Goal: Task Accomplishment & Management: Complete application form

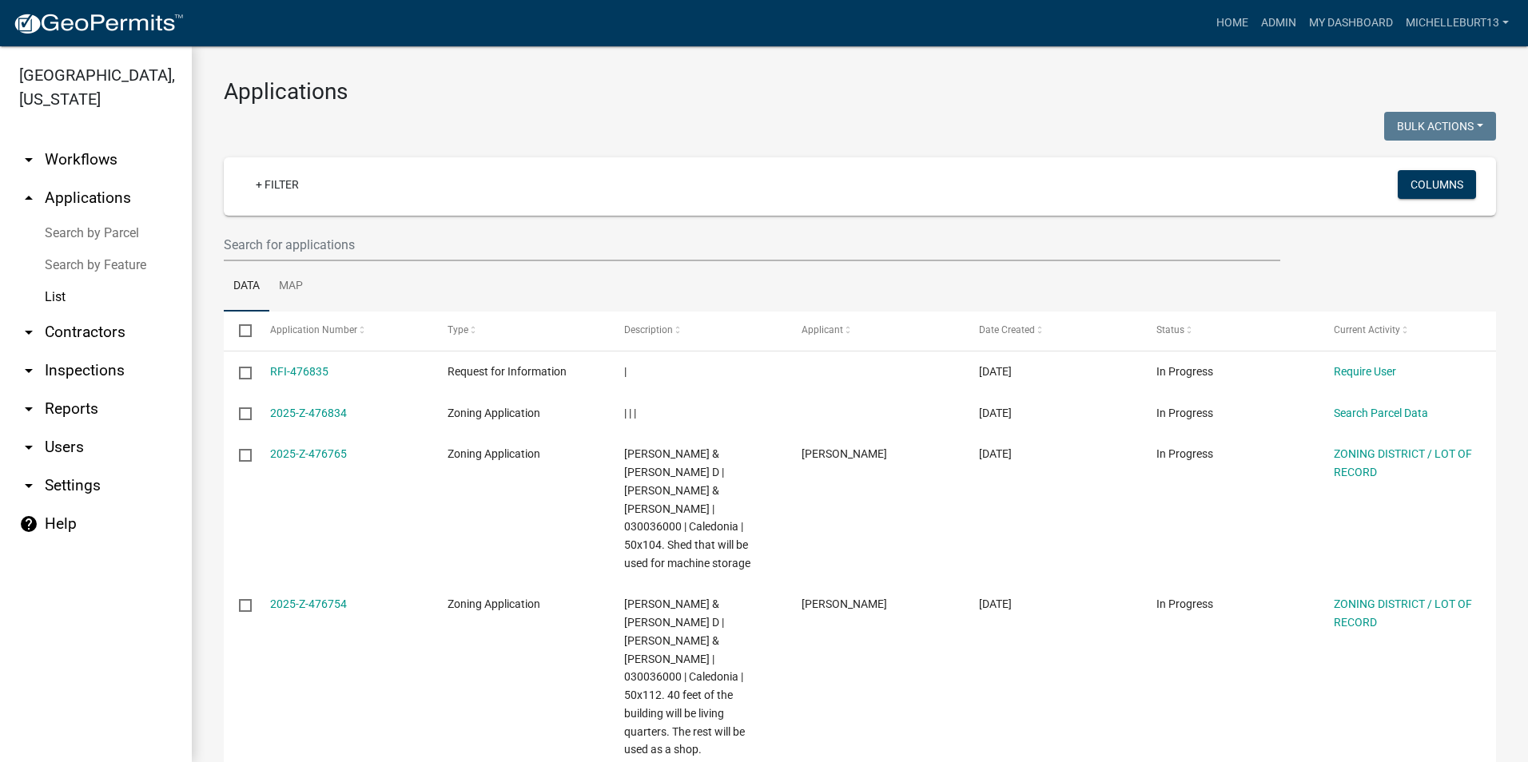
select select "3: 100"
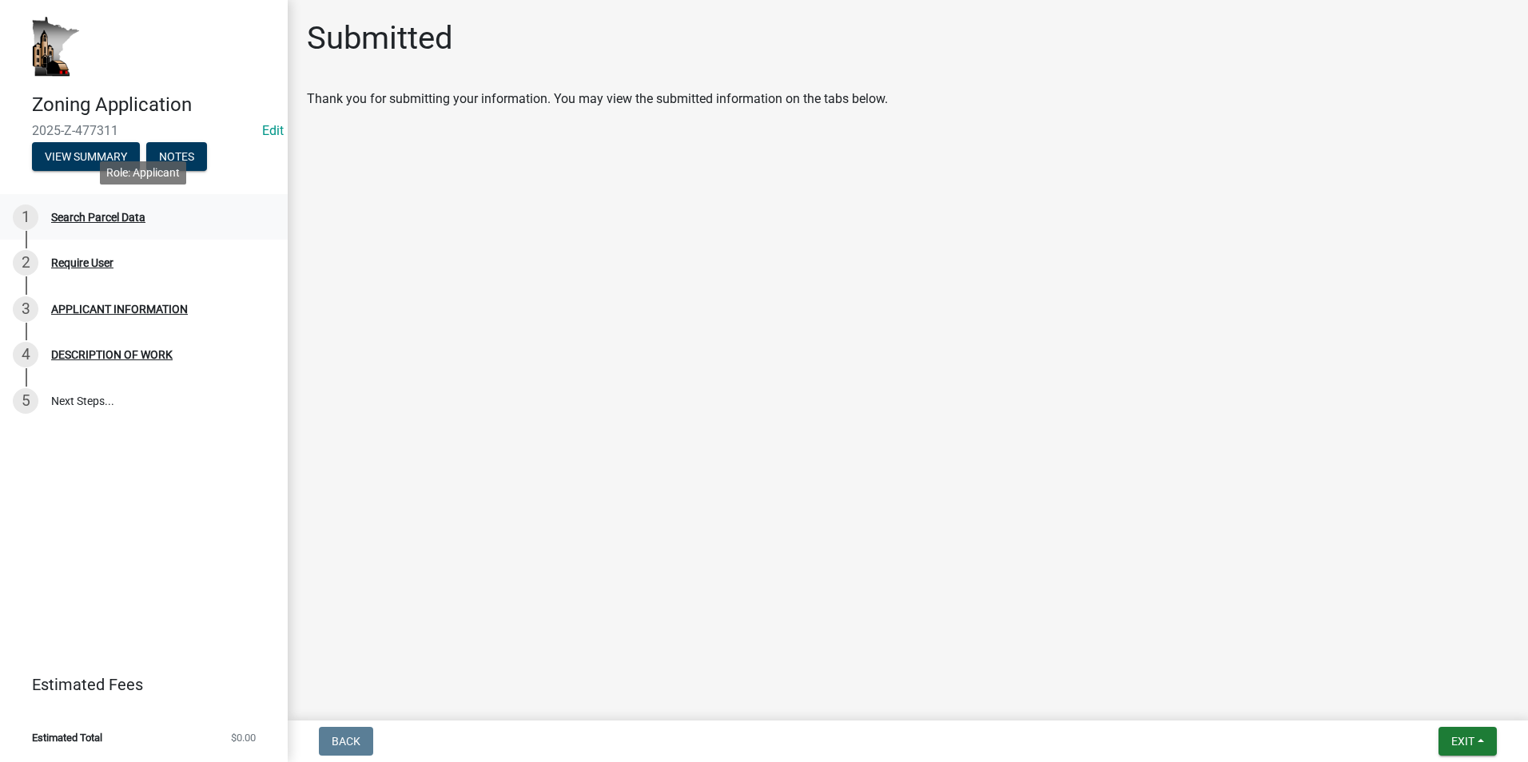
click at [133, 224] on div "1 Search Parcel Data" at bounding box center [137, 218] width 249 height 26
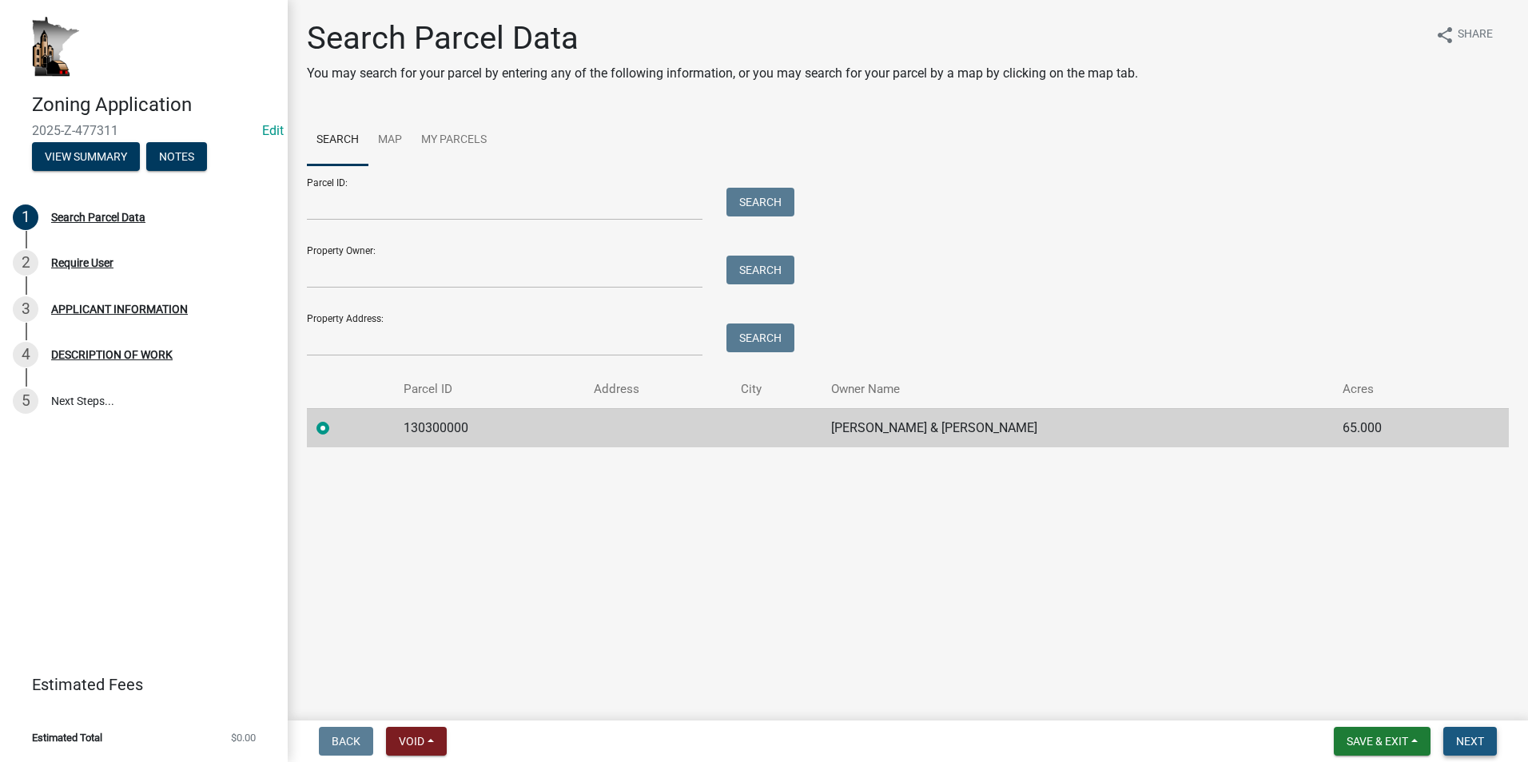
click at [792, 737] on button "Next" at bounding box center [1470, 741] width 54 height 29
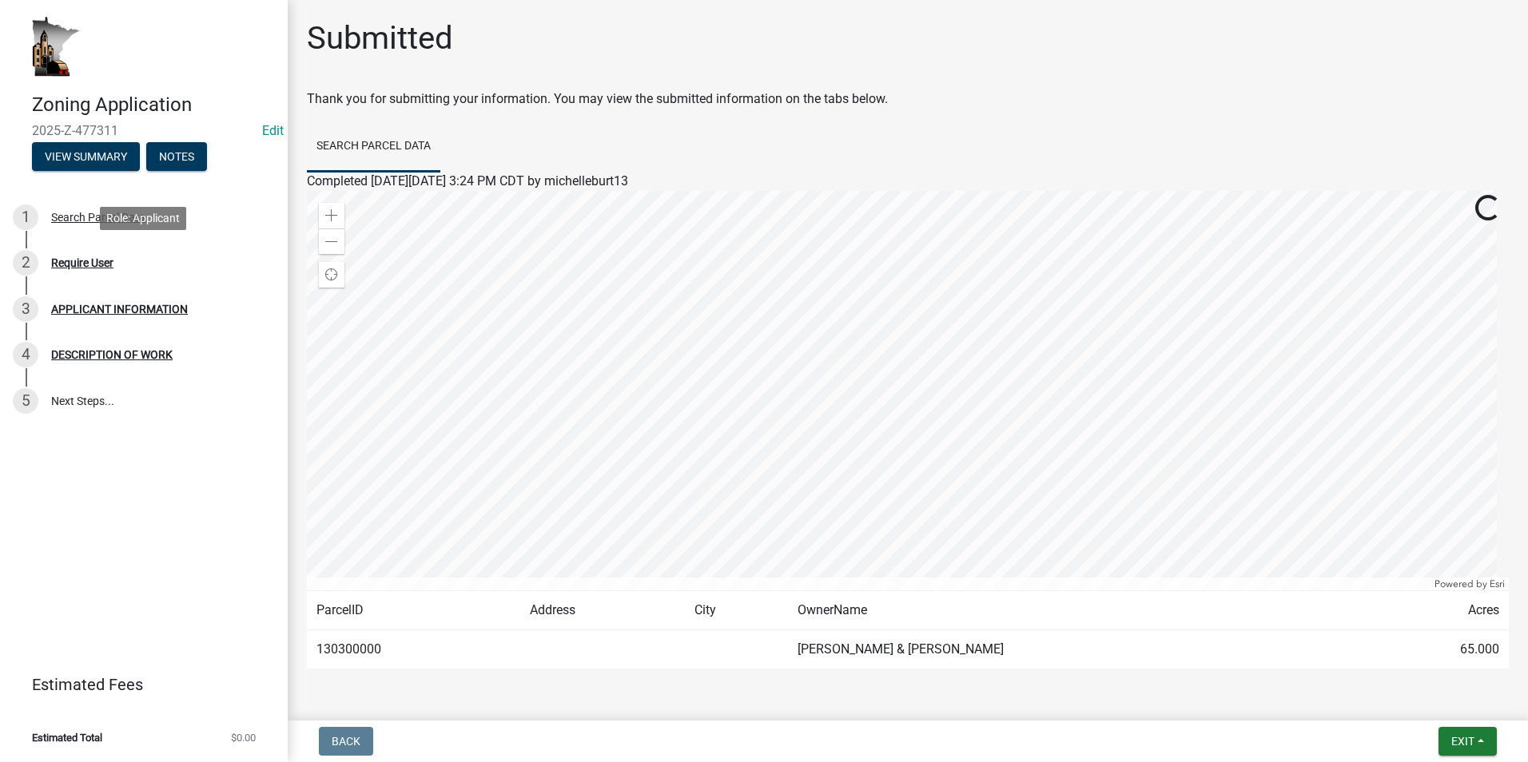
click at [85, 266] on div "Require User" at bounding box center [82, 262] width 62 height 11
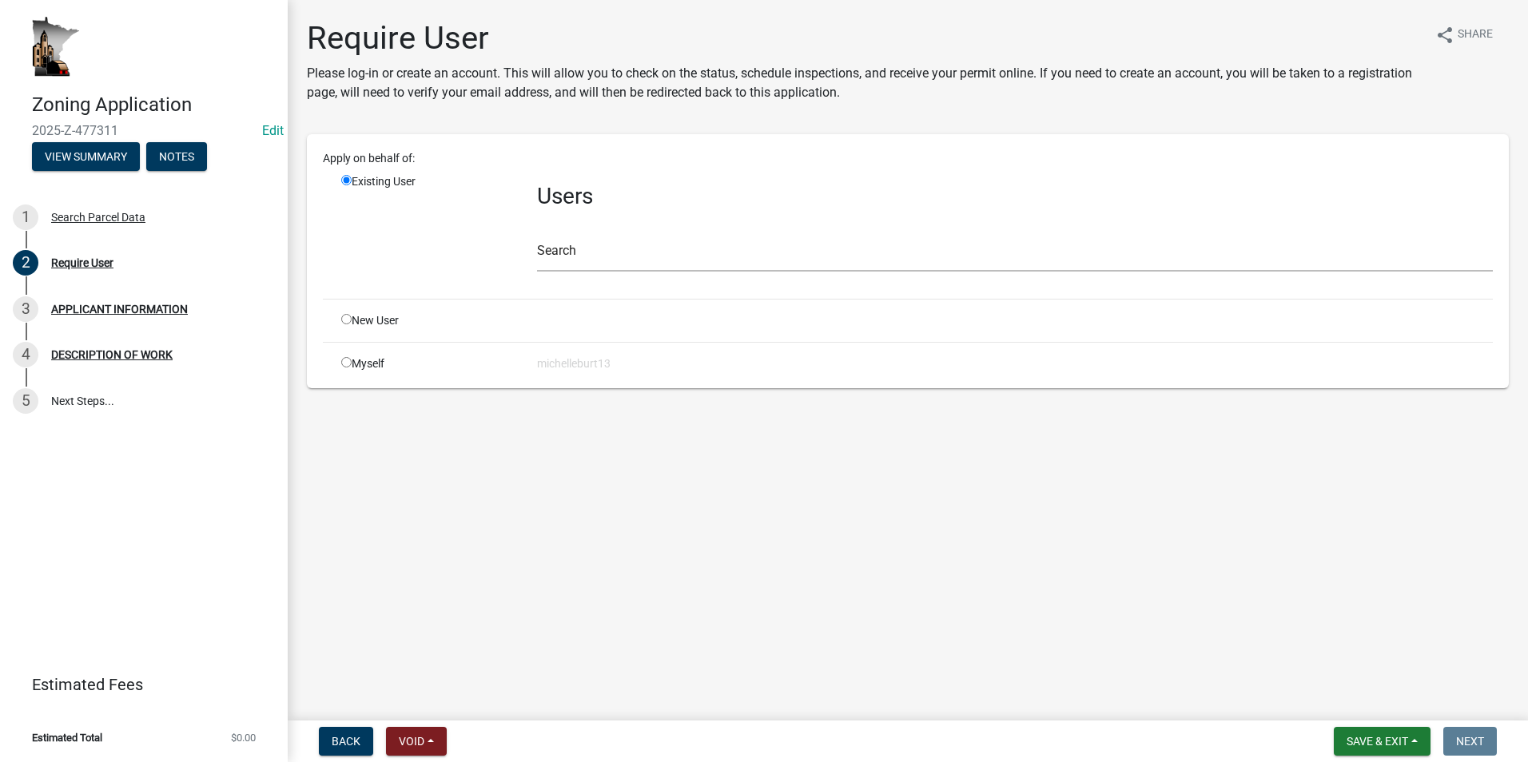
click at [351, 361] on input "radio" at bounding box center [346, 362] width 10 height 10
radio input "true"
radio input "false"
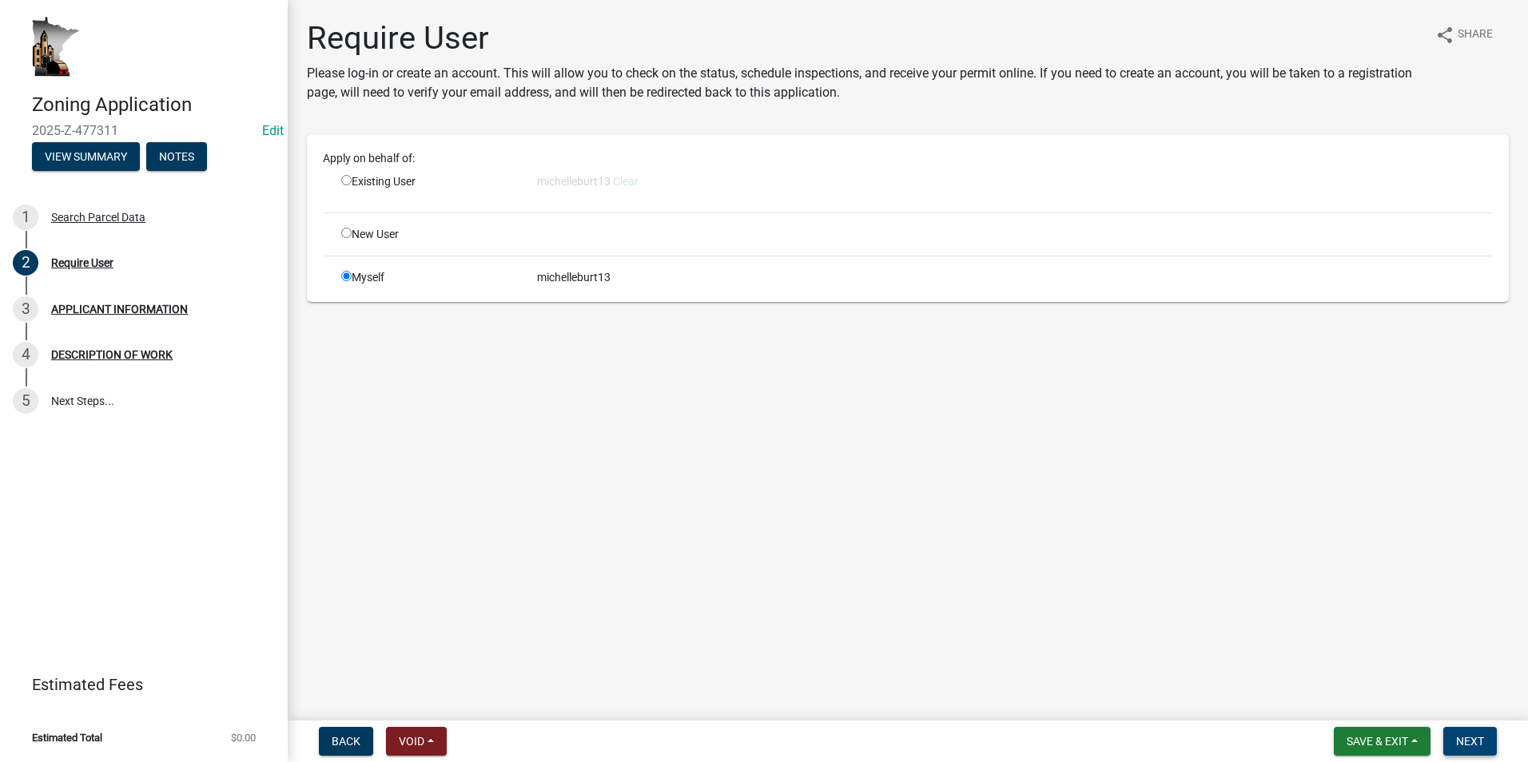
click at [792, 743] on span "Next" at bounding box center [1470, 741] width 28 height 13
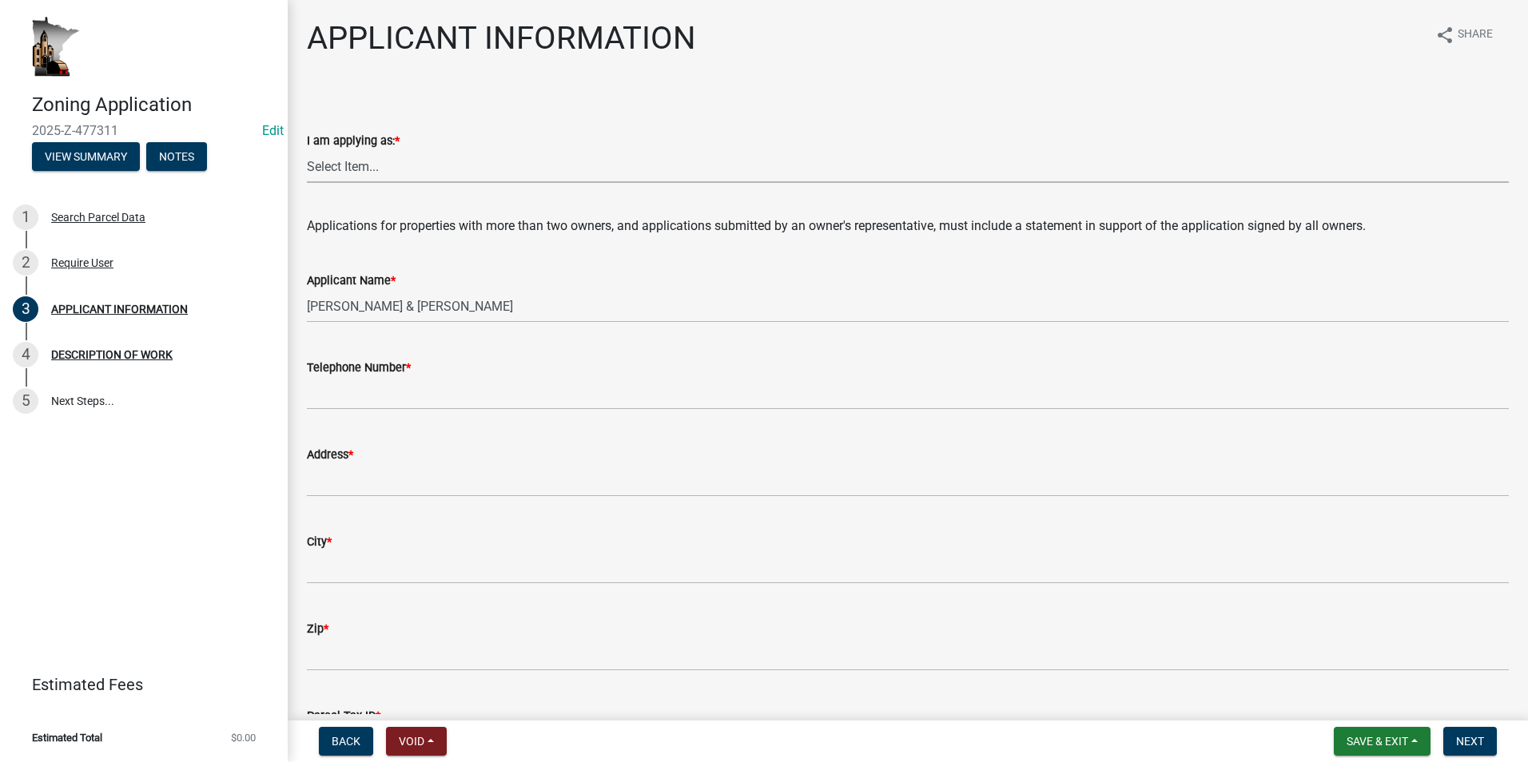
click at [334, 172] on select "Select Item... The sole owner of the property A co-owner of the property with o…" at bounding box center [908, 166] width 1202 height 33
click at [307, 150] on select "Select Item... The sole owner of the property A co-owner of the property with o…" at bounding box center [908, 166] width 1202 height 33
select select "884de254-84a4-4256-8abe-0e7e5fcf6e66"
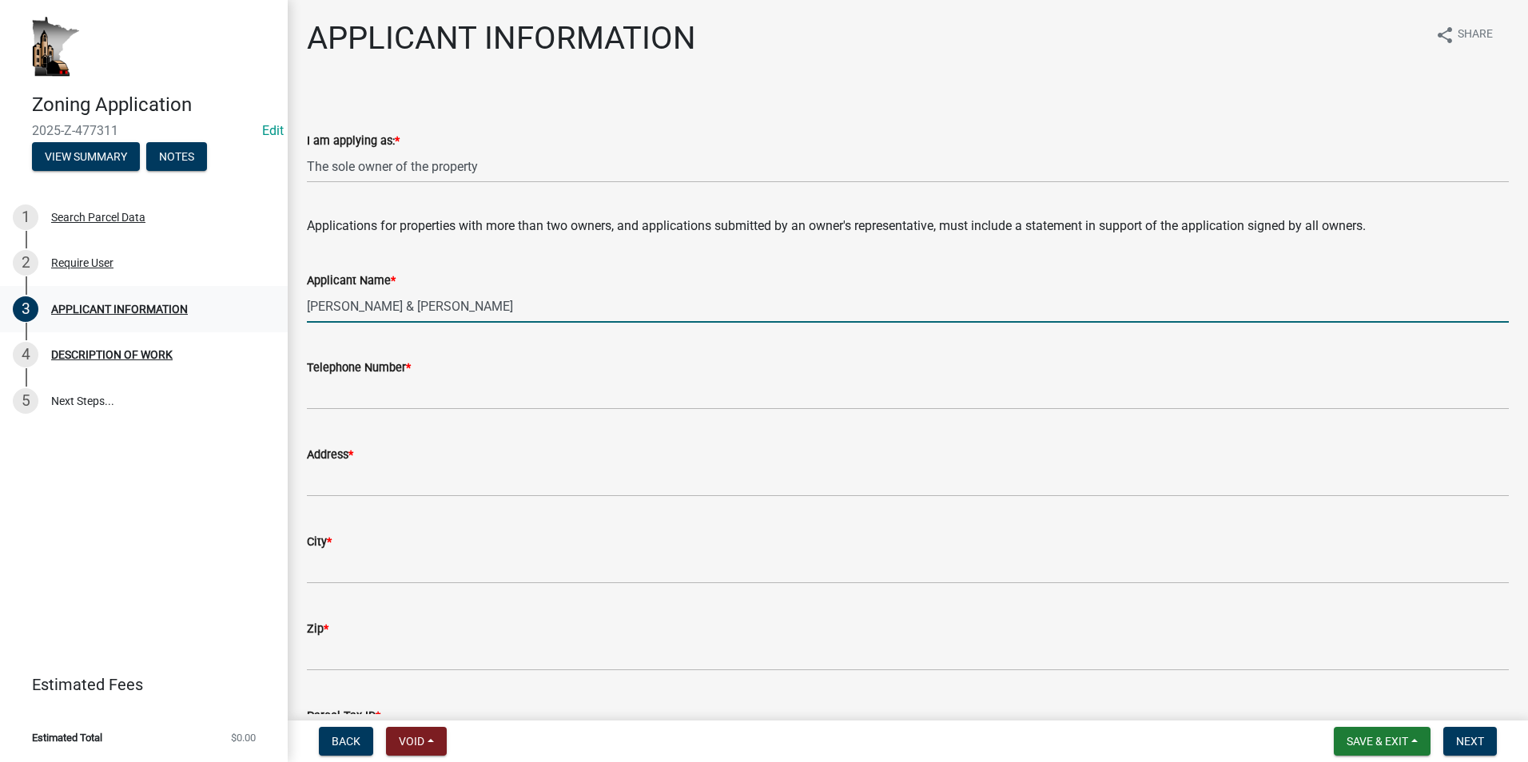
drag, startPoint x: 510, startPoint y: 308, endPoint x: 272, endPoint y: 301, distance: 237.4
click at [272, 301] on div "Zoning Application 2025-Z-477311 Edit View Summary Notes 1 Search Parcel Data 2…" at bounding box center [764, 381] width 1528 height 762
type input "Miller, Leon"
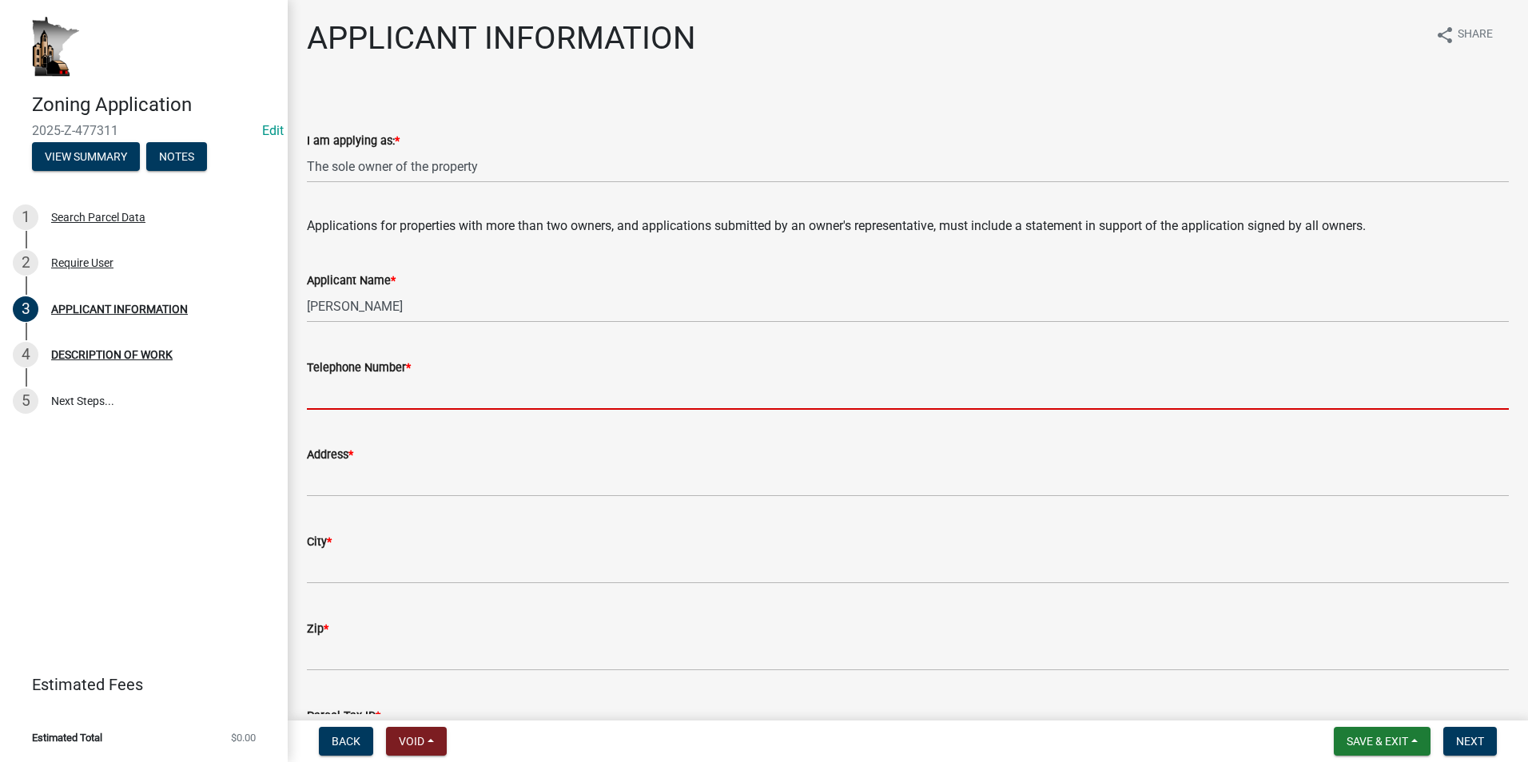
click at [370, 397] on input "Telephone Number *" at bounding box center [908, 393] width 1202 height 33
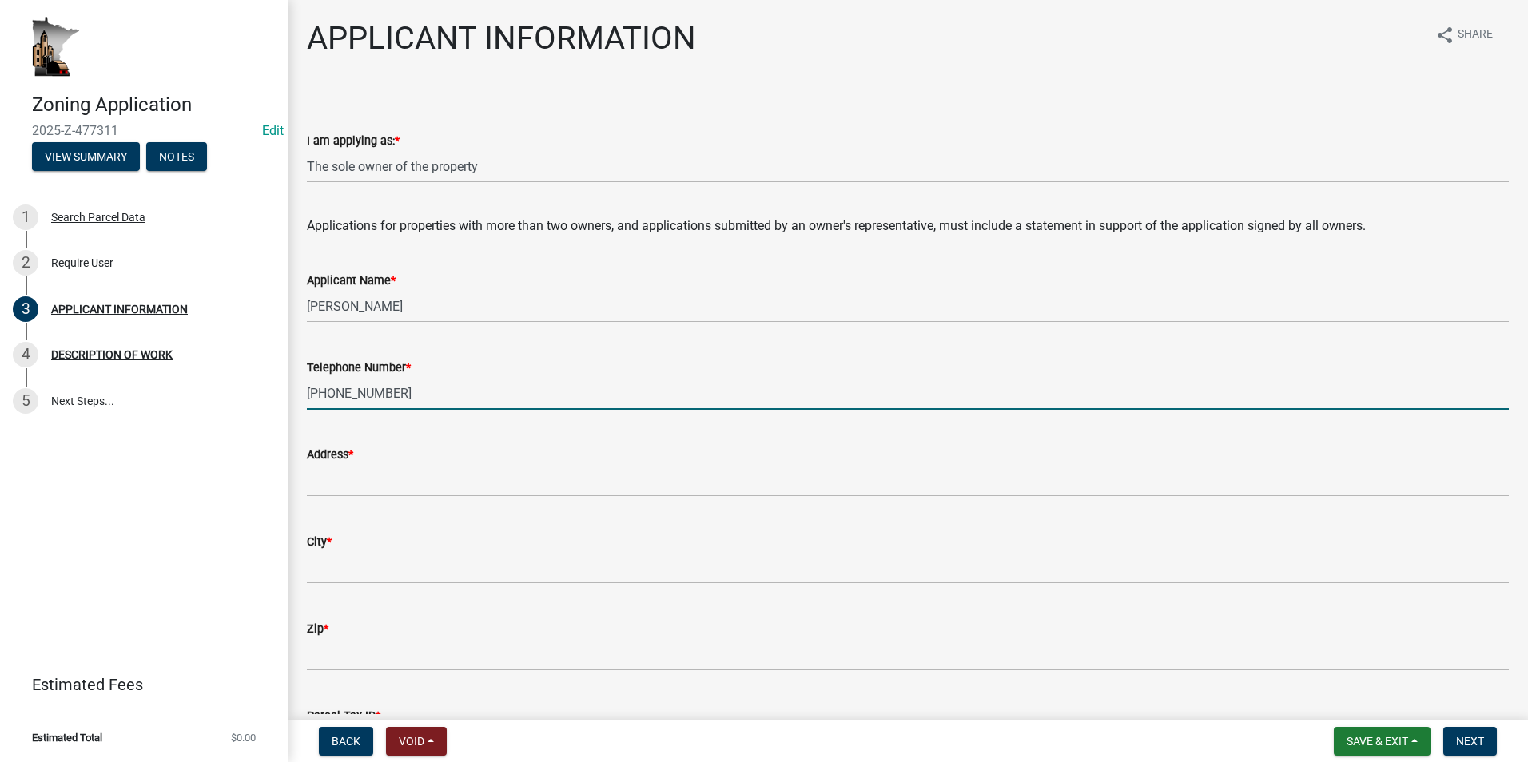
type input "563-219-4012"
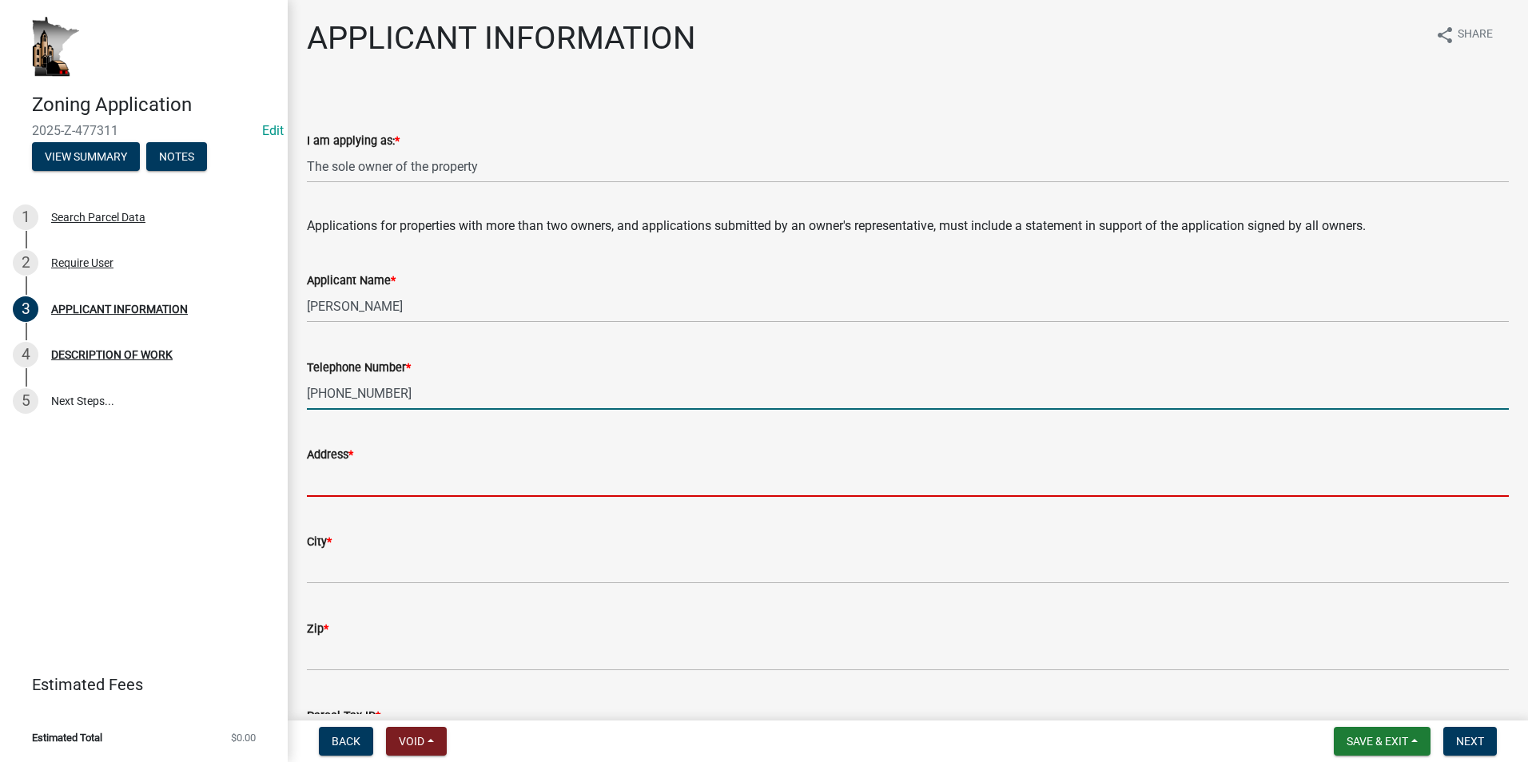
click at [347, 483] on input "Address *" at bounding box center [908, 480] width 1202 height 33
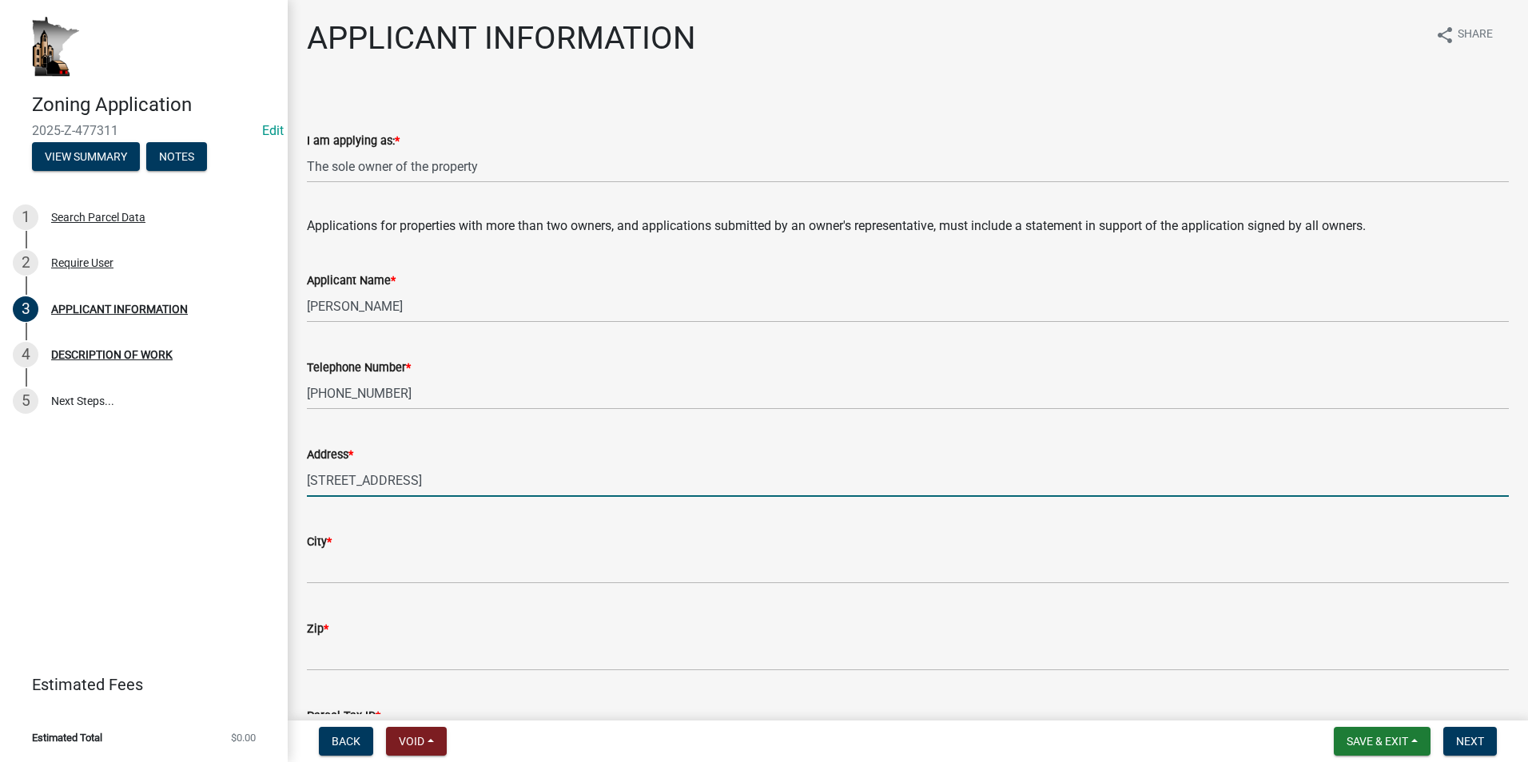
type input "10531 Spring Valley Rd"
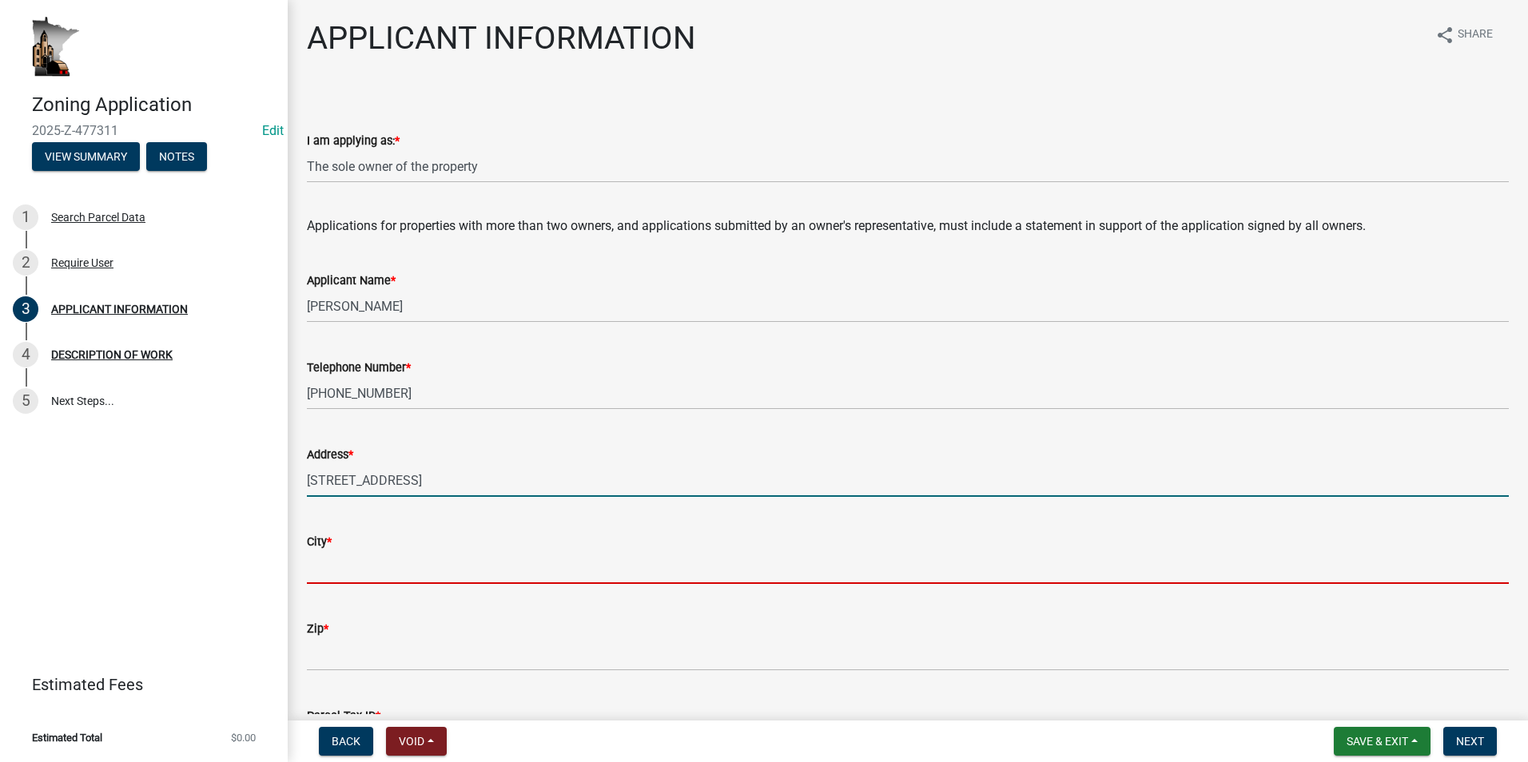
click at [343, 571] on input "City *" at bounding box center [908, 567] width 1202 height 33
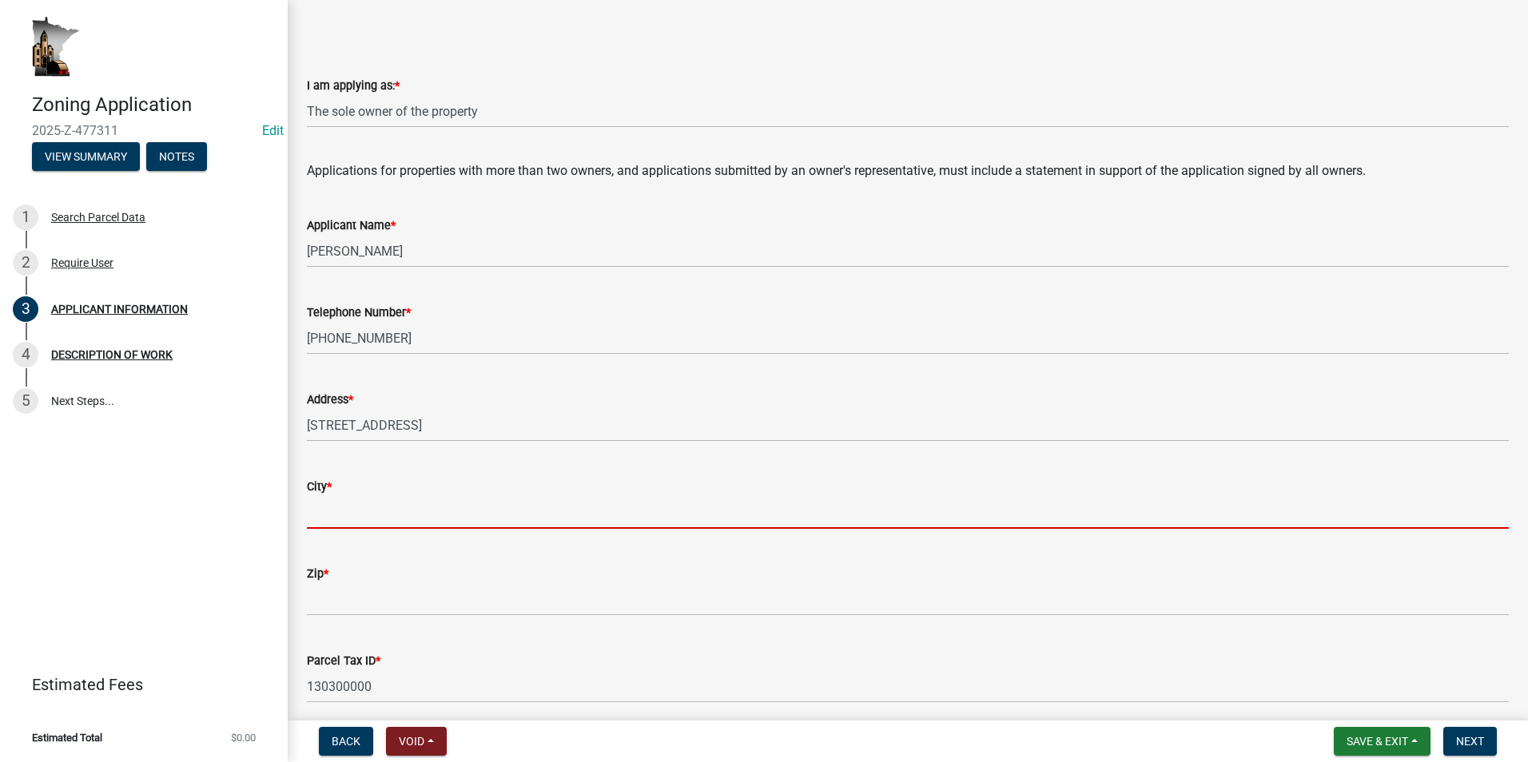
scroll to position [80, 0]
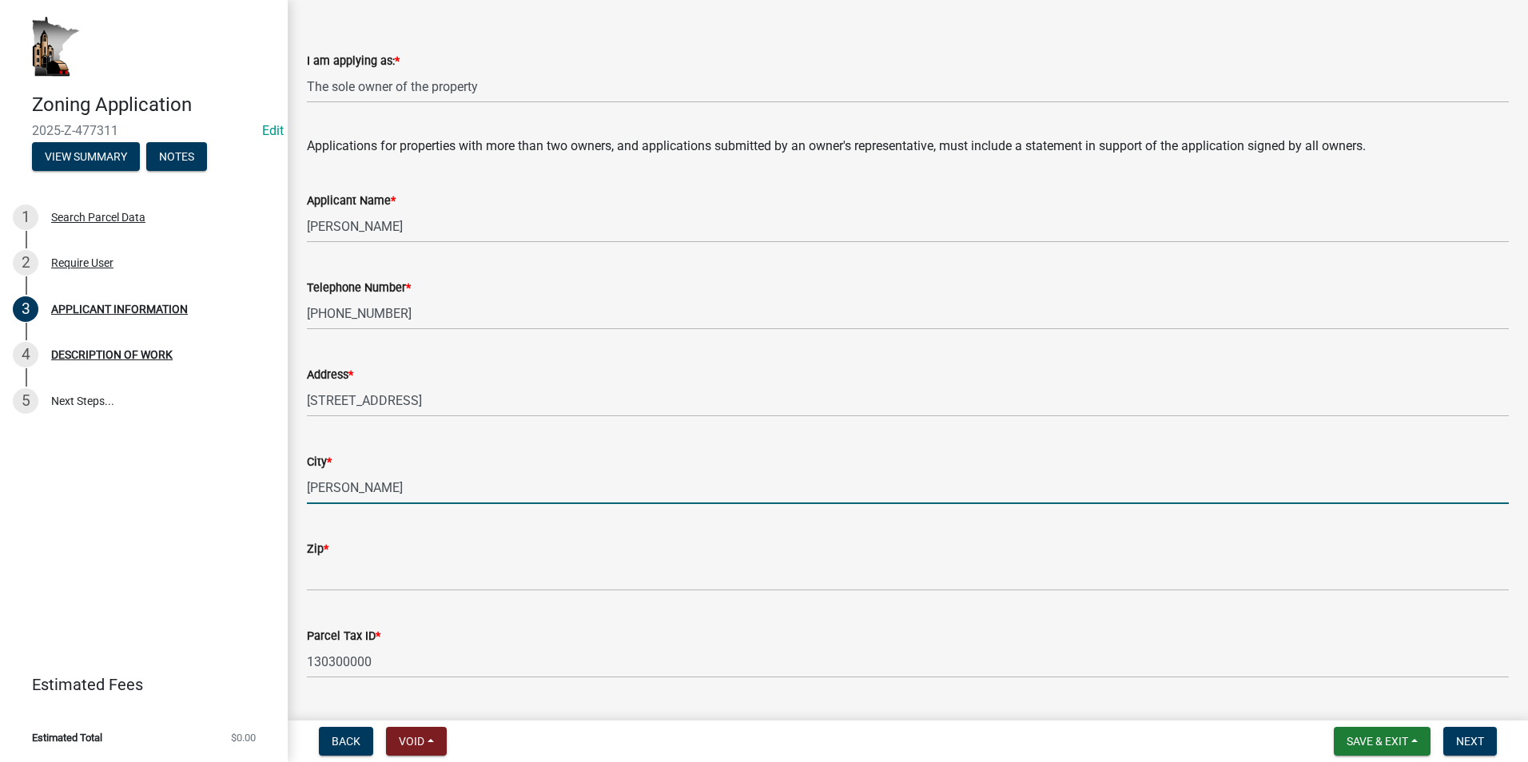
type input "Fulton"
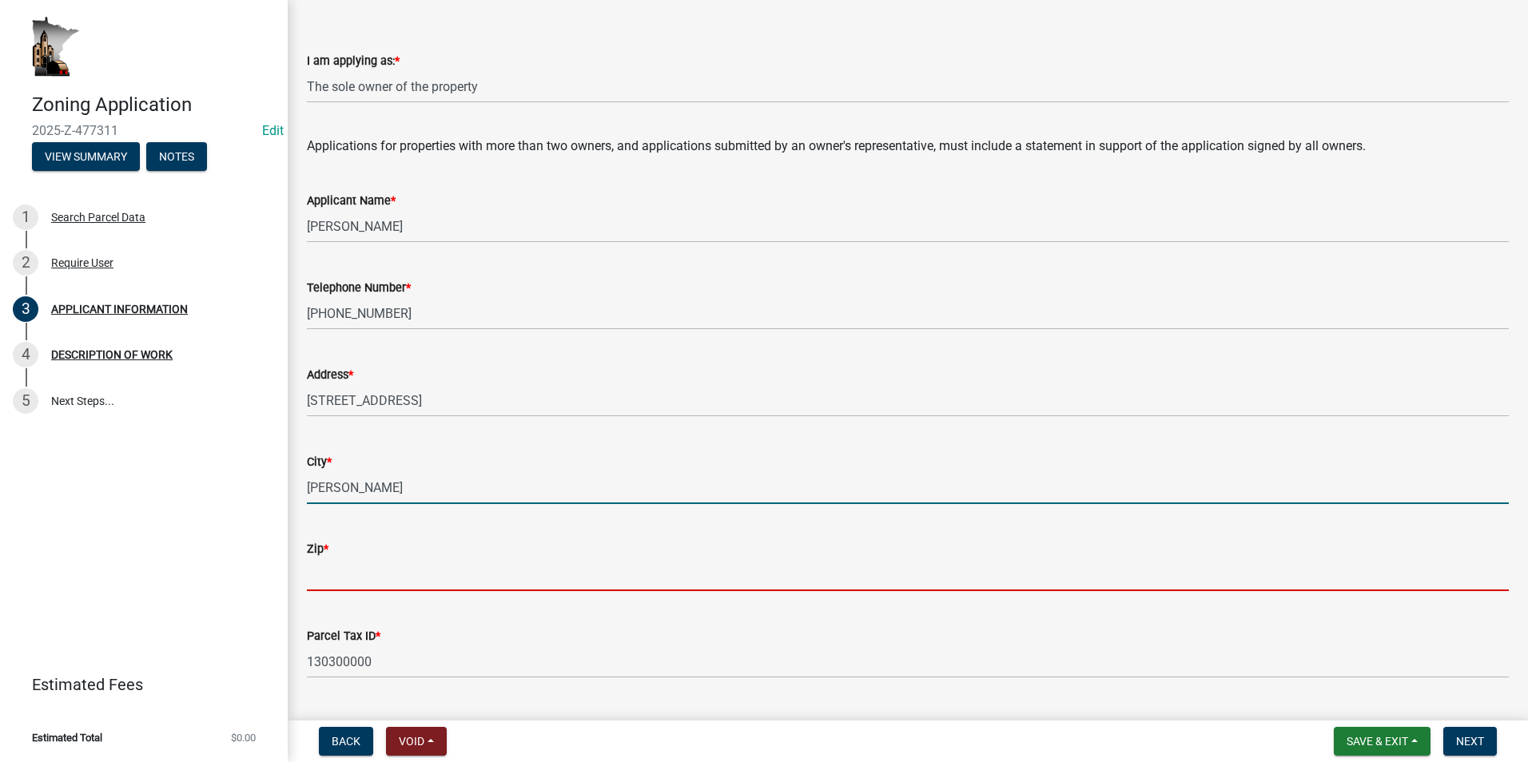
click at [343, 571] on input "Zip *" at bounding box center [908, 574] width 1202 height 33
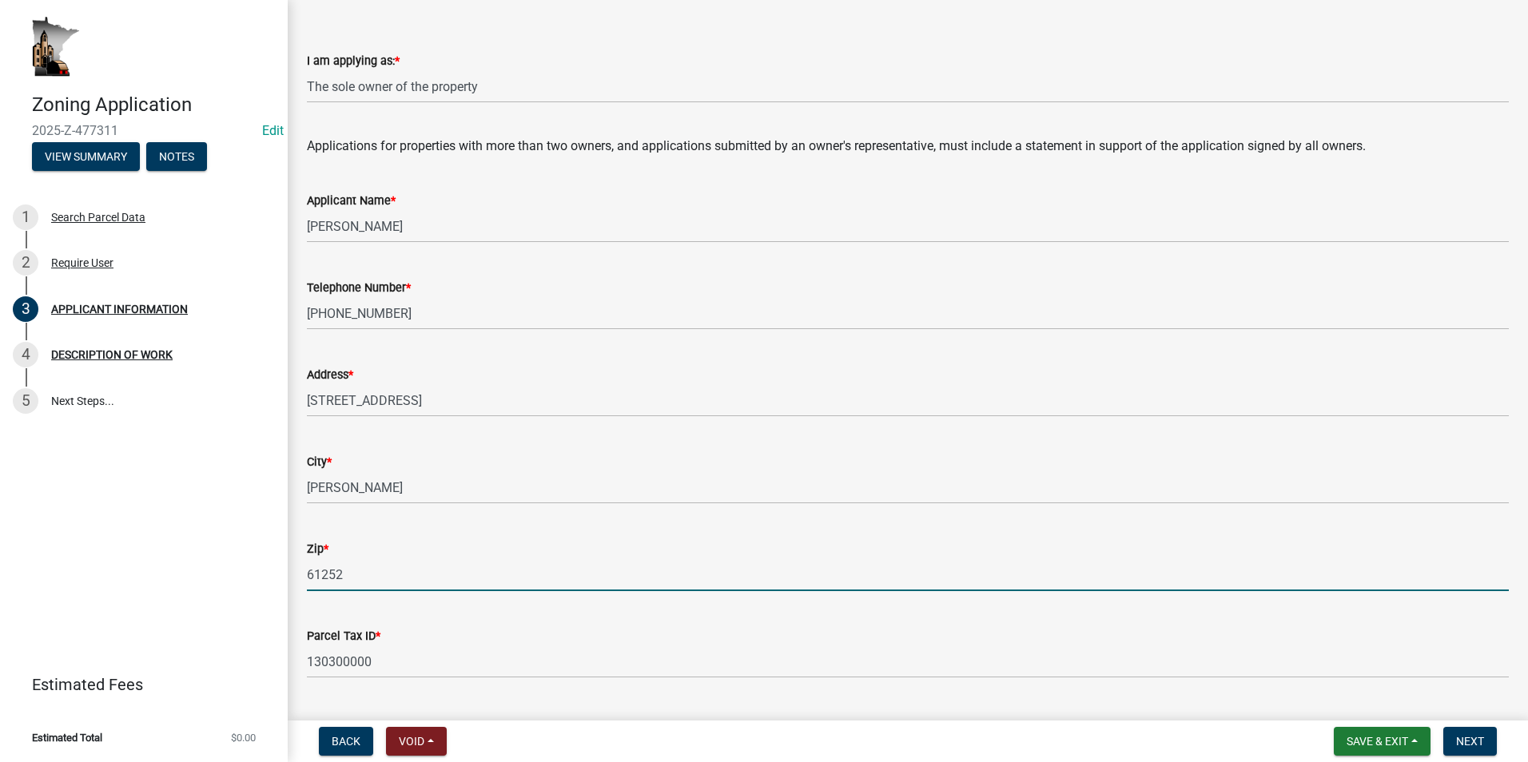
type input "61252"
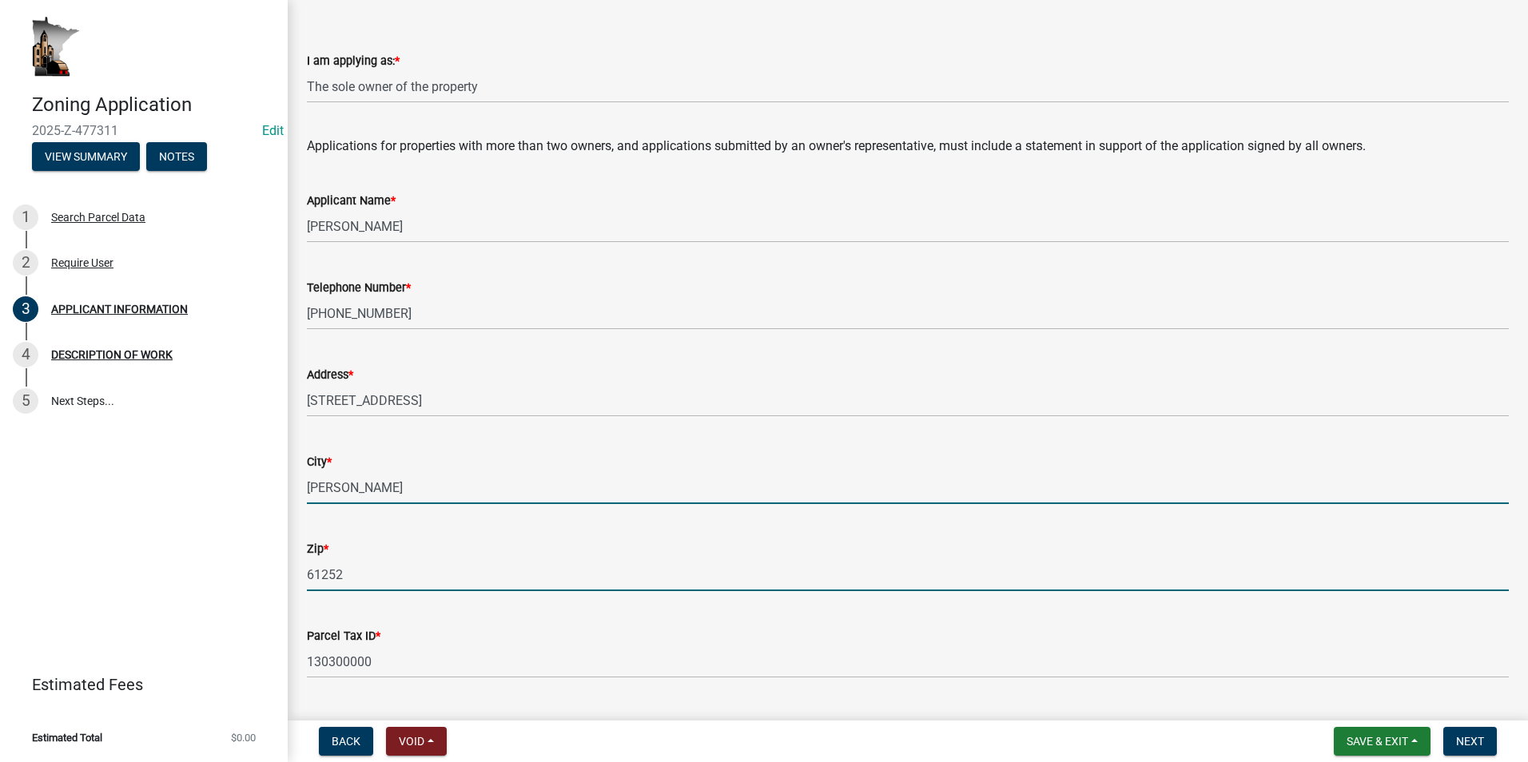
click at [364, 482] on input "Fulton" at bounding box center [908, 487] width 1202 height 33
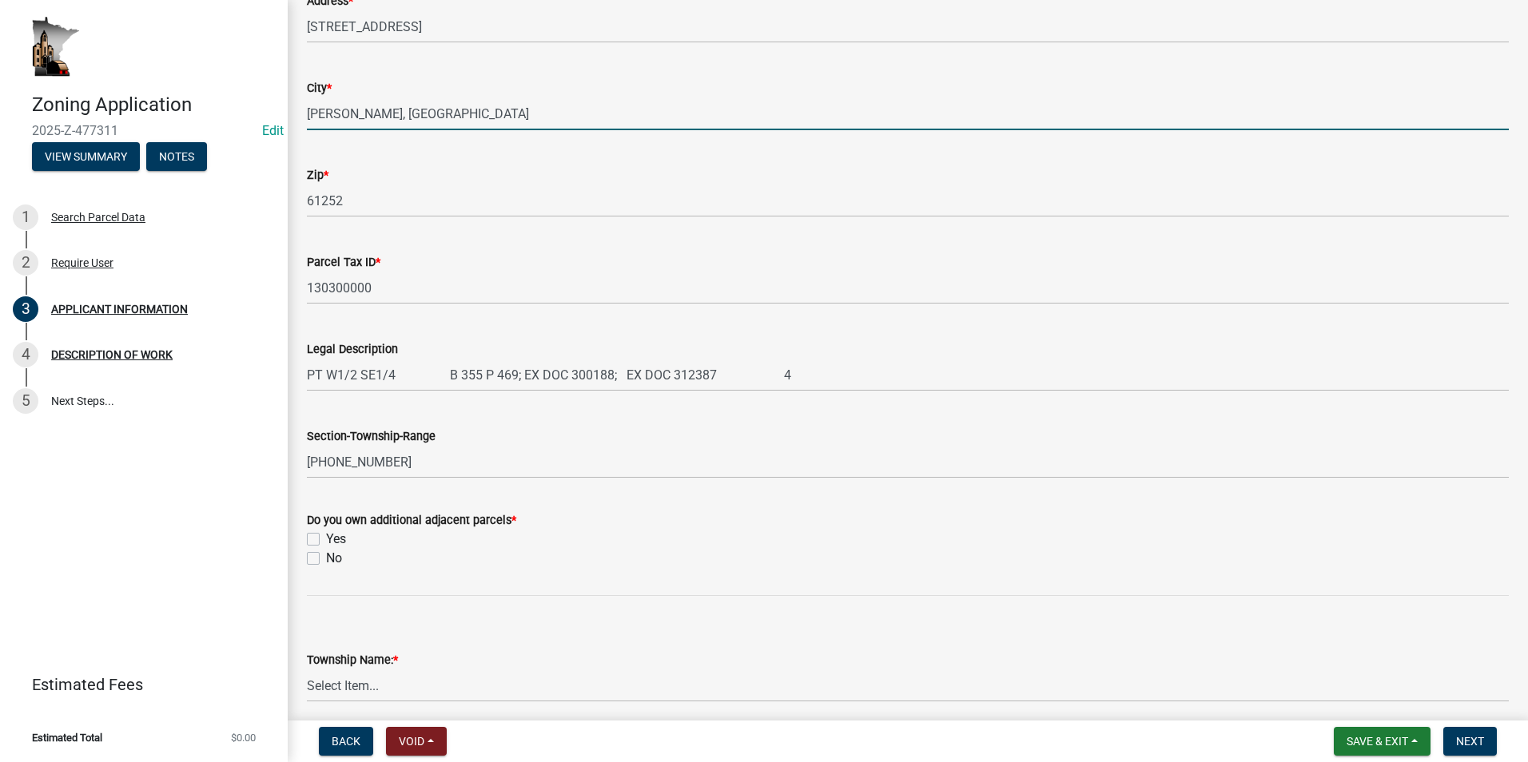
scroll to position [479, 0]
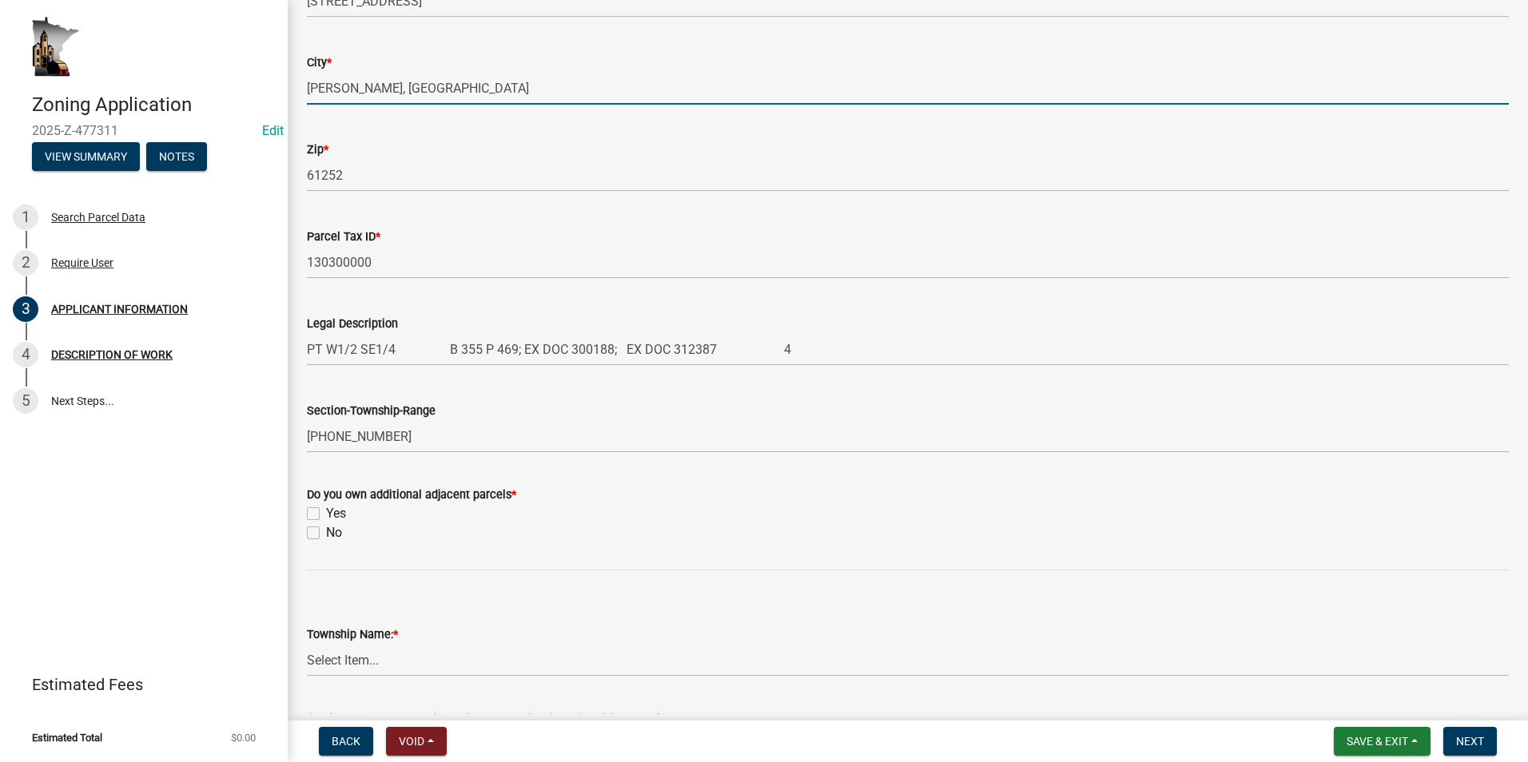
type input "Fulton, IL"
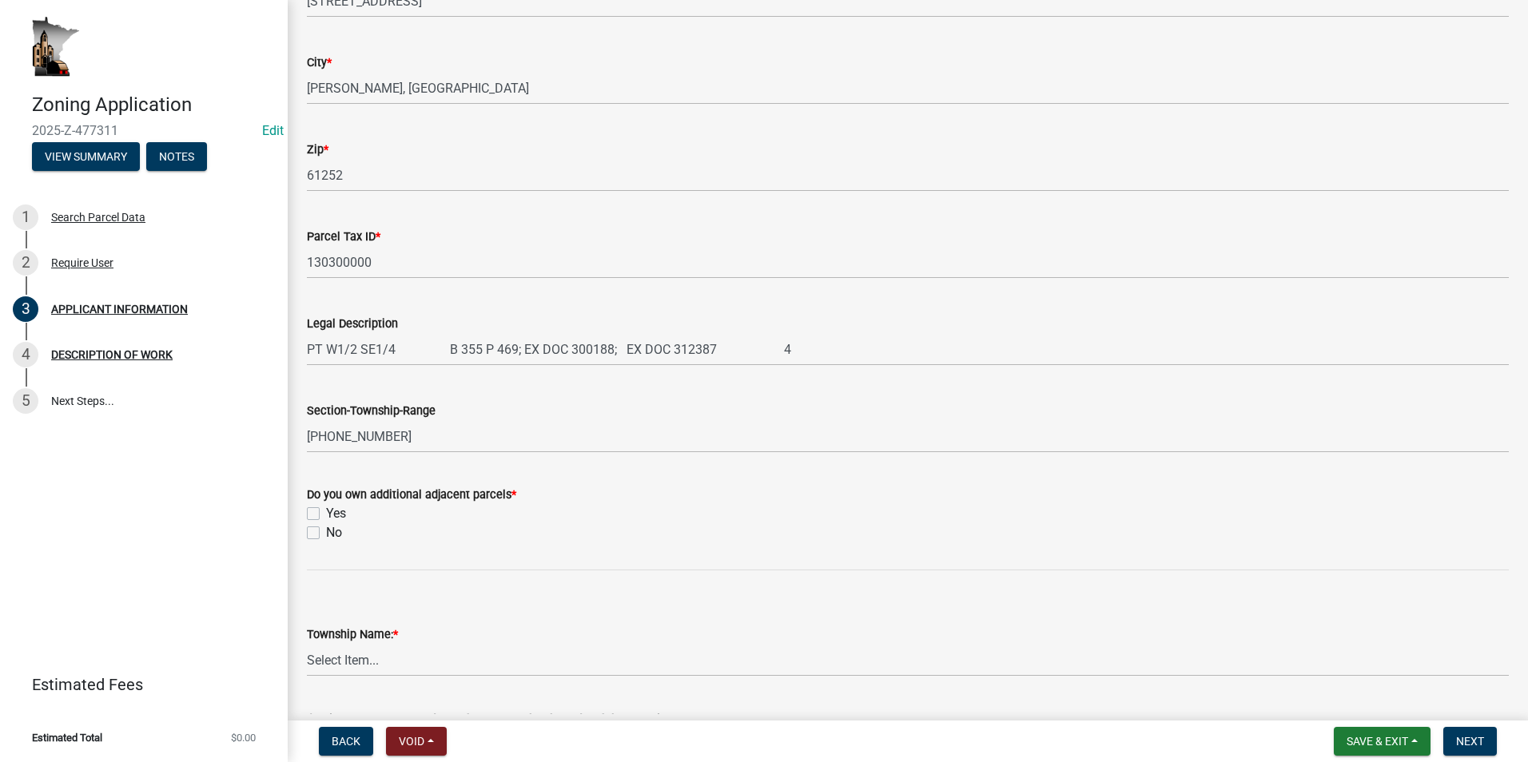
click at [326, 515] on label "Yes" at bounding box center [336, 513] width 20 height 19
click at [326, 515] on input "Yes" at bounding box center [331, 509] width 10 height 10
checkbox input "true"
checkbox input "false"
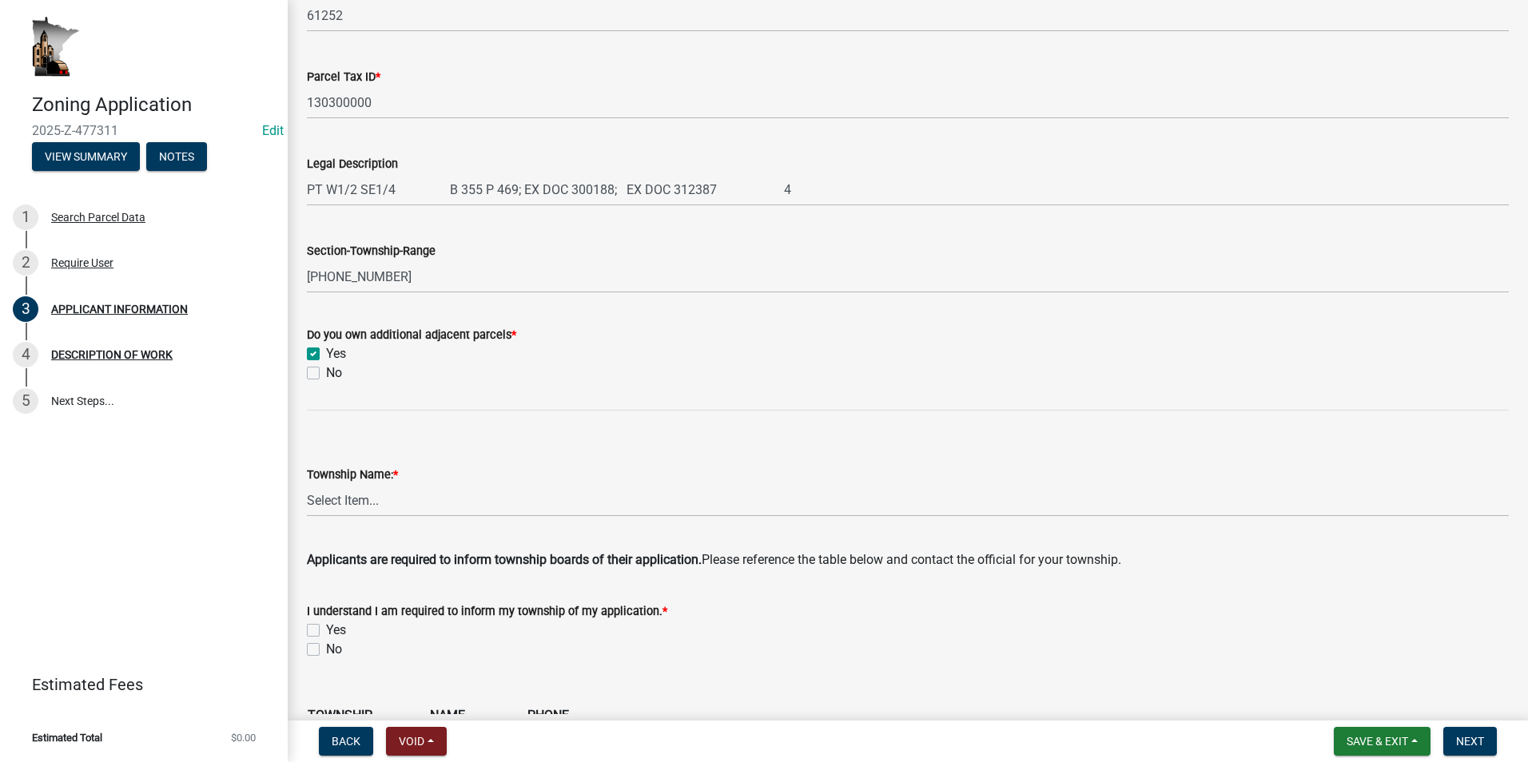
scroll to position [719, 0]
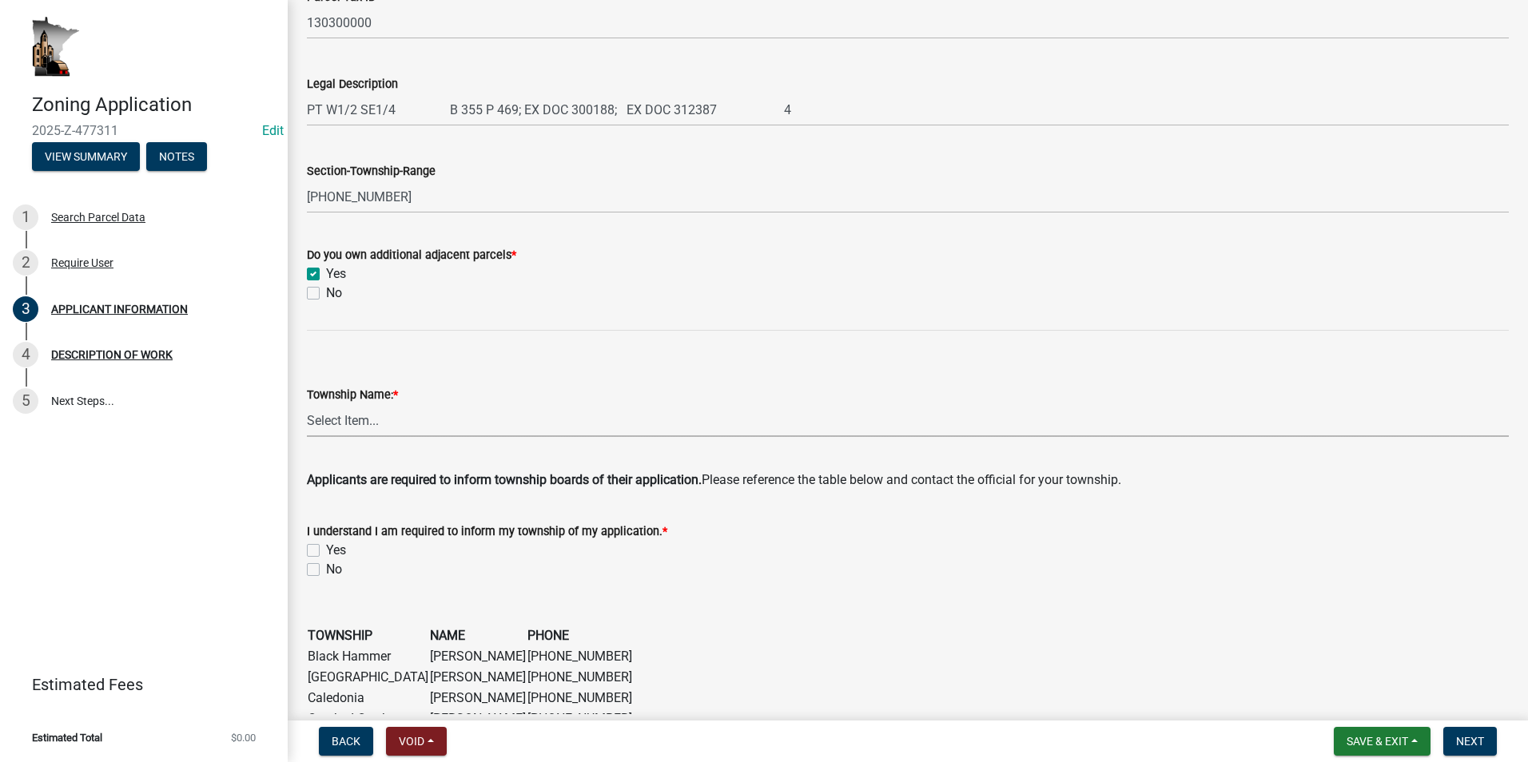
click at [368, 415] on select "Select Item... Black Hammer Brownsville Caledonia Crooked Creek Hokah Houston J…" at bounding box center [908, 420] width 1202 height 33
click at [307, 404] on select "Select Item... Black Hammer Brownsville Caledonia Crooked Creek Hokah Houston J…" at bounding box center [908, 420] width 1202 height 33
select select "87bd8246-e010-4864-ada3-31d8f143e470"
click at [326, 548] on label "Yes" at bounding box center [336, 550] width 20 height 19
click at [326, 548] on input "Yes" at bounding box center [331, 546] width 10 height 10
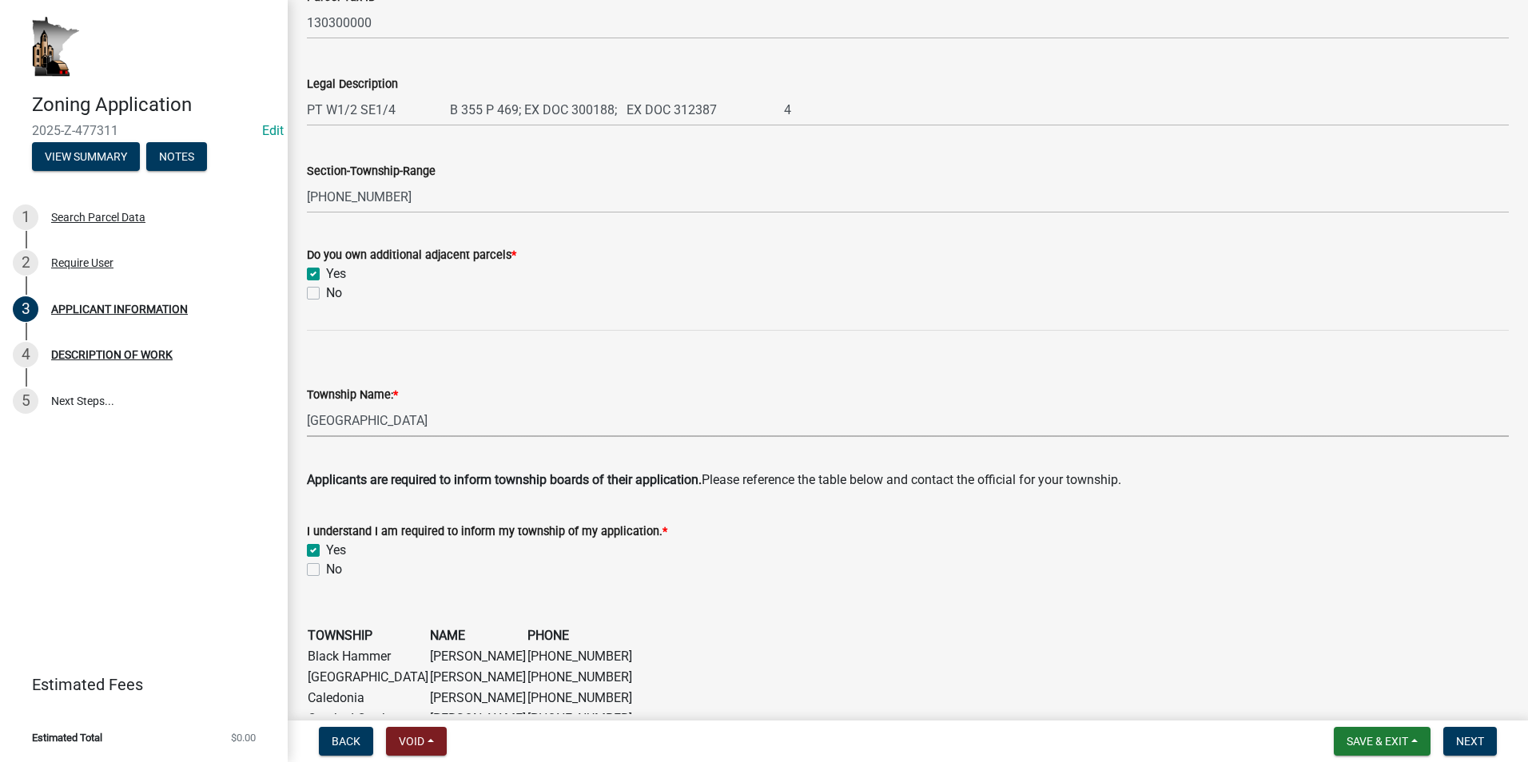
checkbox input "true"
checkbox input "false"
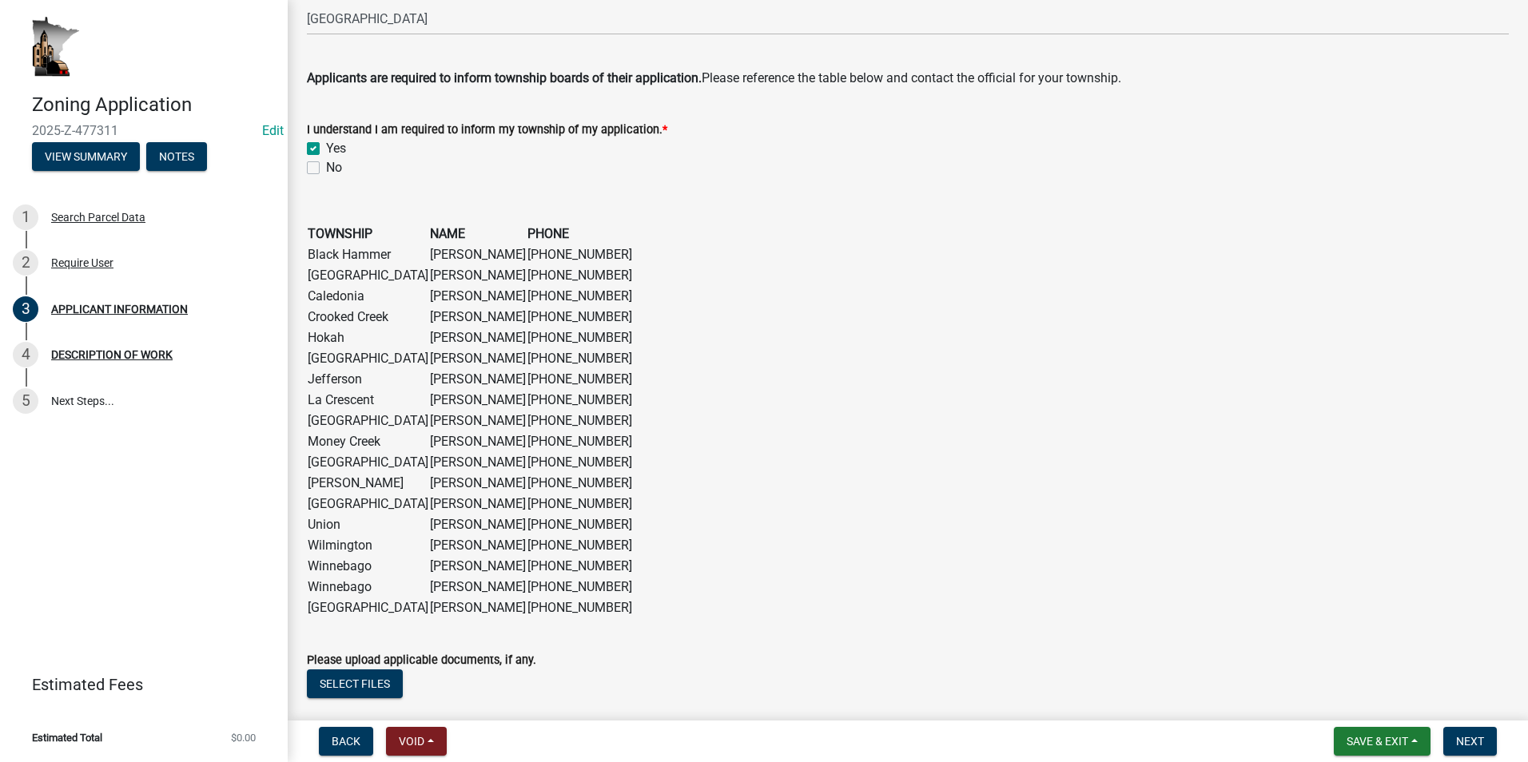
scroll to position [1218, 0]
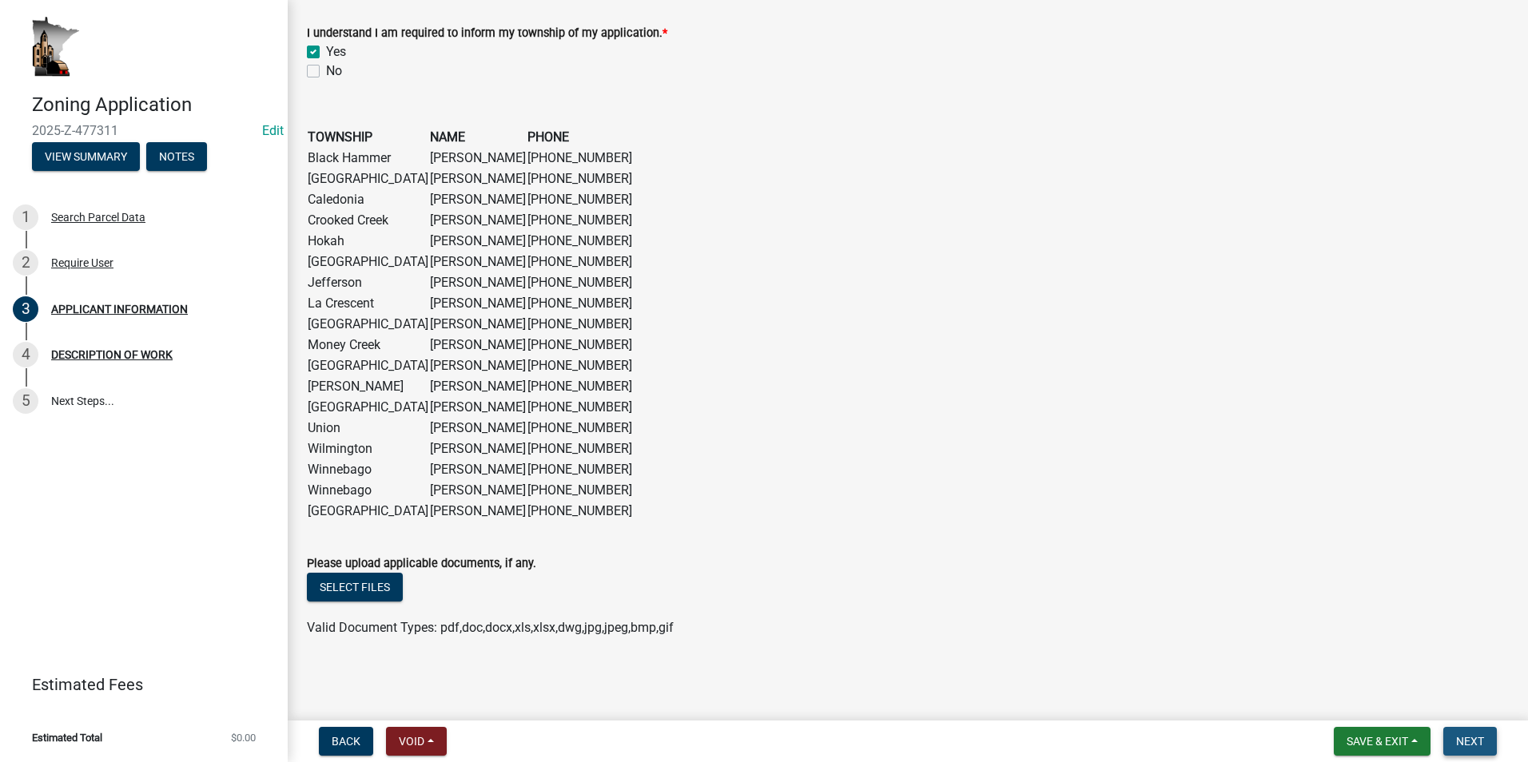
click at [792, 744] on span "Next" at bounding box center [1470, 741] width 28 height 13
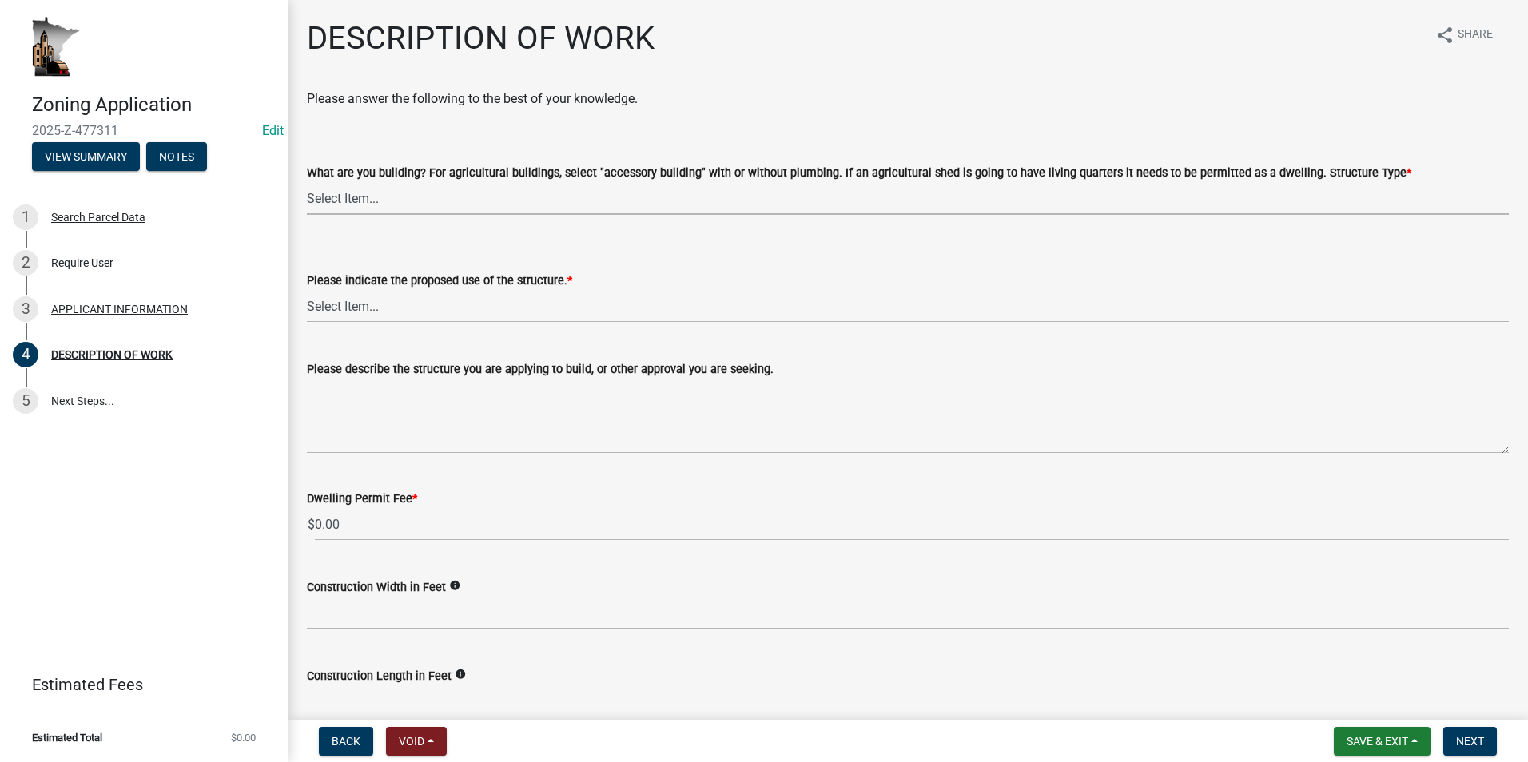
click at [399, 206] on select "Select Item... Single Family Dwelling or "Shouse" Bedroom addition Non-bedroom …" at bounding box center [908, 198] width 1202 height 33
click at [307, 182] on select "Select Item... Single Family Dwelling or "Shouse" Bedroom addition Non-bedroom …" at bounding box center [908, 198] width 1202 height 33
select select "e1fb8828-f682-45b5-9017-38d4fe0ec7ac"
click at [375, 304] on select "Select Item... Year-Round Residential Seasonal Residential Agricultural Recreat…" at bounding box center [908, 306] width 1202 height 33
click at [307, 290] on select "Select Item... Year-Round Residential Seasonal Residential Agricultural Recreat…" at bounding box center [908, 306] width 1202 height 33
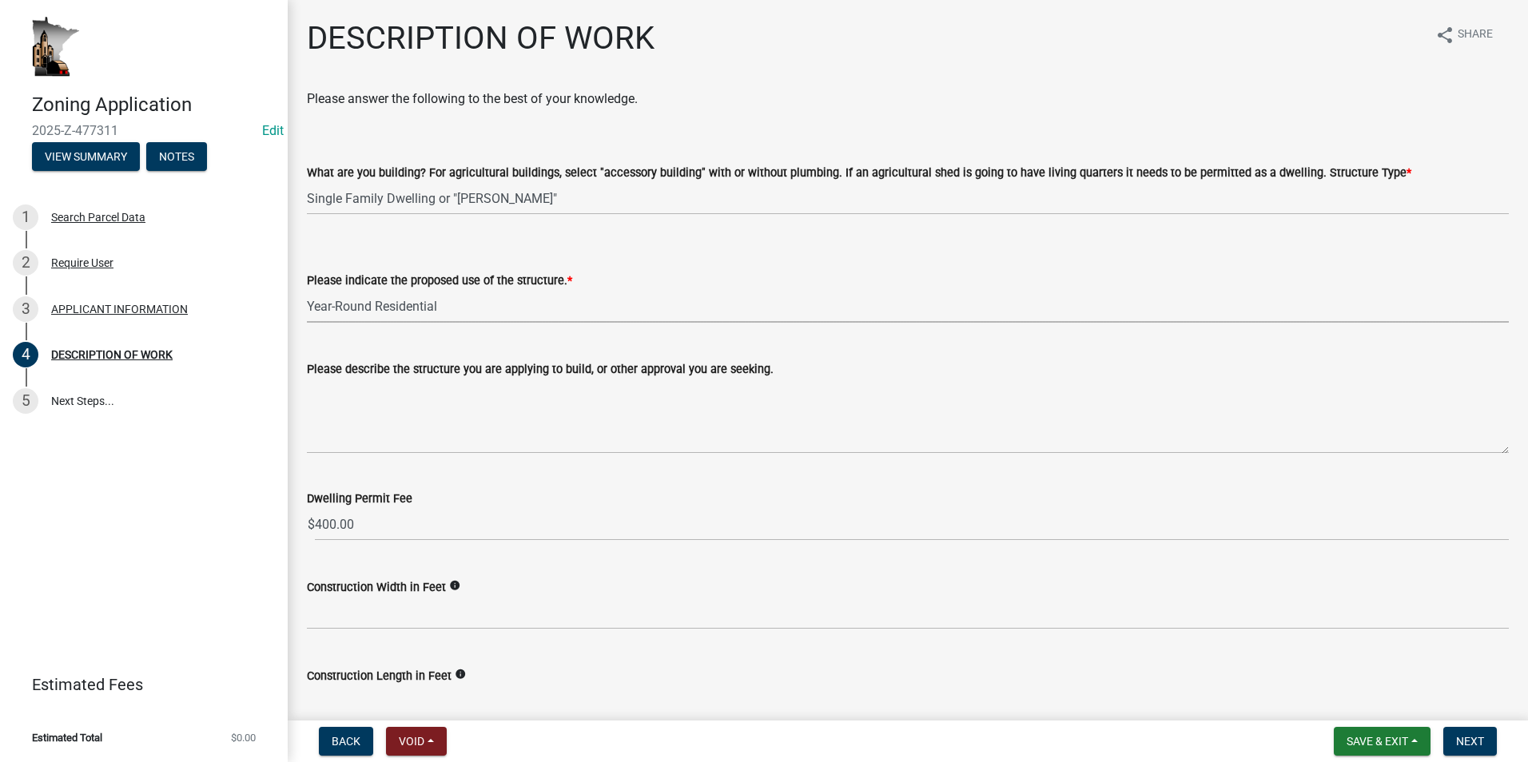
select select "ee49324e-6bbc-48fe-982e-4c2d7e8c1c0f"
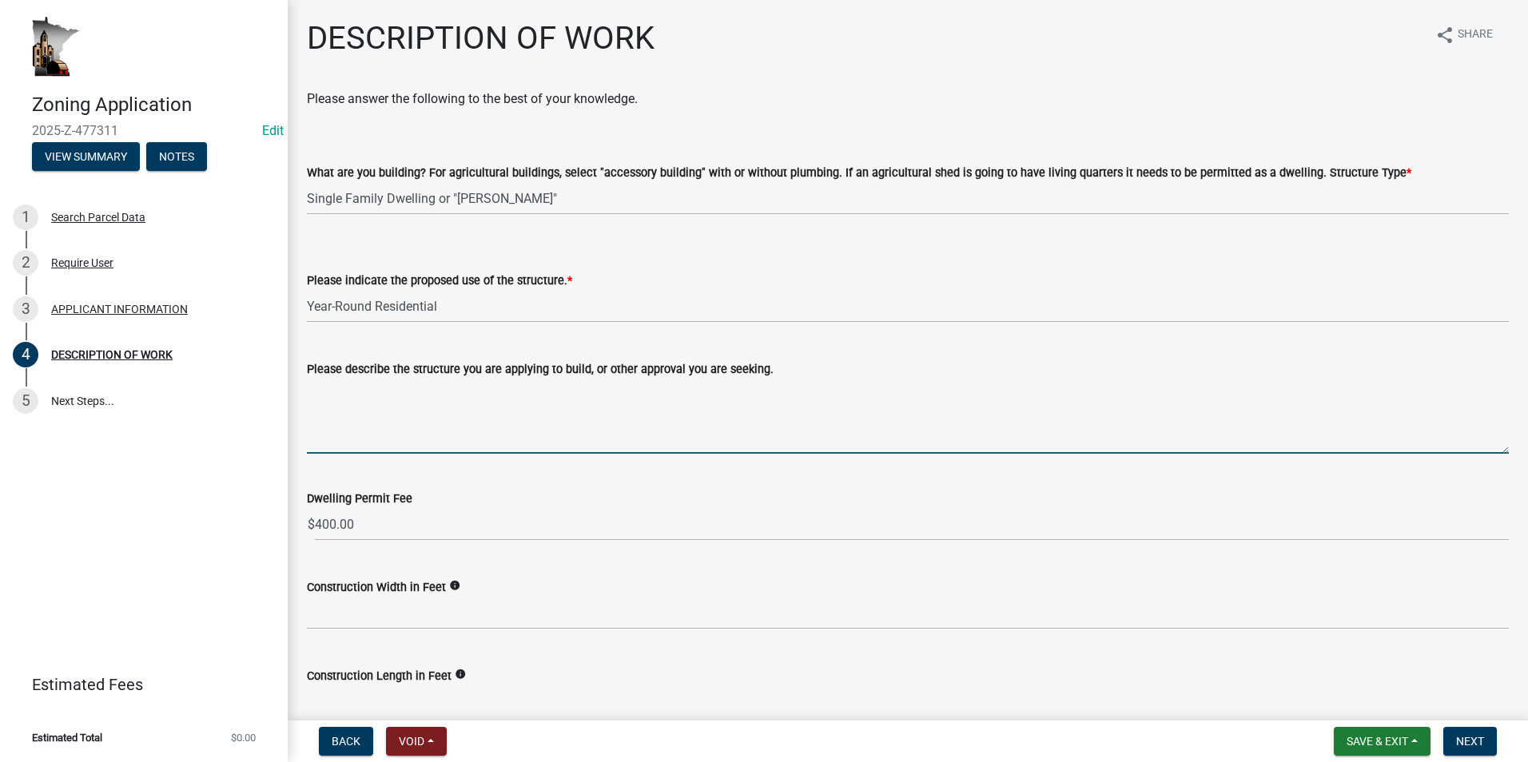
click at [340, 391] on textarea "Please describe the structure you are applying to build, or other approval you …" at bounding box center [908, 416] width 1202 height 75
click at [309, 389] on textarea "56x120 the" at bounding box center [908, 416] width 1202 height 75
click at [456, 390] on textarea "shouse will be 56x120 the" at bounding box center [908, 416] width 1202 height 75
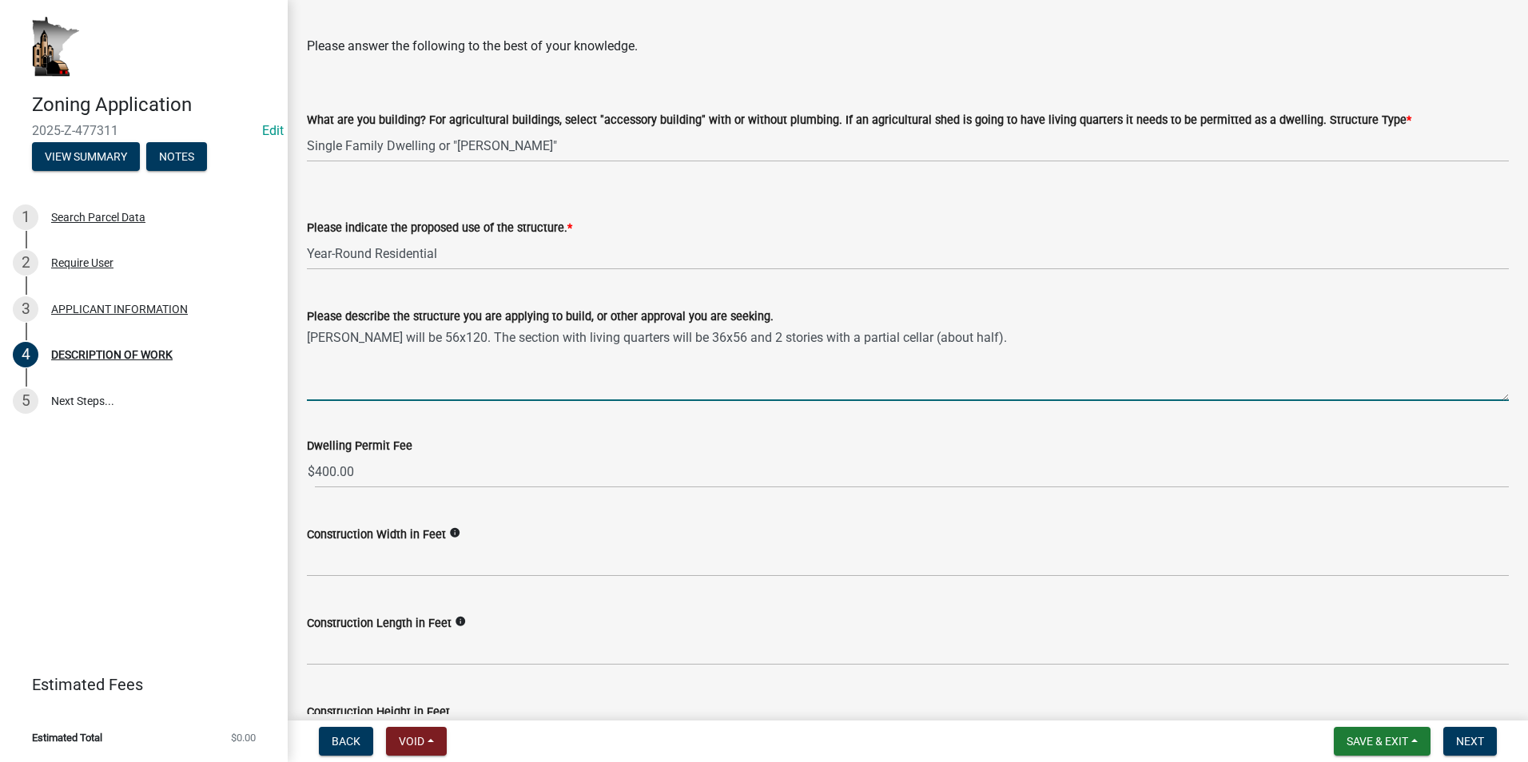
scroll to position [80, 0]
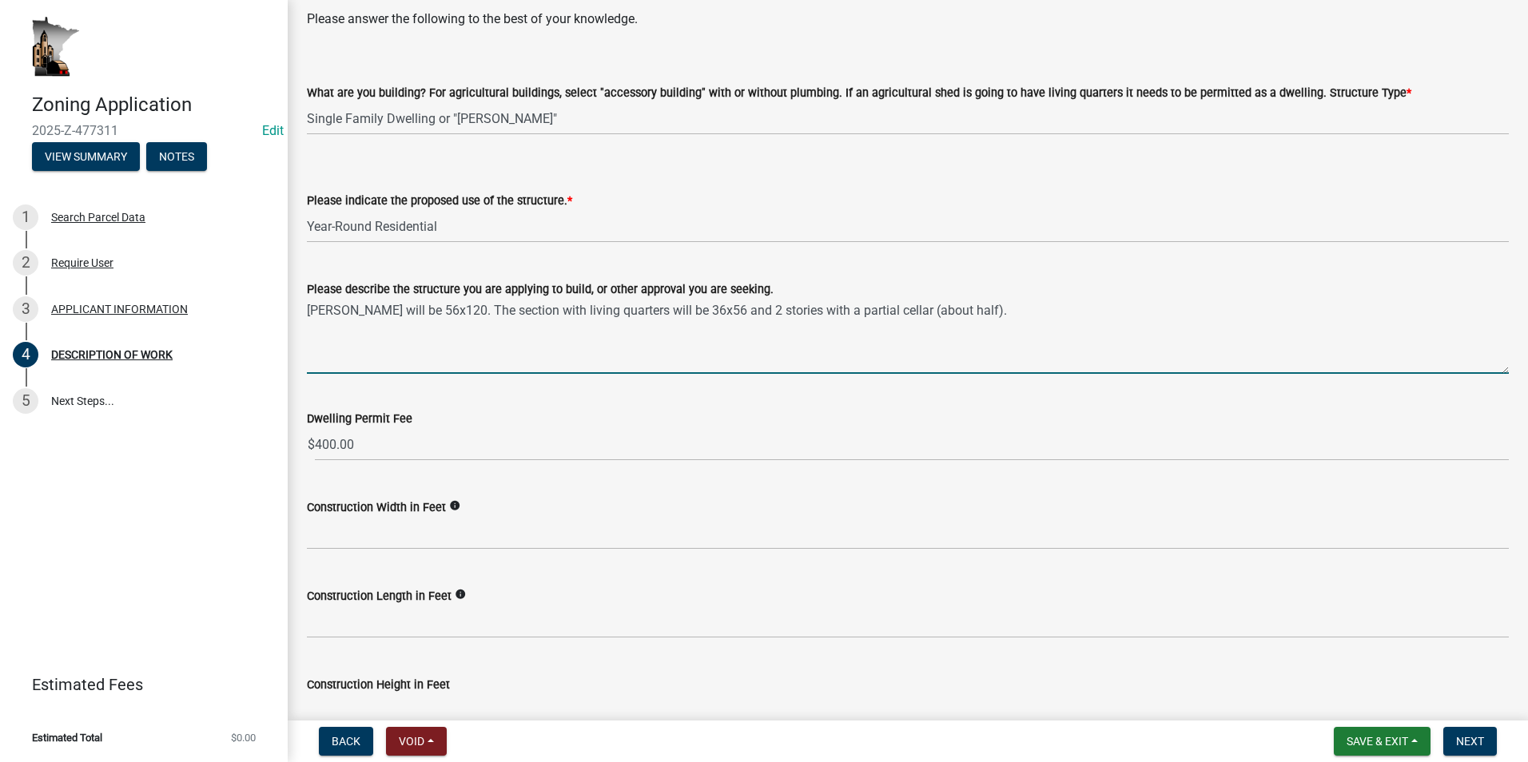
click at [792, 311] on textarea "Shouse will be 56x120. The section with living quarters will be 36x56 and 2 sto…" at bounding box center [908, 336] width 1202 height 75
type textarea "Shouse will be 56x120. The section with living quarters will be 36x56 and 2 sto…"
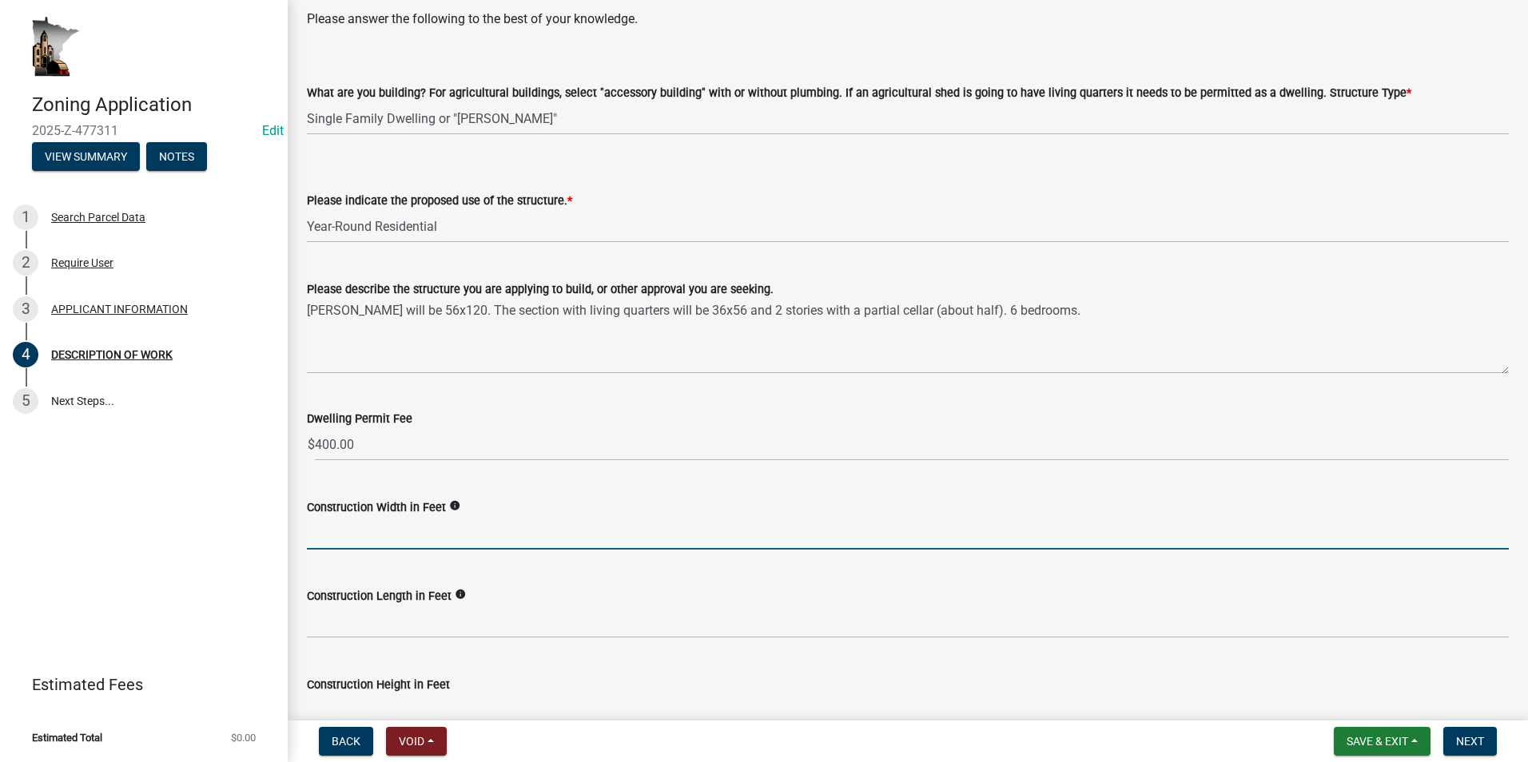
click at [454, 534] on input "text" at bounding box center [908, 533] width 1202 height 33
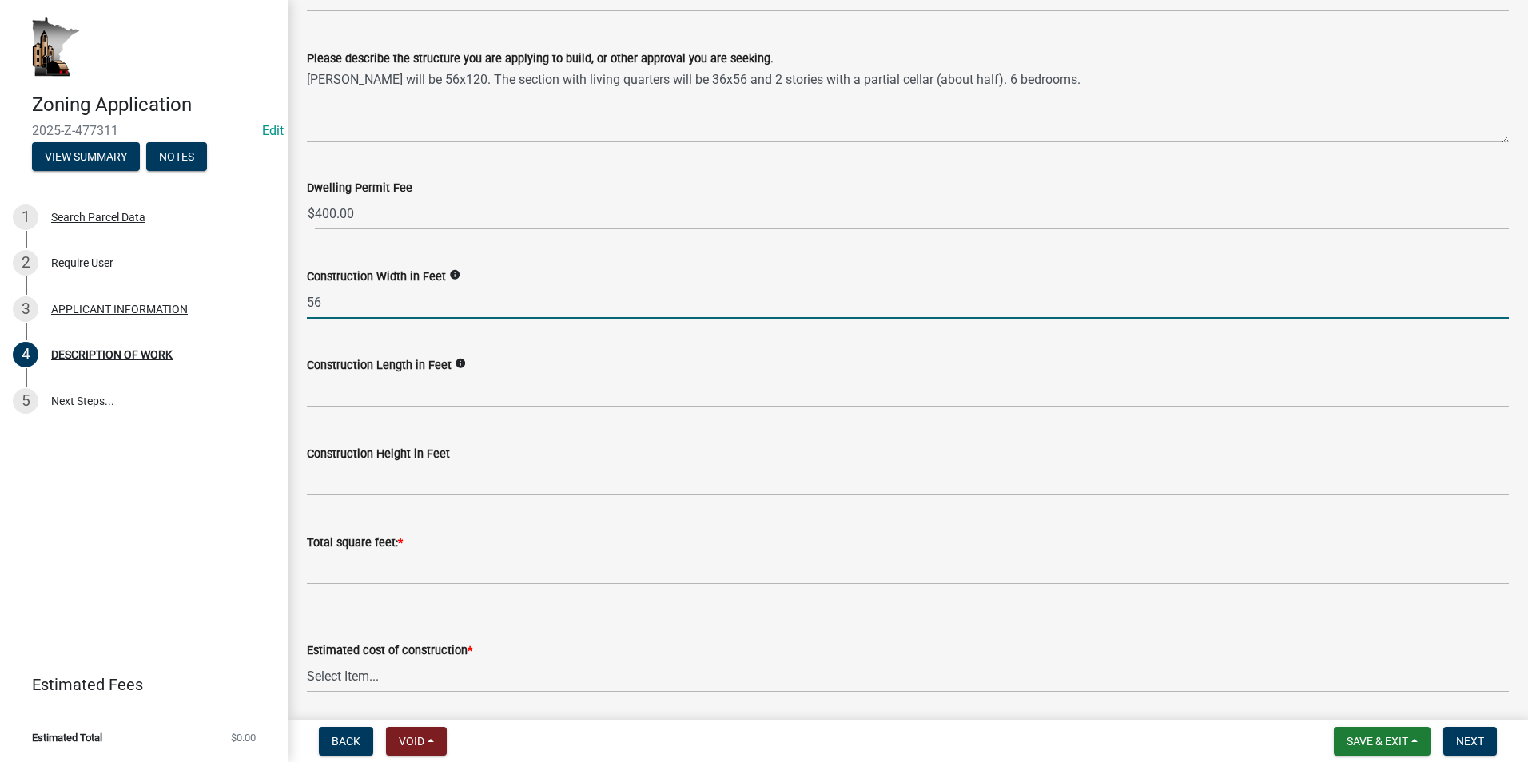
scroll to position [320, 0]
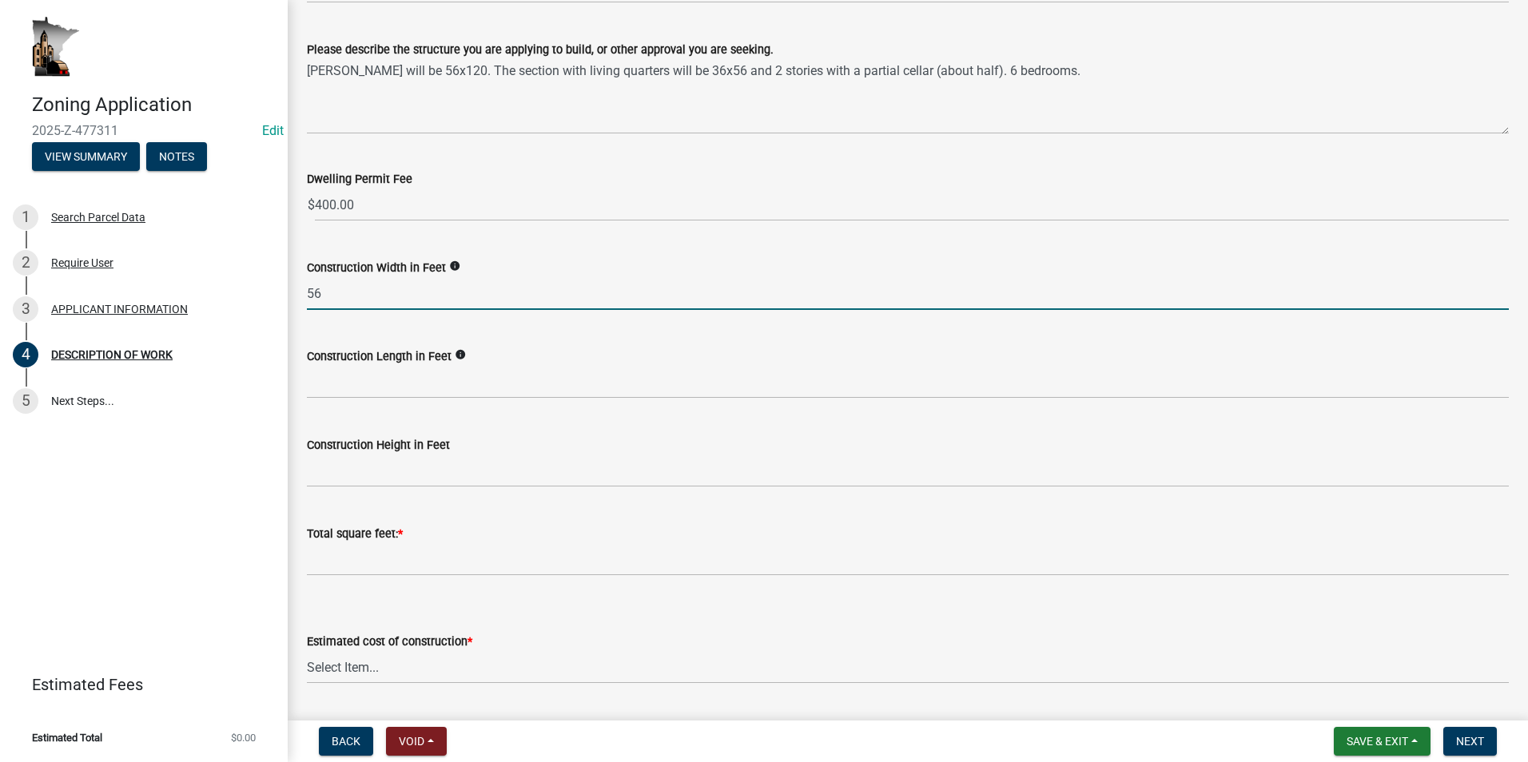
type input "56"
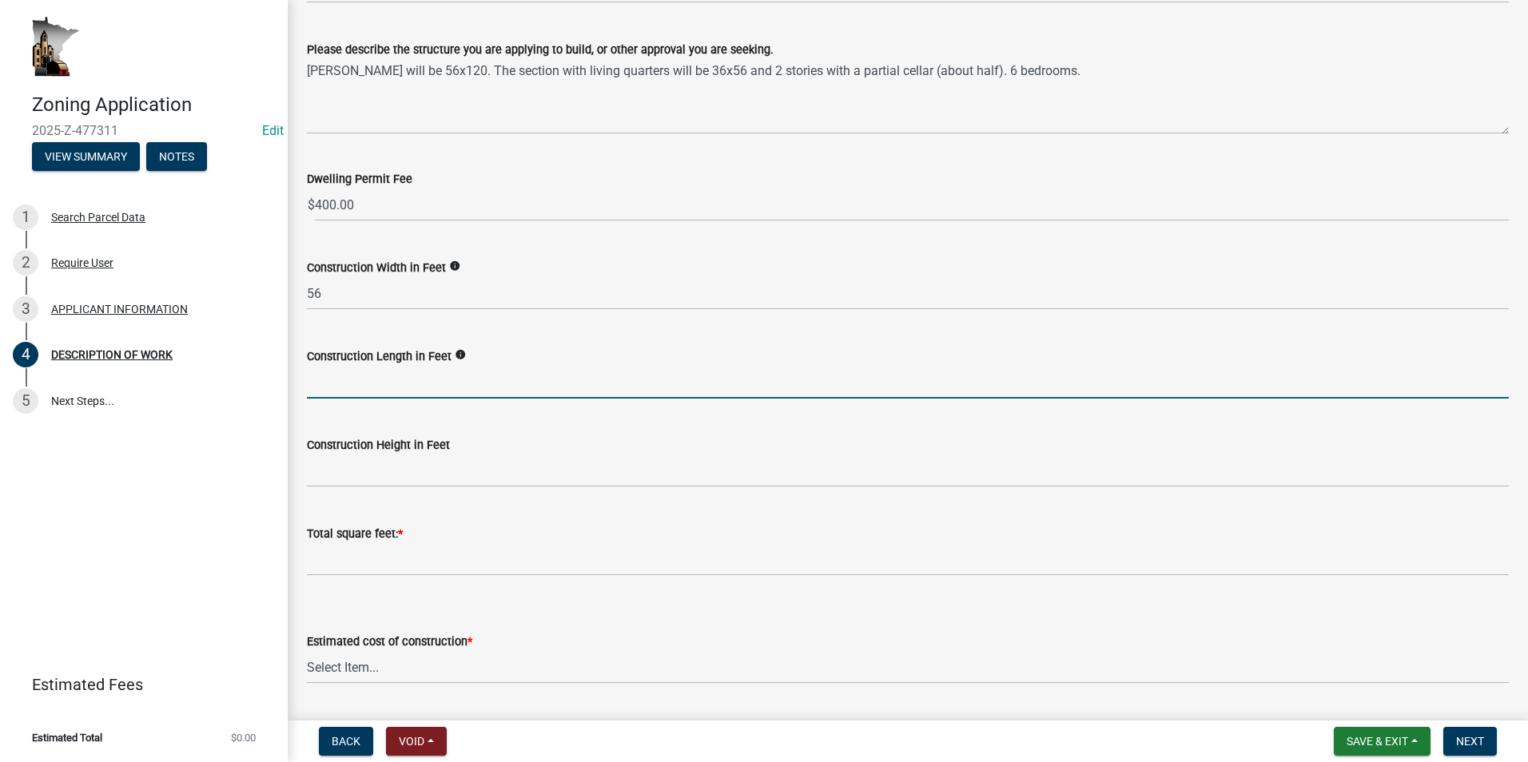
click at [410, 387] on input "text" at bounding box center [908, 382] width 1202 height 33
type input "120"
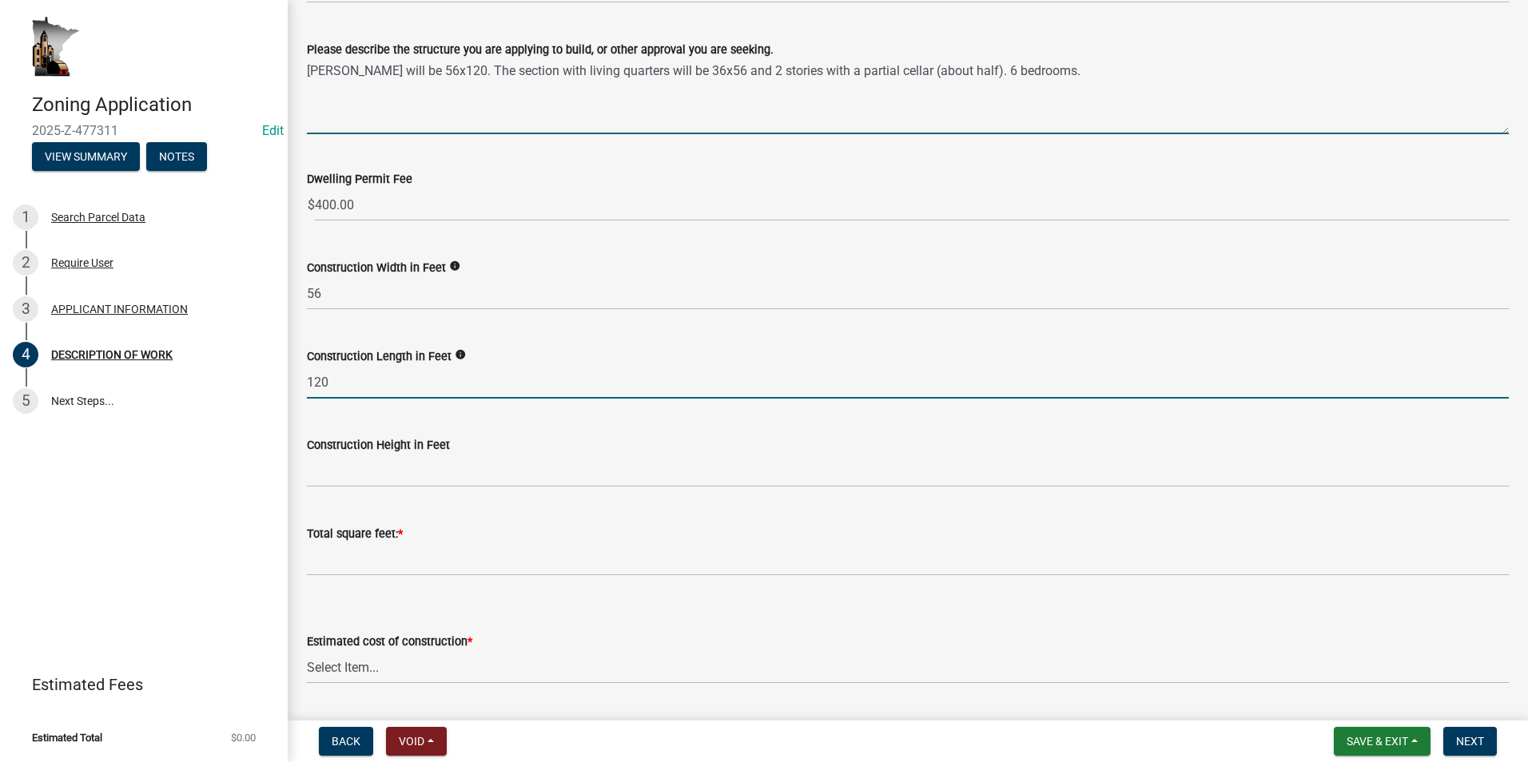
click at [792, 74] on textarea "Shouse will be 56x120. The section with living quarters will be 36x56 and 2 sto…" at bounding box center [908, 96] width 1202 height 75
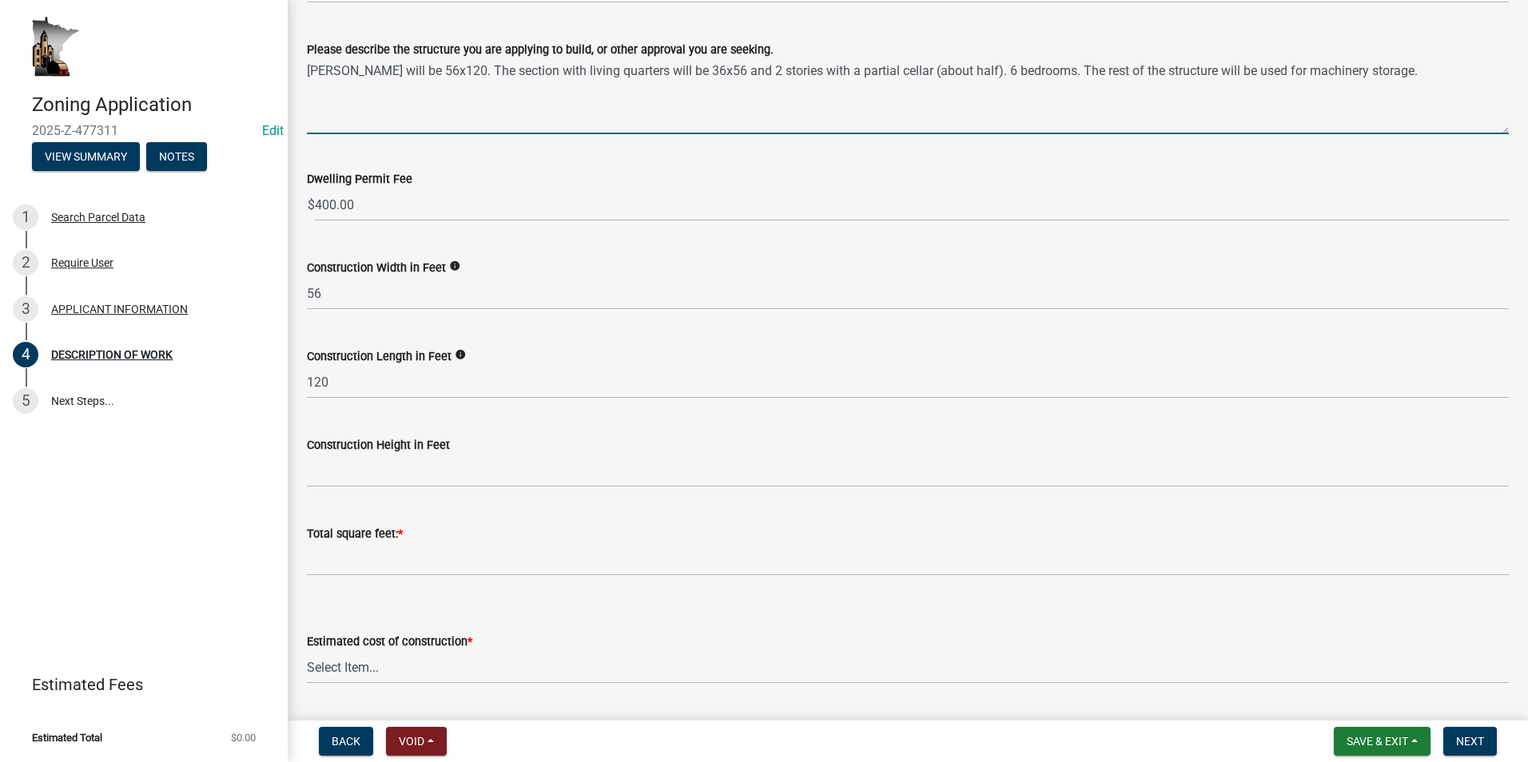
type textarea "Shouse will be 56x120. The section with living quarters will be 36x56 and 2 sto…"
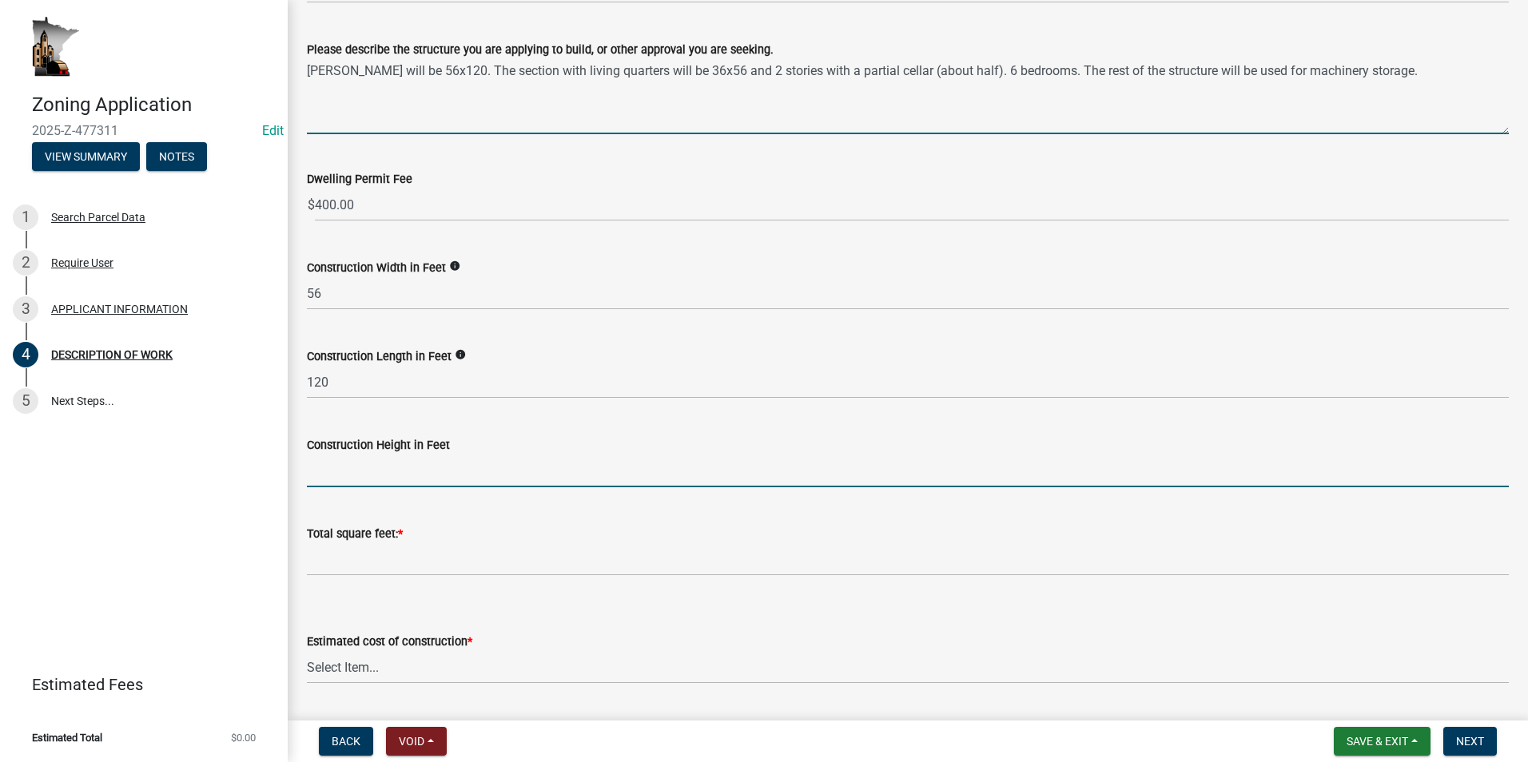
click at [365, 467] on input "text" at bounding box center [908, 471] width 1202 height 33
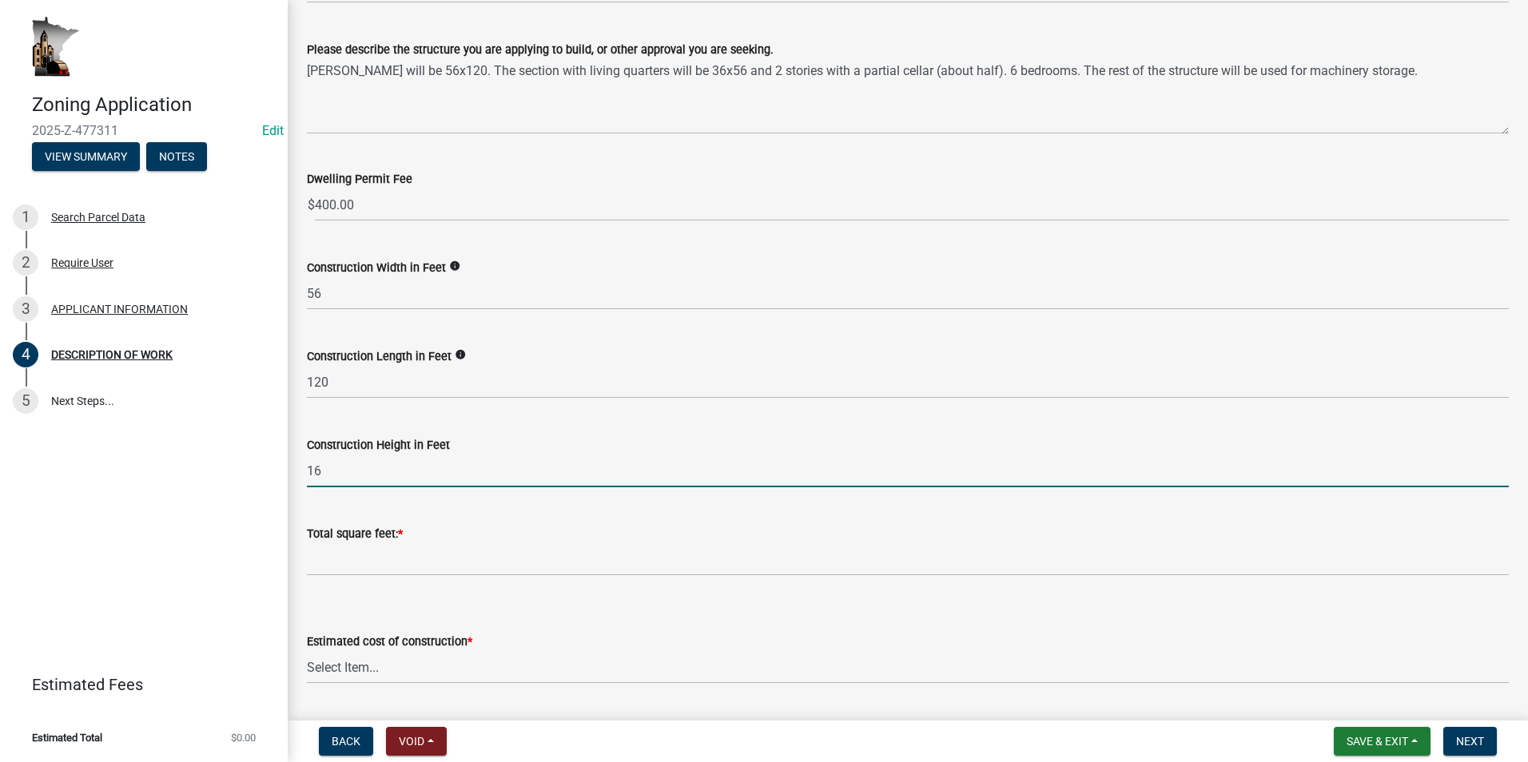
type input "16"
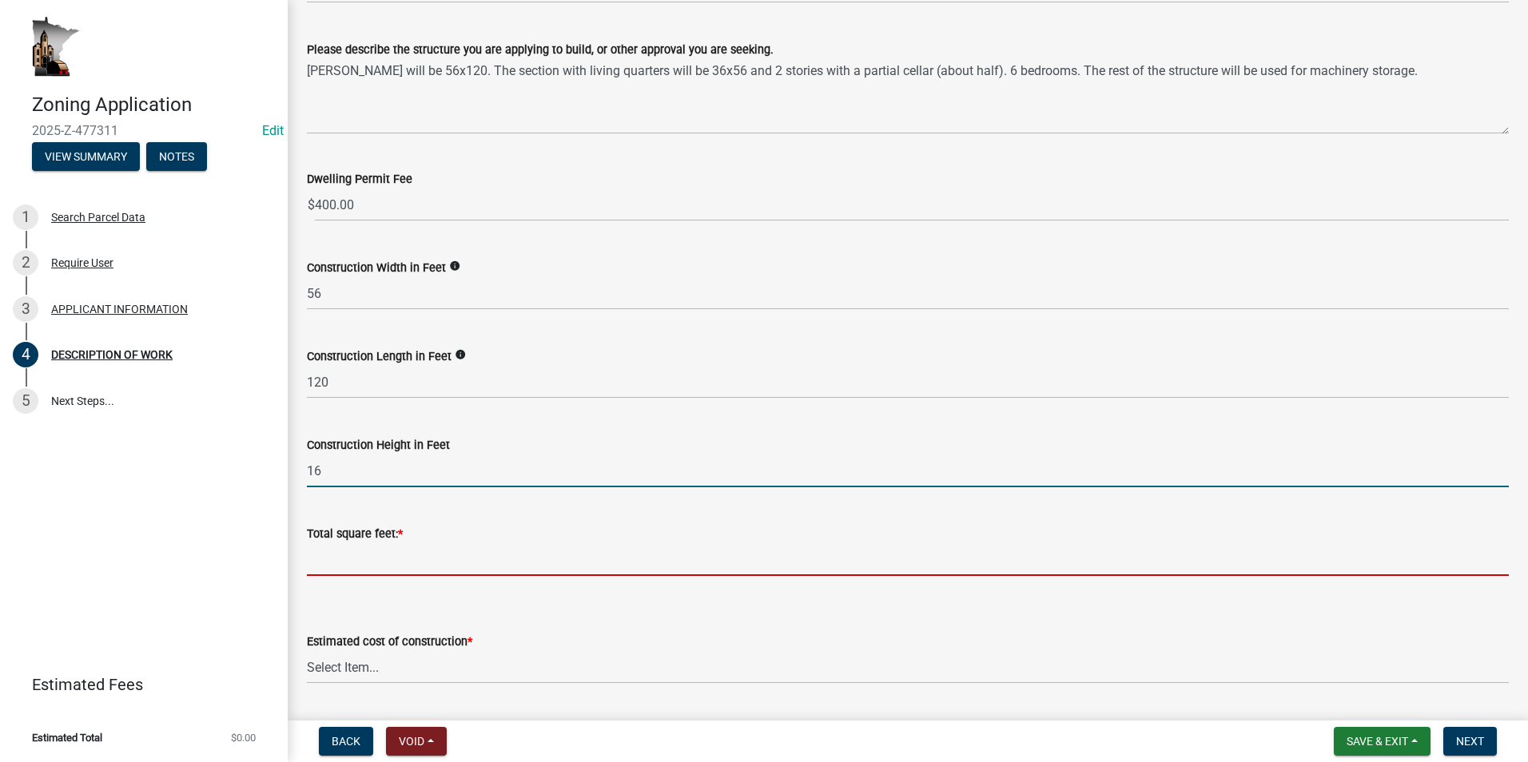
drag, startPoint x: 312, startPoint y: 562, endPoint x: 321, endPoint y: 558, distance: 9.7
click at [312, 562] on input "text" at bounding box center [908, 559] width 1202 height 33
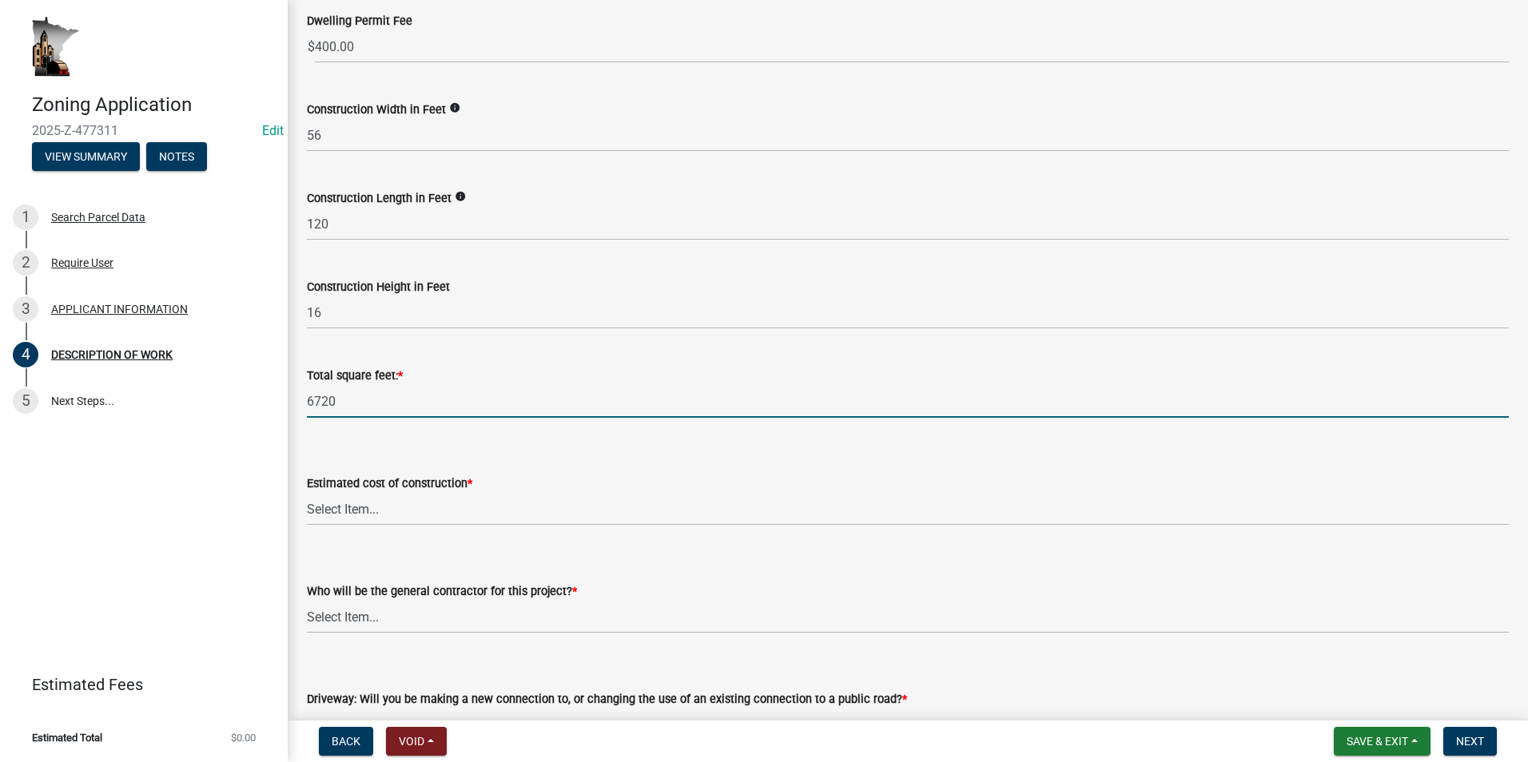
scroll to position [479, 0]
type input "6720"
click at [395, 511] on select "Select Item... $0 - $50,000 $50,001 - $100,000 $101,000 - $150,000 $150,001 or …" at bounding box center [908, 507] width 1202 height 33
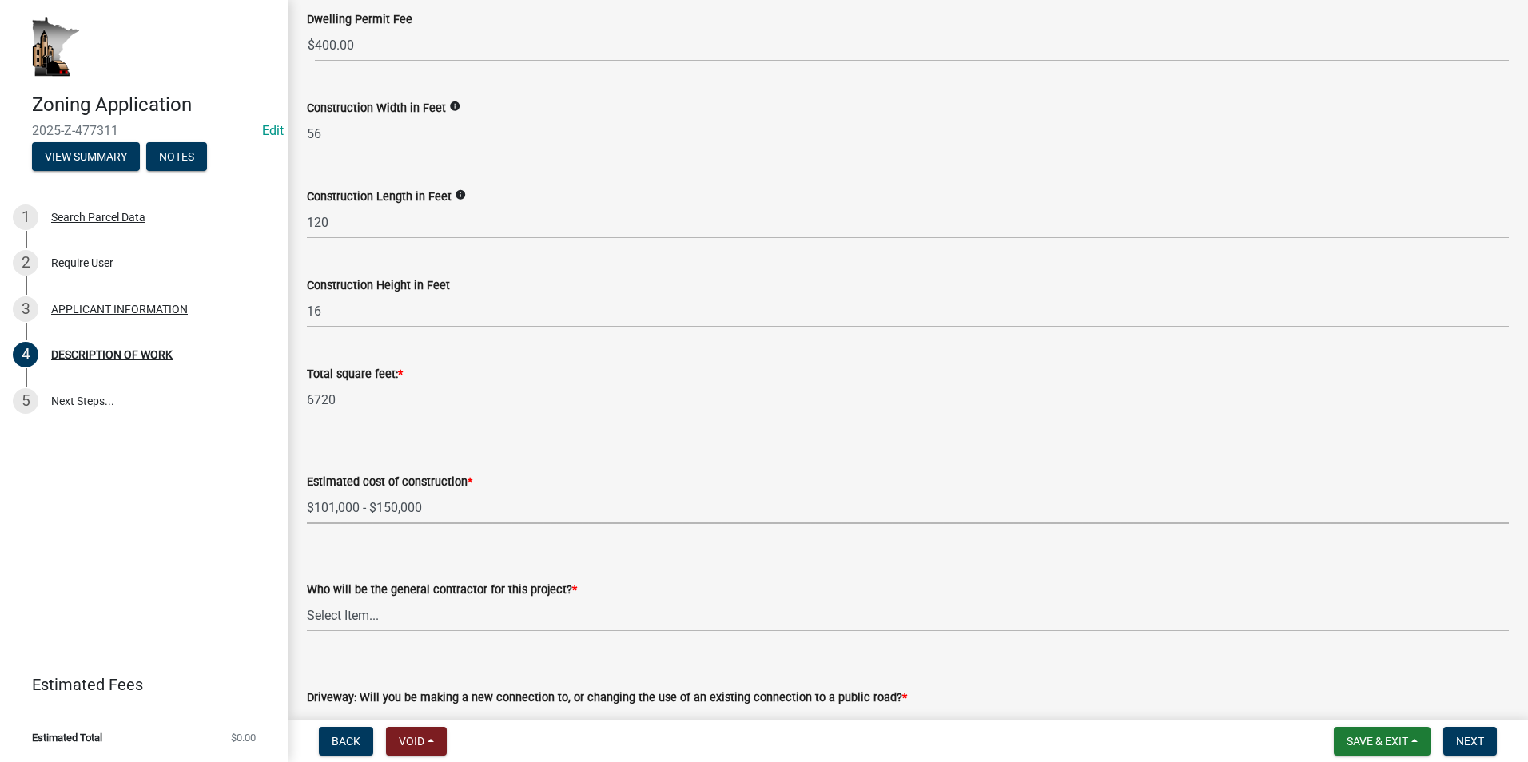
click at [307, 491] on select "Select Item... $0 - $50,000 $50,001 - $100,000 $101,000 - $150,000 $150,001 or …" at bounding box center [908, 507] width 1202 height 33
select select "6fa3780f-5db1-4692-8b38-e5e5a086efc1"
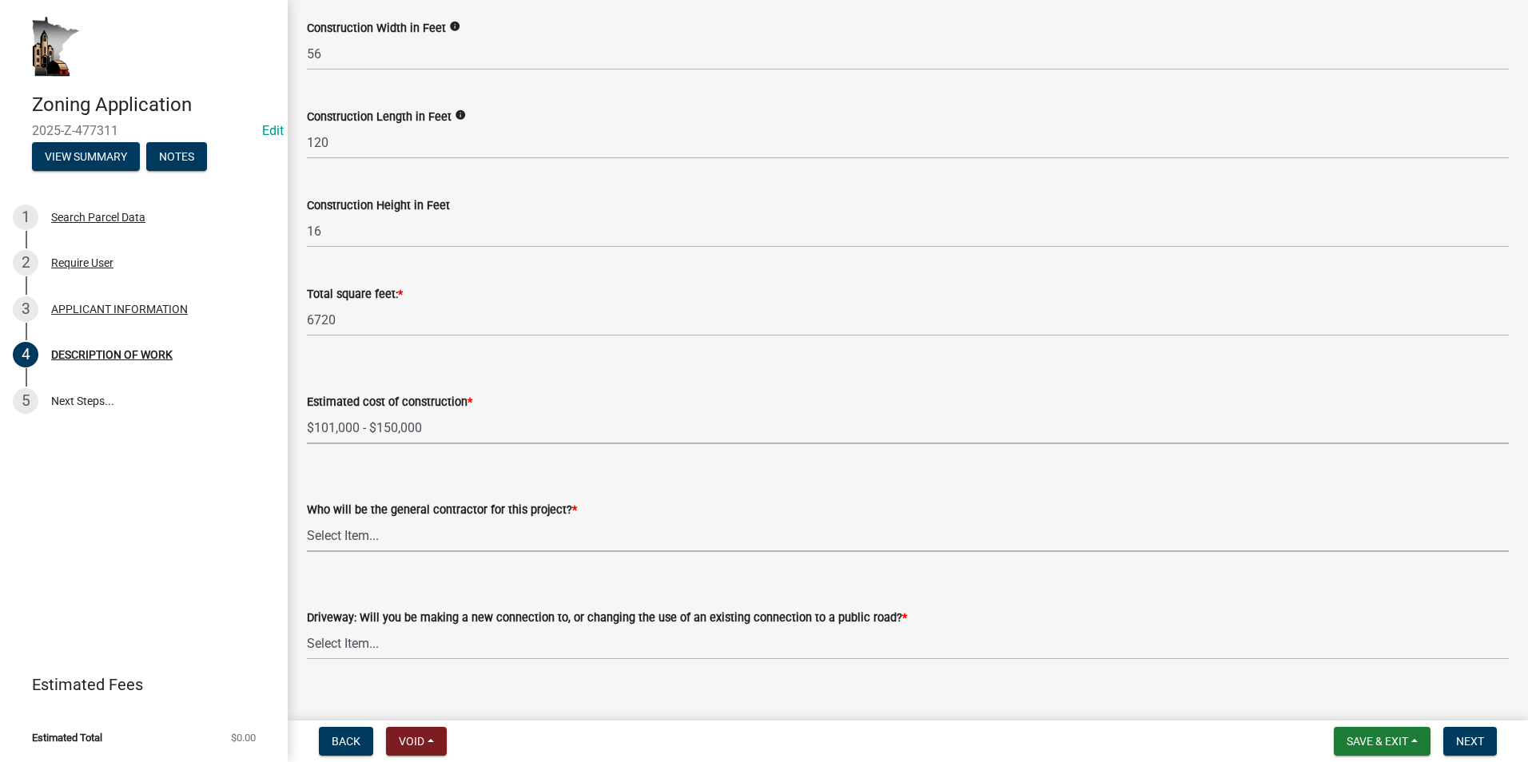
click at [384, 529] on select "Select Item... Myself Other" at bounding box center [908, 535] width 1202 height 33
click at [307, 519] on select "Select Item... Myself Other" at bounding box center [908, 535] width 1202 height 33
select select "07ce3bd5-44c8-48c7-a7da-ecbfde3ea753"
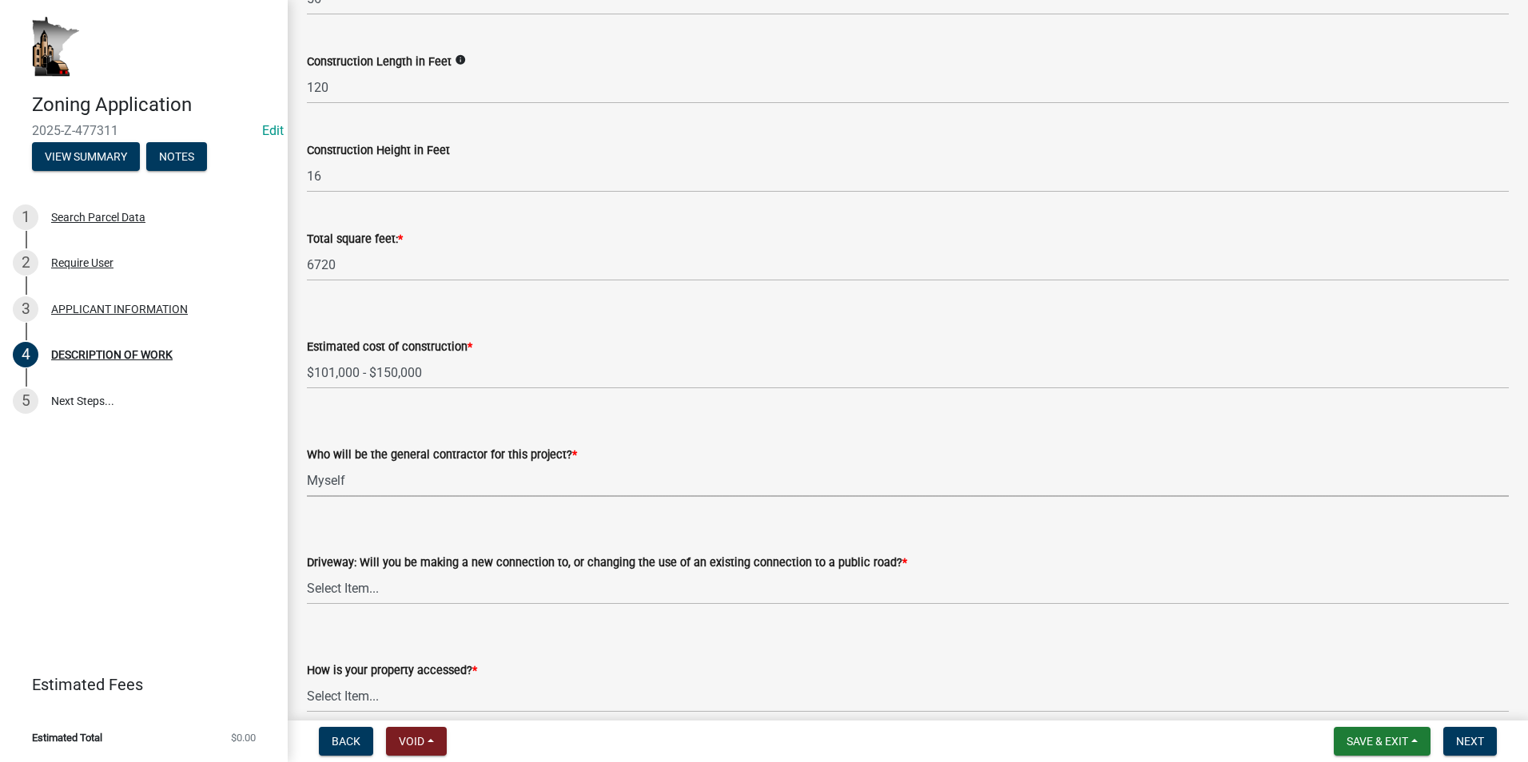
scroll to position [639, 0]
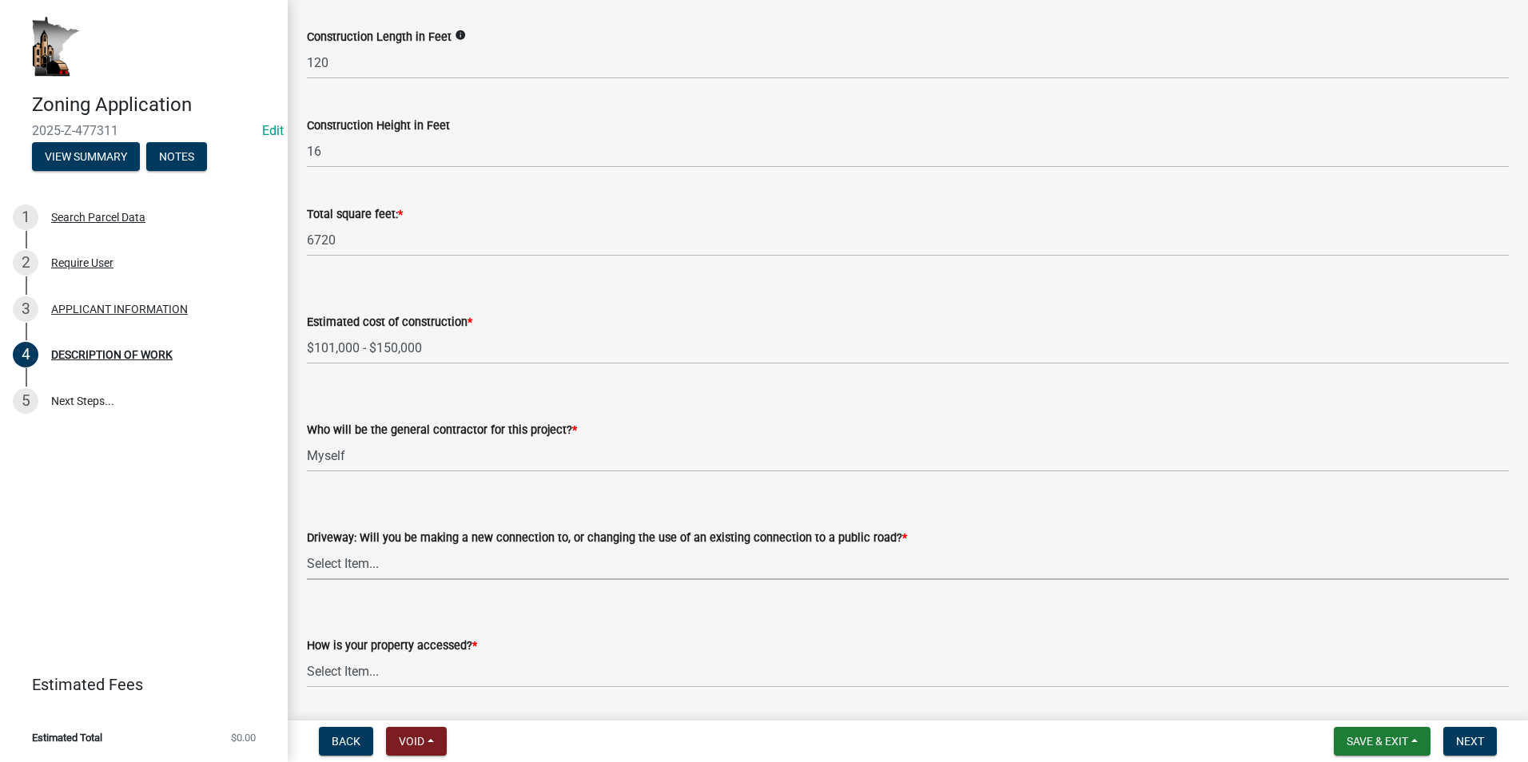
click at [406, 558] on select "Select Item... I am installing a new driveway access to a public road I am chan…" at bounding box center [908, 563] width 1202 height 33
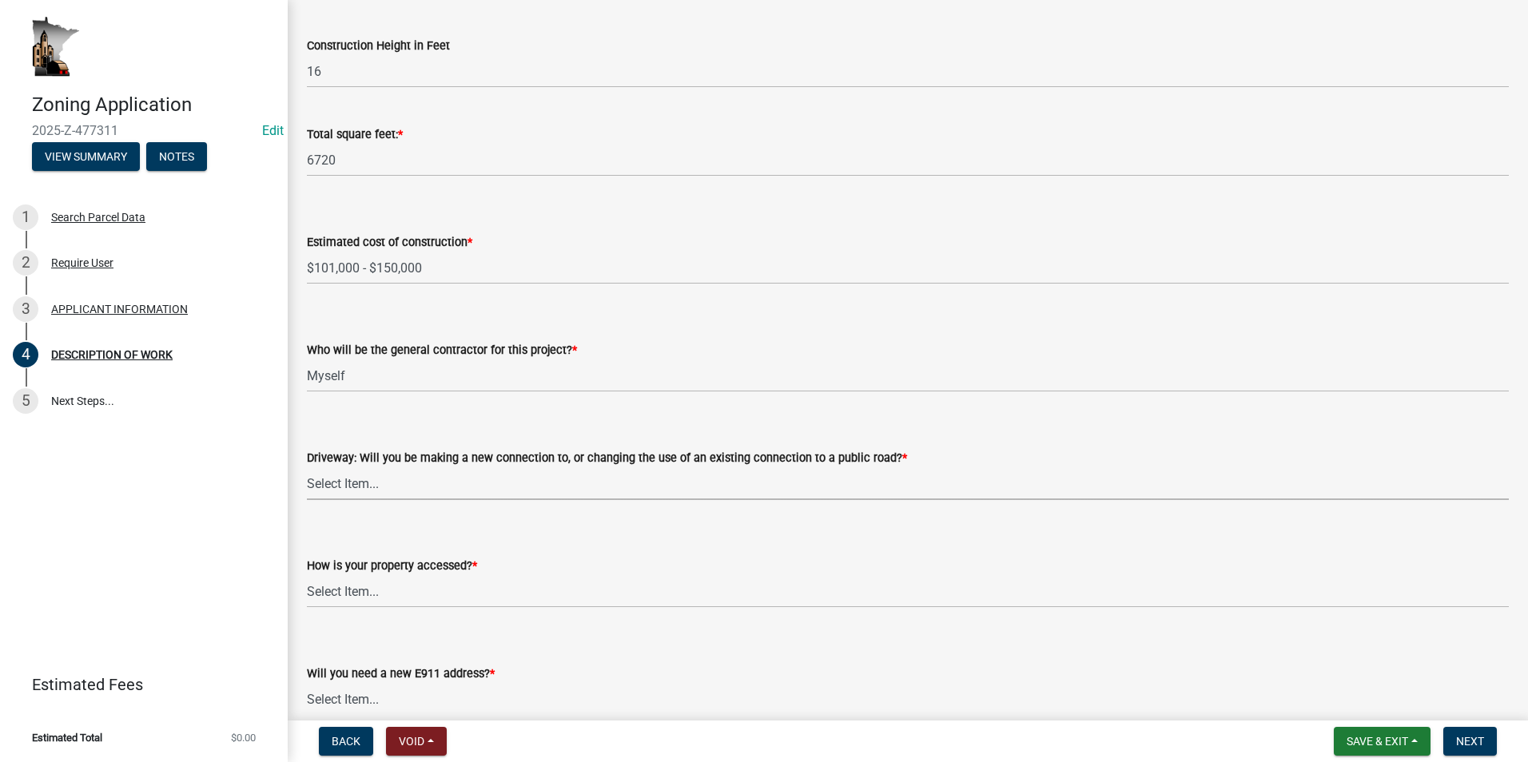
click at [394, 486] on select "Select Item... I am installing a new driveway access to a public road I am chan…" at bounding box center [908, 483] width 1202 height 33
click at [307, 467] on select "Select Item... I am installing a new driveway access to a public road I am chan…" at bounding box center [908, 483] width 1202 height 33
select select "64518658-e4c7-4c4c-83c2-6b721db56189"
click at [451, 595] on select "Select Item... Access is off a state highway Access is off a county road Access…" at bounding box center [908, 591] width 1202 height 33
click at [307, 575] on select "Select Item... Access is off a state highway Access is off a county road Access…" at bounding box center [908, 591] width 1202 height 33
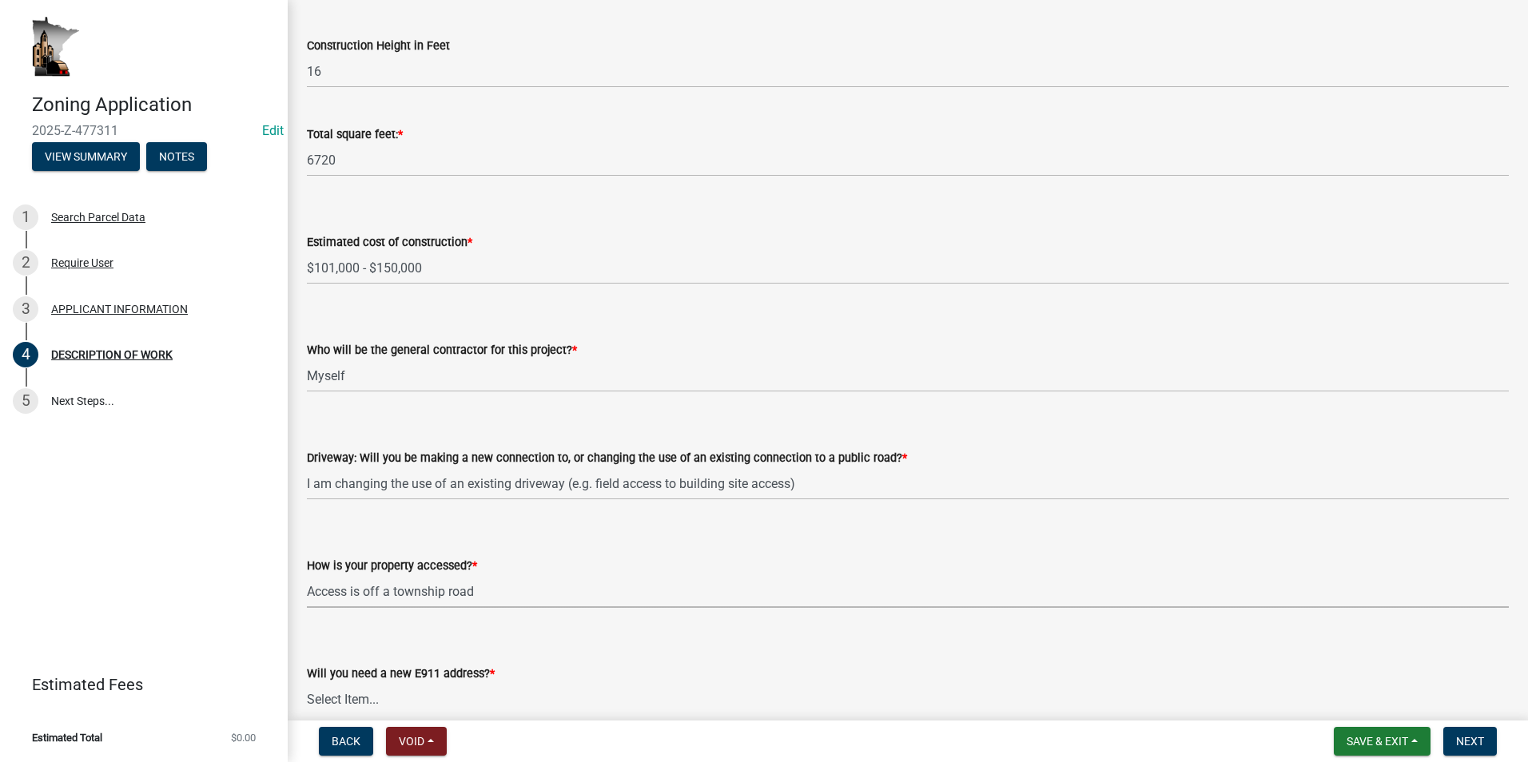
select select "c0af4bca-2ac9-43a4-954a-b6dfd2bb8fae"
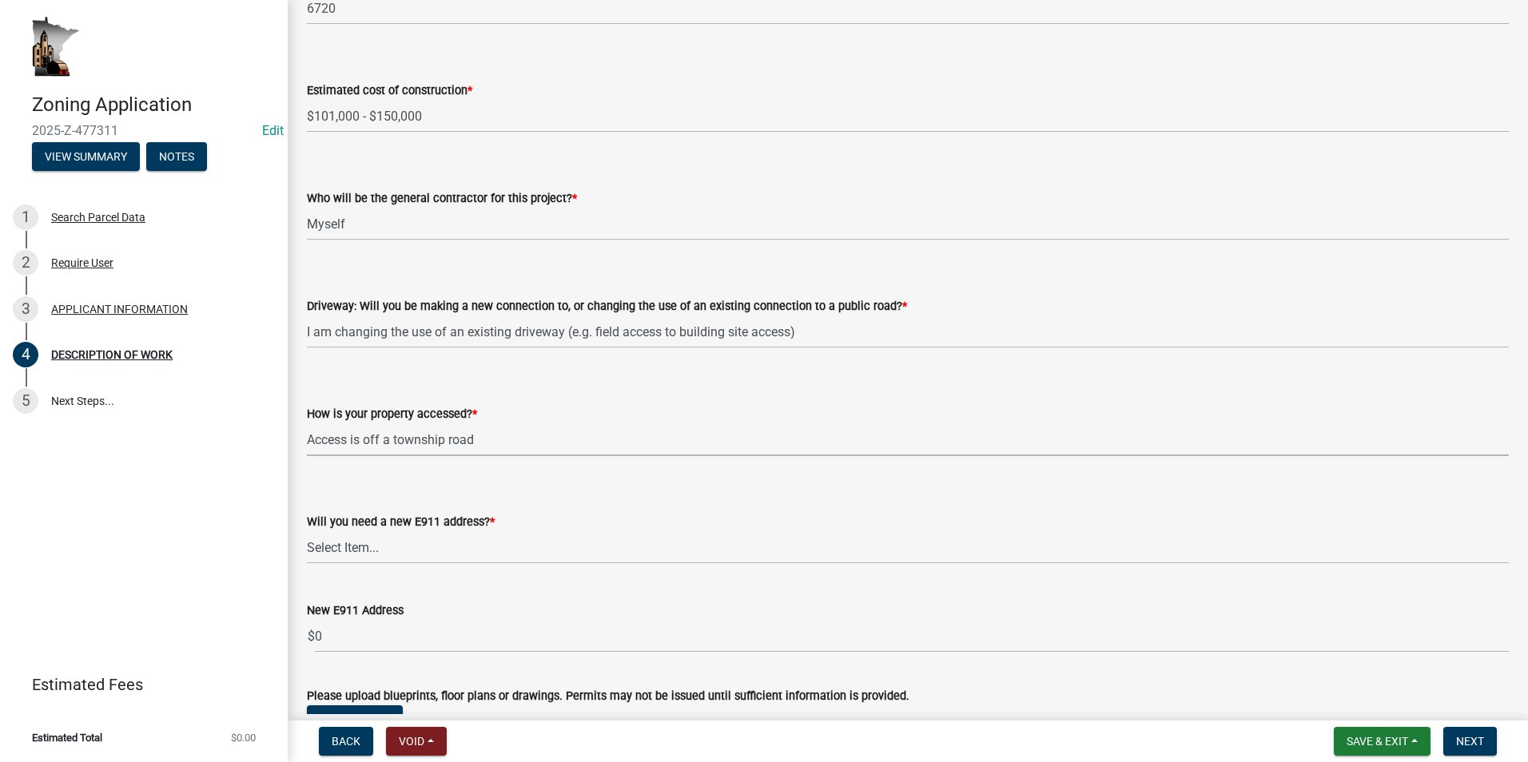
scroll to position [879, 0]
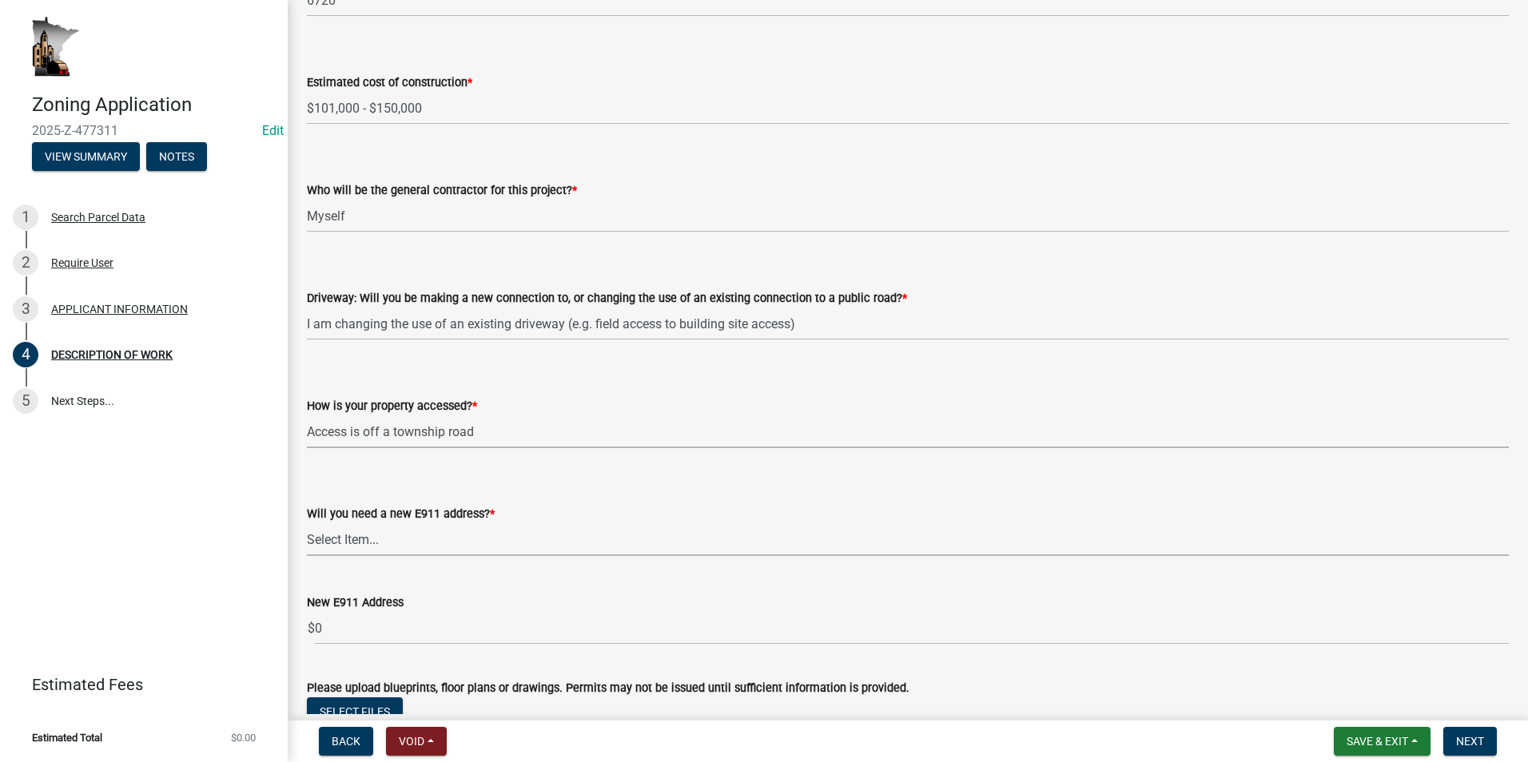
click at [361, 544] on select "Select Item... Yes No" at bounding box center [908, 539] width 1202 height 33
click at [307, 523] on select "Select Item... Yes No" at bounding box center [908, 539] width 1202 height 33
select select "9be9e7d3-9e70-4da3-86bf-a1318ba5310f"
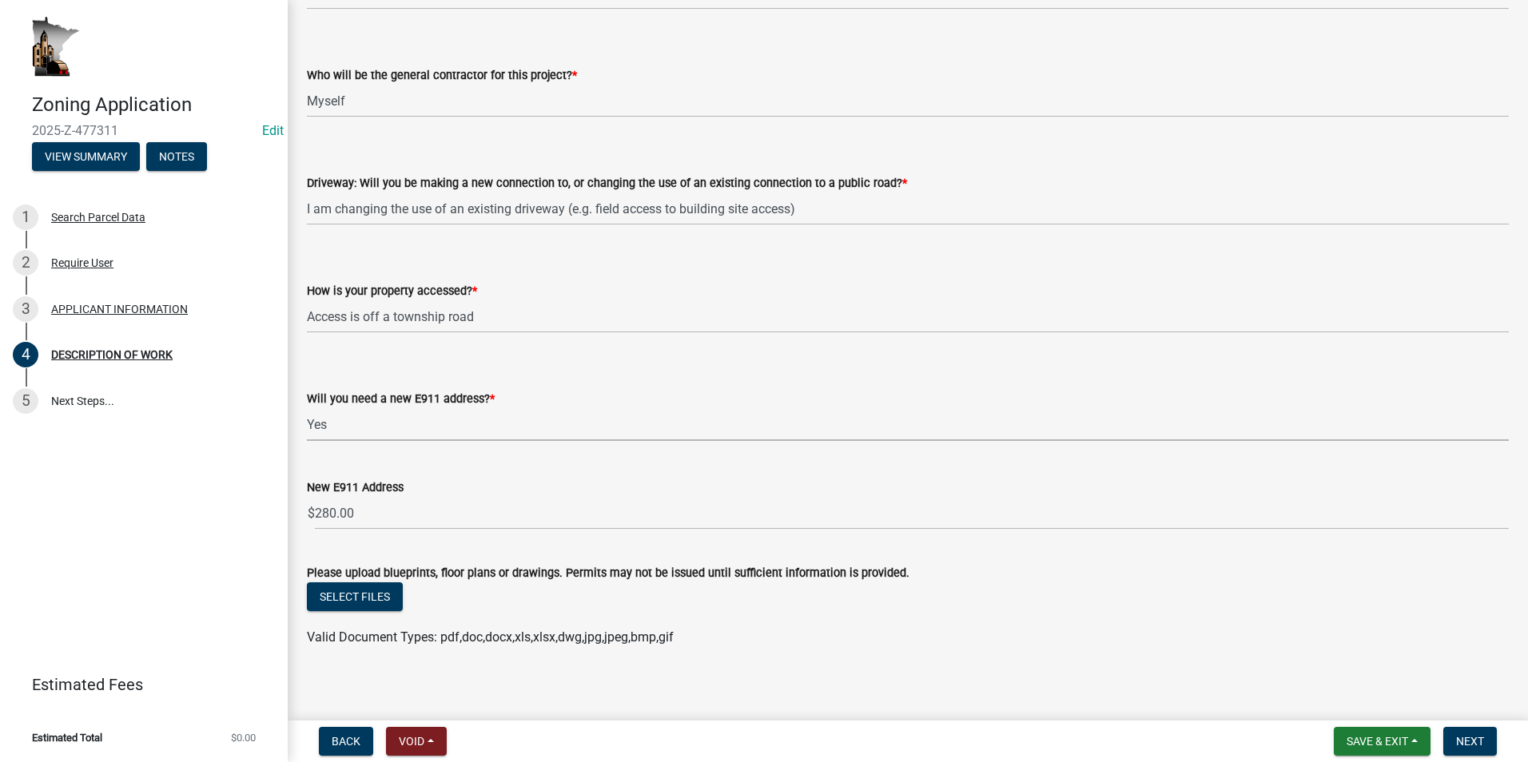
scroll to position [1003, 0]
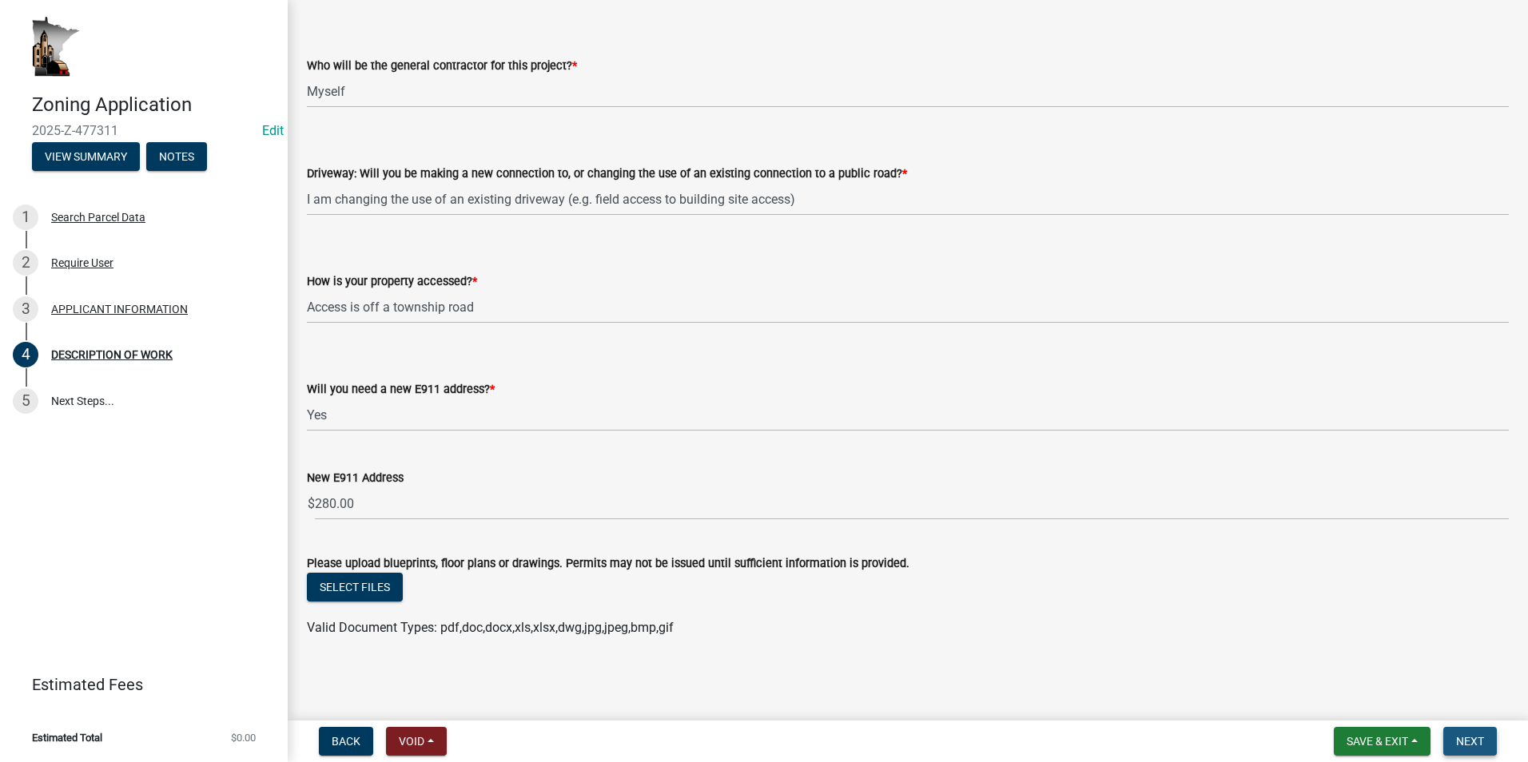
click at [792, 738] on span "Next" at bounding box center [1470, 741] width 28 height 13
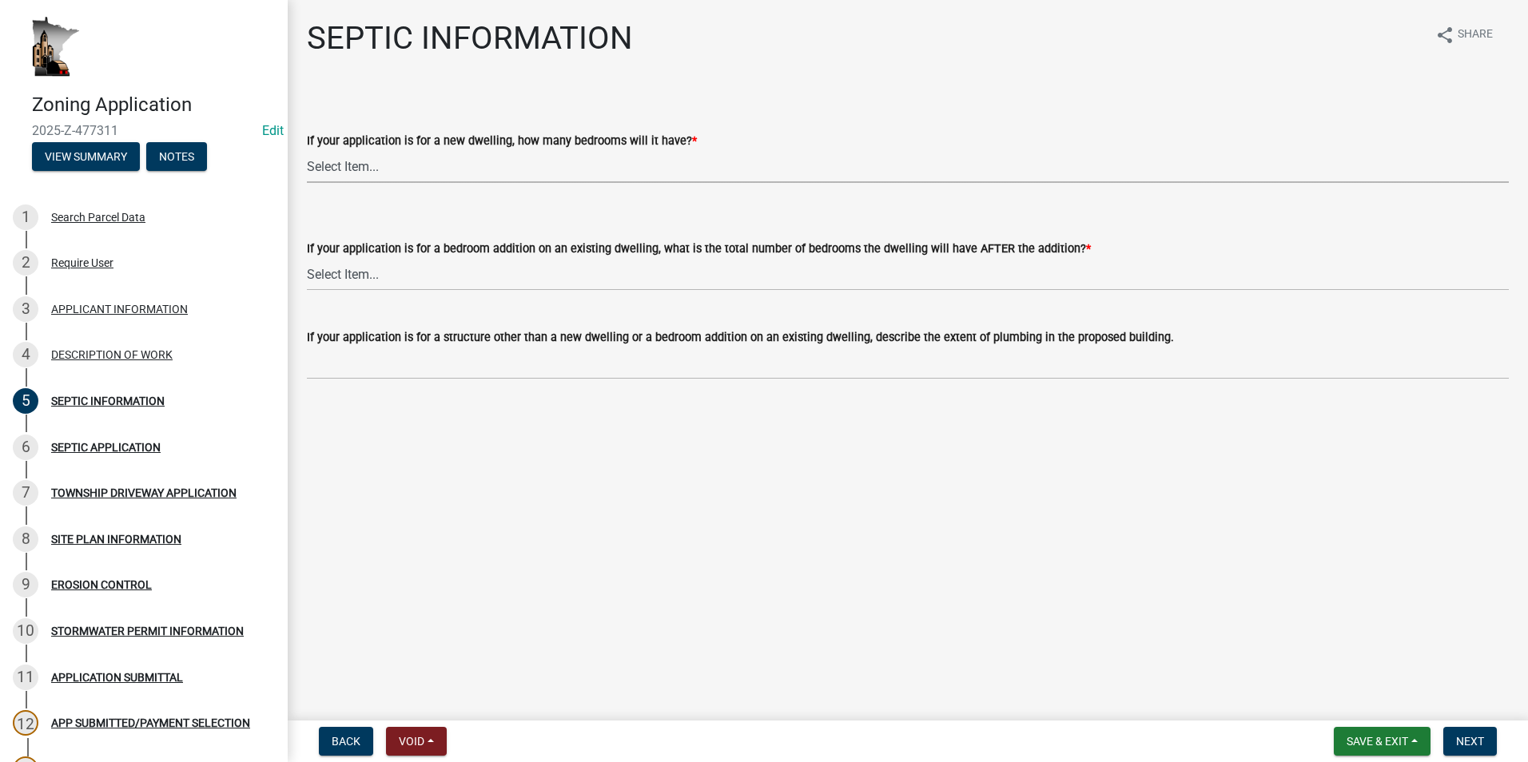
click at [386, 169] on select "Select Item... My application is NOT for a new dwelling. 1 2 3 4 5 6 More than 6" at bounding box center [908, 166] width 1202 height 33
click at [307, 150] on select "Select Item... My application is NOT for a new dwelling. 1 2 3 4 5 6 More than 6" at bounding box center [908, 166] width 1202 height 33
select select "6973b4e1-b417-471b-bf11-6ab9361f312c"
click at [390, 276] on select "Select Item... My application is NOT for an addition on an existing dwelling. 1…" at bounding box center [908, 274] width 1202 height 33
click at [307, 258] on select "Select Item... My application is NOT for an addition on an existing dwelling. 1…" at bounding box center [908, 274] width 1202 height 33
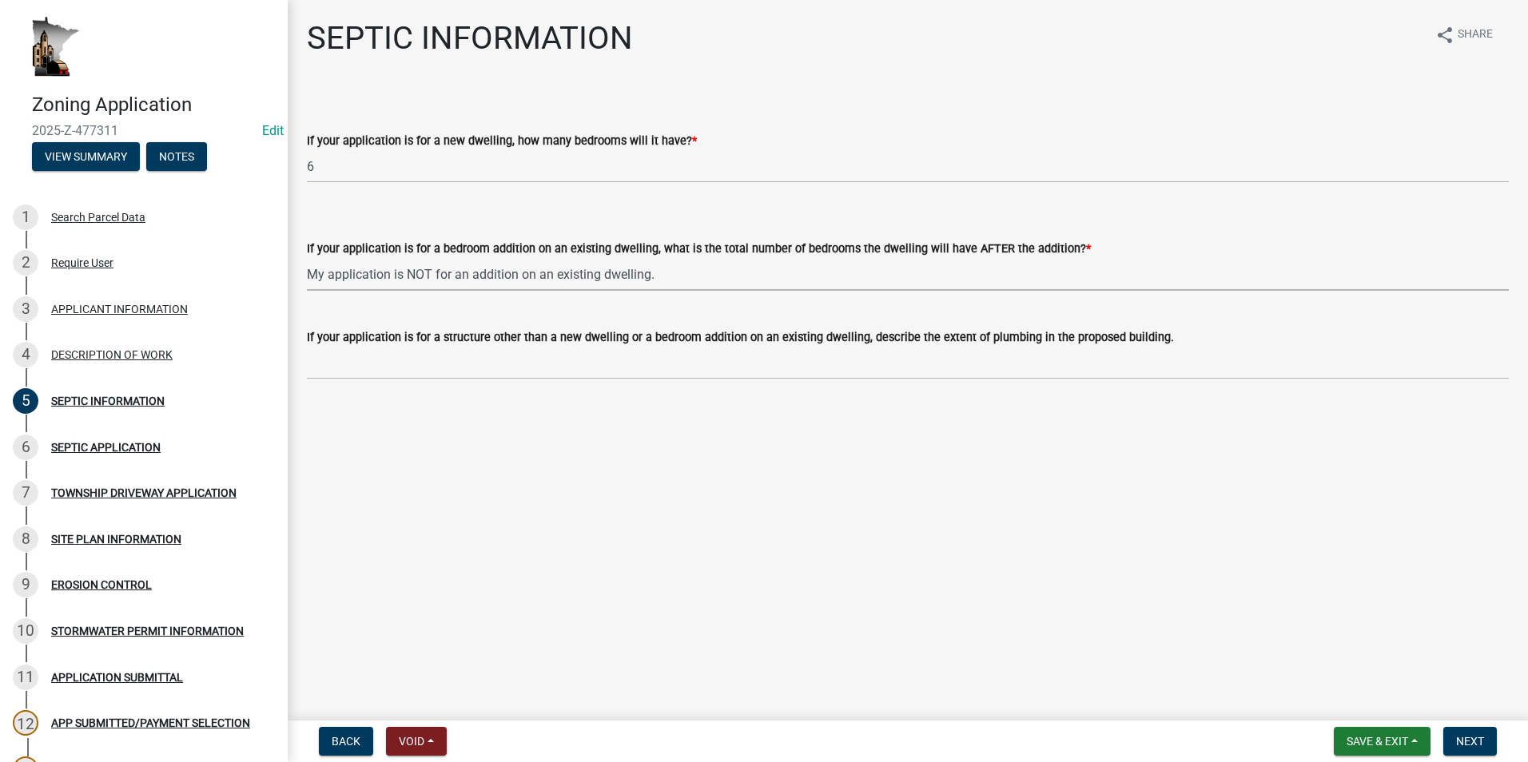
select select "393a6e79-731c-4c45-8900-76e5bd3bc101"
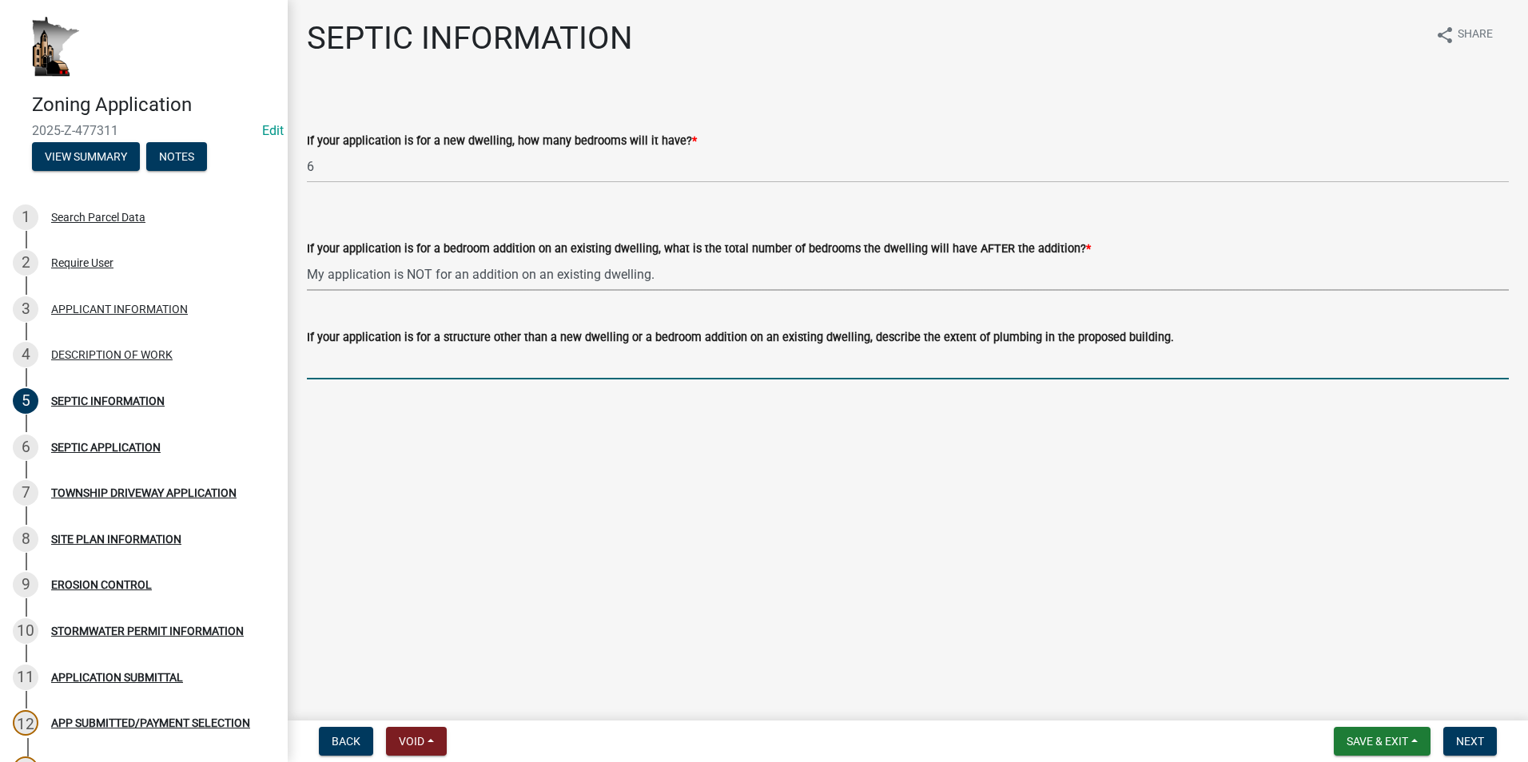
click at [351, 368] on input "If your application is for a structure other than a new dwelling or a bedroom a…" at bounding box center [908, 363] width 1202 height 33
click at [792, 737] on span "Next" at bounding box center [1470, 741] width 28 height 13
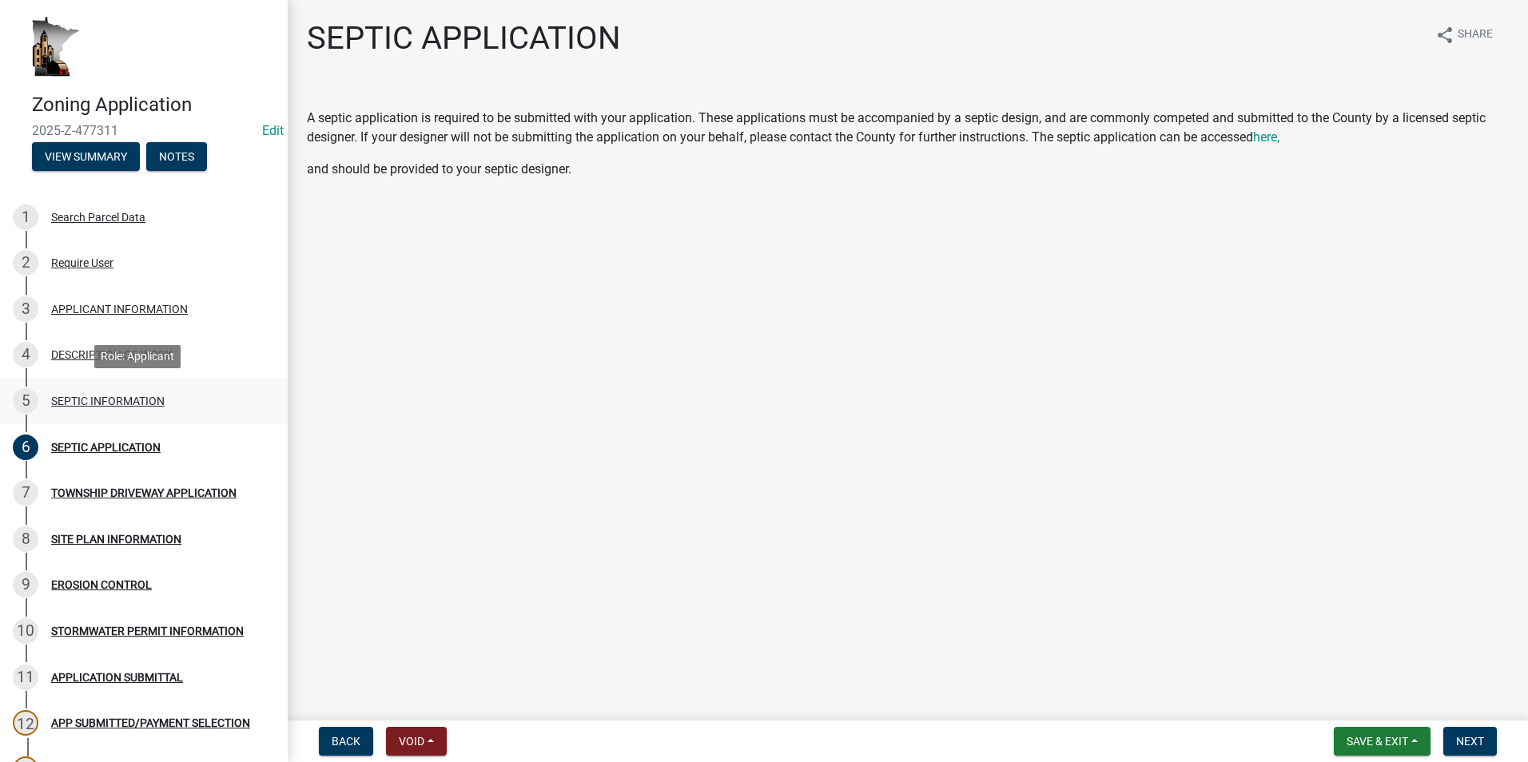
click at [106, 399] on div "SEPTIC INFORMATION" at bounding box center [107, 400] width 113 height 11
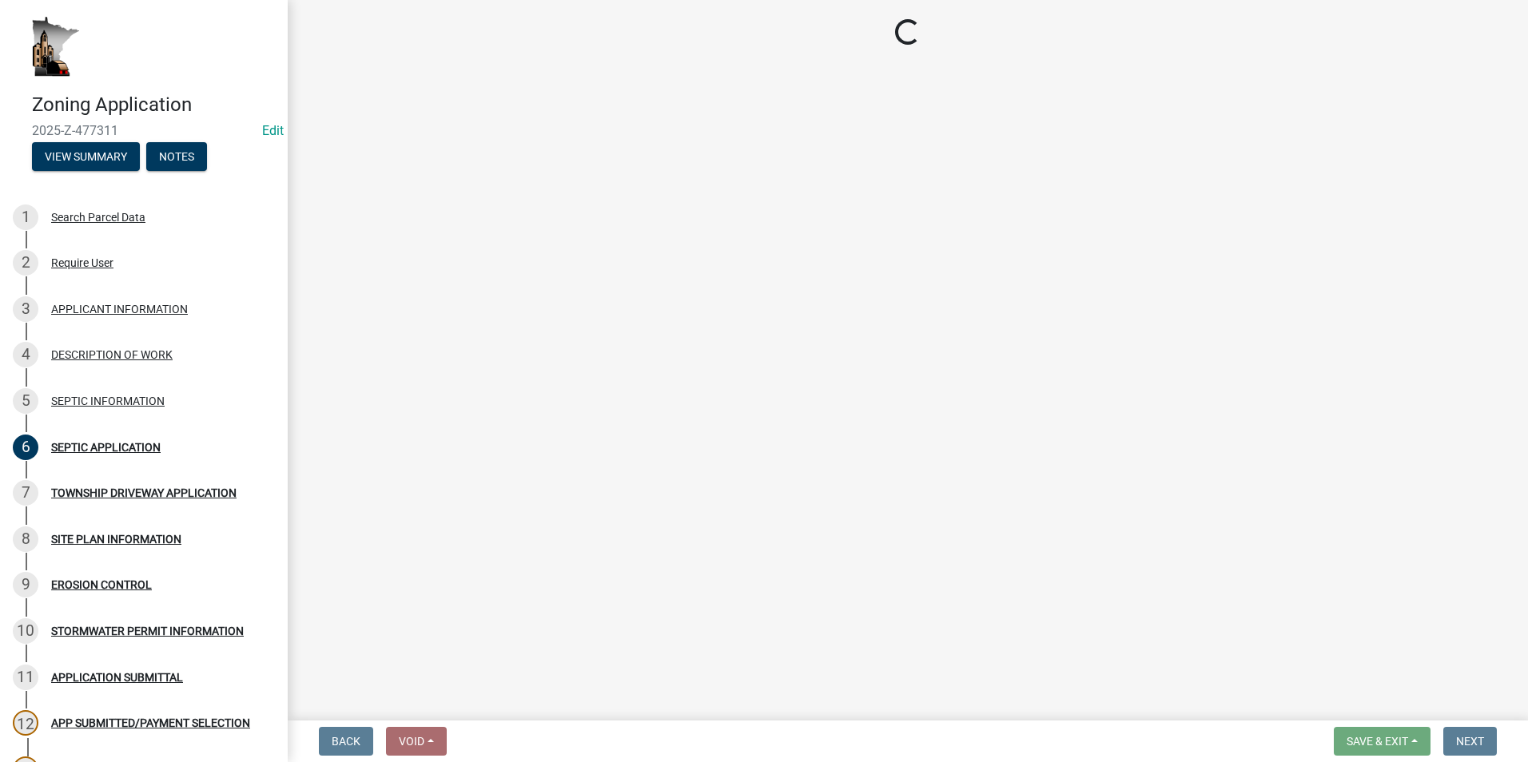
select select "6973b4e1-b417-471b-bf11-6ab9361f312c"
select select "393a6e79-731c-4c45-8900-76e5bd3bc101"
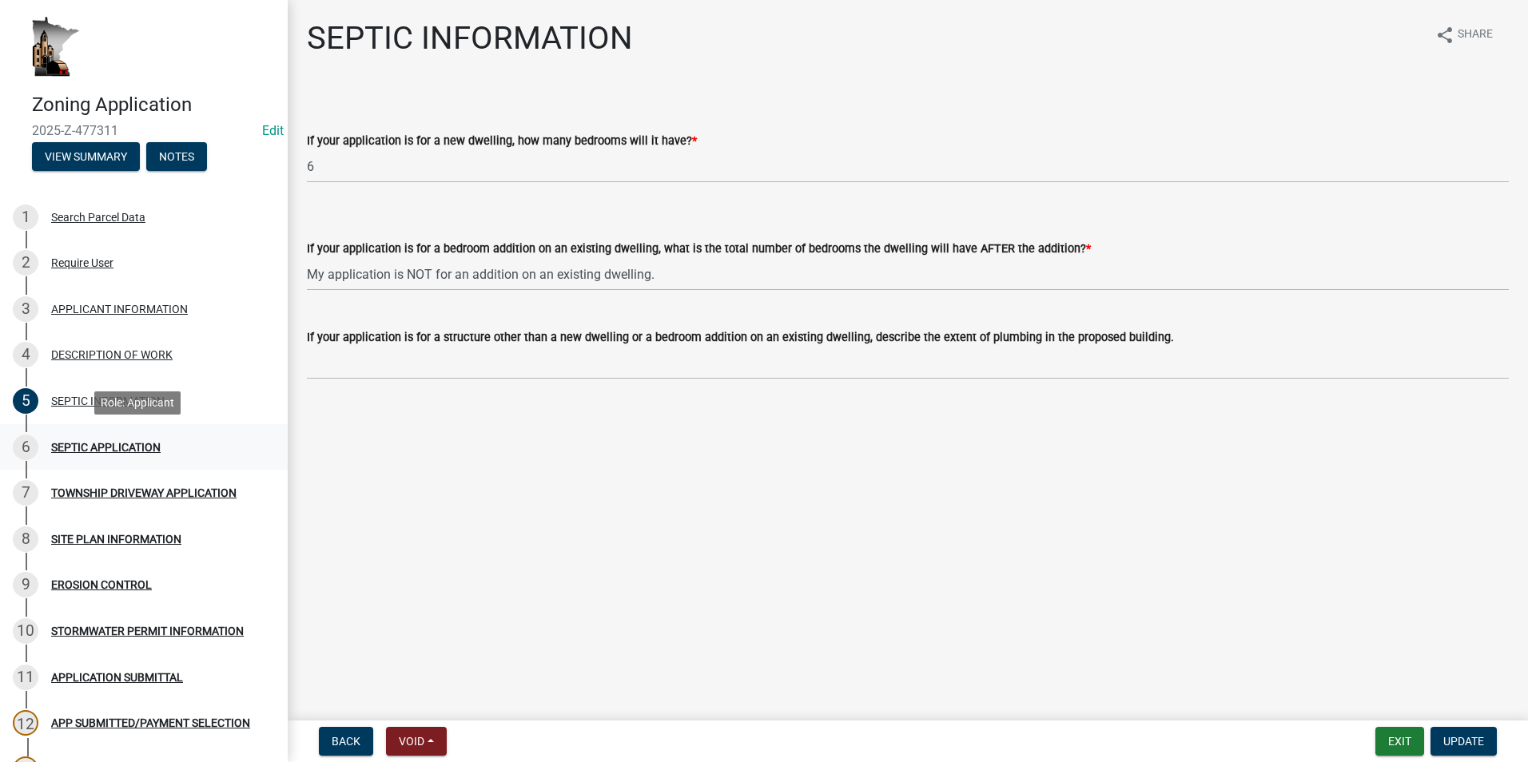
click at [144, 443] on div "SEPTIC APPLICATION" at bounding box center [105, 447] width 109 height 11
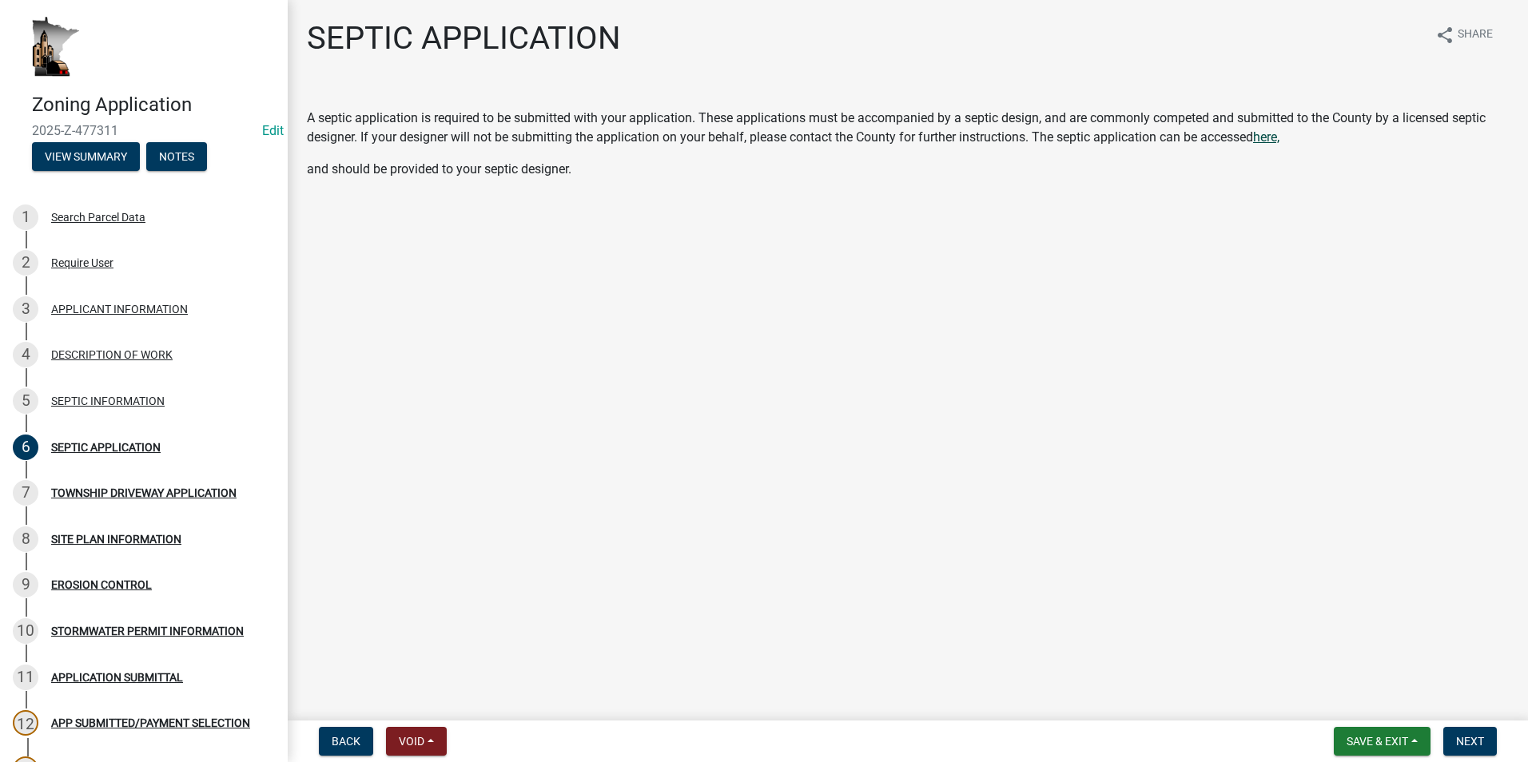
click at [792, 137] on span "here," at bounding box center [1266, 136] width 26 height 15
click at [792, 738] on span "Next" at bounding box center [1470, 741] width 28 height 13
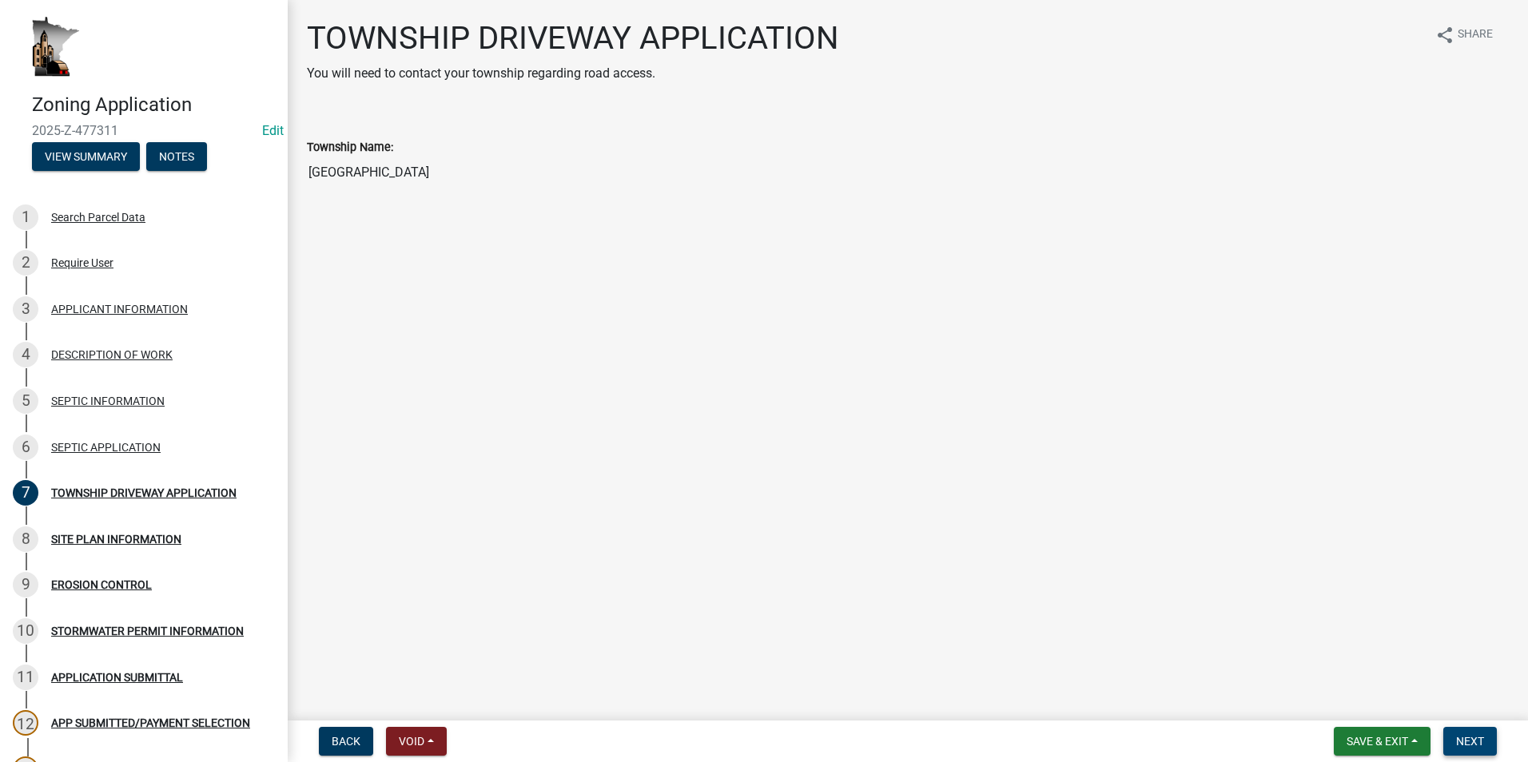
click at [792, 745] on span "Next" at bounding box center [1470, 741] width 28 height 13
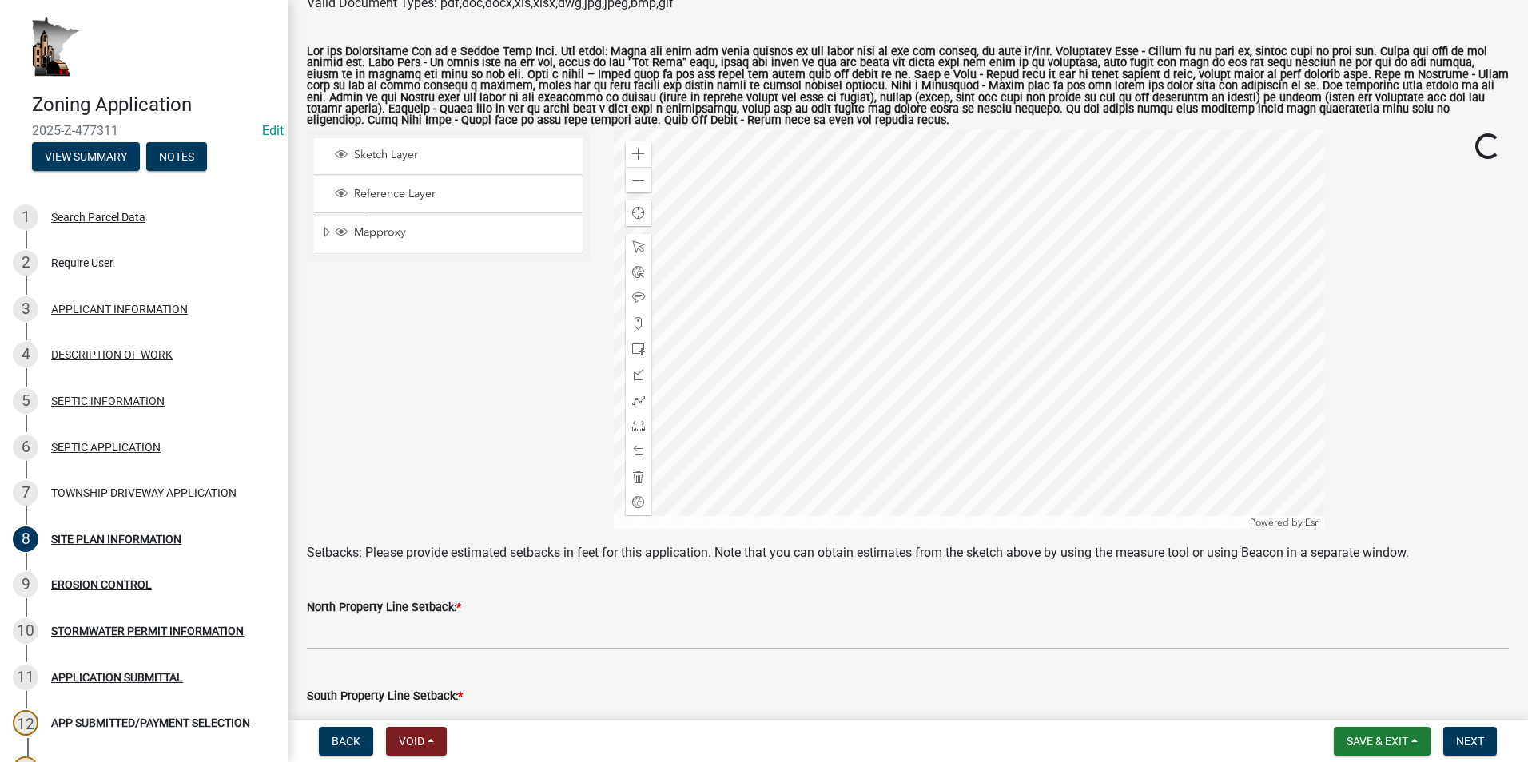
scroll to position [240, 0]
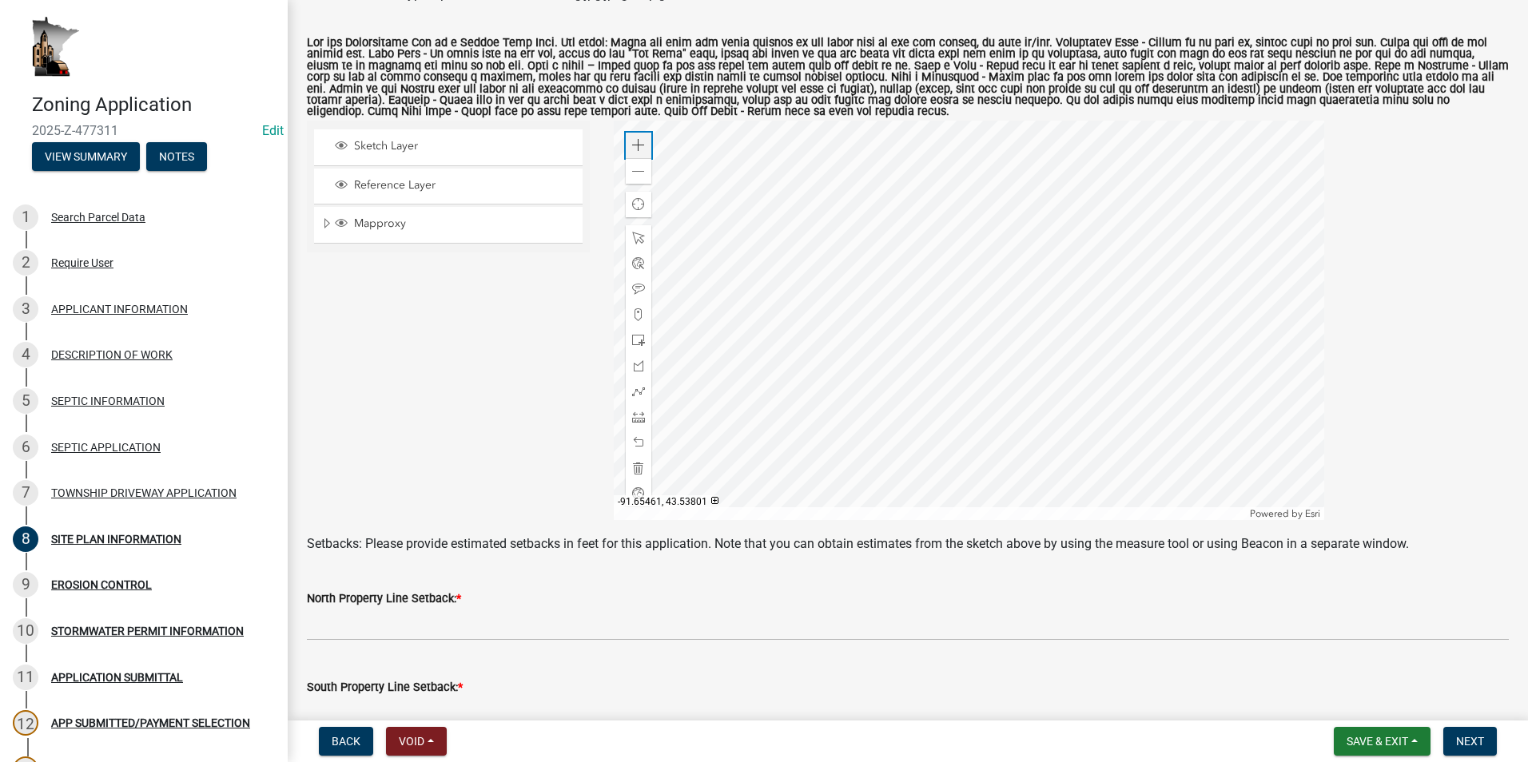
click at [636, 145] on span at bounding box center [638, 145] width 13 height 13
click at [792, 380] on div at bounding box center [969, 320] width 710 height 399
click at [632, 339] on span at bounding box center [638, 340] width 13 height 13
click at [792, 308] on div at bounding box center [969, 320] width 710 height 399
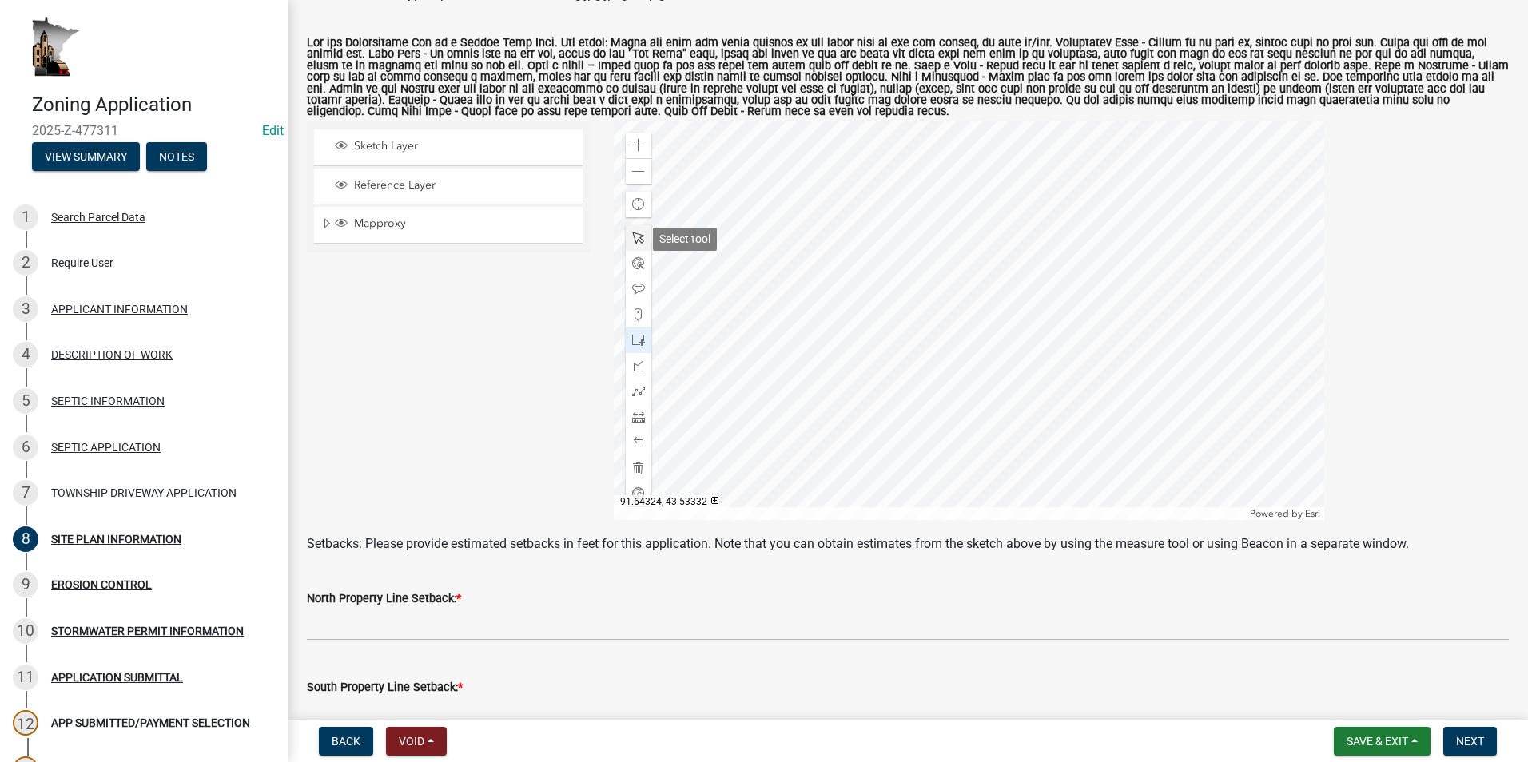
click at [638, 239] on span at bounding box center [638, 238] width 13 height 13
click at [792, 300] on div at bounding box center [969, 320] width 710 height 399
click at [792, 199] on span "Close" at bounding box center [999, 199] width 13 height 13
click at [792, 296] on div at bounding box center [969, 320] width 710 height 399
click at [792, 317] on div at bounding box center [969, 320] width 710 height 399
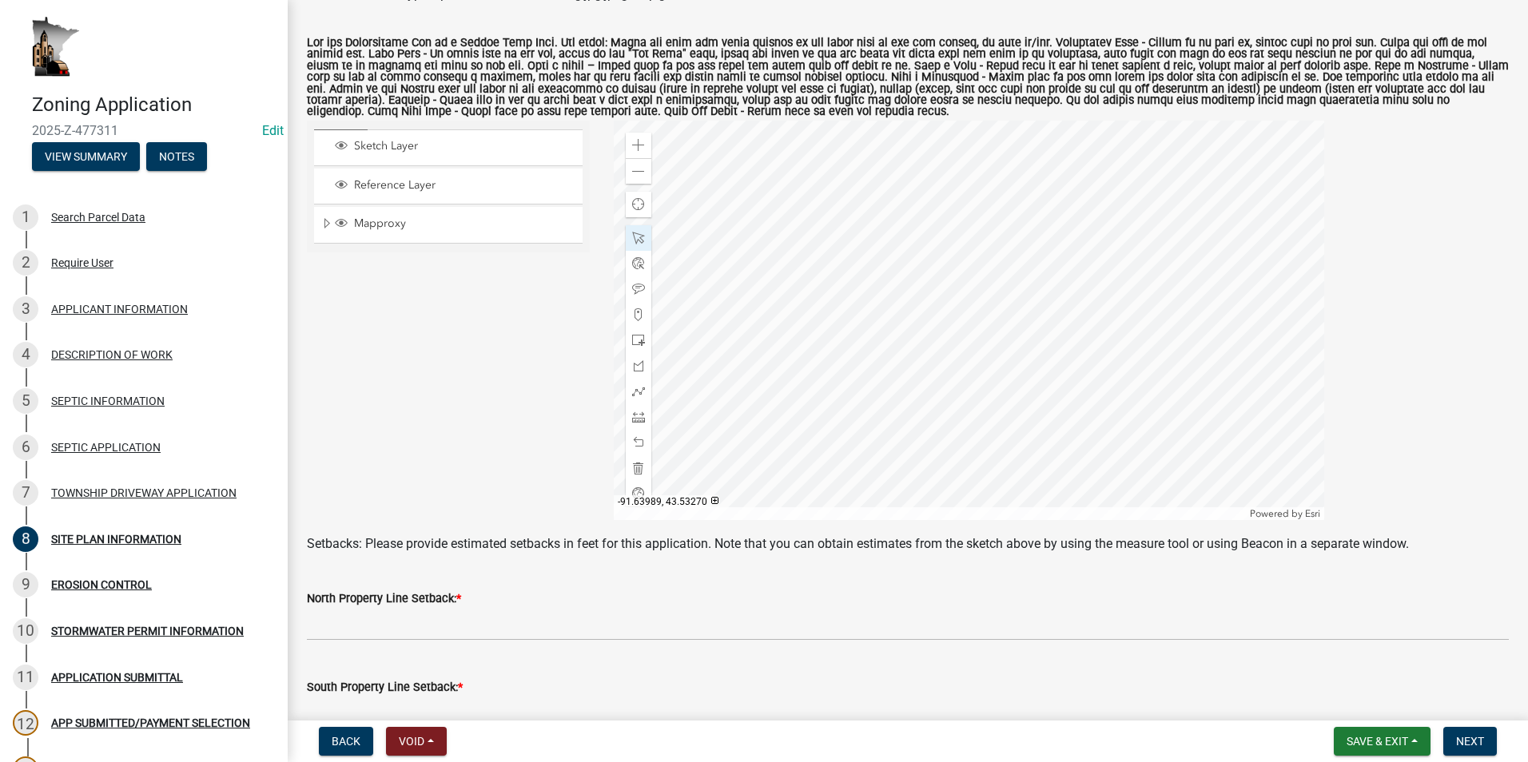
click at [792, 300] on div at bounding box center [969, 320] width 710 height 399
click at [792, 304] on div at bounding box center [969, 320] width 710 height 399
click at [792, 300] on div at bounding box center [969, 320] width 710 height 399
click at [792, 313] on div at bounding box center [969, 320] width 710 height 399
click at [792, 299] on div at bounding box center [969, 320] width 710 height 399
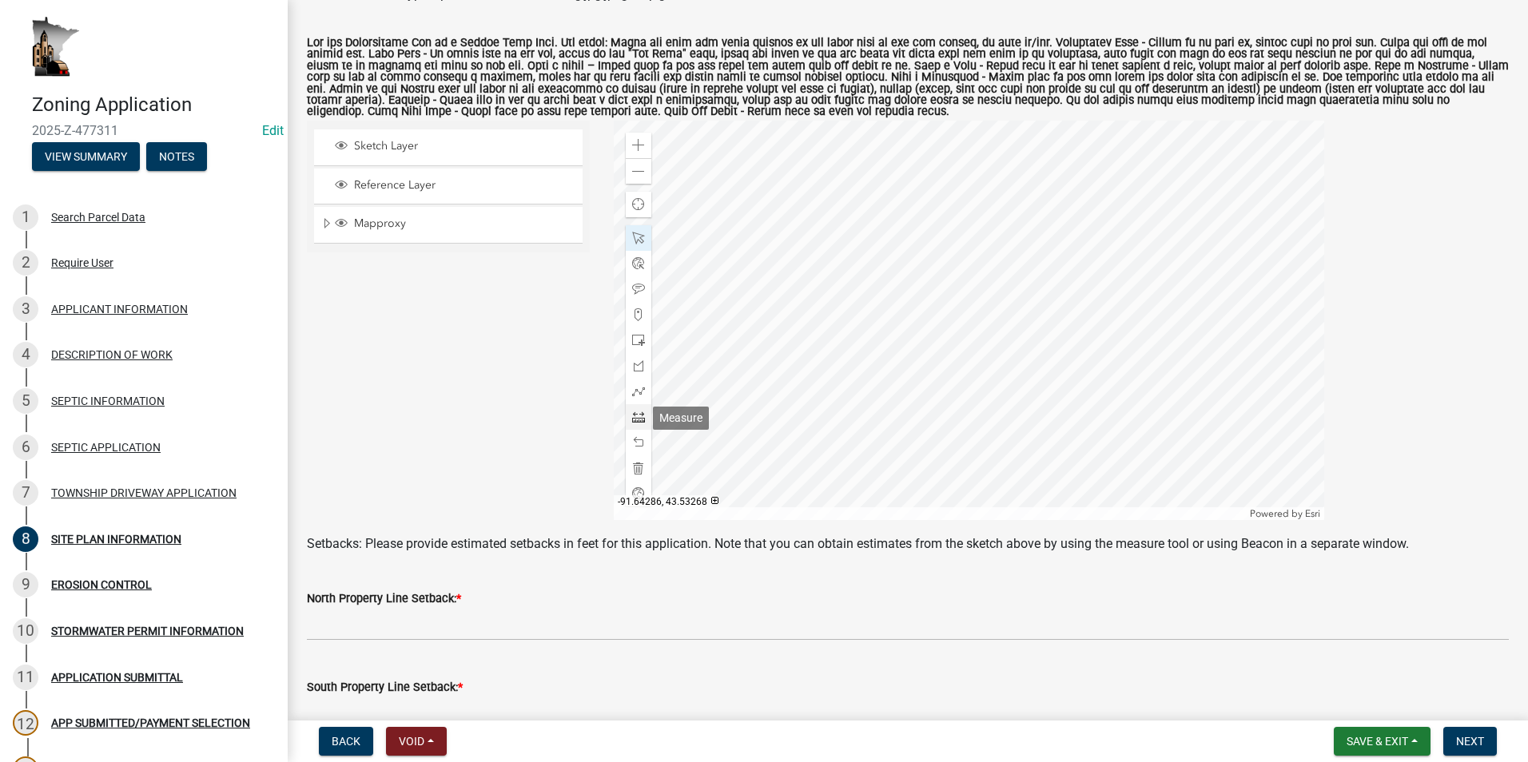
click at [635, 419] on span at bounding box center [638, 417] width 13 height 13
click at [792, 296] on div at bounding box center [969, 320] width 710 height 399
click at [792, 299] on div at bounding box center [969, 320] width 710 height 399
click at [792, 282] on div at bounding box center [969, 320] width 710 height 399
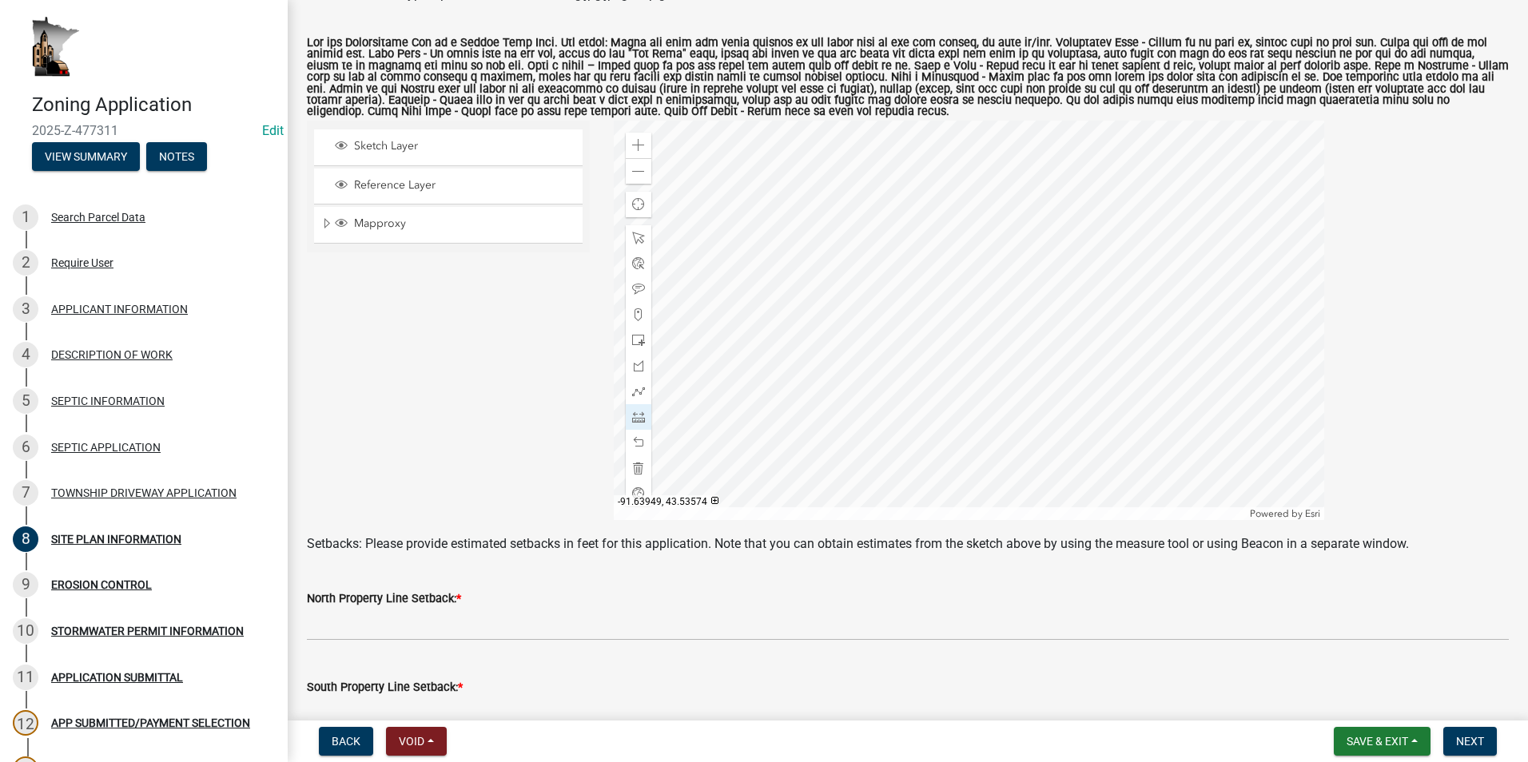
click at [792, 154] on div at bounding box center [969, 320] width 710 height 399
click at [638, 173] on span at bounding box center [638, 171] width 13 height 13
click at [637, 150] on span at bounding box center [638, 145] width 13 height 13
click at [637, 149] on span at bounding box center [638, 145] width 13 height 13
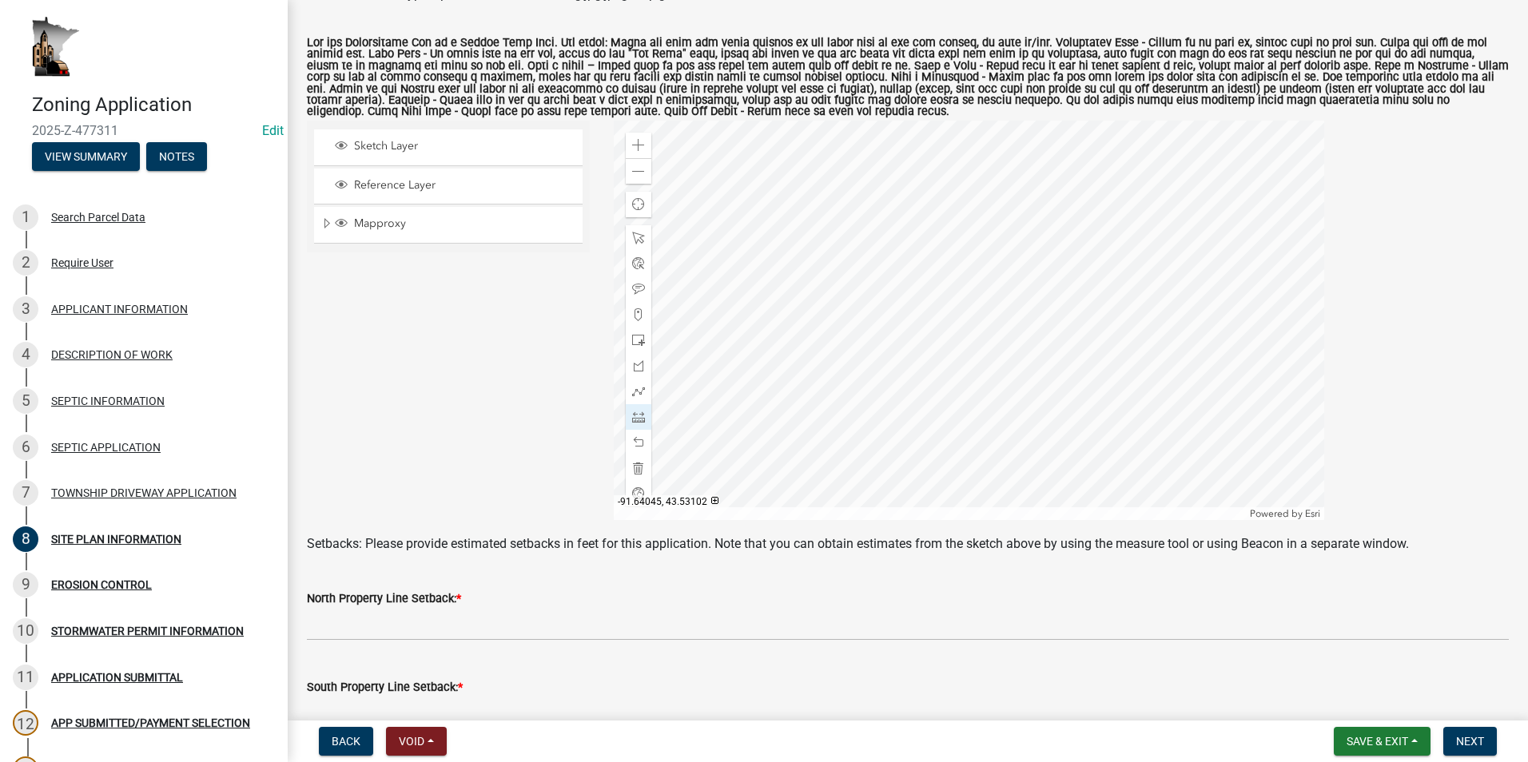
click at [792, 369] on div at bounding box center [969, 320] width 710 height 399
click at [632, 144] on span at bounding box center [638, 145] width 13 height 13
click at [792, 320] on div at bounding box center [969, 320] width 710 height 399
click at [792, 278] on div at bounding box center [969, 320] width 710 height 399
click at [792, 276] on div at bounding box center [969, 320] width 710 height 399
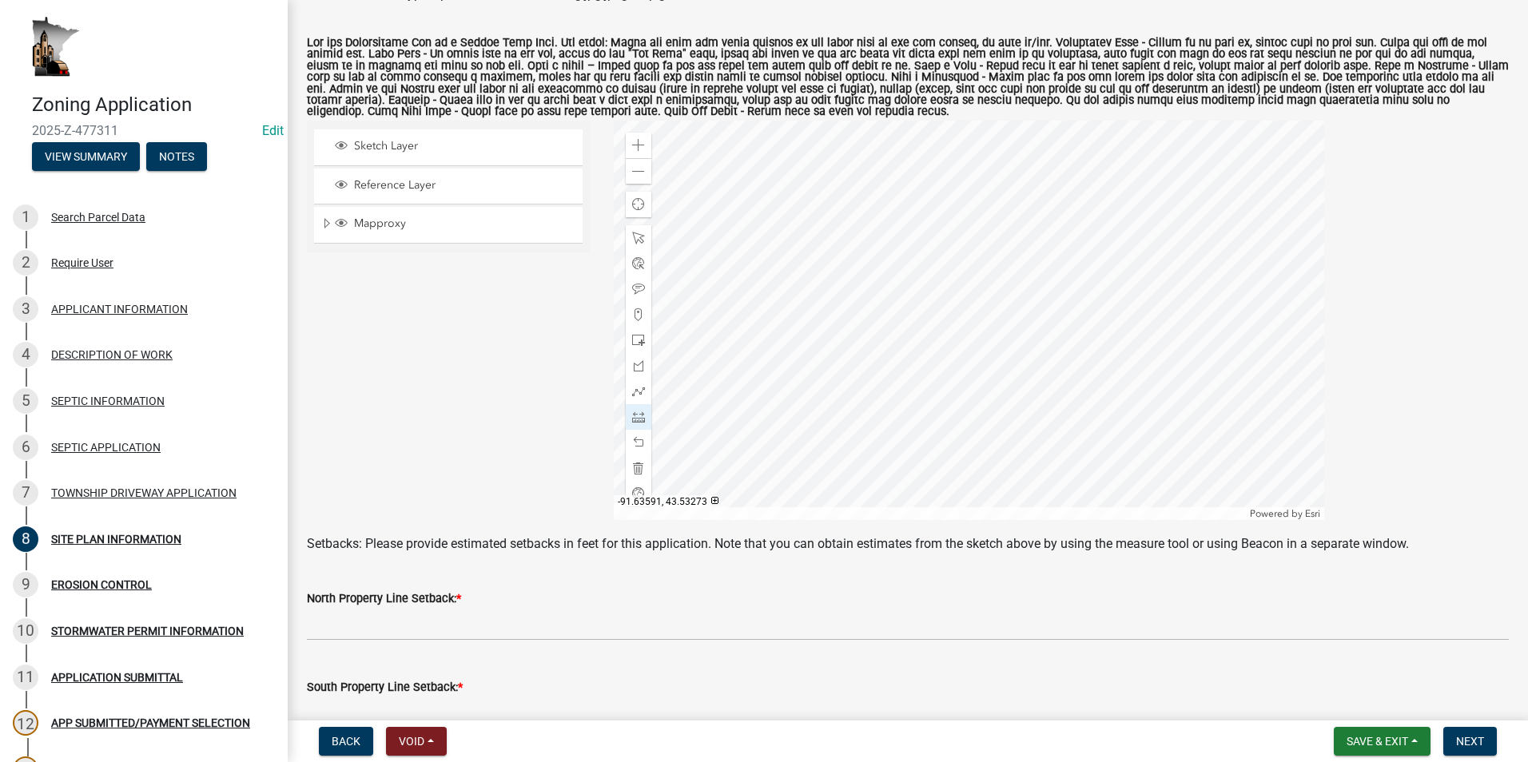
click at [792, 276] on div at bounding box center [969, 320] width 710 height 399
click at [785, 292] on div at bounding box center [969, 320] width 710 height 399
click at [789, 274] on div at bounding box center [969, 320] width 710 height 399
click at [792, 447] on div at bounding box center [969, 320] width 710 height 399
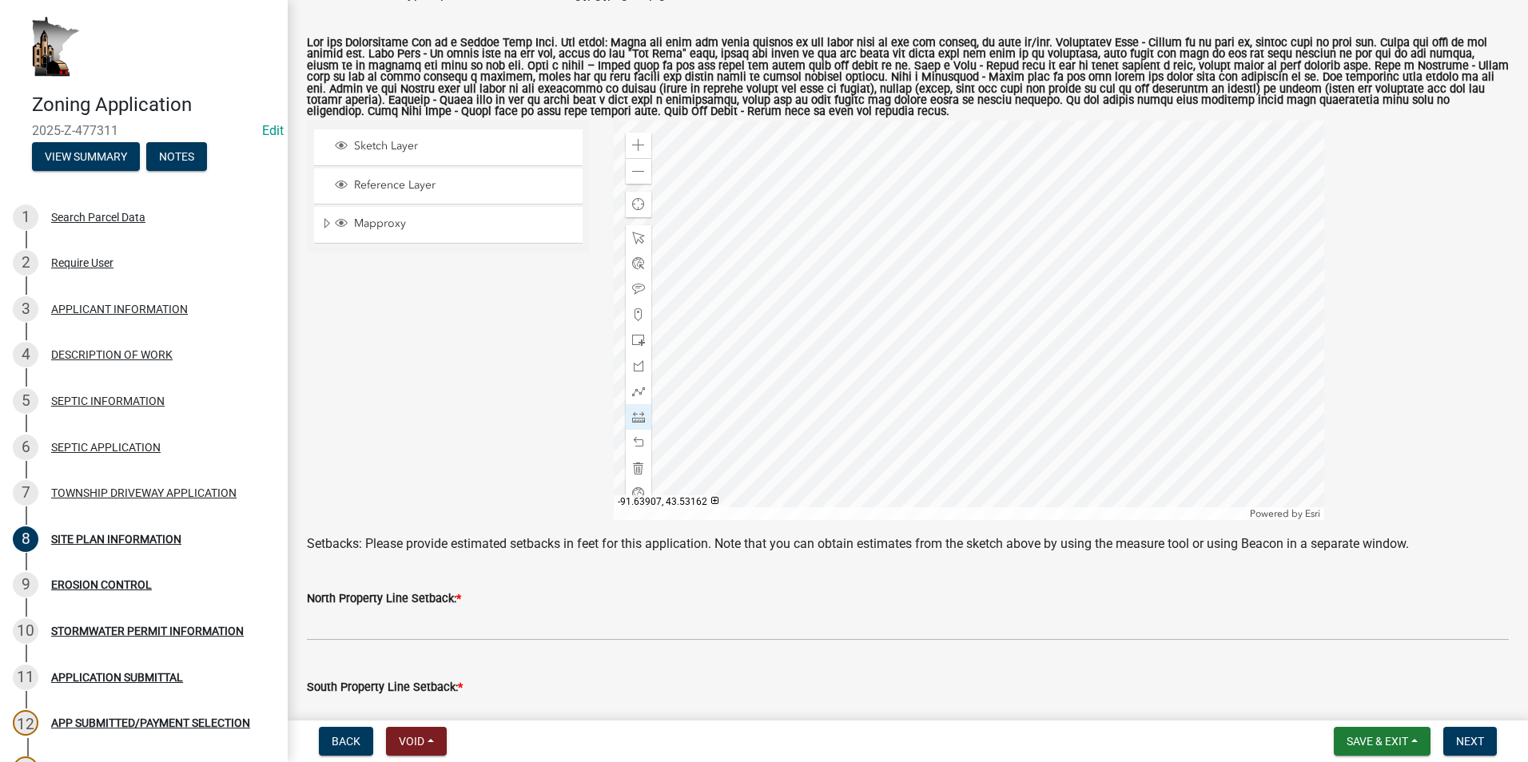
click at [792, 475] on div at bounding box center [969, 320] width 710 height 399
click at [779, 356] on div at bounding box center [969, 320] width 710 height 399
click at [771, 386] on div at bounding box center [969, 320] width 710 height 399
click at [762, 394] on div at bounding box center [969, 320] width 710 height 399
click at [766, 284] on div at bounding box center [969, 320] width 710 height 399
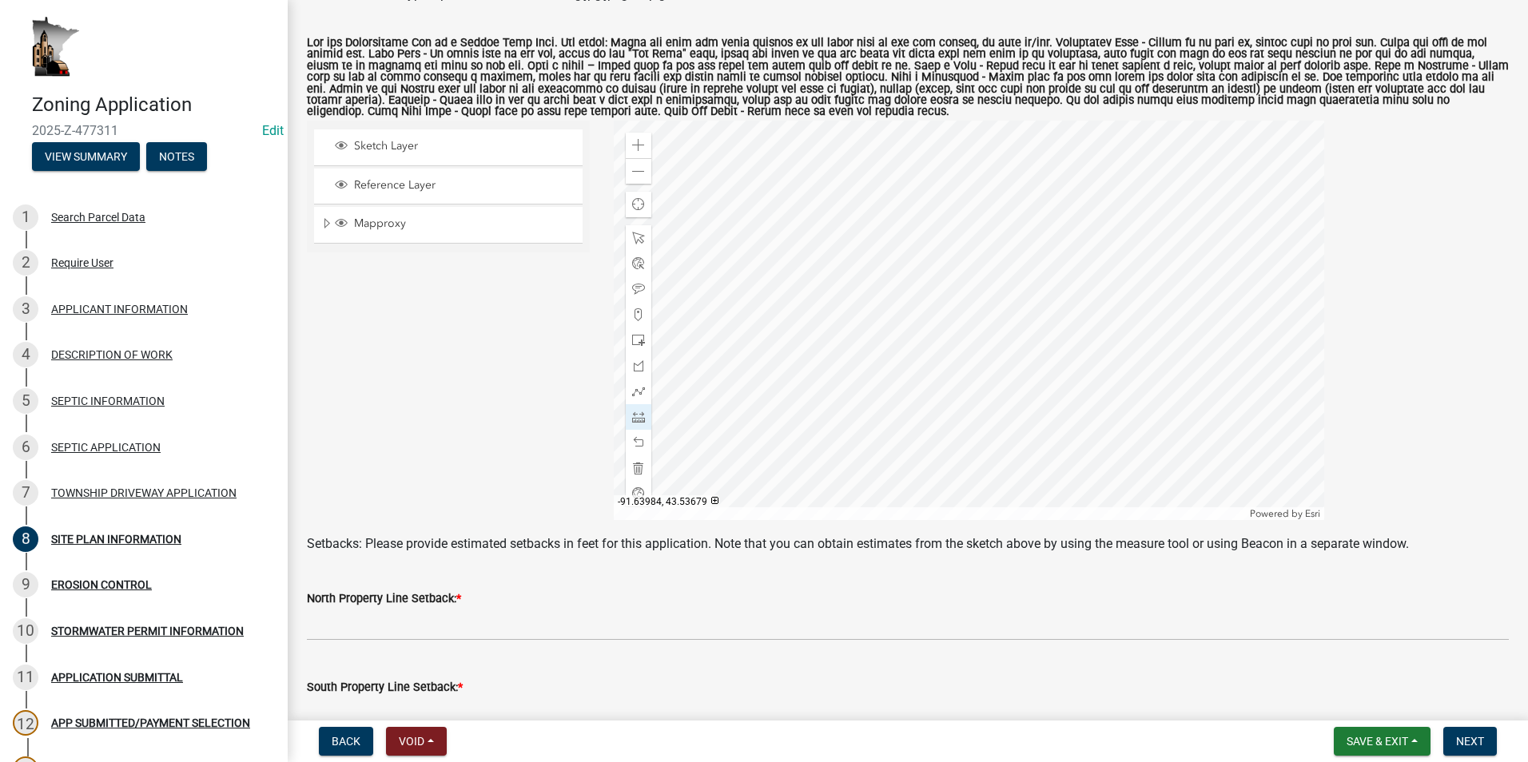
click at [763, 250] on div at bounding box center [969, 320] width 710 height 399
click at [713, 313] on div at bounding box center [969, 320] width 710 height 399
click at [632, 236] on span at bounding box center [638, 238] width 13 height 13
click at [792, 268] on div at bounding box center [969, 320] width 710 height 399
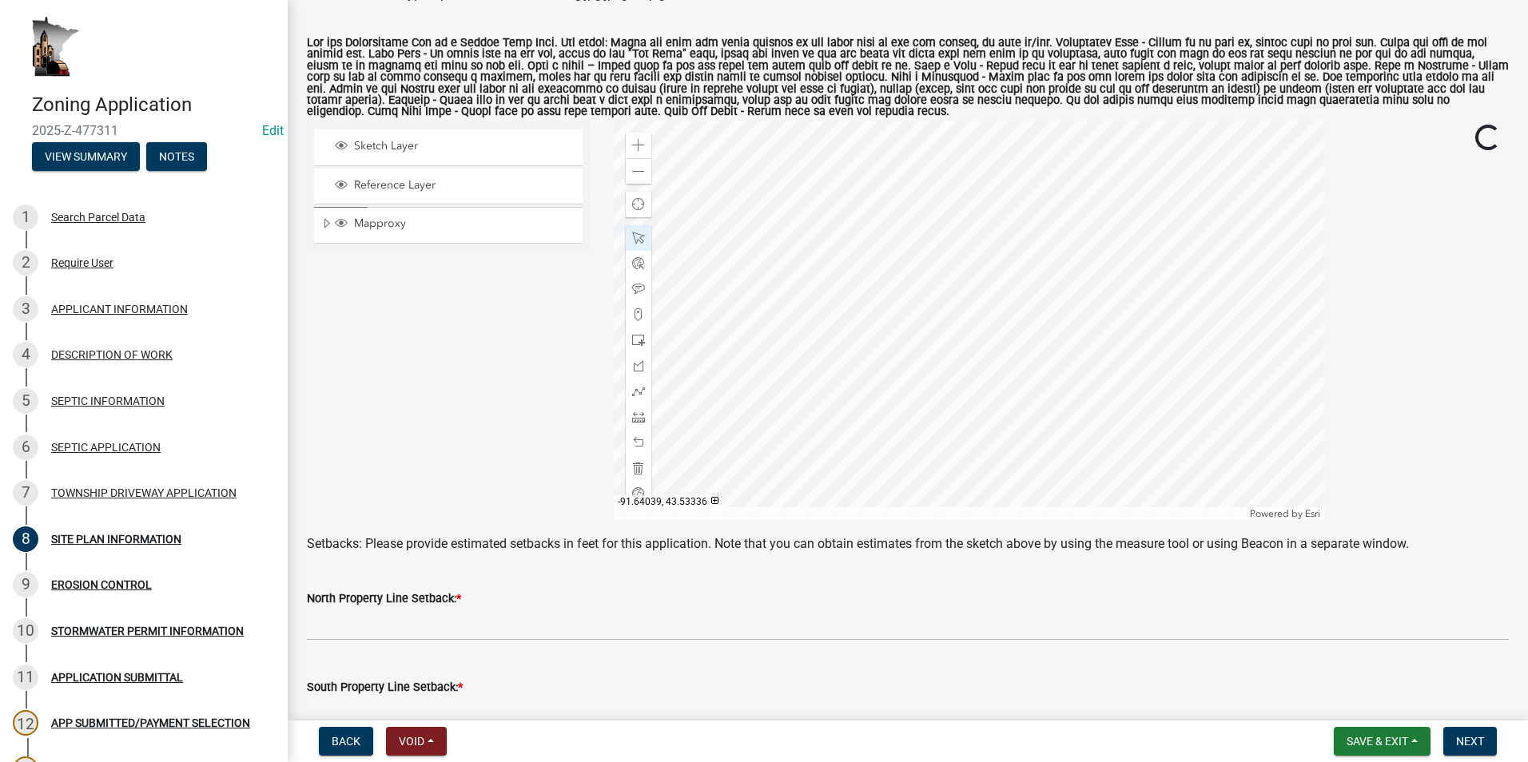
click at [750, 324] on div at bounding box center [969, 320] width 710 height 399
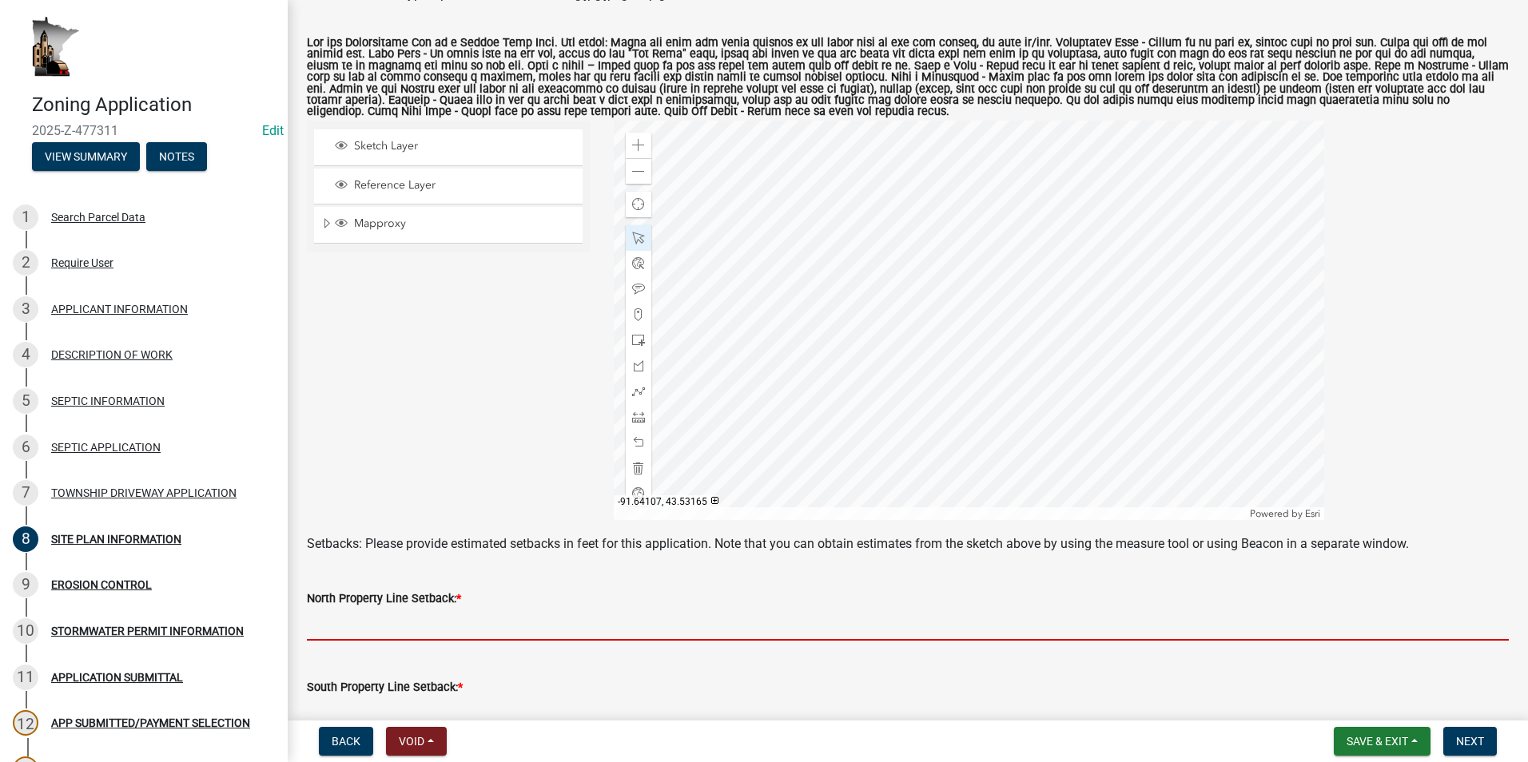
drag, startPoint x: 444, startPoint y: 630, endPoint x: 455, endPoint y: 617, distance: 17.6
click at [444, 630] on input "text" at bounding box center [908, 624] width 1202 height 33
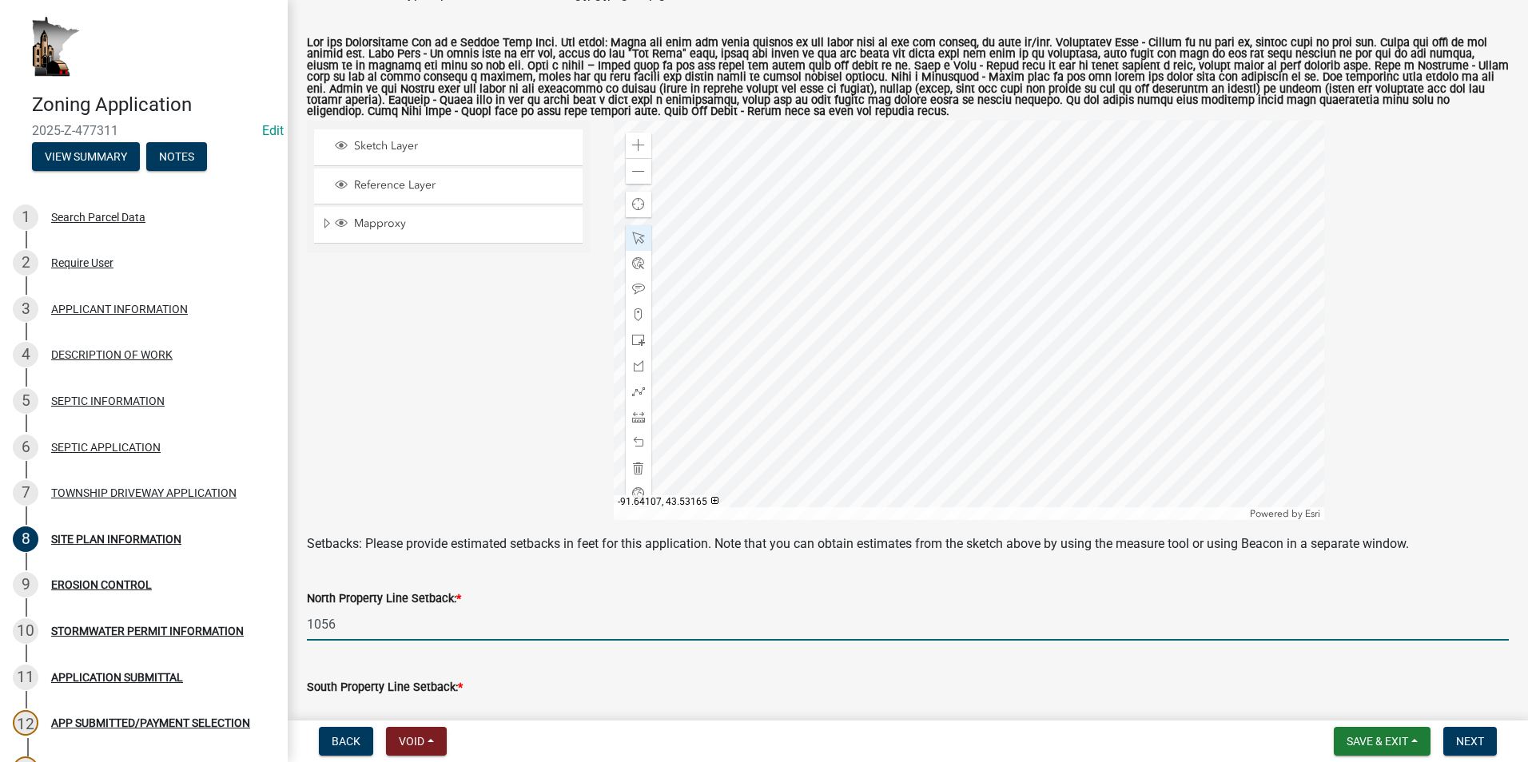
drag, startPoint x: 507, startPoint y: 615, endPoint x: 511, endPoint y: 581, distance: 34.6
click at [511, 581] on div "North Property Line Setback: * 1056" at bounding box center [908, 603] width 1202 height 74
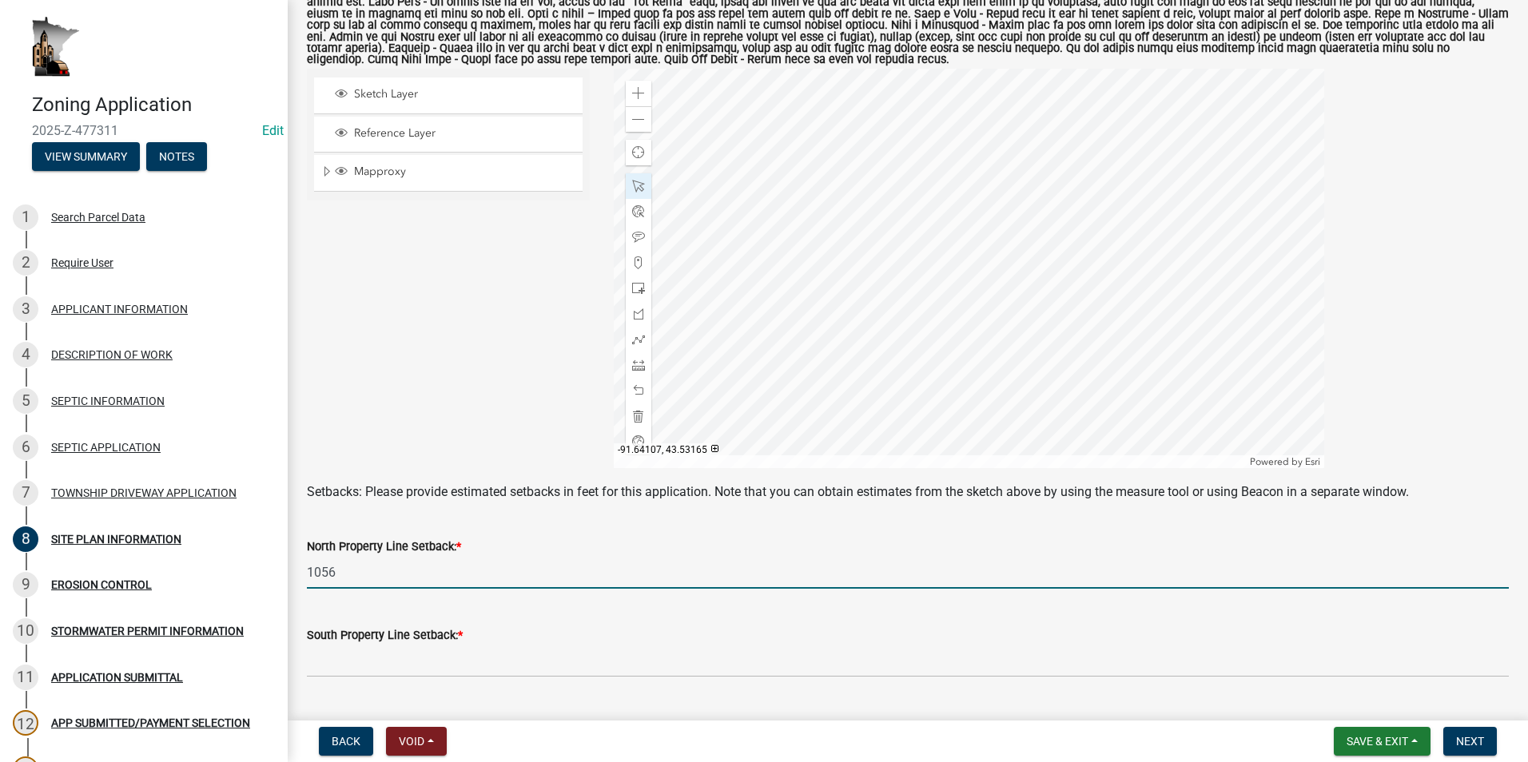
scroll to position [320, 0]
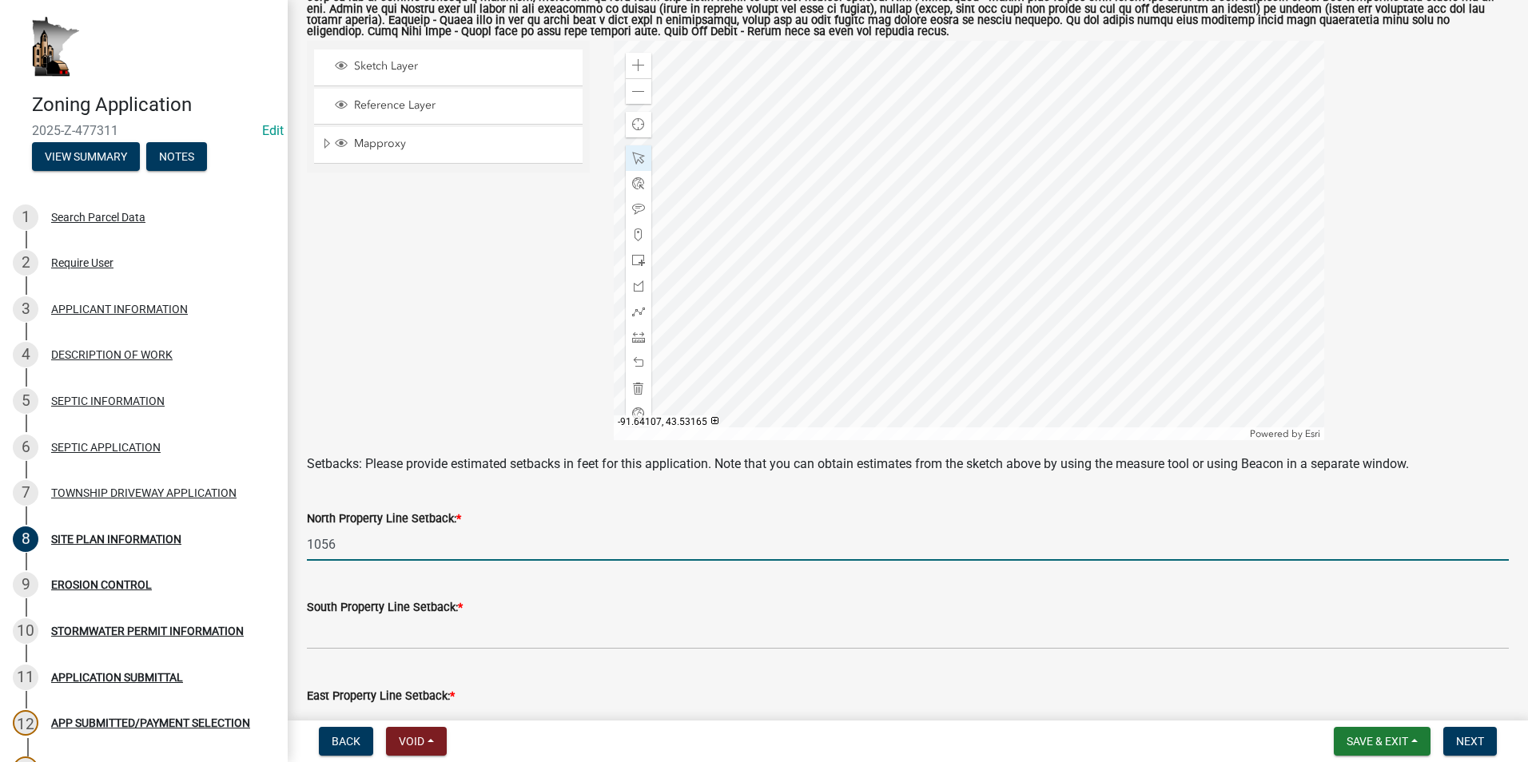
type input "1056"
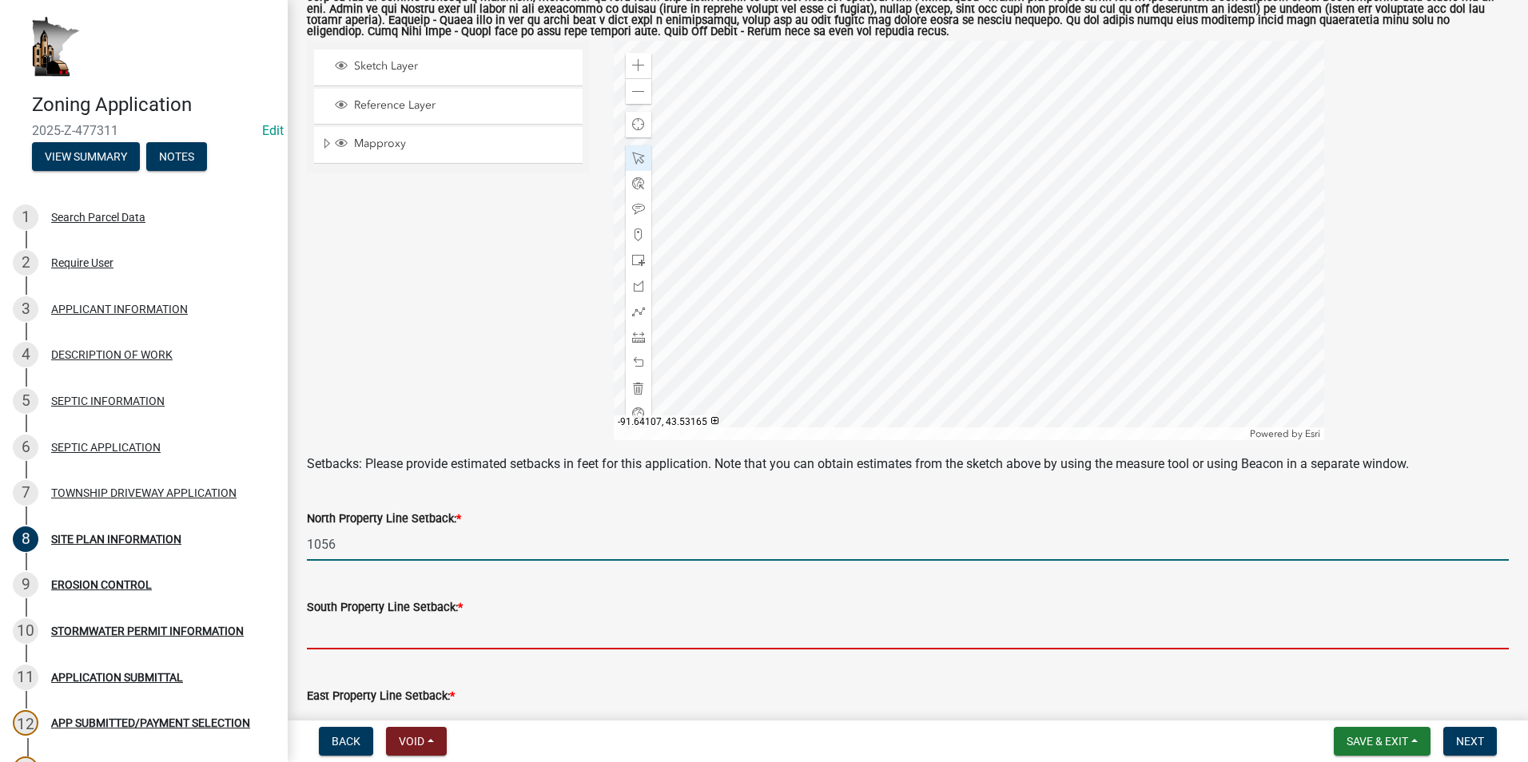
click at [383, 634] on input "text" at bounding box center [908, 633] width 1202 height 33
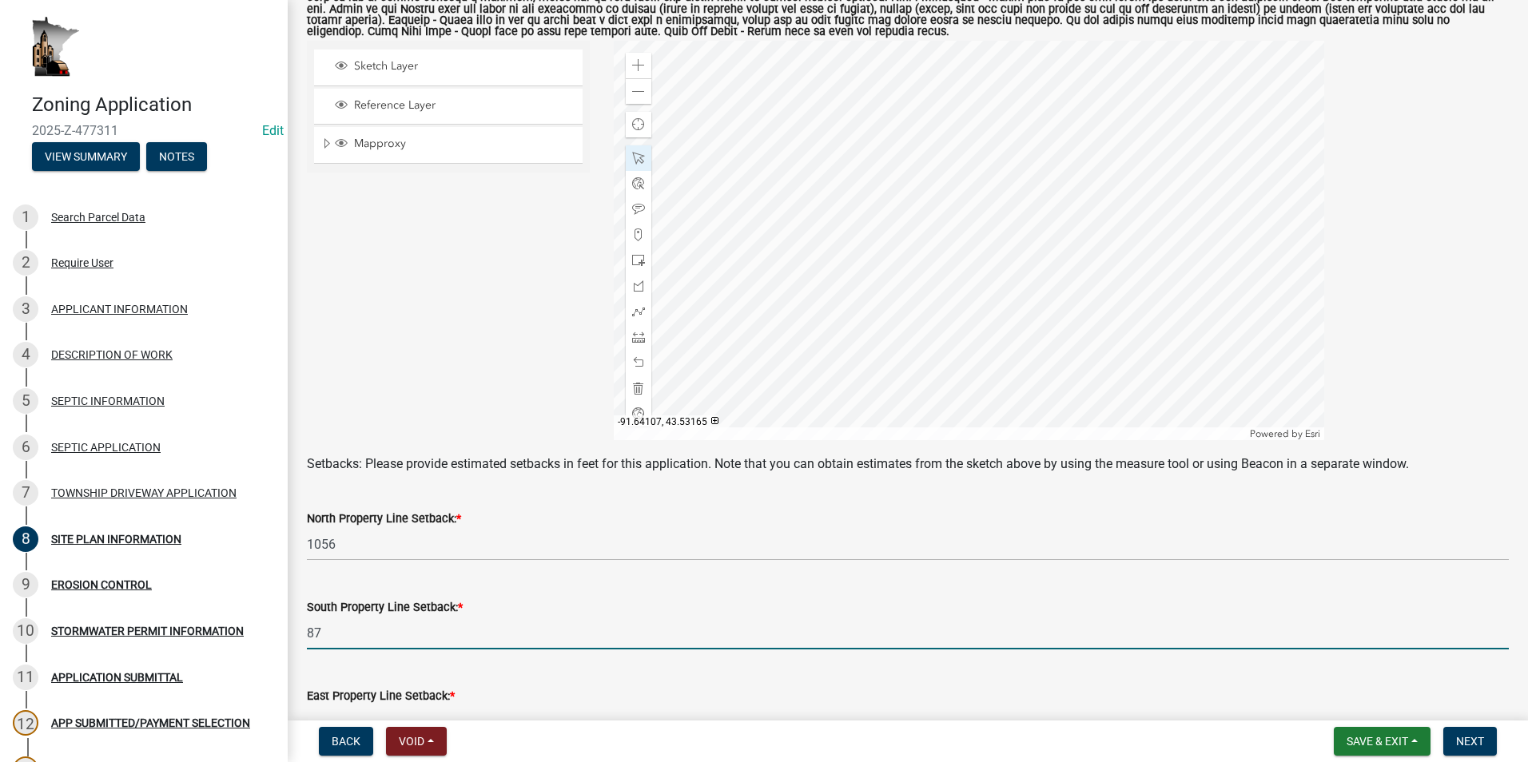
type input "8"
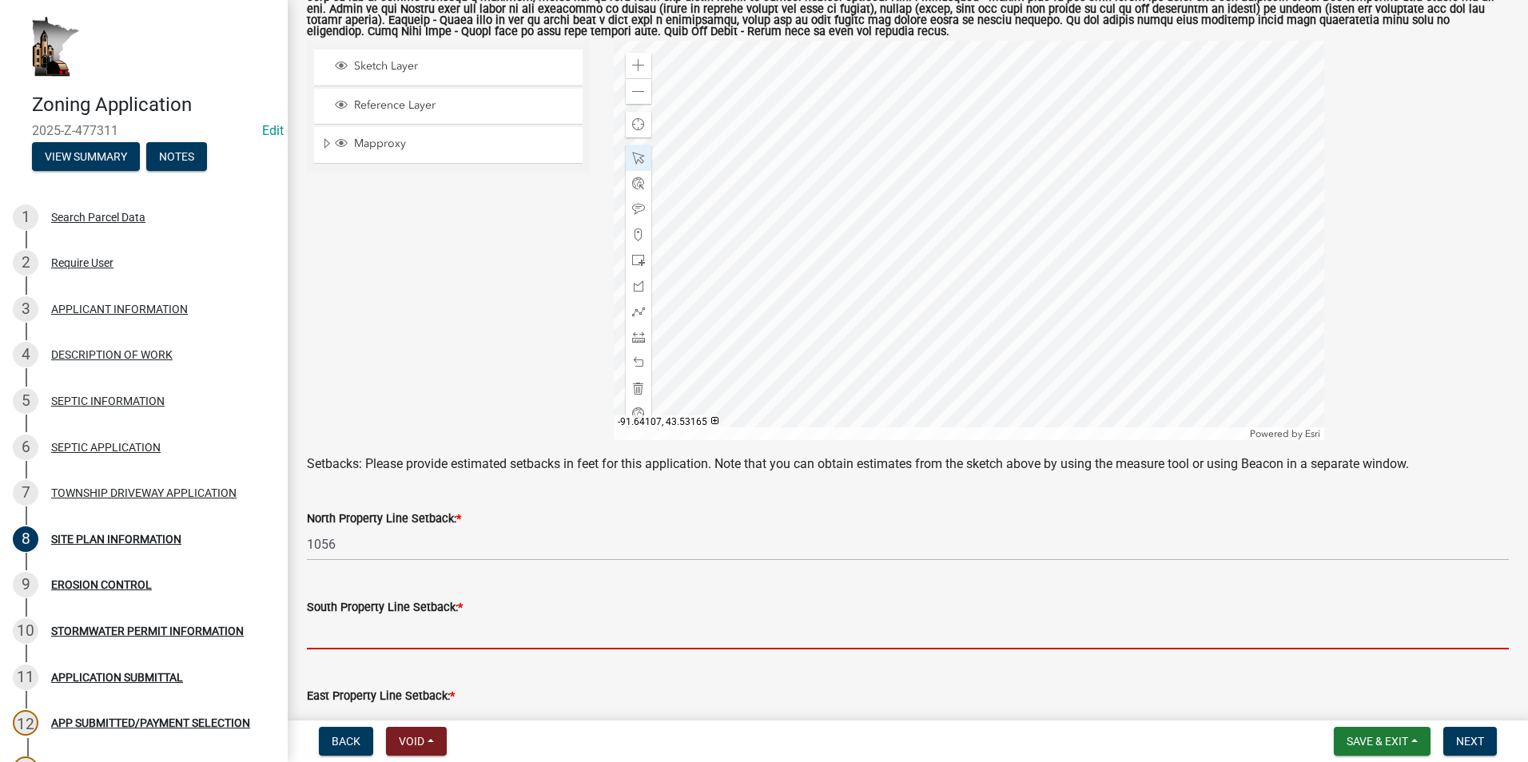
scroll to position [399, 0]
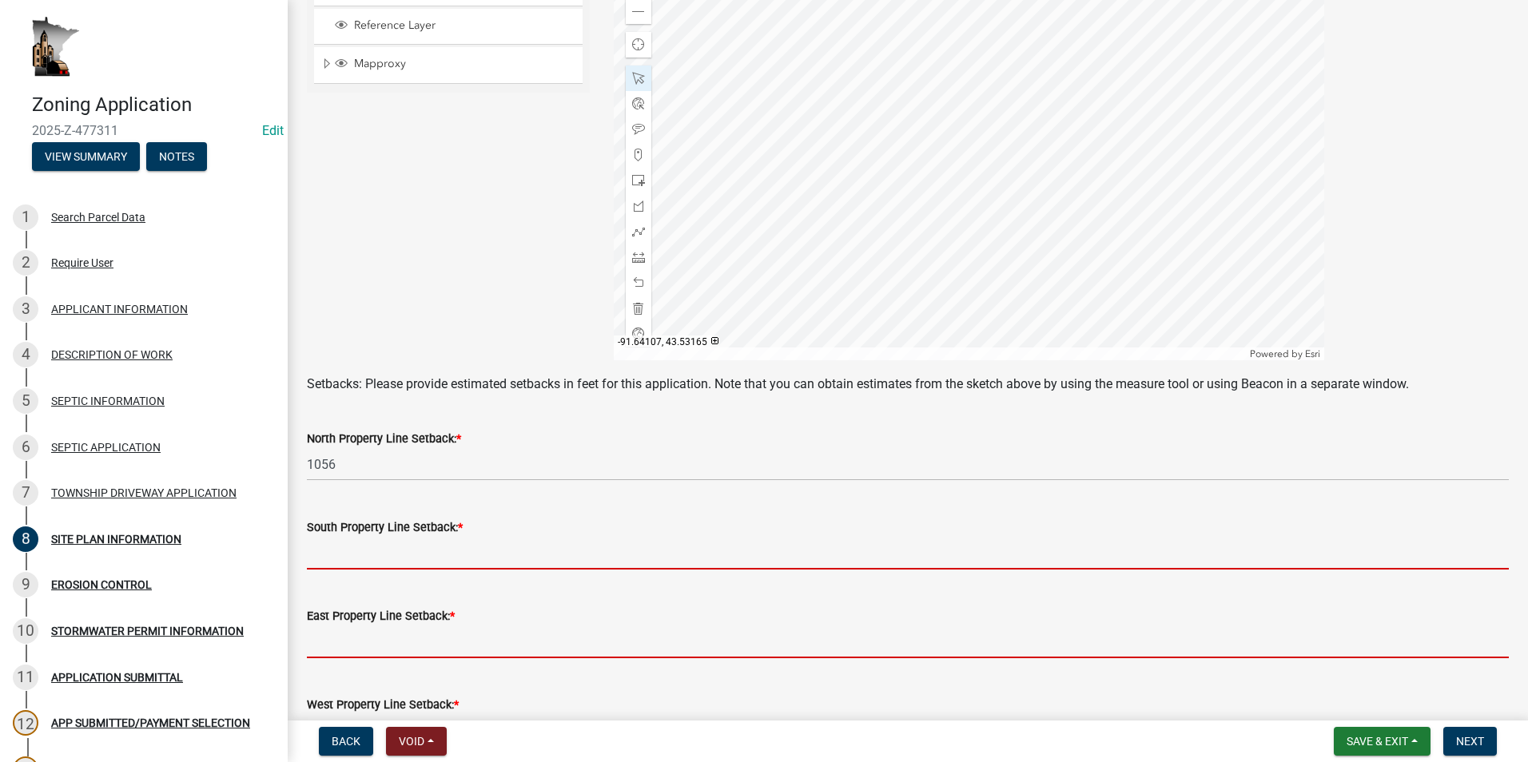
click at [406, 629] on div "East Property Line Setback: *" at bounding box center [908, 621] width 1202 height 74
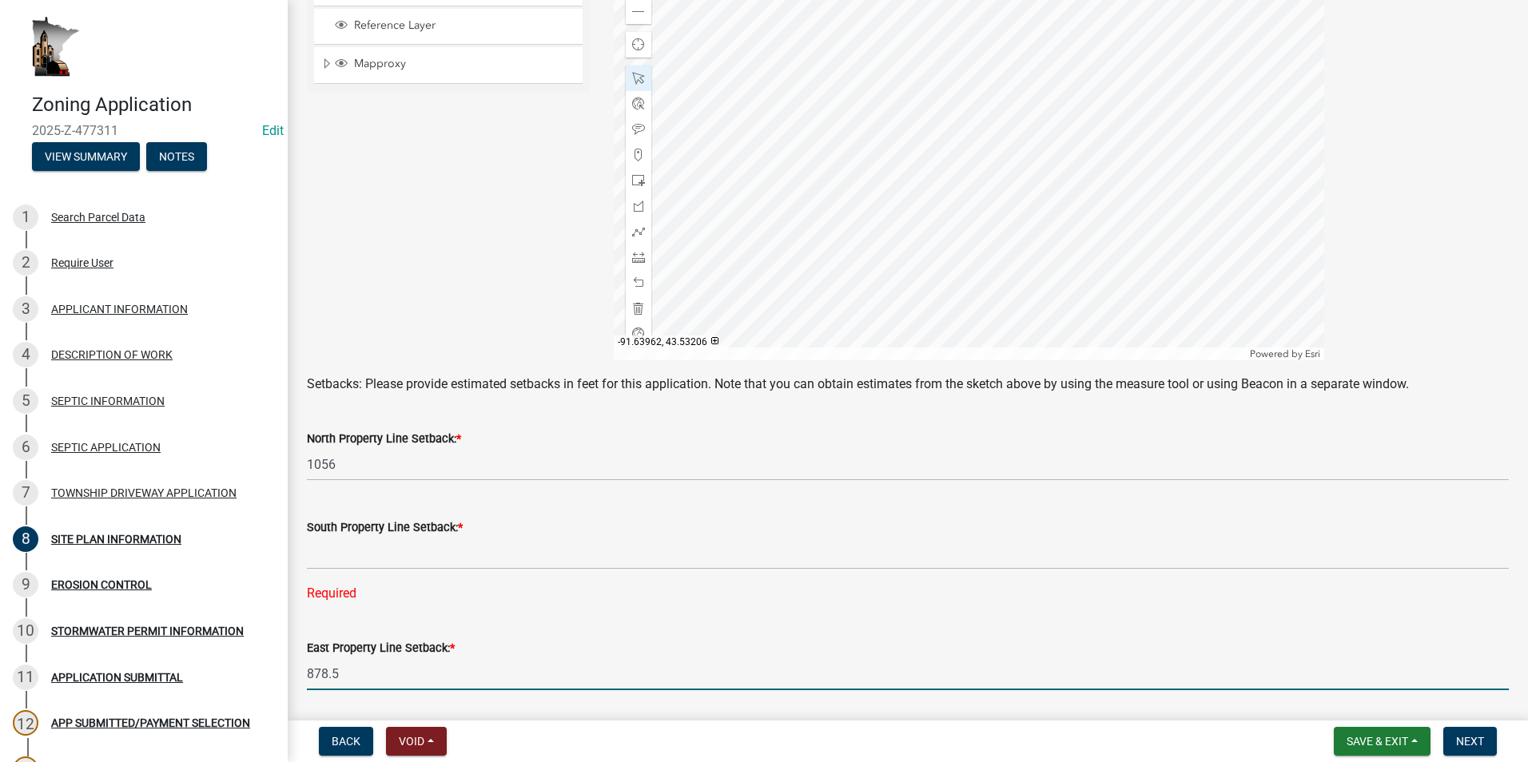
type input "878.5"
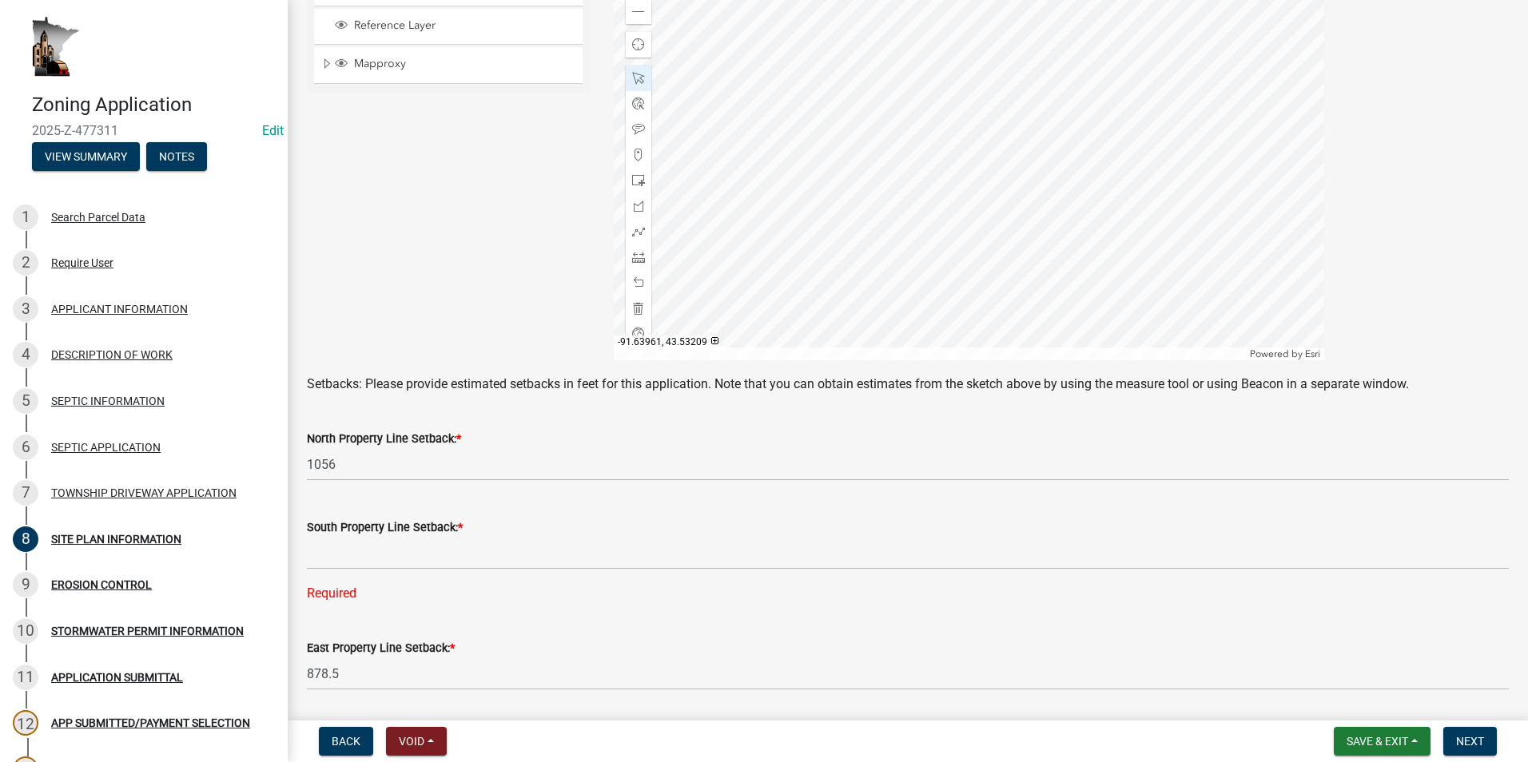
click at [792, 223] on div at bounding box center [969, 160] width 710 height 399
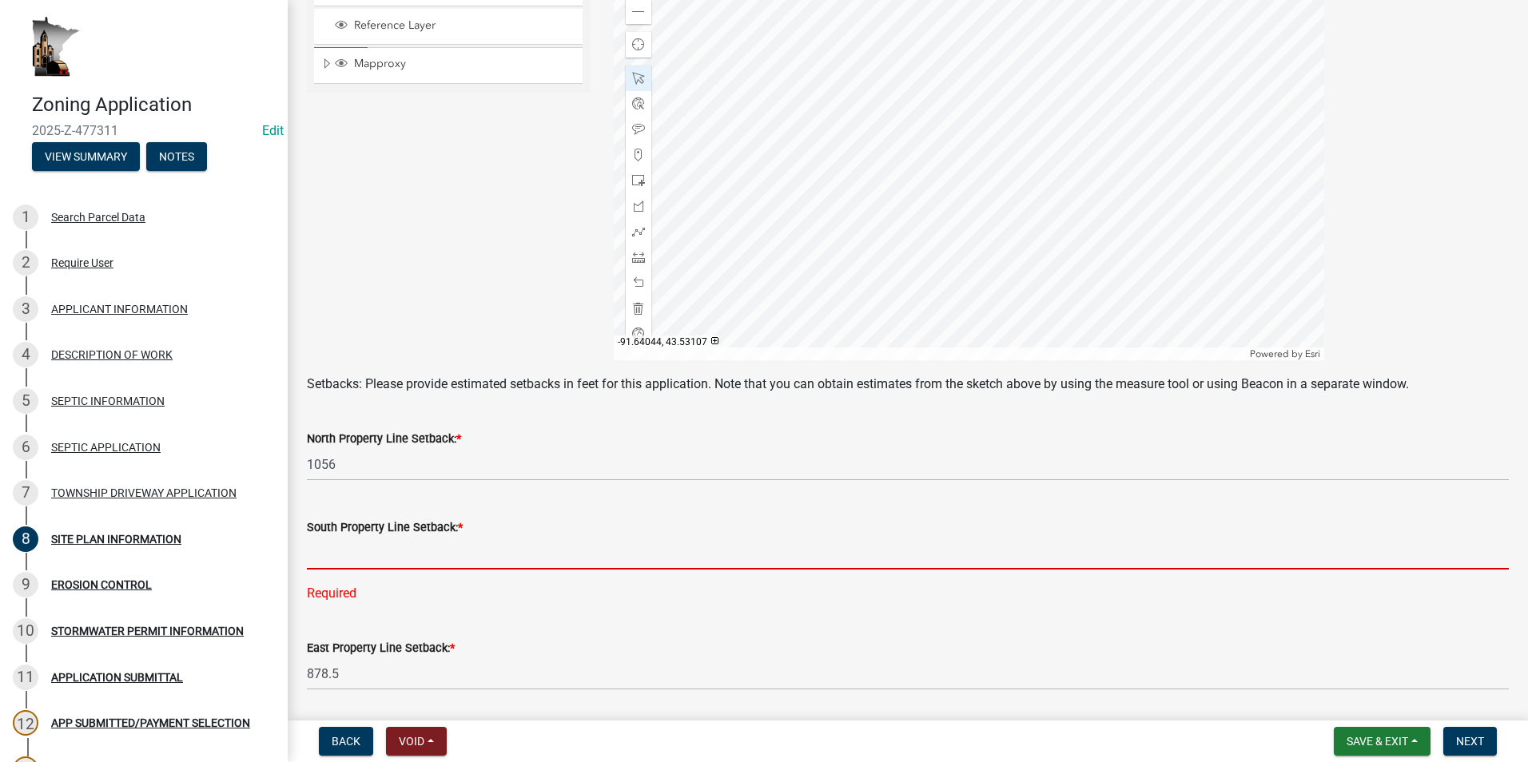
click at [431, 547] on input "text" at bounding box center [908, 553] width 1202 height 33
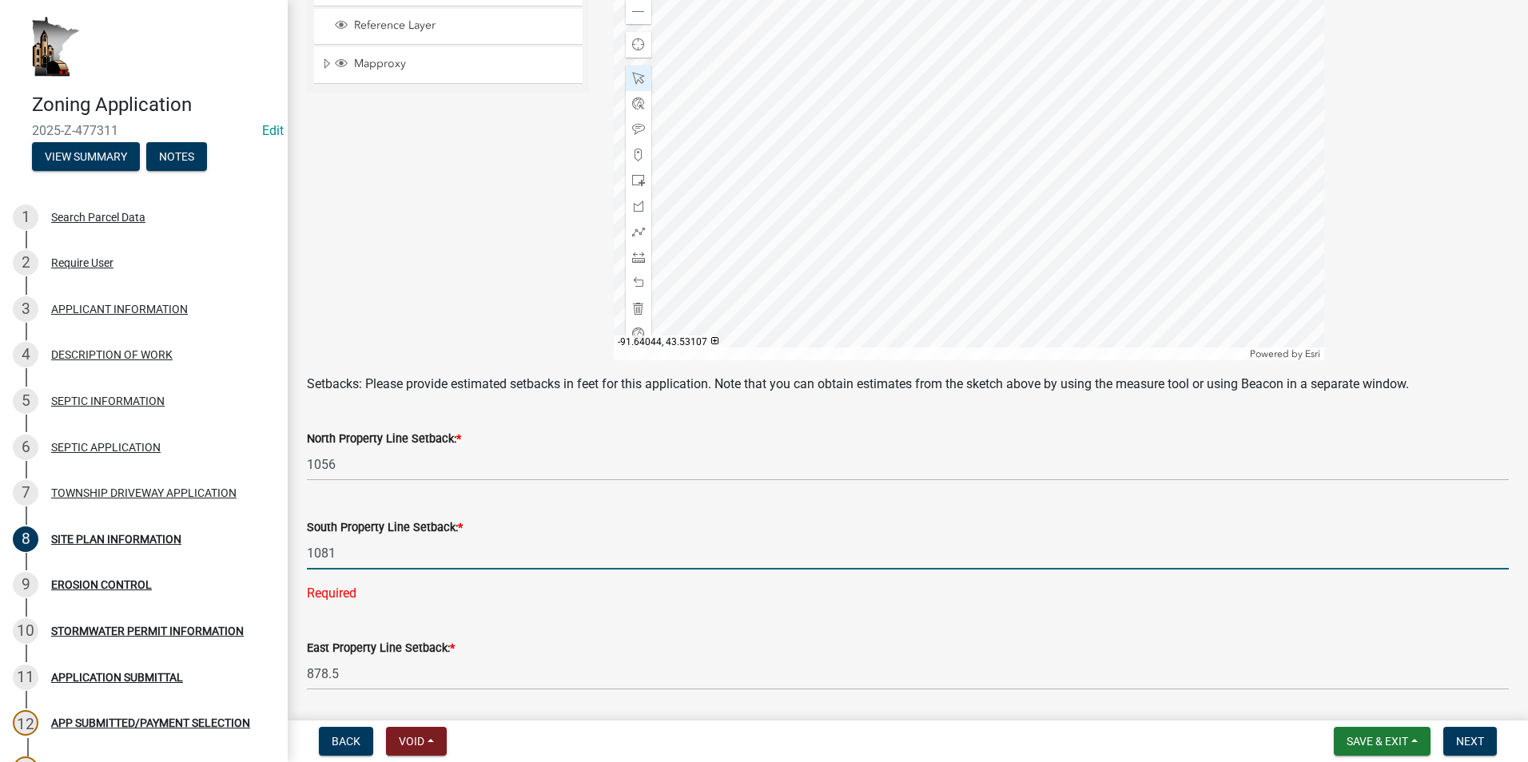
scroll to position [479, 0]
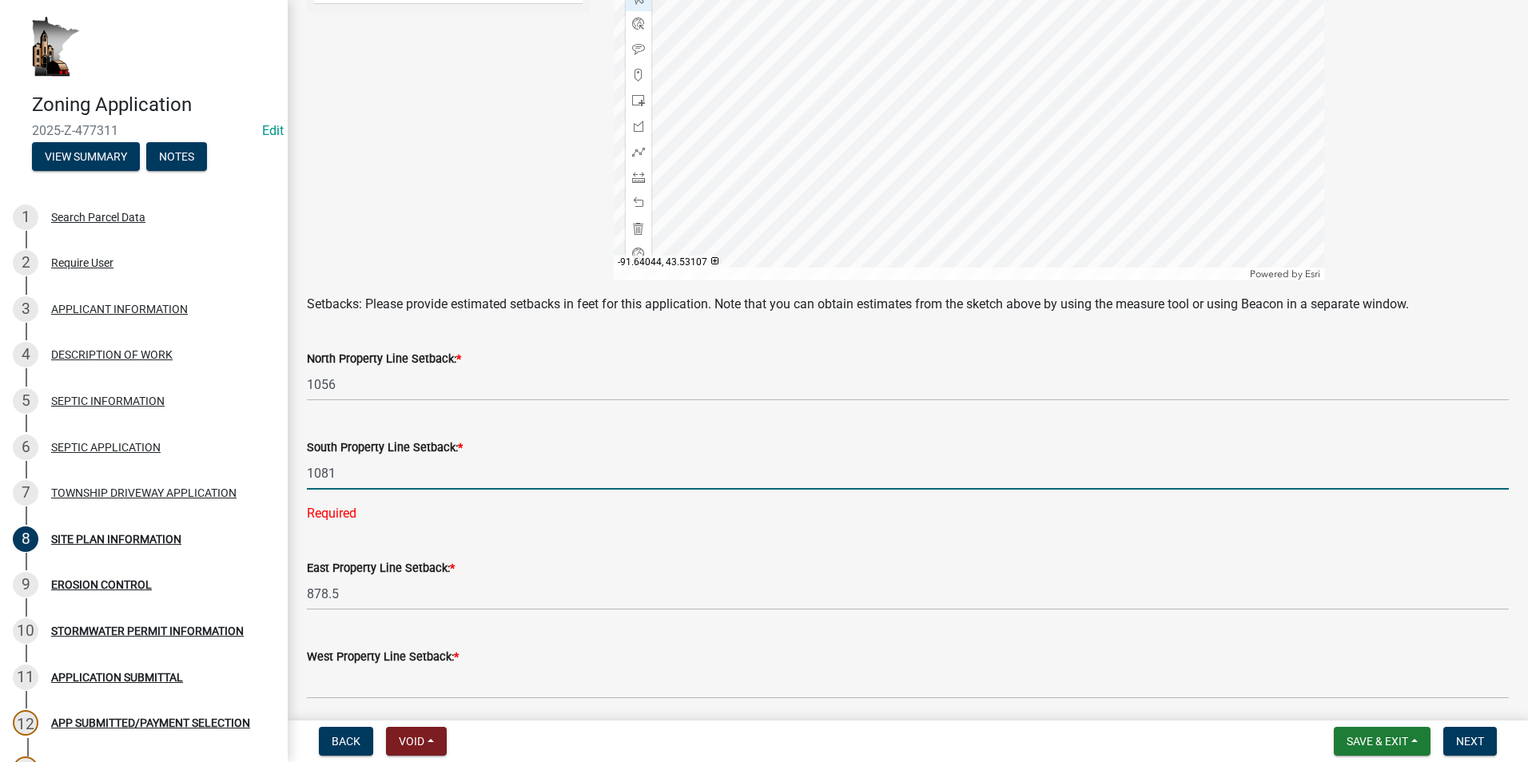
type input "1081"
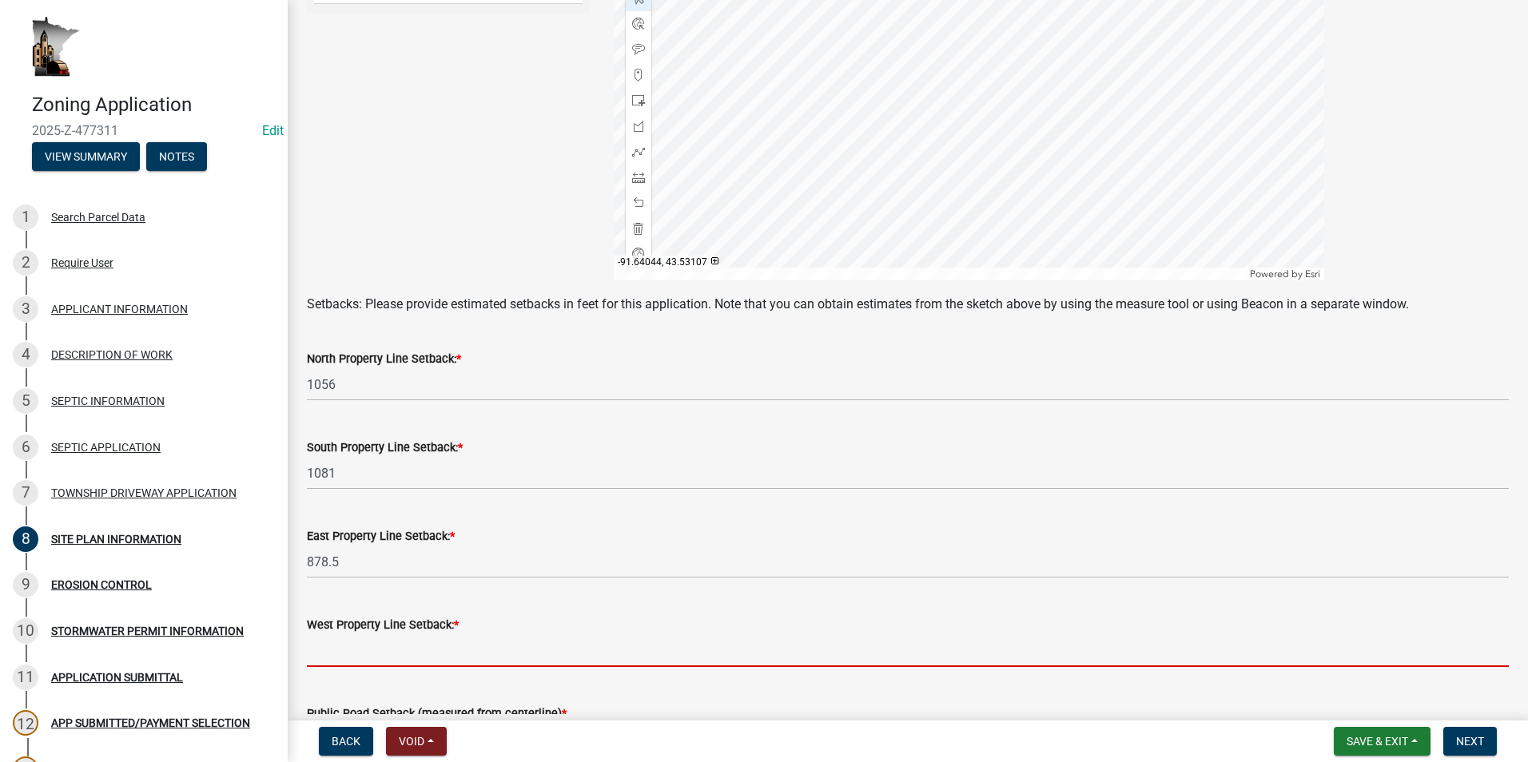
click at [400, 678] on wm-data-entity-input "West Property Line Setback: *" at bounding box center [908, 637] width 1202 height 89
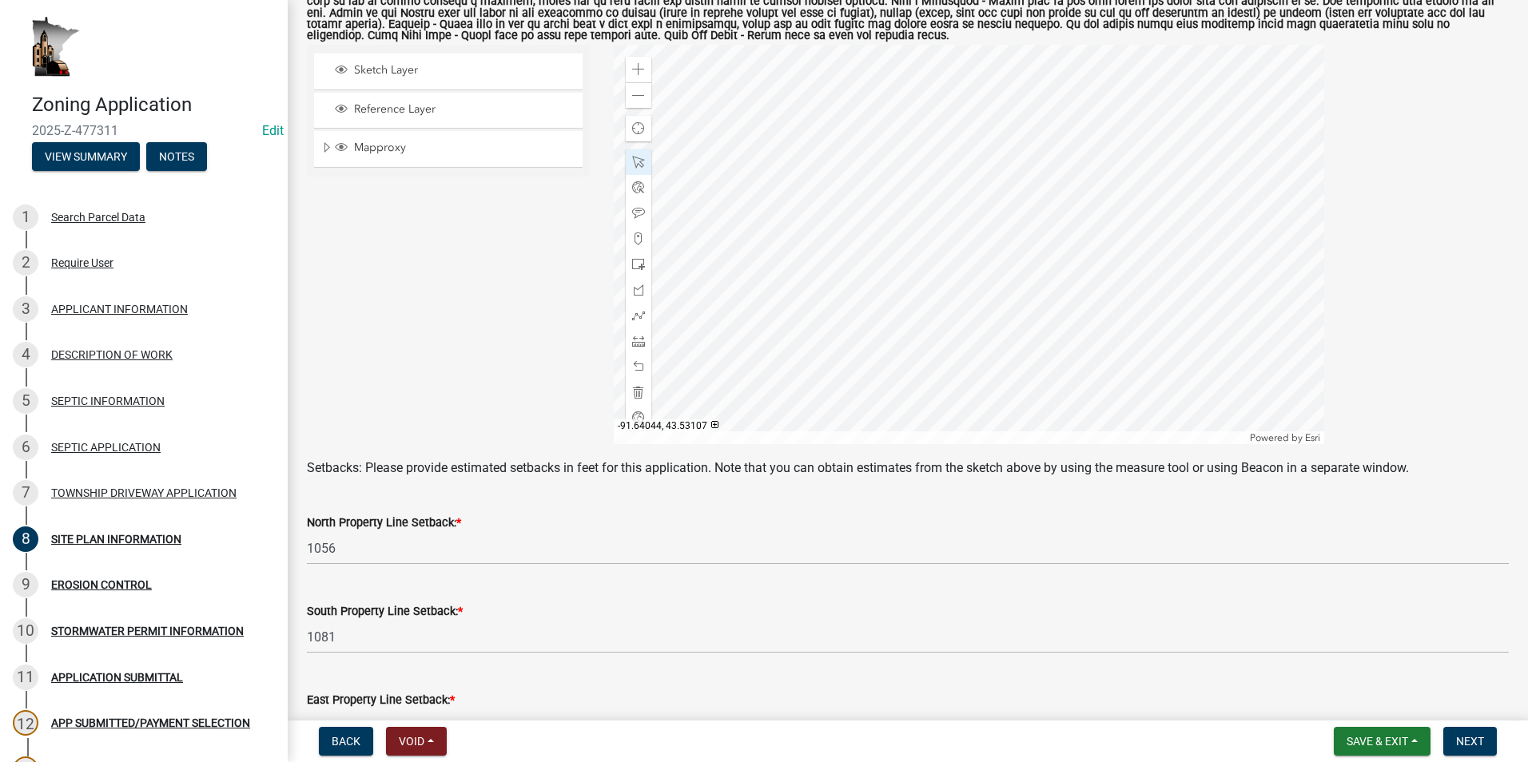
scroll to position [240, 0]
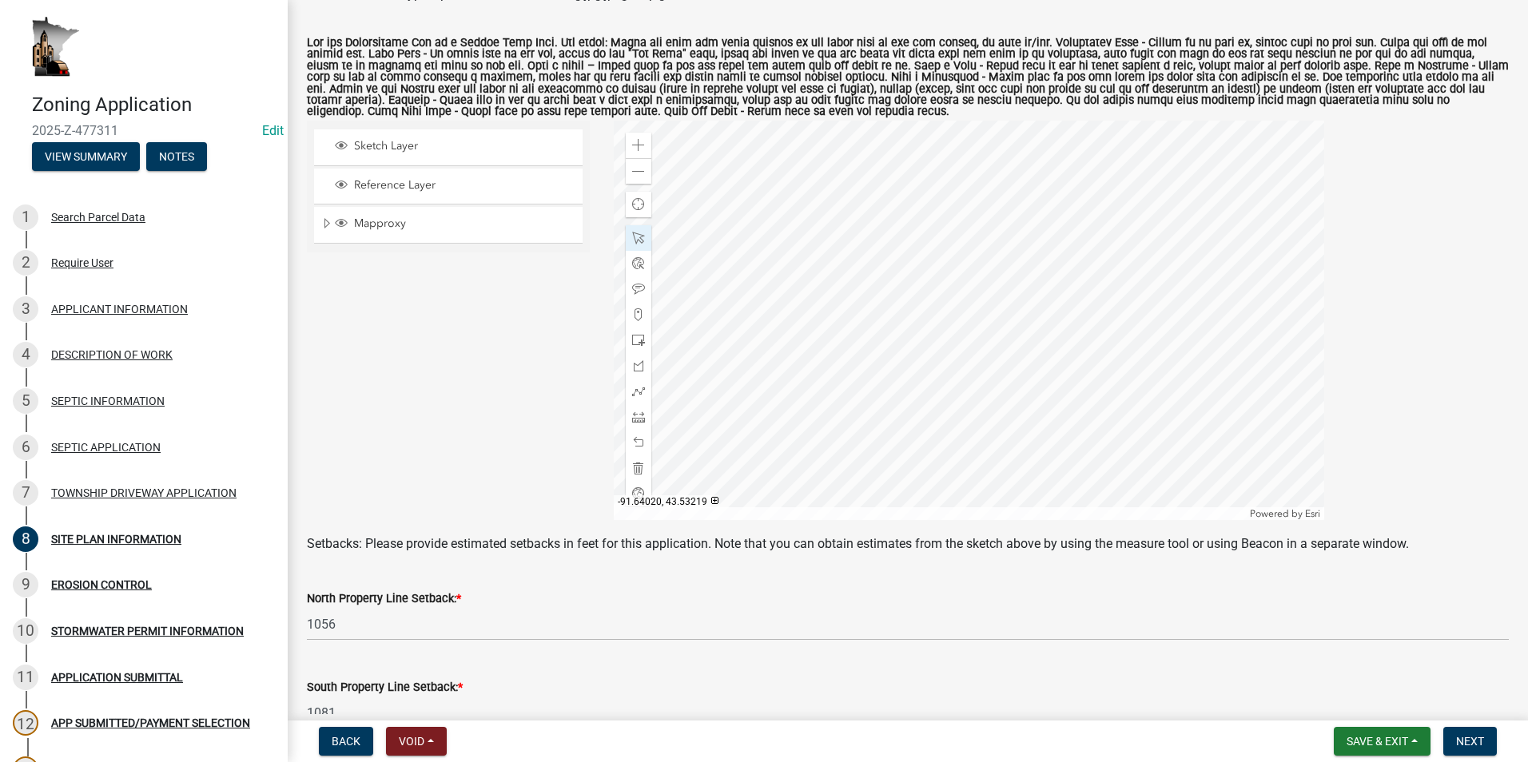
type input "264"
click at [762, 479] on div at bounding box center [969, 320] width 710 height 399
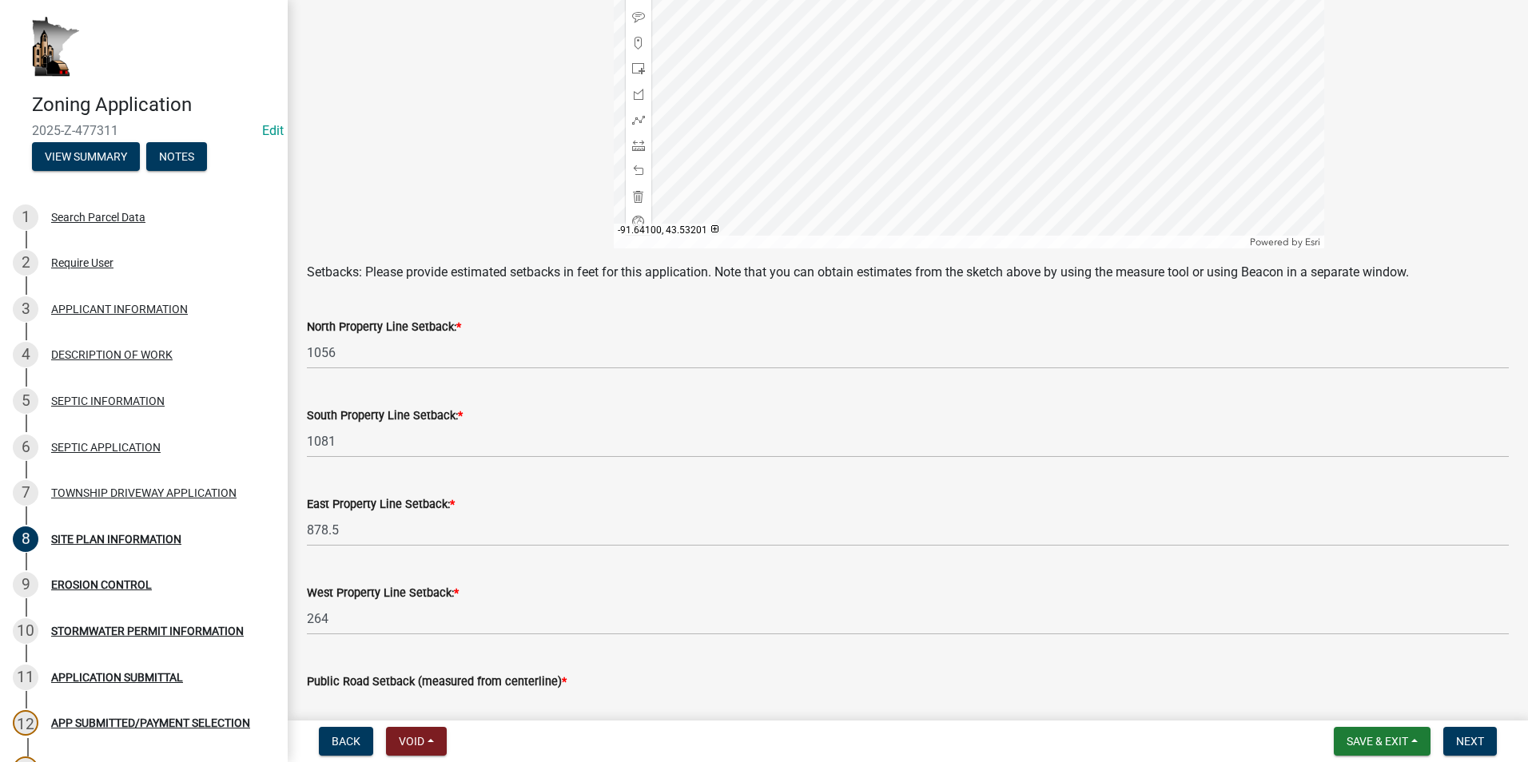
scroll to position [598, 0]
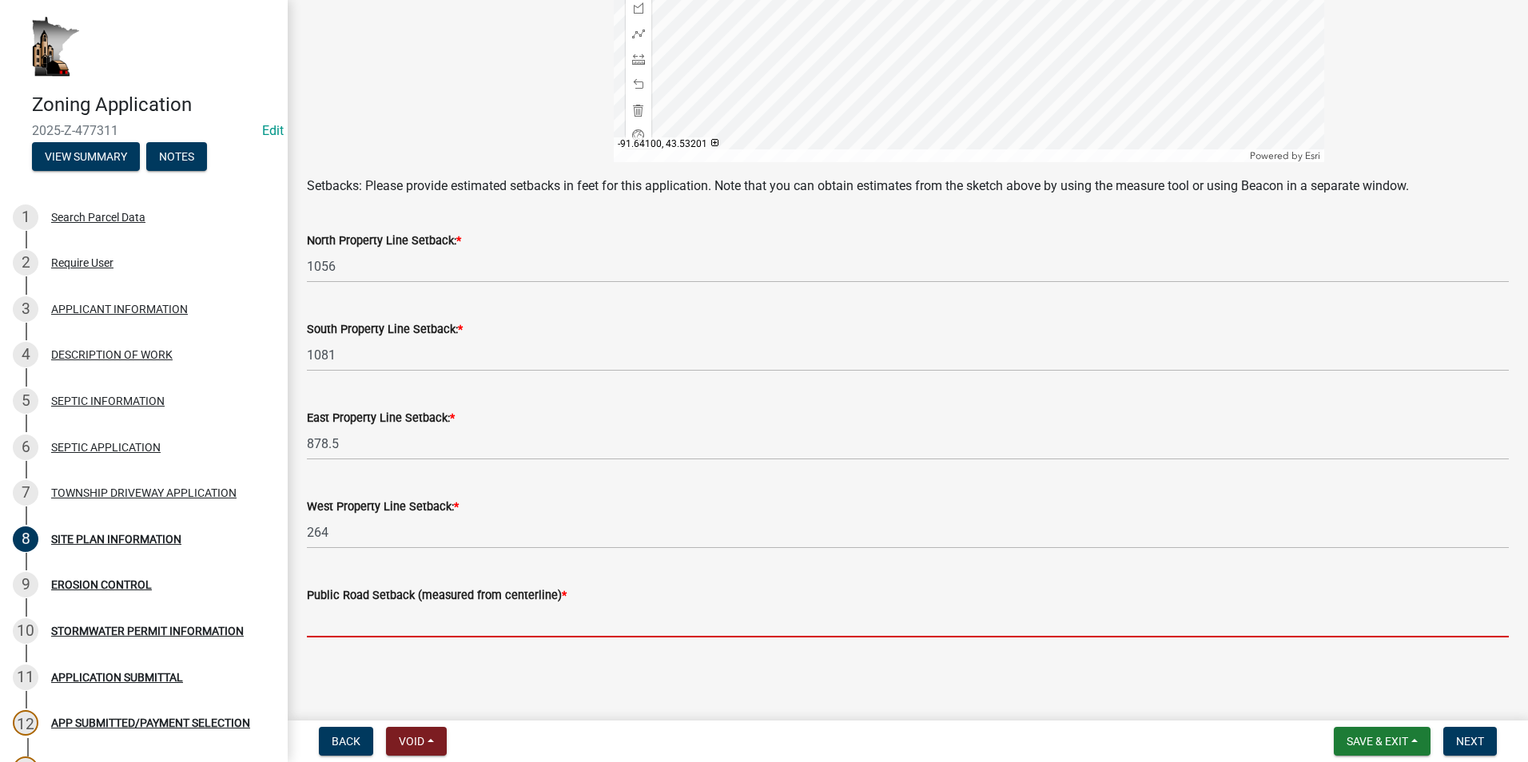
click at [408, 618] on input "text" at bounding box center [908, 621] width 1202 height 33
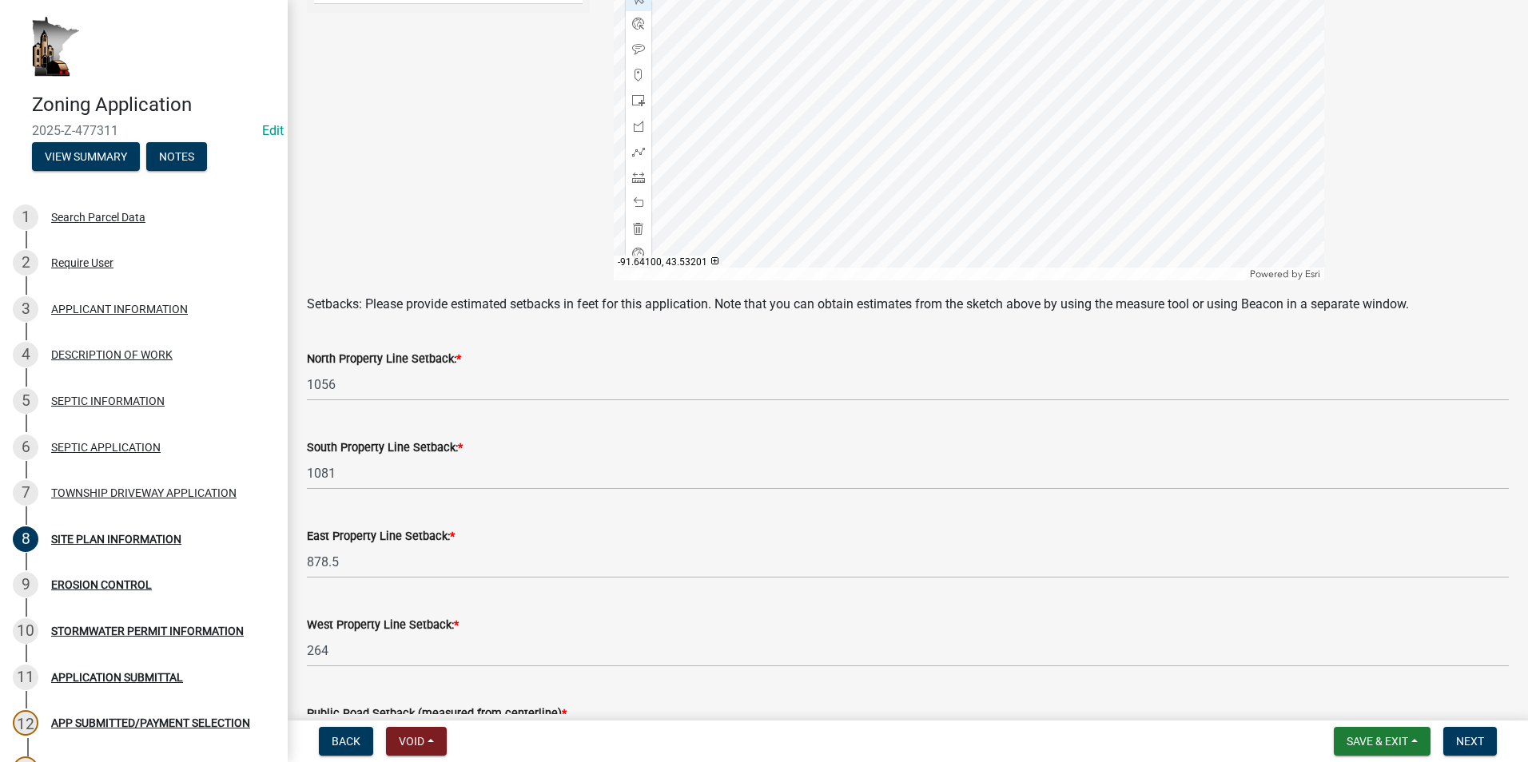
scroll to position [279, 0]
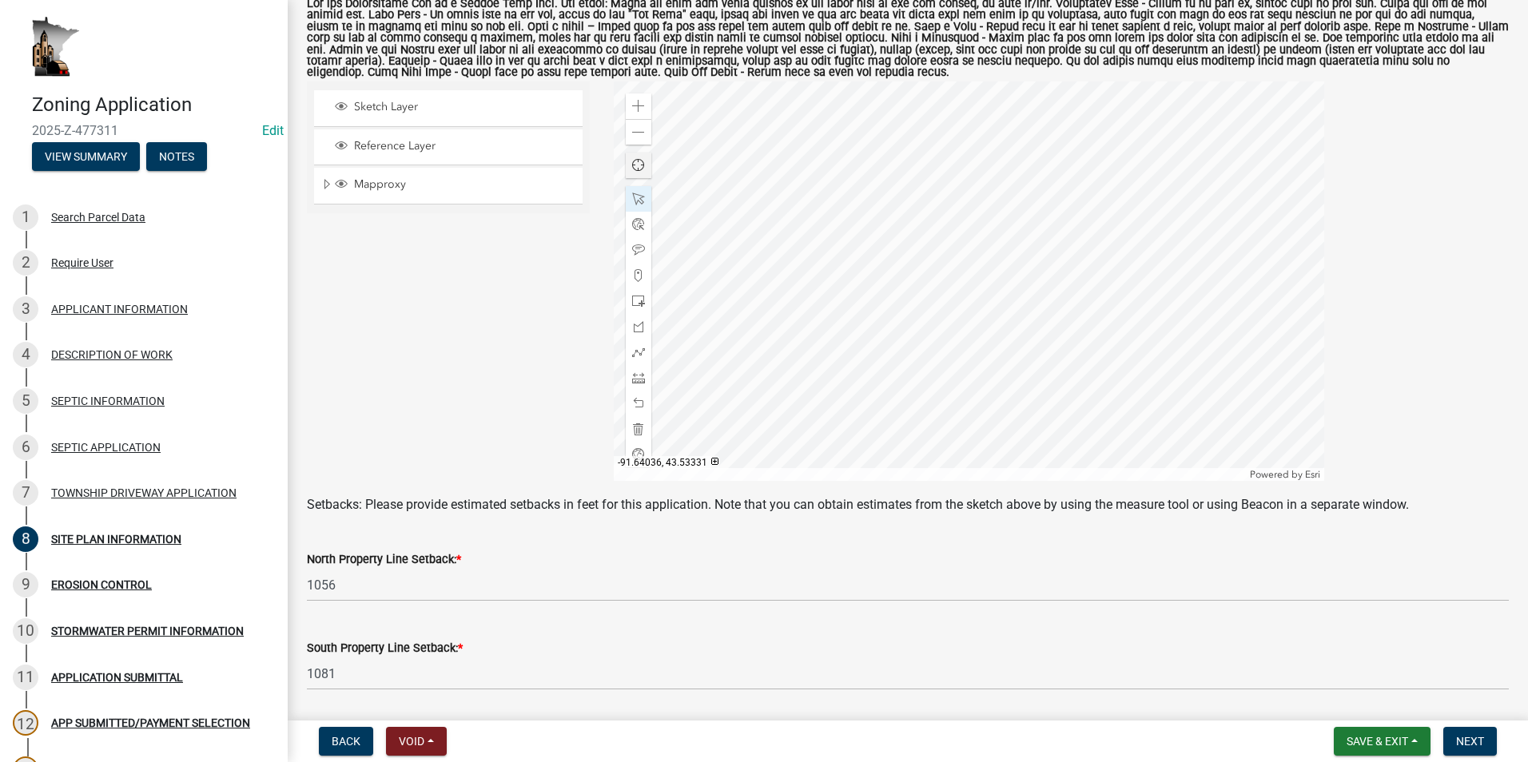
type input "1440"
click at [766, 262] on div at bounding box center [969, 280] width 710 height 399
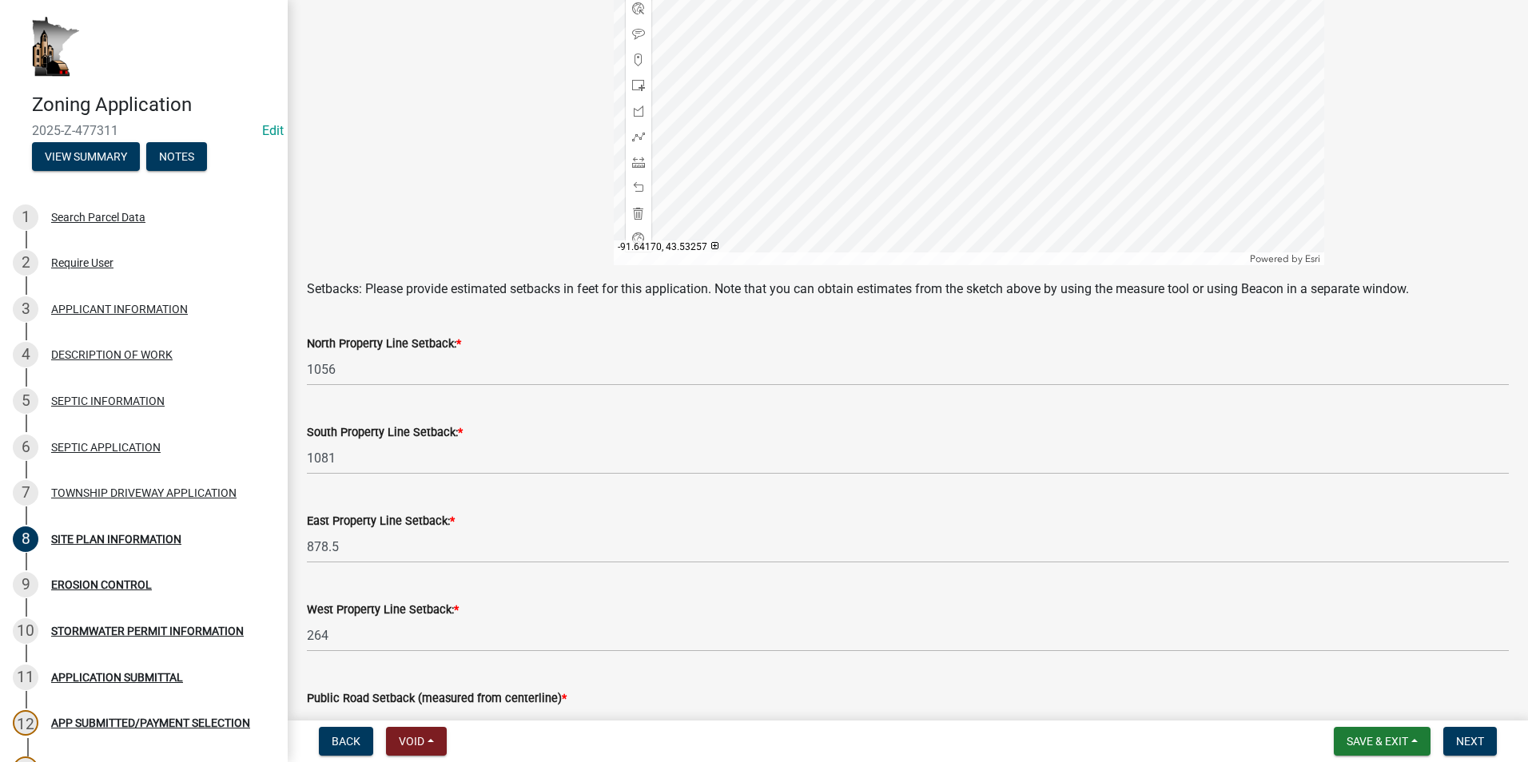
scroll to position [598, 0]
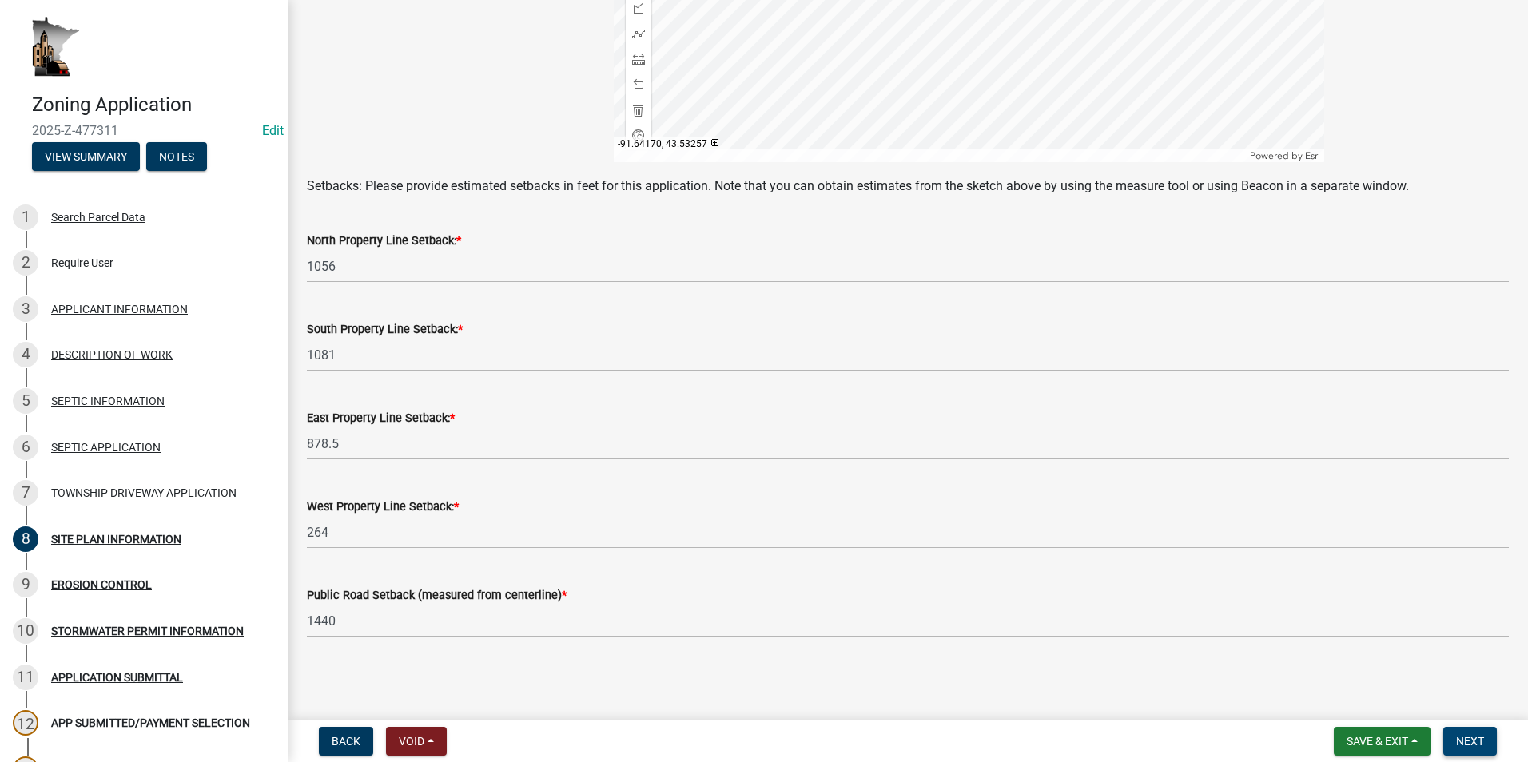
click at [792, 741] on span "Next" at bounding box center [1470, 741] width 28 height 13
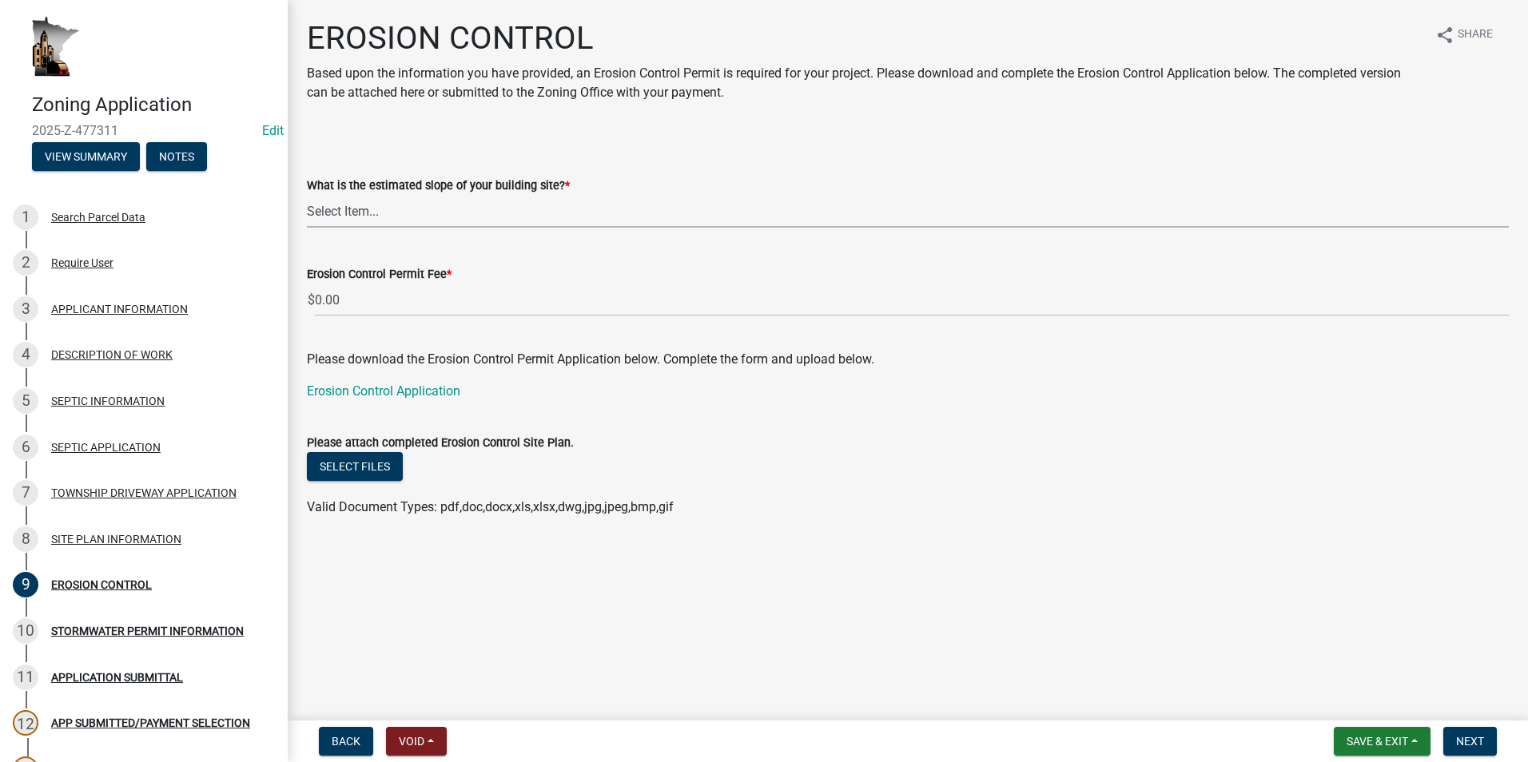
click at [362, 209] on select "Select Item... Less than 12% 13% to 19% 20% to 24% 25% or greater" at bounding box center [908, 211] width 1202 height 33
click at [307, 195] on select "Select Item... Less than 12% 13% to 19% 20% to 24% 25% or greater" at bounding box center [908, 211] width 1202 height 33
select select "8ae685bd-6d9e-44a0-8f7c-04abed5f7dc1"
click at [424, 391] on link "Erosion Control Application" at bounding box center [383, 390] width 153 height 15
drag, startPoint x: 1469, startPoint y: 733, endPoint x: 1446, endPoint y: 734, distance: 23.2
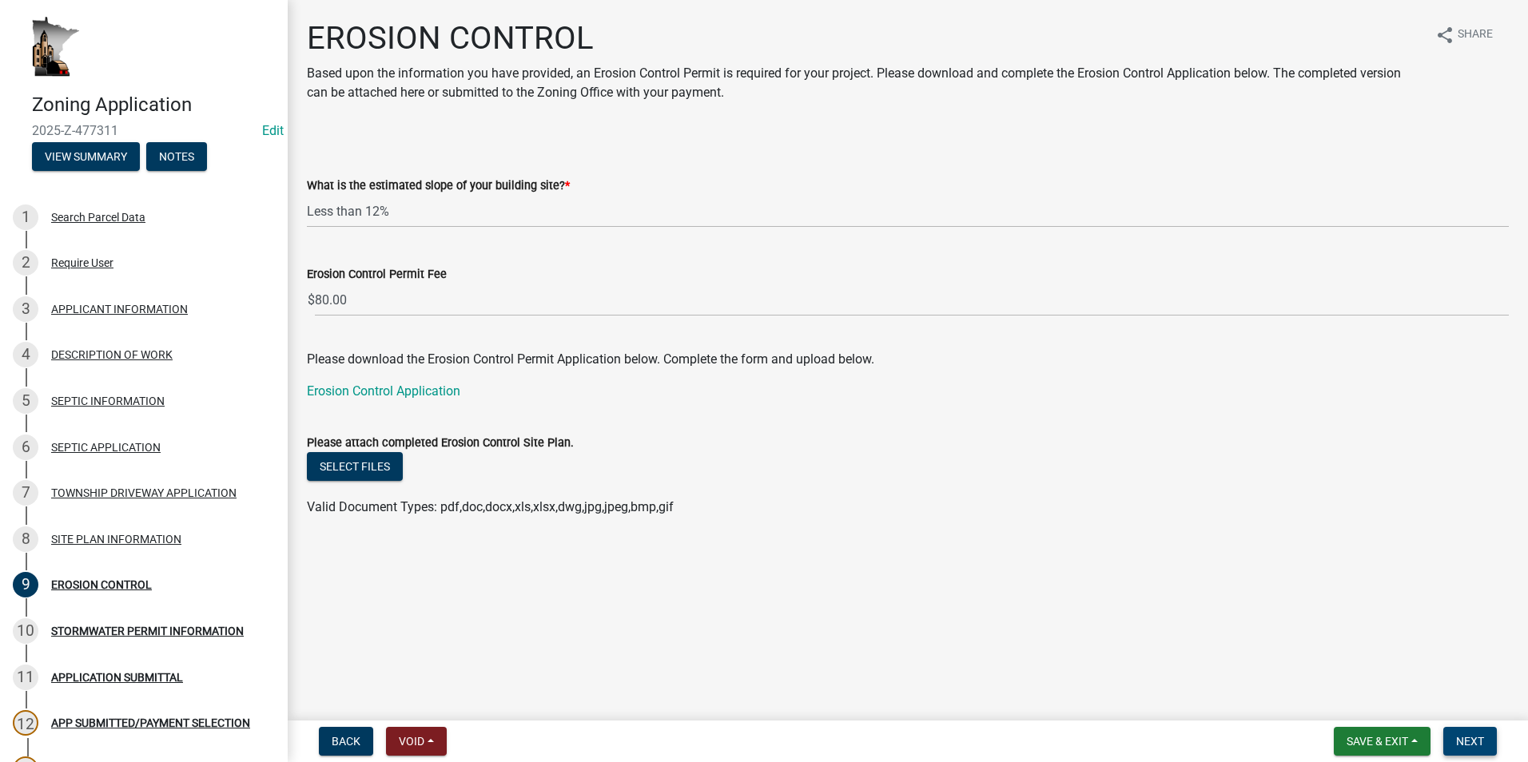
click at [792, 733] on button "Next" at bounding box center [1470, 741] width 54 height 29
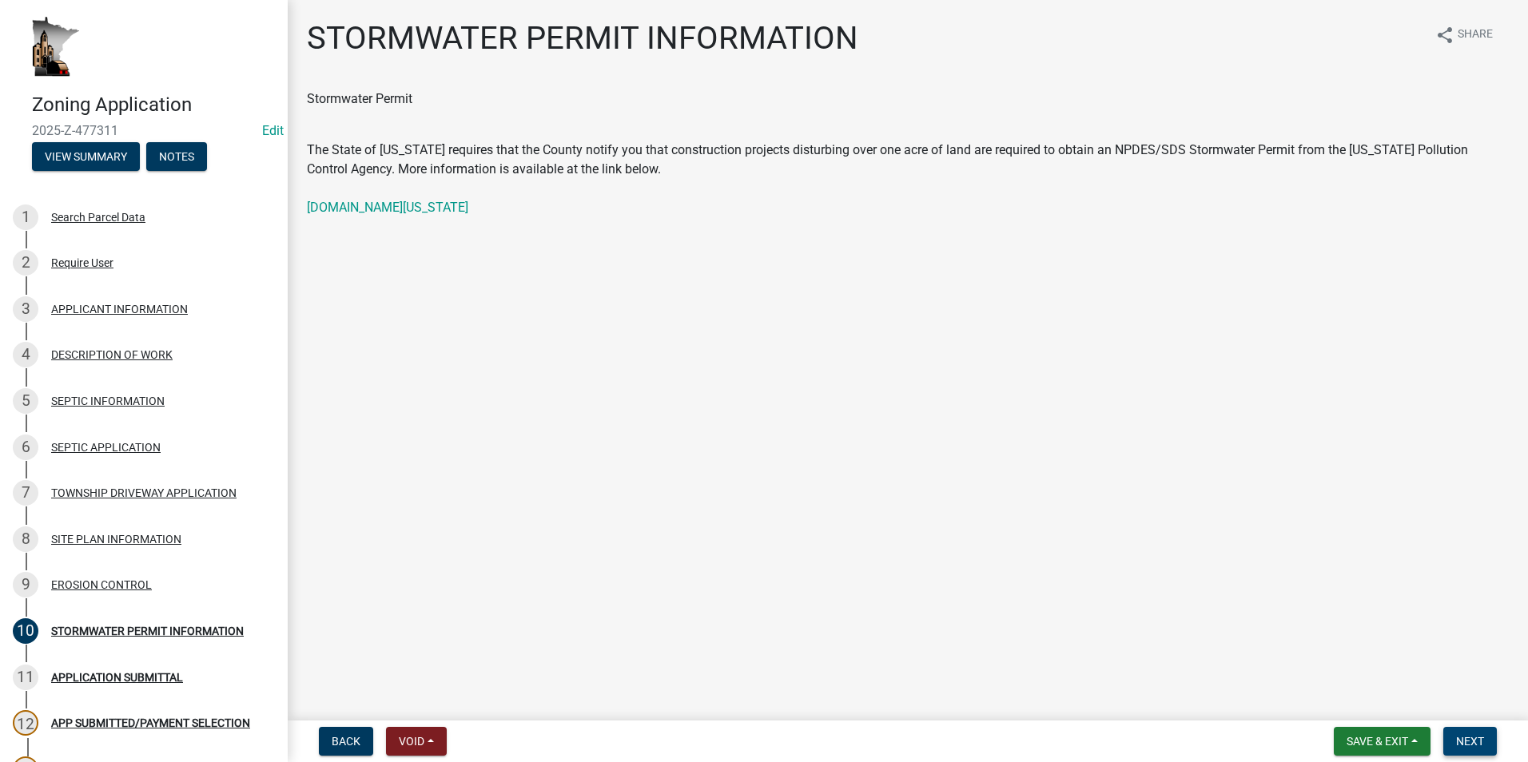
click at [792, 738] on span "Next" at bounding box center [1470, 741] width 28 height 13
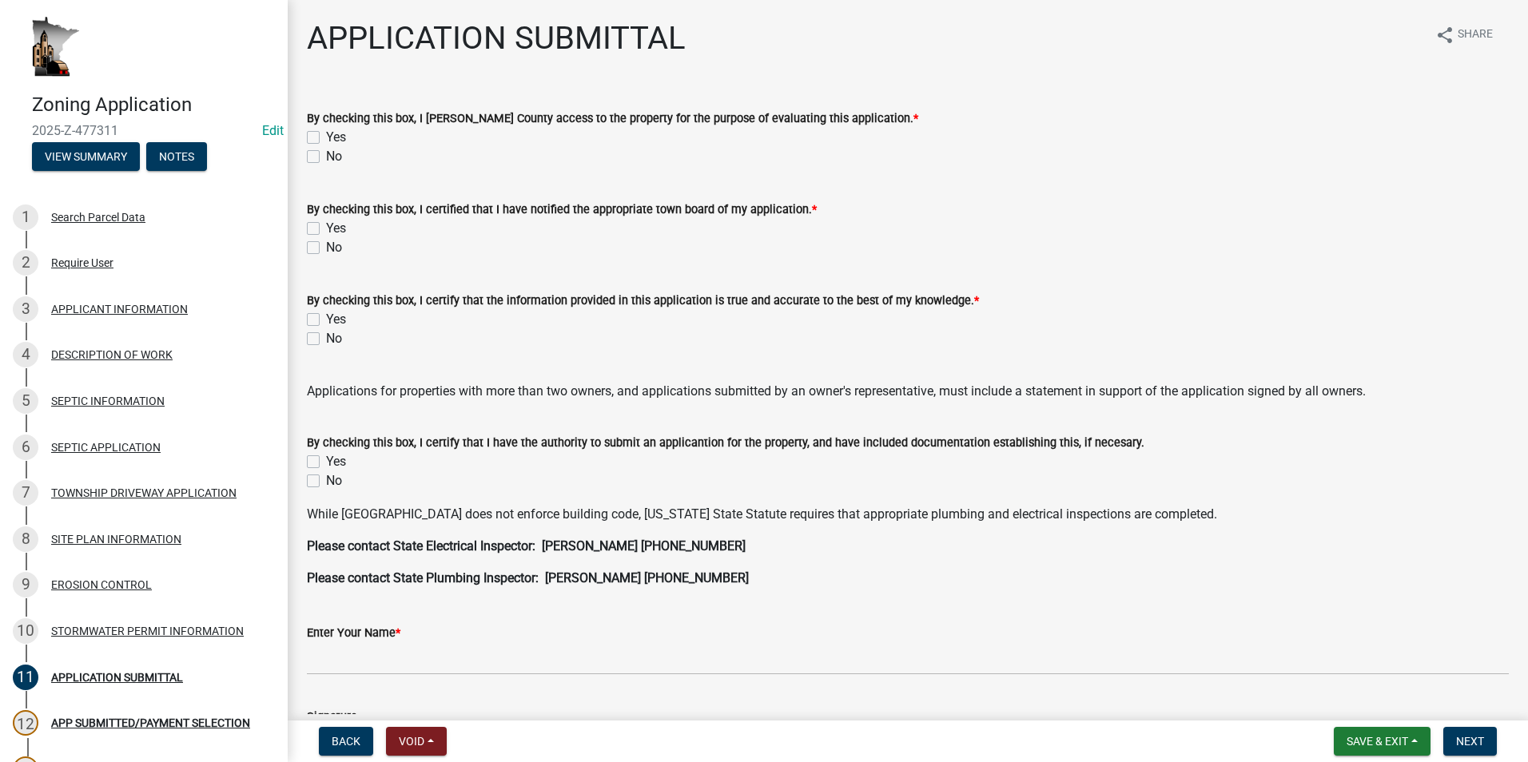
click at [326, 134] on label "Yes" at bounding box center [336, 137] width 20 height 19
click at [326, 134] on input "Yes" at bounding box center [331, 133] width 10 height 10
checkbox input "true"
checkbox input "false"
click at [326, 232] on label "Yes" at bounding box center [336, 228] width 20 height 19
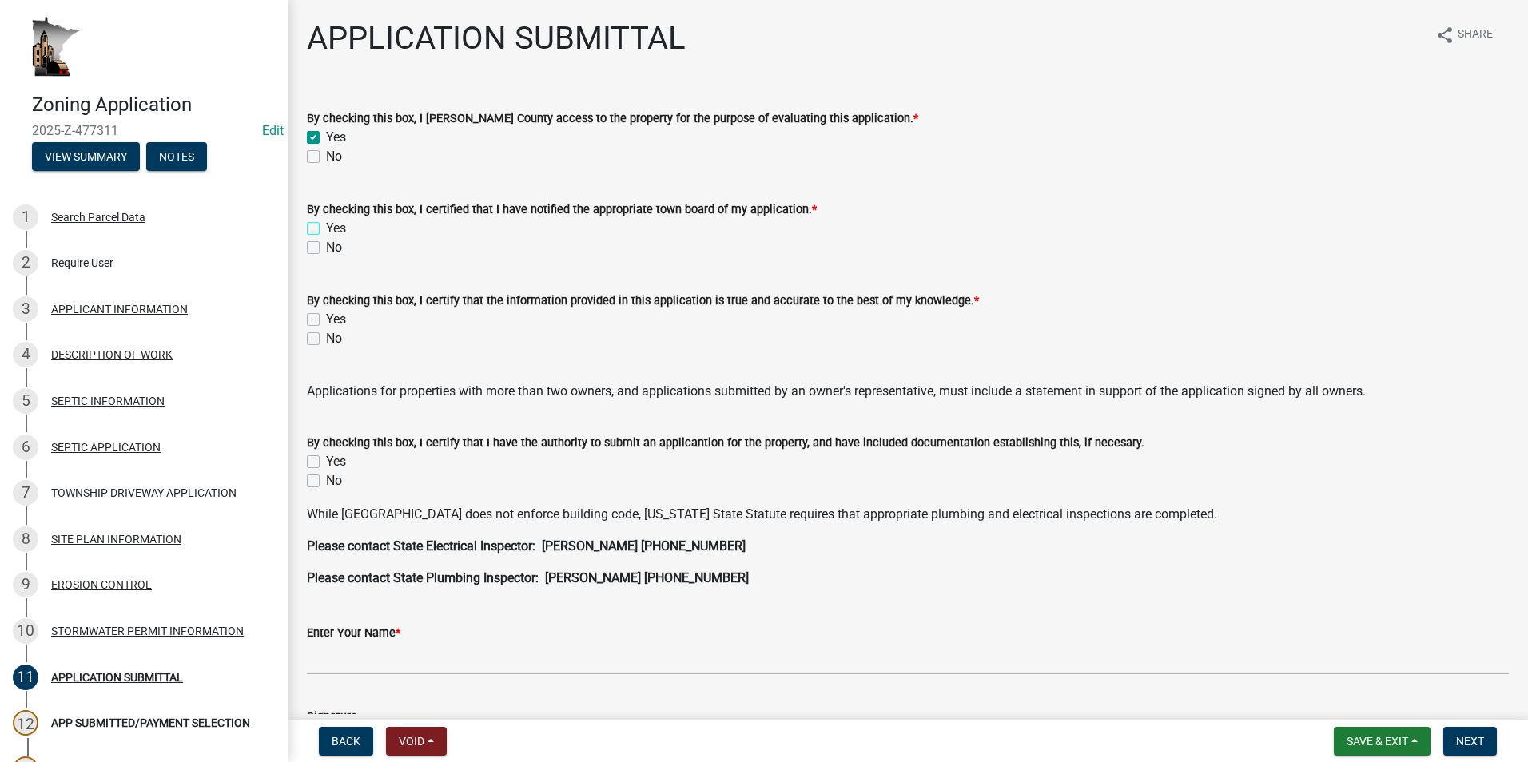
click at [326, 229] on input "Yes" at bounding box center [331, 224] width 10 height 10
checkbox input "true"
checkbox input "false"
click at [326, 317] on label "Yes" at bounding box center [336, 319] width 20 height 19
click at [326, 317] on input "Yes" at bounding box center [331, 315] width 10 height 10
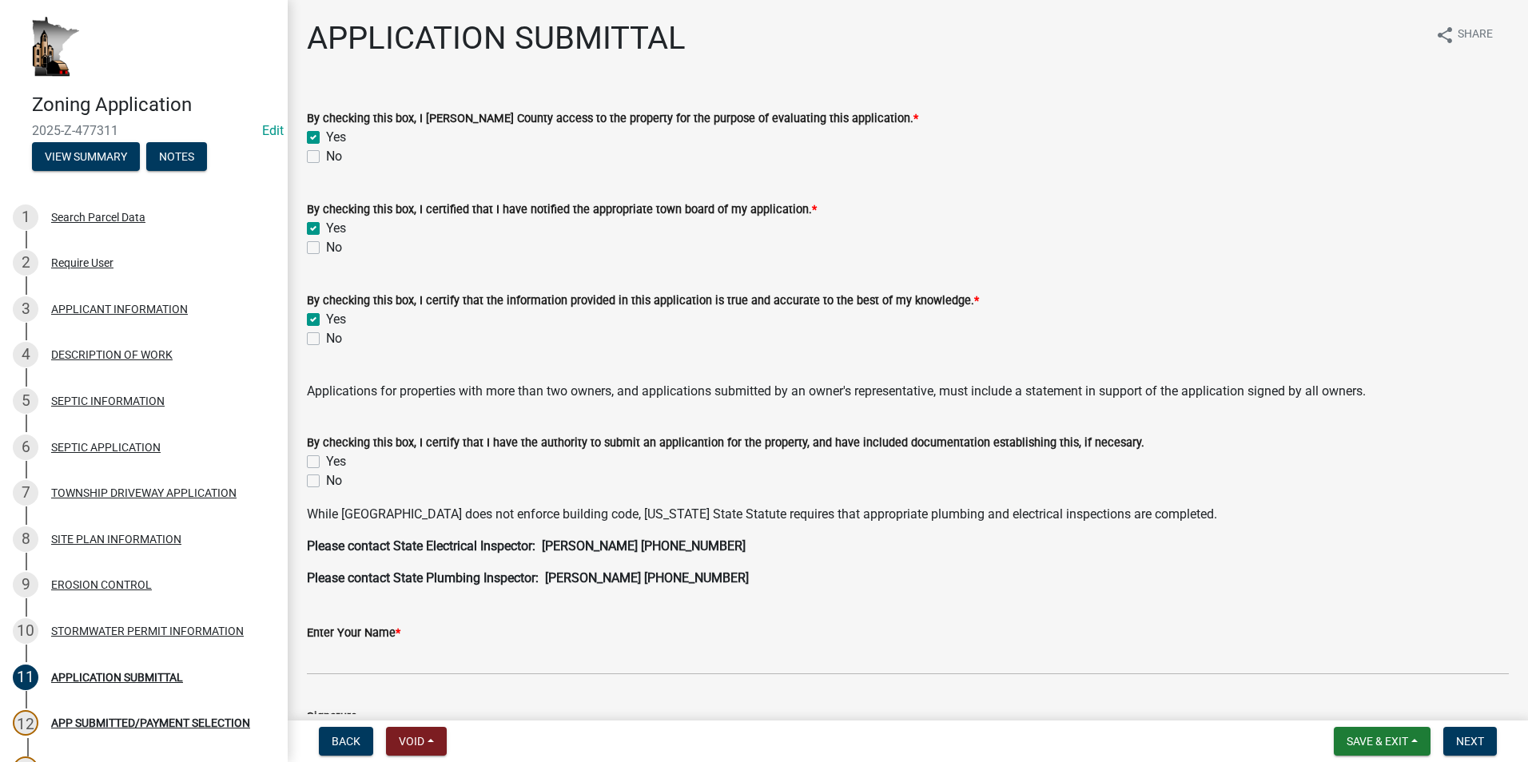
checkbox input "true"
checkbox input "false"
click at [326, 463] on label "Yes" at bounding box center [336, 461] width 20 height 19
click at [326, 463] on input "Yes" at bounding box center [331, 457] width 10 height 10
checkbox input "true"
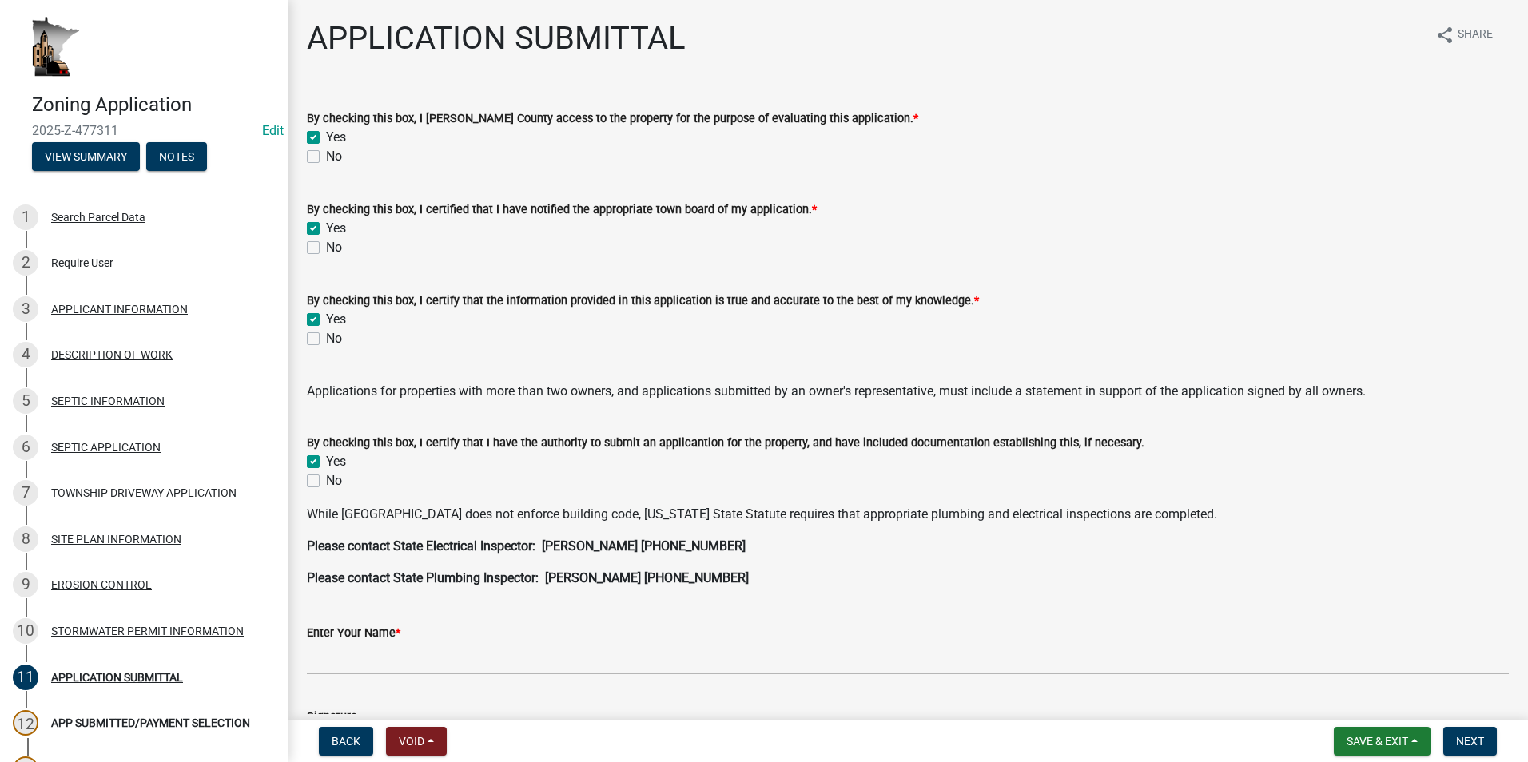
checkbox input "false"
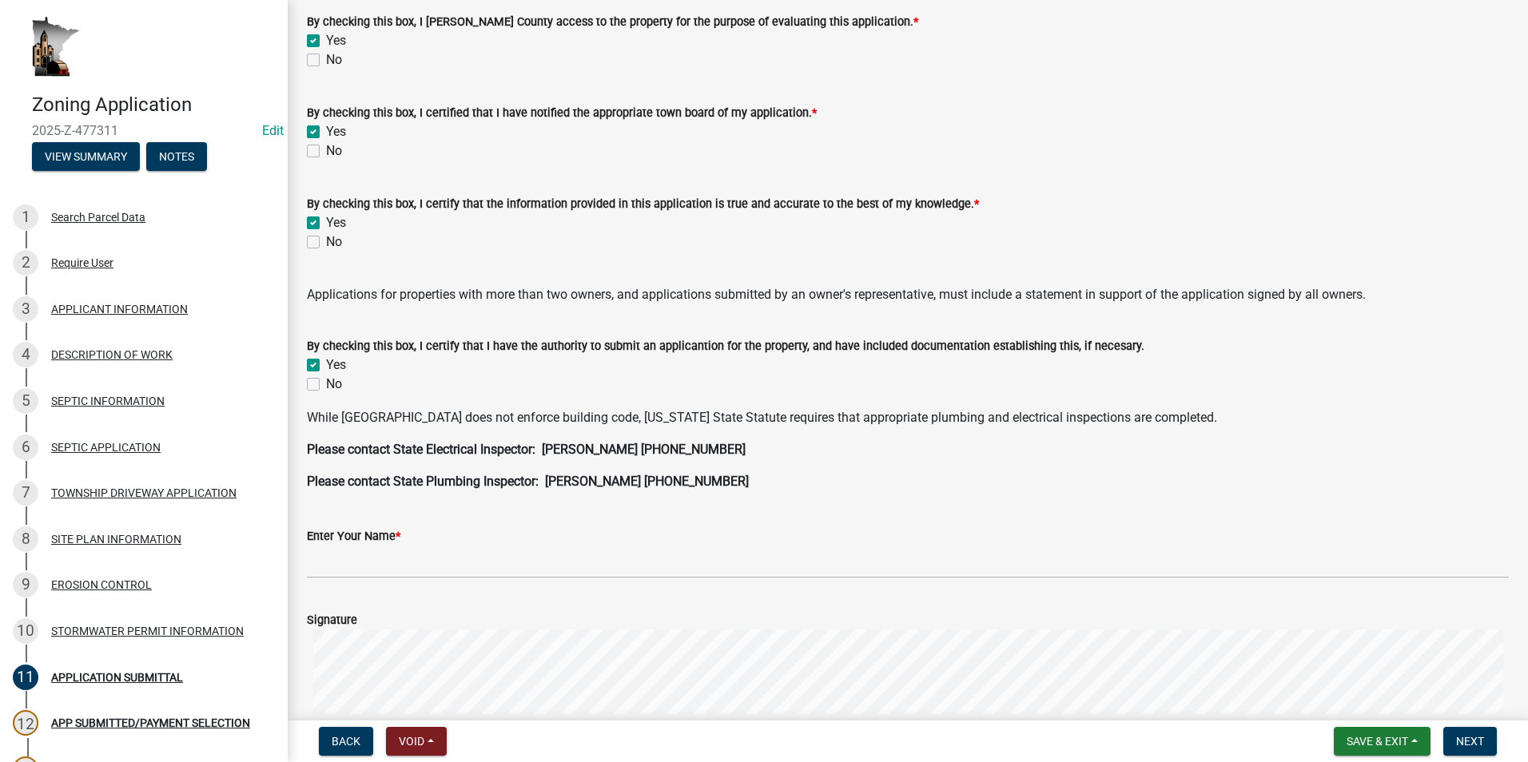
scroll to position [240, 0]
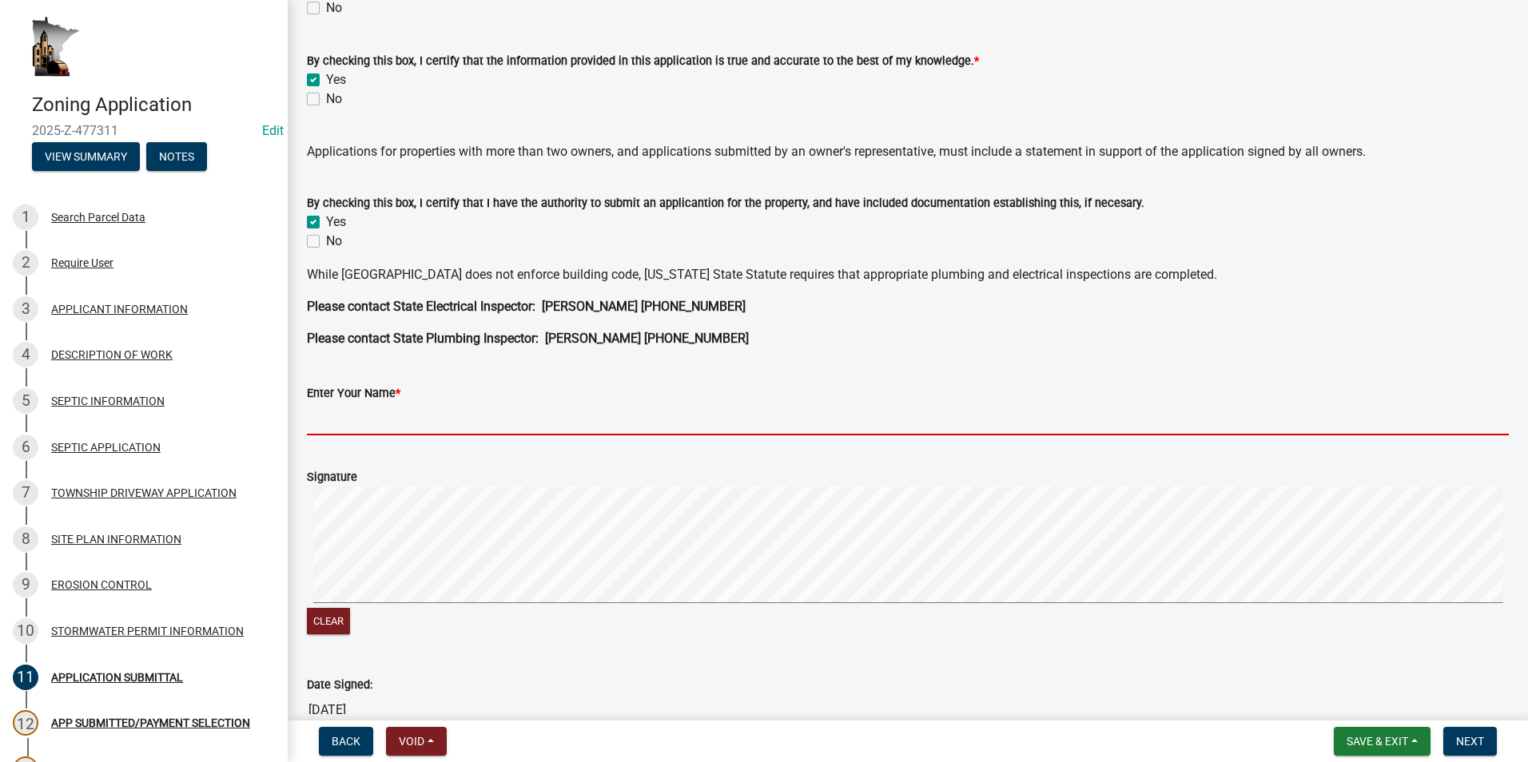
click at [324, 418] on input "Enter Your Name *" at bounding box center [908, 419] width 1202 height 33
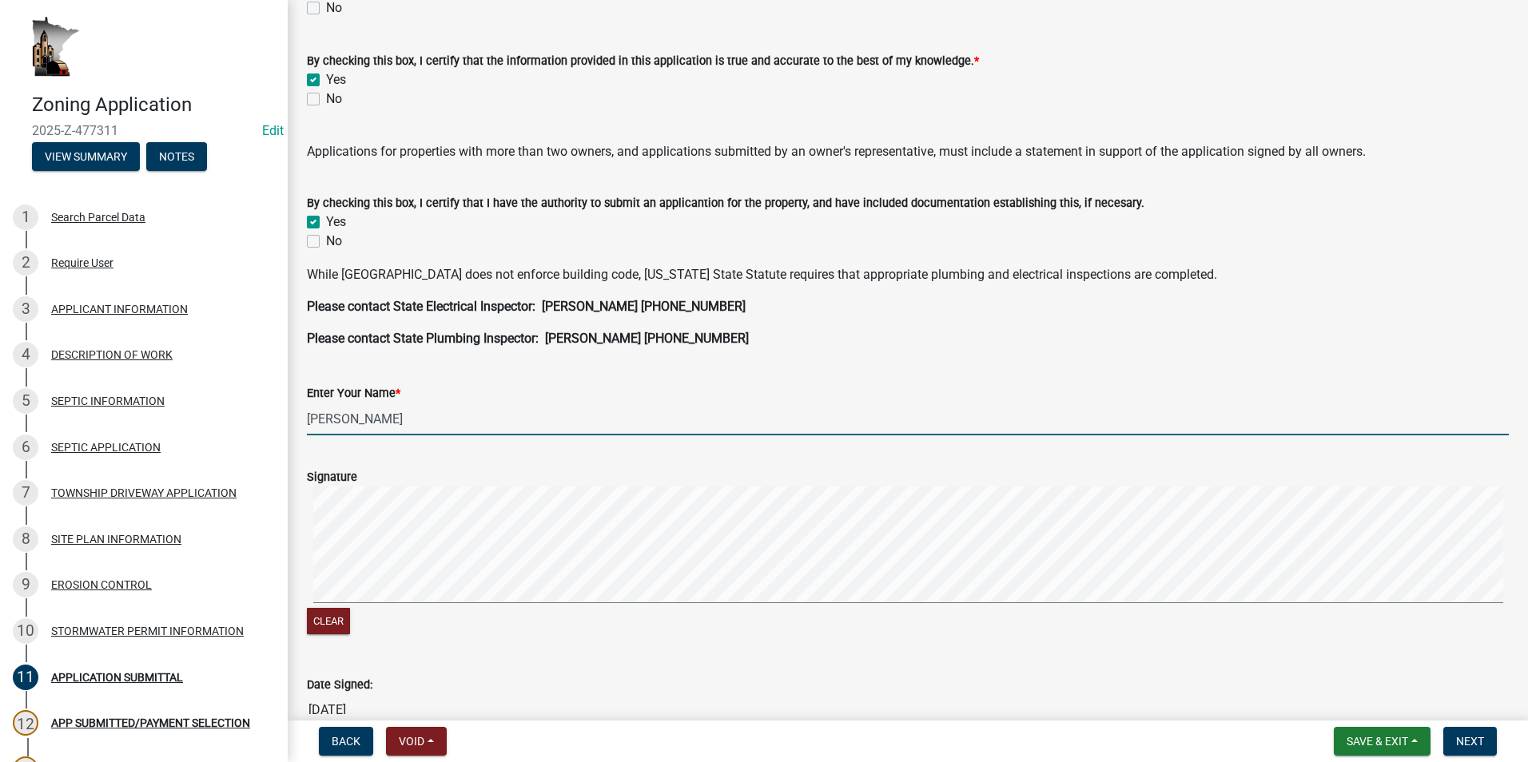
scroll to position [320, 0]
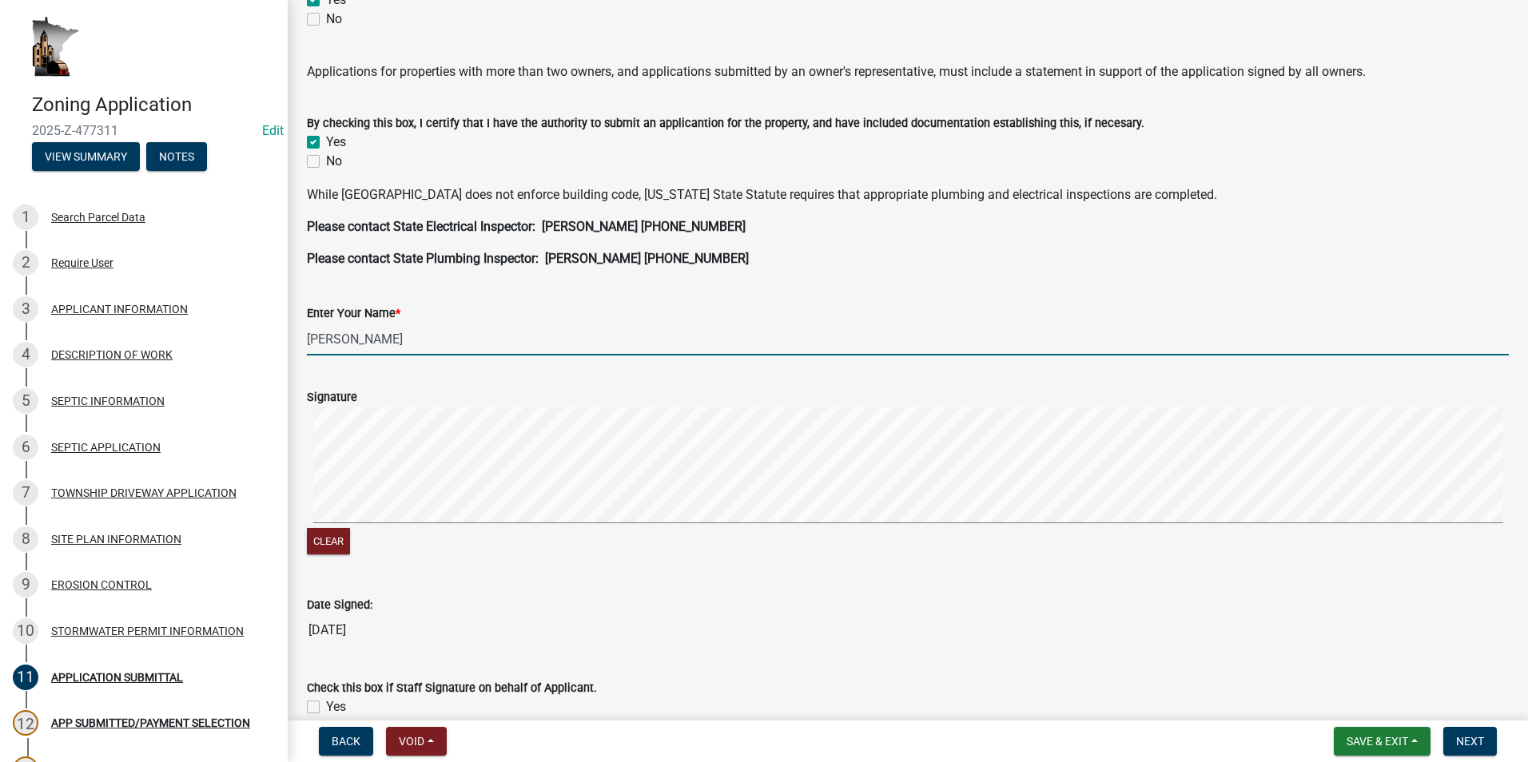
type input "Leon Miller"
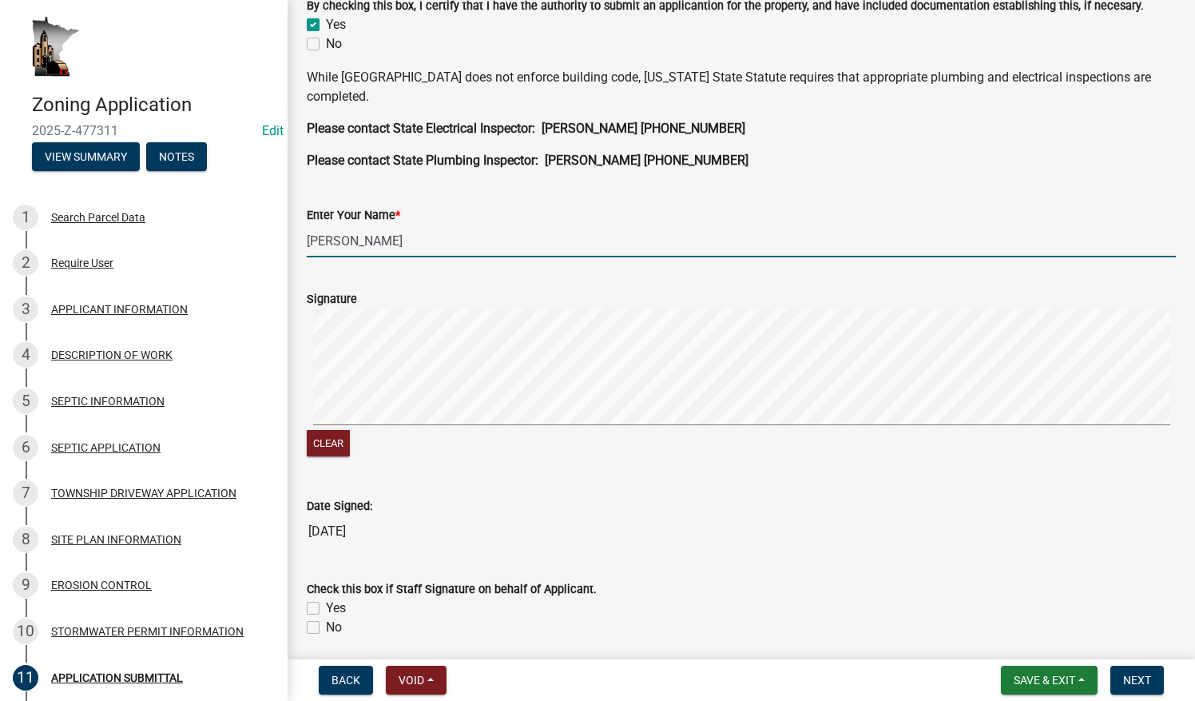
scroll to position [479, 0]
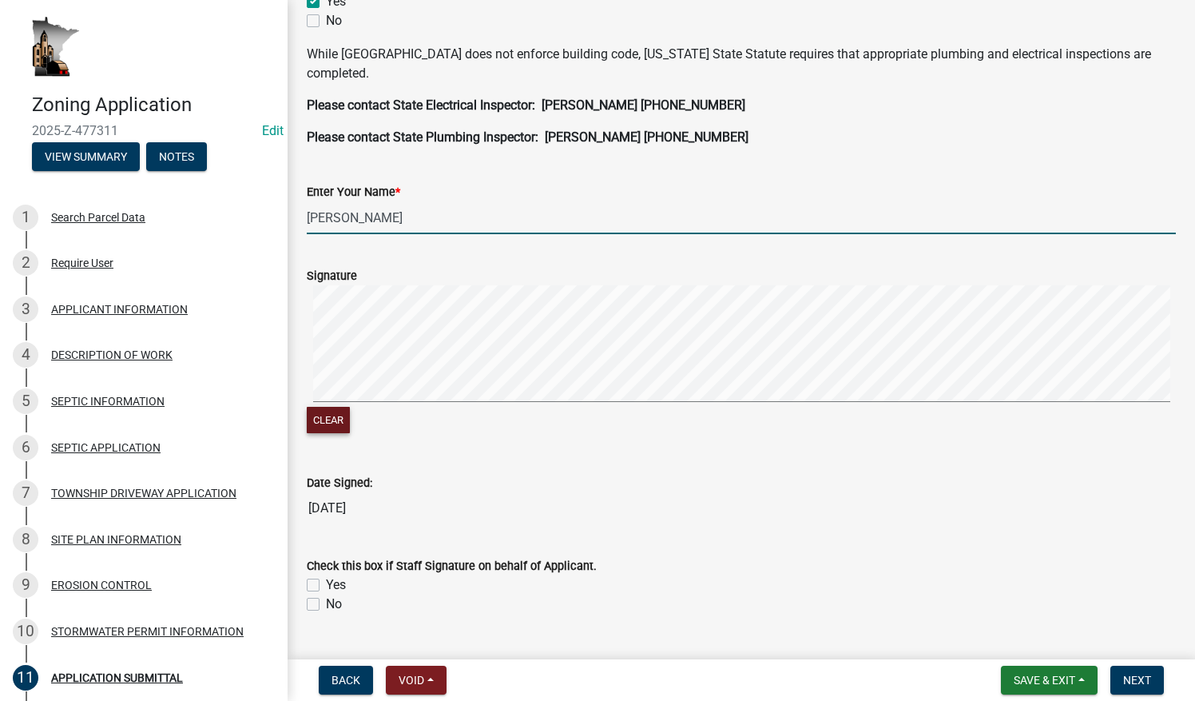
click at [330, 414] on button "Clear" at bounding box center [328, 420] width 43 height 26
click at [329, 419] on button "Clear" at bounding box center [328, 420] width 43 height 26
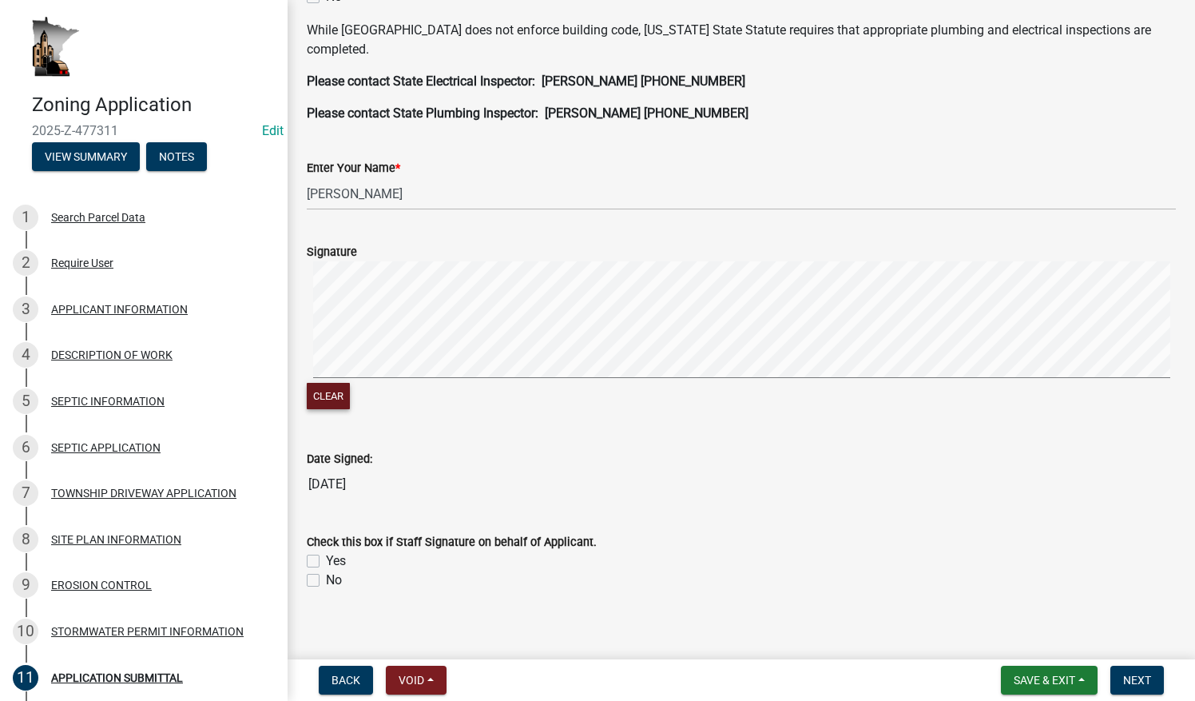
scroll to position [516, 0]
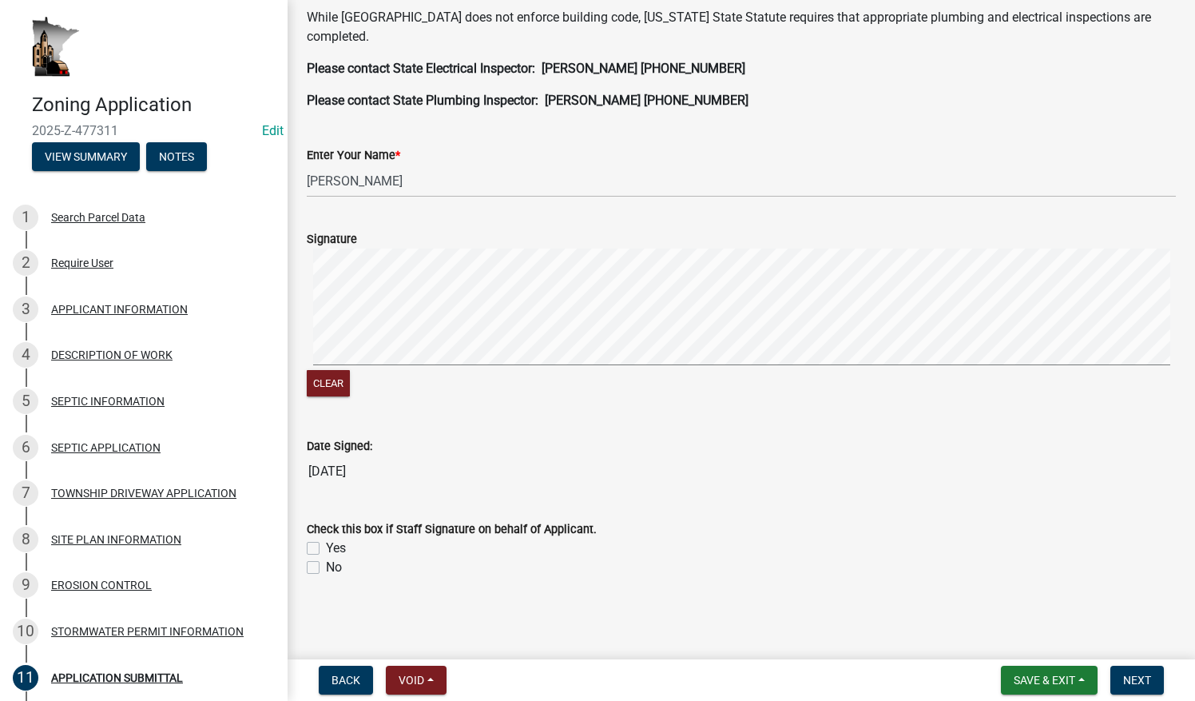
click at [326, 567] on label "No" at bounding box center [334, 567] width 16 height 19
click at [326, 567] on input "No" at bounding box center [331, 563] width 10 height 10
checkbox input "true"
checkbox input "false"
checkbox input "true"
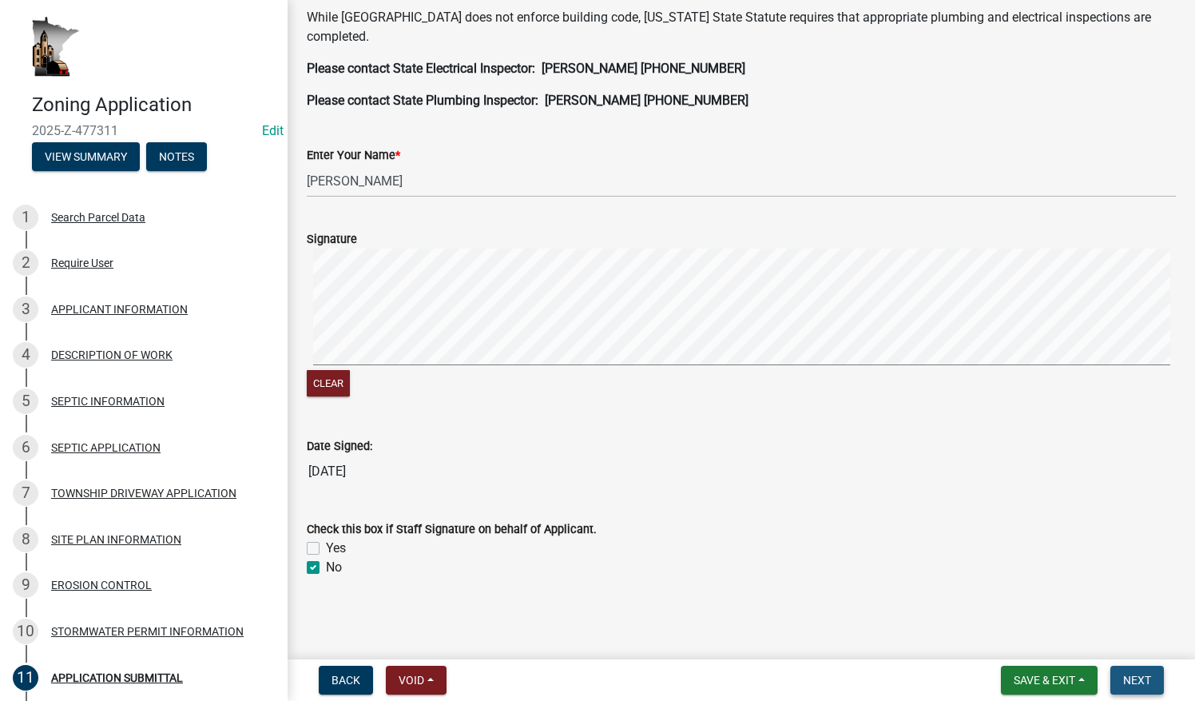
click at [792, 682] on span "Next" at bounding box center [1137, 679] width 28 height 13
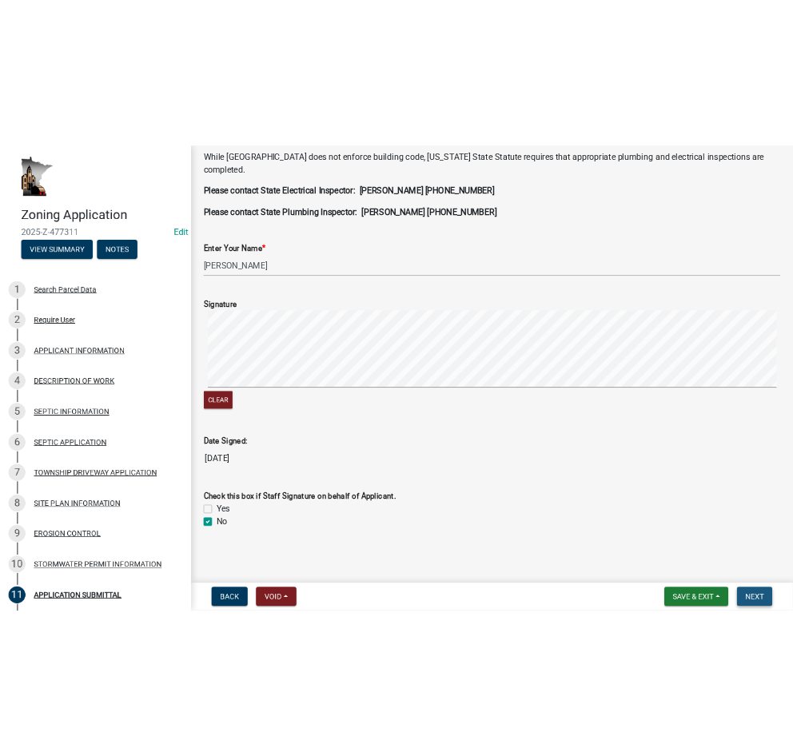
scroll to position [0, 0]
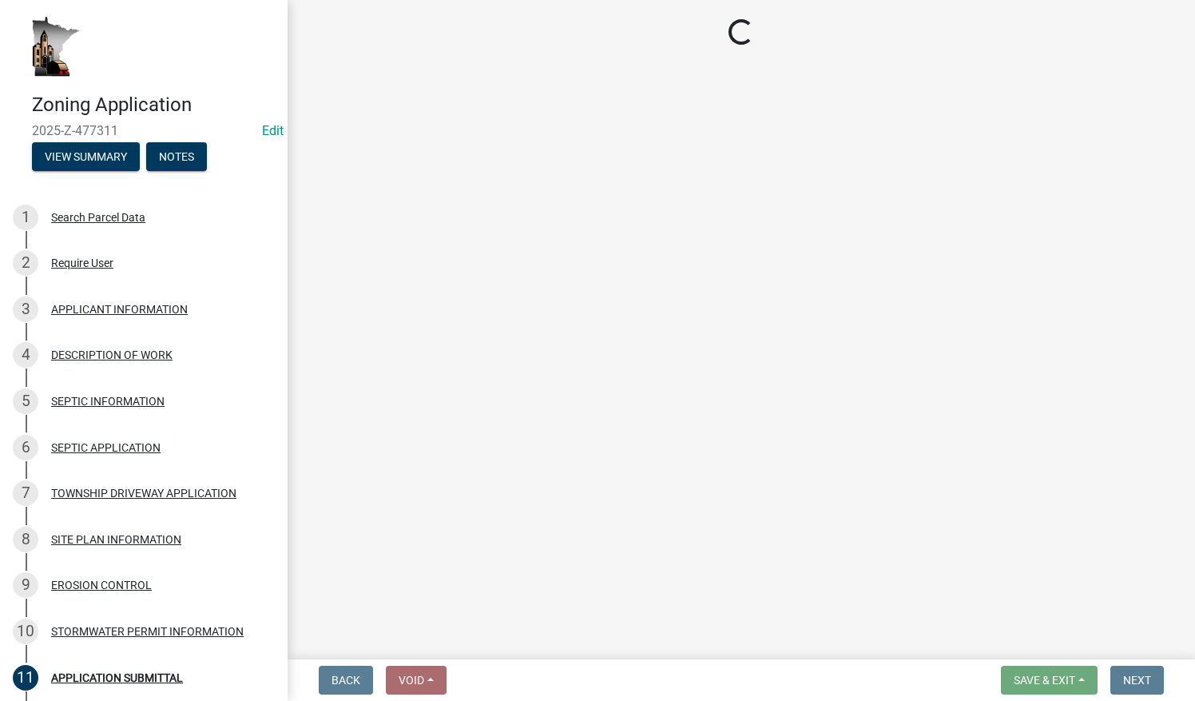
select select "2: 1"
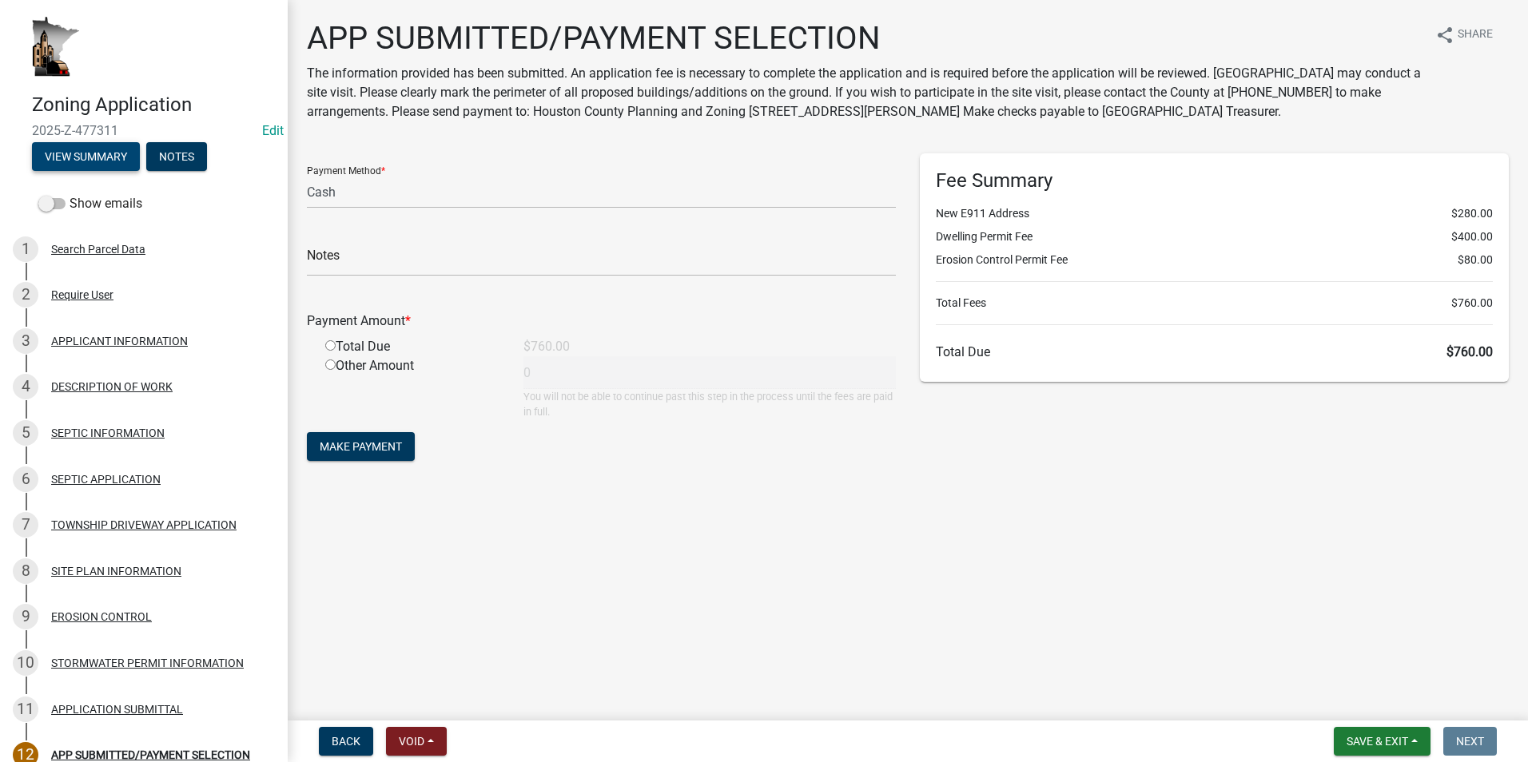
click at [96, 157] on button "View Summary" at bounding box center [86, 156] width 108 height 29
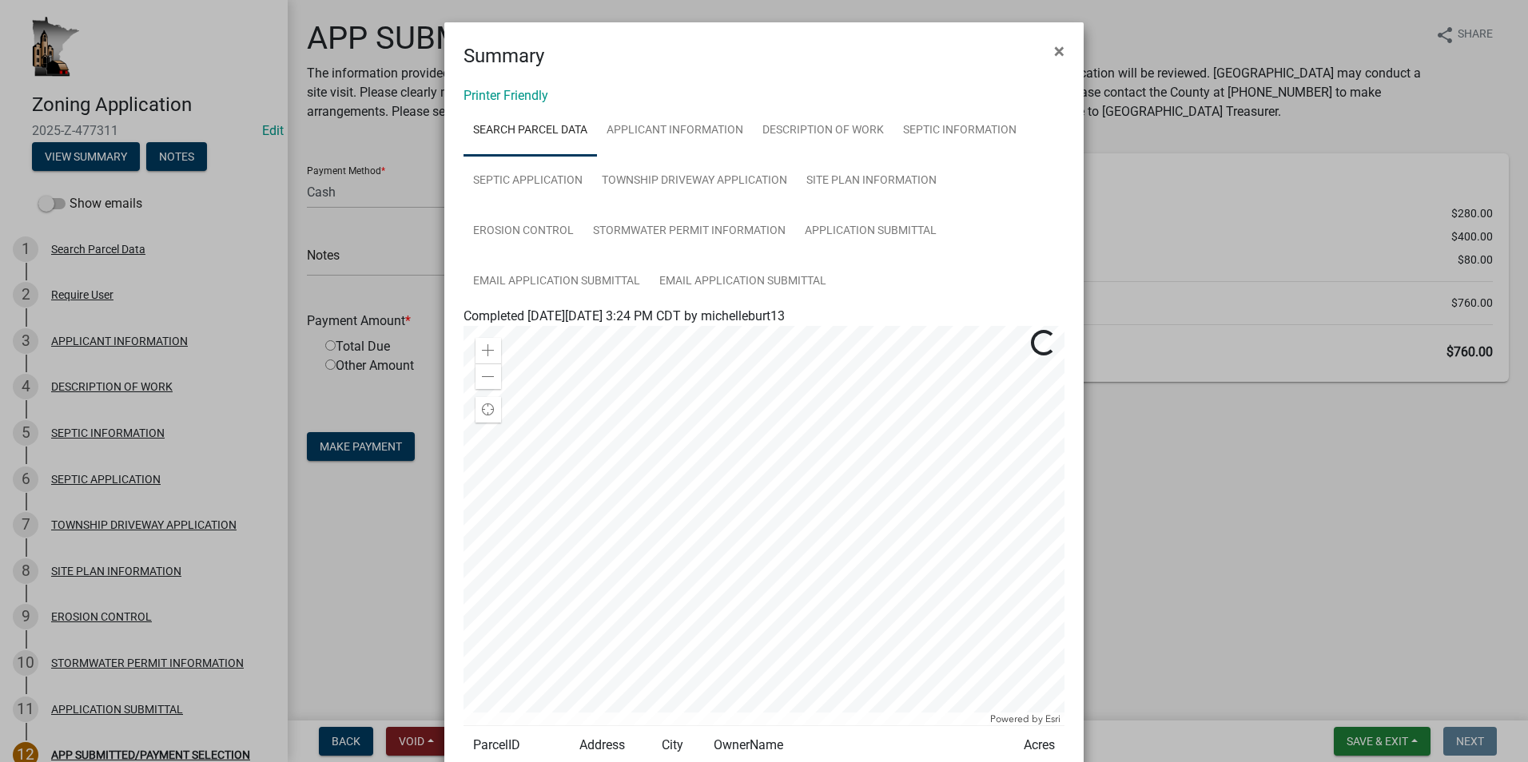
click at [500, 85] on div "Printer Friendly Search Parcel Data APPLICANT INFORMATION DESCRIPTION OF WORK S…" at bounding box center [763, 462] width 639 height 785
click at [516, 99] on link "Printer Friendly" at bounding box center [505, 95] width 85 height 15
click at [792, 51] on button "×" at bounding box center [1059, 51] width 36 height 45
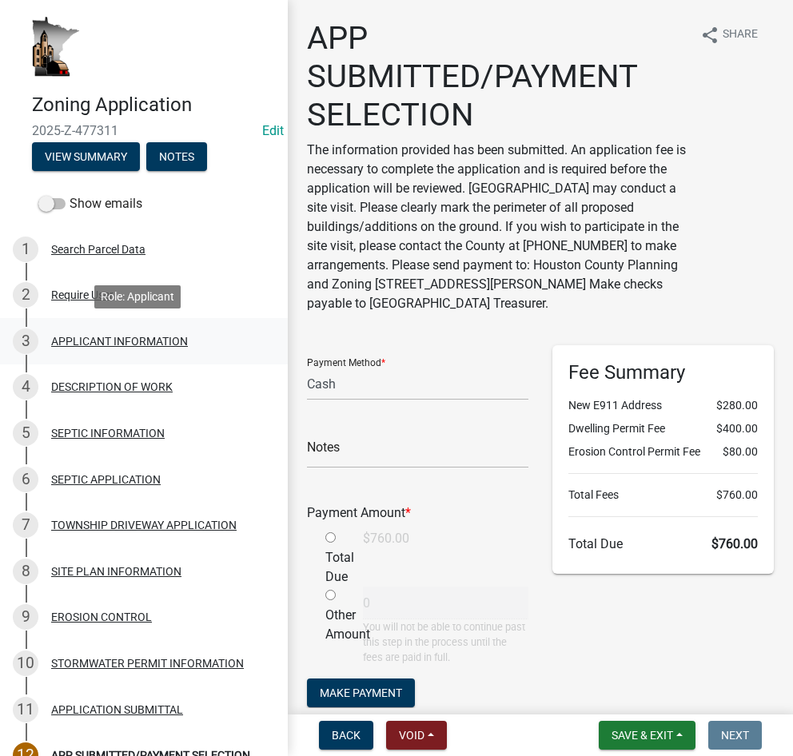
click at [166, 332] on div "3 APPLICANT INFORMATION" at bounding box center [137, 341] width 249 height 26
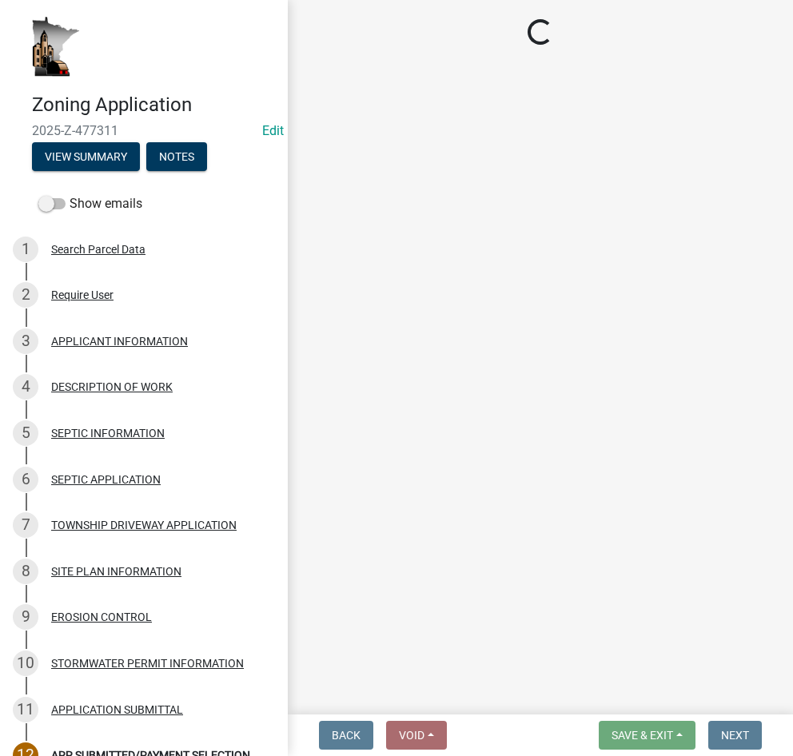
select select "884de254-84a4-4256-8abe-0e7e5fcf6e66"
select select "87bd8246-e010-4864-ada3-31d8f143e470"
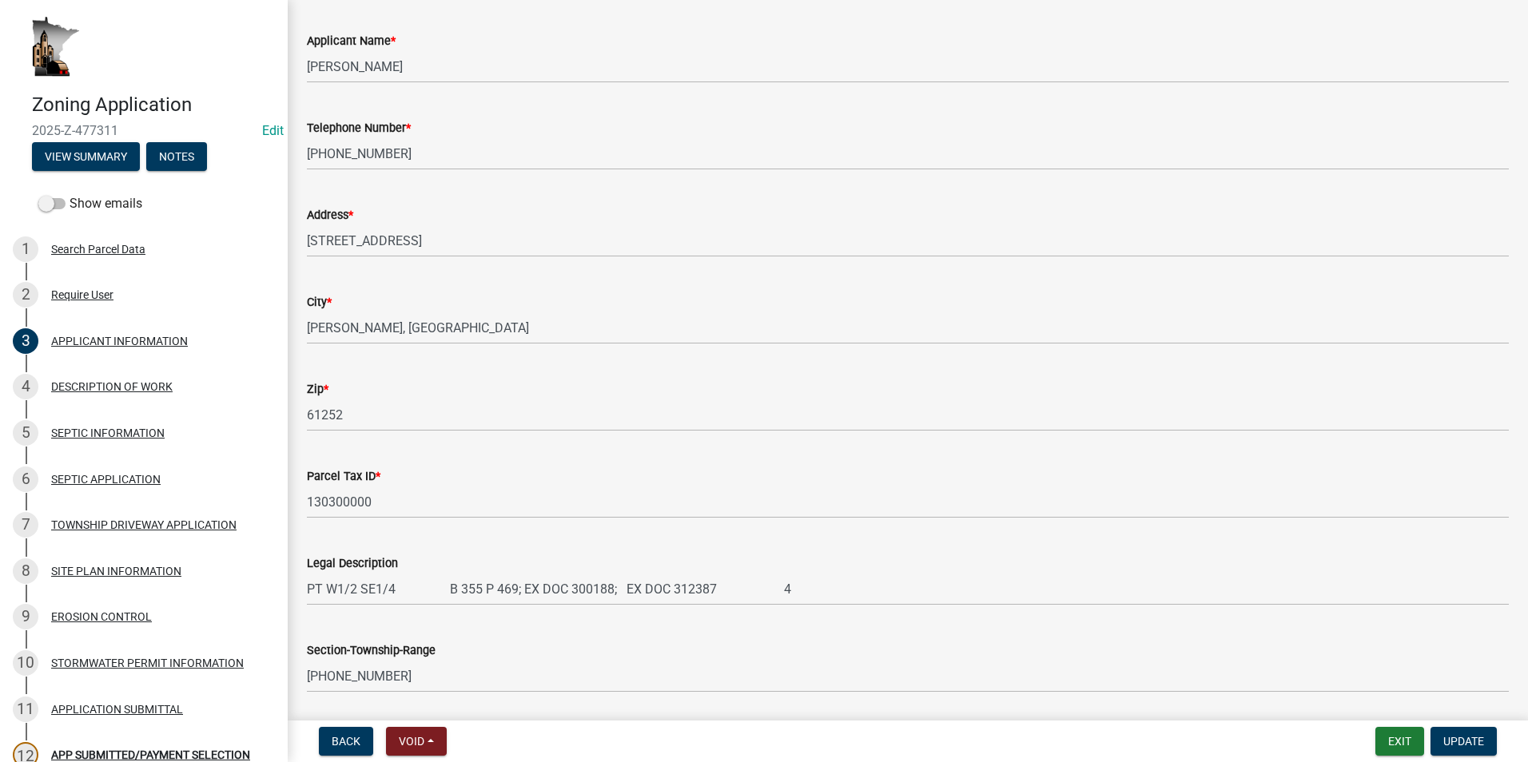
scroll to position [201, 0]
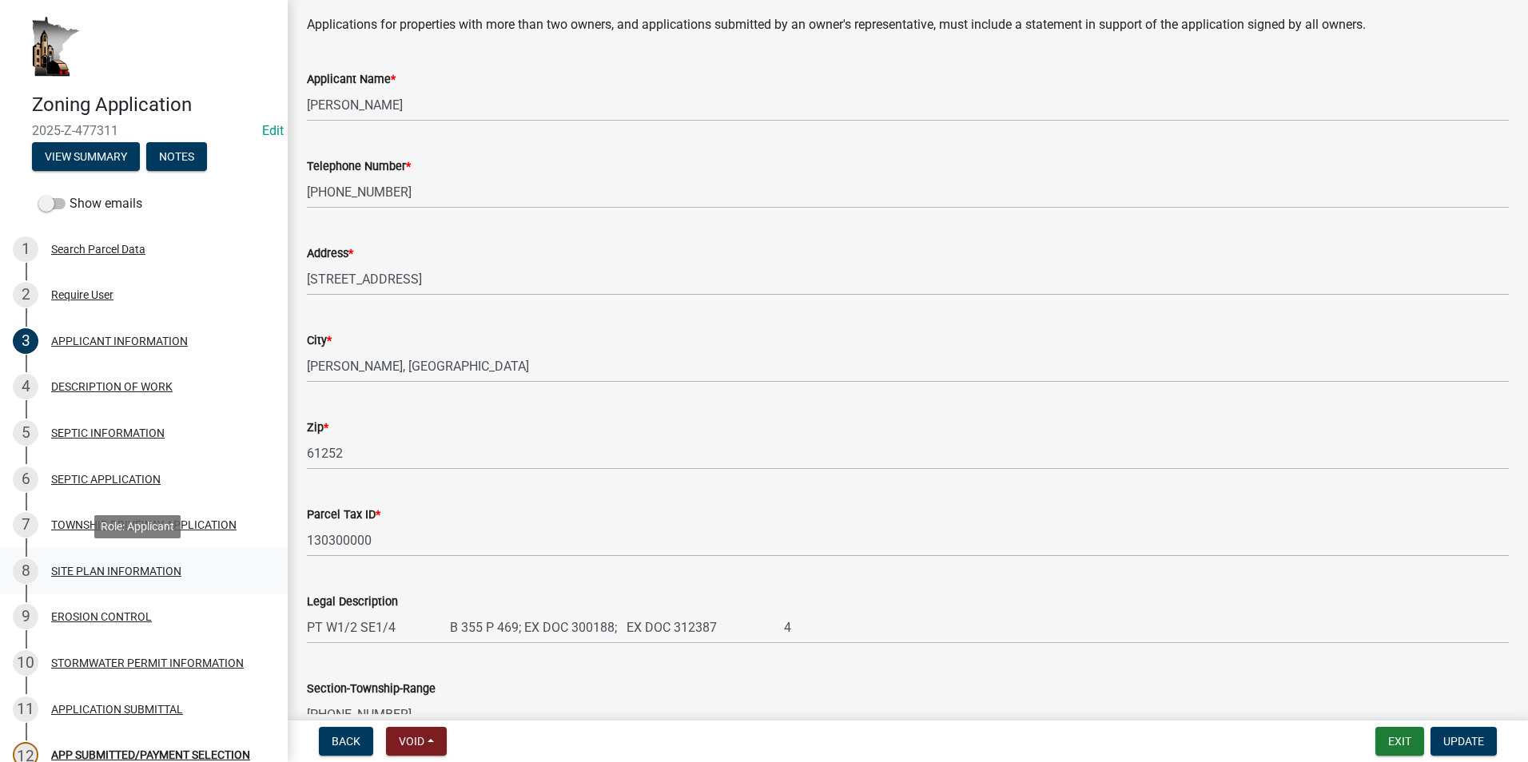
click at [68, 560] on div "8 SITE PLAN INFORMATION" at bounding box center [137, 571] width 249 height 26
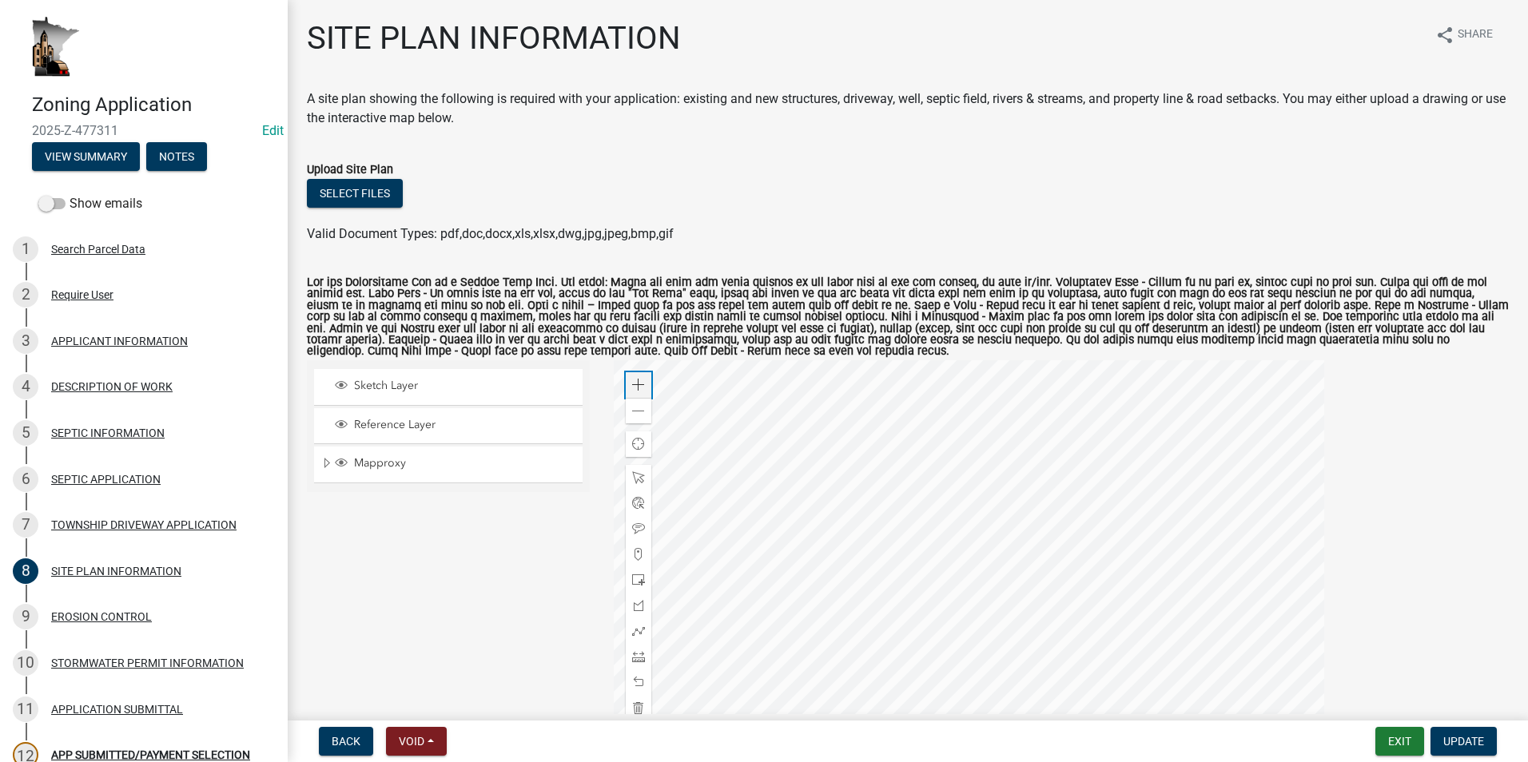
click at [638, 391] on span at bounding box center [638, 385] width 13 height 13
click at [792, 451] on div at bounding box center [969, 559] width 710 height 399
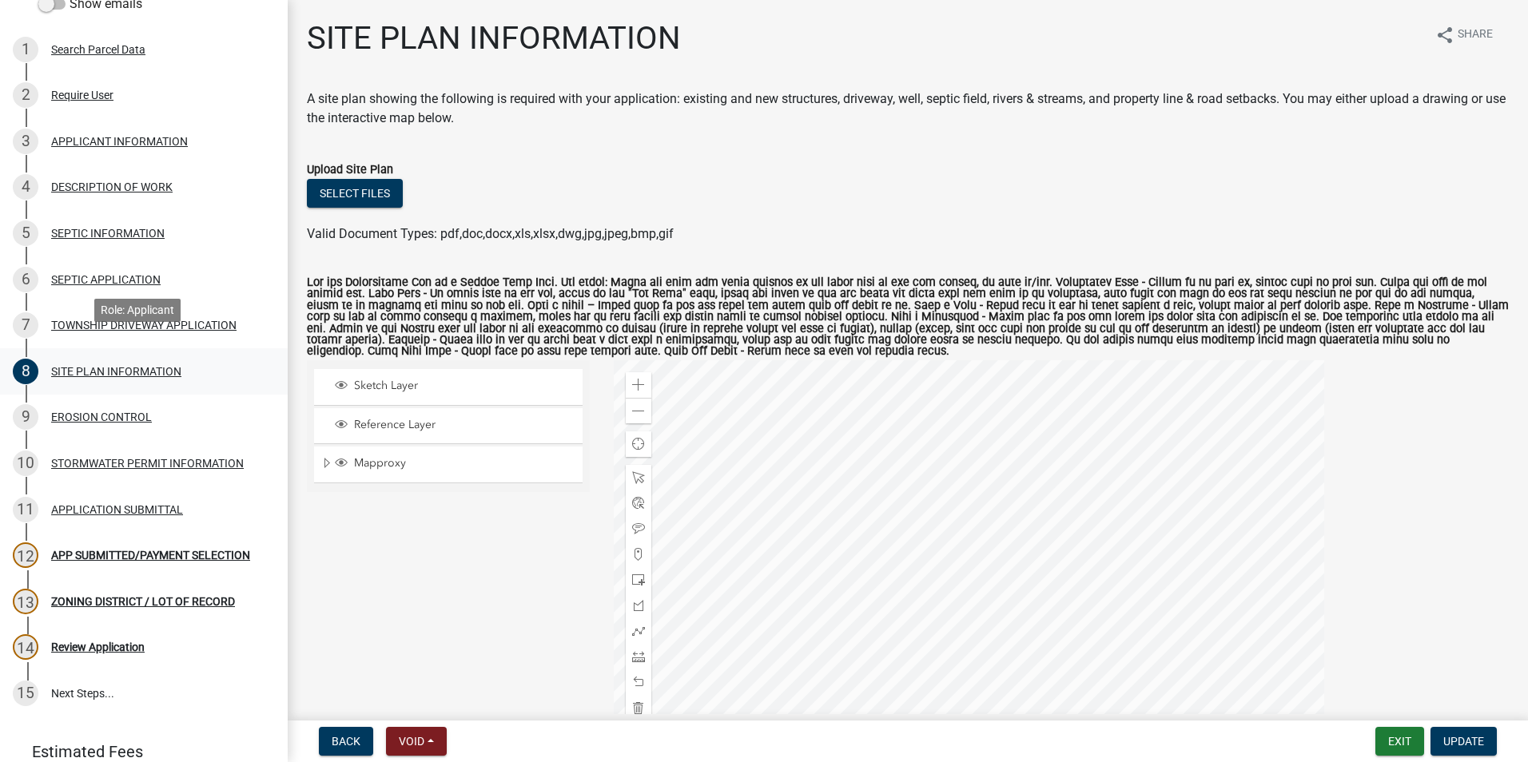
scroll to position [240, 0]
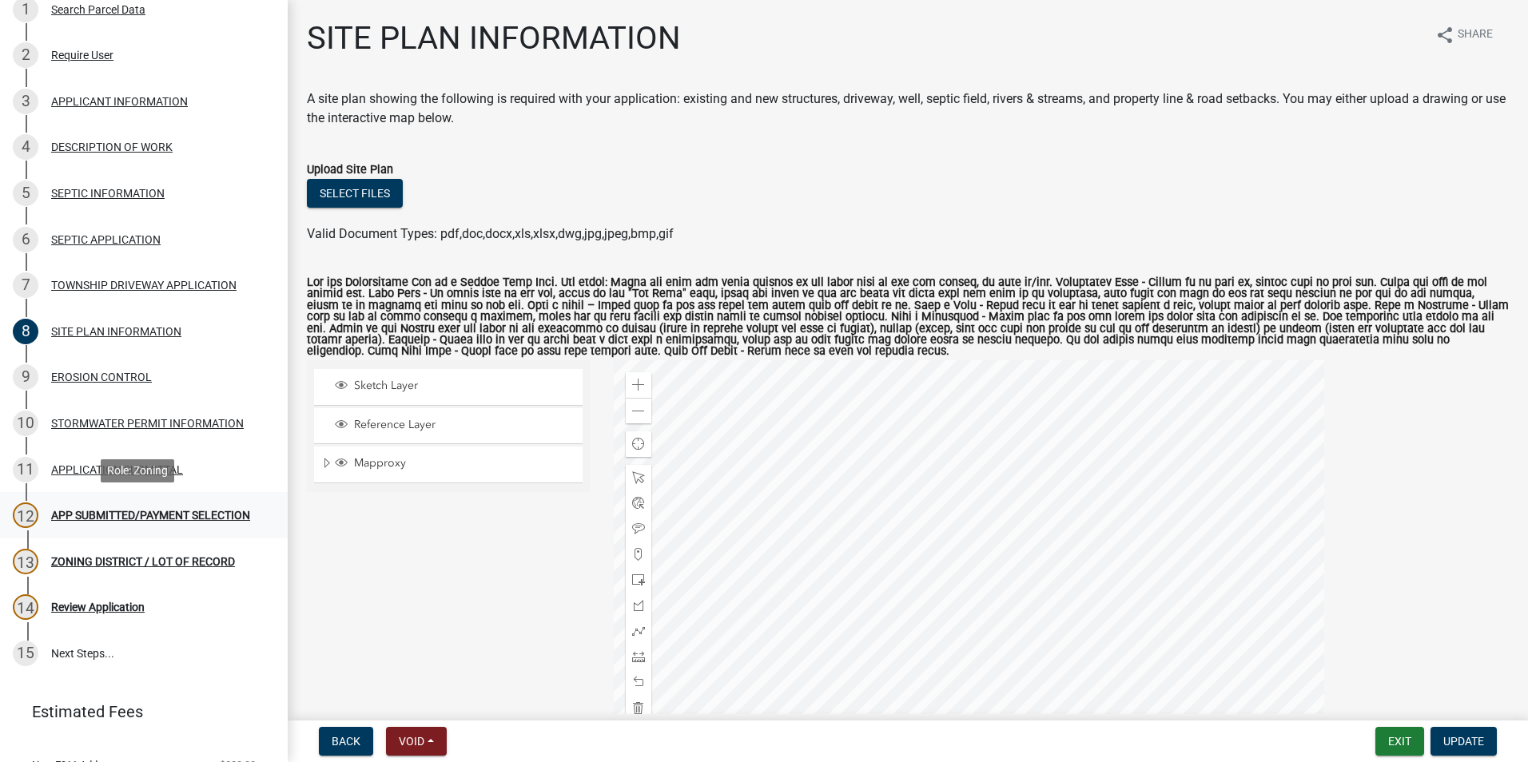
click at [150, 510] on div "APP SUBMITTED/PAYMENT SELECTION" at bounding box center [150, 515] width 199 height 11
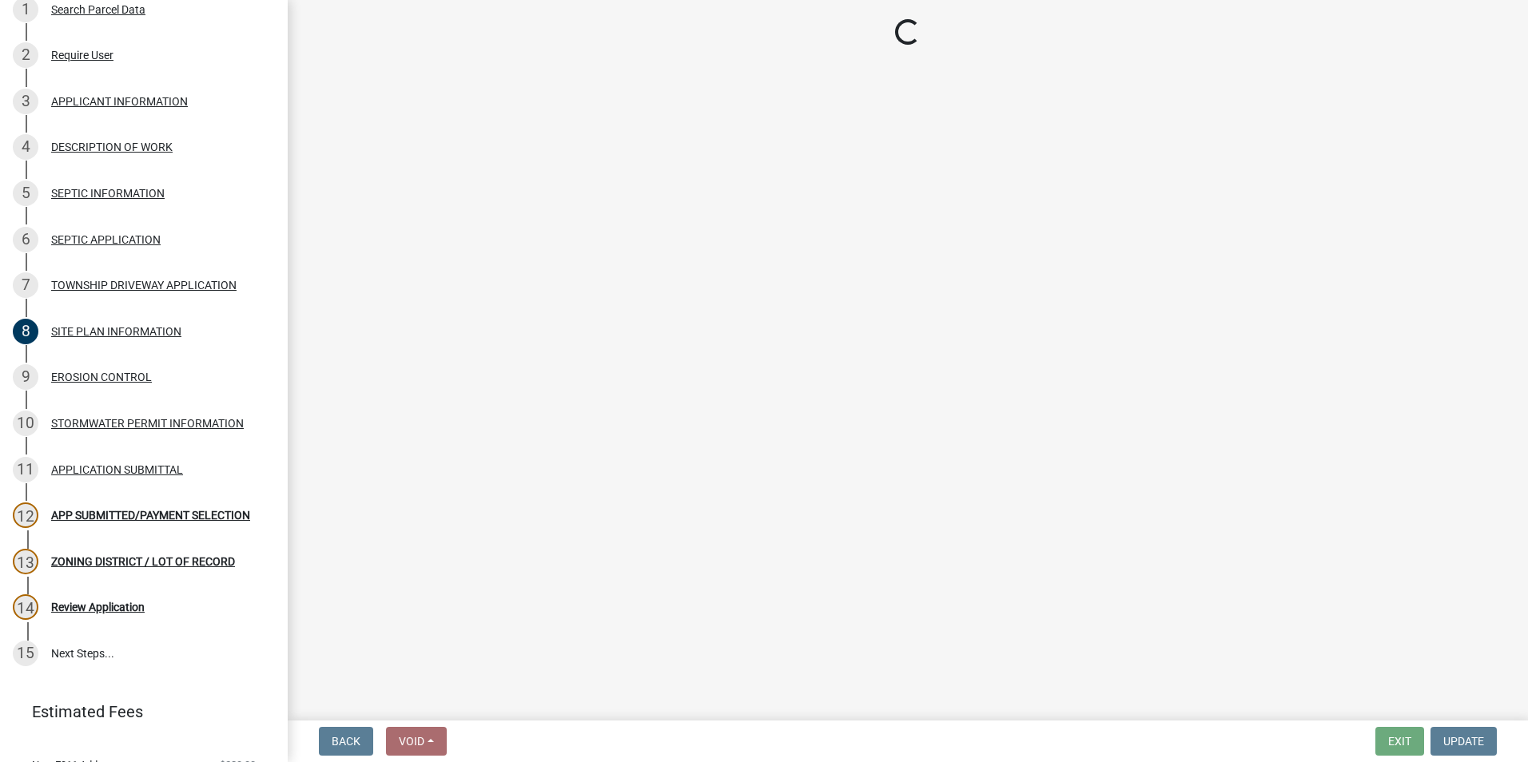
select select "2: 1"
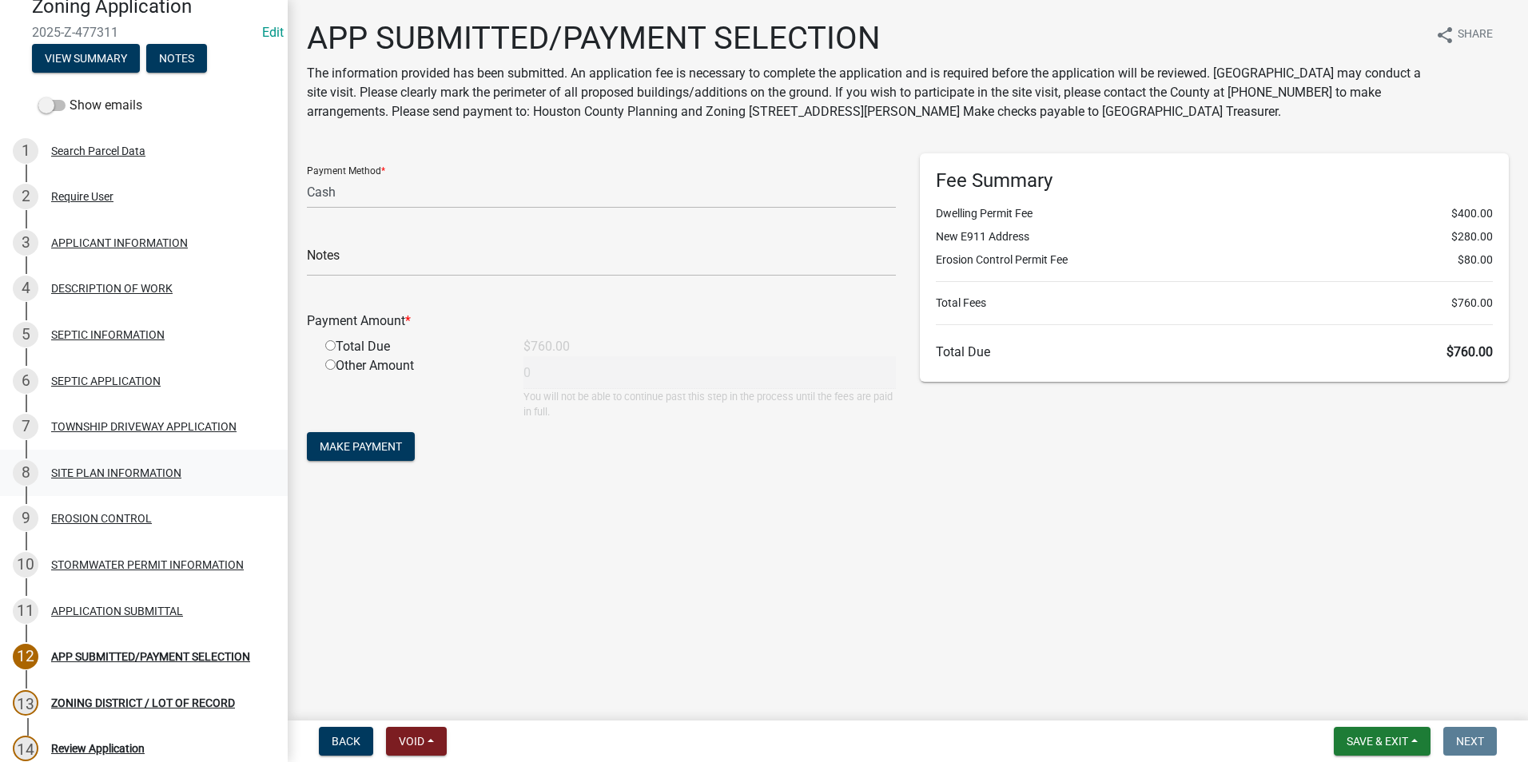
scroll to position [80, 0]
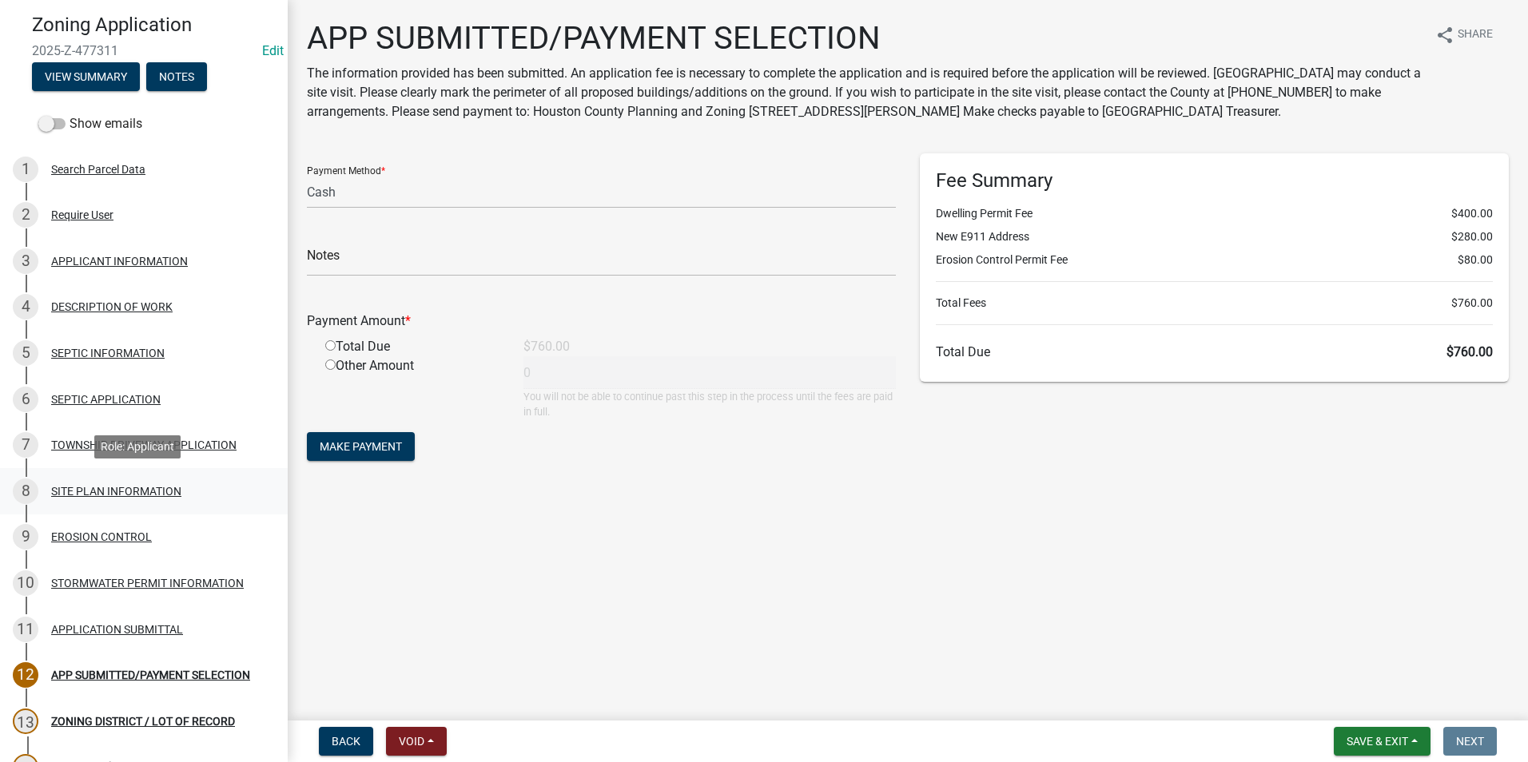
click at [141, 494] on div "SITE PLAN INFORMATION" at bounding box center [116, 491] width 130 height 11
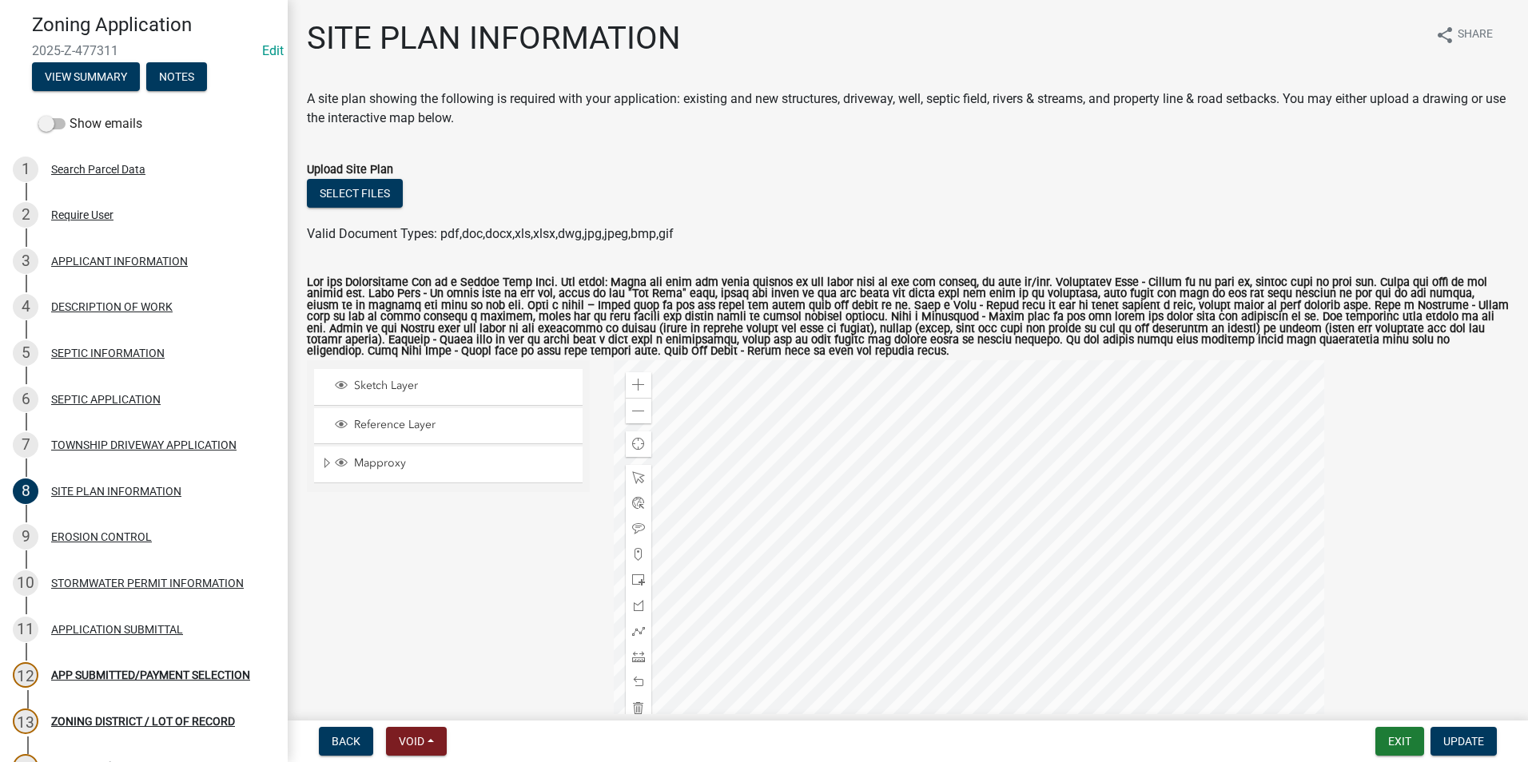
click at [792, 521] on div at bounding box center [969, 559] width 710 height 399
click at [633, 388] on span at bounding box center [638, 385] width 13 height 13
click at [792, 522] on div at bounding box center [969, 559] width 710 height 399
click at [638, 384] on span at bounding box center [638, 385] width 13 height 13
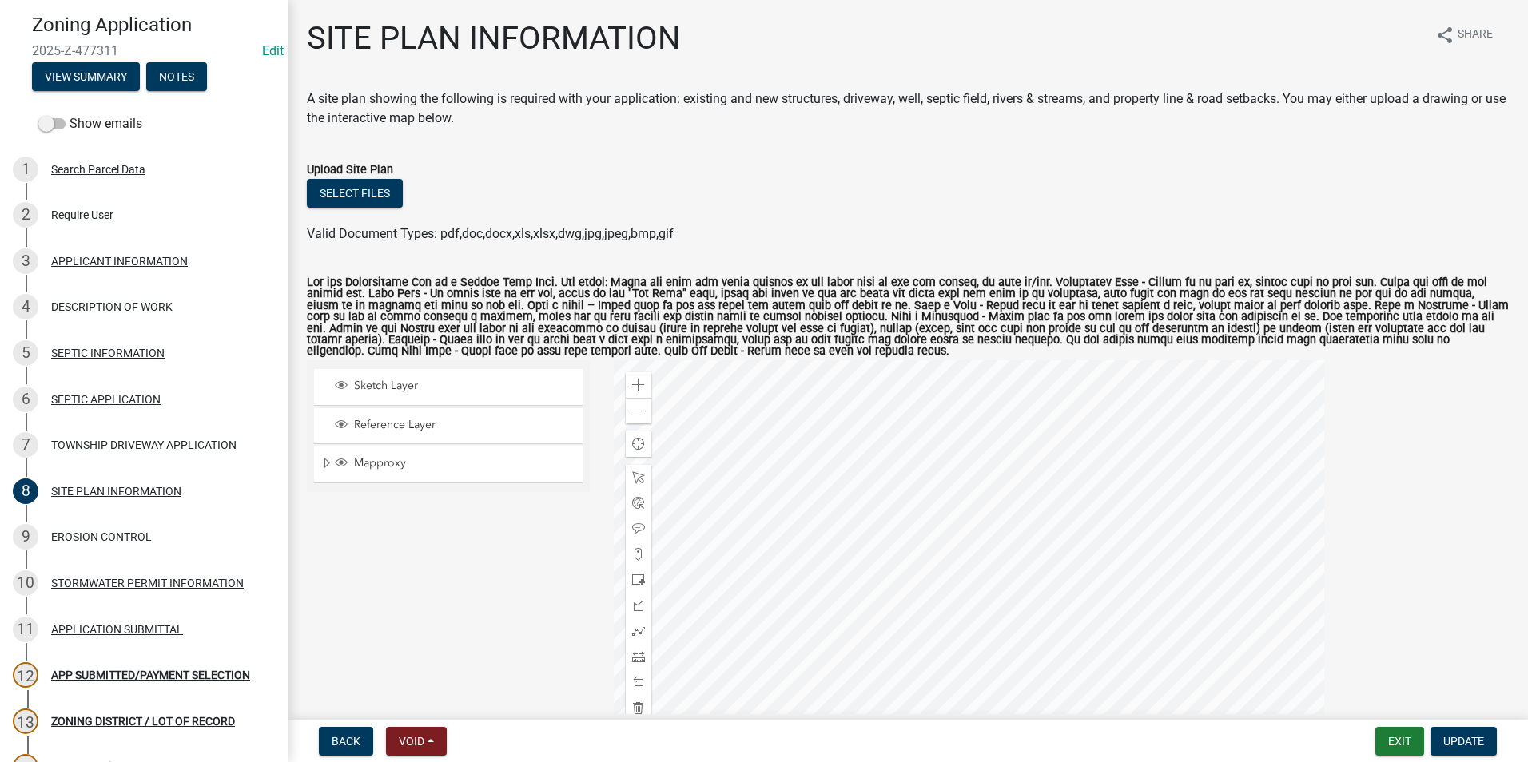
click at [792, 558] on div at bounding box center [969, 559] width 710 height 399
click at [642, 413] on div "Zoom out" at bounding box center [639, 411] width 26 height 26
click at [638, 475] on span at bounding box center [638, 477] width 13 height 13
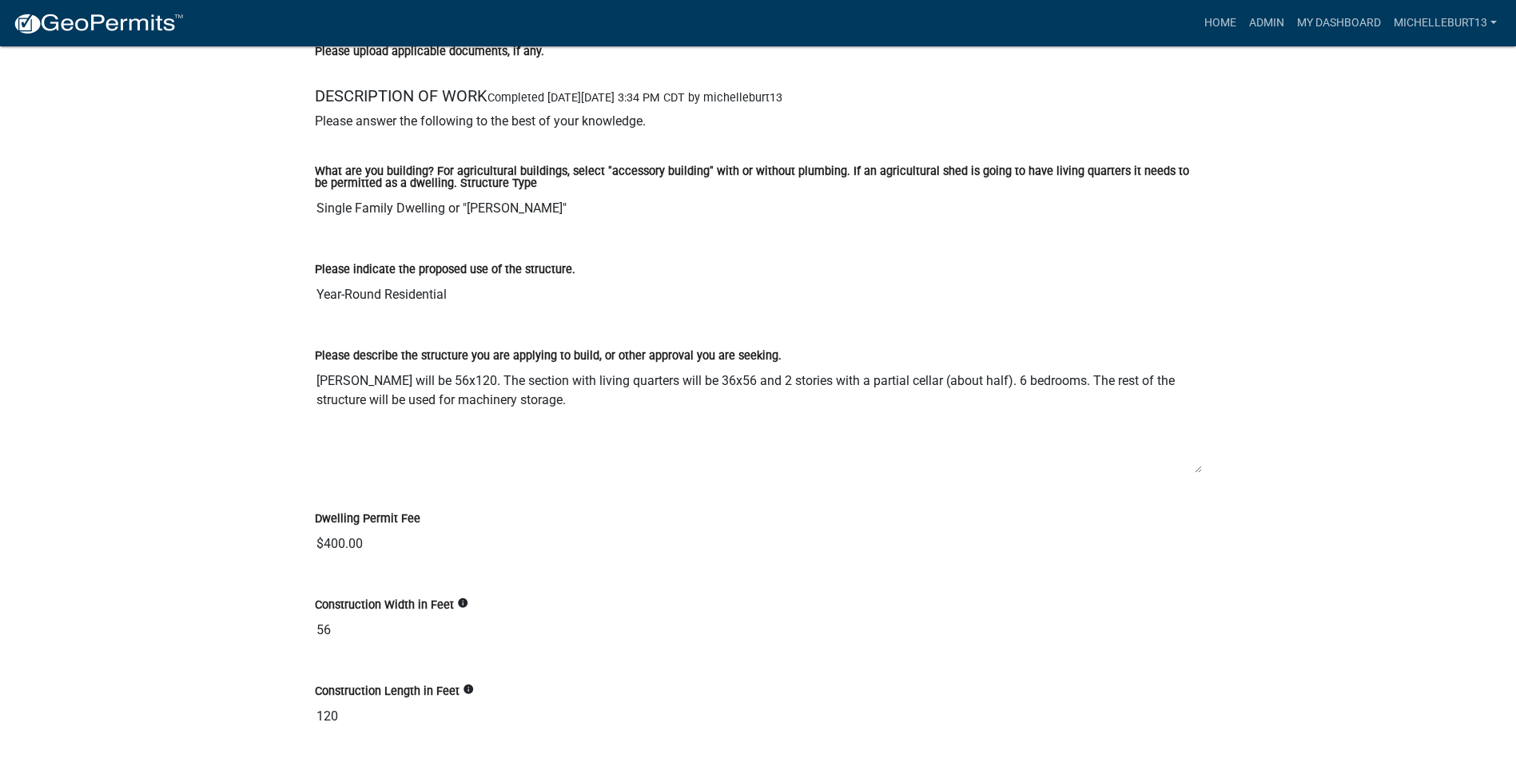
scroll to position [2557, 0]
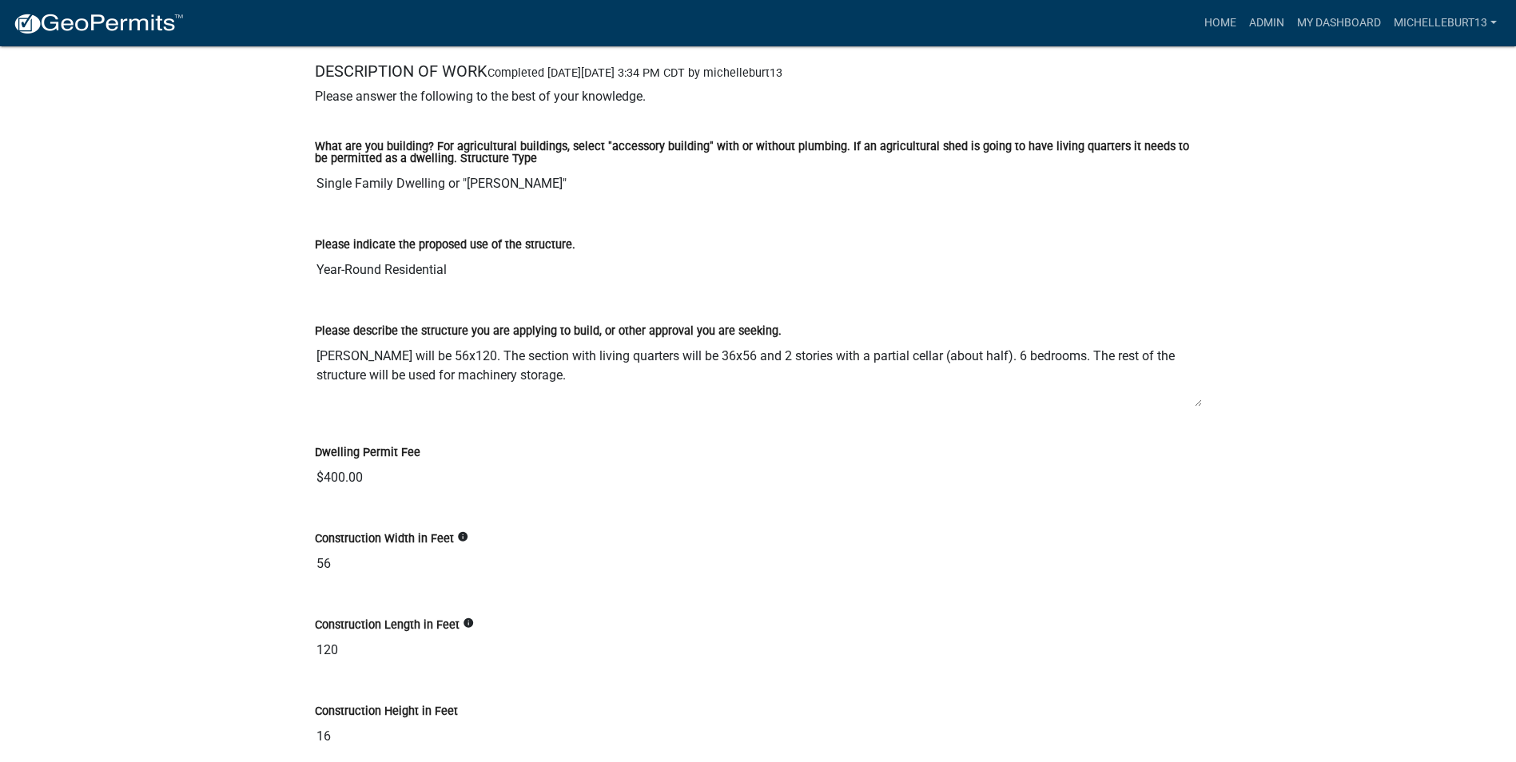
drag, startPoint x: 1198, startPoint y: 445, endPoint x: 932, endPoint y: 433, distance: 266.3
click at [1194, 403] on textarea "Shouse will be 56x120. The section with living quarters will be 36x56 and 2 sto…" at bounding box center [758, 373] width 887 height 67
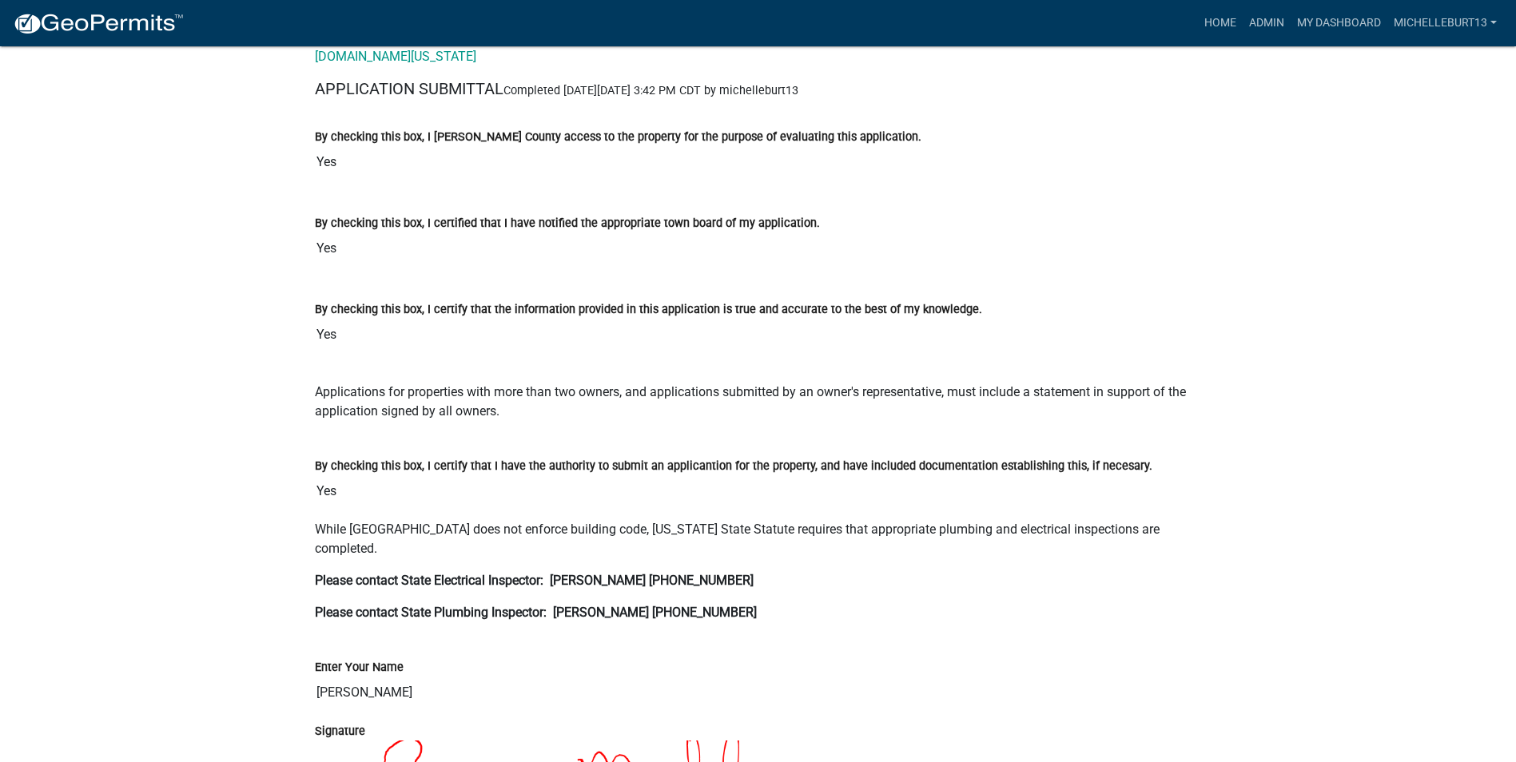
scroll to position [6312, 0]
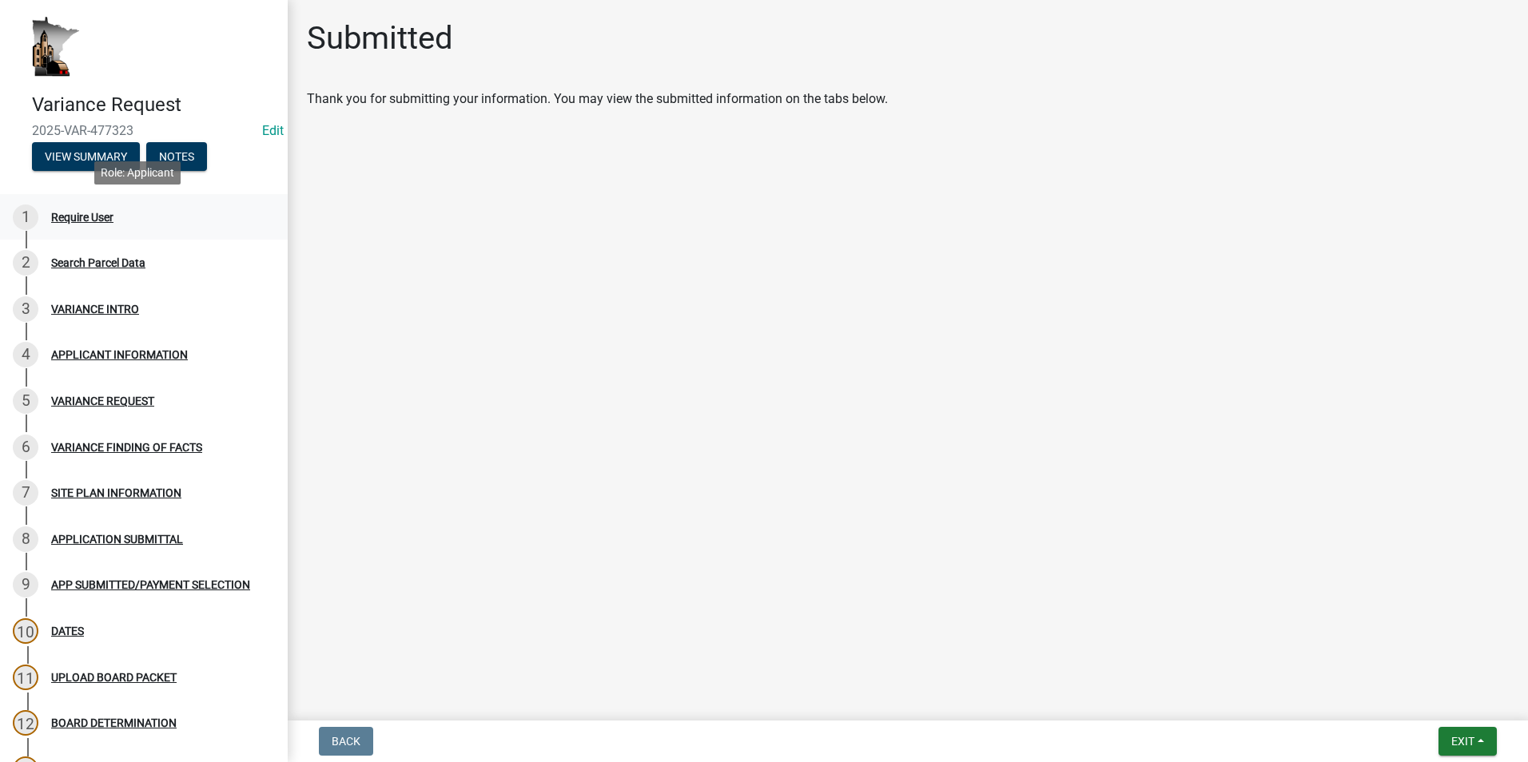
click at [82, 220] on div "Require User" at bounding box center [82, 217] width 62 height 11
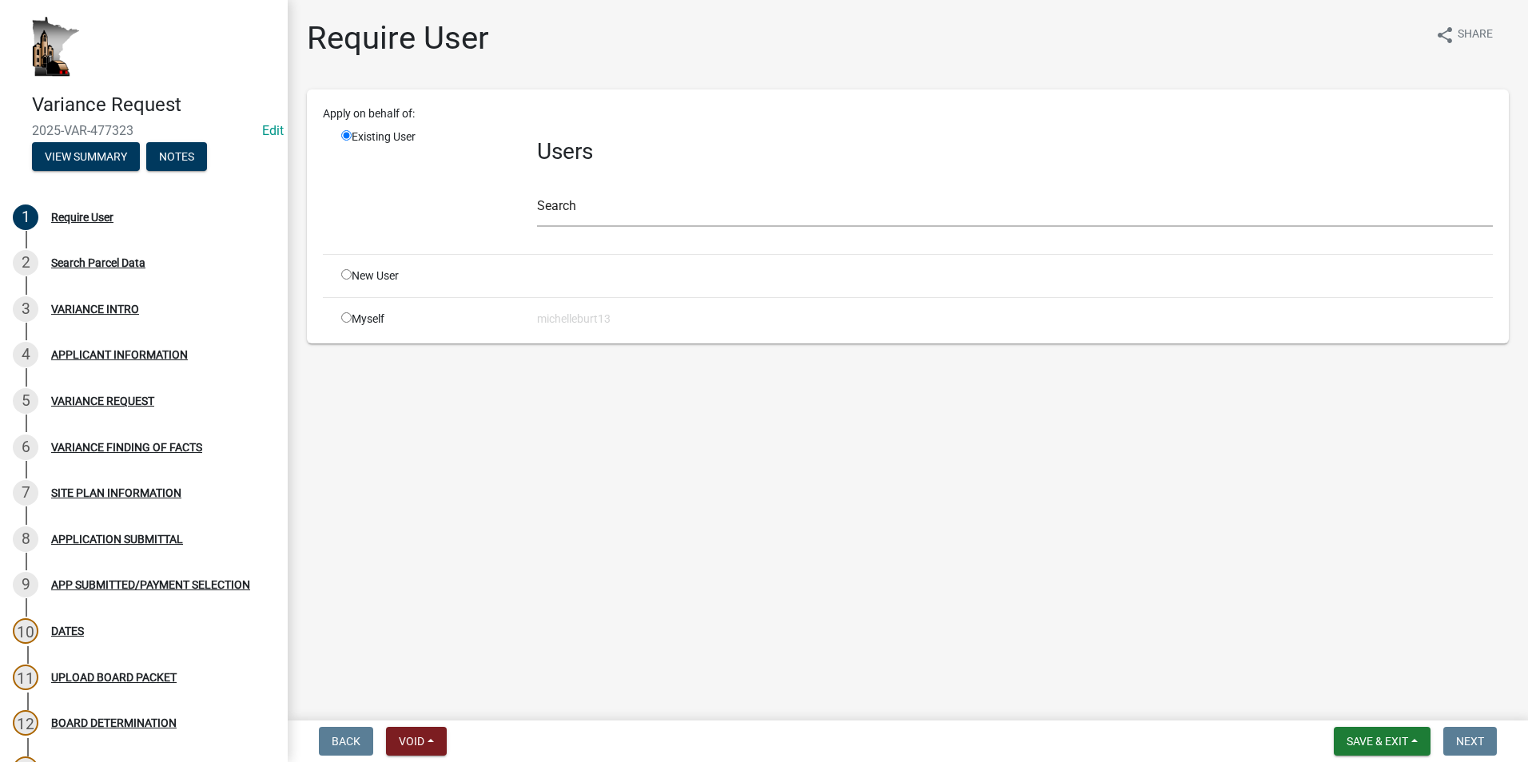
click at [348, 320] on input "radio" at bounding box center [346, 317] width 10 height 10
radio input "true"
radio input "false"
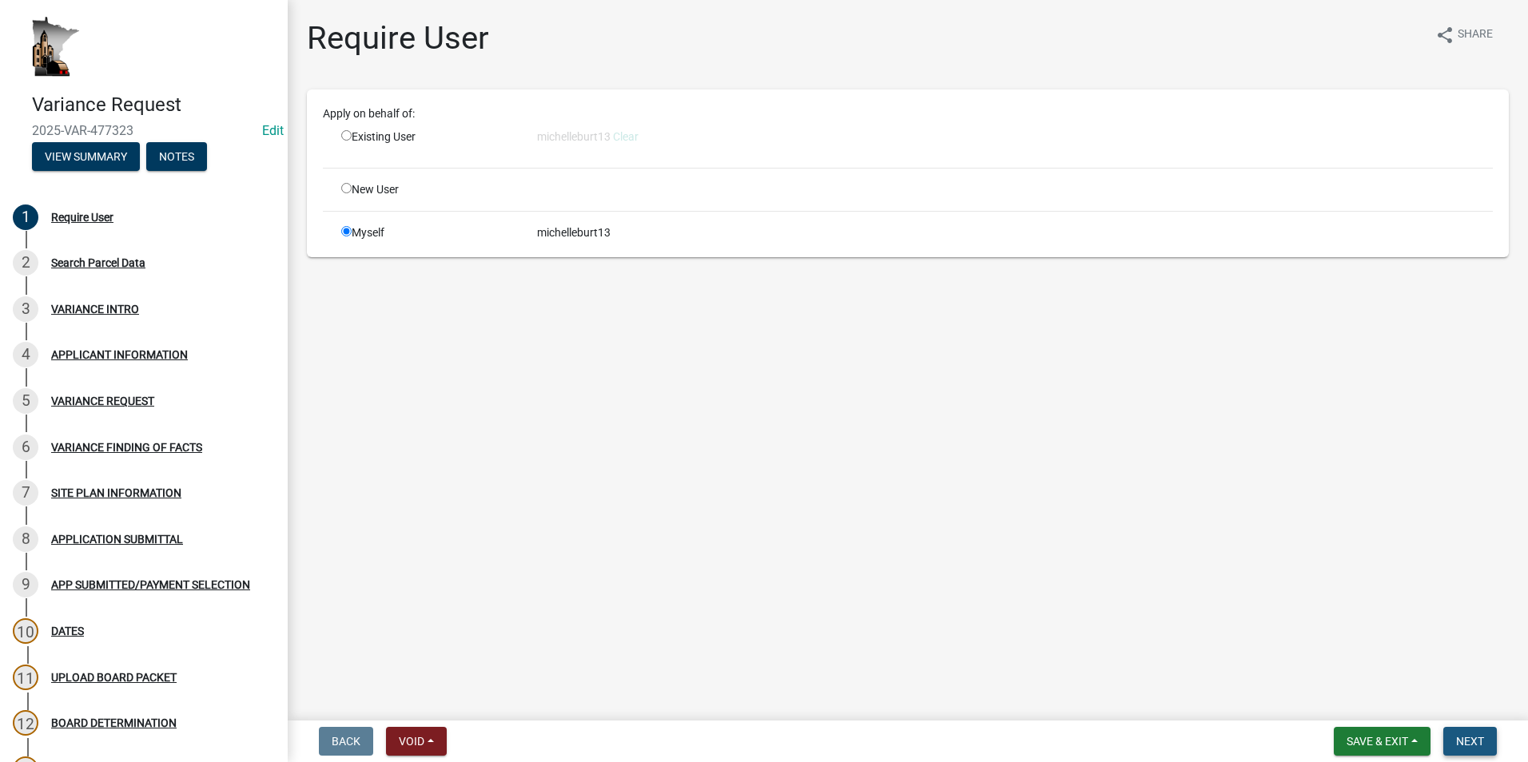
click at [1475, 747] on span "Next" at bounding box center [1470, 741] width 28 height 13
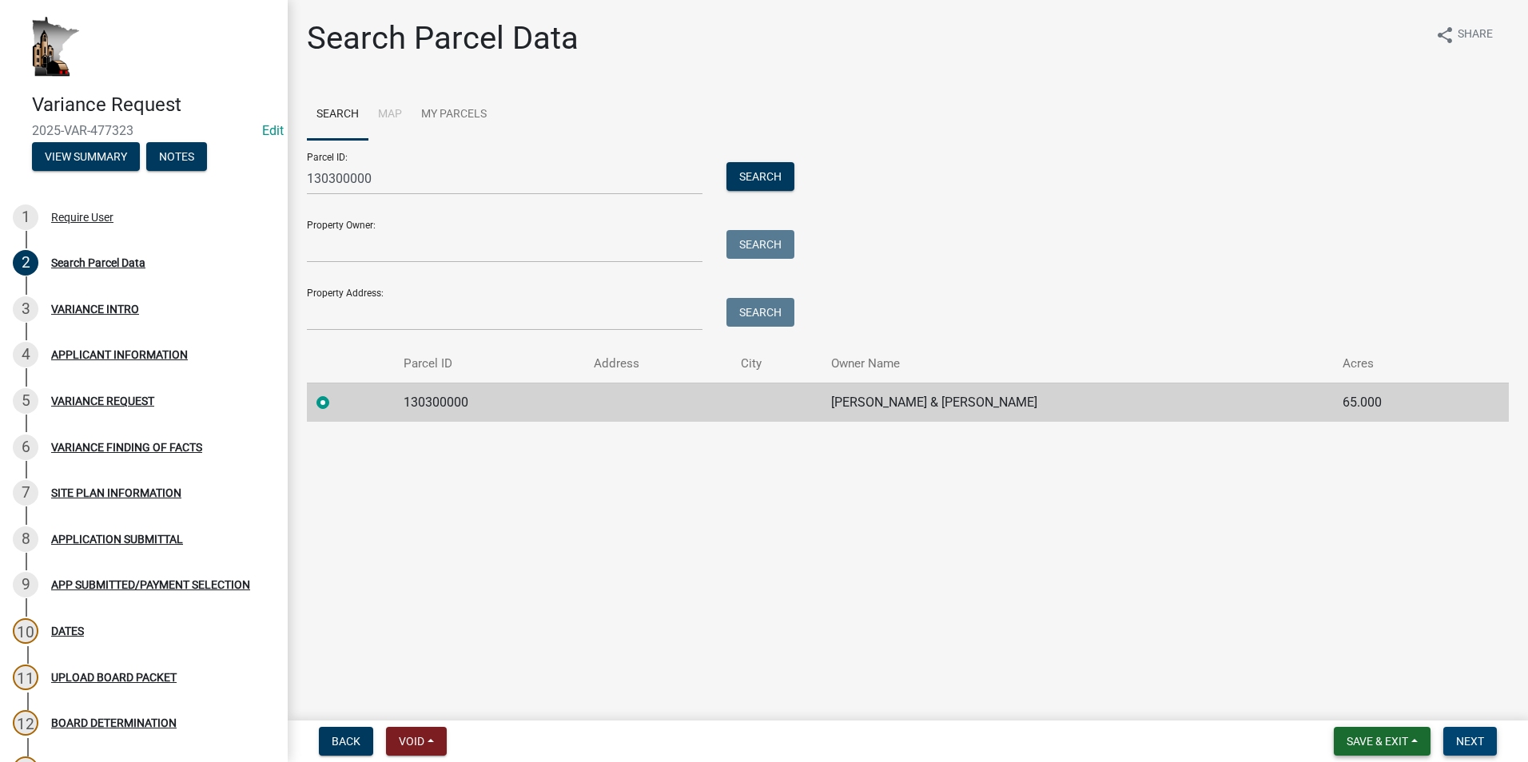
drag, startPoint x: 1464, startPoint y: 743, endPoint x: 1419, endPoint y: 741, distance: 44.8
click at [1464, 743] on span "Next" at bounding box center [1470, 741] width 28 height 13
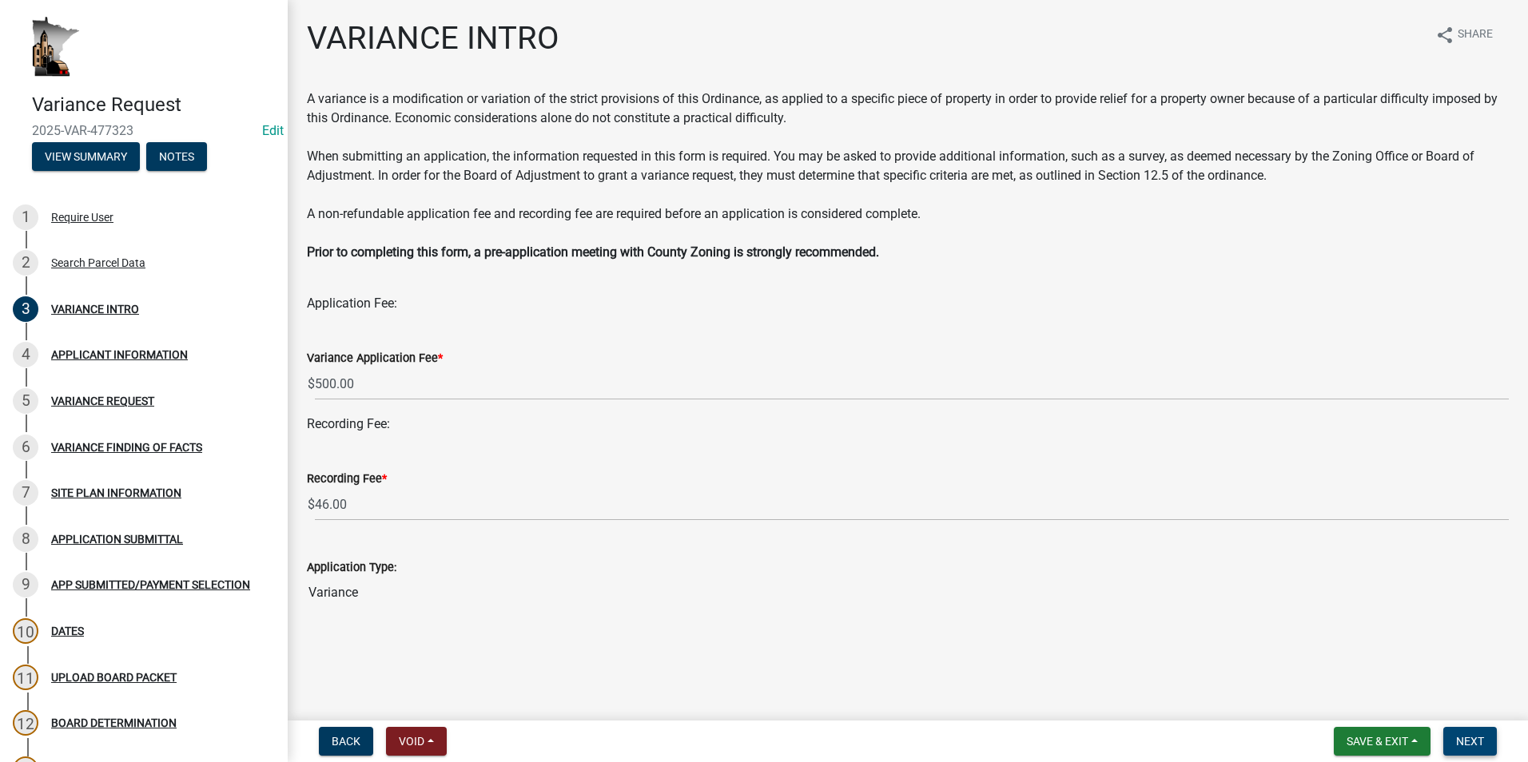
click at [1474, 740] on span "Next" at bounding box center [1470, 741] width 28 height 13
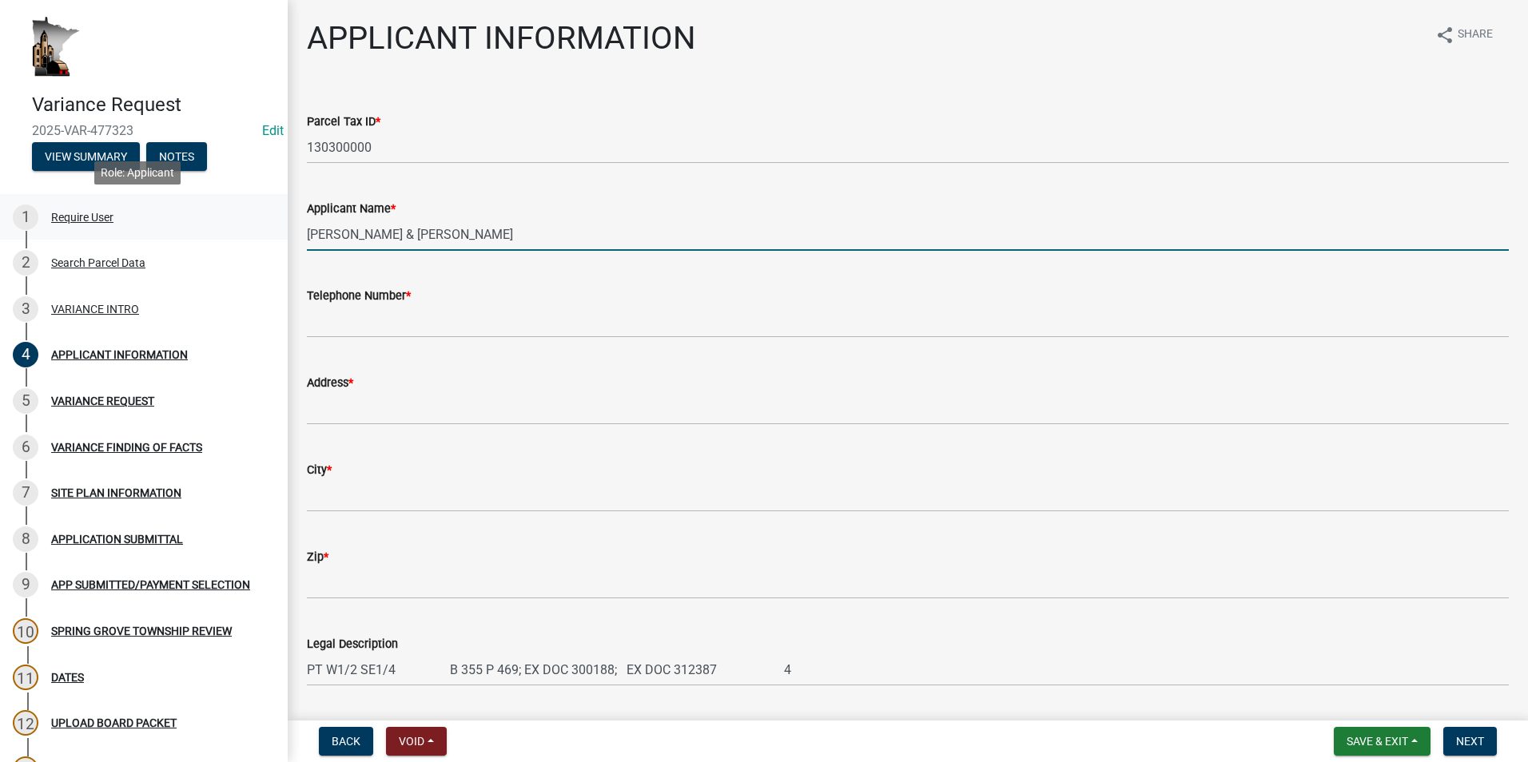
drag, startPoint x: 520, startPoint y: 237, endPoint x: 254, endPoint y: 228, distance: 266.2
click at [254, 228] on div "Variance Request 2025-VAR-477323 Edit View Summary Notes 1 Require User 2 Searc…" at bounding box center [764, 381] width 1528 height 762
type input "[PERSON_NAME]"
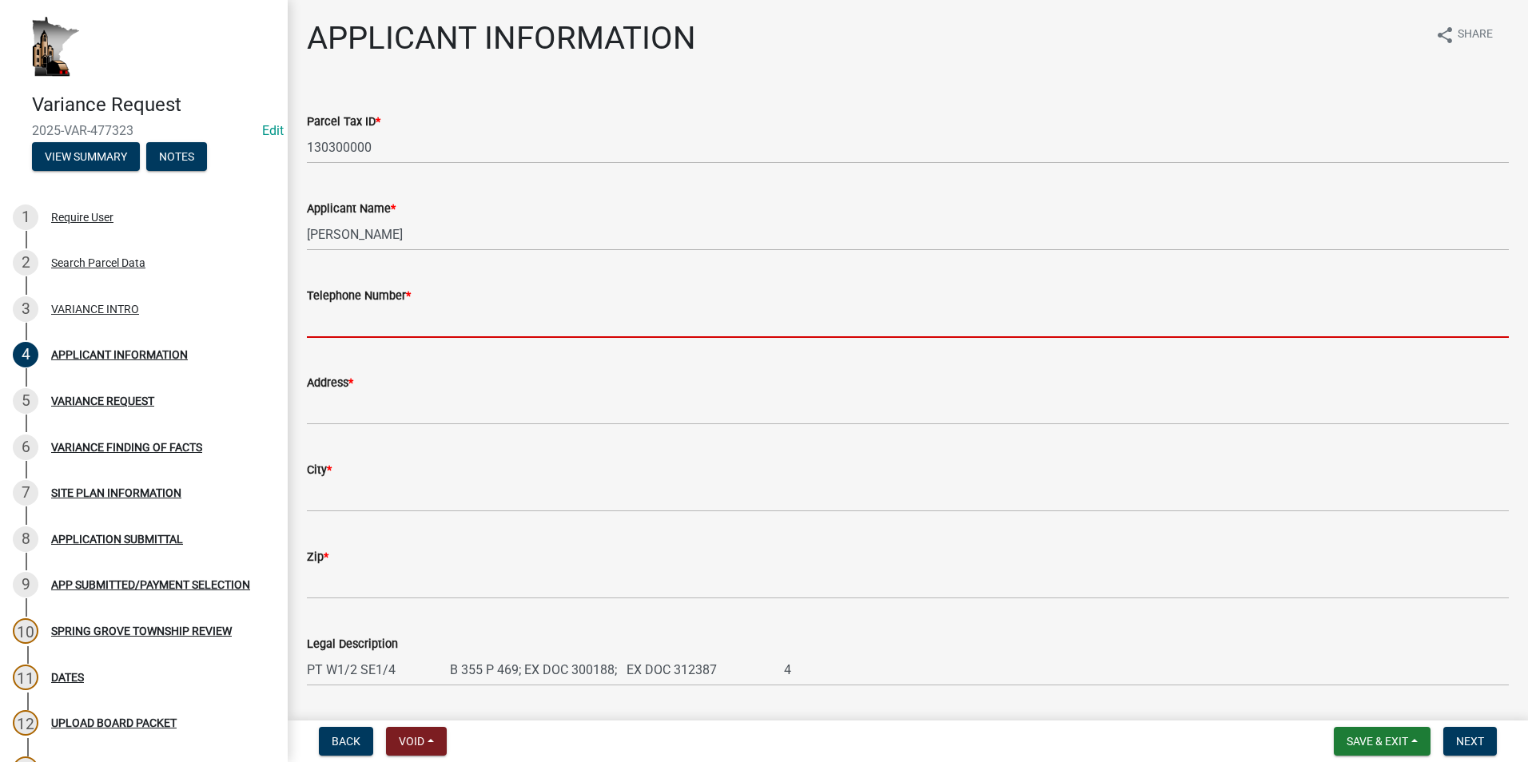
click at [377, 320] on input "Telephone Number *" at bounding box center [908, 321] width 1202 height 33
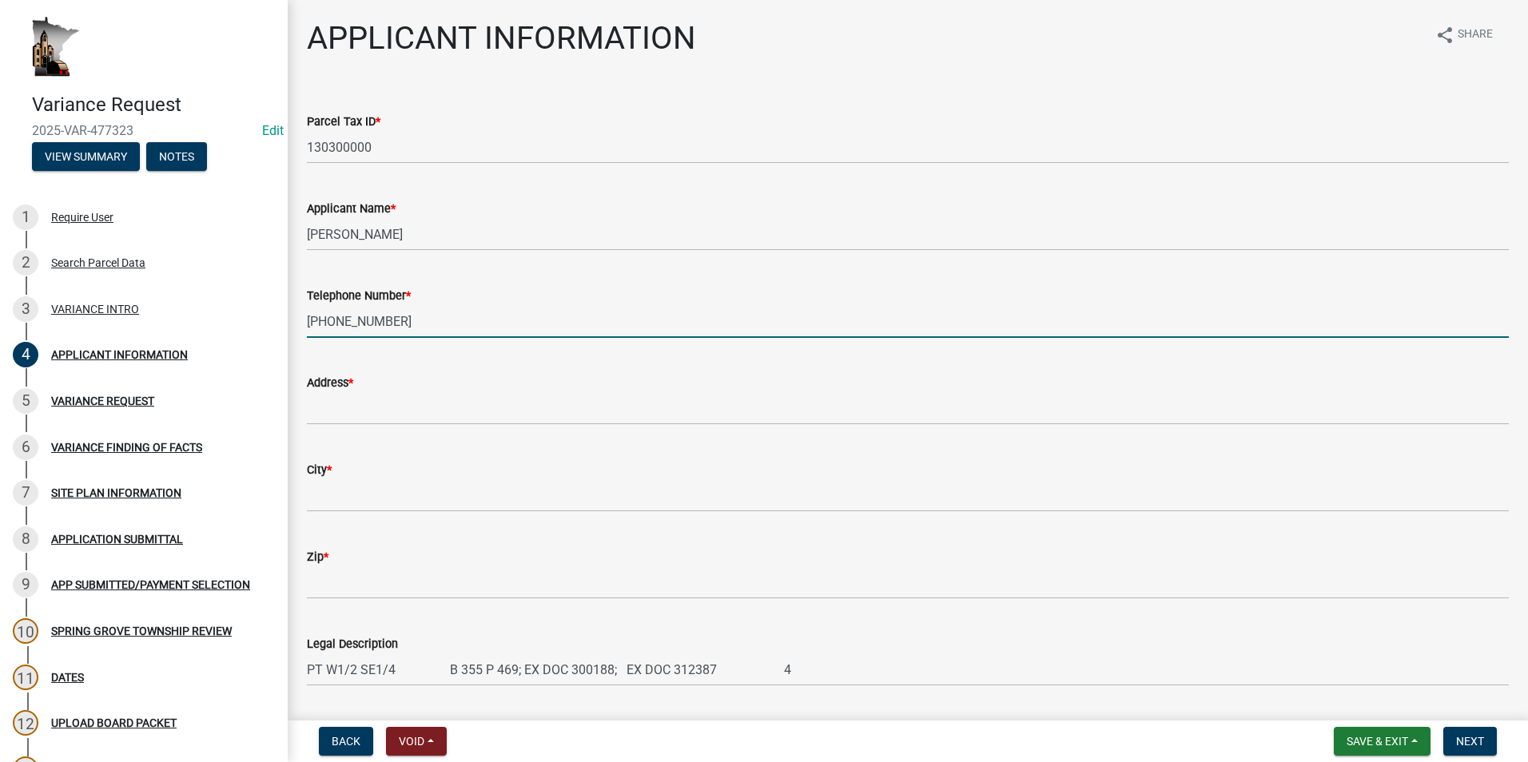
type input "563-219-4012"
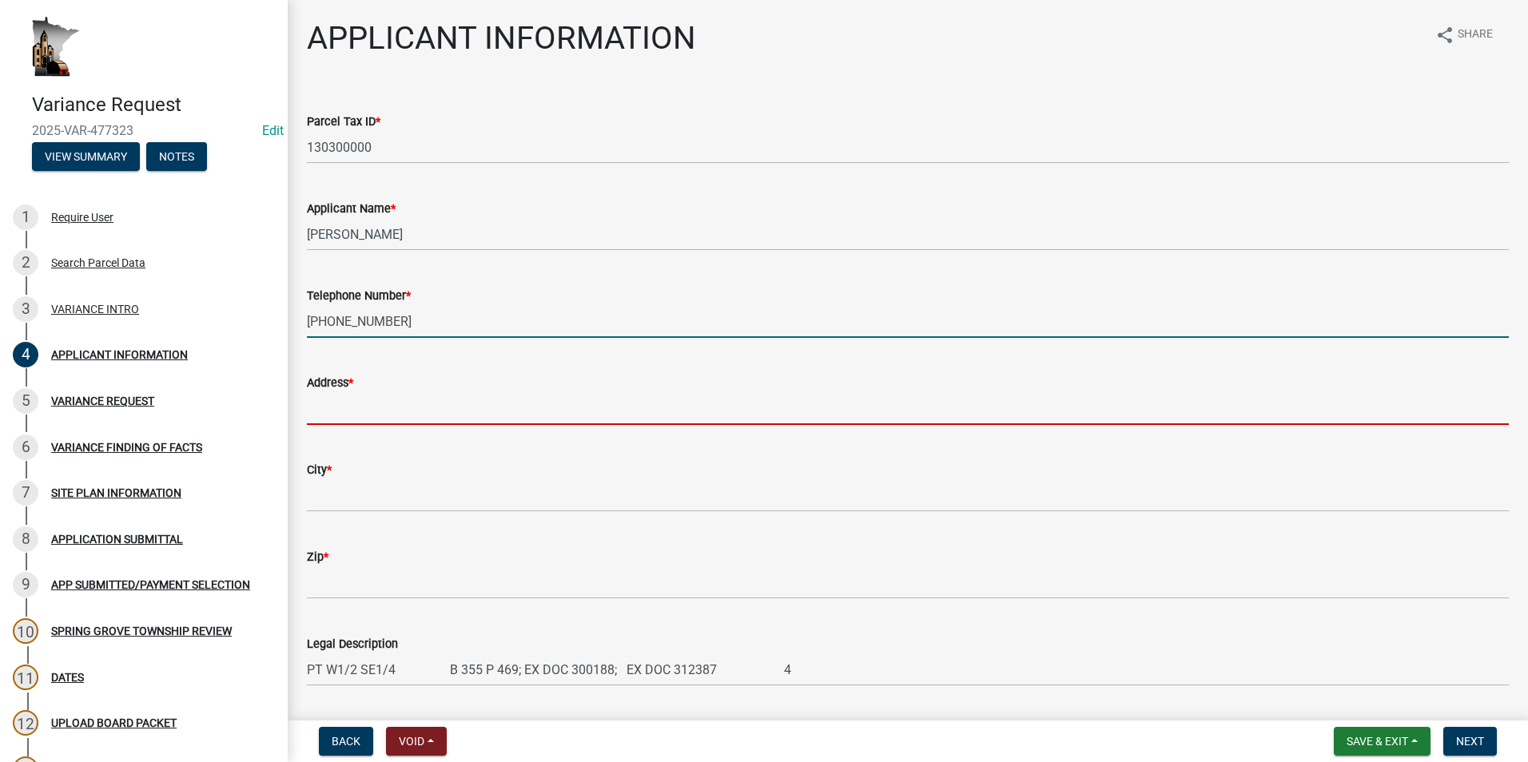
click at [336, 406] on input "Address *" at bounding box center [908, 408] width 1202 height 33
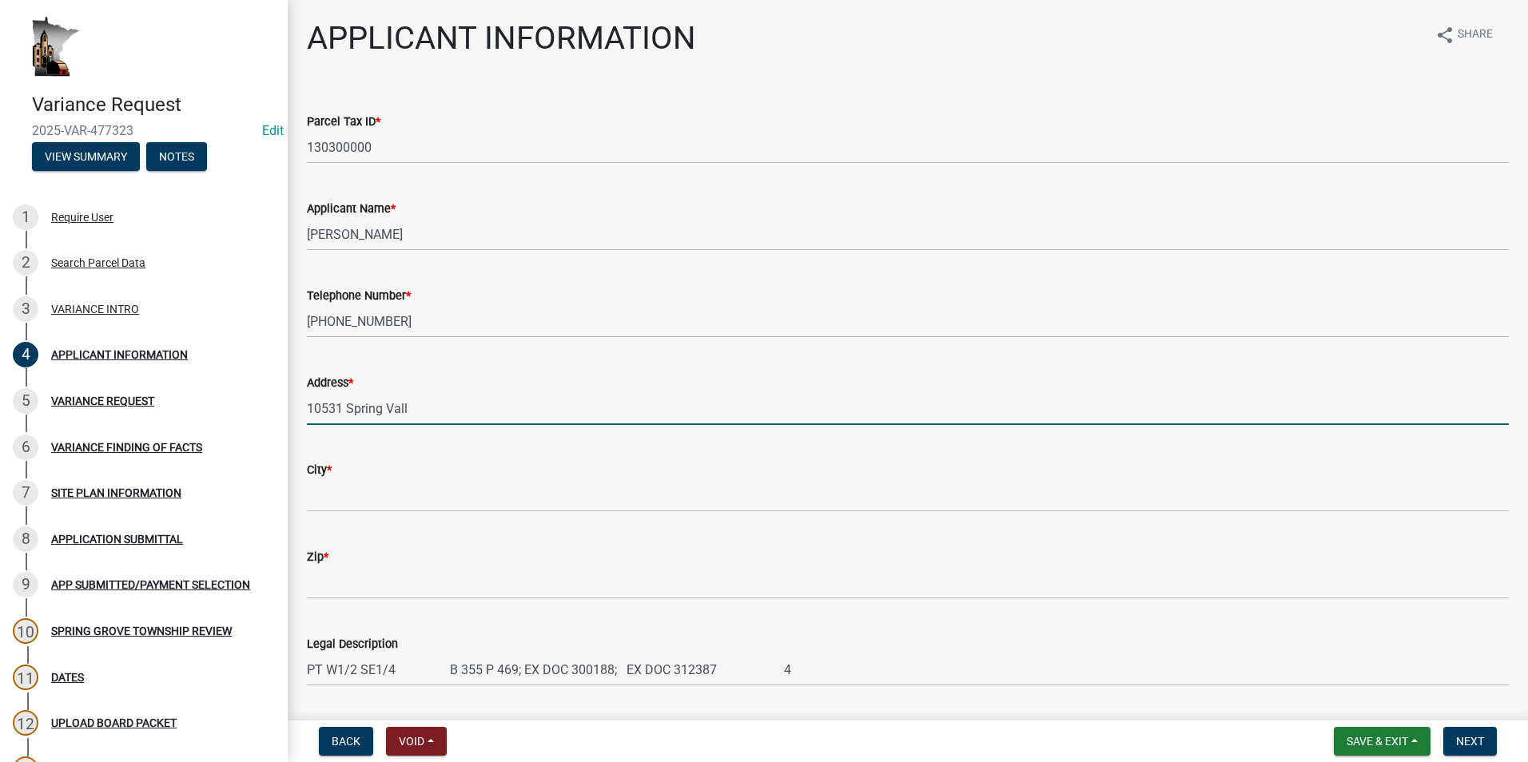
type input "10531 Spring Valley Rd"
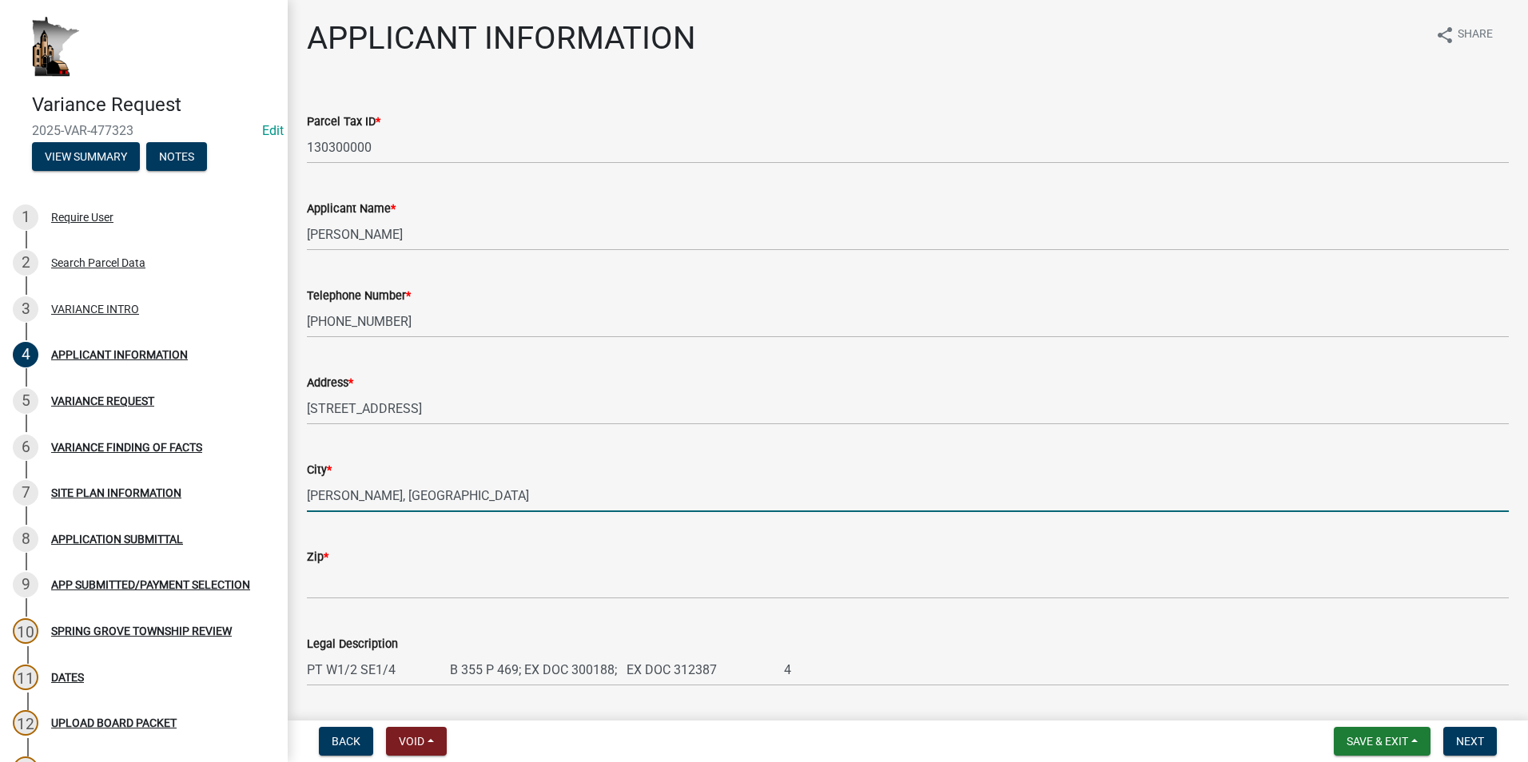
type input "Fulton, IL"
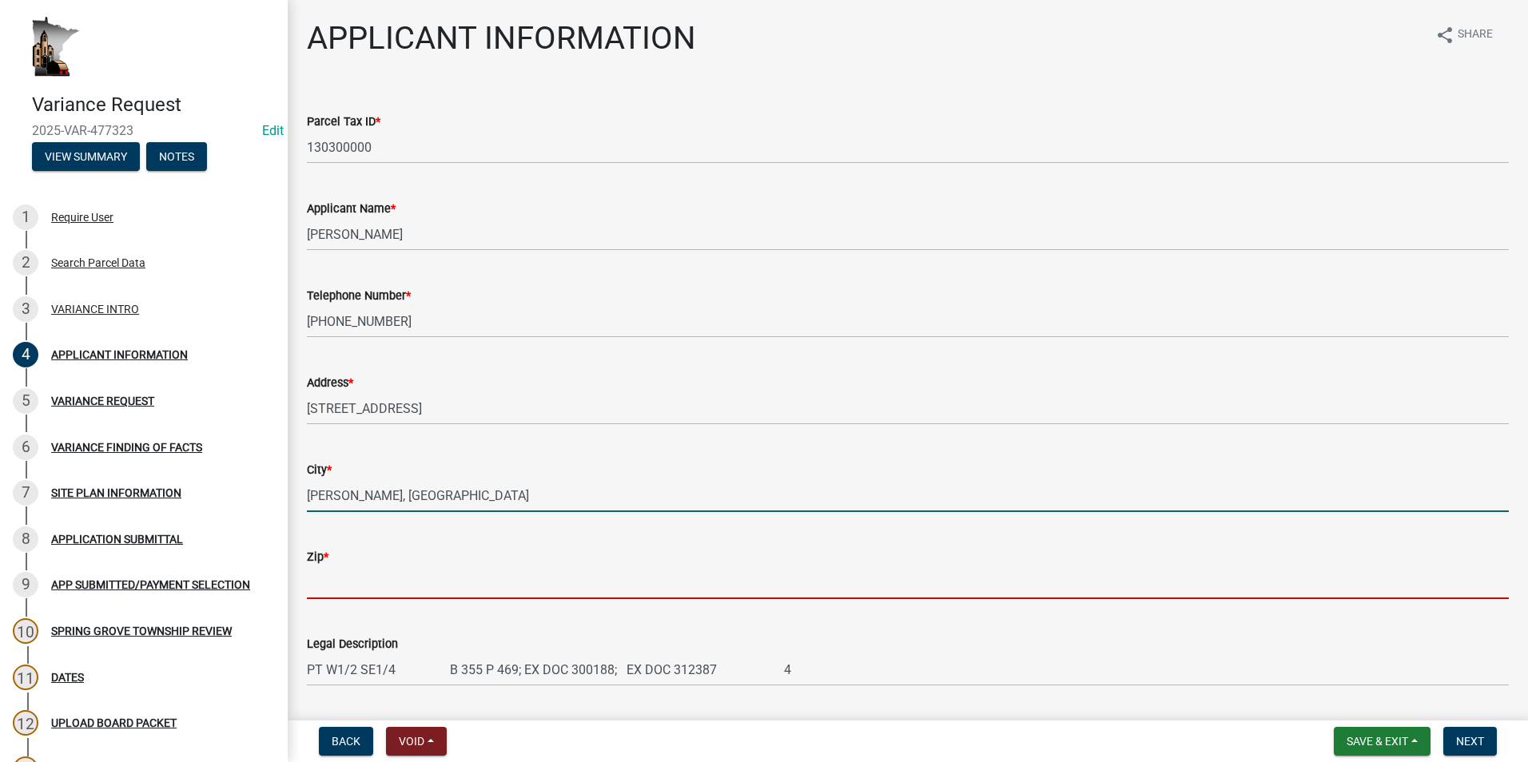
click at [315, 573] on input "Zip *" at bounding box center [908, 582] width 1202 height 33
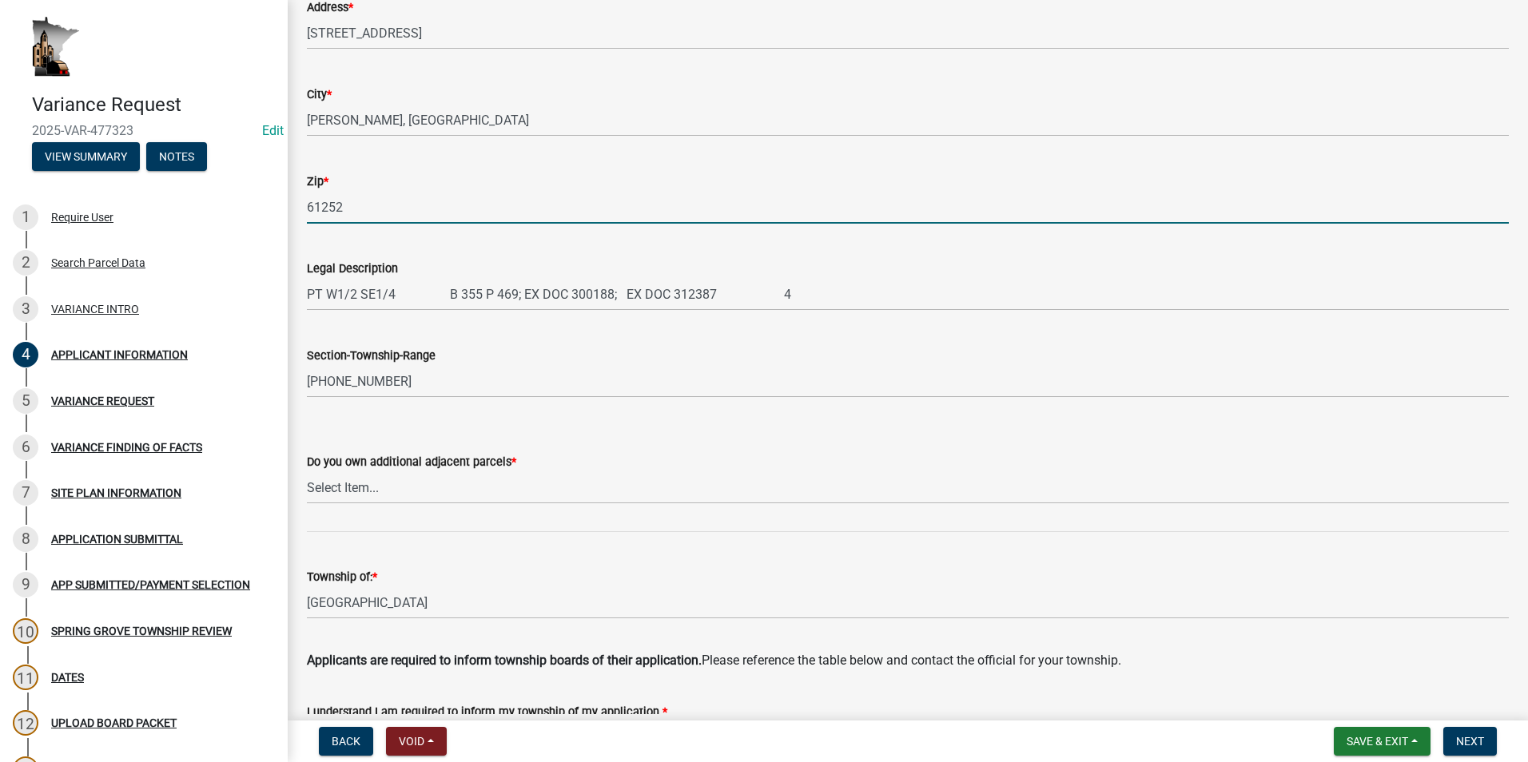
scroll to position [399, 0]
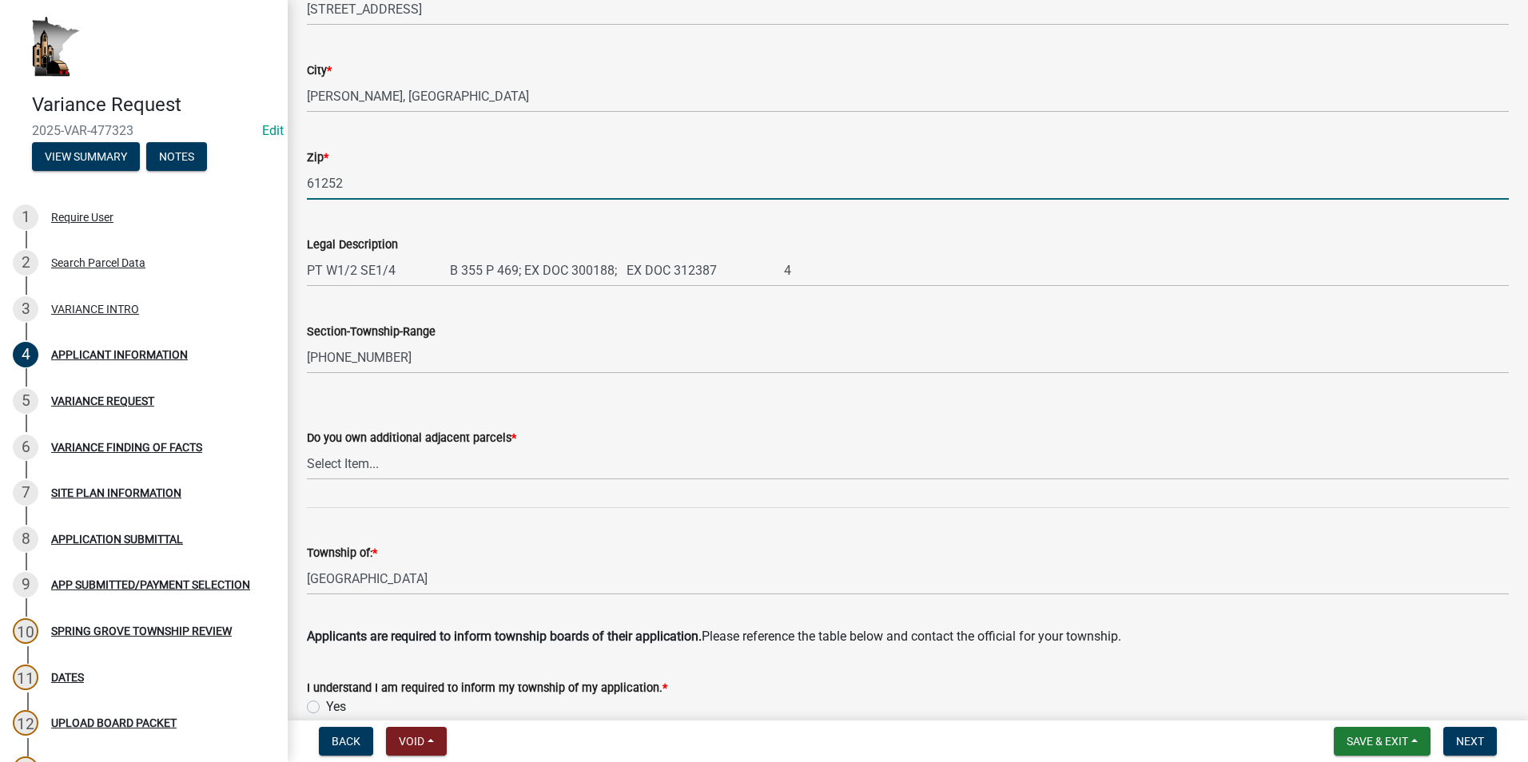
type input "61252"
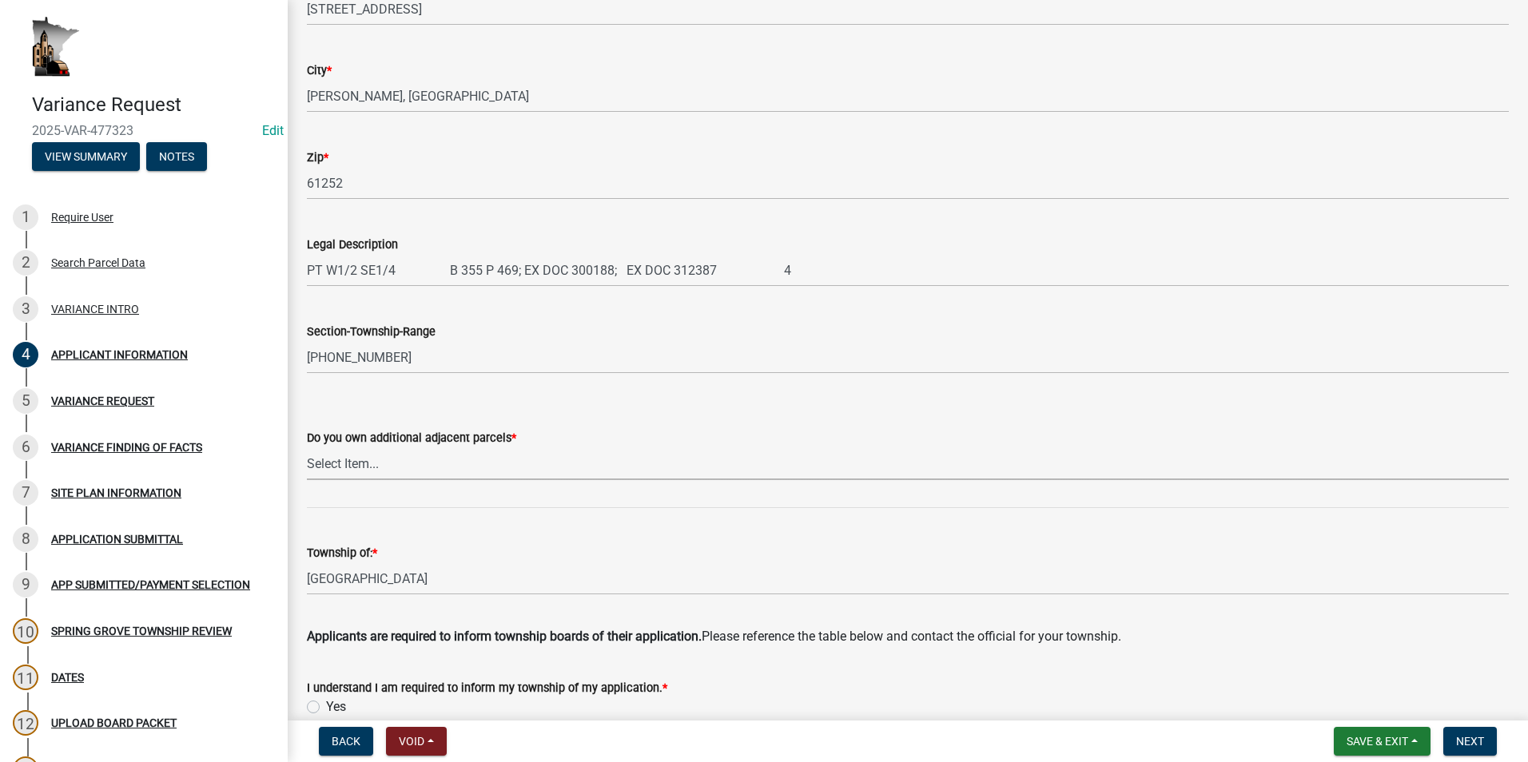
click at [381, 462] on select "Select Item... Yes No" at bounding box center [908, 463] width 1202 height 33
click at [307, 447] on select "Select Item... Yes No" at bounding box center [908, 463] width 1202 height 33
select select "3db89251-dfec-44b0-a70b-a46ca495b661"
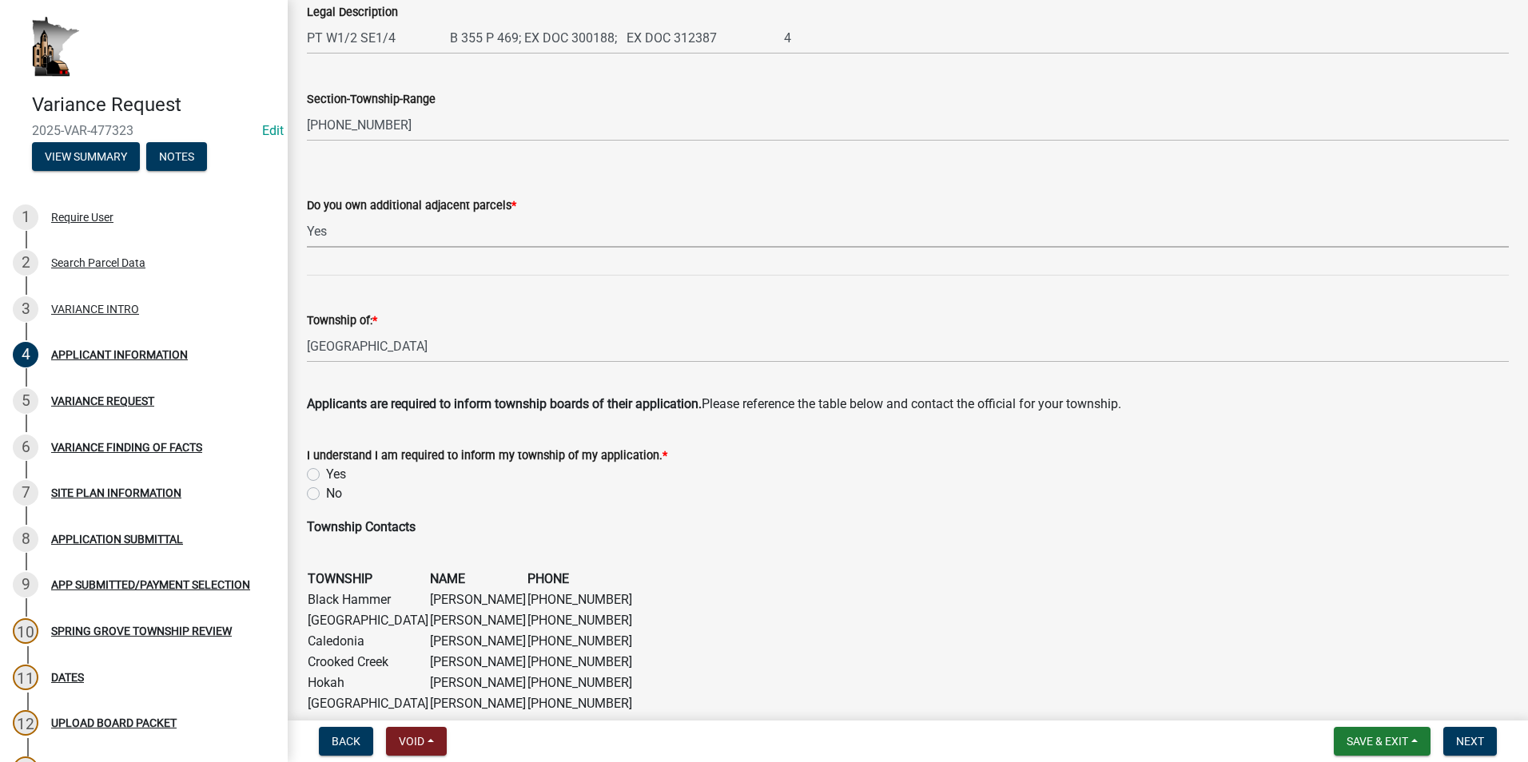
scroll to position [639, 0]
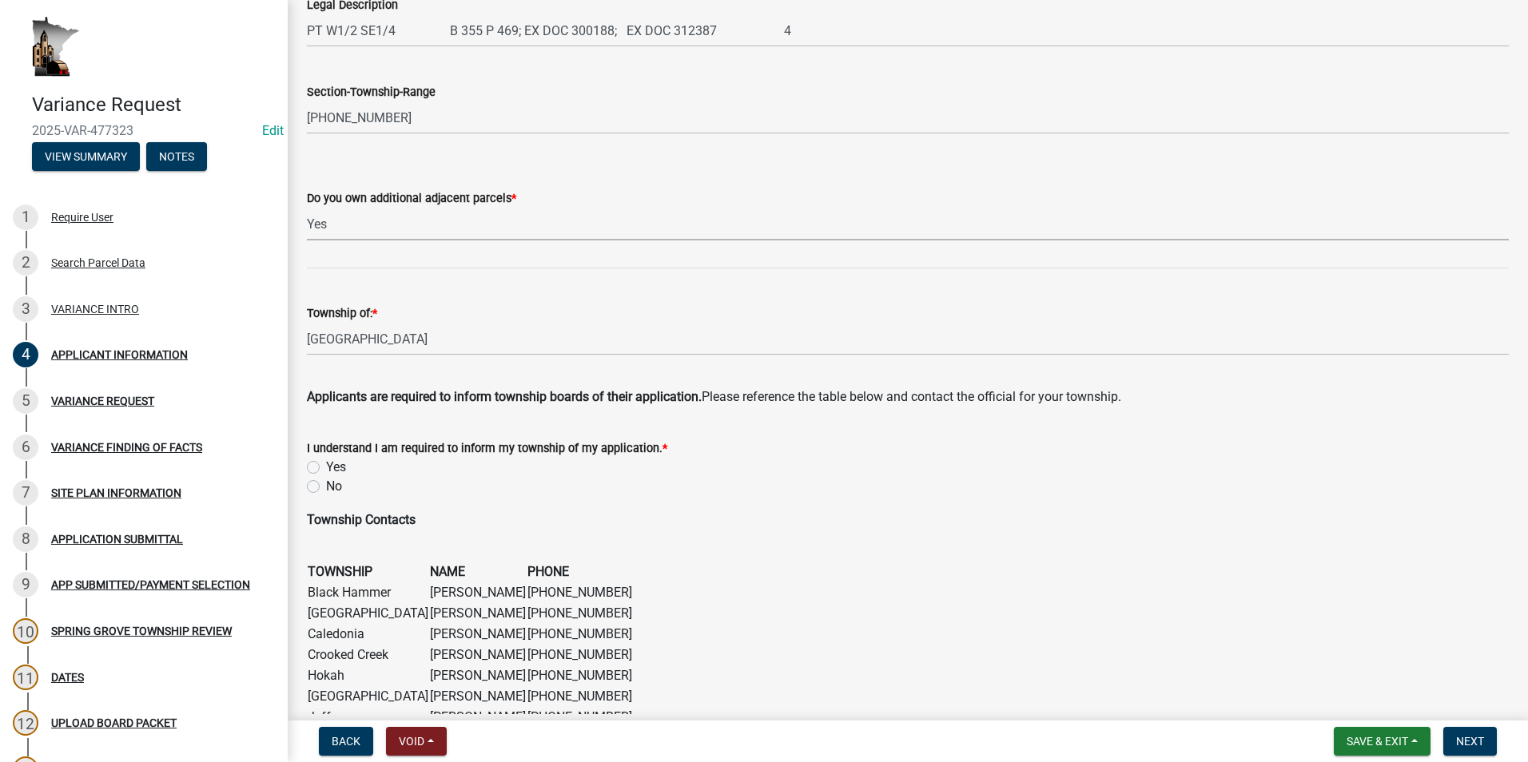
click at [326, 466] on label "Yes" at bounding box center [336, 467] width 20 height 19
click at [326, 466] on input "Yes" at bounding box center [331, 463] width 10 height 10
radio input "true"
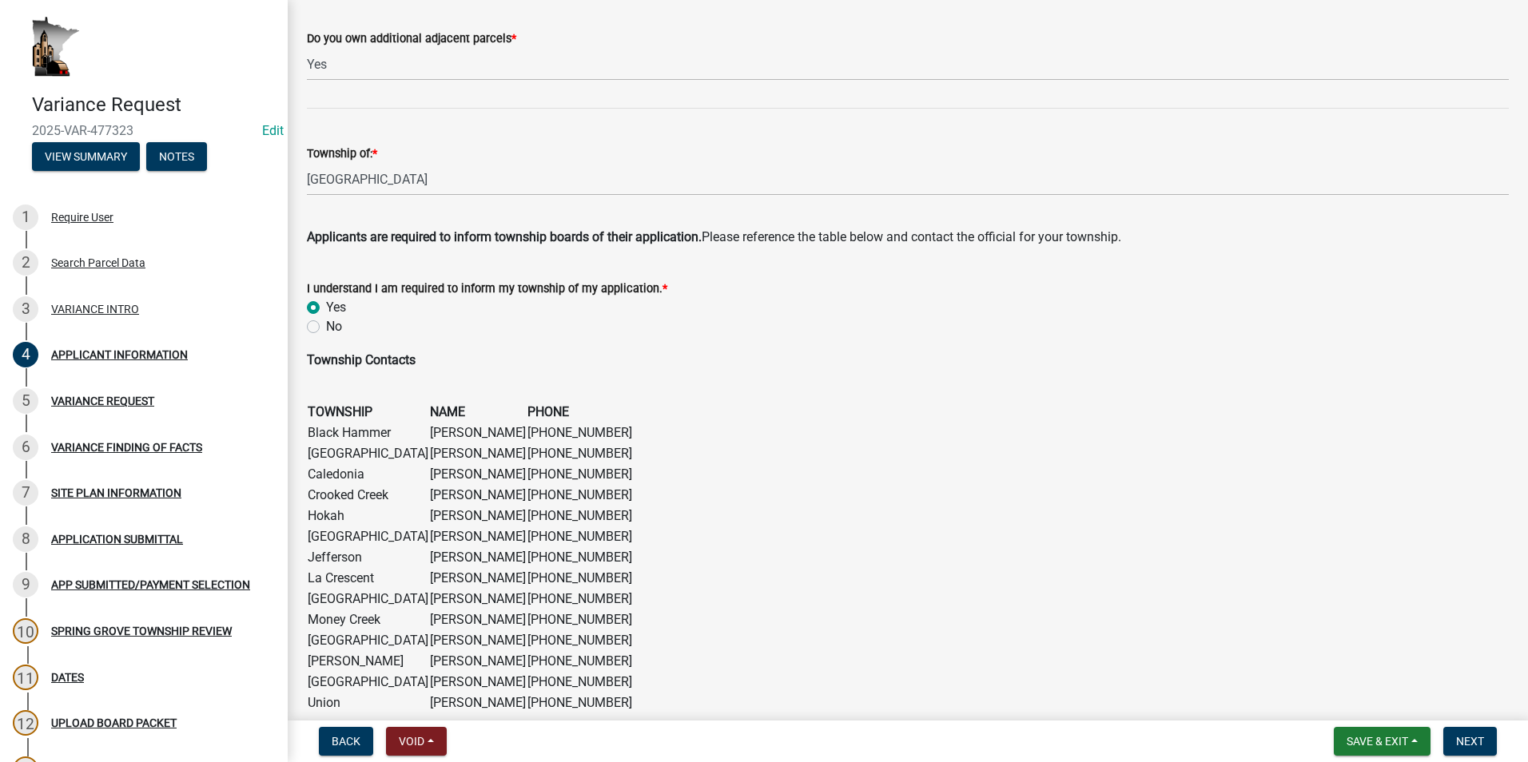
scroll to position [956, 0]
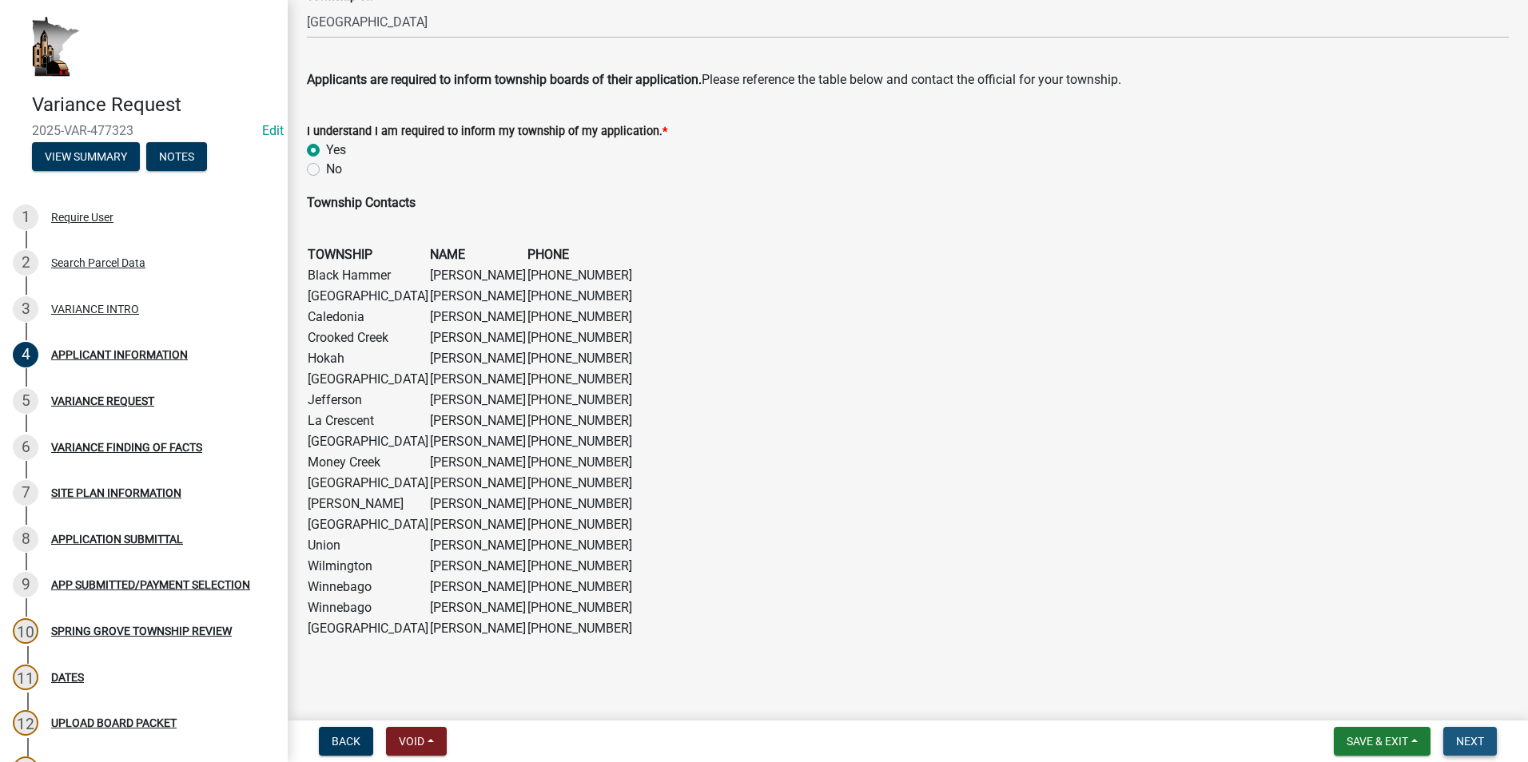
click at [1481, 742] on span "Next" at bounding box center [1470, 741] width 28 height 13
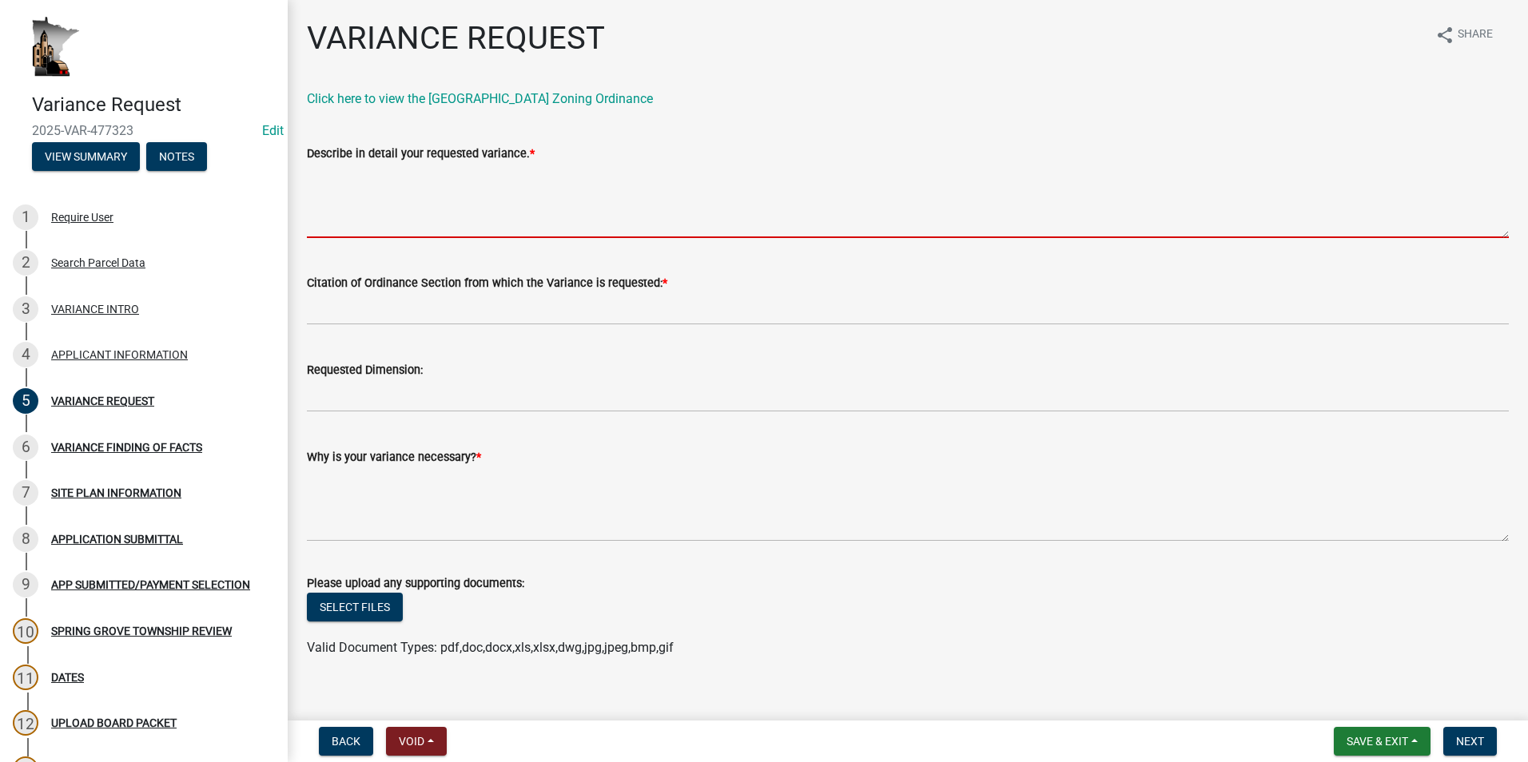
click at [333, 178] on textarea "Describe in detail your requested variance. *" at bounding box center [908, 200] width 1202 height 75
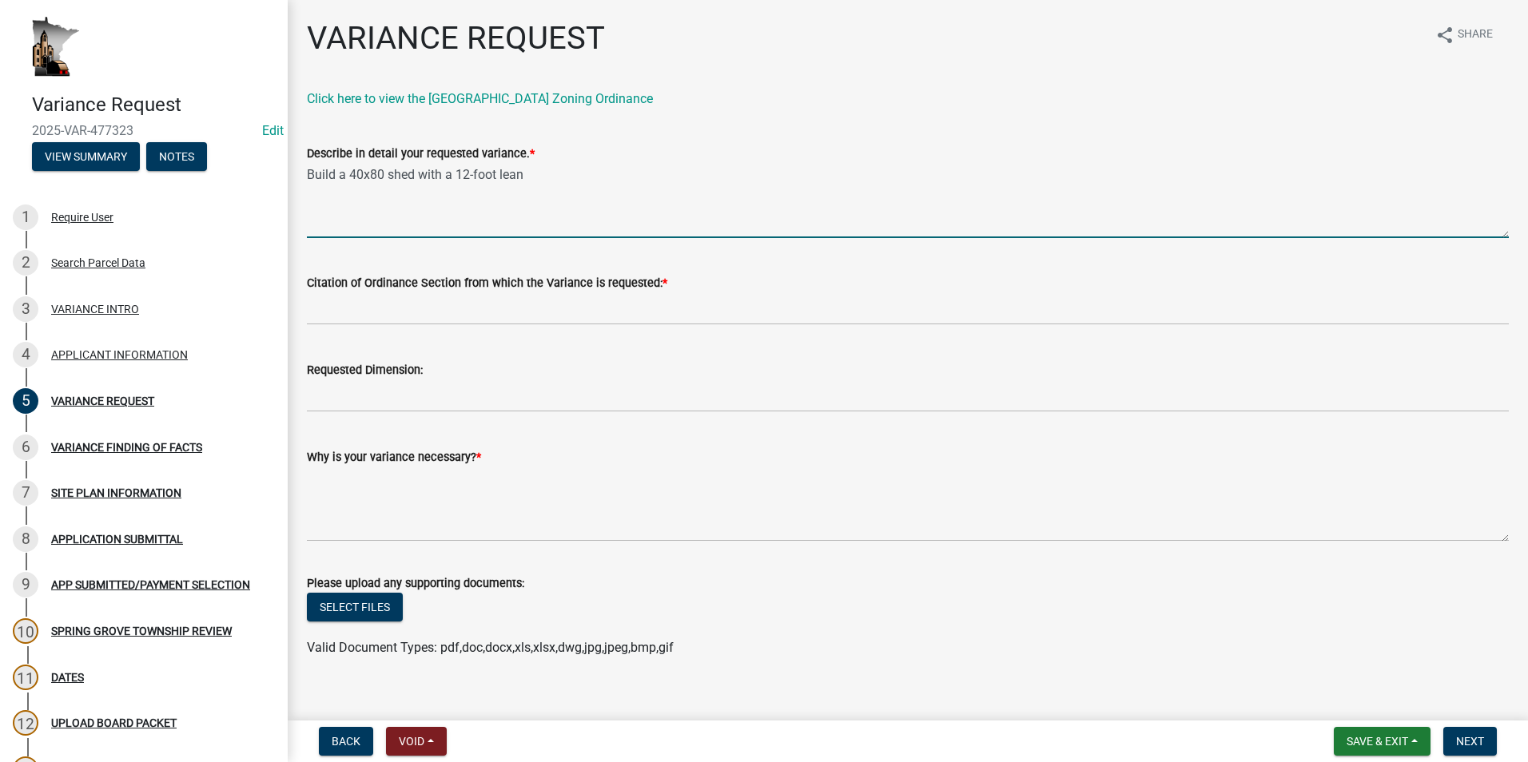
click at [528, 171] on textarea "Build a 40x80 shed with a 12-foot lean" at bounding box center [908, 200] width 1202 height 75
click at [1054, 177] on textarea "Build a 40x80 shed with a 12-foot lean for housing horses. A variance is needed…" at bounding box center [908, 200] width 1202 height 75
type textarea "Build a 40x80 shed with a 12-foot lean for housing horses. A variance is needed…"
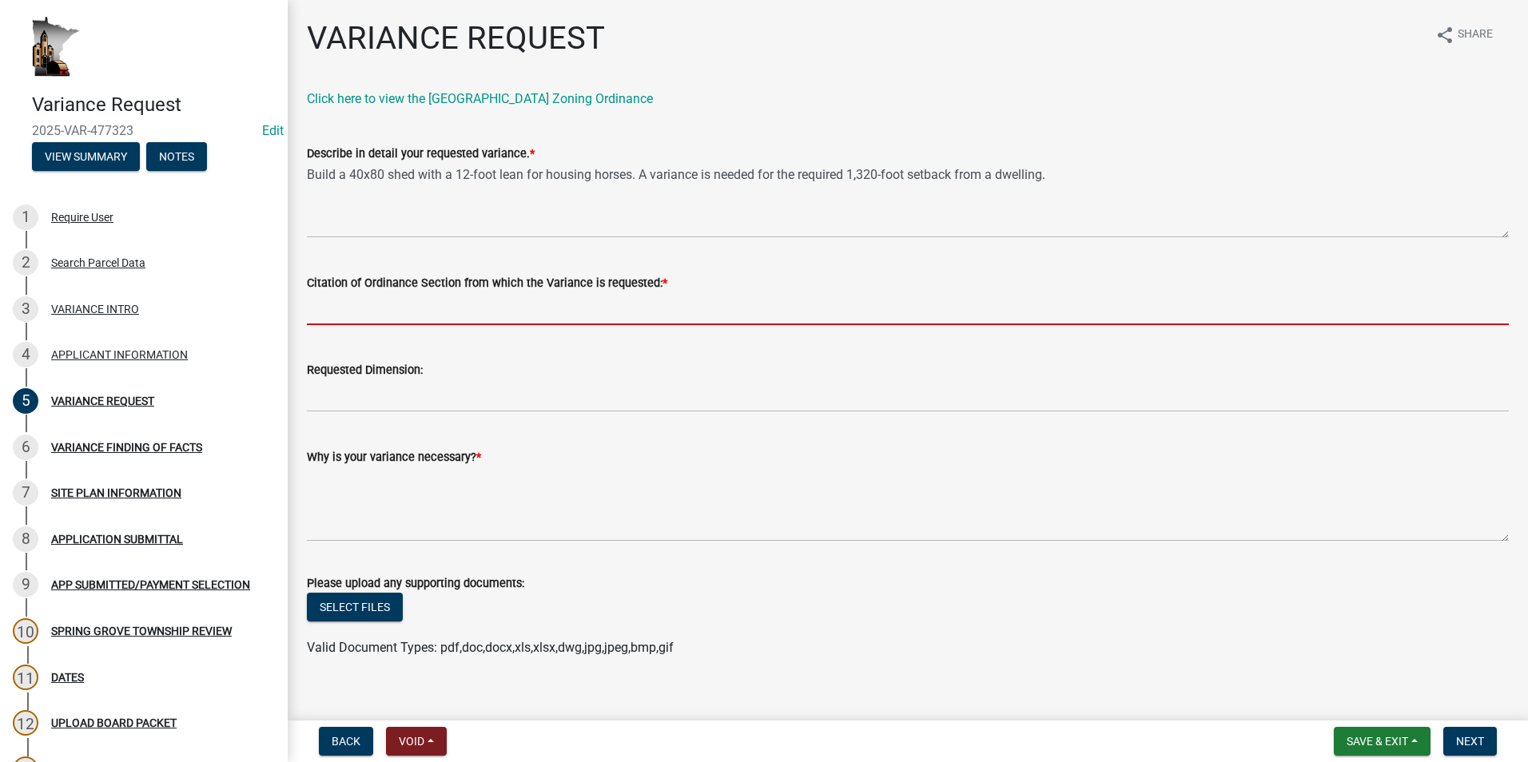
click at [339, 311] on input "Citation of Ordinance Section from which the Variance is requested: *" at bounding box center [908, 308] width 1202 height 33
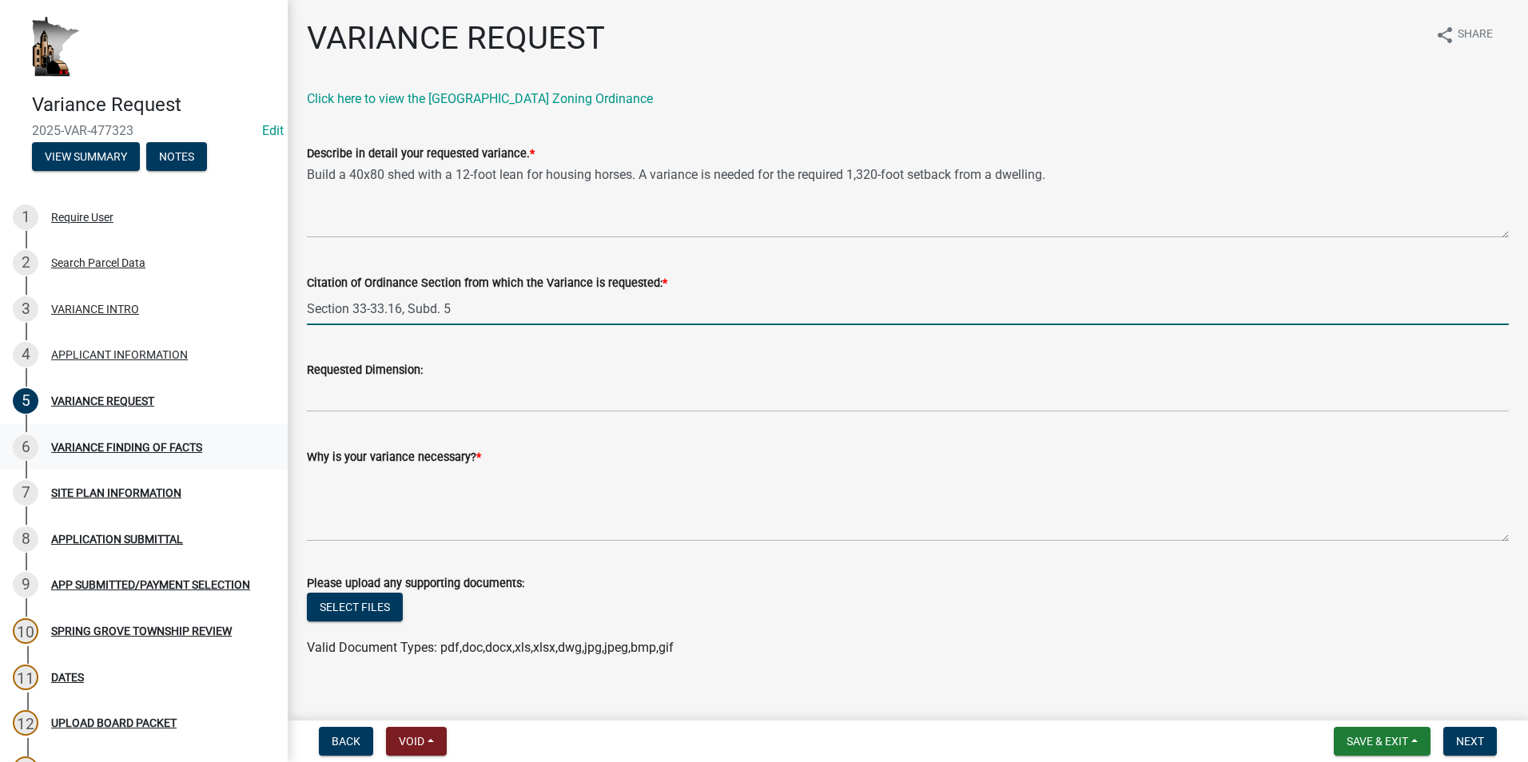
type input "Section 33-33.16, Subd. 5"
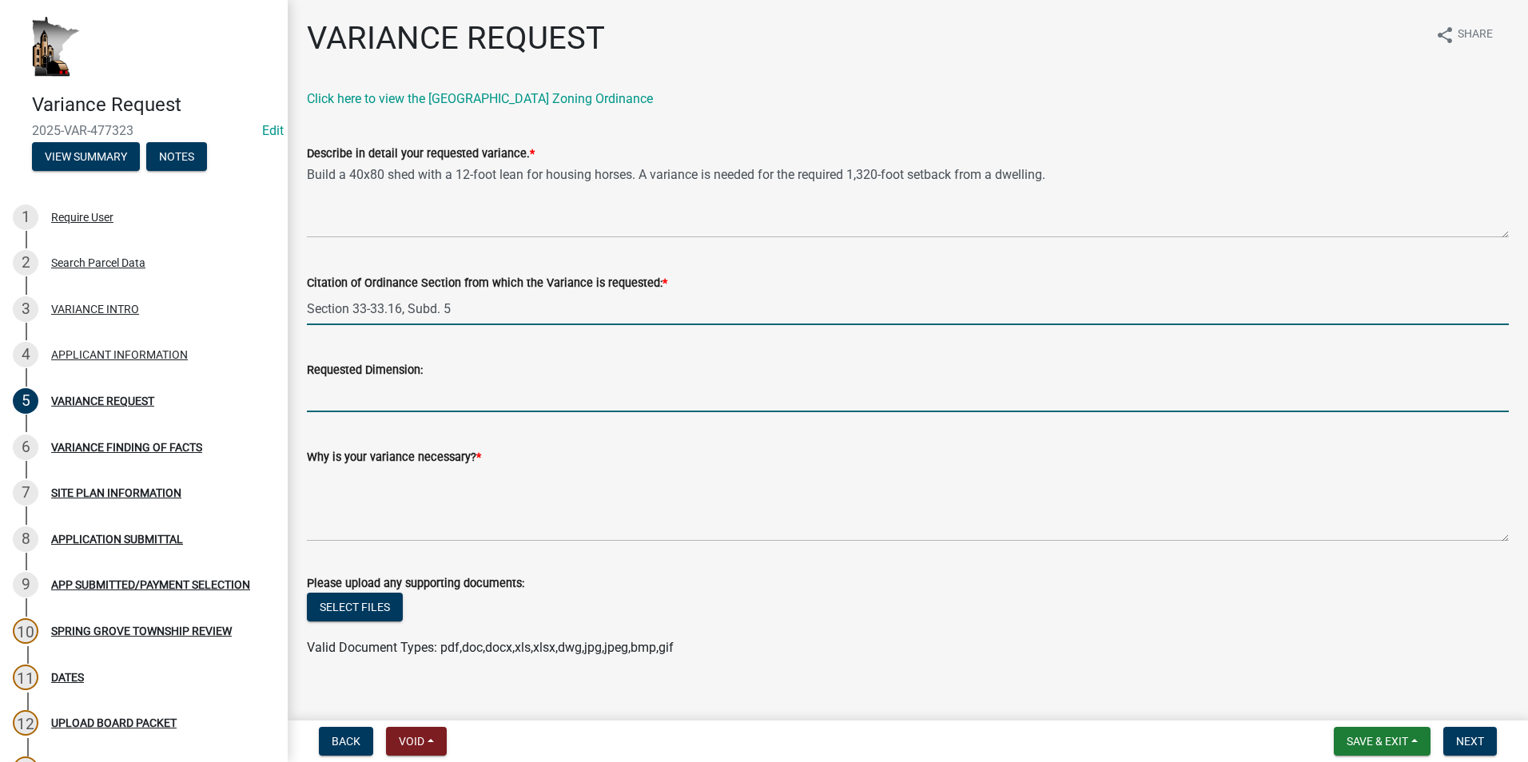
click at [361, 397] on input "Requested Dimension:" at bounding box center [908, 395] width 1202 height 33
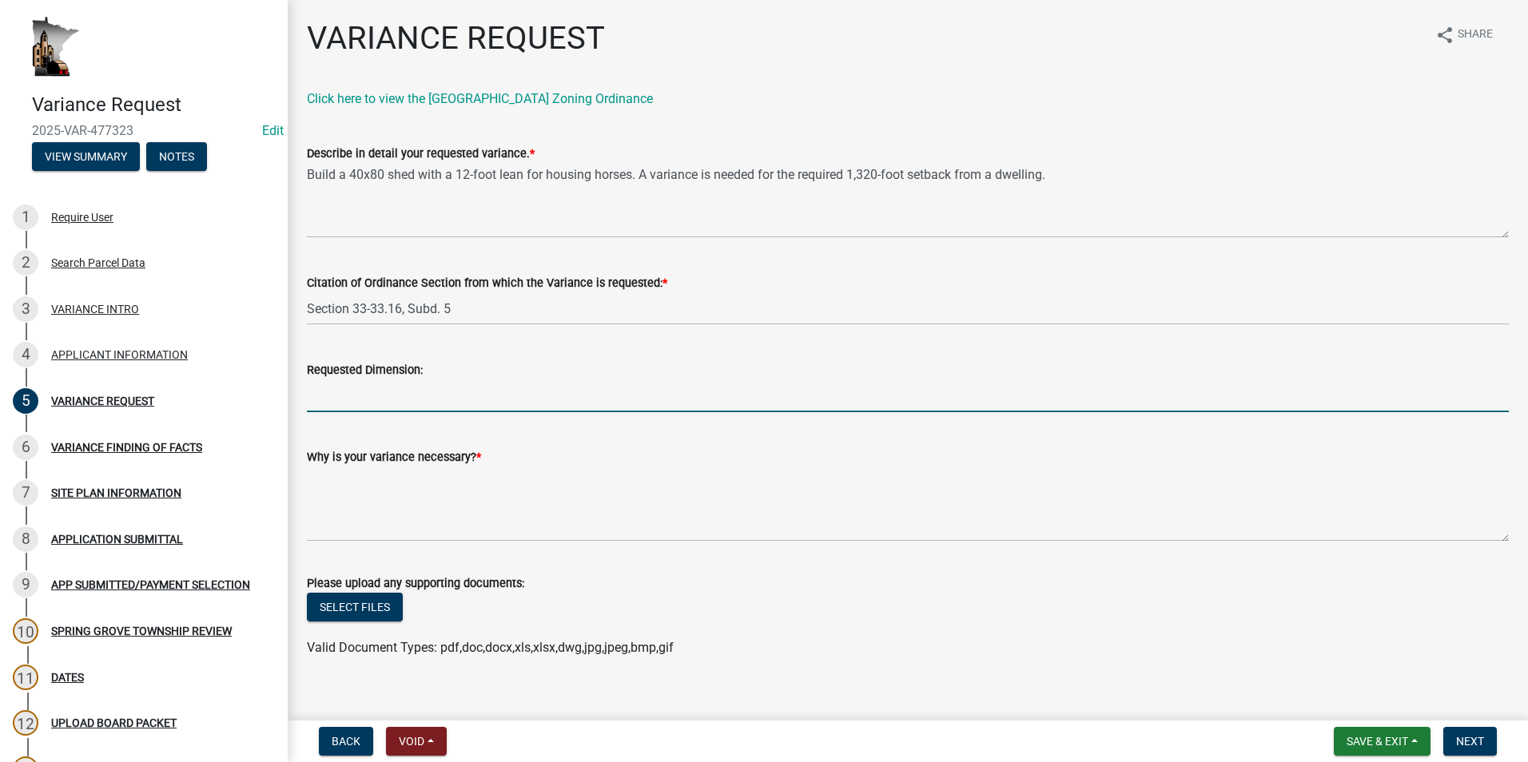
drag, startPoint x: 352, startPoint y: 395, endPoint x: 334, endPoint y: 398, distance: 18.7
click at [352, 395] on input "Requested Dimension:" at bounding box center [908, 395] width 1202 height 33
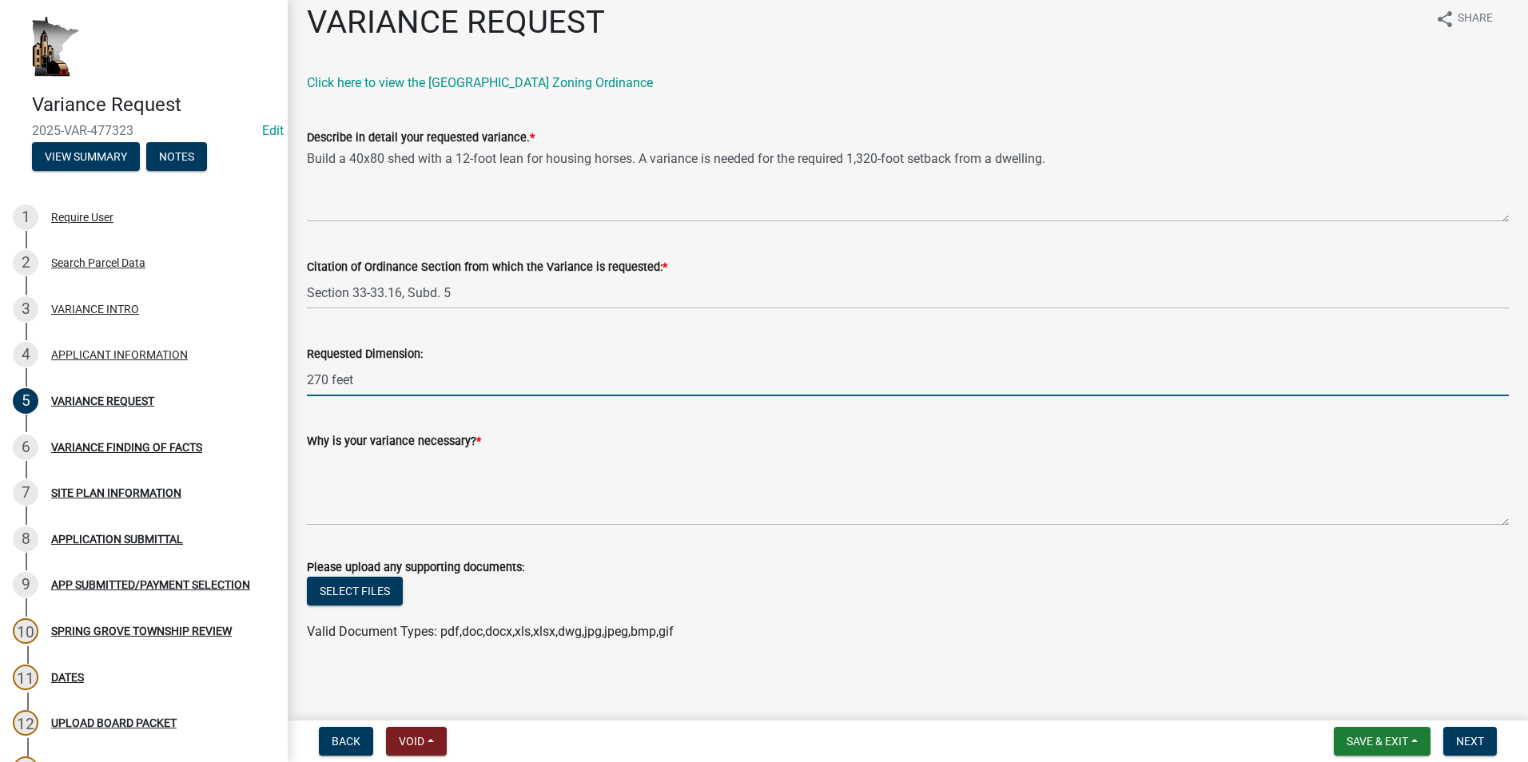
scroll to position [20, 0]
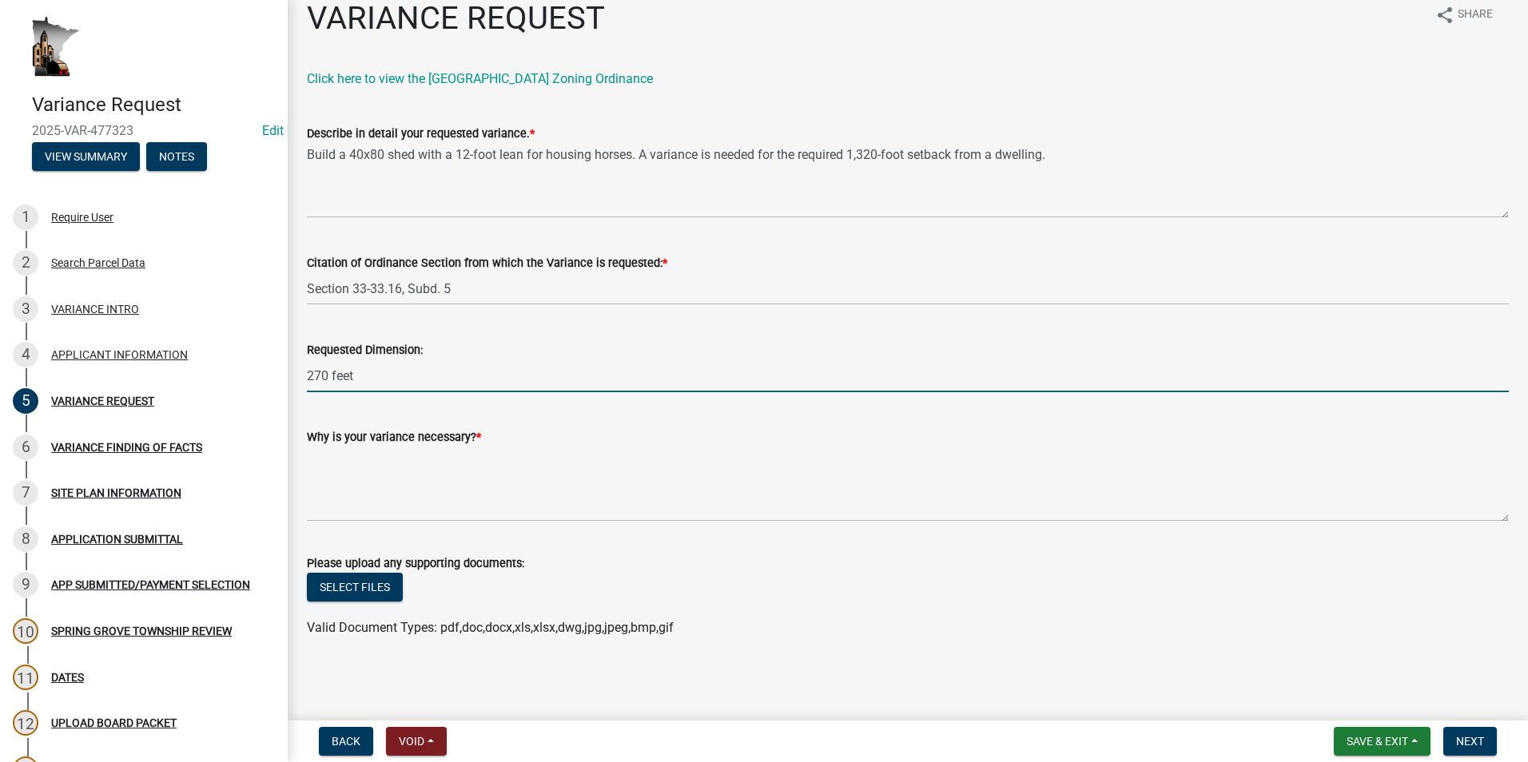
type input "270 feet"
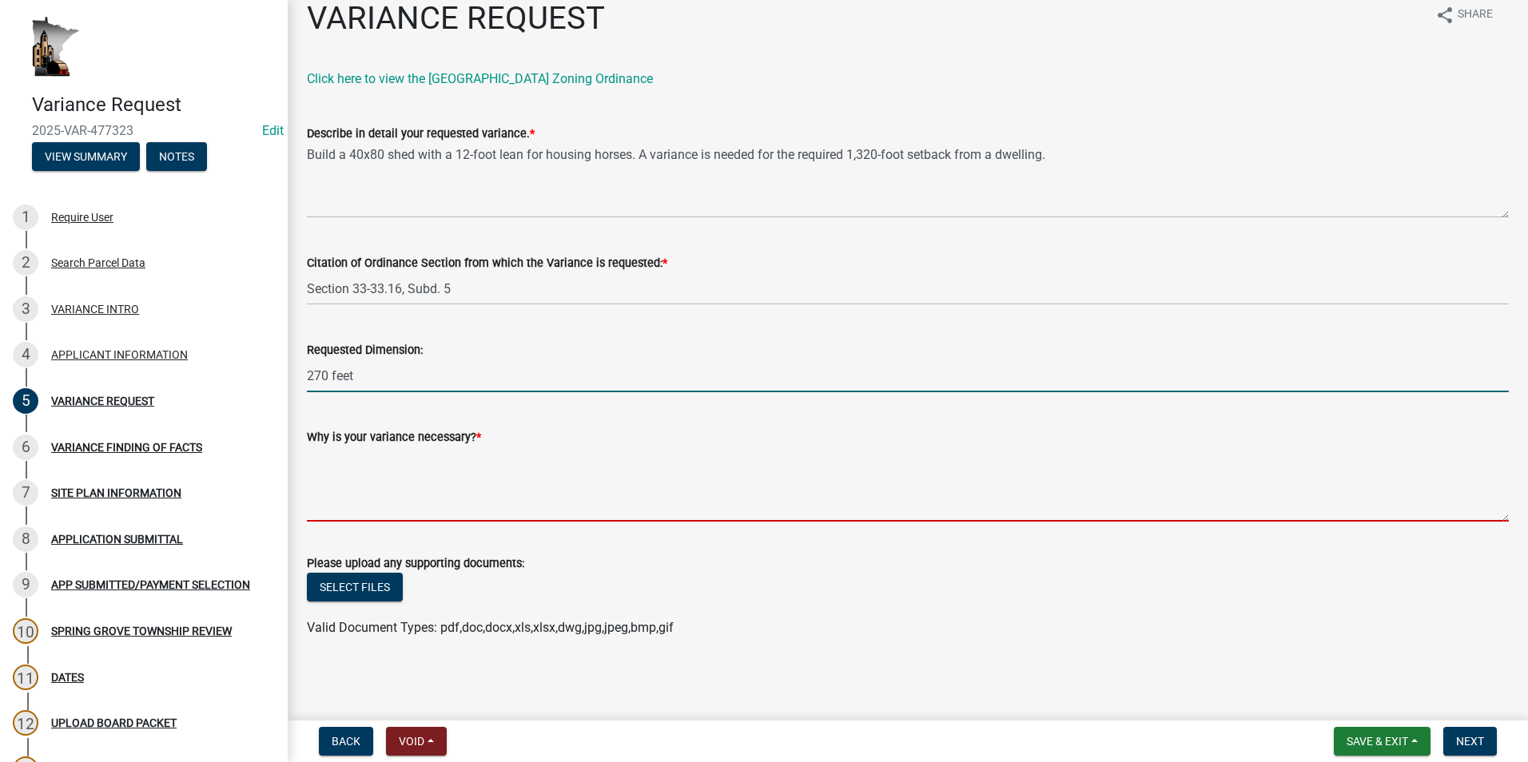
click at [347, 460] on textarea "Why is your variance necessary? *" at bounding box center [908, 484] width 1202 height 75
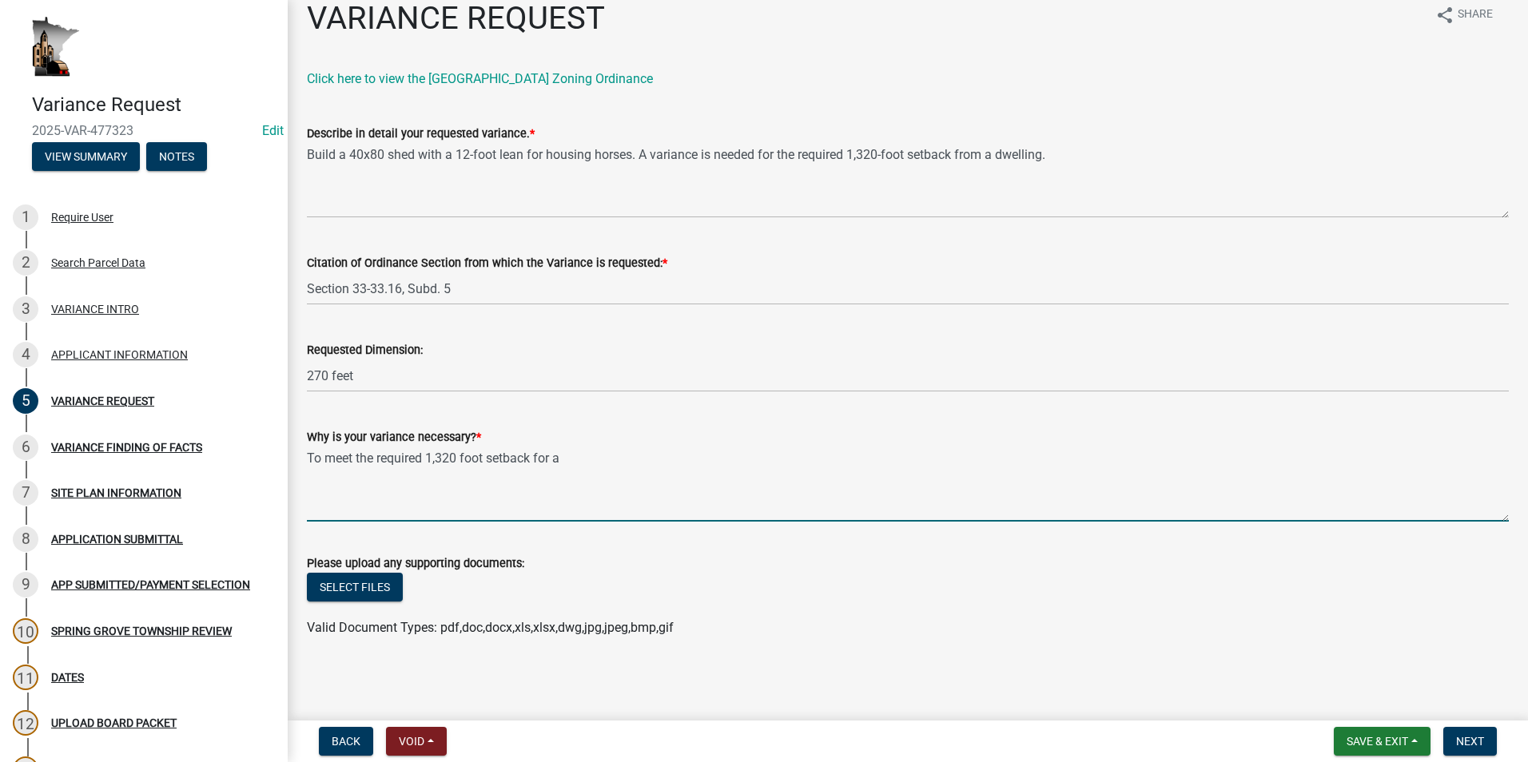
click at [489, 455] on textarea "To meet the required 1,320 foot setback for a" at bounding box center [908, 484] width 1202 height 75
click at [613, 459] on textarea "To meet the required 1,320 foot feedlot setback for a" at bounding box center [908, 484] width 1202 height 75
type textarea "To meet the required 1,320-foot feedlot setback from a dwelling."
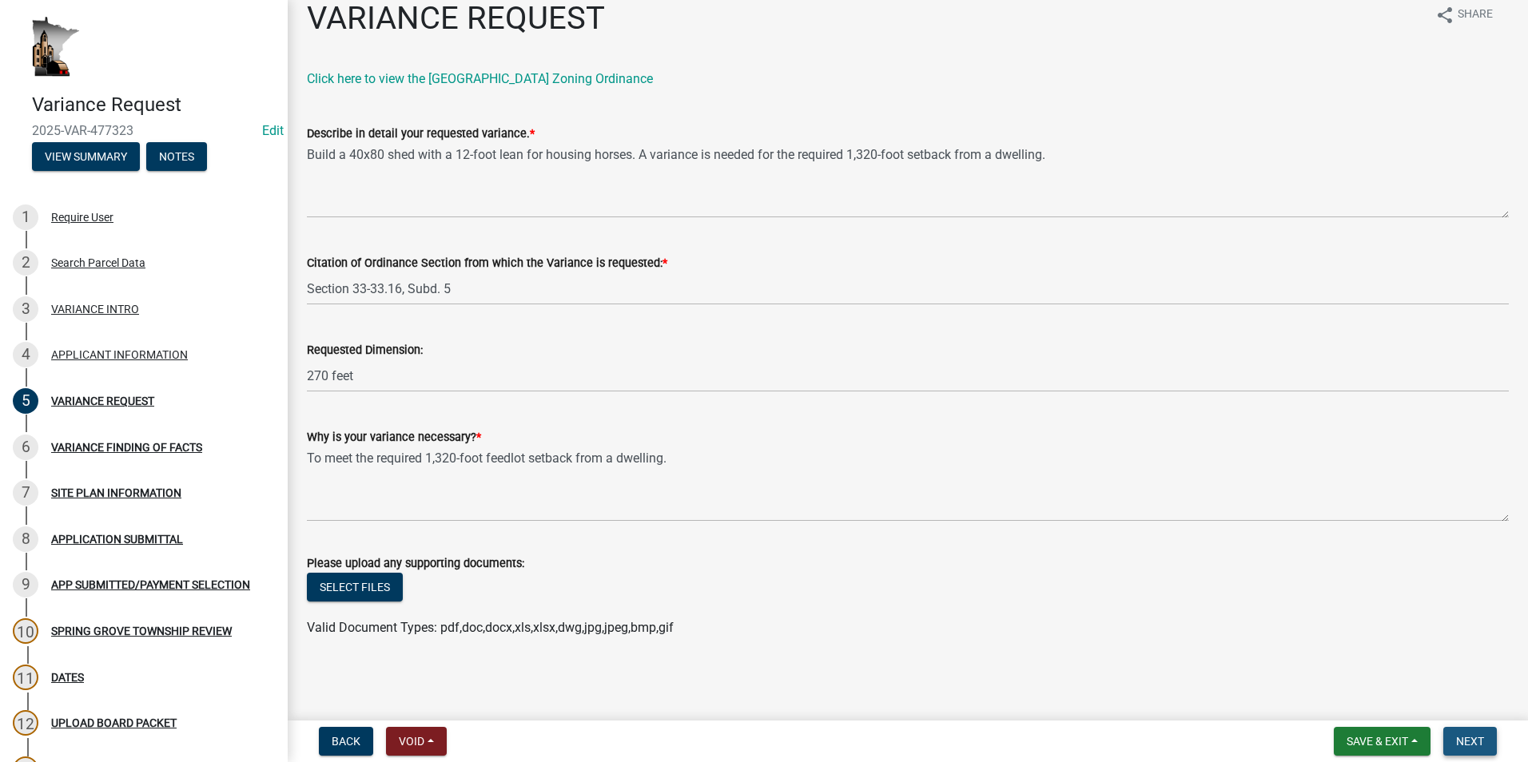
click at [1486, 741] on button "Next" at bounding box center [1470, 741] width 54 height 29
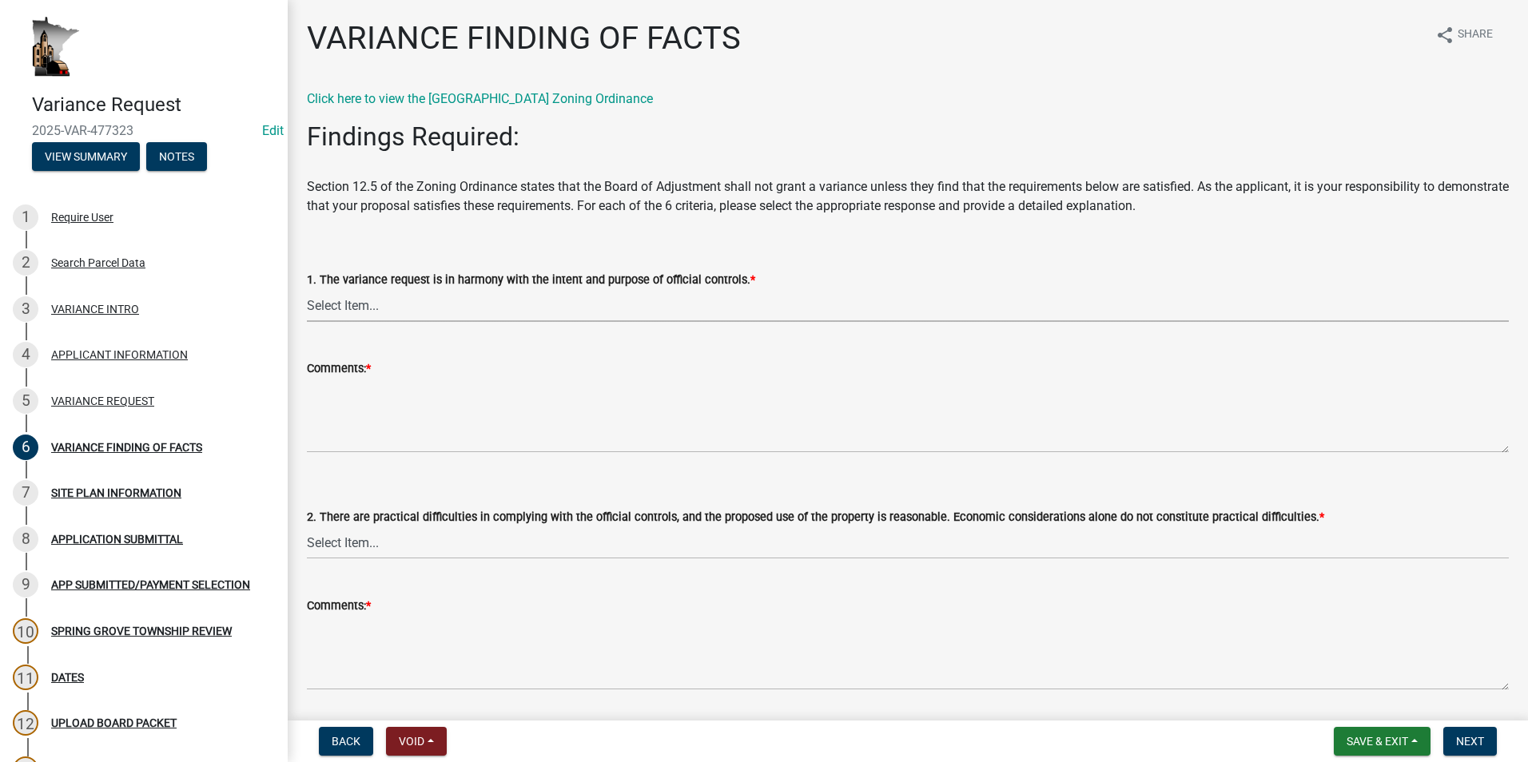
click at [341, 307] on select "Select Item... Yes No" at bounding box center [908, 305] width 1202 height 33
click at [307, 289] on select "Select Item... Yes No" at bounding box center [908, 305] width 1202 height 33
select select "e7339e75-e3d8-4c05-91a7-bbd42707347d"
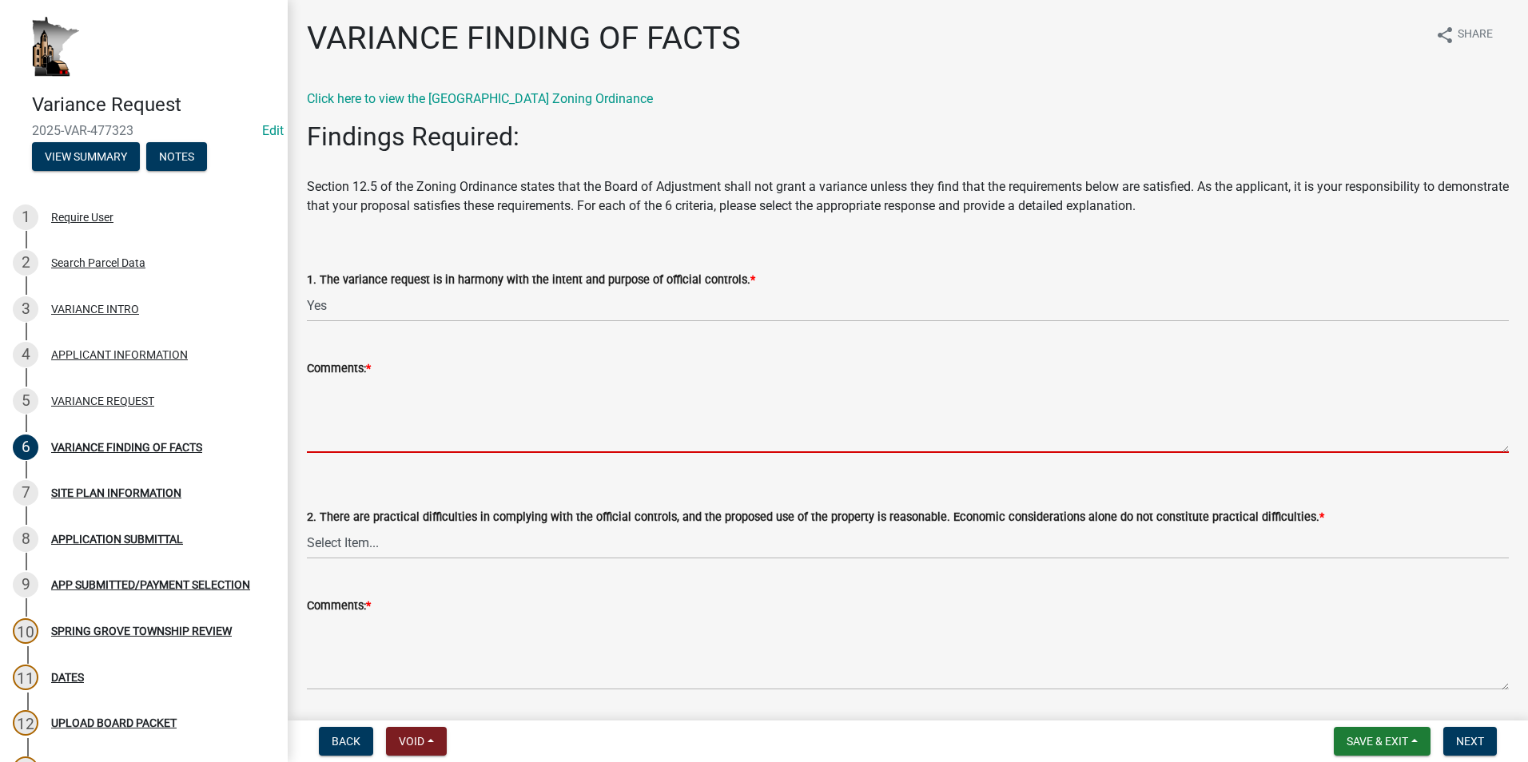
click at [335, 387] on textarea "Comments: *" at bounding box center [908, 415] width 1202 height 75
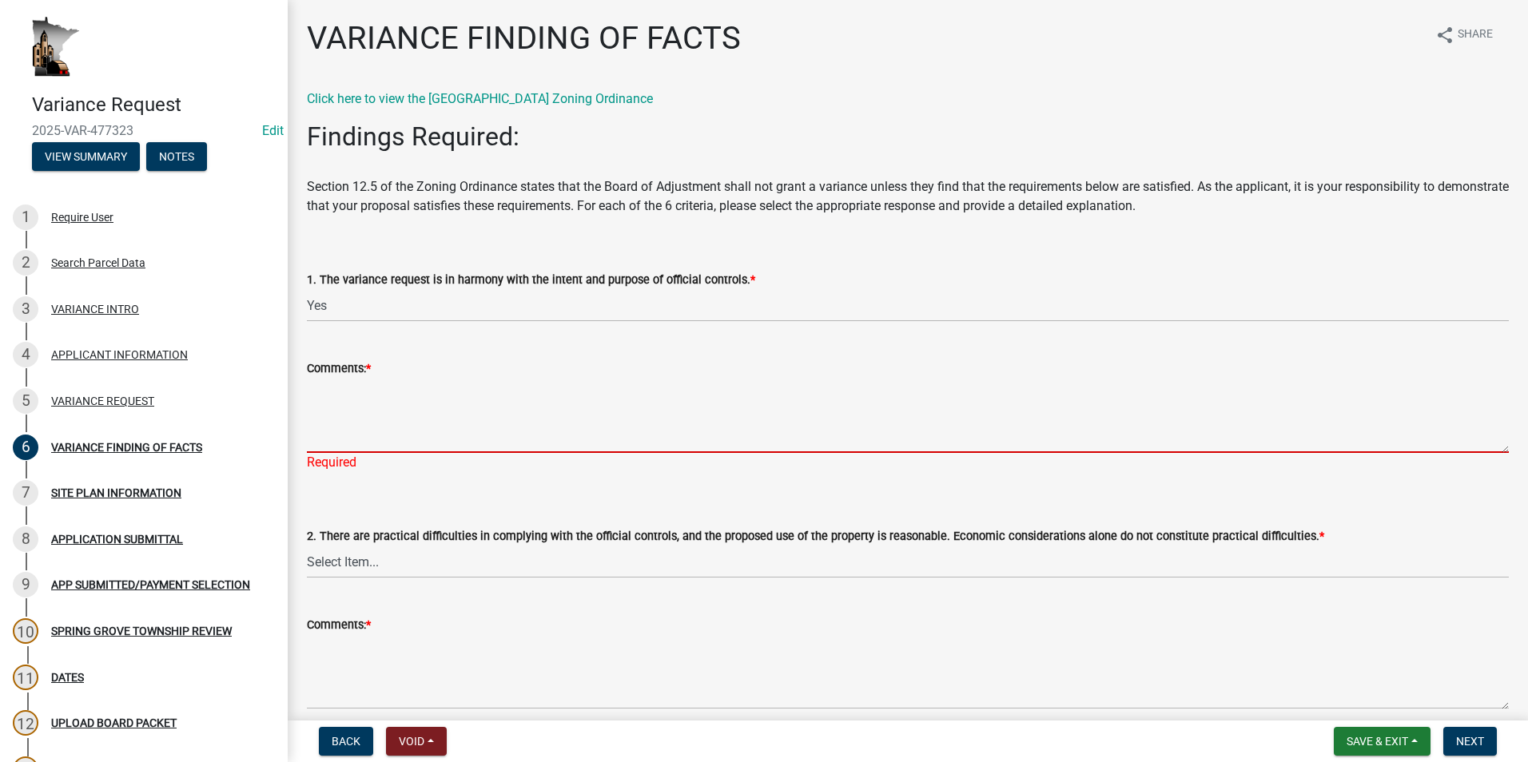
click at [340, 390] on textarea "Comments: *" at bounding box center [908, 415] width 1202 height 75
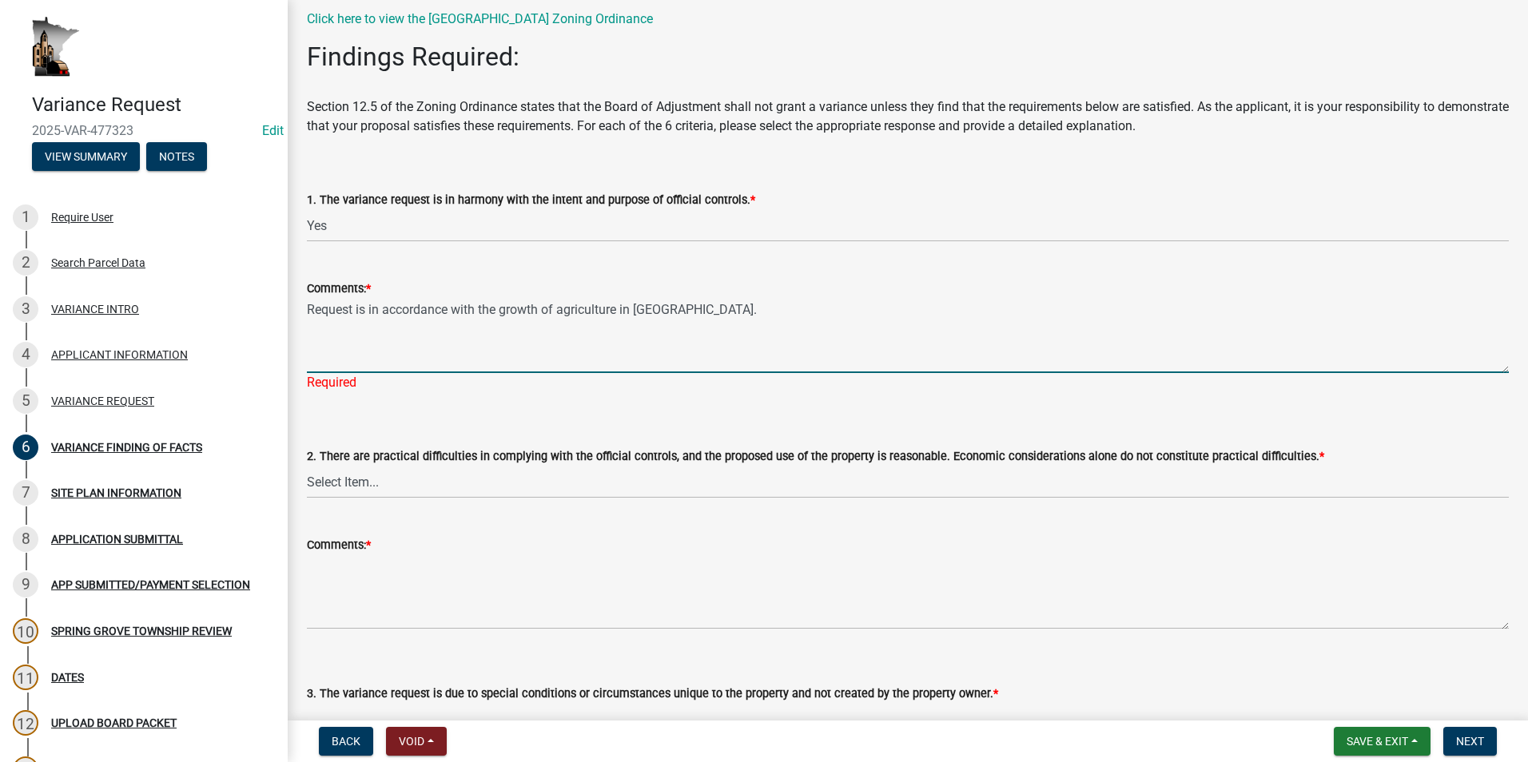
scroll to position [160, 0]
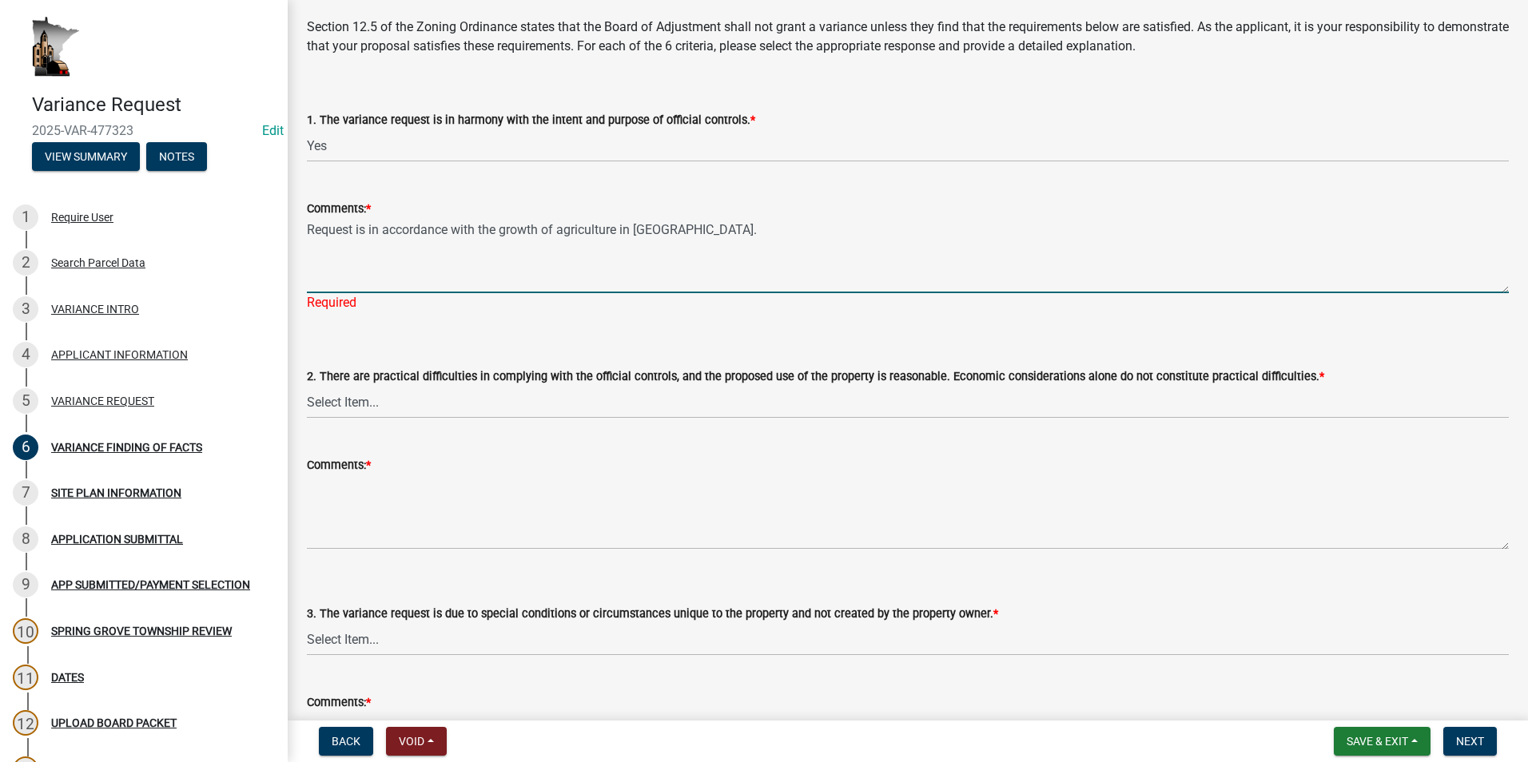
type textarea "Request is in accordance with the growth of agriculture in Houston County."
click at [413, 400] on wm-data-entity-input "2. There are practical difficulties in complying with the official controls, an…" at bounding box center [908, 379] width 1202 height 108
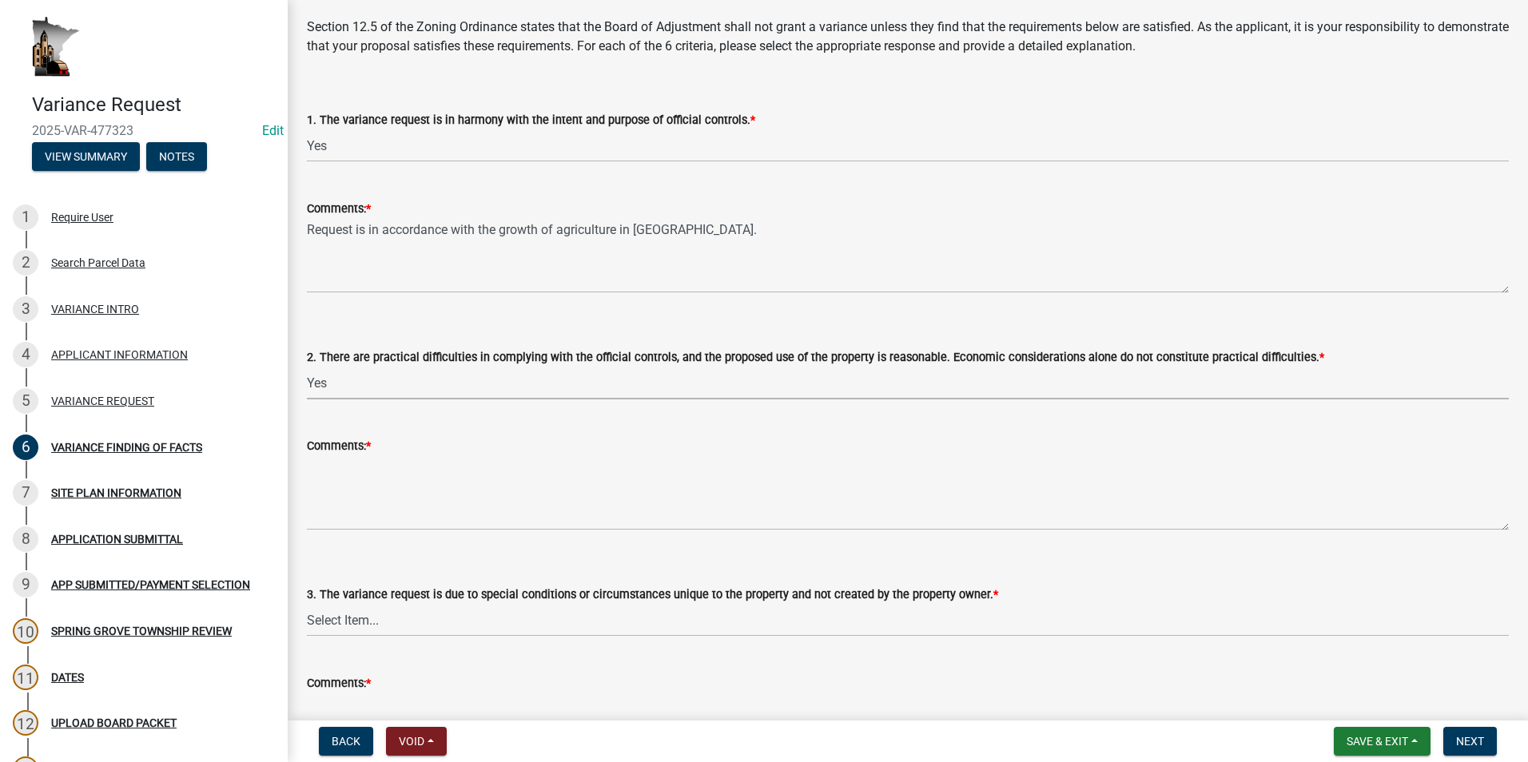
click at [307, 367] on select "Select Item... Yes No" at bounding box center [908, 383] width 1202 height 33
select select "635aecb9-93f4-4782-a4af-22c7a8086bbc"
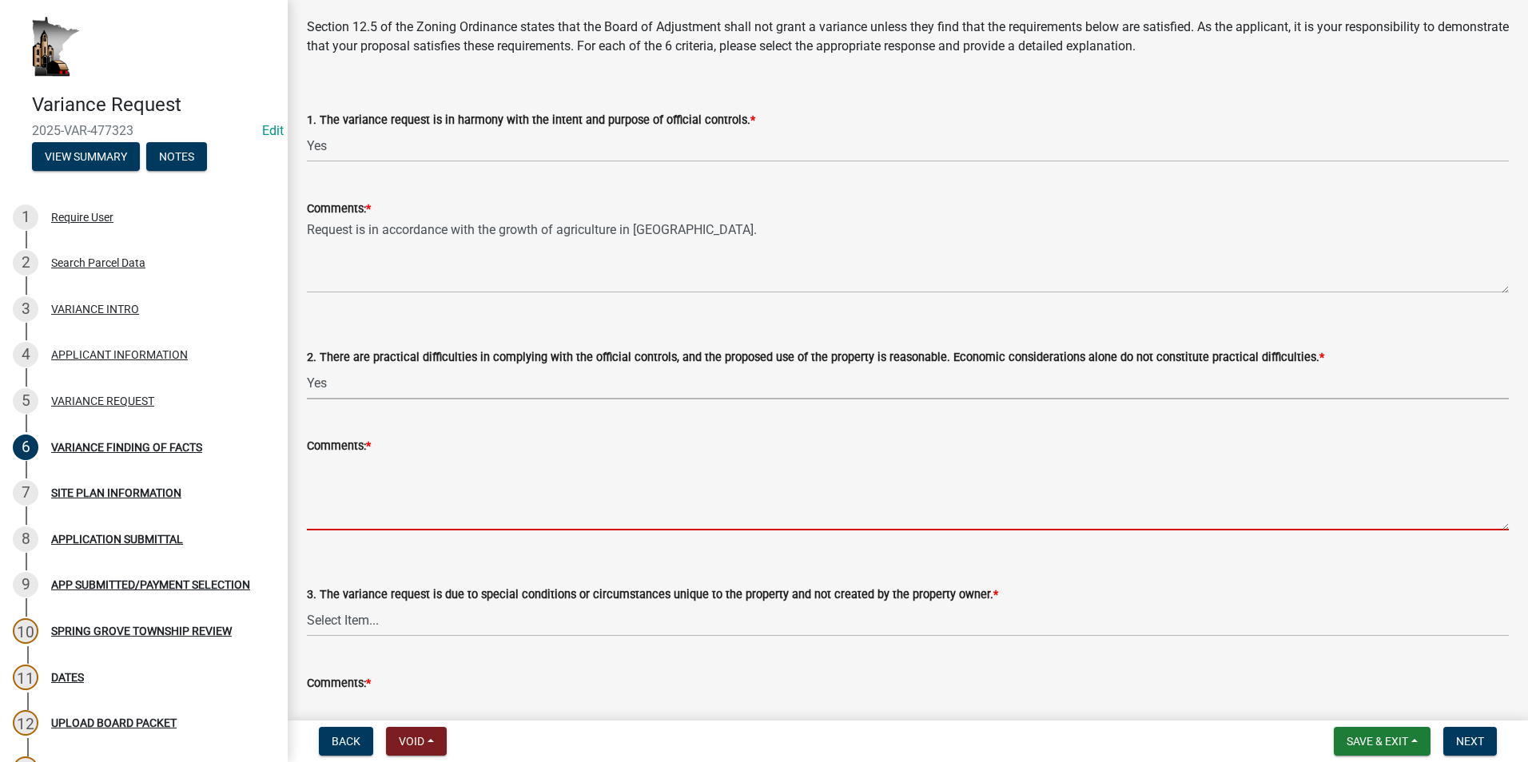
click at [356, 476] on textarea "Comments: *" at bounding box center [908, 492] width 1202 height 75
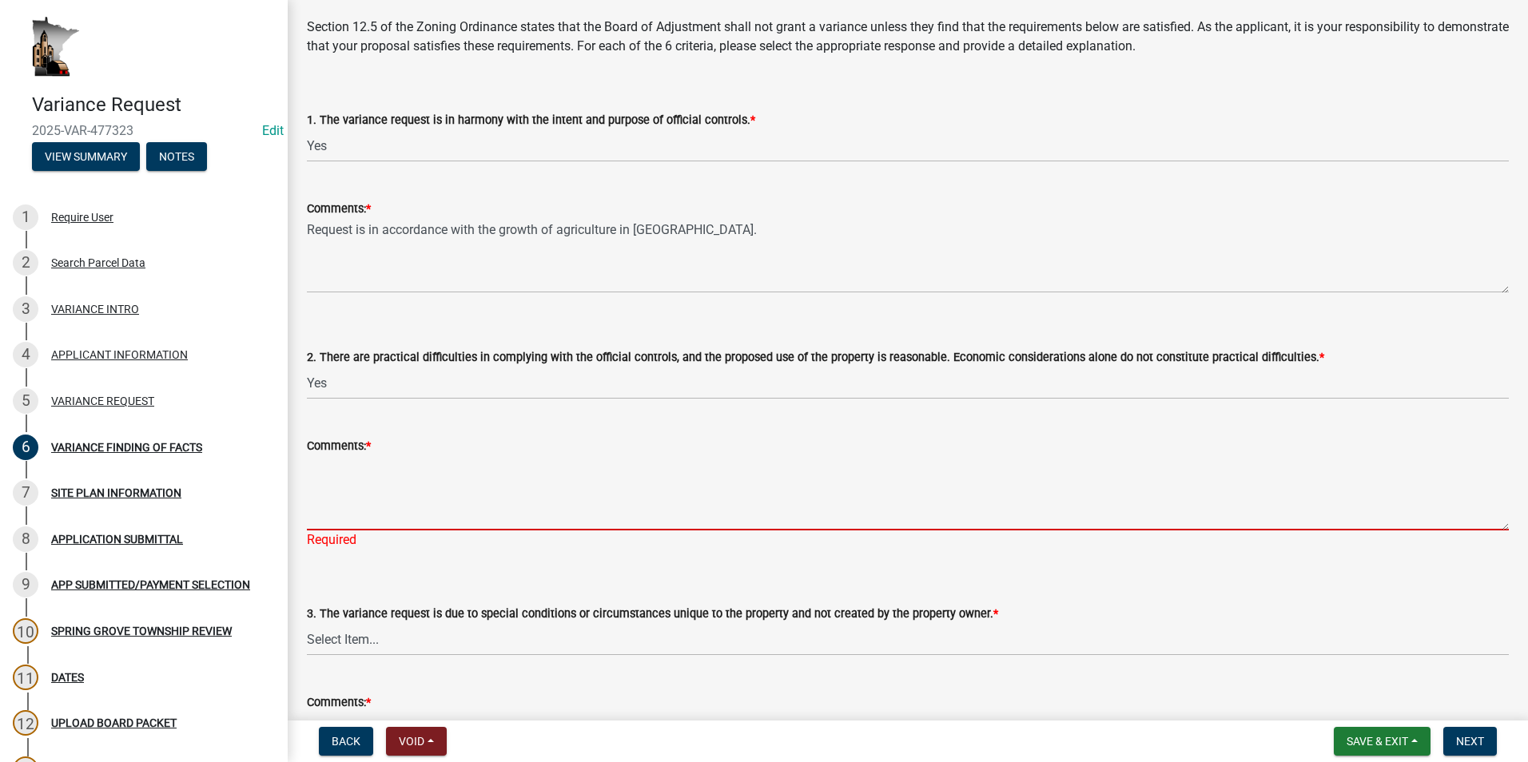
drag, startPoint x: 344, startPoint y: 469, endPoint x: 320, endPoint y: 470, distance: 24.0
click at [344, 469] on textarea "Comments: *" at bounding box center [908, 492] width 1202 height 75
click at [328, 466] on textarea "Comments: *" at bounding box center [908, 492] width 1202 height 75
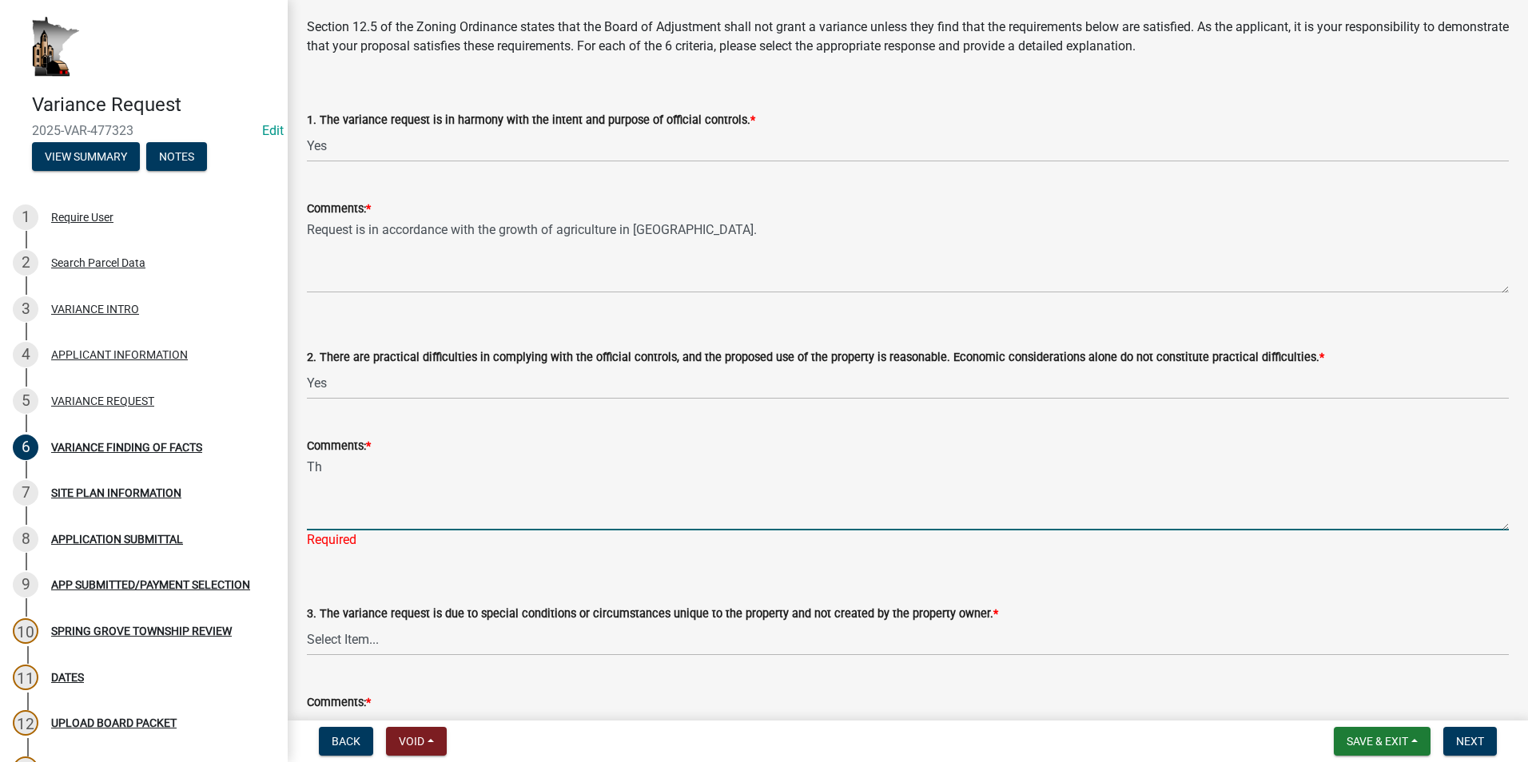
type textarea "T"
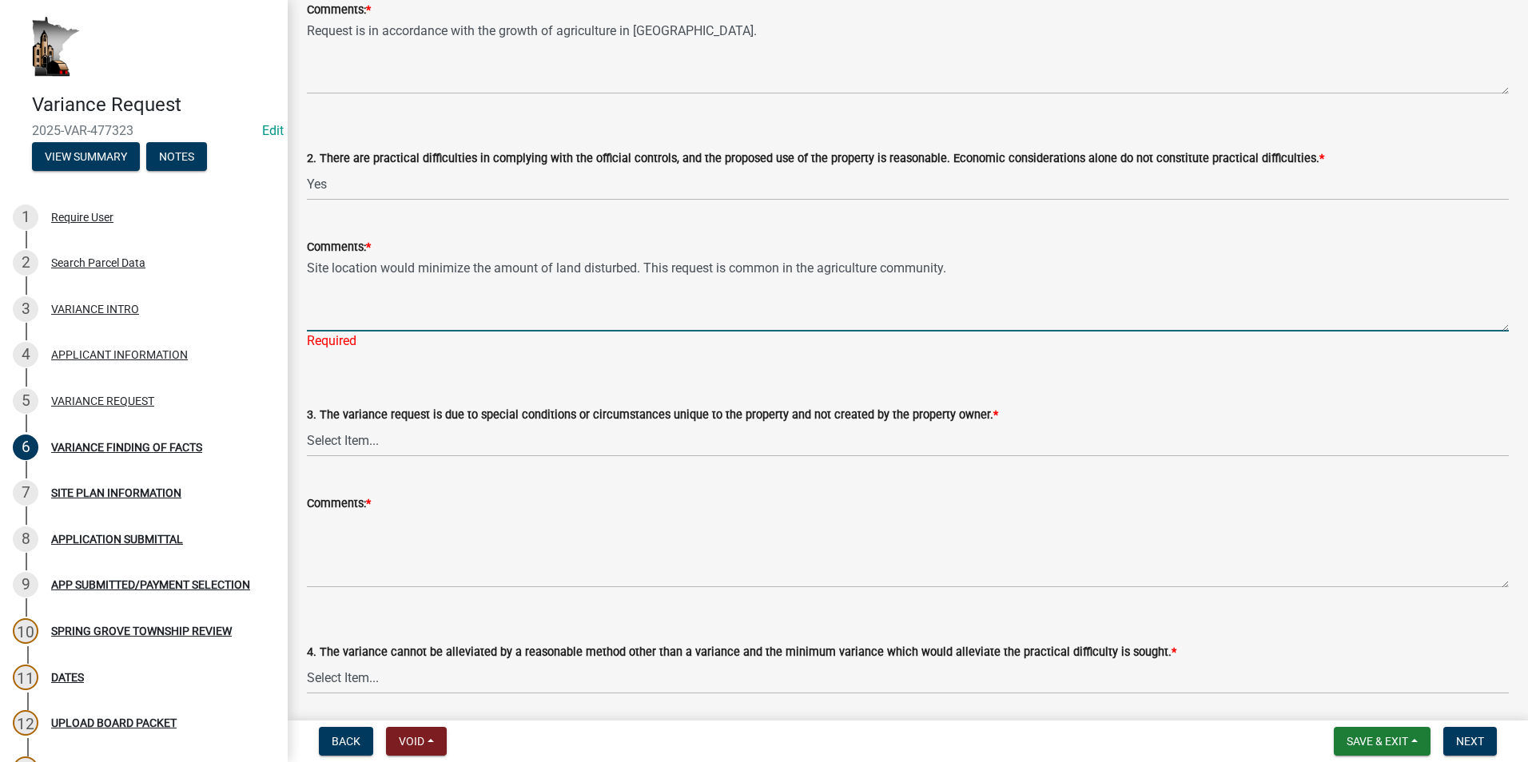
scroll to position [399, 0]
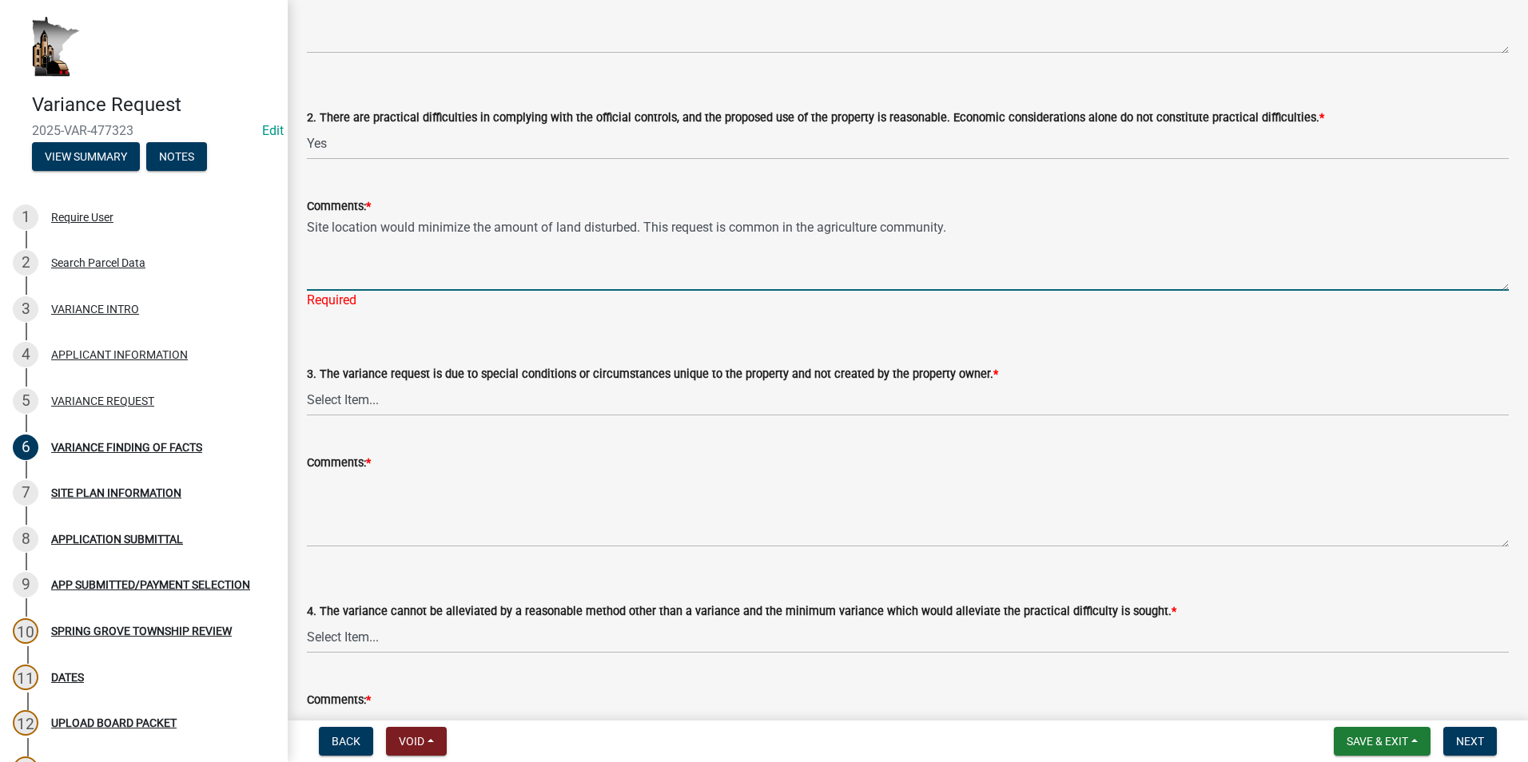
type textarea "Site location would minimize the amount of land disturbed. This request is comm…"
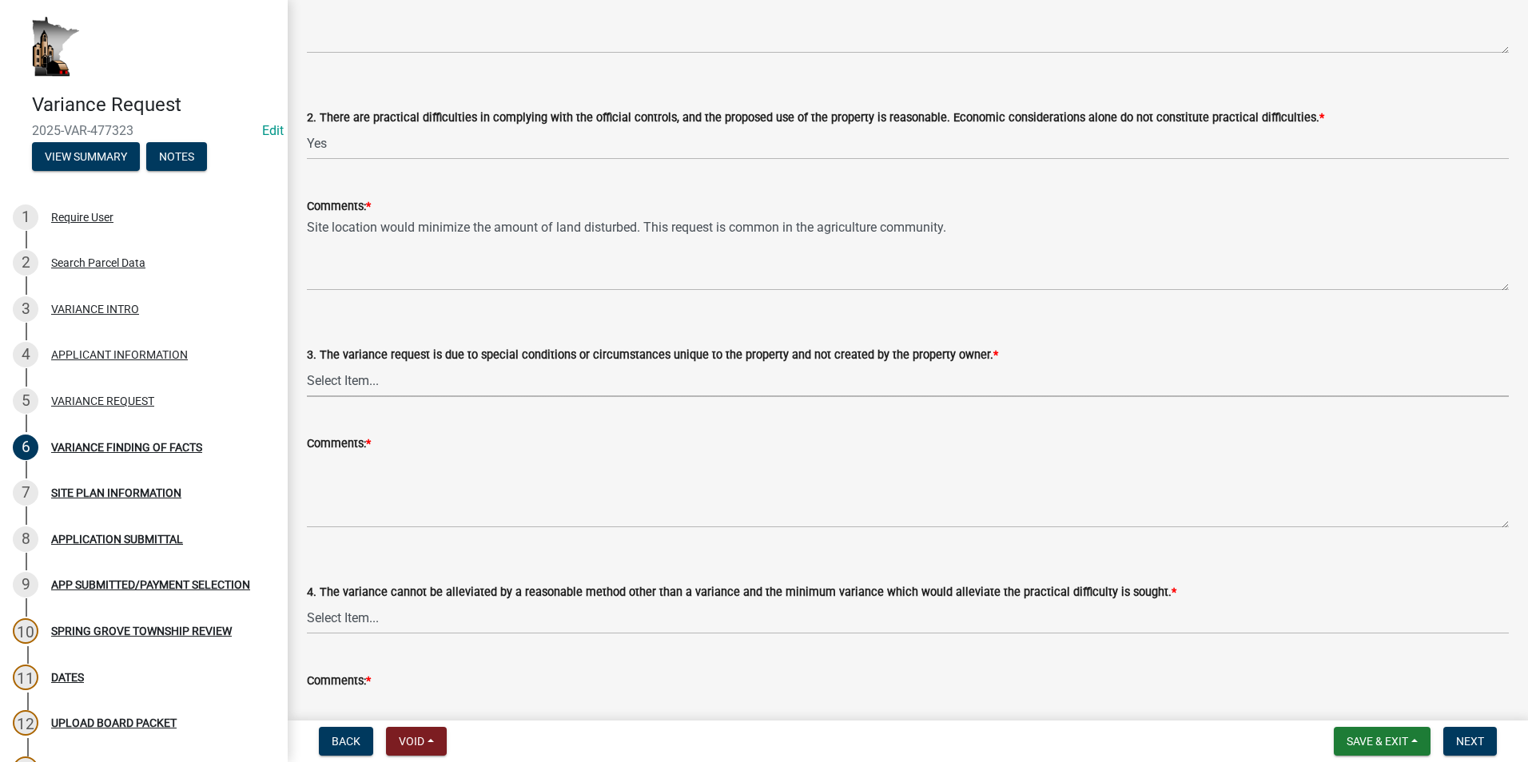
click at [340, 401] on wm-data-entity-input "3. The variance request is due to special conditions or circumstances unique to…" at bounding box center [908, 358] width 1202 height 108
click at [307, 364] on select "Select Item... Yes No" at bounding box center [908, 380] width 1202 height 33
select select "aaa485d0-d801-4d37-bb7e-2a92079090af"
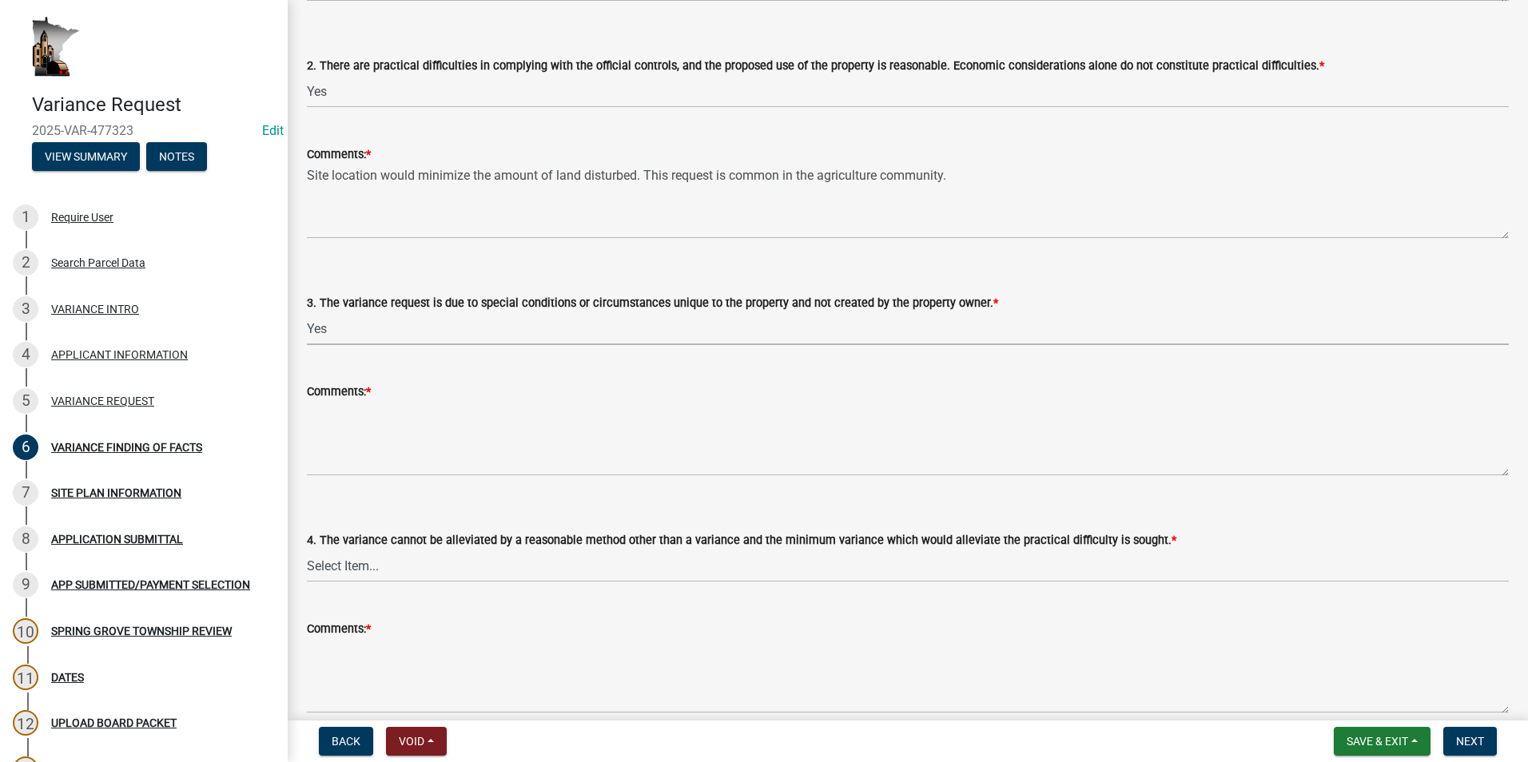
scroll to position [479, 0]
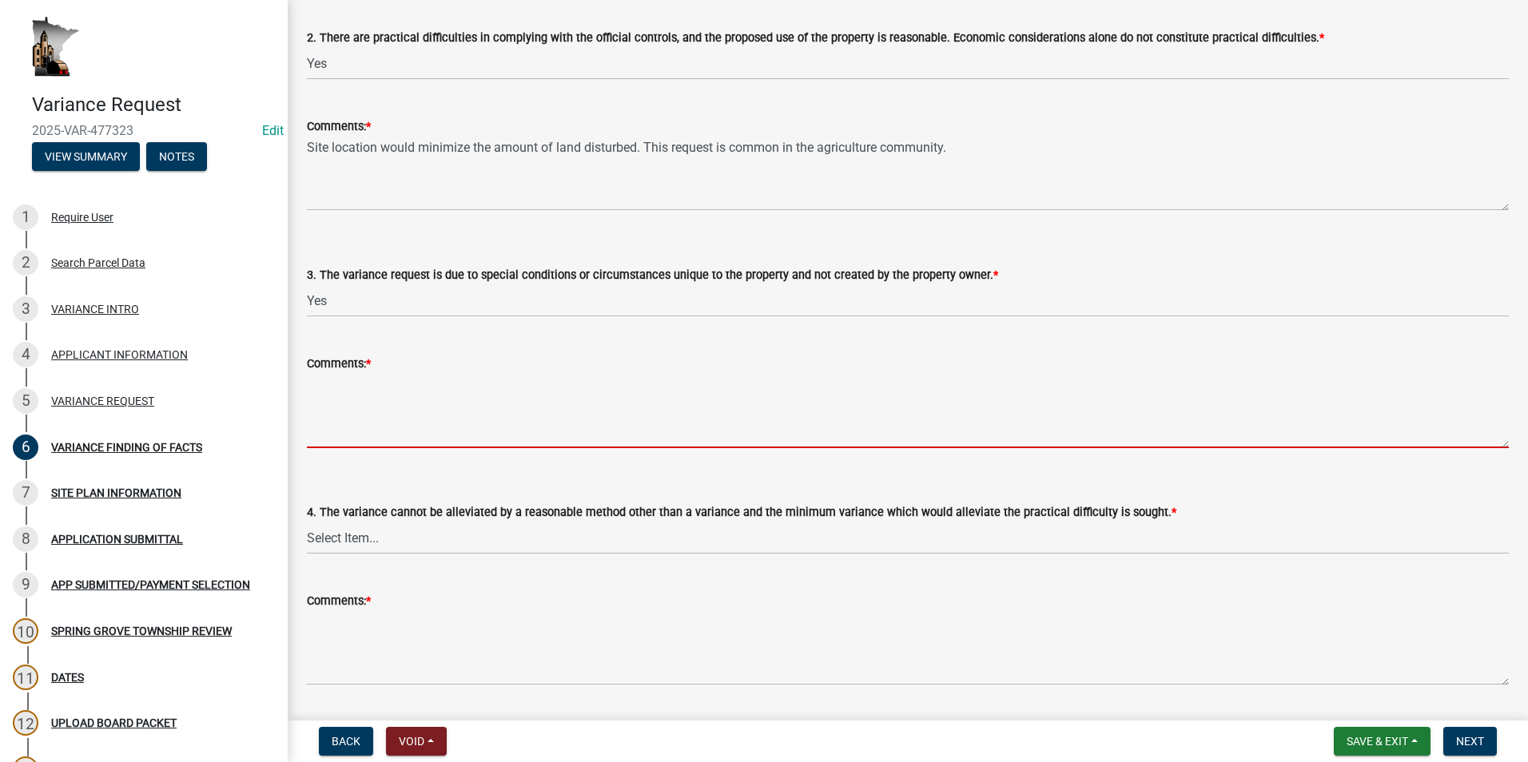
click at [344, 386] on textarea "Comments: *" at bounding box center [908, 410] width 1202 height 75
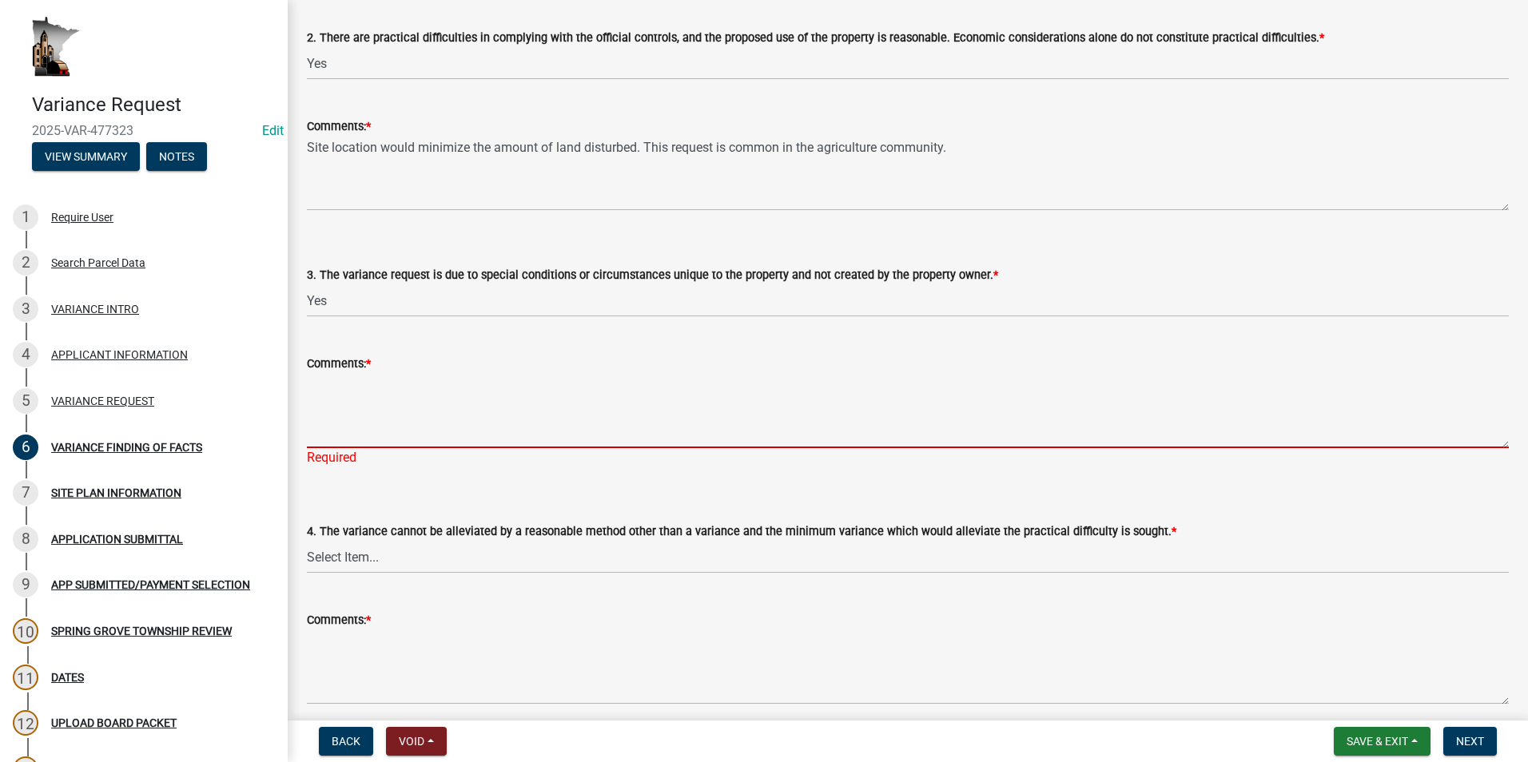
drag, startPoint x: 340, startPoint y: 393, endPoint x: 348, endPoint y: 398, distance: 9.3
click at [340, 393] on textarea "Comments: *" at bounding box center [908, 410] width 1202 height 75
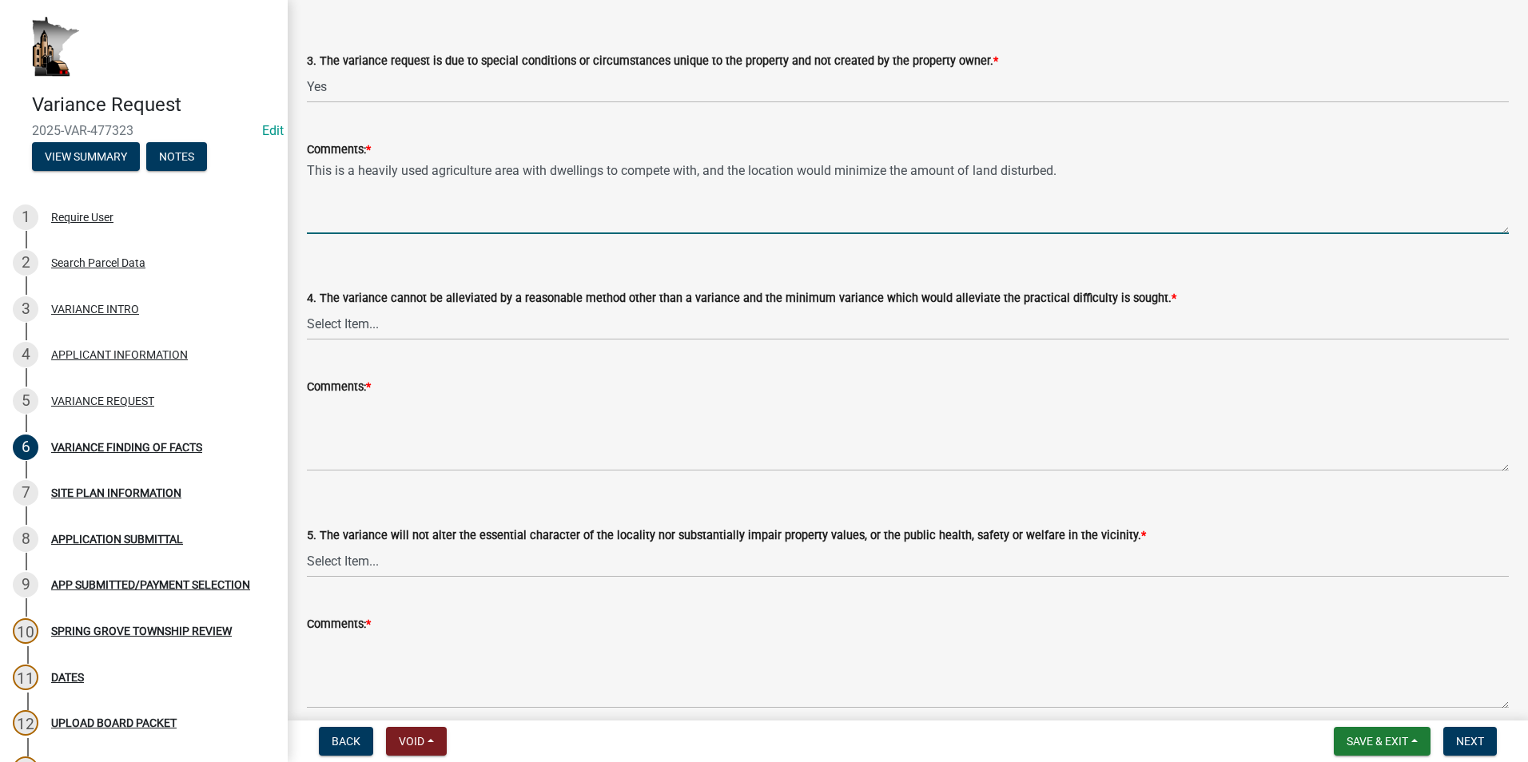
scroll to position [719, 0]
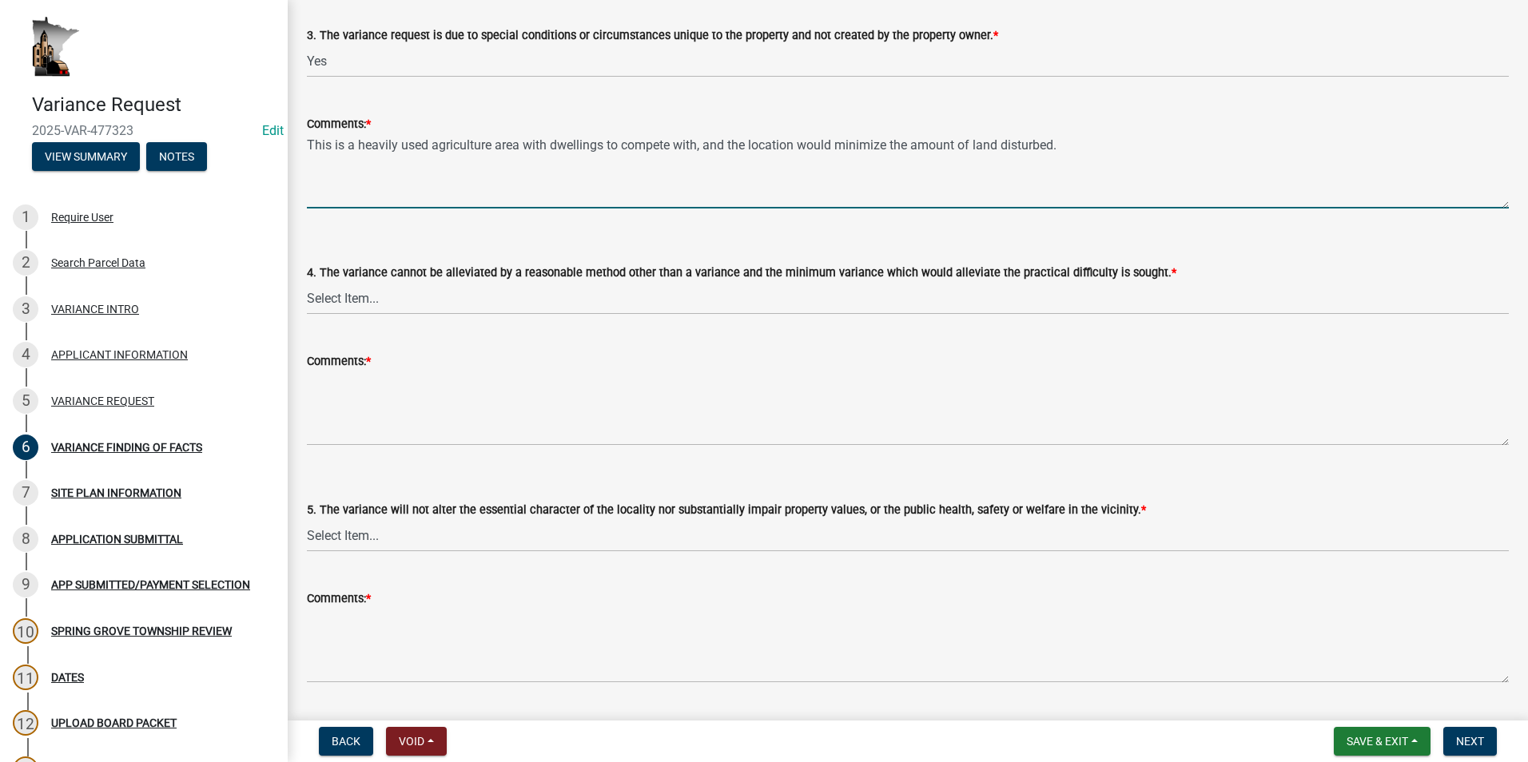
type textarea "This is a heavily used agriculture area with dwellings to compete with, and the…"
click at [351, 308] on select "Select Item... Yes No" at bounding box center [908, 298] width 1202 height 33
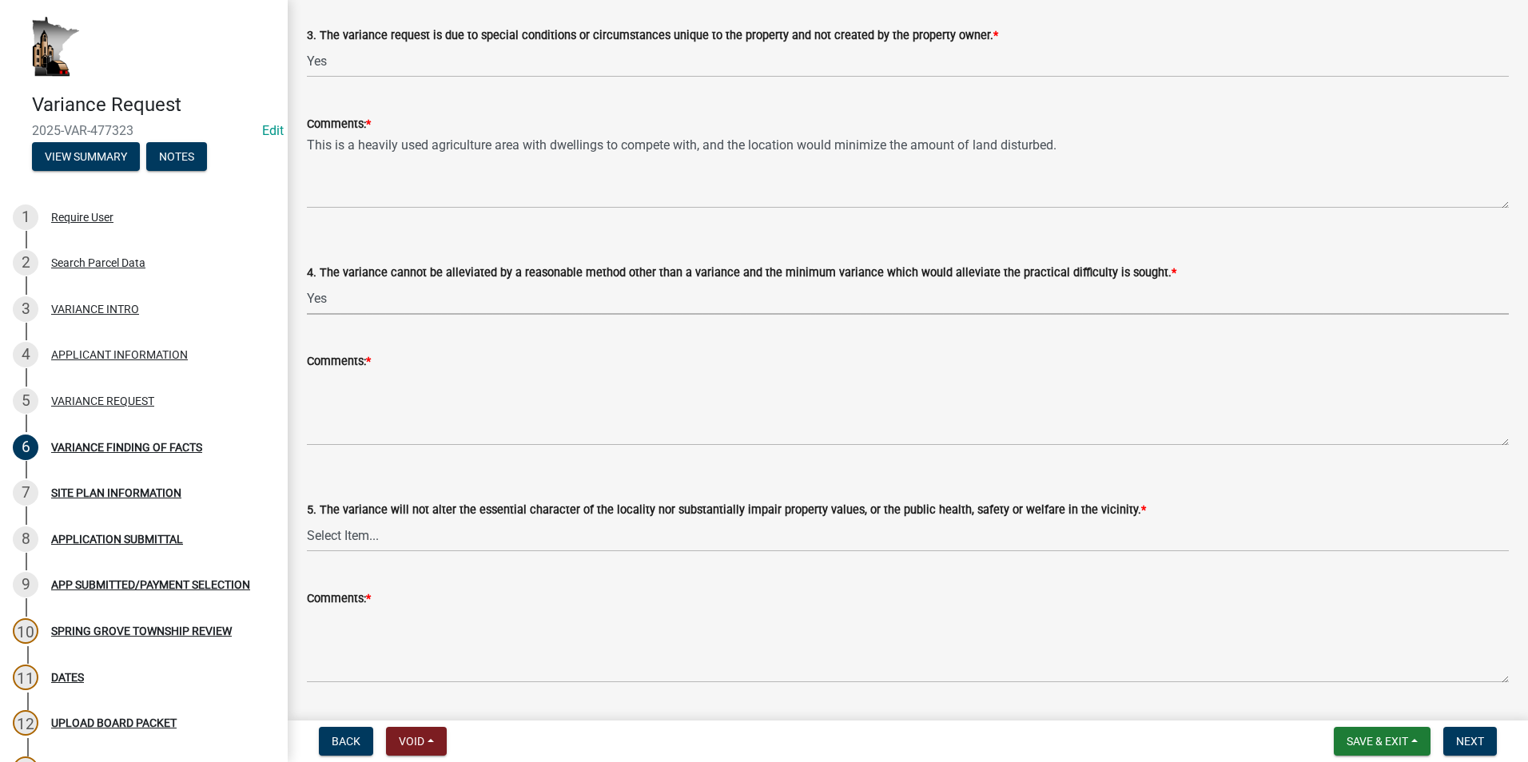
click at [307, 282] on select "Select Item... Yes No" at bounding box center [908, 298] width 1202 height 33
select select "7e69a0cc-1ed4-49c0-87fa-8a0d7a2511ee"
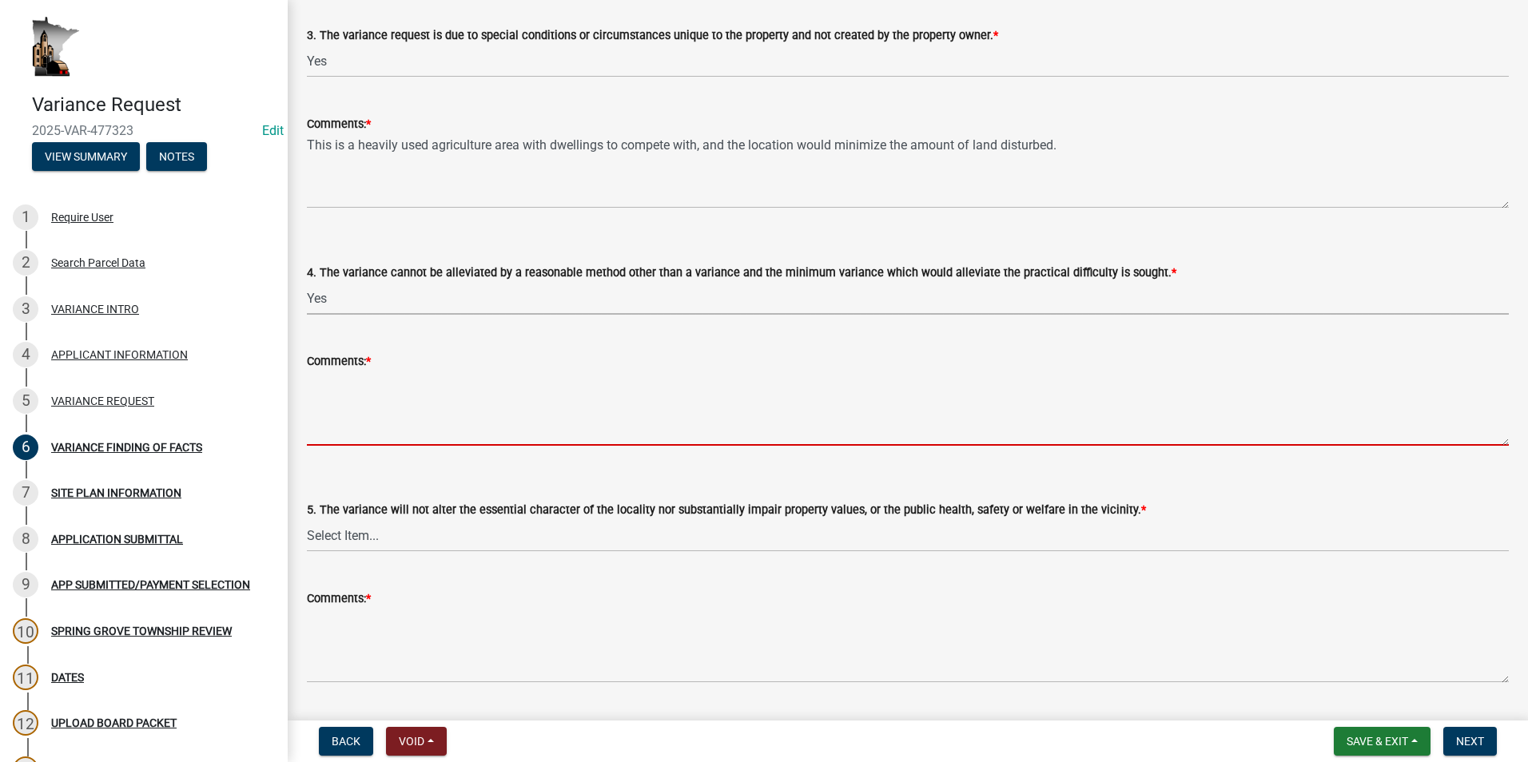
click at [332, 385] on textarea "Comments: *" at bounding box center [908, 408] width 1202 height 75
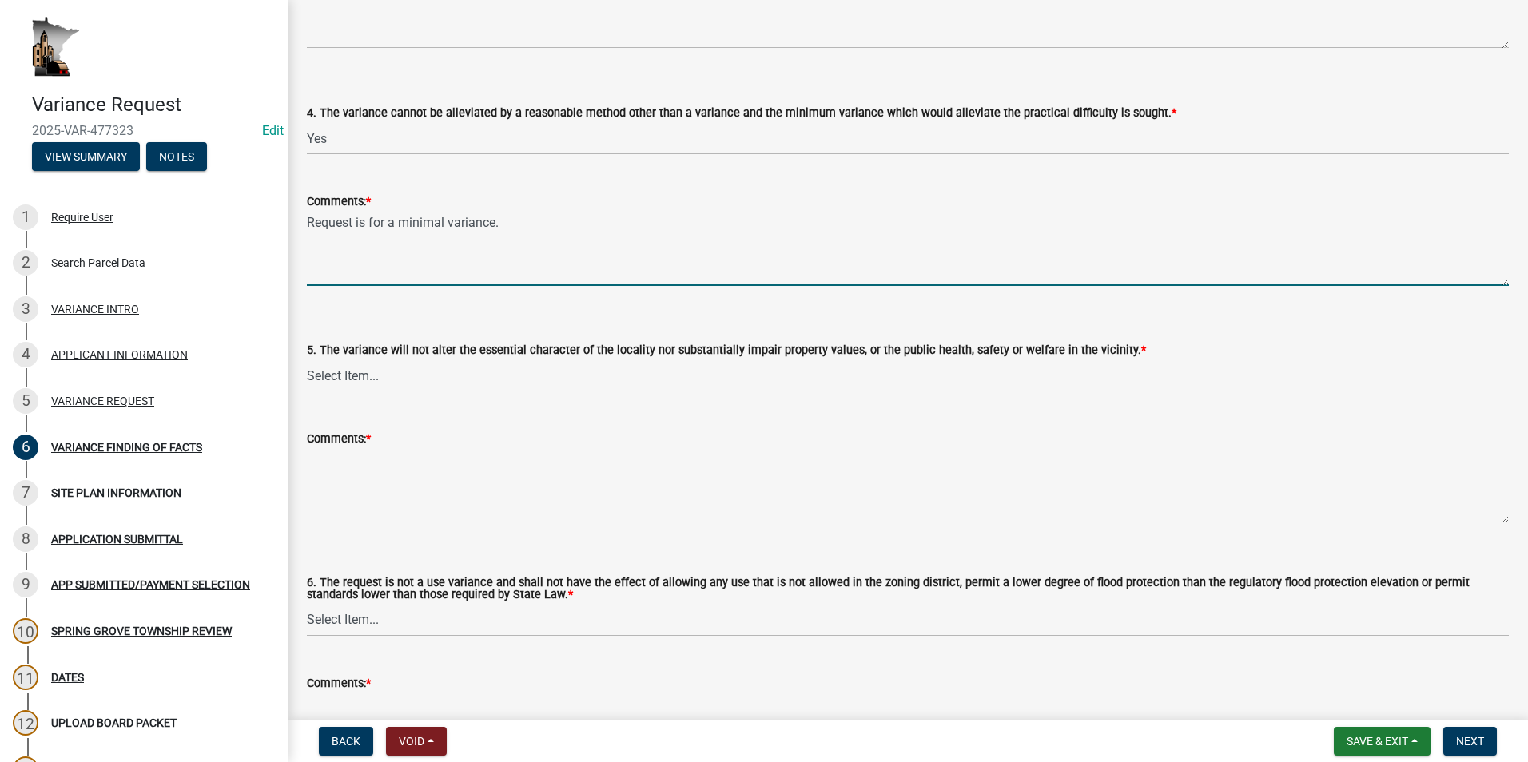
scroll to position [959, 0]
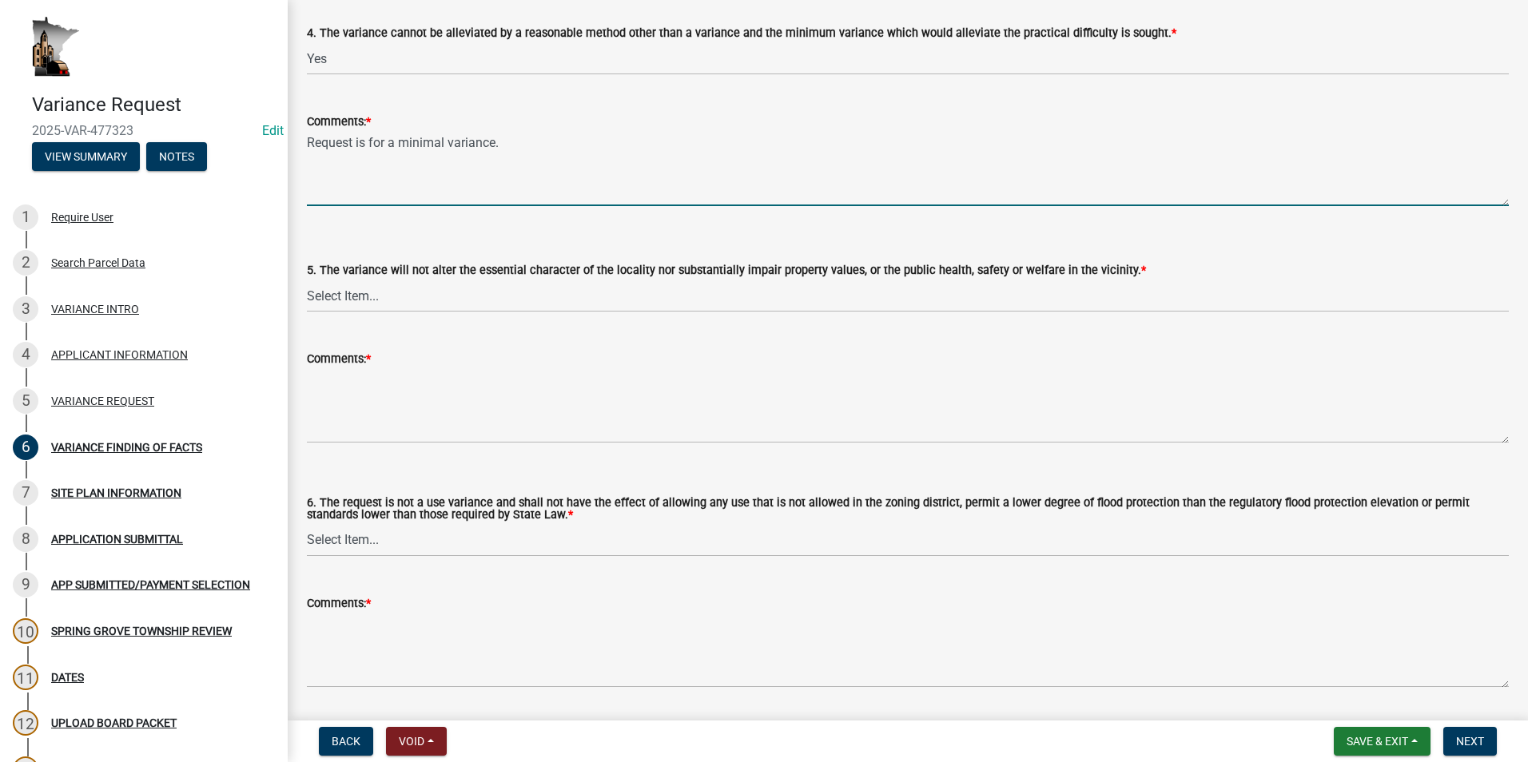
type textarea "Request is for a minimal variance."
click at [341, 288] on select "Select Item... Yes No" at bounding box center [908, 296] width 1202 height 33
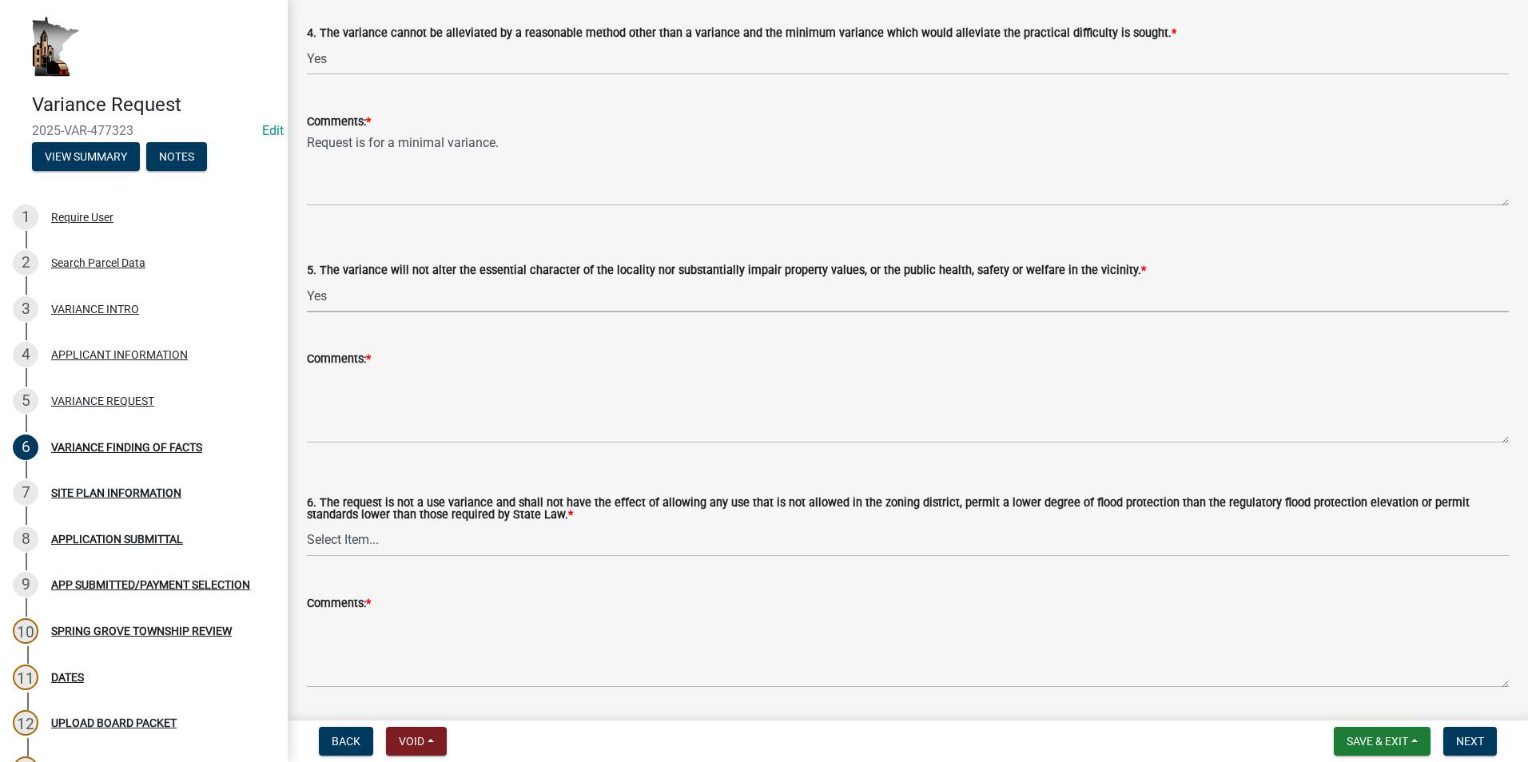
click at [307, 280] on select "Select Item... Yes No" at bounding box center [908, 296] width 1202 height 33
select select "104dc2c3-fb18-403f-90ac-5564d5e92e11"
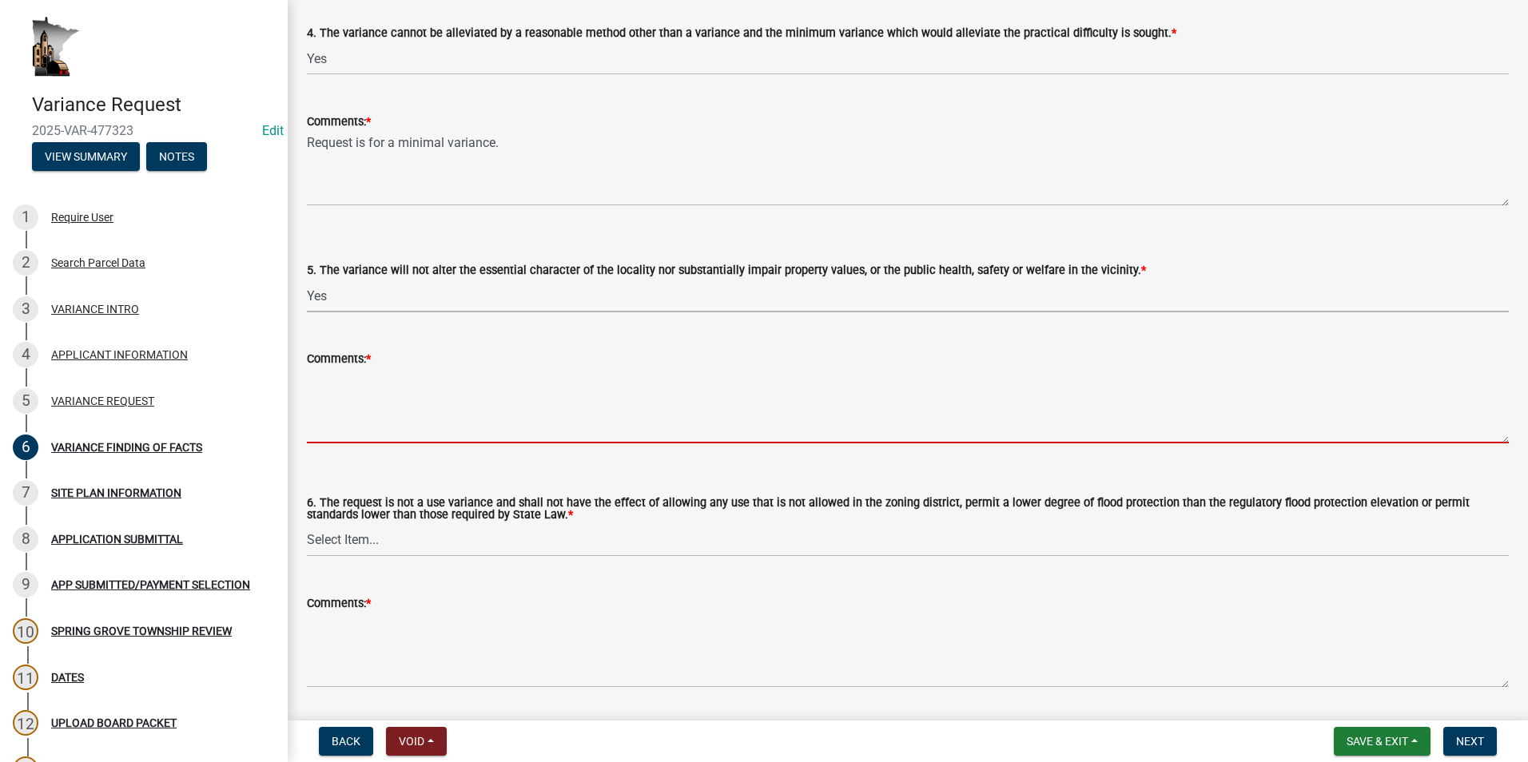
click at [339, 375] on textarea "Comments: *" at bounding box center [908, 405] width 1202 height 75
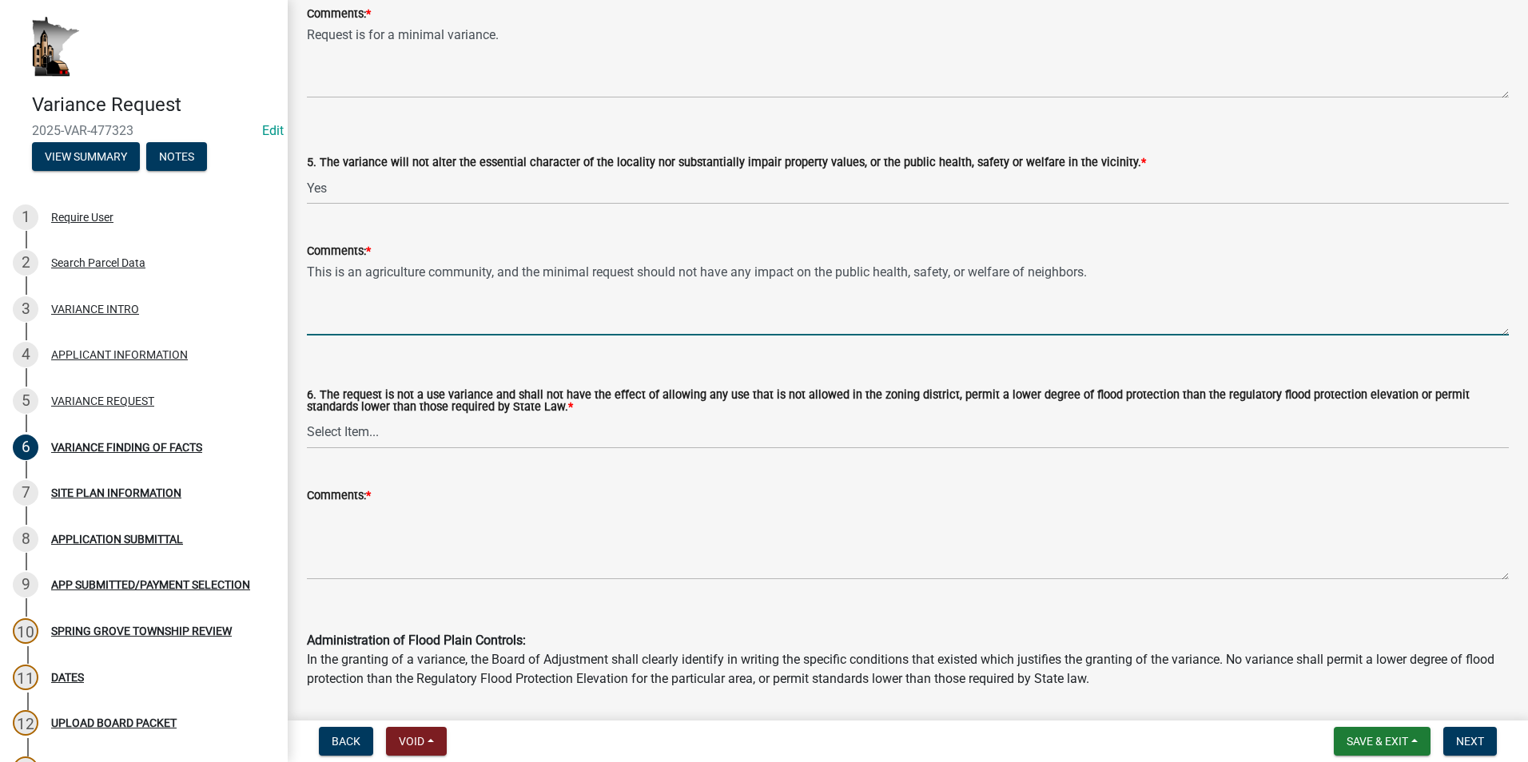
scroll to position [1119, 0]
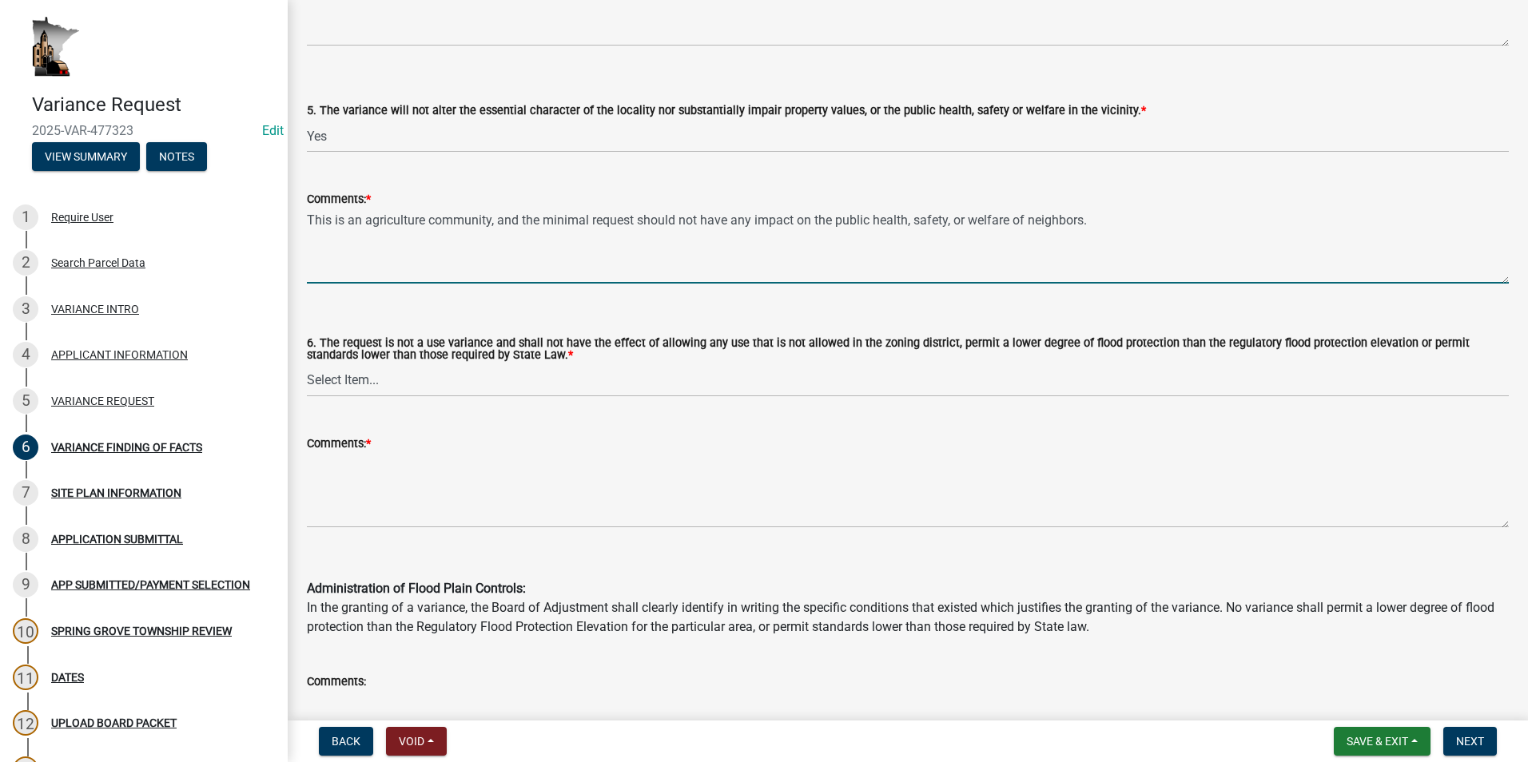
type textarea "This is an agriculture community, and the minimal request should not have any i…"
click at [352, 390] on select "Select Item... Yes No" at bounding box center [908, 380] width 1202 height 33
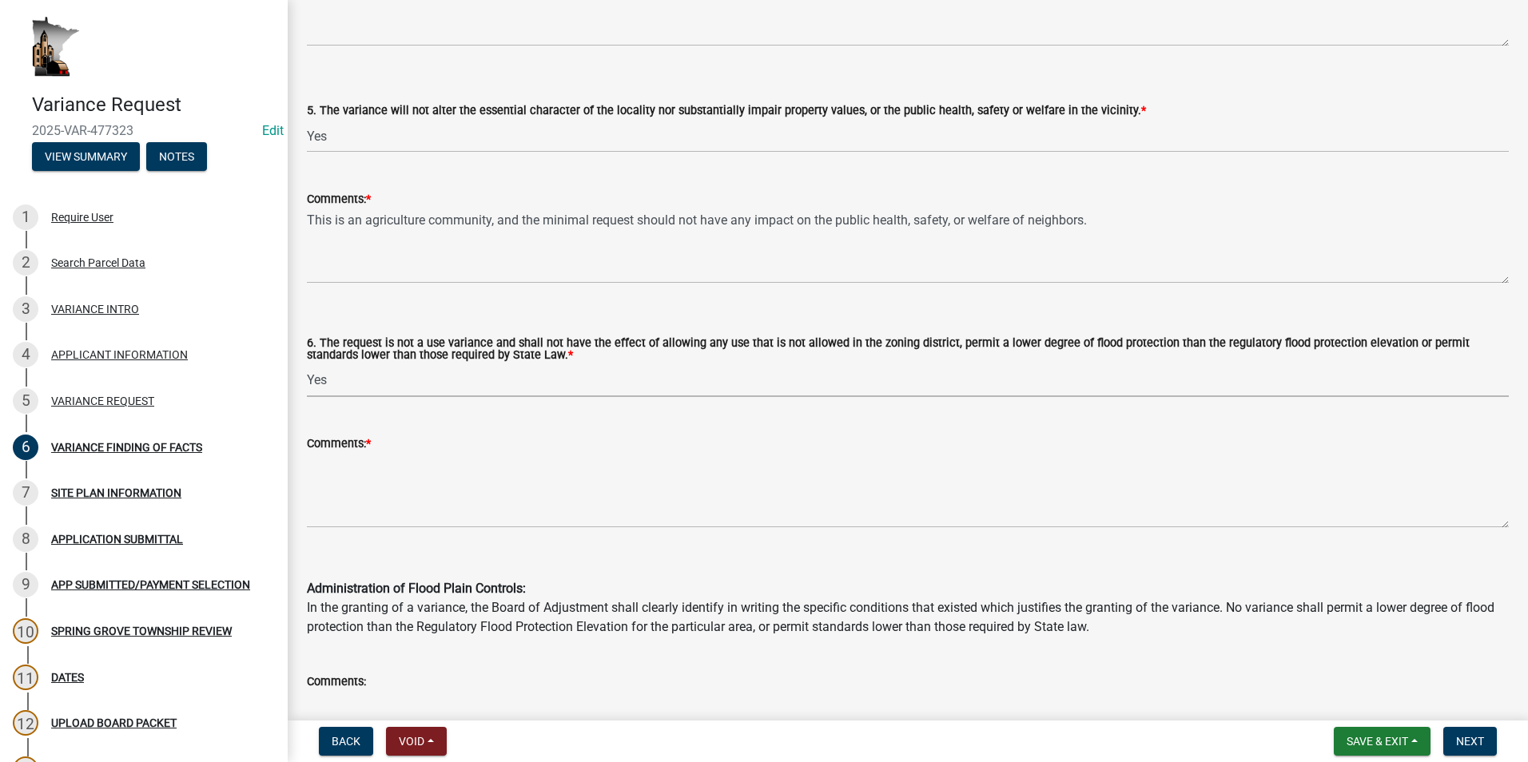
click at [307, 364] on select "Select Item... Yes No" at bounding box center [908, 380] width 1202 height 33
select select "c22521f2-ae46-4292-a6c5-e255f75be06c"
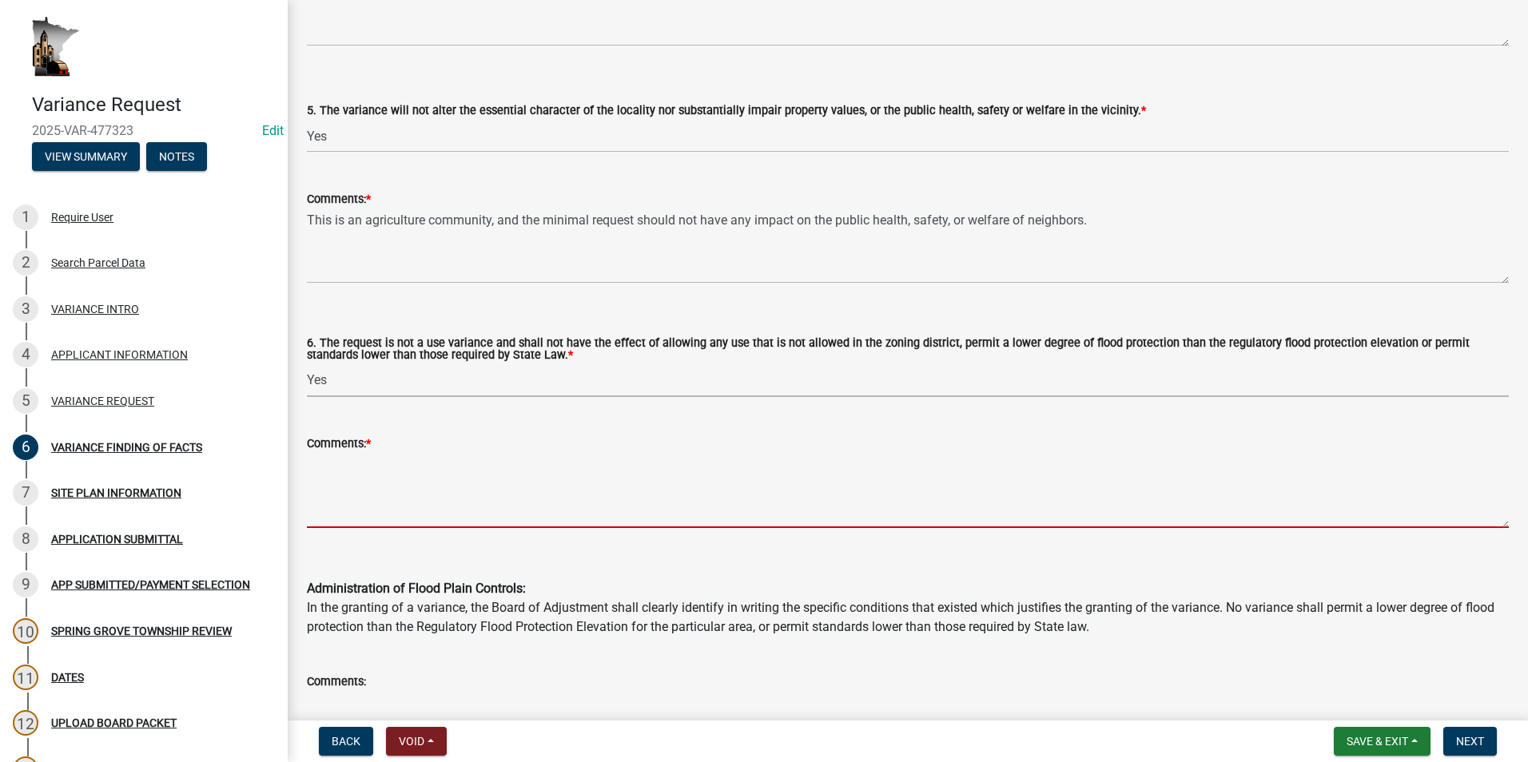
click at [352, 475] on textarea "Comments: *" at bounding box center [908, 490] width 1202 height 75
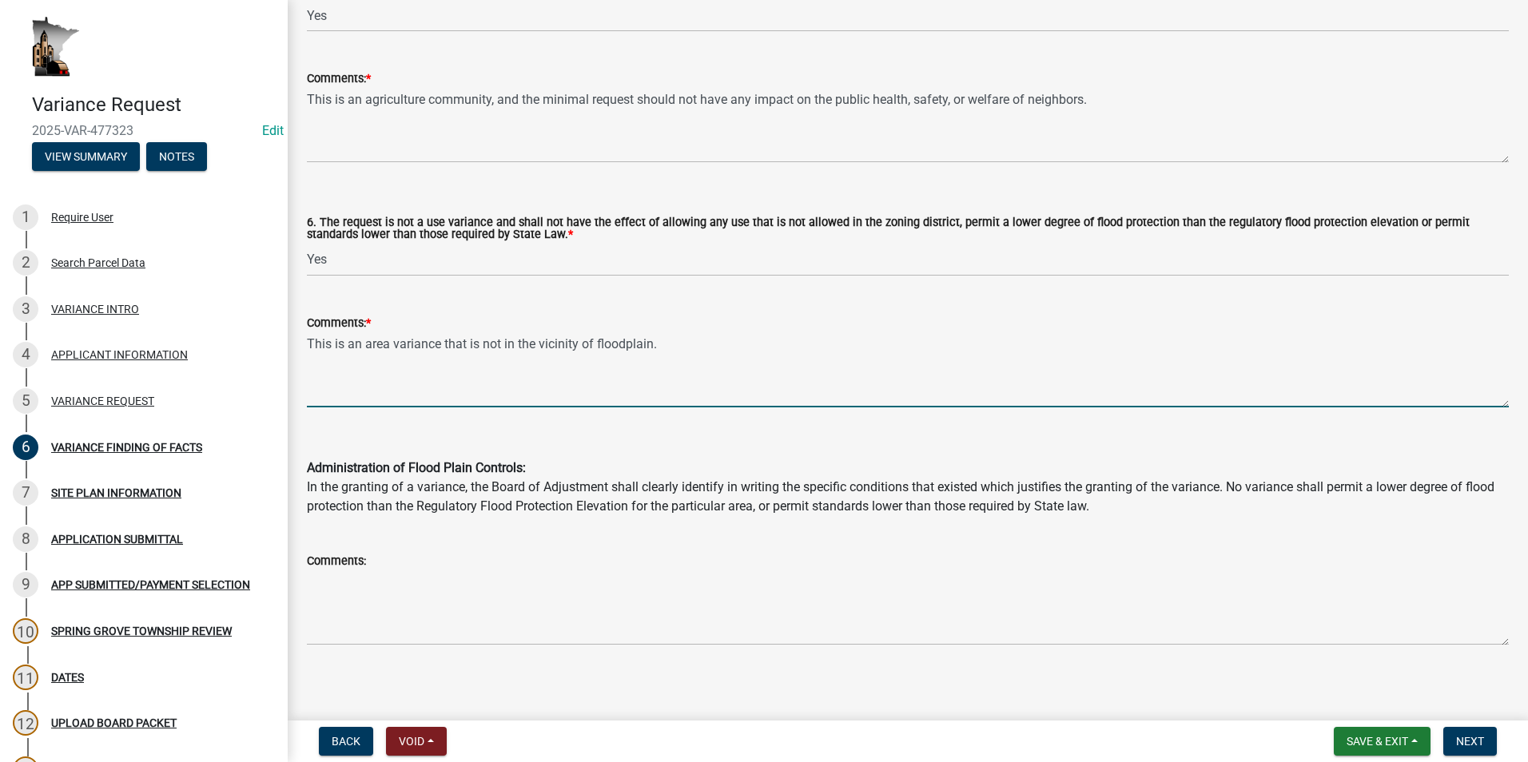
scroll to position [1246, 0]
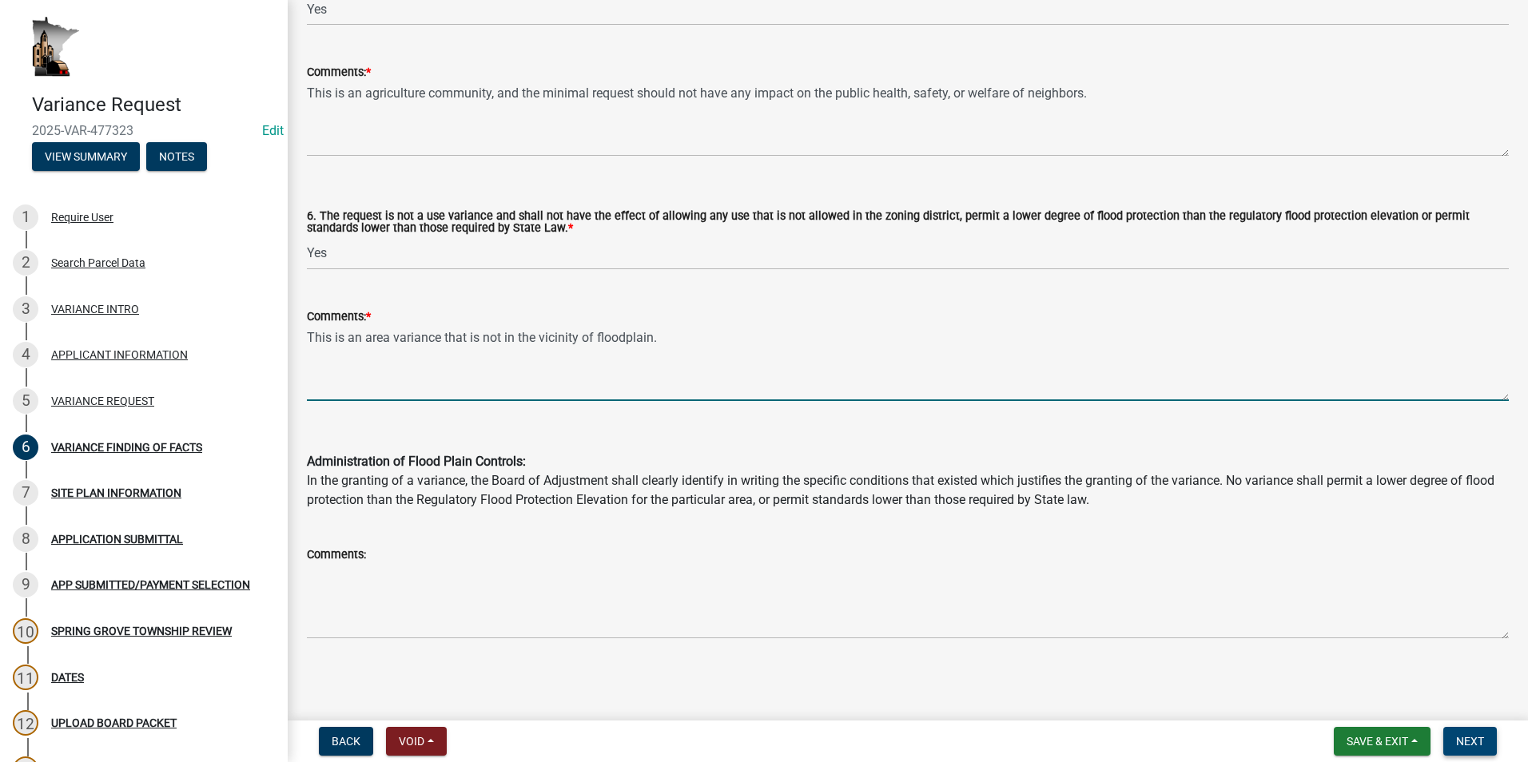
type textarea "This is an area variance that is not in the vicinity of floodplain."
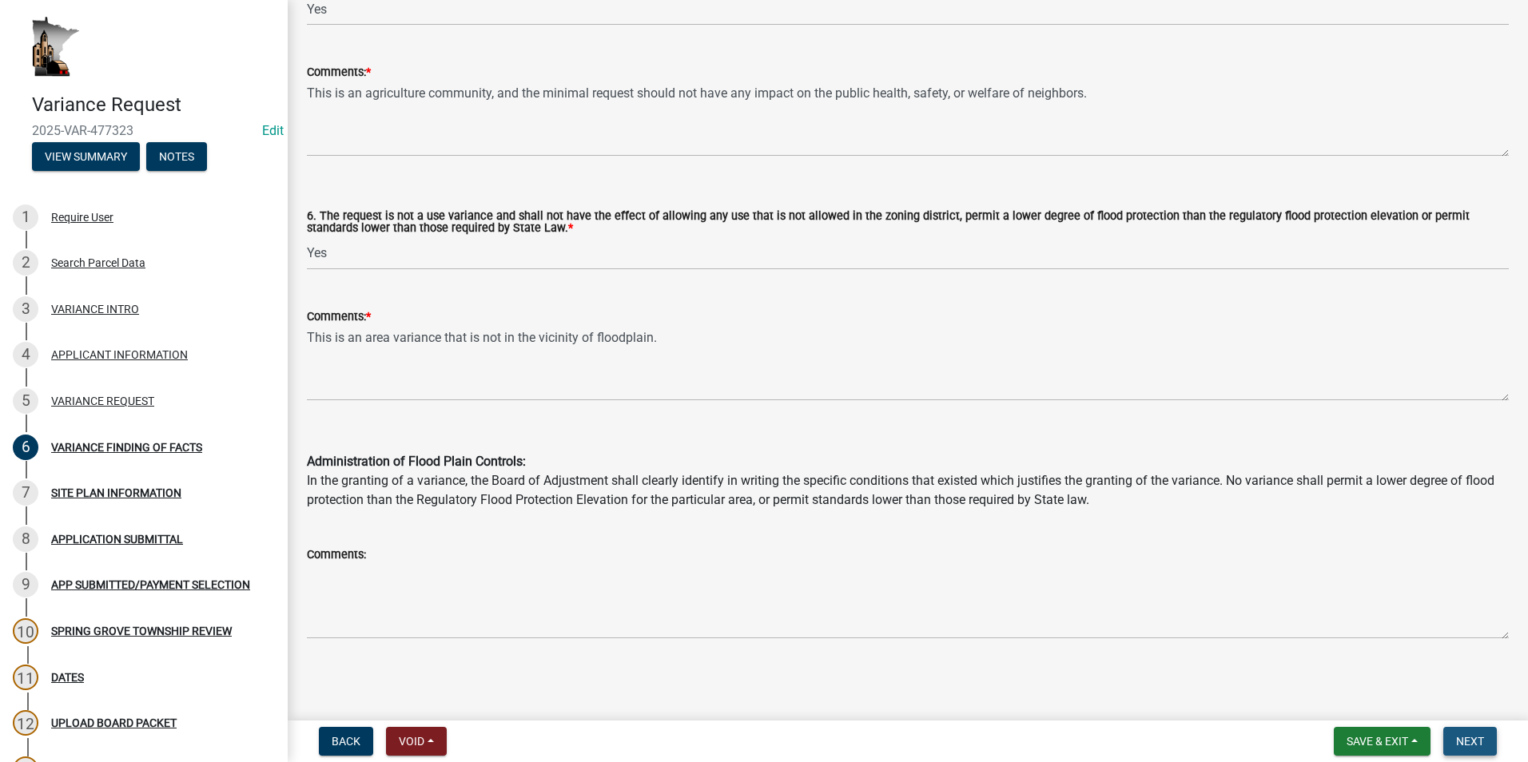
click at [1474, 736] on span "Next" at bounding box center [1470, 741] width 28 height 13
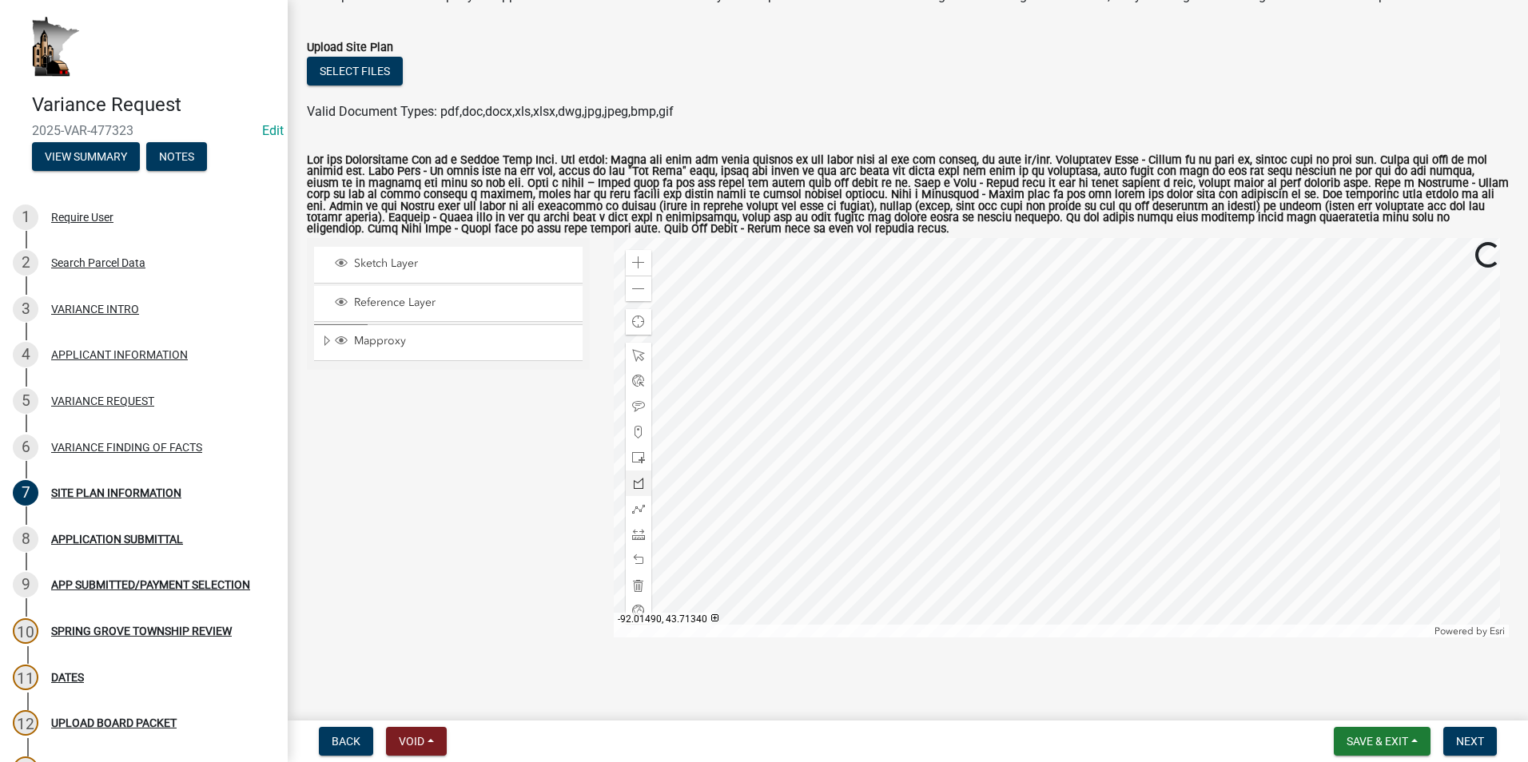
scroll to position [104, 0]
click at [633, 254] on div "Zoom in" at bounding box center [639, 263] width 26 height 26
click at [918, 370] on div at bounding box center [1062, 437] width 896 height 399
click at [632, 266] on span at bounding box center [638, 262] width 13 height 13
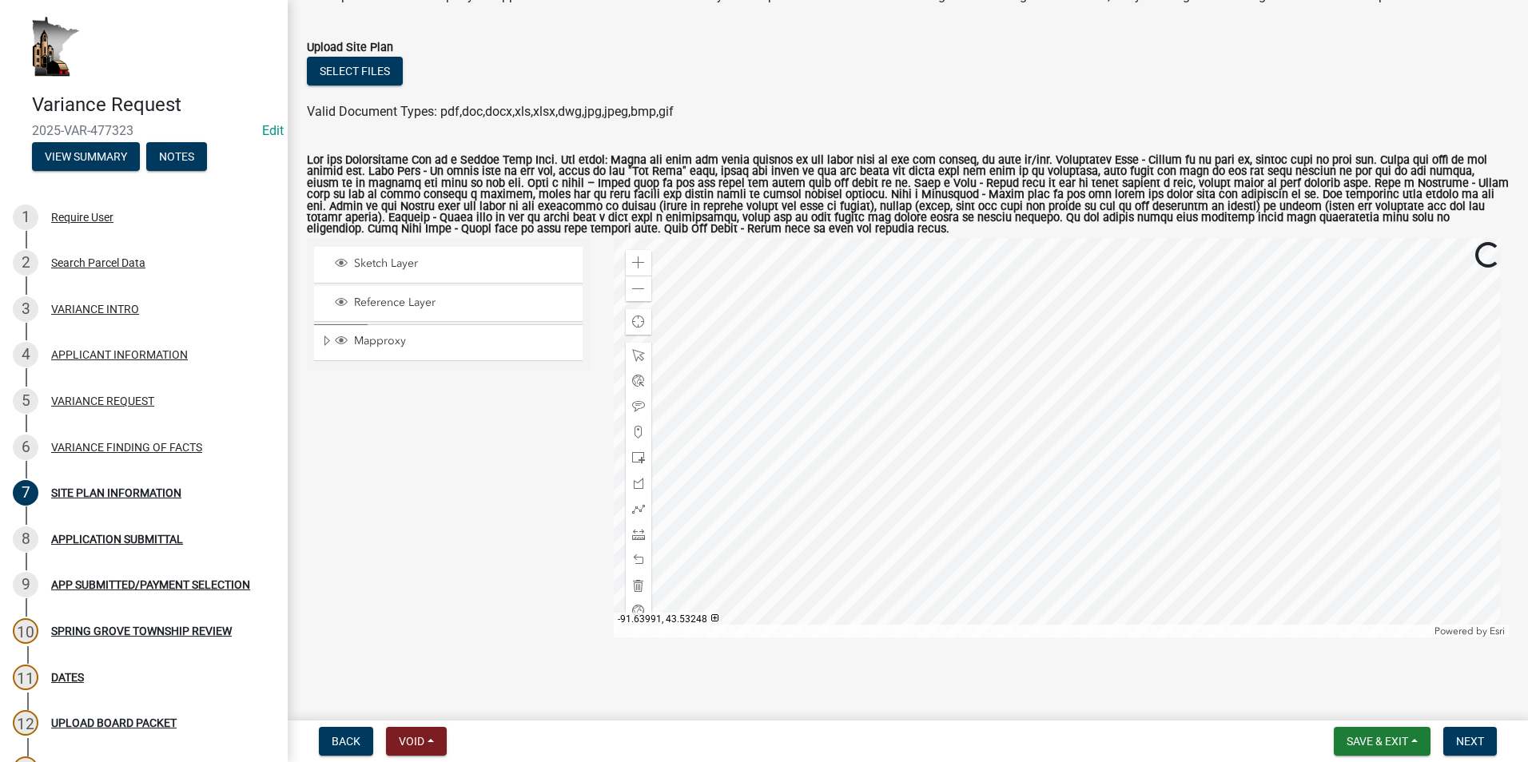
click at [905, 411] on div at bounding box center [1062, 437] width 896 height 399
click at [639, 455] on span at bounding box center [638, 457] width 13 height 13
click at [878, 415] on div at bounding box center [1062, 437] width 896 height 399
click at [635, 360] on span at bounding box center [638, 355] width 13 height 13
click at [891, 419] on div at bounding box center [1062, 437] width 896 height 399
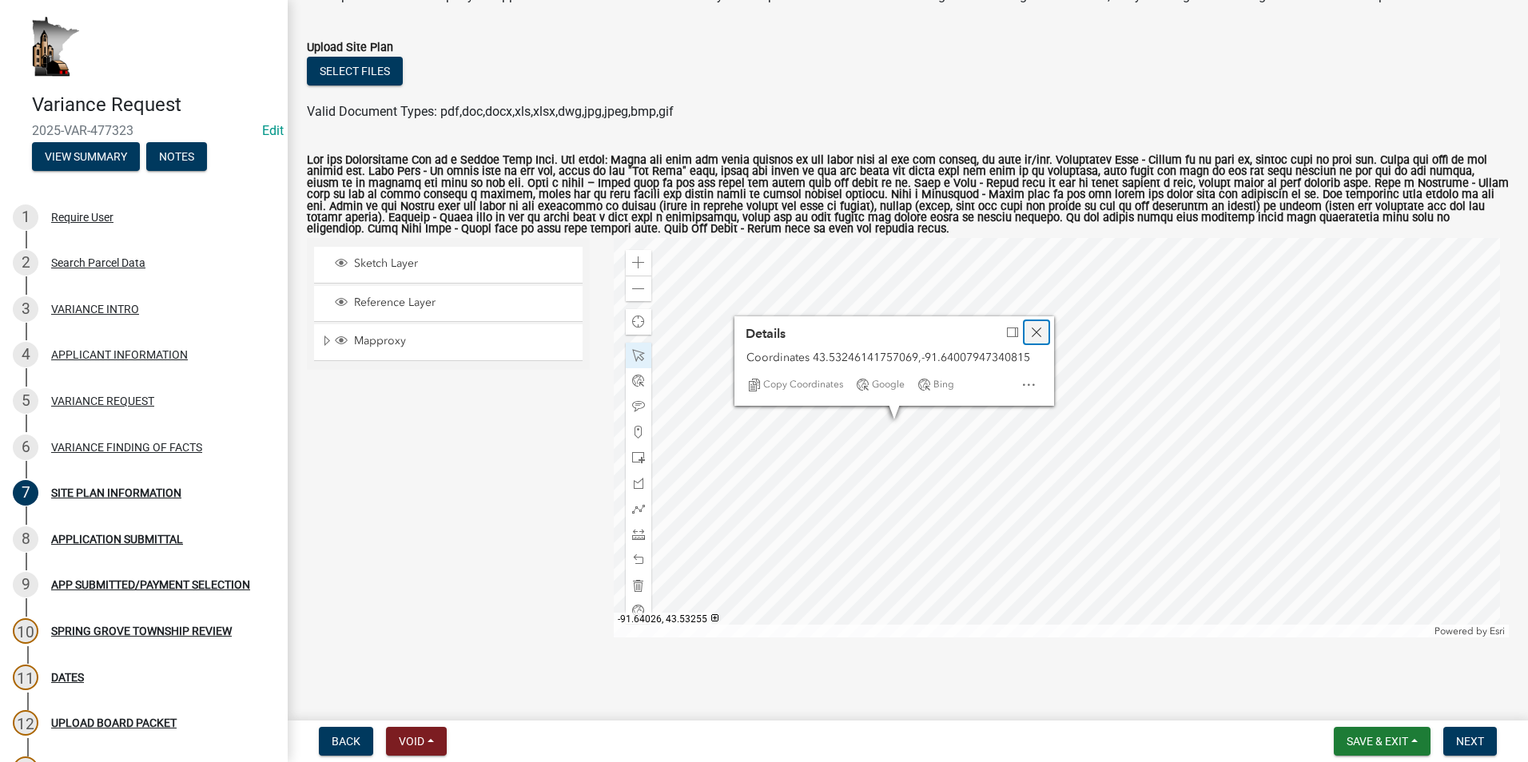
click at [1036, 332] on span "Close" at bounding box center [1036, 332] width 13 height 13
click at [857, 413] on div at bounding box center [1062, 437] width 896 height 399
click at [887, 420] on div at bounding box center [1062, 437] width 896 height 399
click at [891, 407] on div at bounding box center [1062, 437] width 896 height 399
click at [923, 413] on div at bounding box center [1062, 437] width 896 height 399
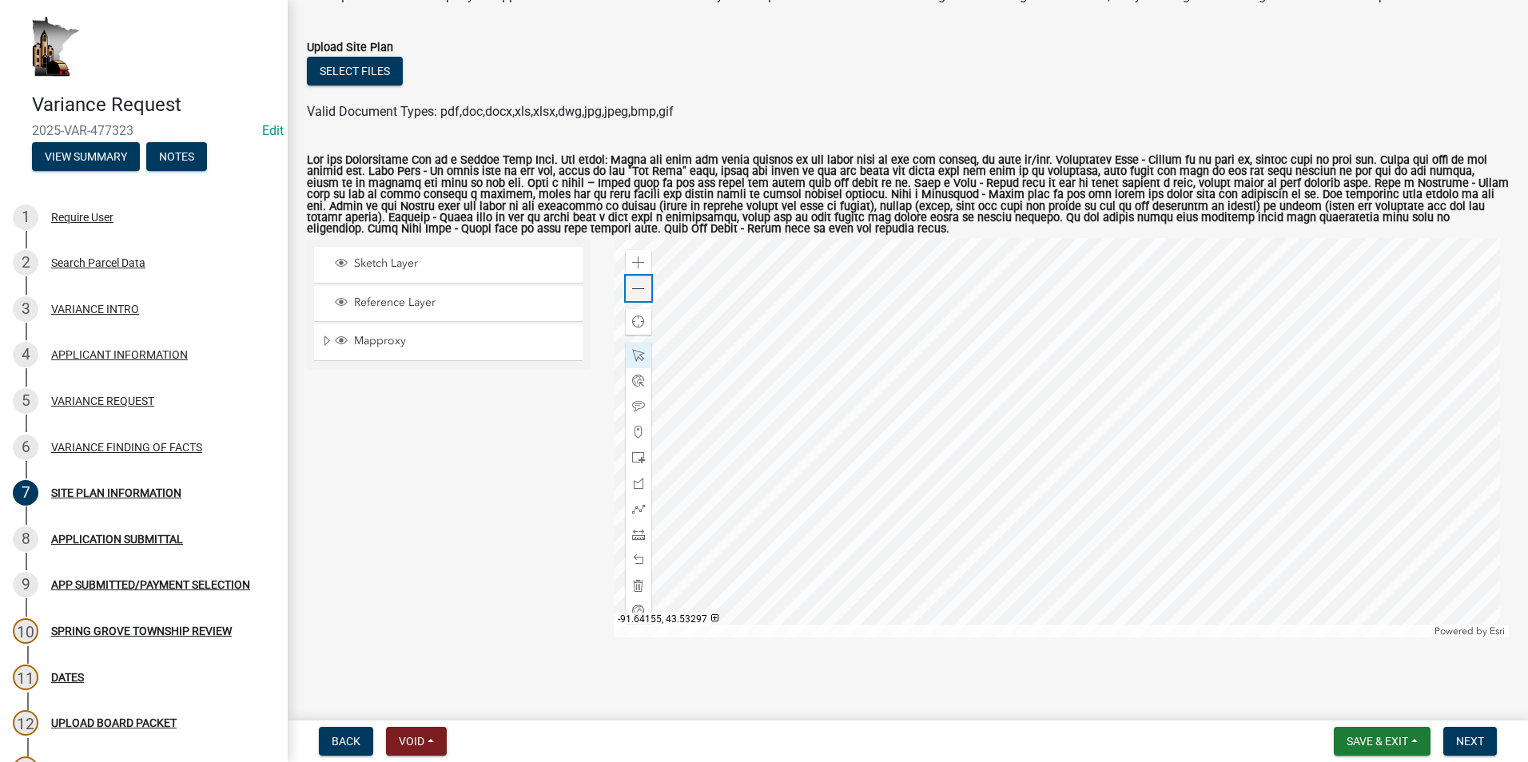
click at [642, 293] on div "Zoom out" at bounding box center [639, 289] width 26 height 26
click at [640, 356] on span at bounding box center [638, 355] width 13 height 13
click at [635, 298] on div "Zoom out" at bounding box center [639, 289] width 26 height 26
click at [1487, 737] on button "Next" at bounding box center [1470, 741] width 54 height 29
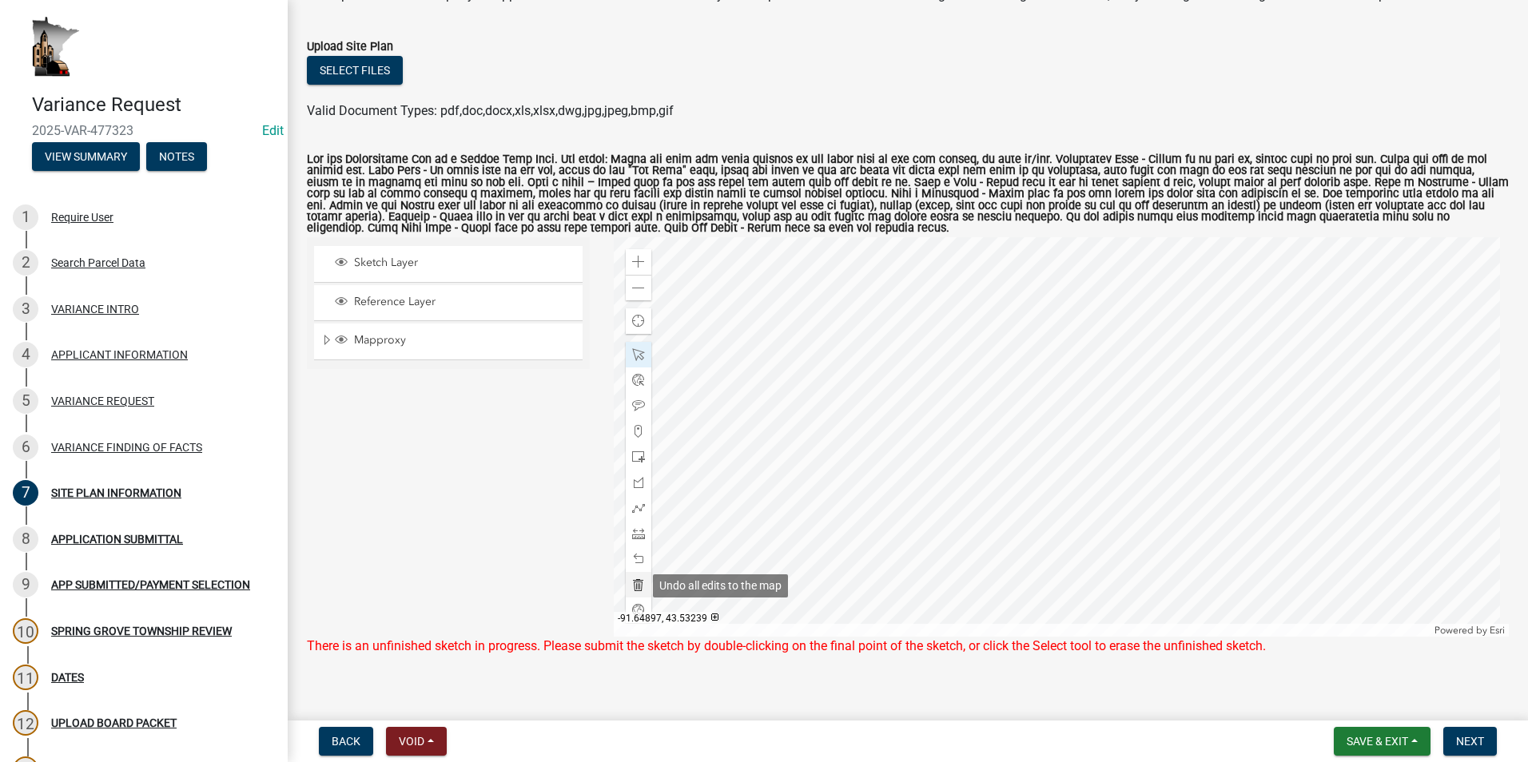
click at [636, 582] on span at bounding box center [638, 584] width 13 height 13
click at [634, 347] on div at bounding box center [639, 355] width 26 height 26
click at [1457, 728] on button "Next" at bounding box center [1470, 741] width 54 height 29
click at [141, 443] on div "VARIANCE FINDING OF FACTS" at bounding box center [126, 447] width 151 height 11
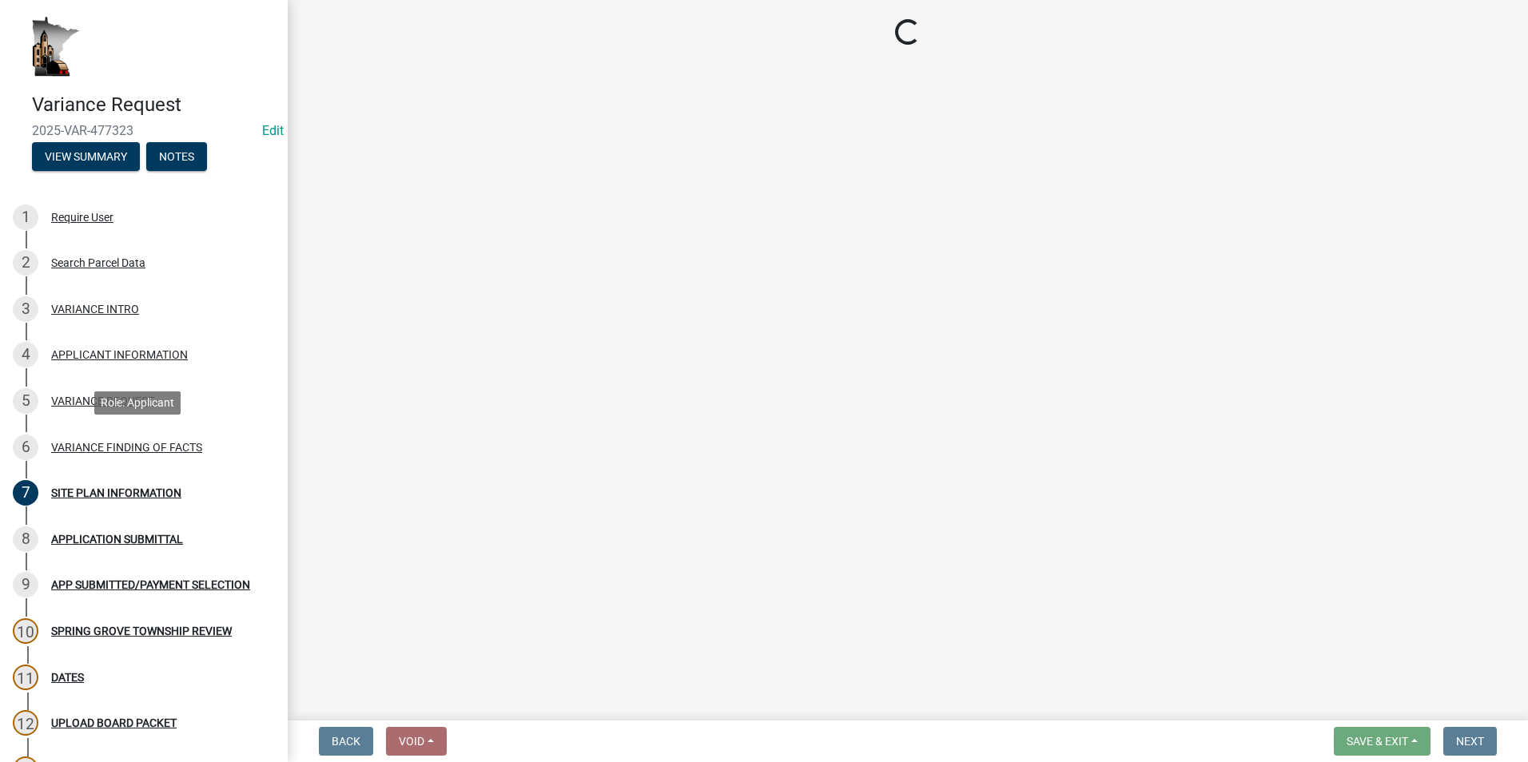
scroll to position [0, 0]
select select "e7339e75-e3d8-4c05-91a7-bbd42707347d"
select select "635aecb9-93f4-4782-a4af-22c7a8086bbc"
select select "aaa485d0-d801-4d37-bb7e-2a92079090af"
select select "7e69a0cc-1ed4-49c0-87fa-8a0d7a2511ee"
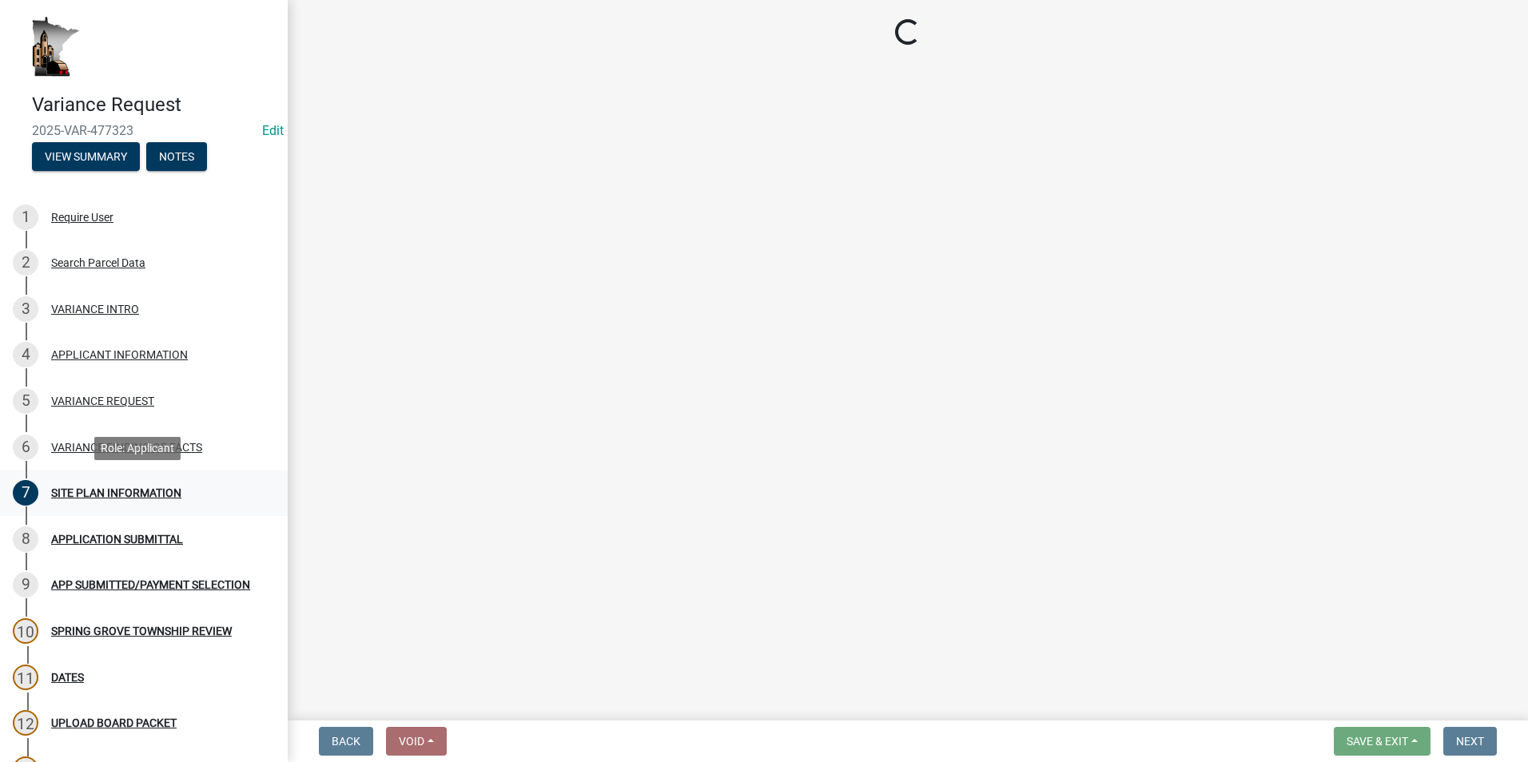
select select "104dc2c3-fb18-403f-90ac-5564d5e92e11"
select select "c22521f2-ae46-4292-a6c5-e255f75be06c"
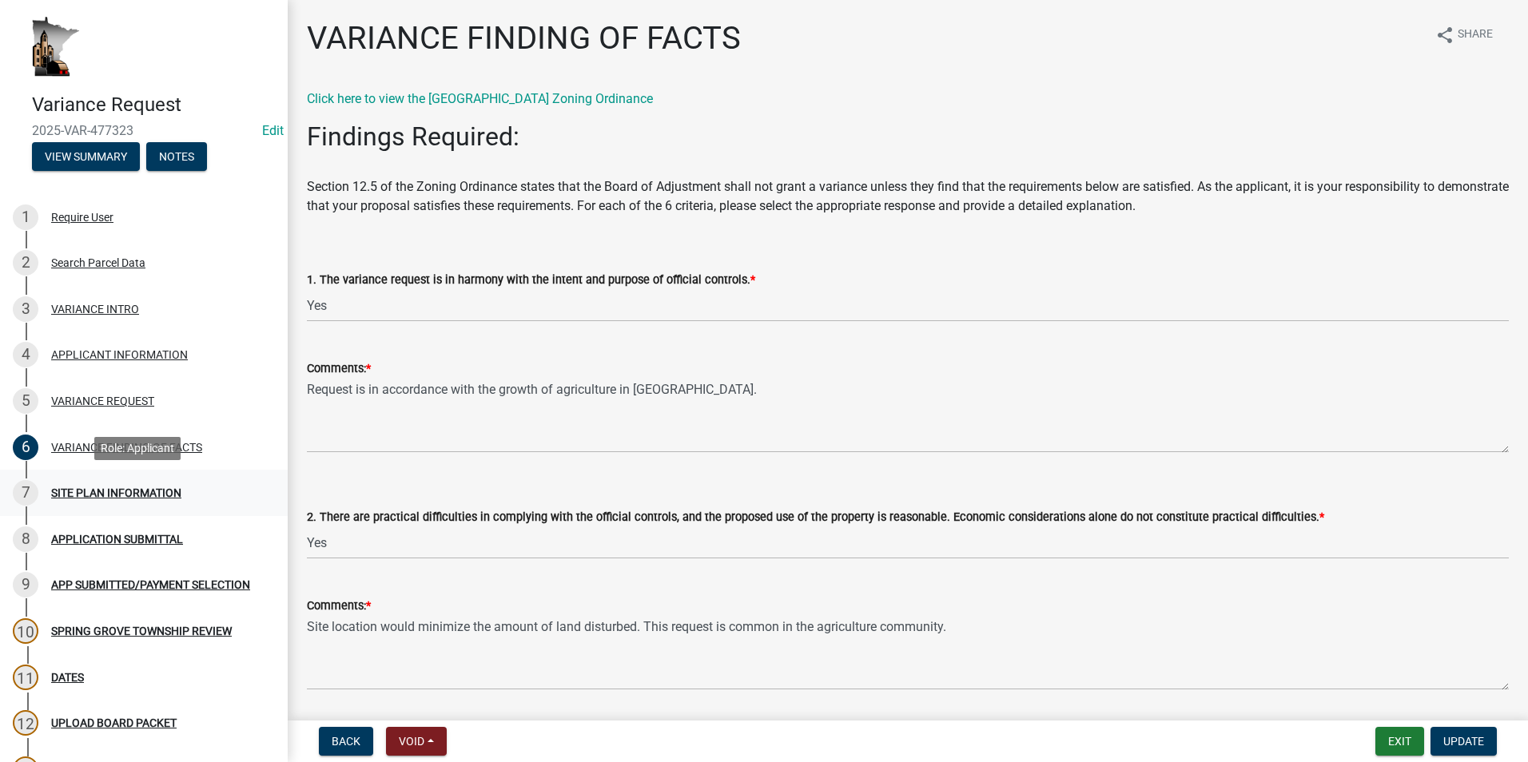
click at [133, 487] on div "SITE PLAN INFORMATION" at bounding box center [116, 492] width 130 height 11
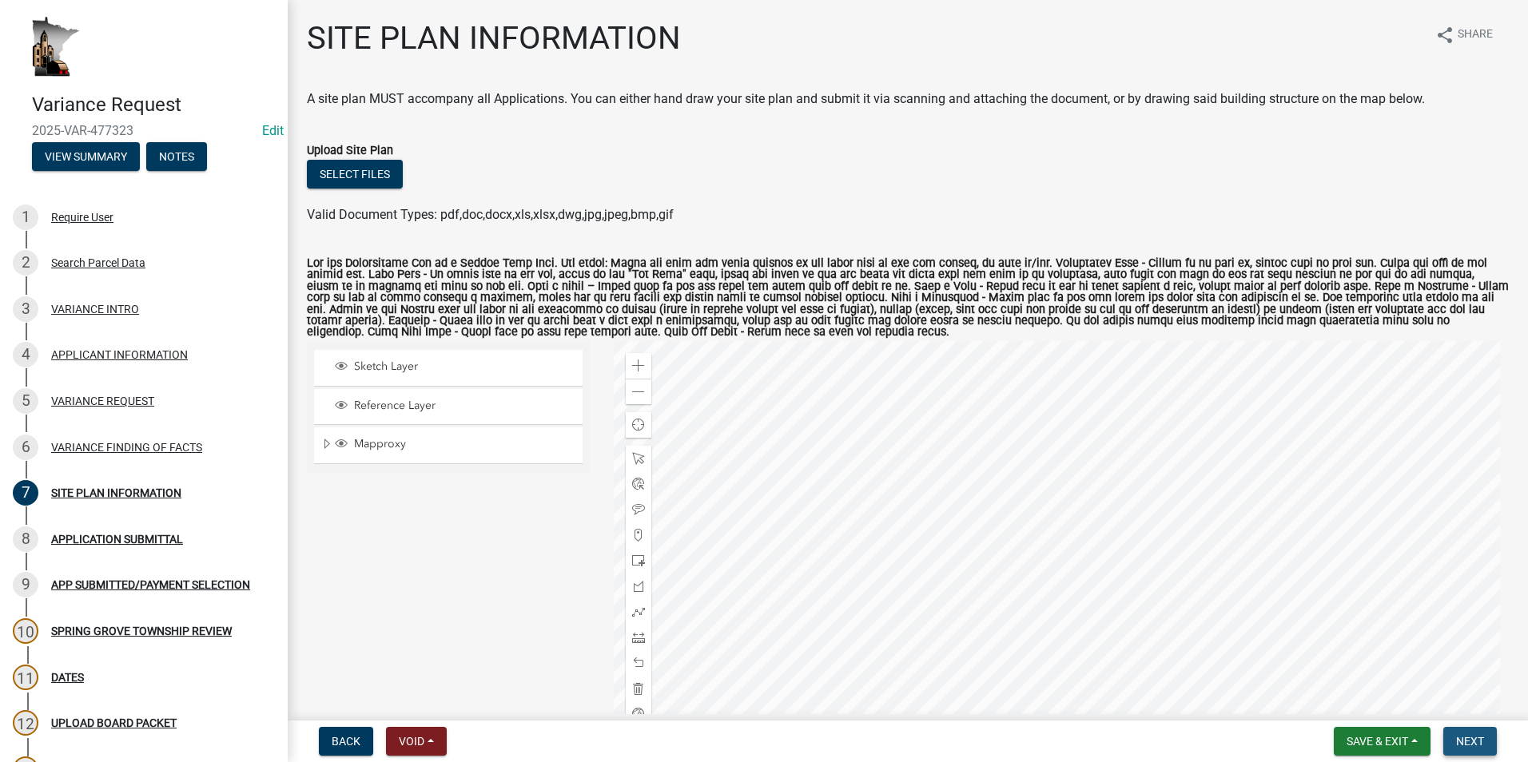
click at [1471, 738] on span "Next" at bounding box center [1470, 741] width 28 height 13
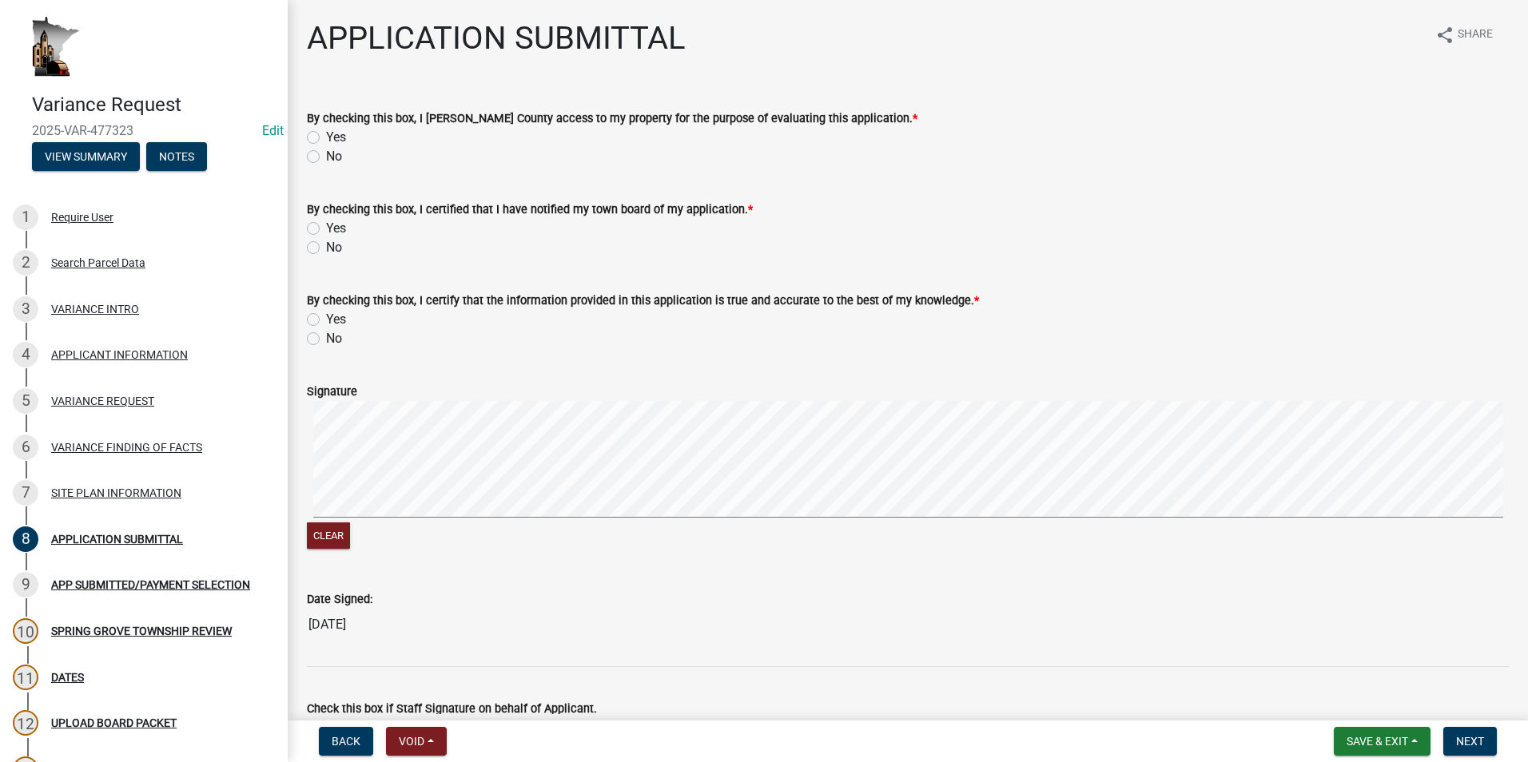
click at [326, 139] on label "Yes" at bounding box center [336, 137] width 20 height 19
click at [326, 138] on input "Yes" at bounding box center [331, 133] width 10 height 10
radio input "true"
click at [326, 227] on label "Yes" at bounding box center [336, 228] width 20 height 19
click at [326, 227] on input "Yes" at bounding box center [331, 224] width 10 height 10
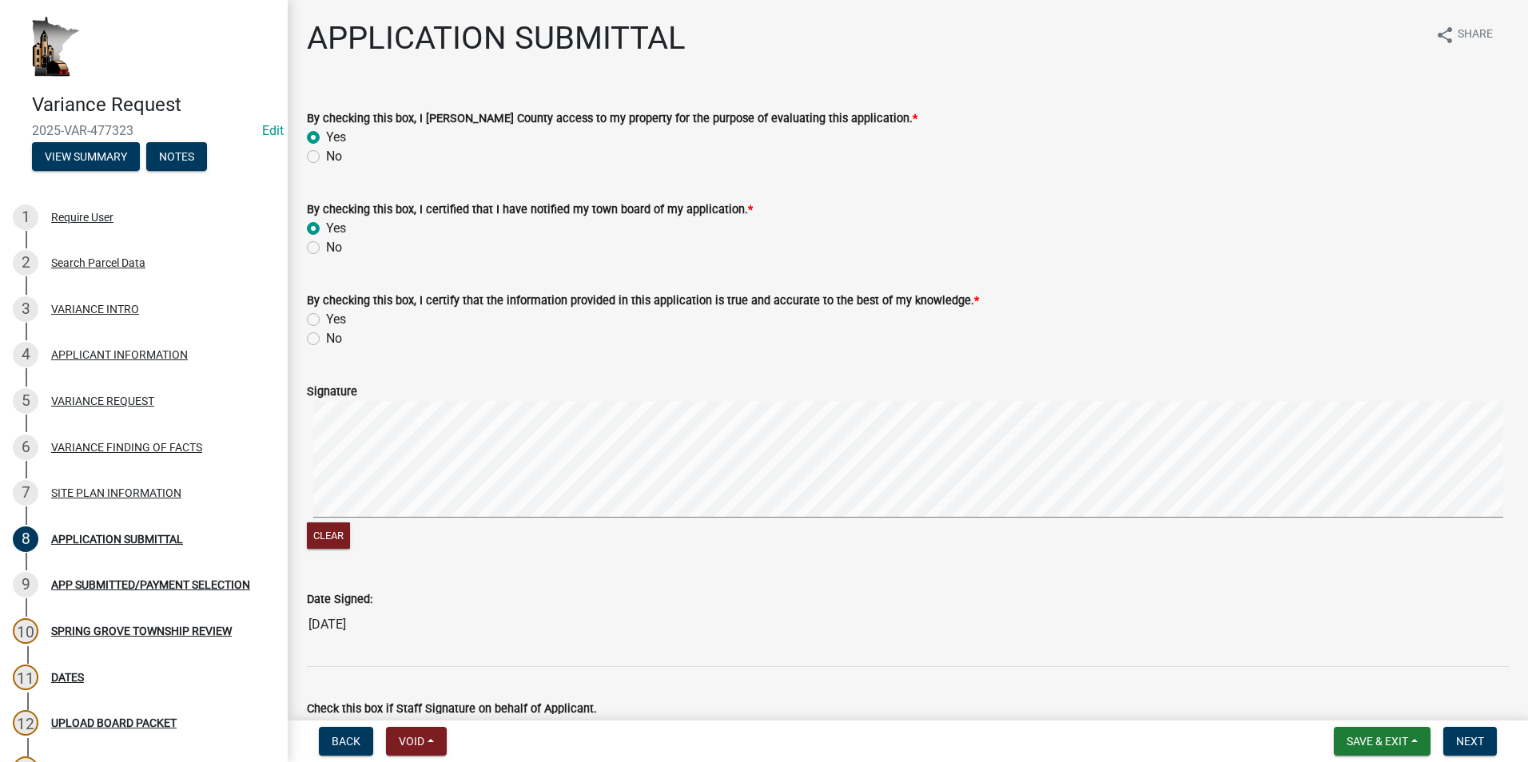
radio input "true"
click at [326, 316] on label "Yes" at bounding box center [336, 319] width 20 height 19
click at [326, 316] on input "Yes" at bounding box center [331, 315] width 10 height 10
radio input "true"
click at [1415, 743] on button "Save & Exit" at bounding box center [1381, 741] width 97 height 29
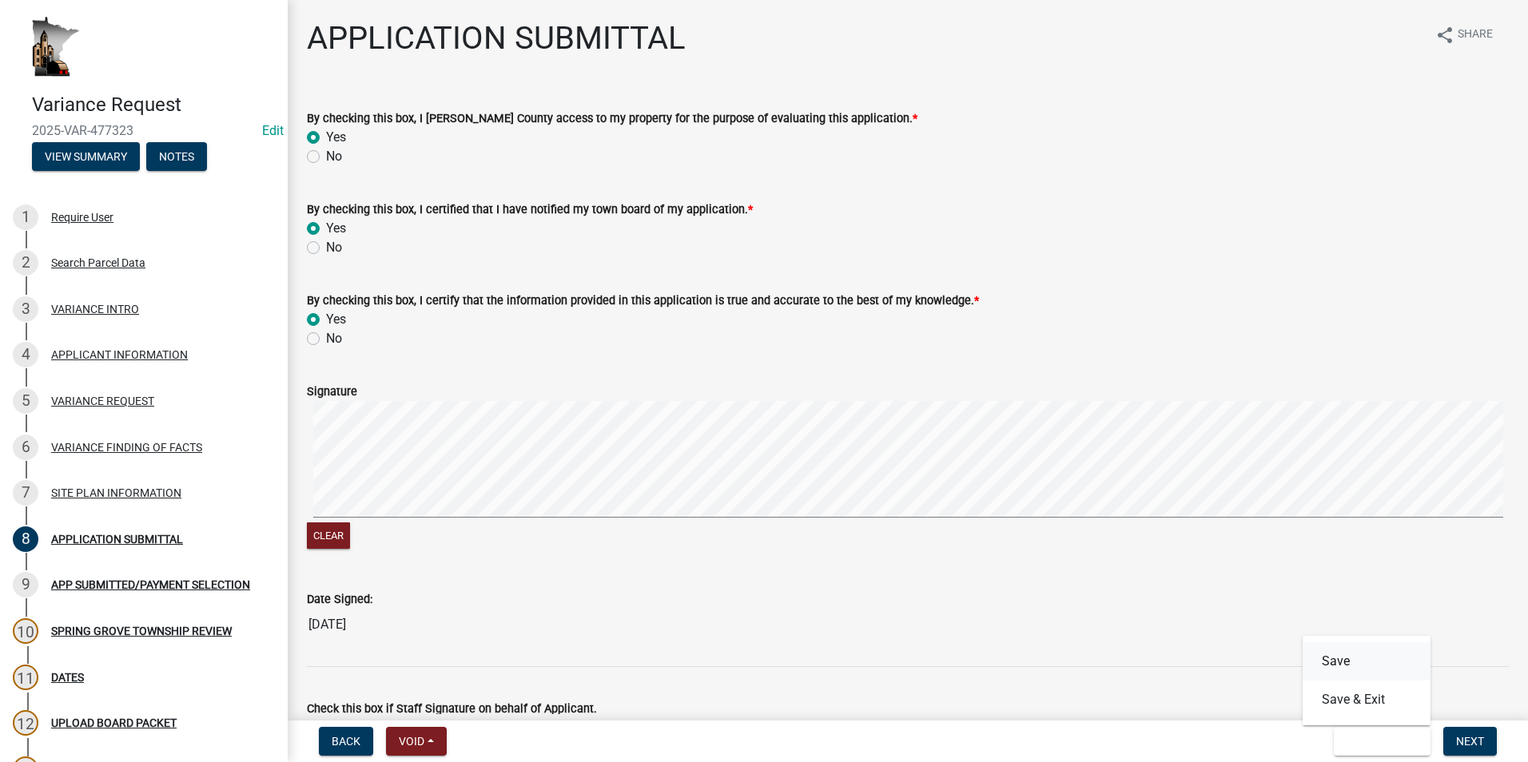
click at [1371, 674] on button "Save" at bounding box center [1366, 661] width 128 height 38
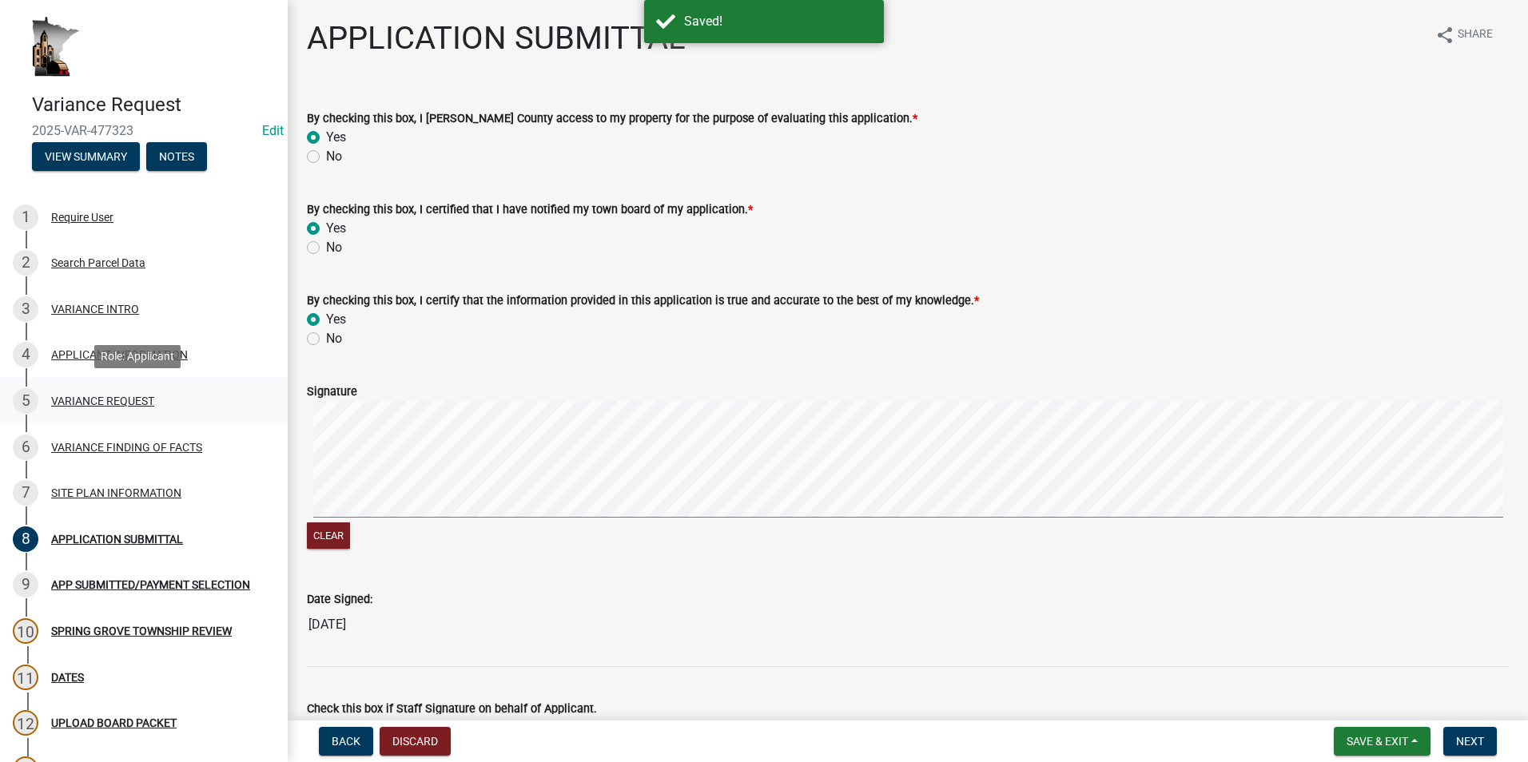
click at [111, 410] on div "5 VARIANCE REQUEST" at bounding box center [137, 401] width 249 height 26
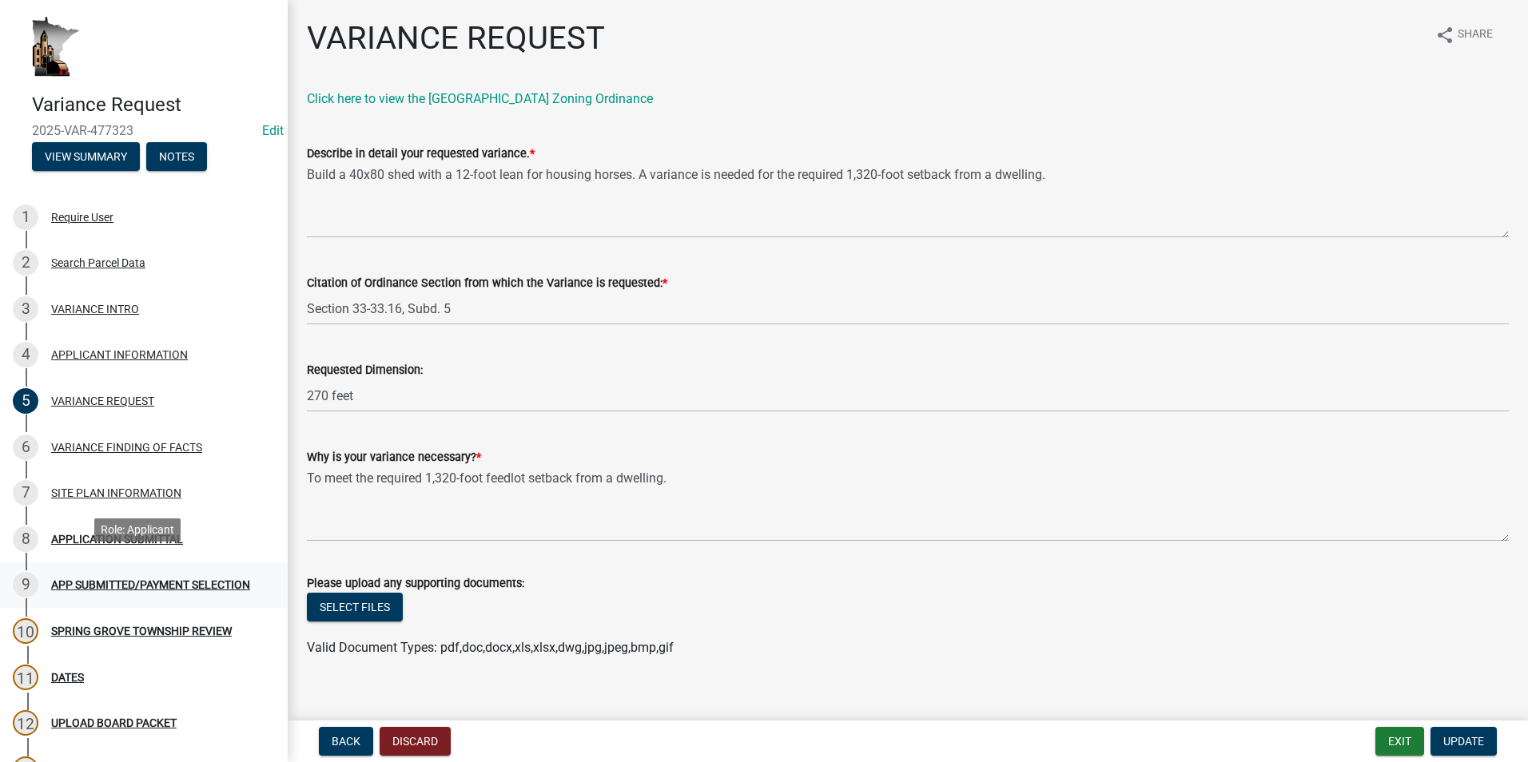
scroll to position [80, 0]
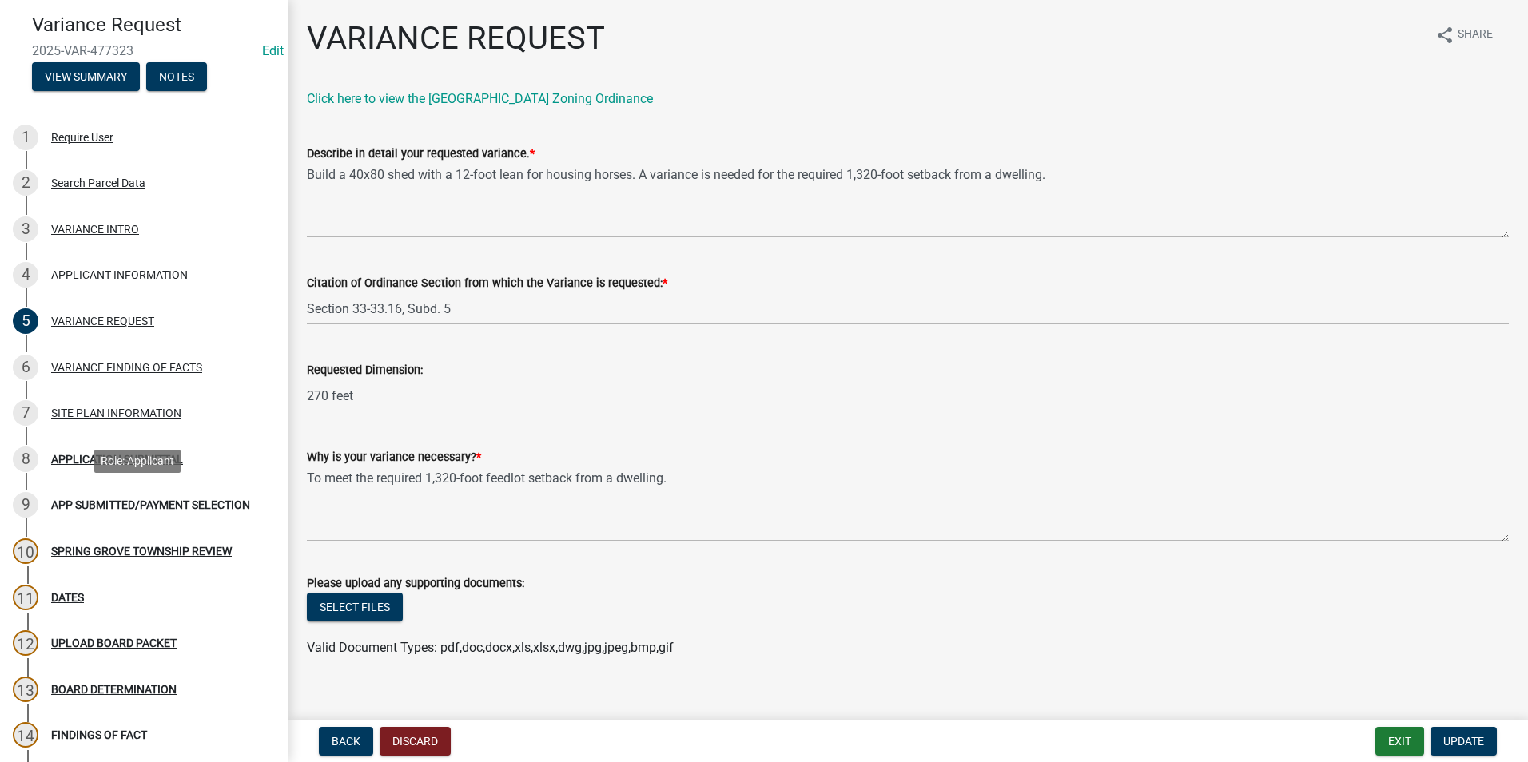
click at [167, 503] on div "APP SUBMITTED/PAYMENT SELECTION" at bounding box center [150, 504] width 199 height 11
click at [74, 455] on div "APPLICATION SUBMITTAL" at bounding box center [117, 459] width 132 height 11
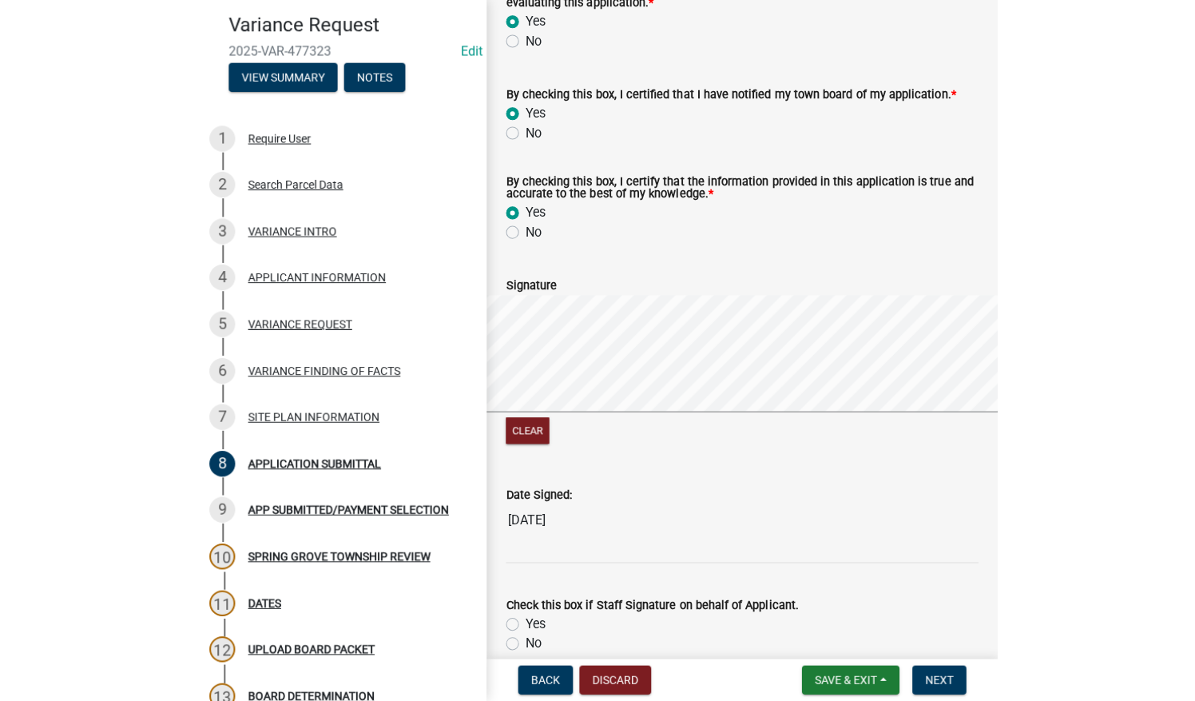
scroll to position [84, 0]
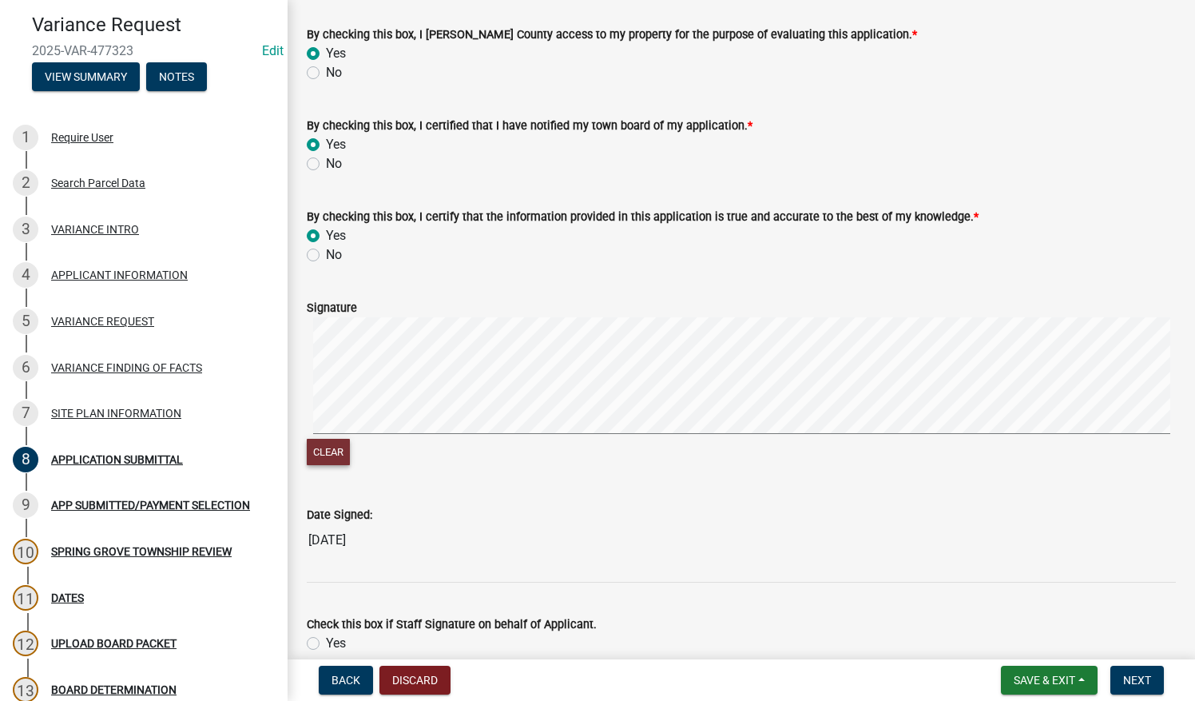
click at [332, 450] on button "Clear" at bounding box center [328, 452] width 43 height 26
click at [326, 446] on button "Clear" at bounding box center [328, 452] width 43 height 26
click at [336, 449] on button "Clear" at bounding box center [328, 452] width 43 height 26
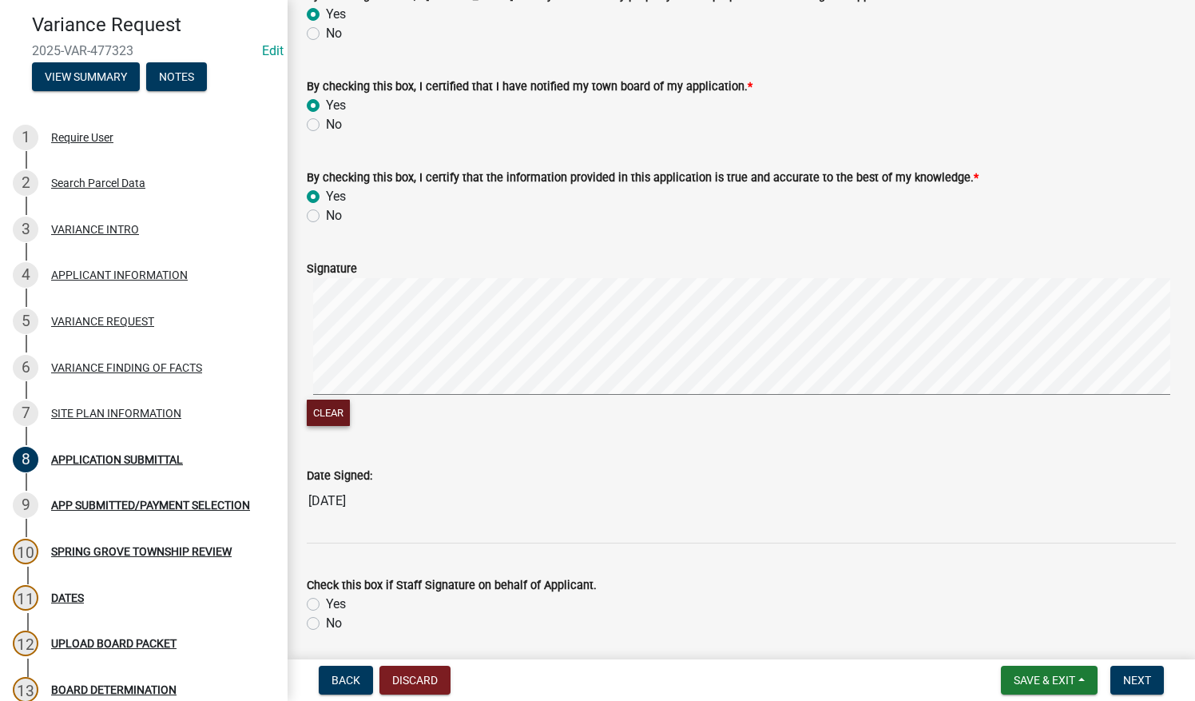
scroll to position [124, 0]
click at [936, 263] on div "Signature" at bounding box center [741, 267] width 869 height 19
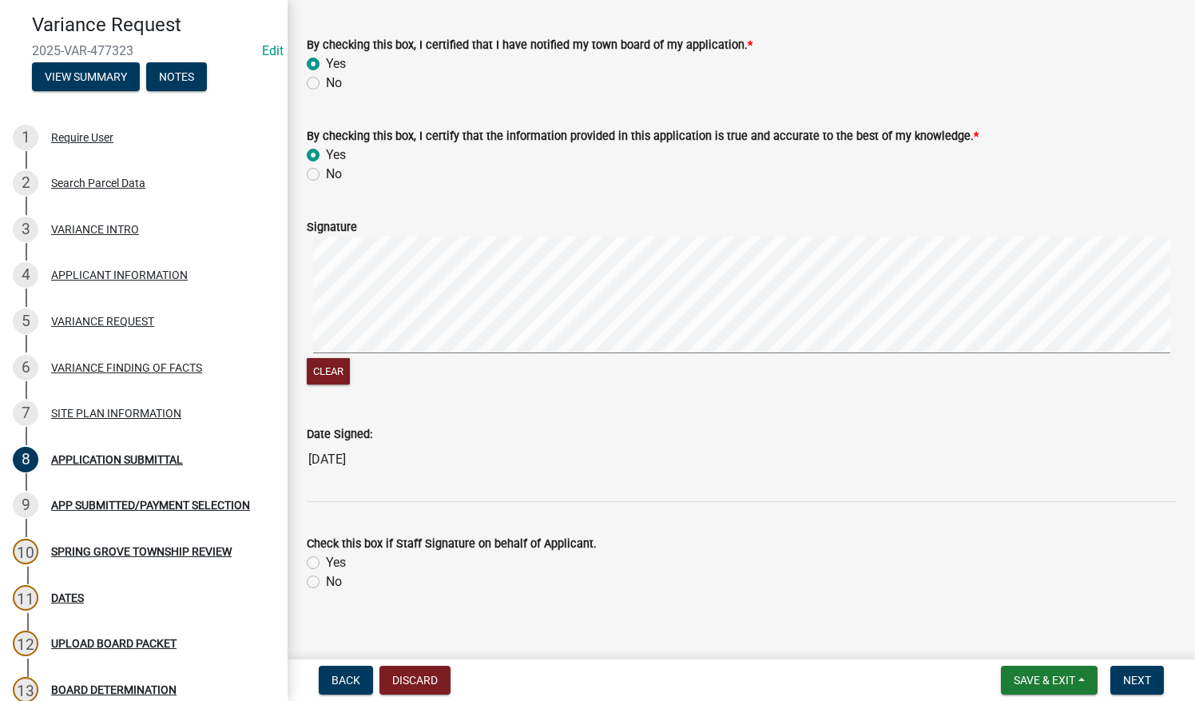
scroll to position [165, 0]
click at [326, 582] on label "No" at bounding box center [334, 580] width 16 height 19
click at [326, 582] on input "No" at bounding box center [331, 576] width 10 height 10
radio input "true"
click at [1136, 684] on span "Next" at bounding box center [1137, 679] width 28 height 13
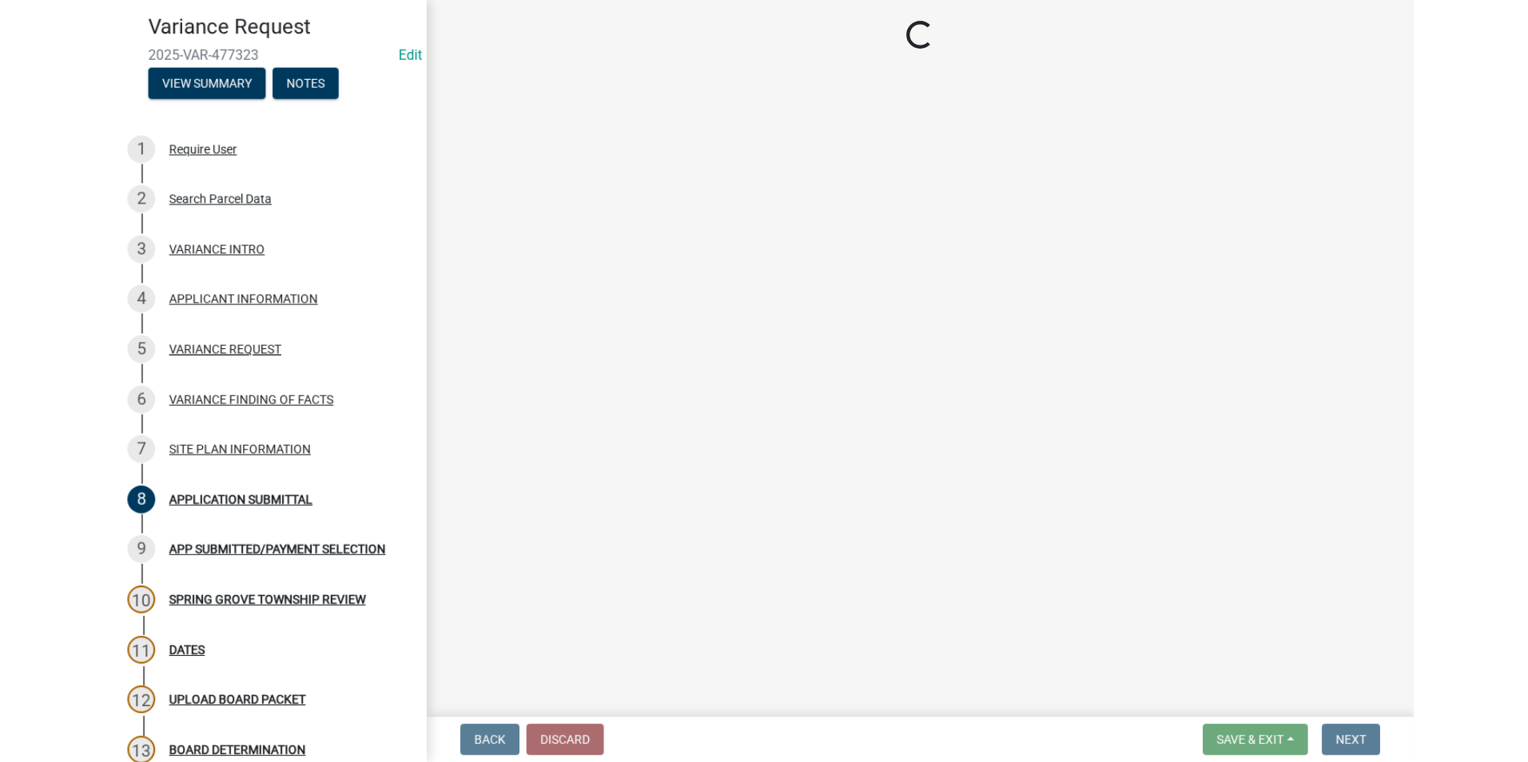
scroll to position [80, 0]
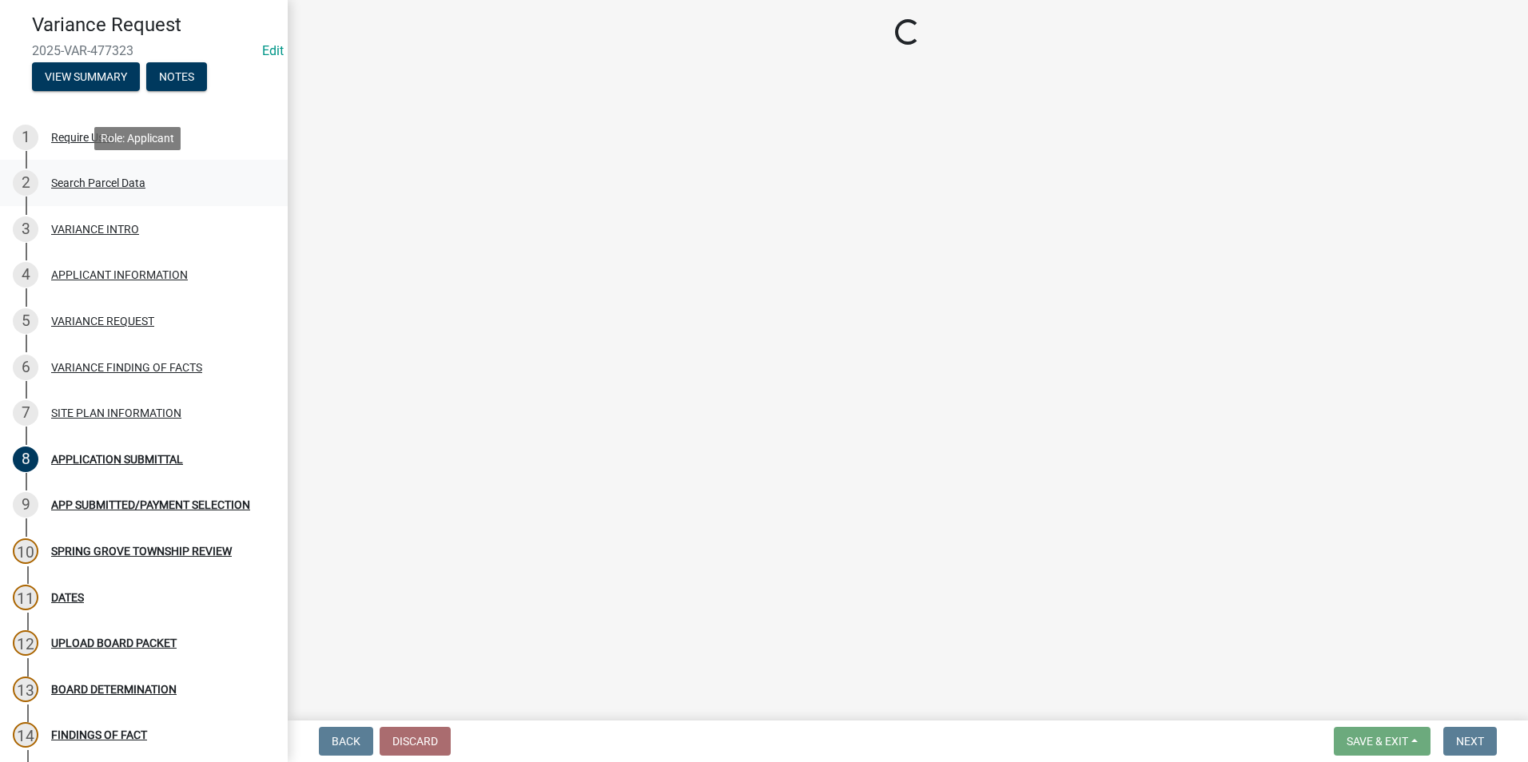
select select "2: 1"
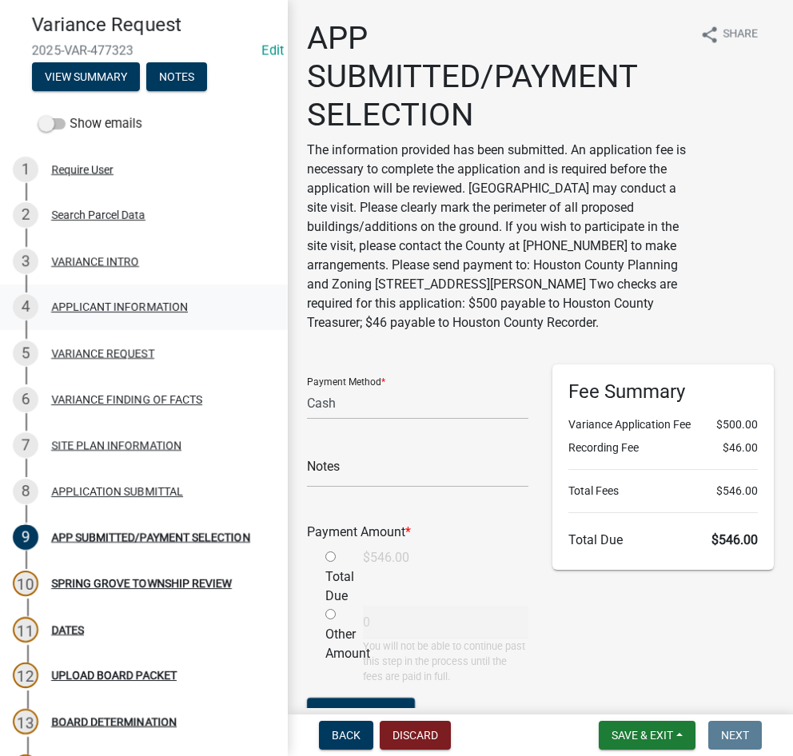
click at [109, 305] on div "APPLICANT INFORMATION" at bounding box center [119, 306] width 137 height 11
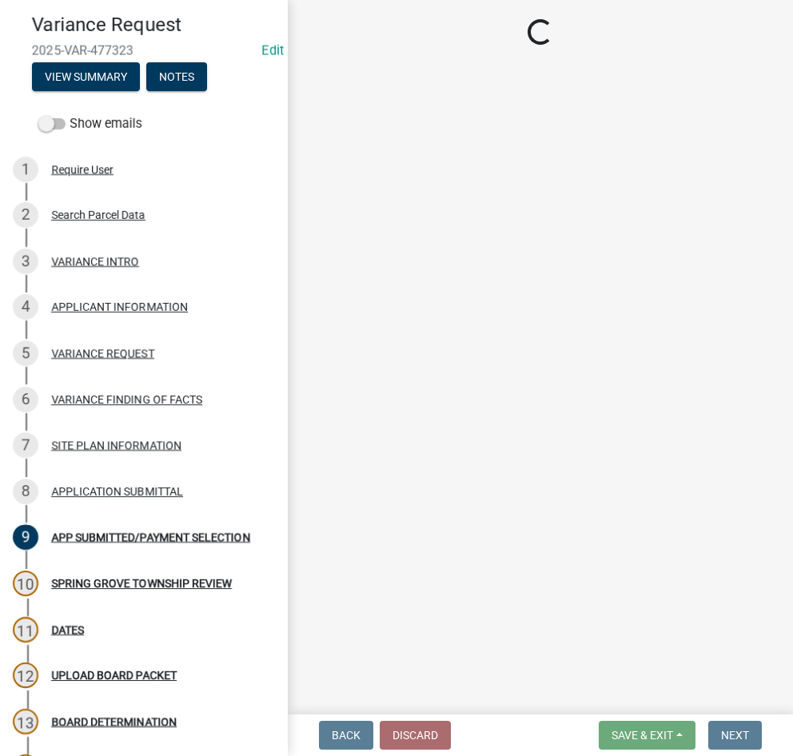
select select "3db89251-dfec-44b0-a70b-a46ca495b661"
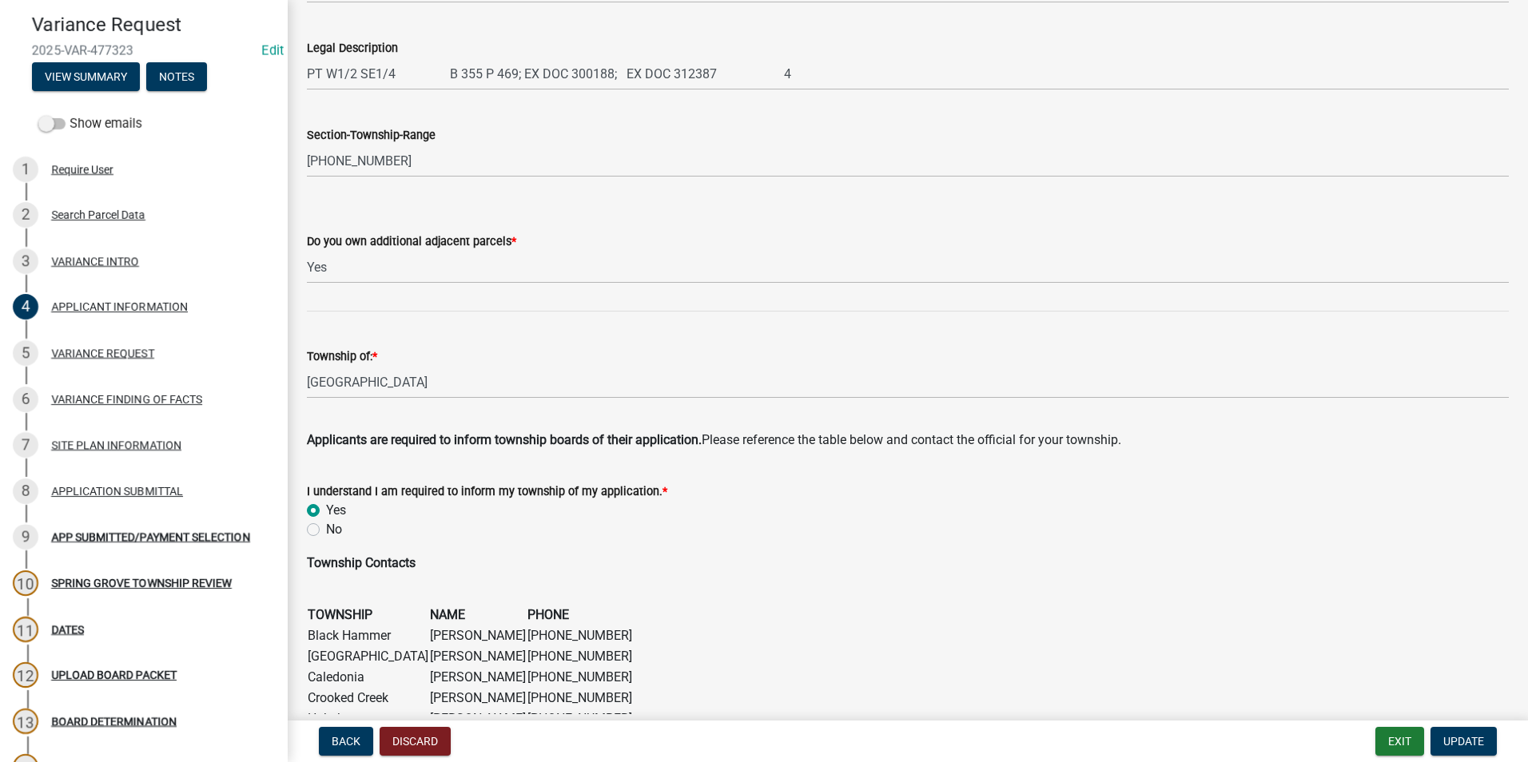
scroll to position [557, 0]
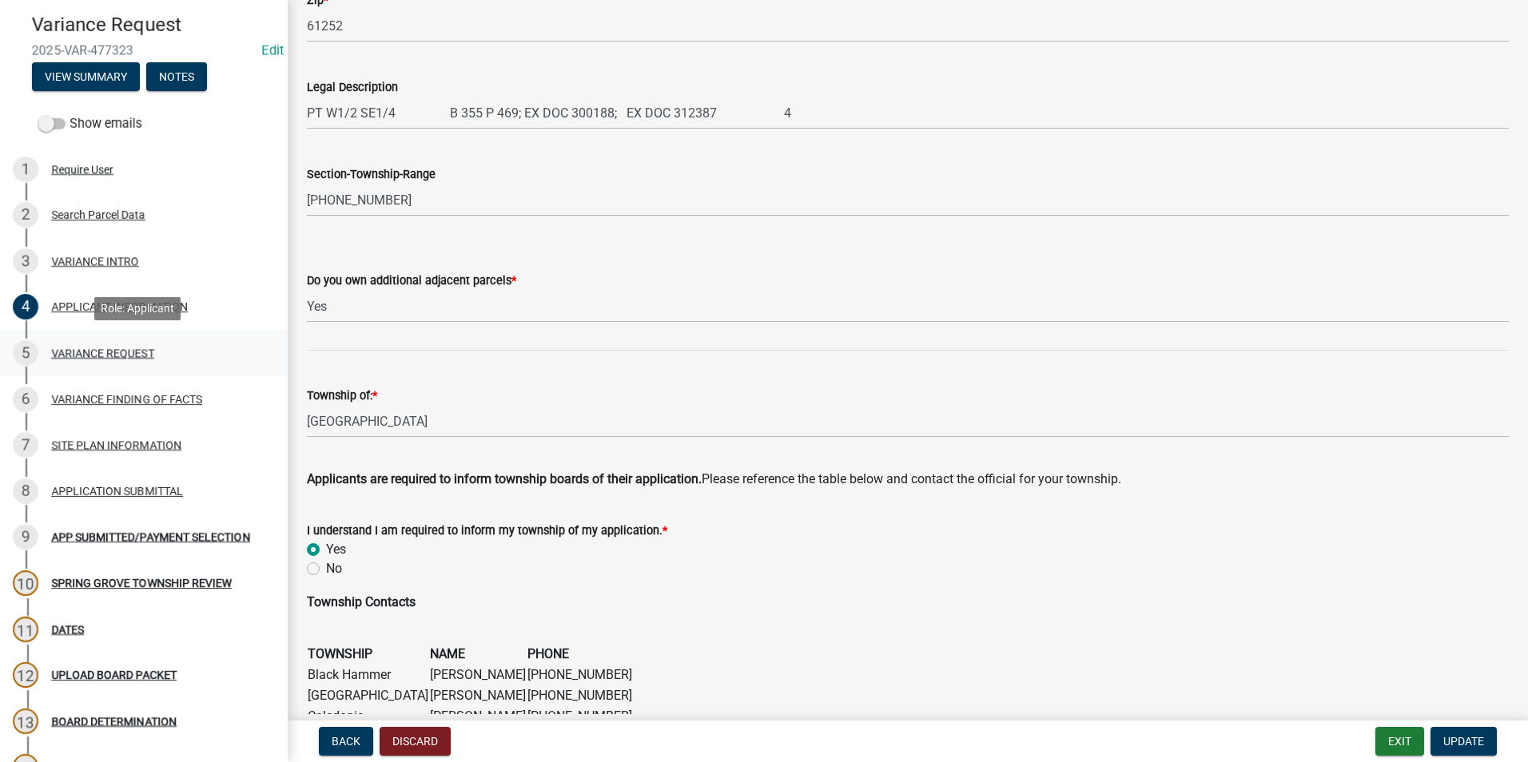
click at [96, 356] on div "VARIANCE REQUEST" at bounding box center [102, 353] width 103 height 11
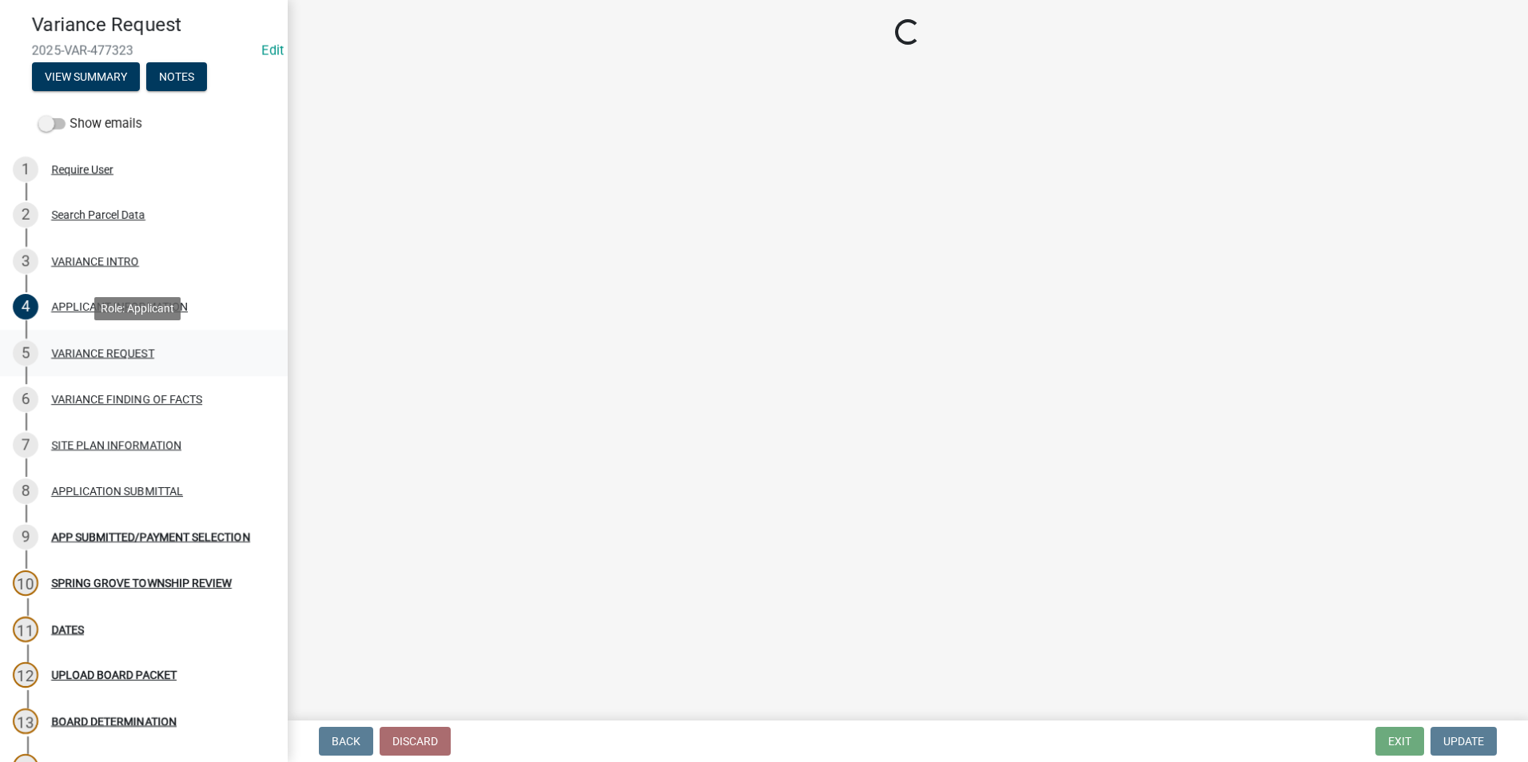
scroll to position [0, 0]
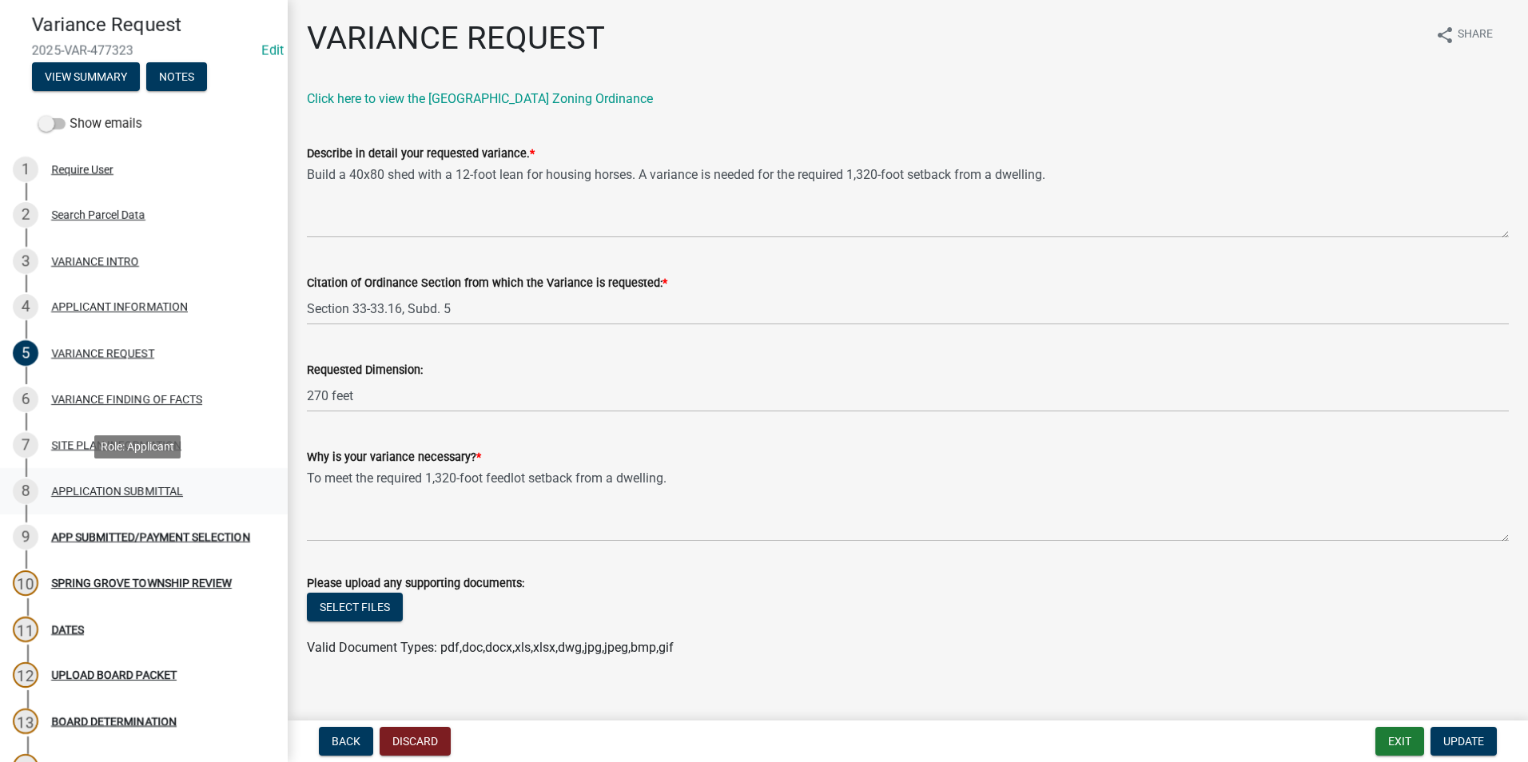
click at [153, 483] on div "8 APPLICATION SUBMITTAL" at bounding box center [137, 492] width 249 height 26
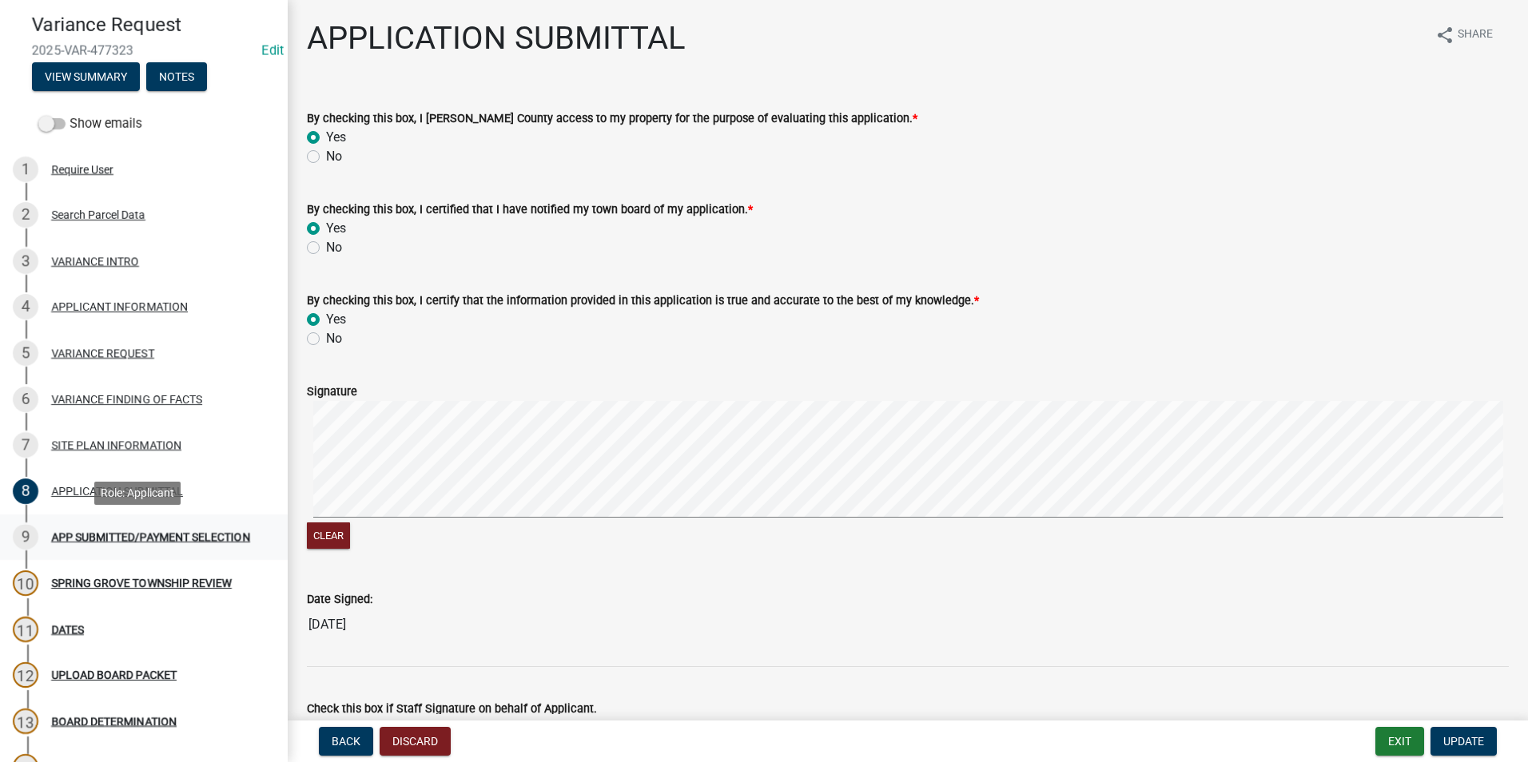
click at [98, 542] on div "APP SUBMITTED/PAYMENT SELECTION" at bounding box center [150, 536] width 199 height 11
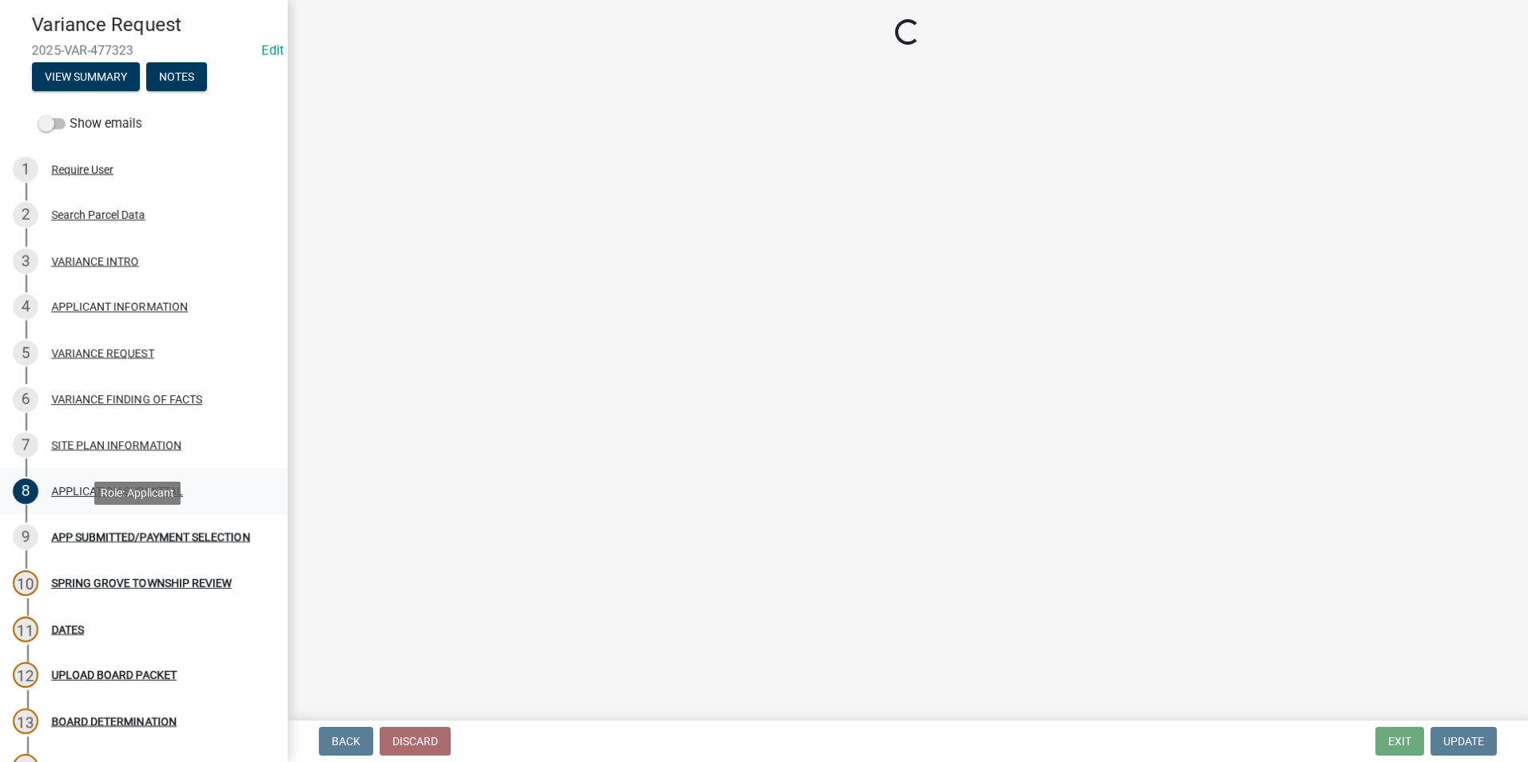
select select "2: 1"
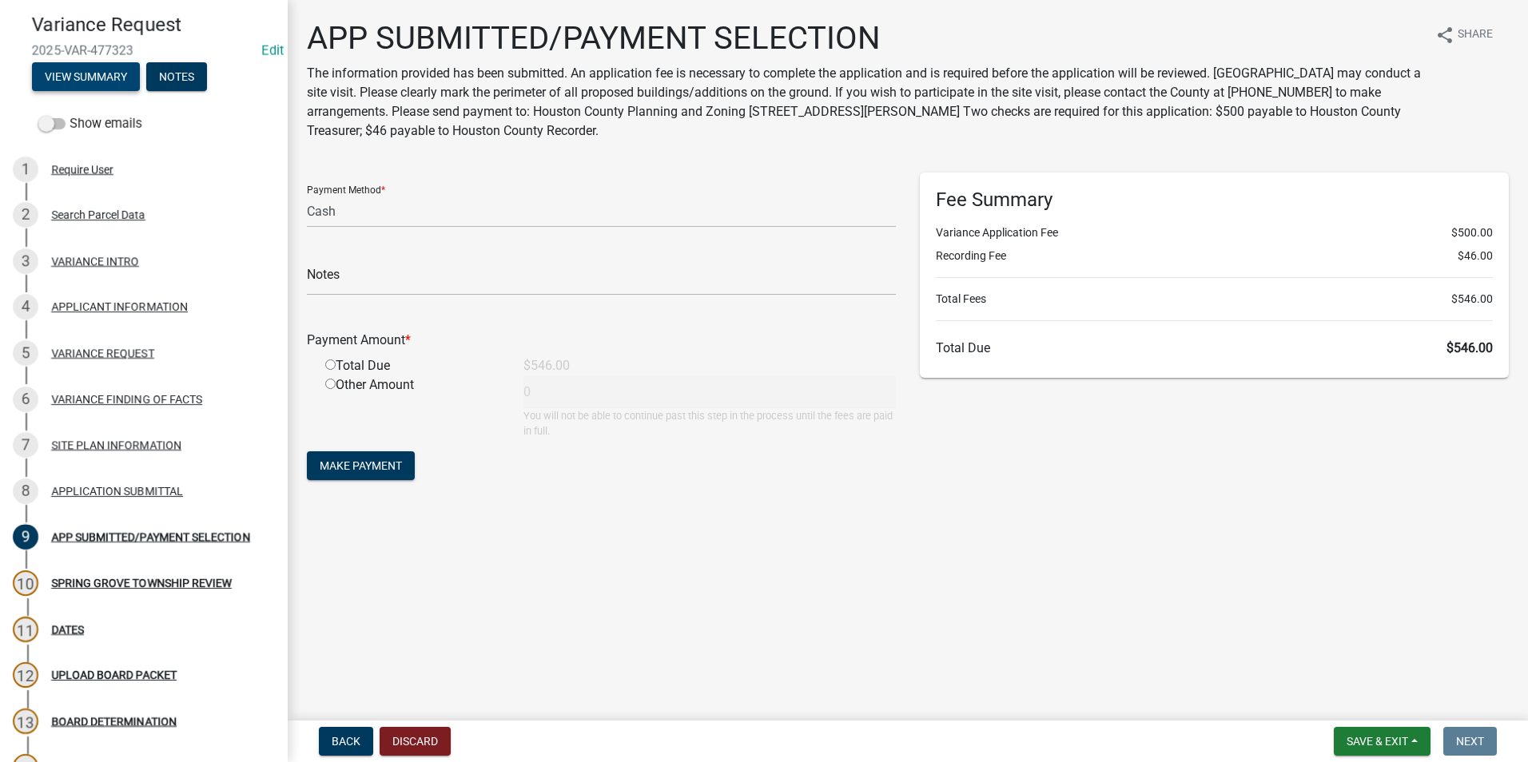
click at [70, 81] on button "View Summary" at bounding box center [86, 76] width 108 height 29
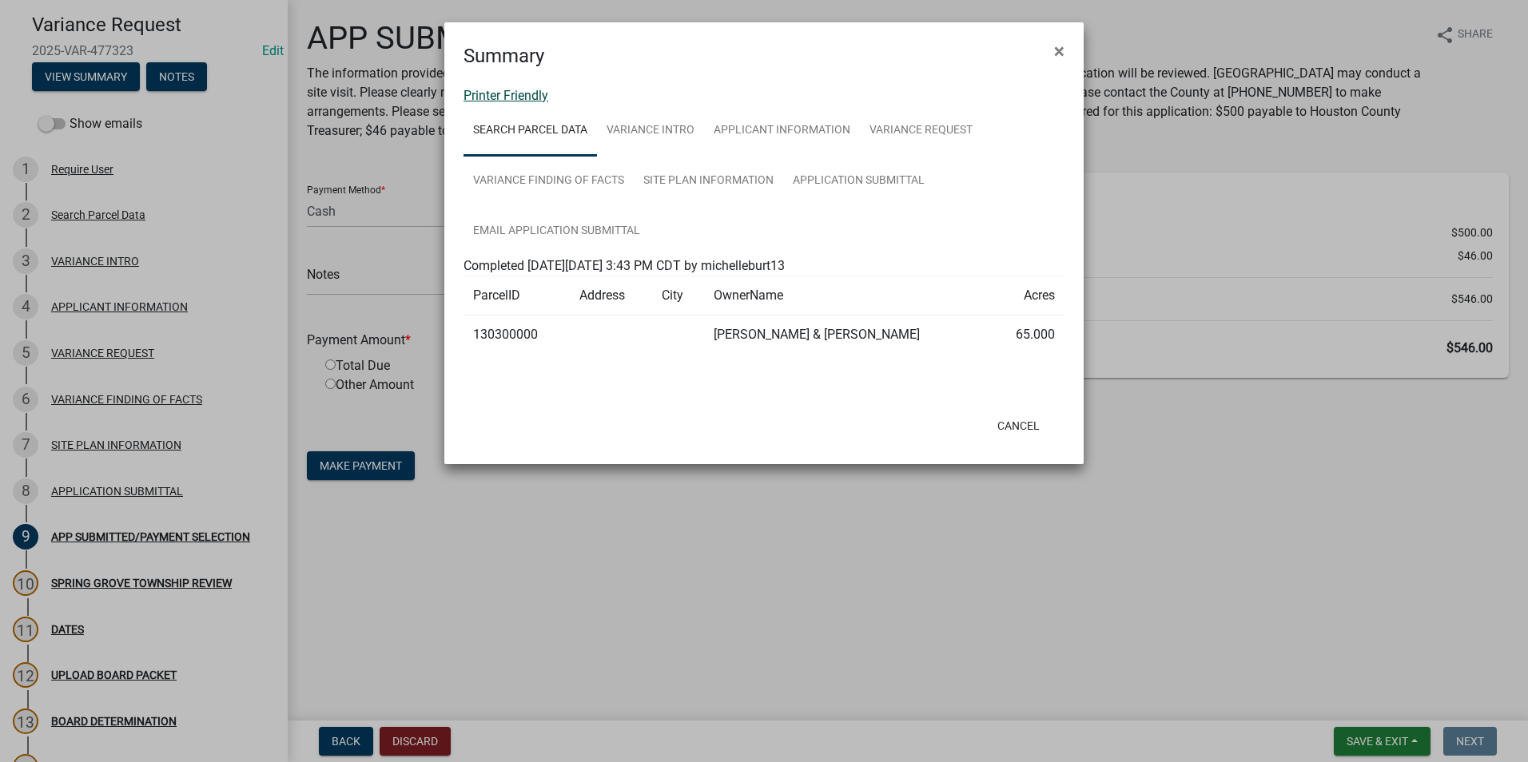
click at [495, 96] on link "Printer Friendly" at bounding box center [505, 95] width 85 height 15
click at [1059, 47] on span "×" at bounding box center [1059, 51] width 10 height 22
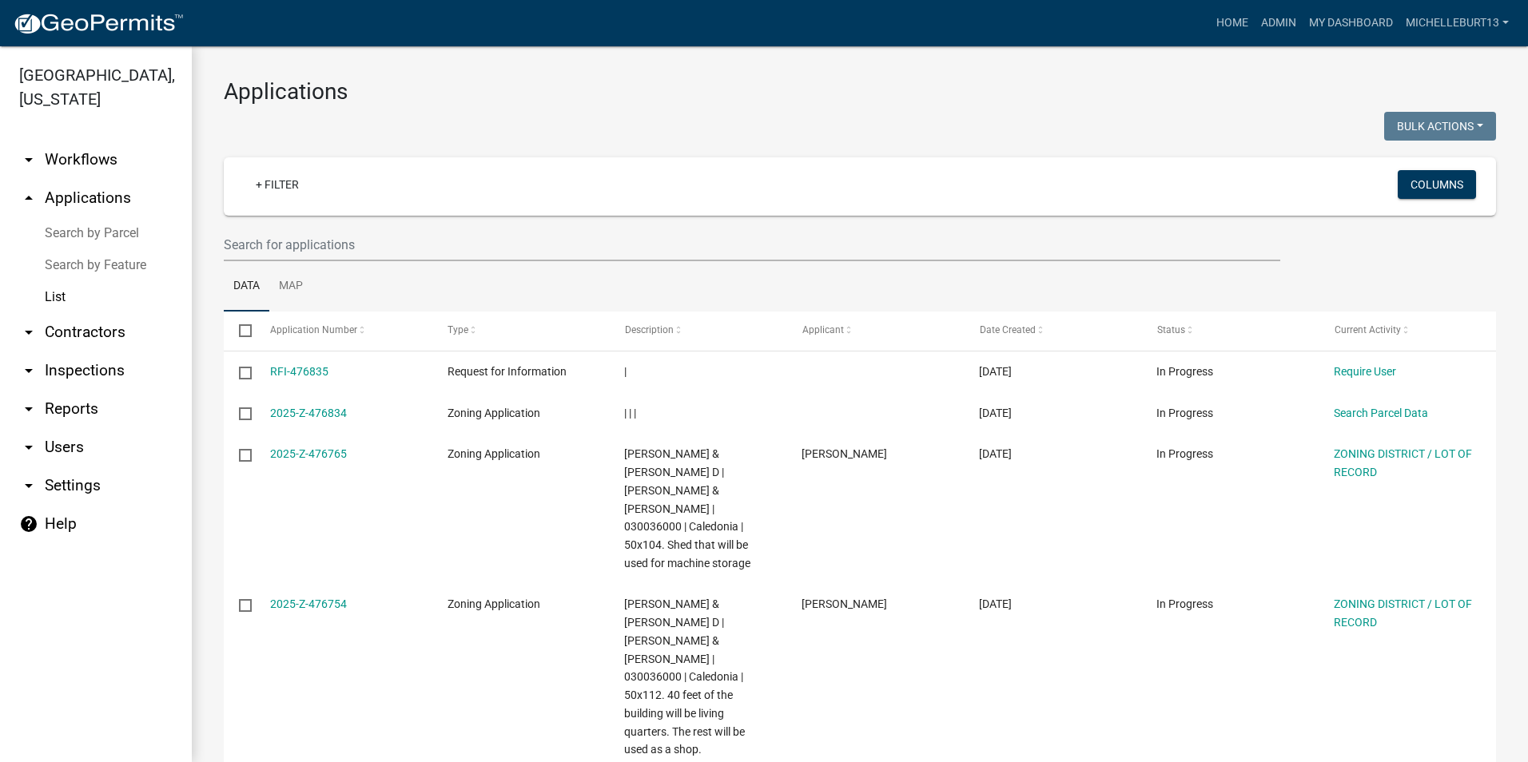
select select "3: 100"
click at [284, 183] on link "+ Filter" at bounding box center [277, 184] width 69 height 29
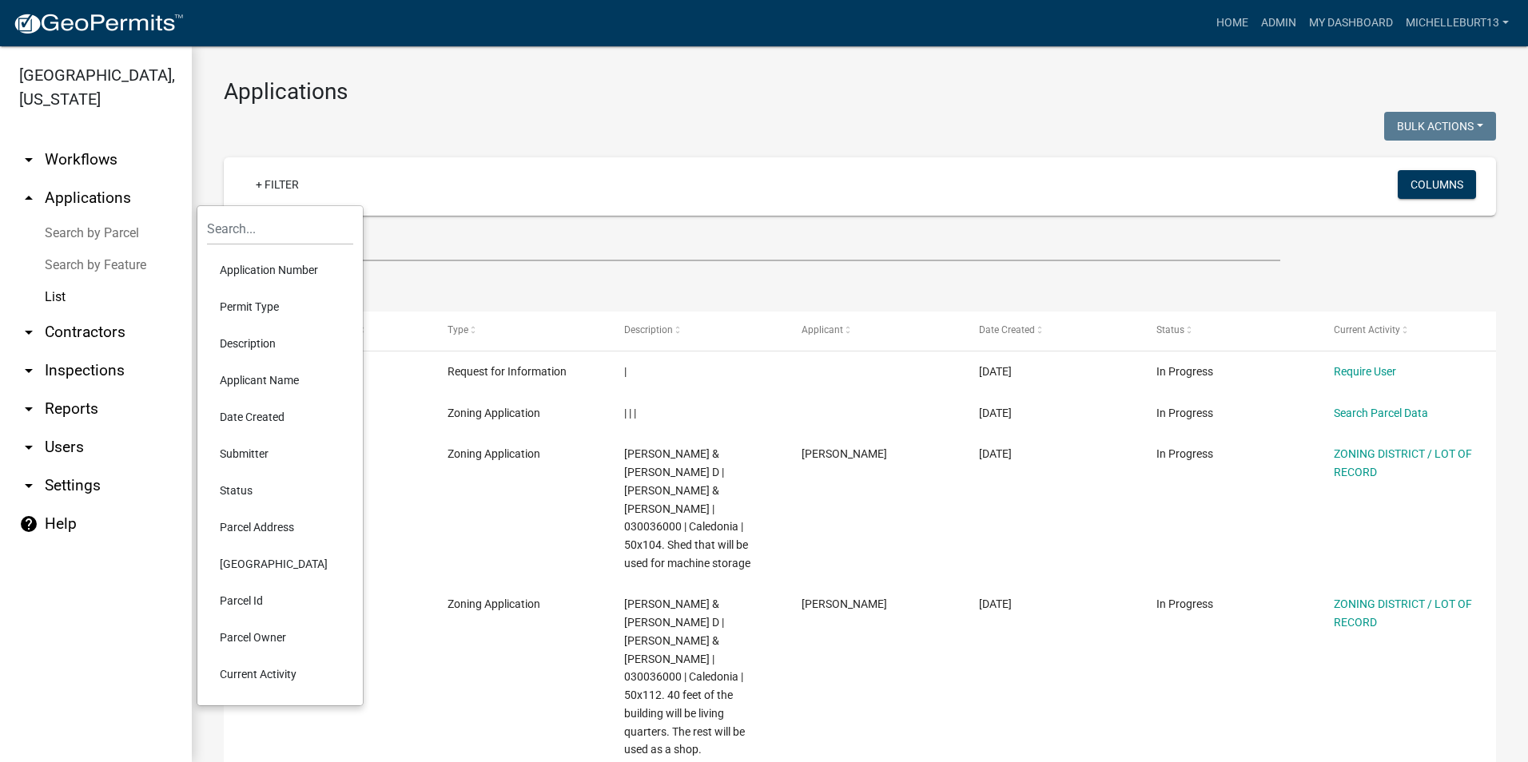
click at [258, 307] on li "Permit Type" at bounding box center [280, 306] width 146 height 37
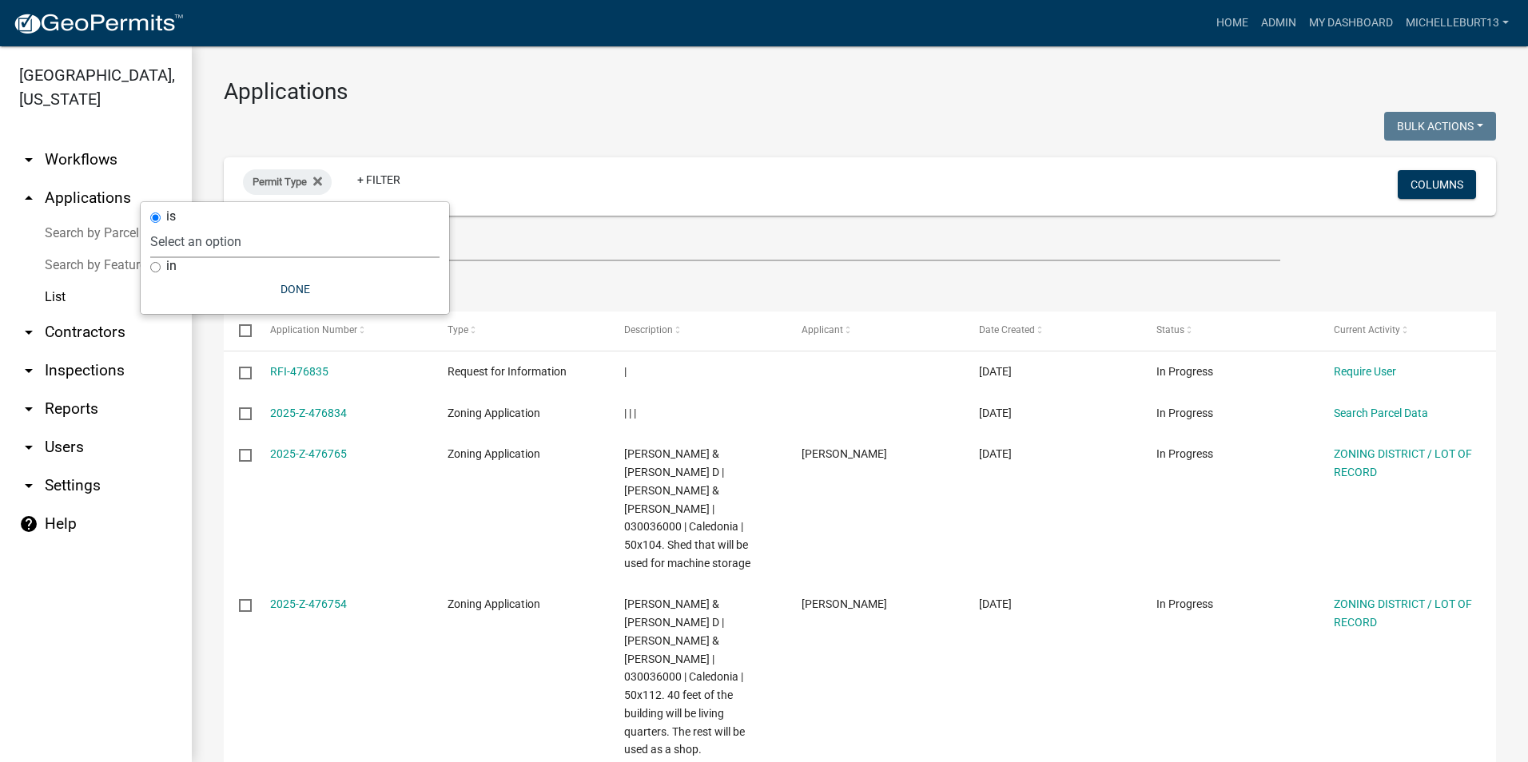
click at [221, 233] on select "Select an option 911 Address Assignment Building Contractor (Registration) Buil…" at bounding box center [294, 241] width 289 height 33
select select "253dacdd-2dce-46fa-a212-aa06fd039a76"
click at [197, 225] on select "Select an option 911 Address Assignment Building Contractor (Registration) Buil…" at bounding box center [294, 241] width 289 height 33
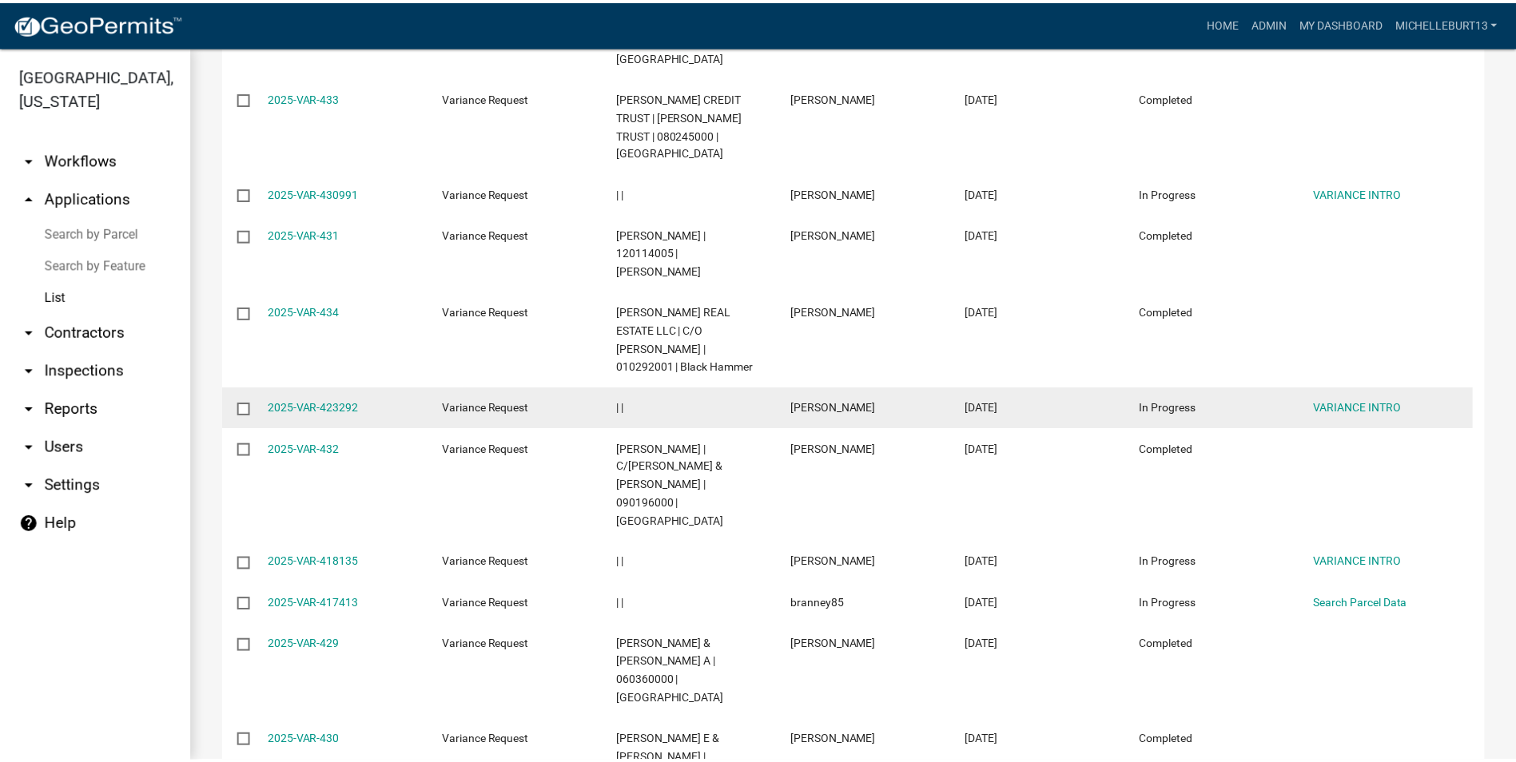
scroll to position [879, 0]
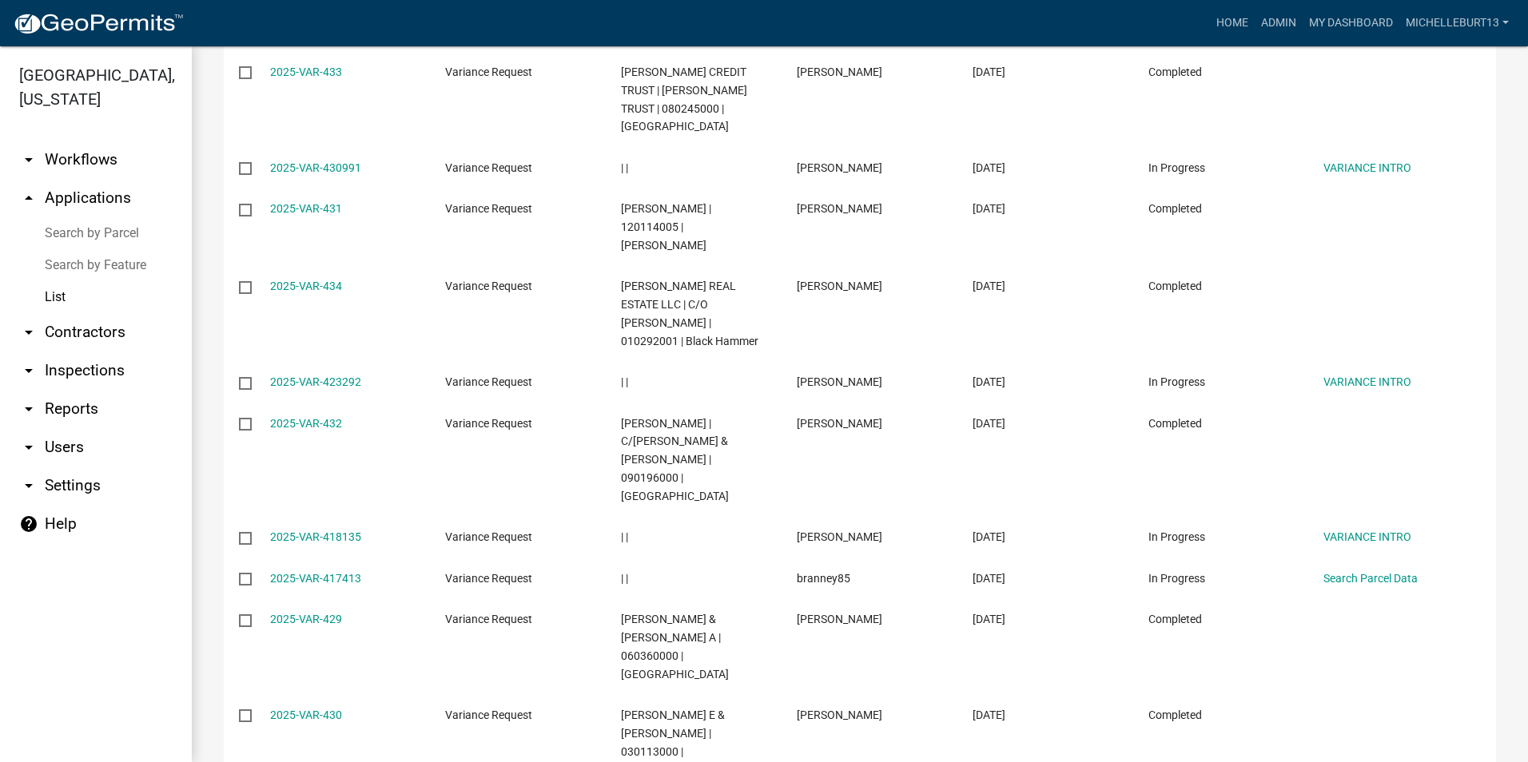
click at [323, 280] on link "2025-VAR-434" at bounding box center [306, 286] width 72 height 13
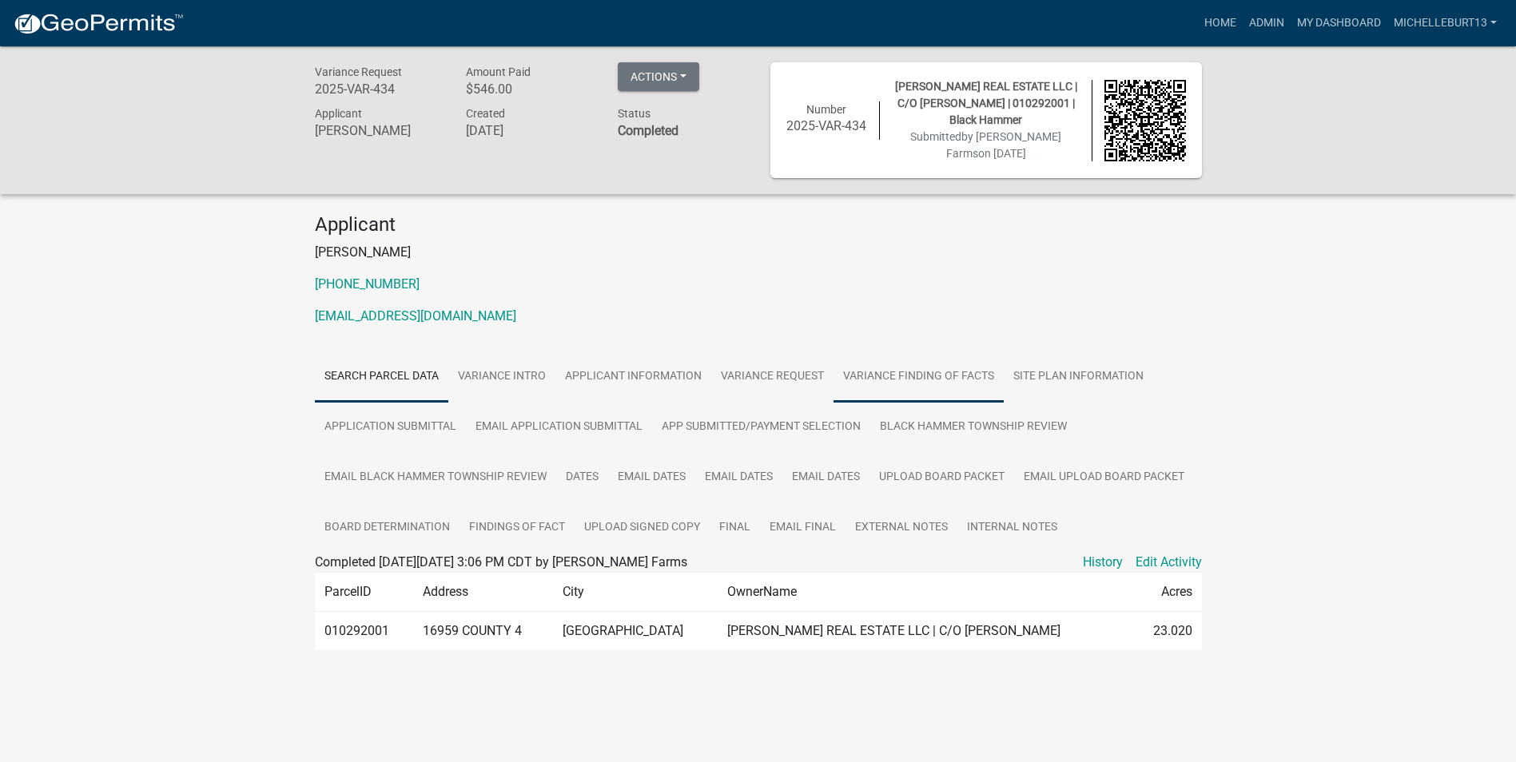
click at [888, 374] on link "VARIANCE FINDING OF FACTS" at bounding box center [918, 377] width 170 height 51
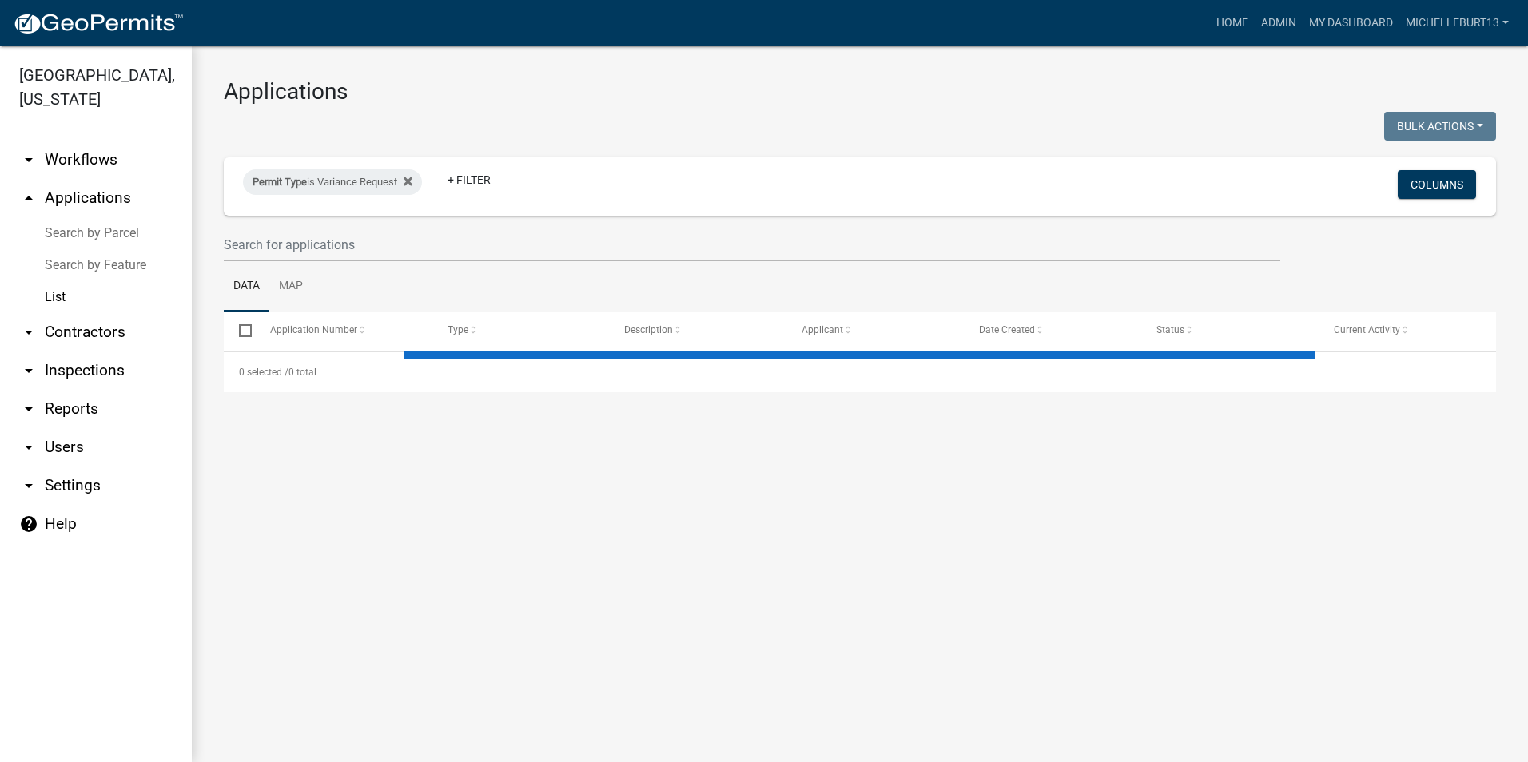
select select "3: 100"
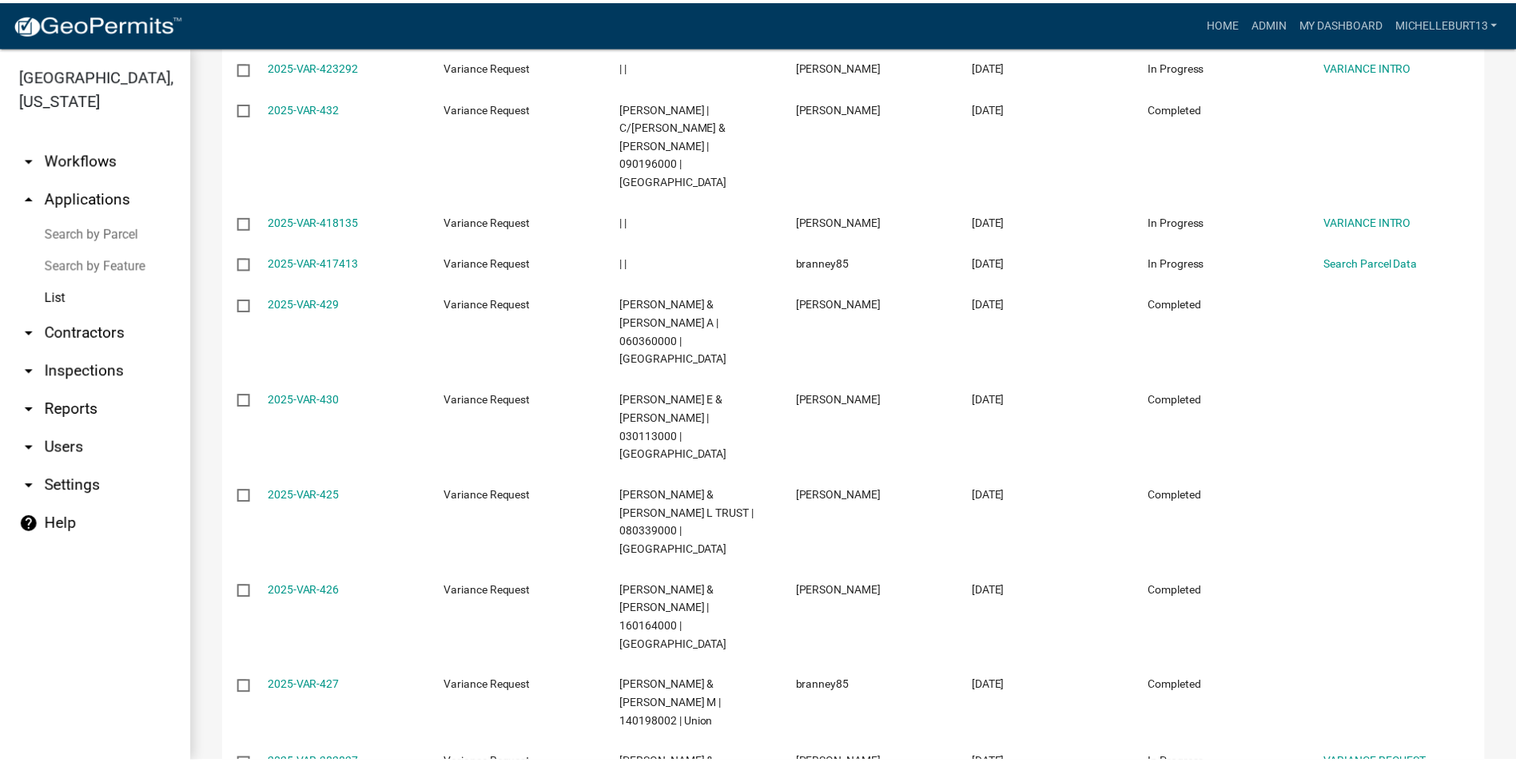
scroll to position [1198, 0]
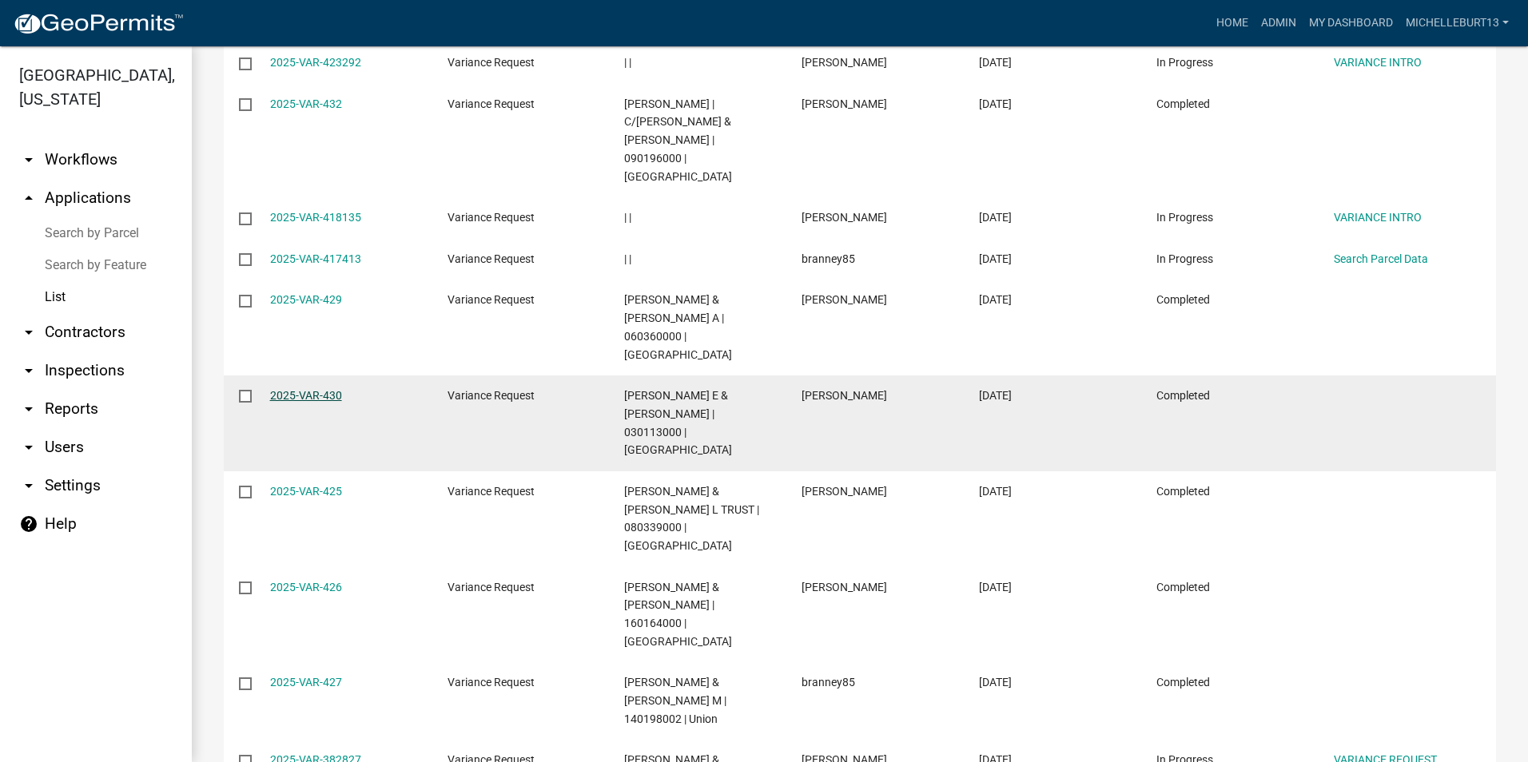
click at [315, 389] on link "2025-VAR-430" at bounding box center [306, 395] width 72 height 13
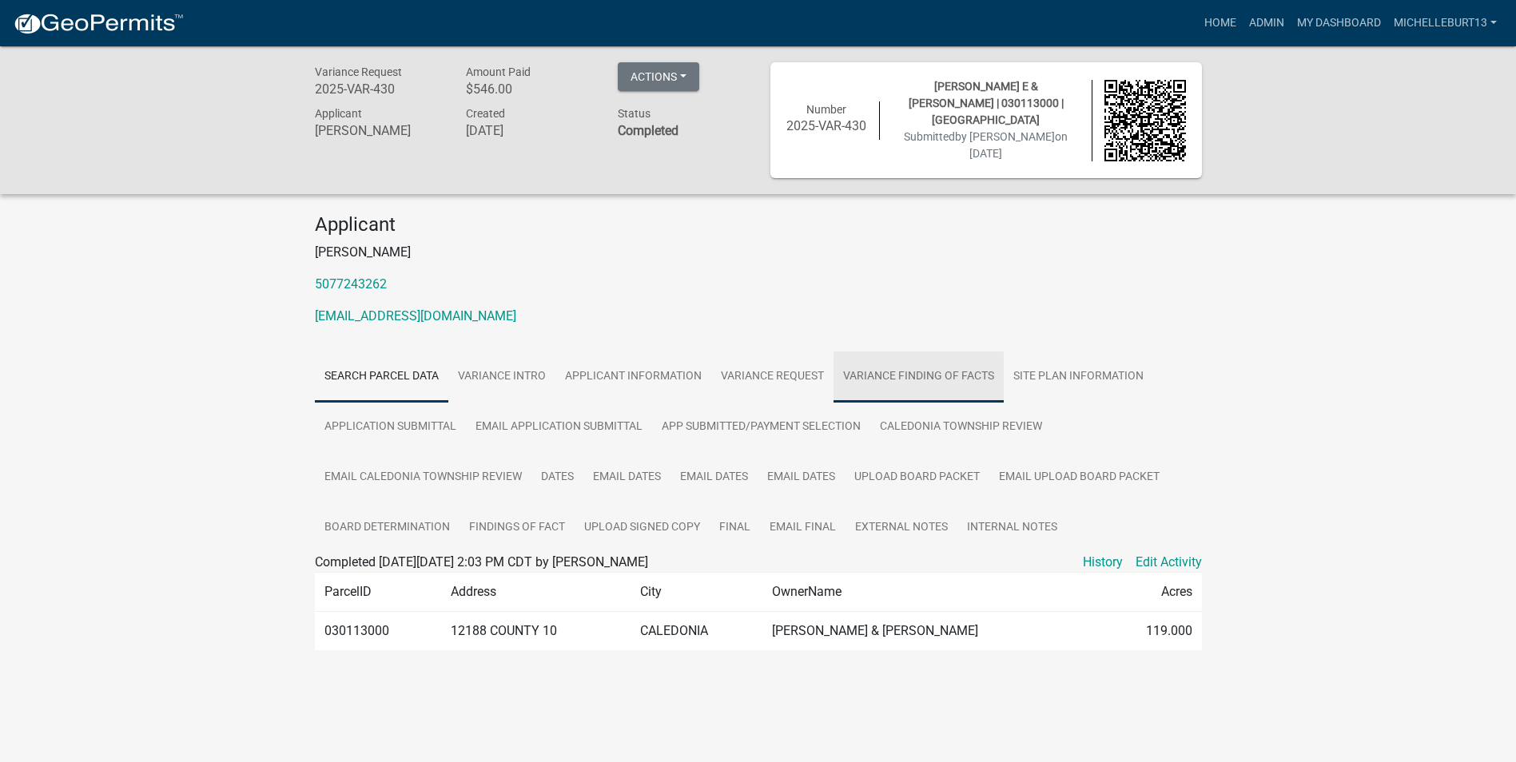
click at [917, 369] on link "VARIANCE FINDING OF FACTS" at bounding box center [918, 377] width 170 height 51
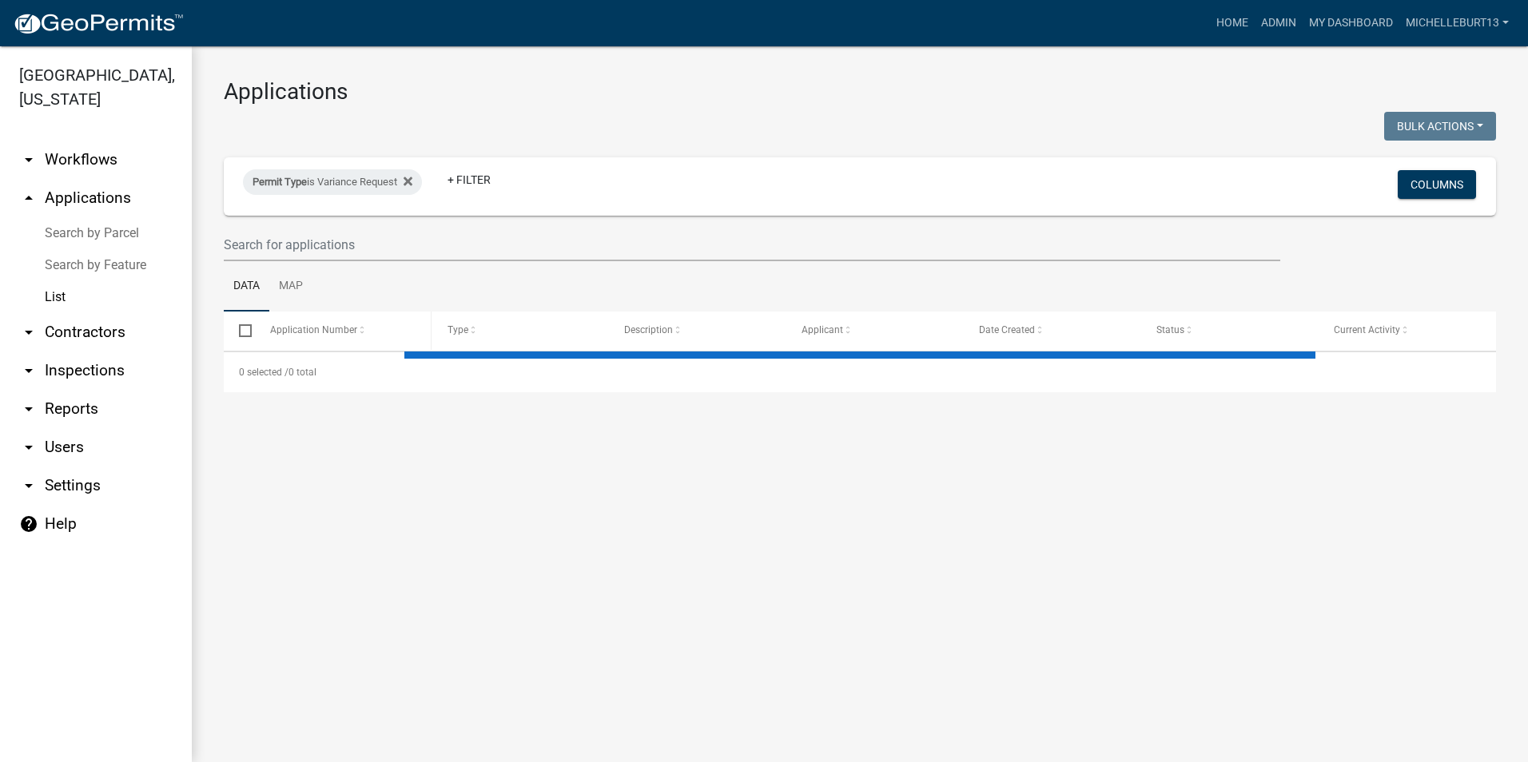
select select "3: 100"
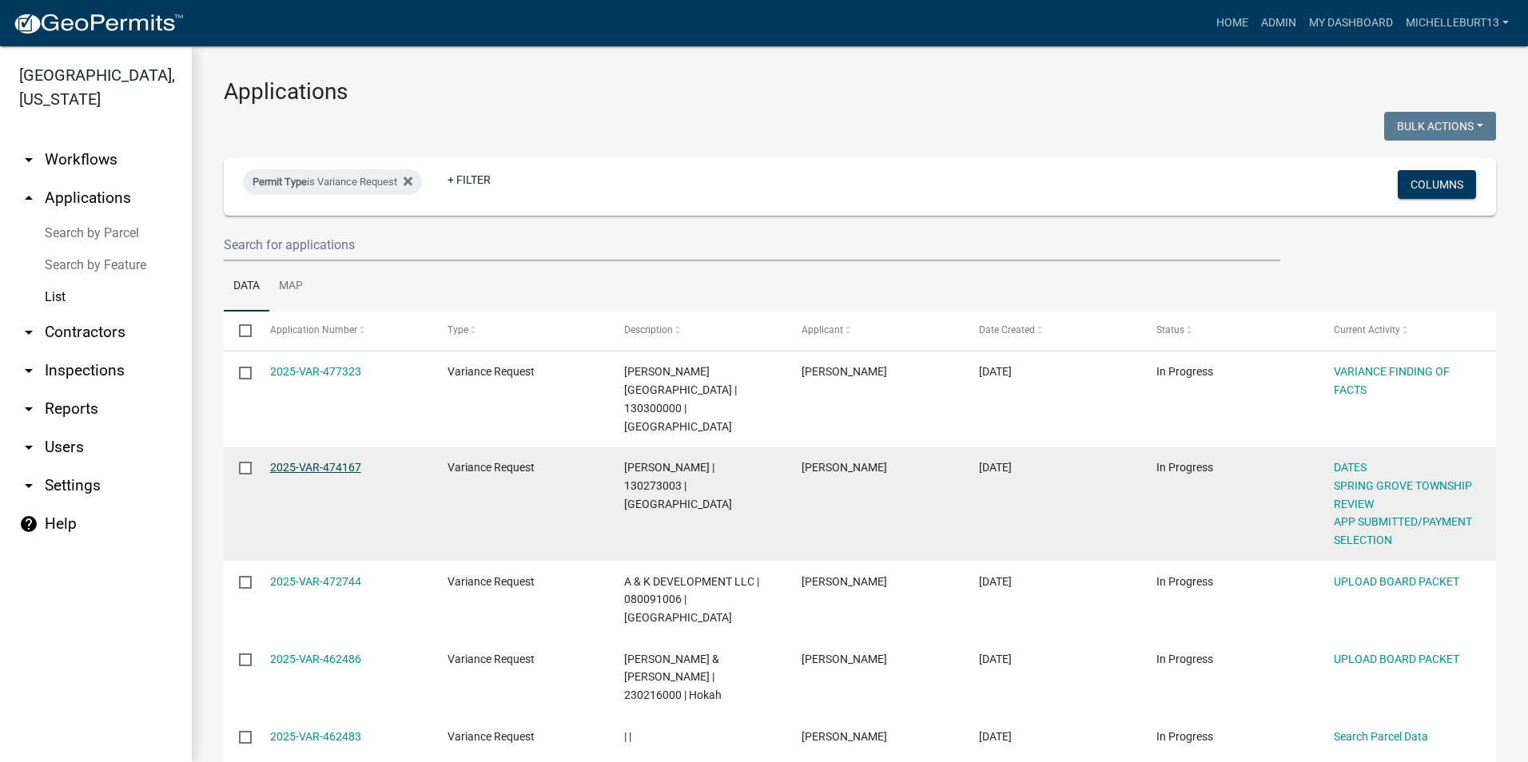
click at [321, 461] on link "2025-VAR-474167" at bounding box center [315, 467] width 91 height 13
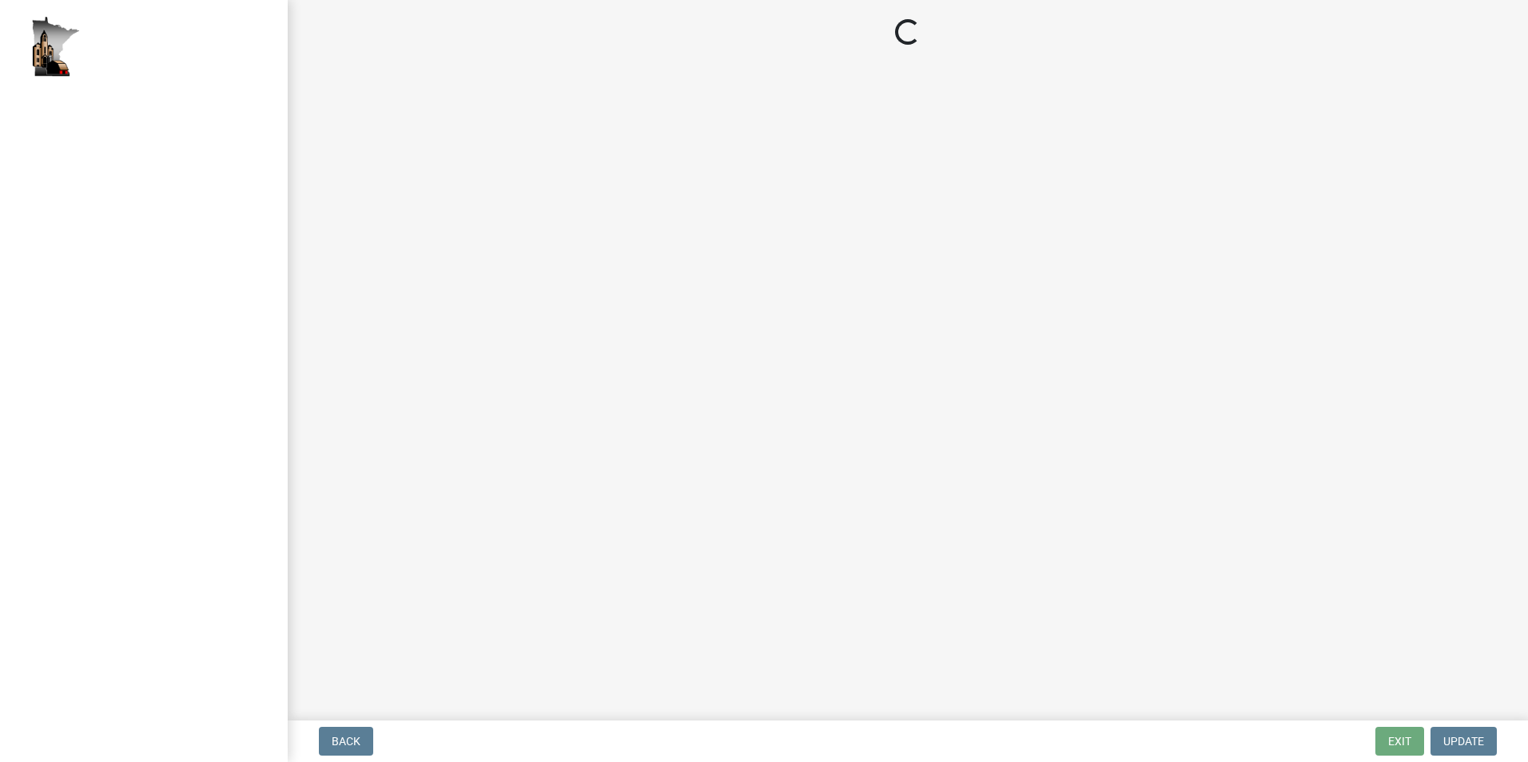
select select "2: 1"
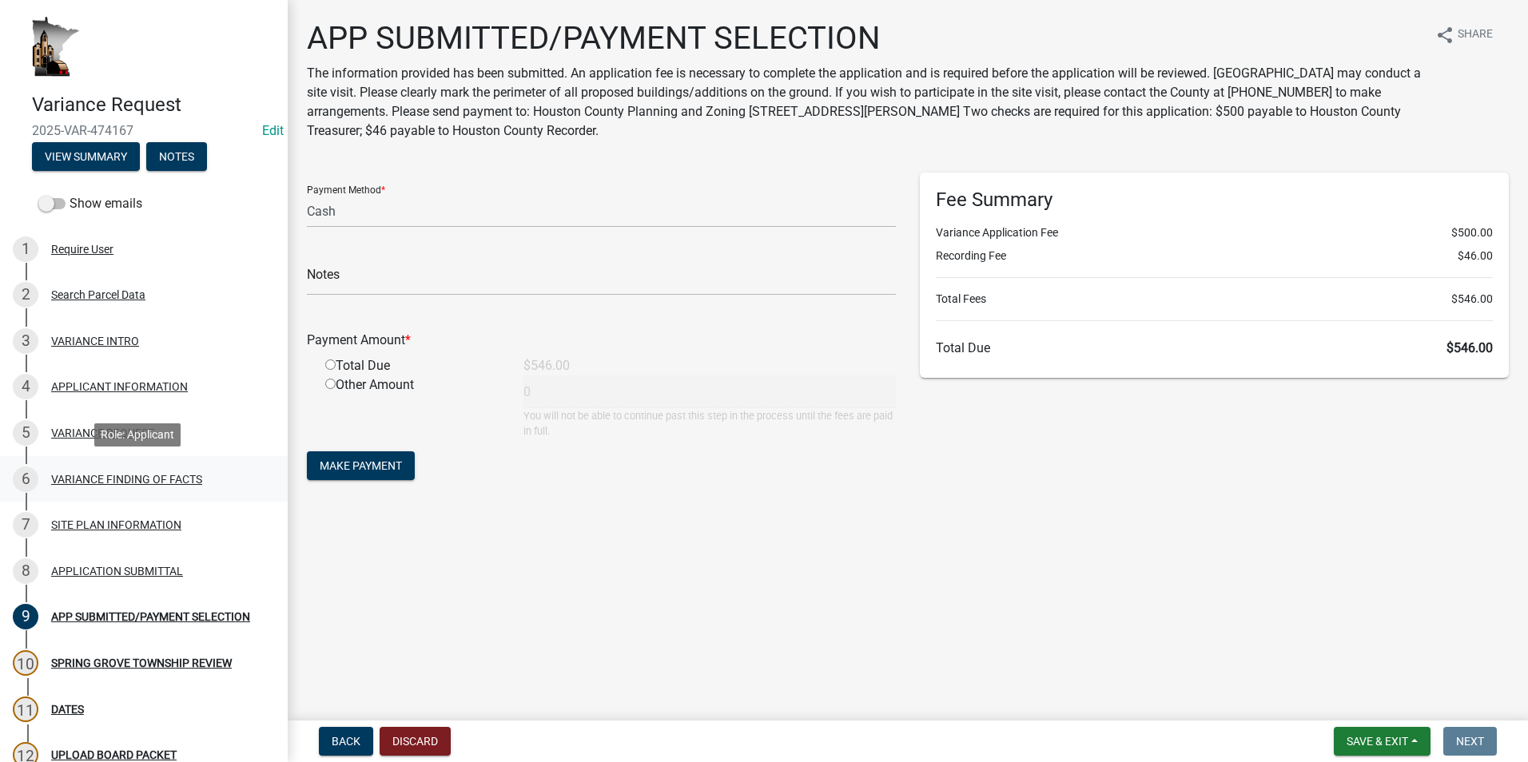
click at [114, 480] on div "VARIANCE FINDING OF FACTS" at bounding box center [126, 479] width 151 height 11
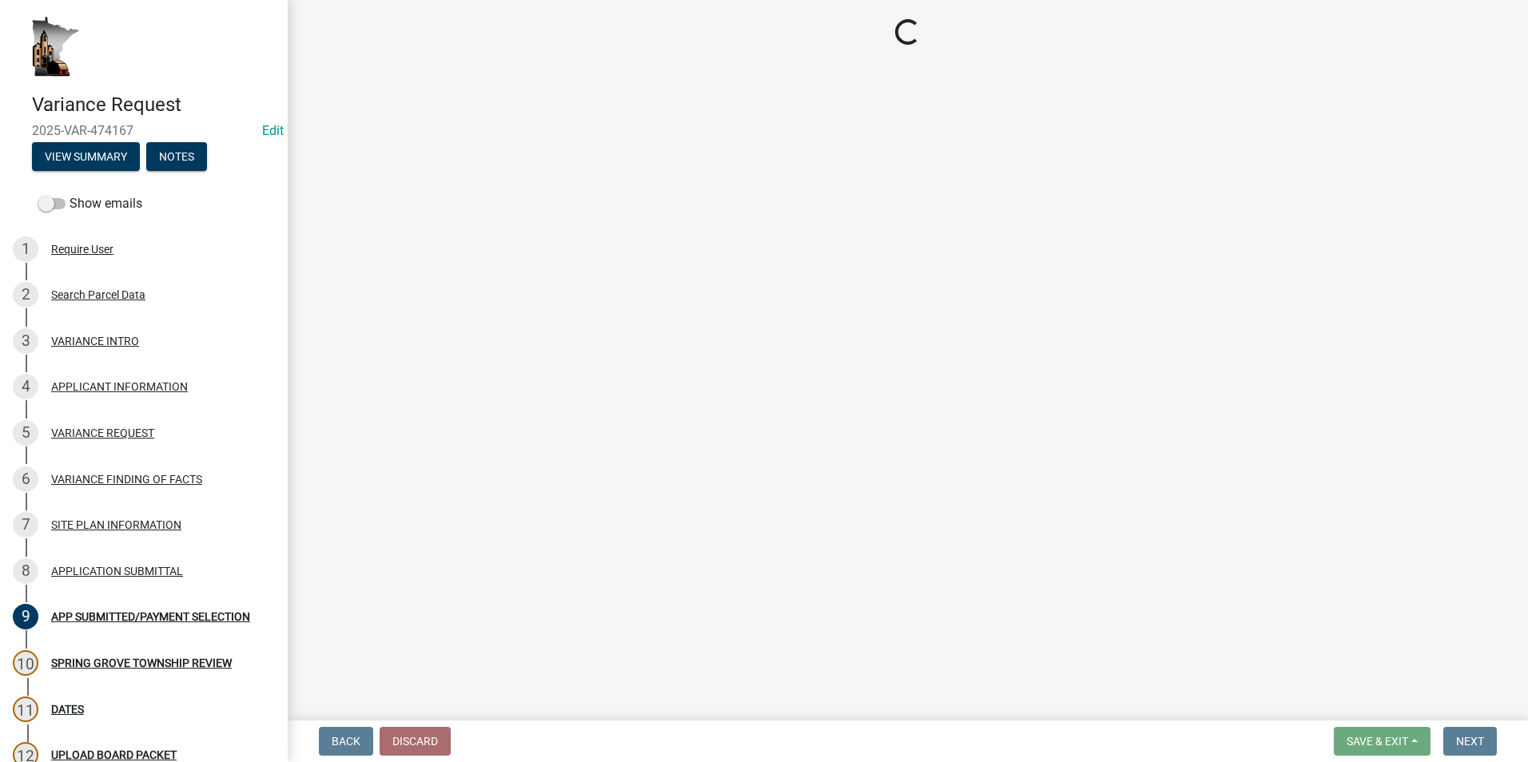
select select "e7339e75-e3d8-4c05-91a7-bbd42707347d"
select select "635aecb9-93f4-4782-a4af-22c7a8086bbc"
select select "aaa485d0-d801-4d37-bb7e-2a92079090af"
select select "7e69a0cc-1ed4-49c0-87fa-8a0d7a2511ee"
select select "104dc2c3-fb18-403f-90ac-5564d5e92e11"
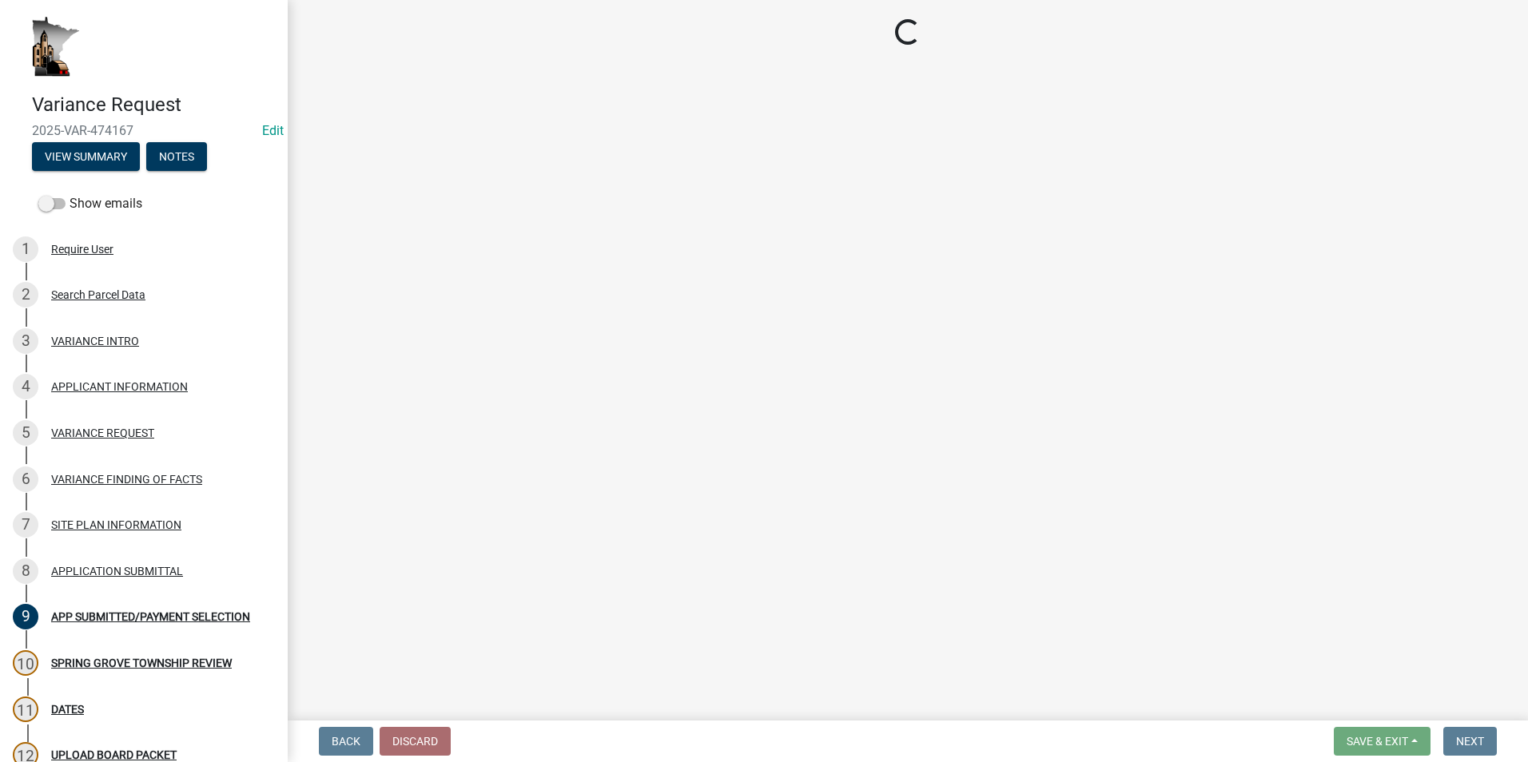
select select "c22521f2-ae46-4292-a6c5-e255f75be06c"
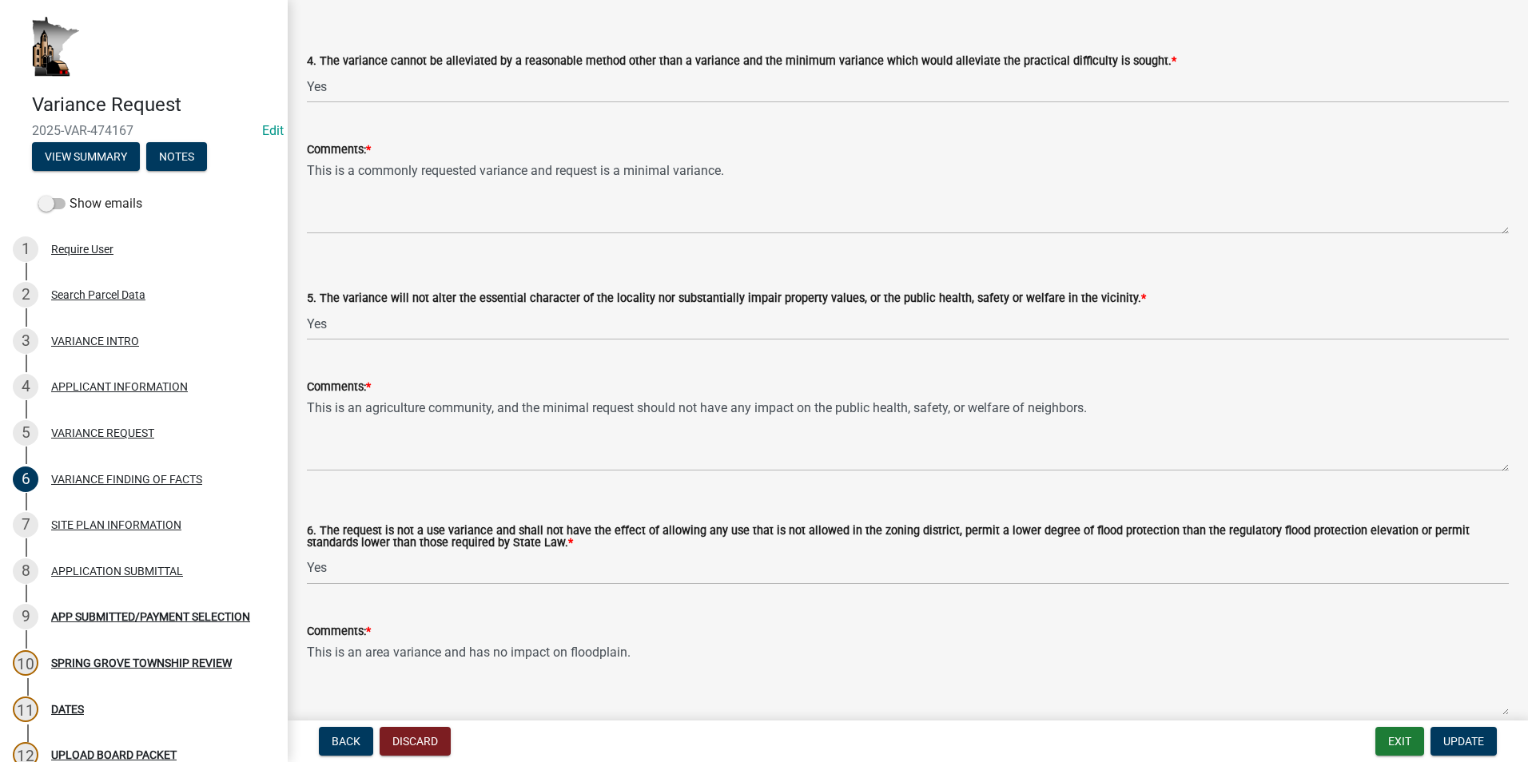
scroll to position [959, 0]
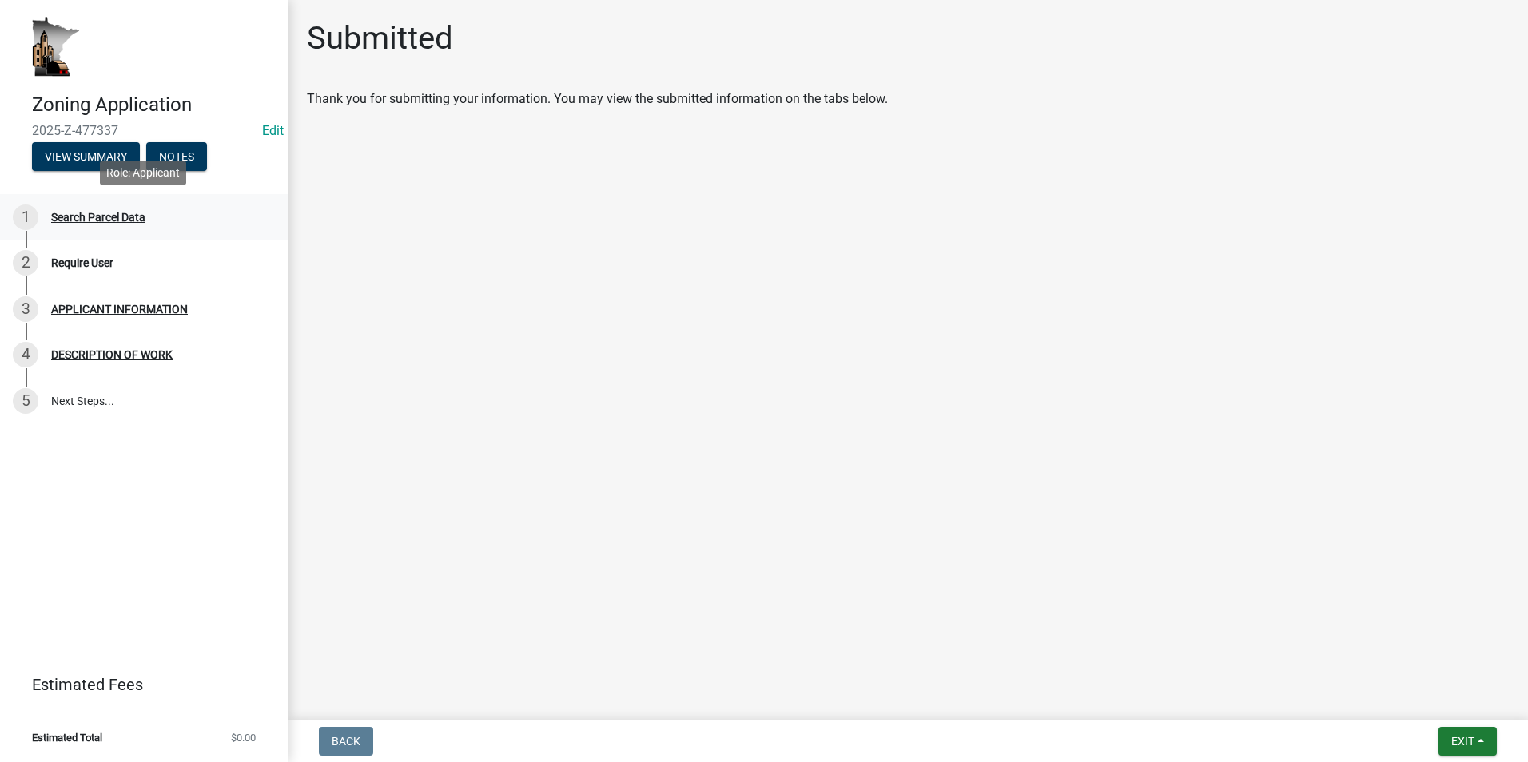
click at [138, 215] on div "Search Parcel Data" at bounding box center [98, 217] width 94 height 11
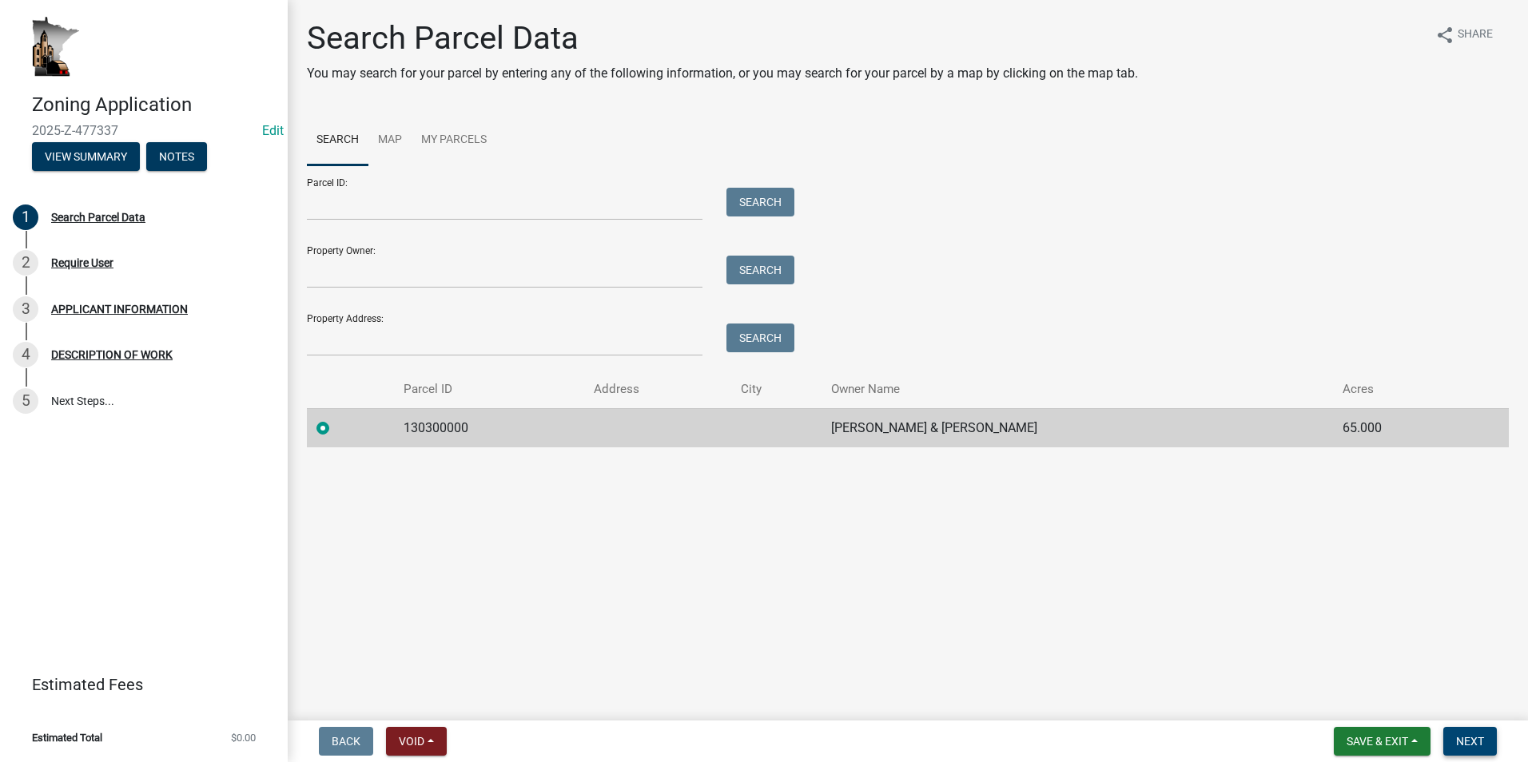
click at [1471, 737] on span "Next" at bounding box center [1470, 741] width 28 height 13
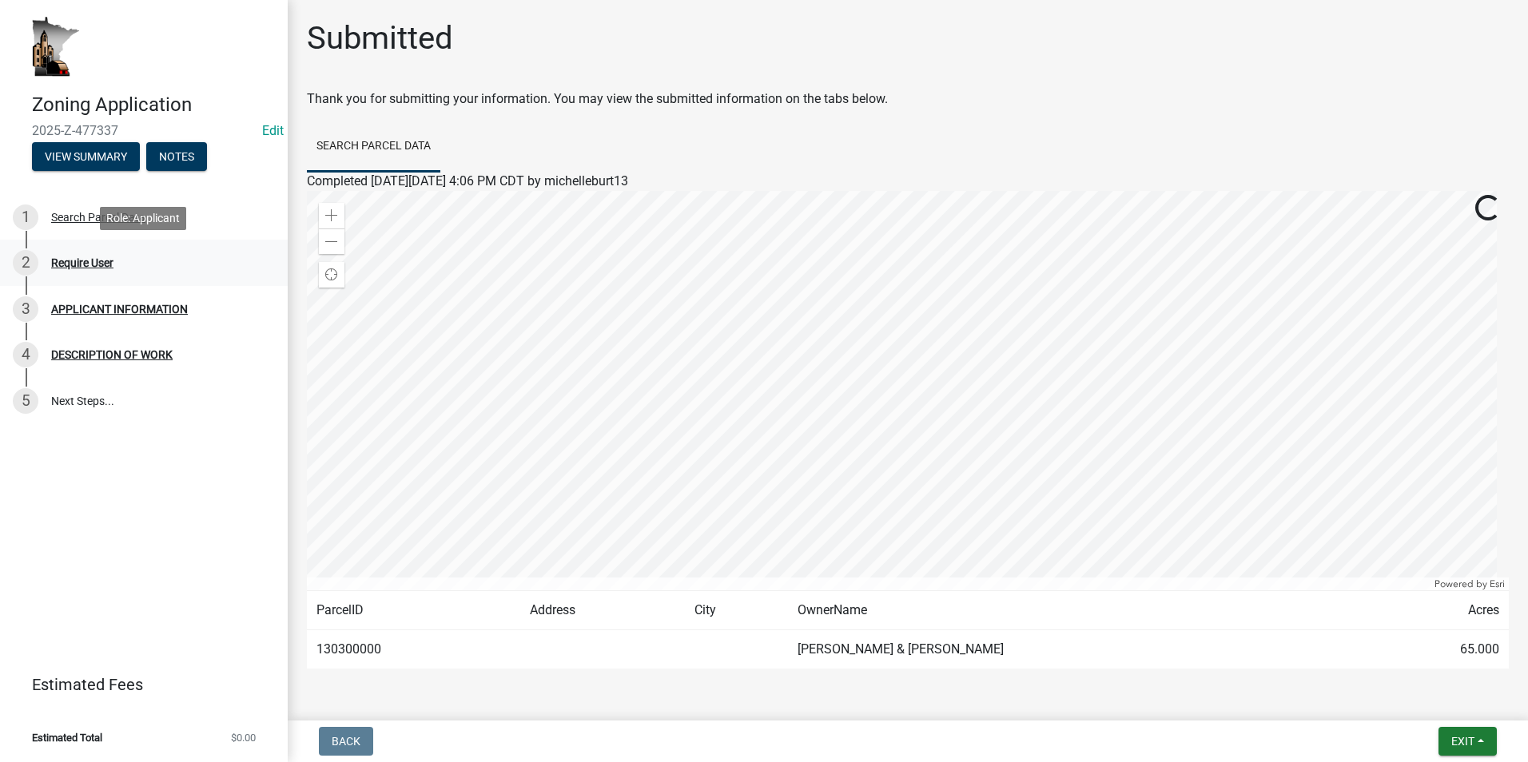
click at [82, 265] on div "Require User" at bounding box center [82, 262] width 62 height 11
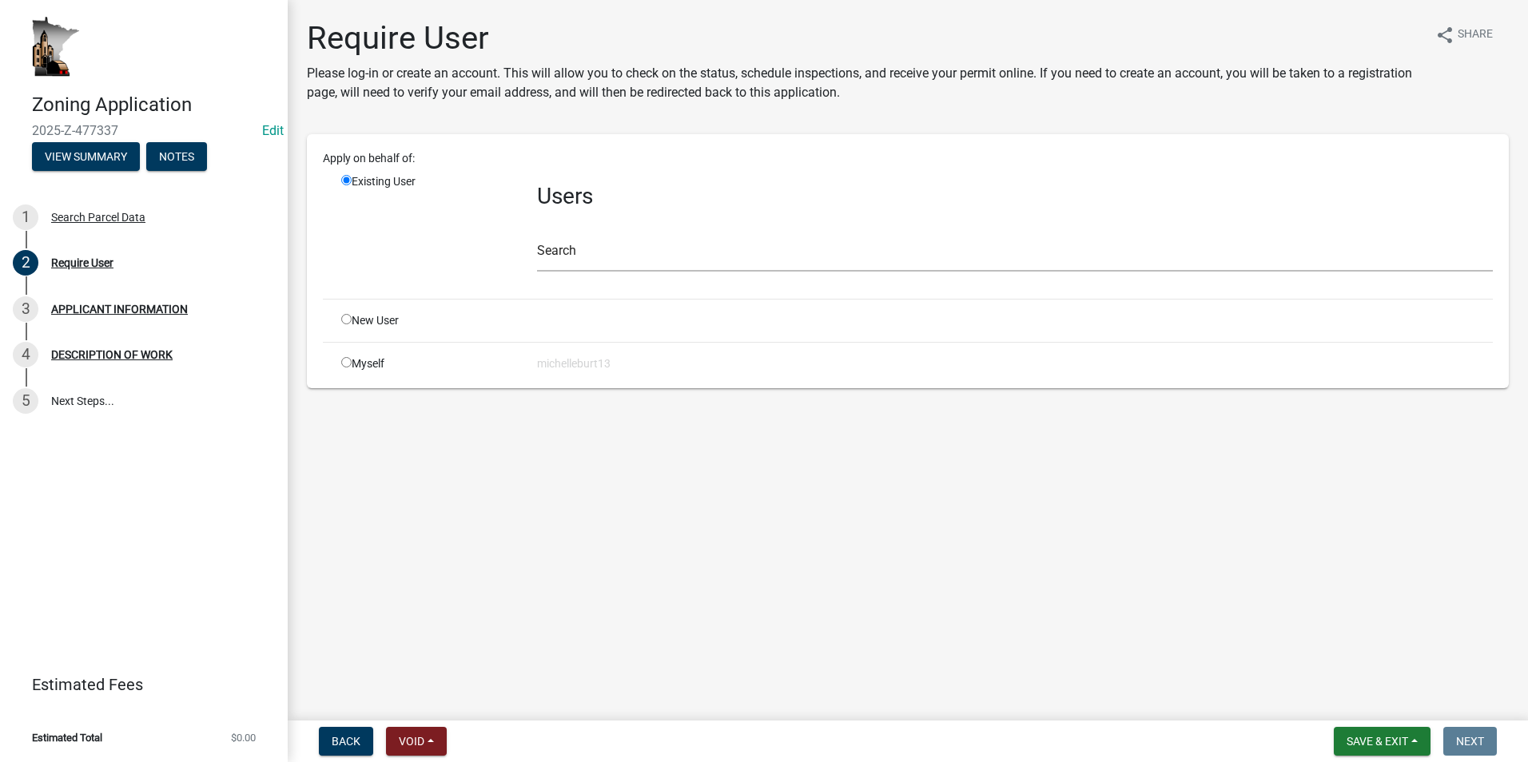
click at [346, 363] on input "radio" at bounding box center [346, 362] width 10 height 10
radio input "true"
radio input "false"
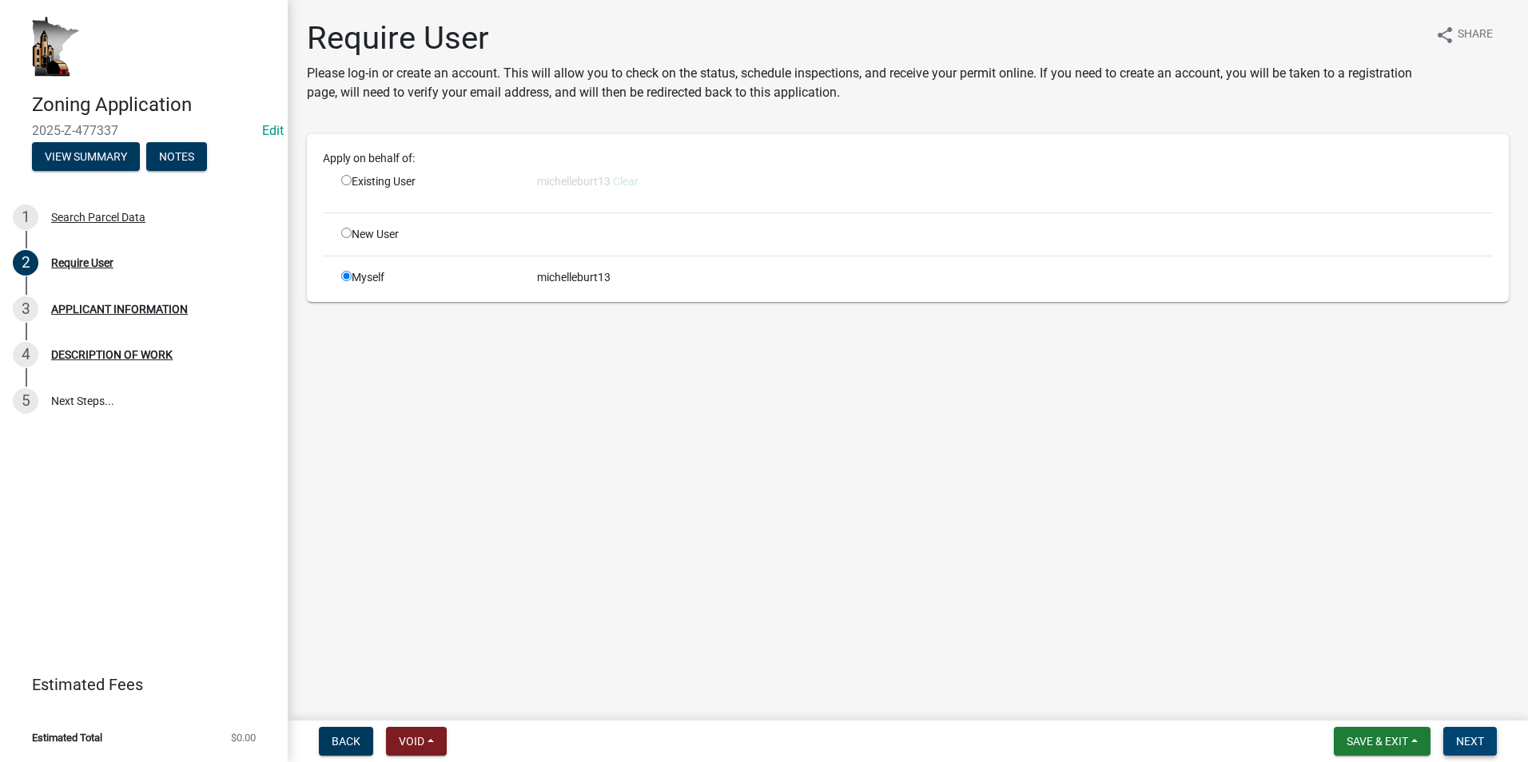
click at [1466, 739] on span "Next" at bounding box center [1470, 741] width 28 height 13
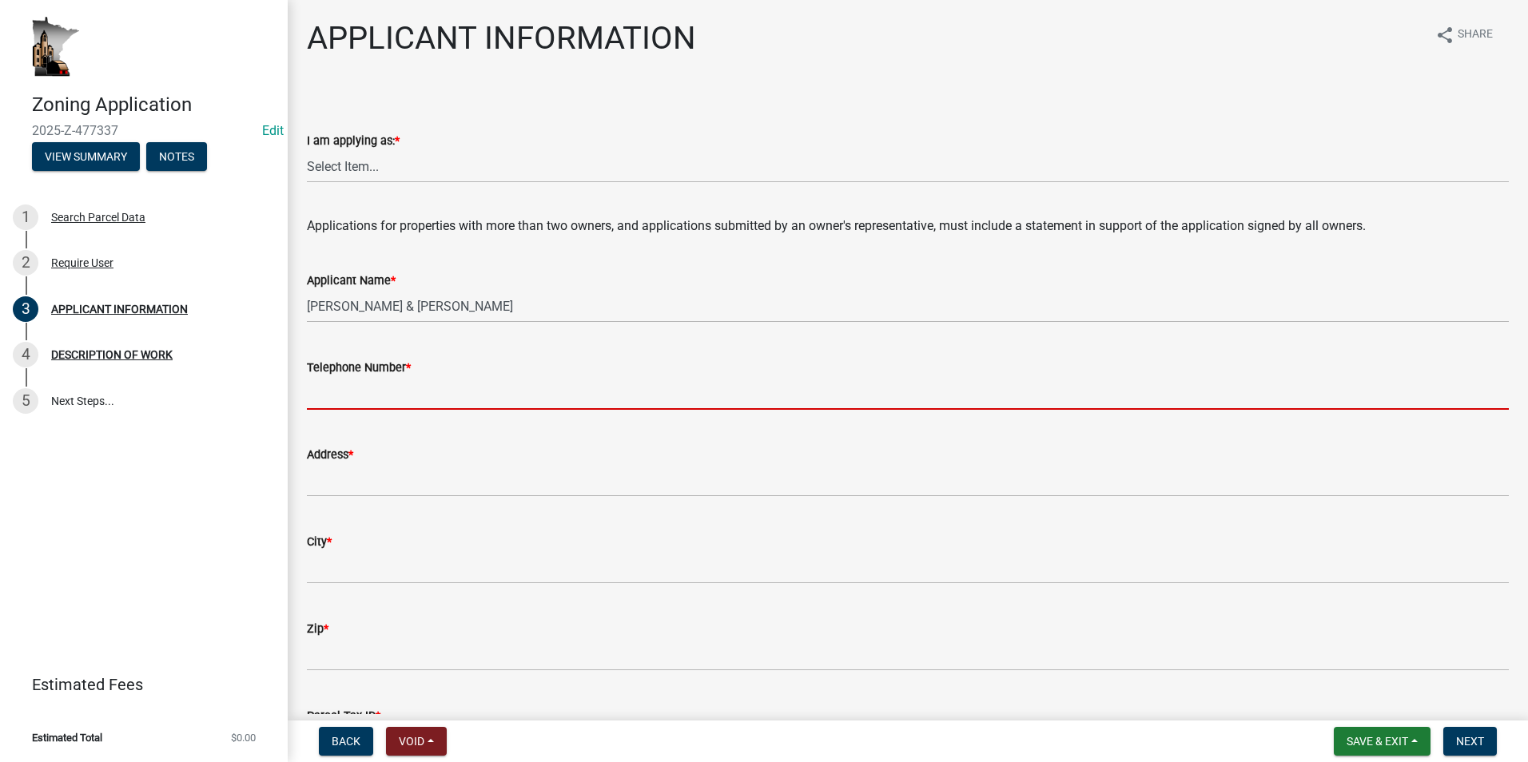
click at [387, 395] on input "Telephone Number *" at bounding box center [908, 393] width 1202 height 33
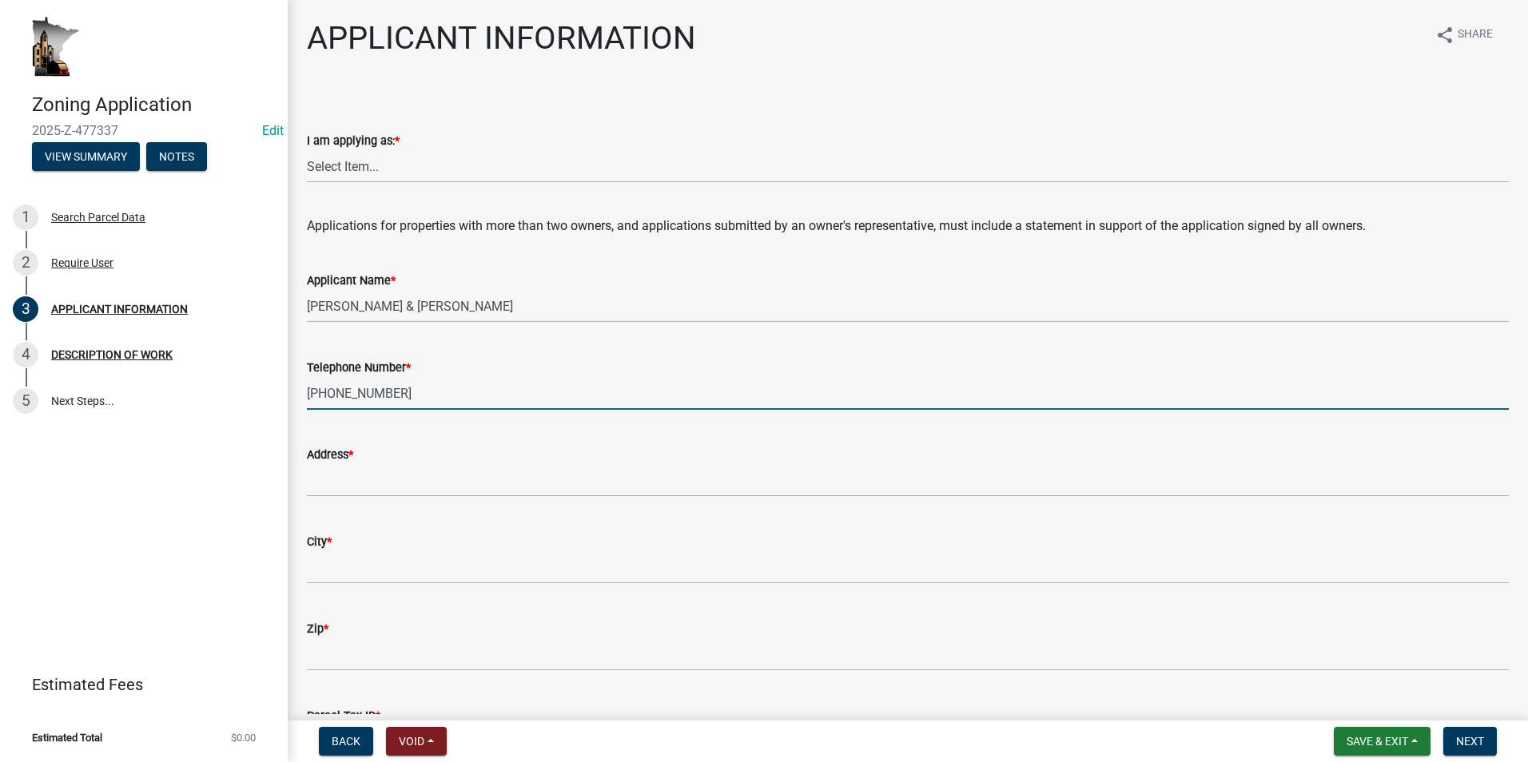
type input "[PHONE_NUMBER]"
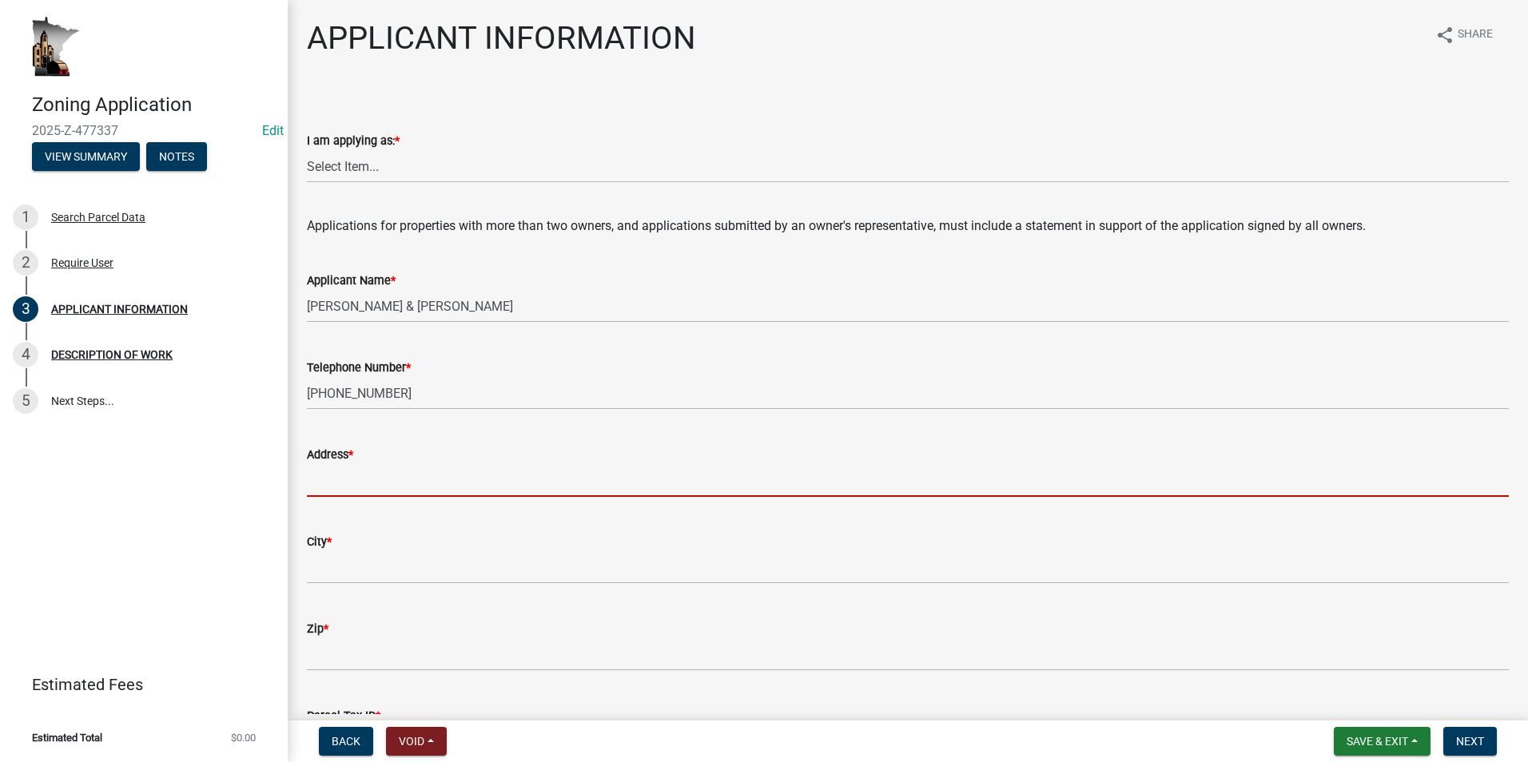
click at [323, 474] on input "Address *" at bounding box center [908, 480] width 1202 height 33
type input "[STREET_ADDRESS]"
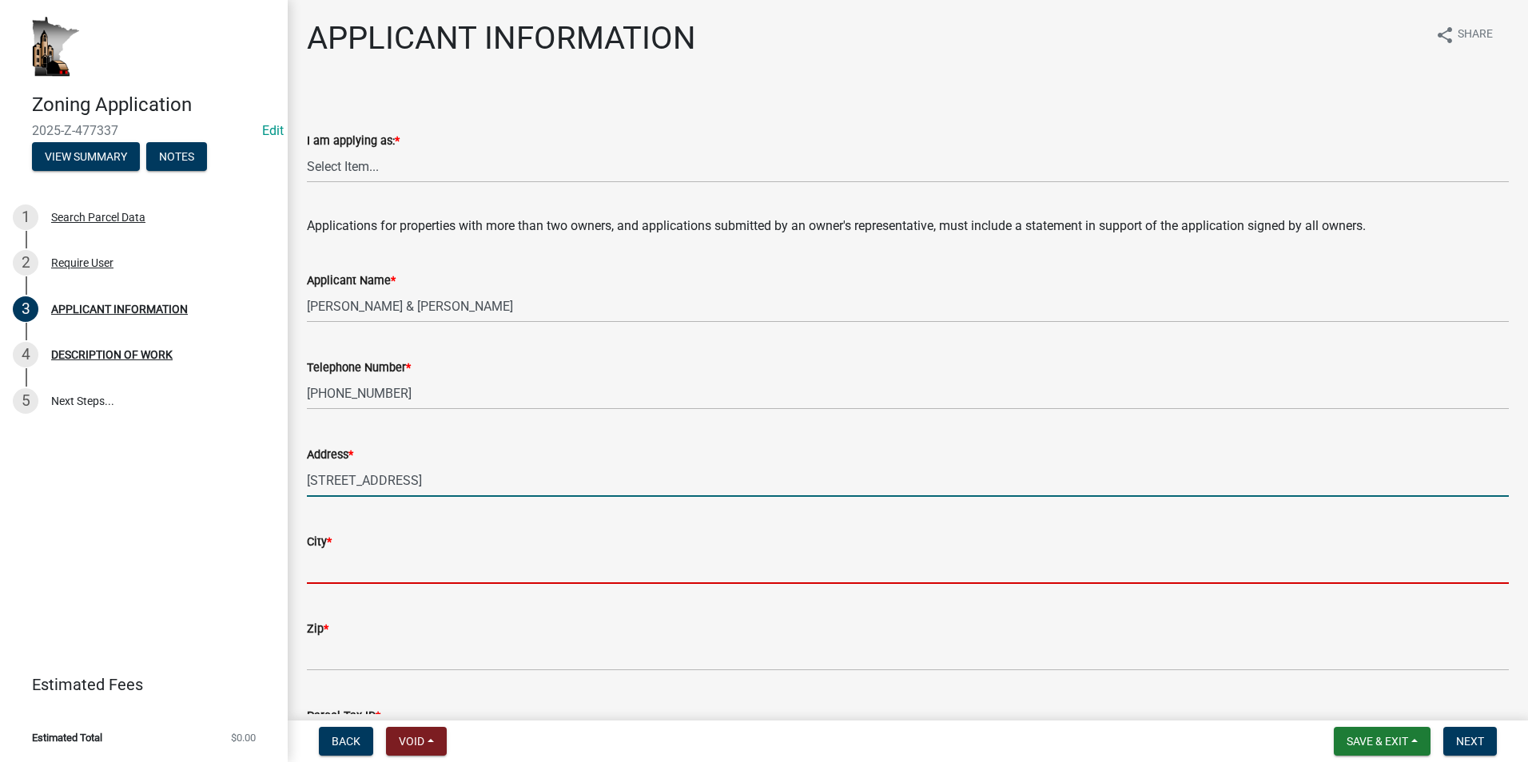
type input "[PERSON_NAME], [GEOGRAPHIC_DATA]"
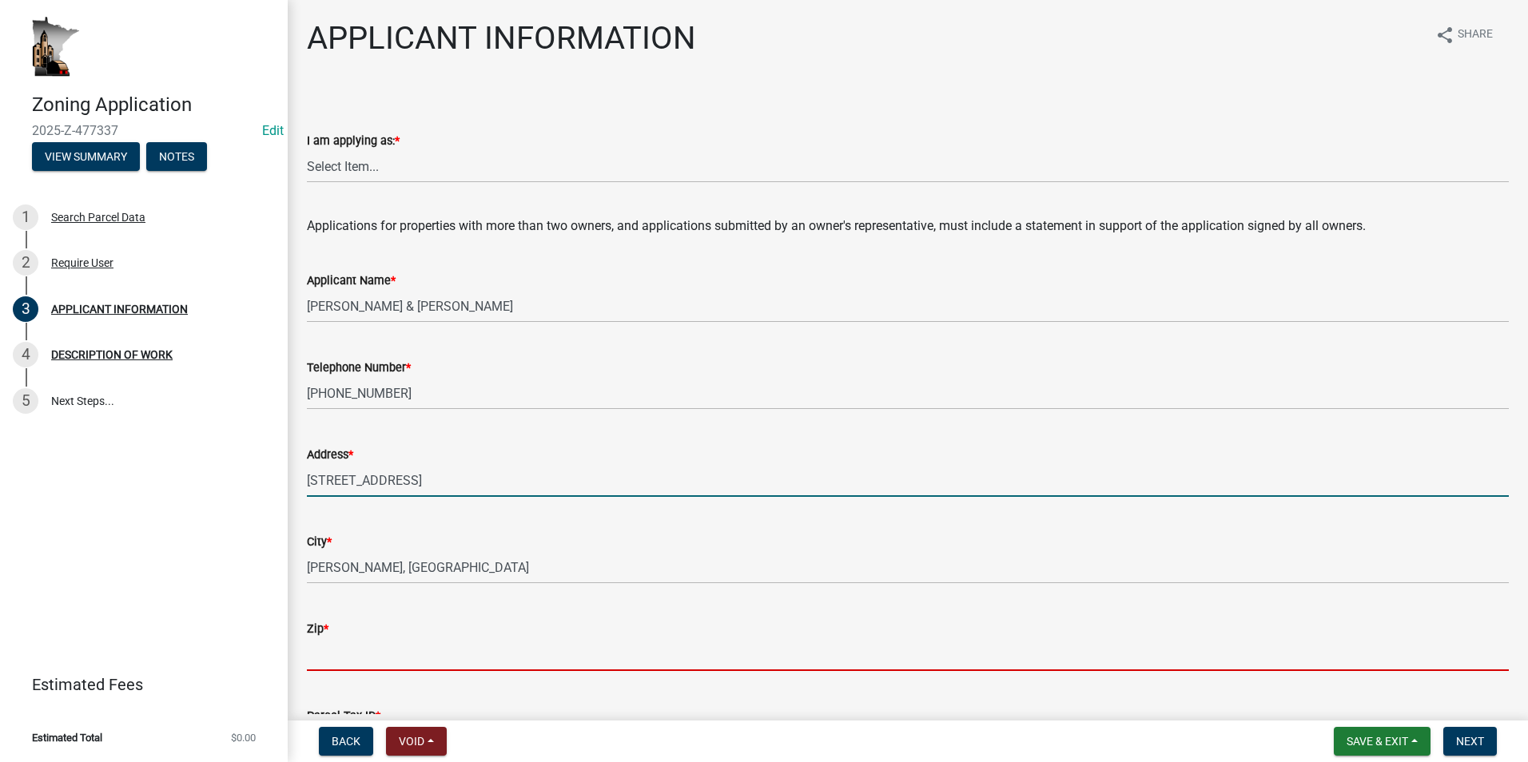
type input "61252"
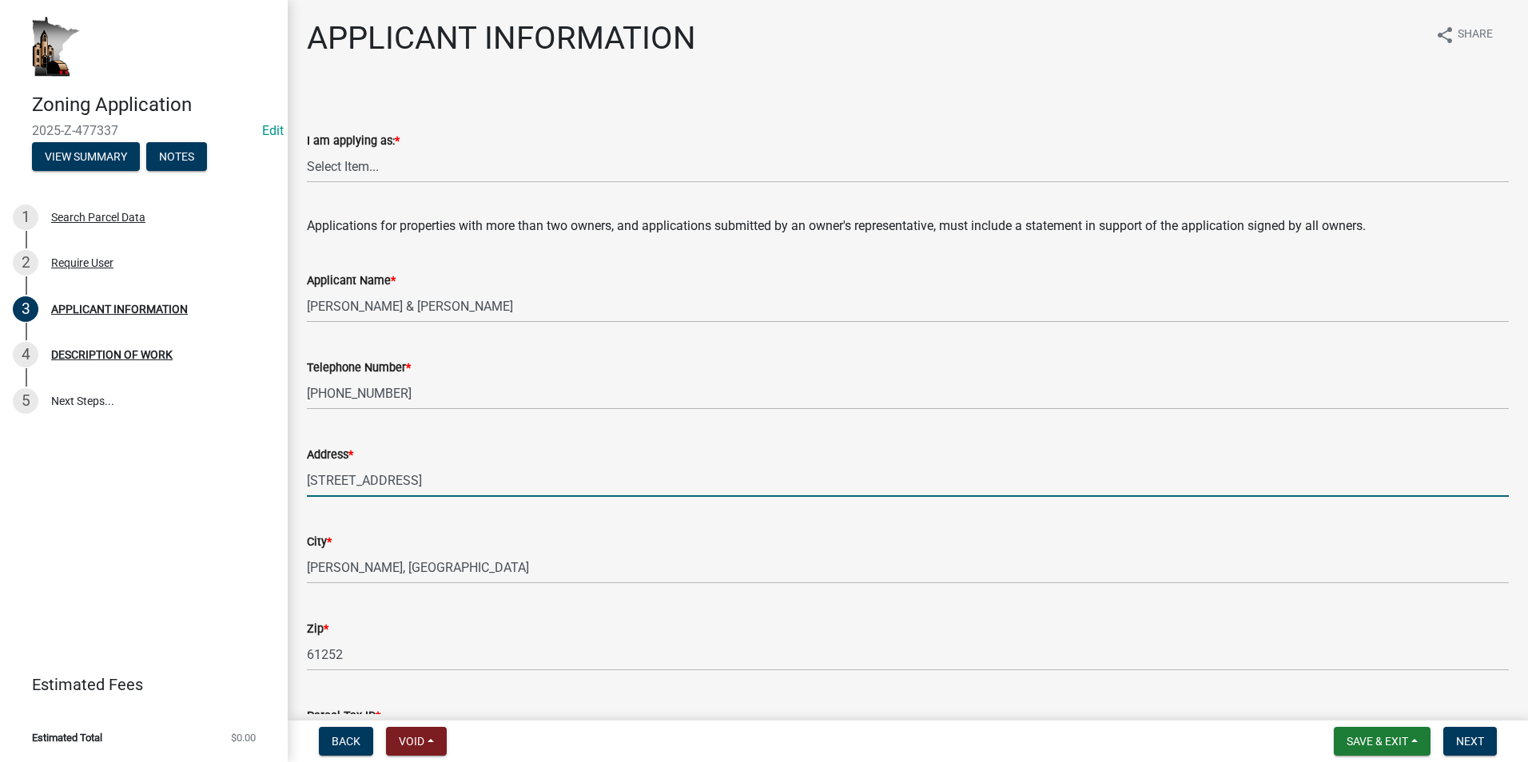
select select "87bd8246-e010-4864-ada3-31d8f143e470"
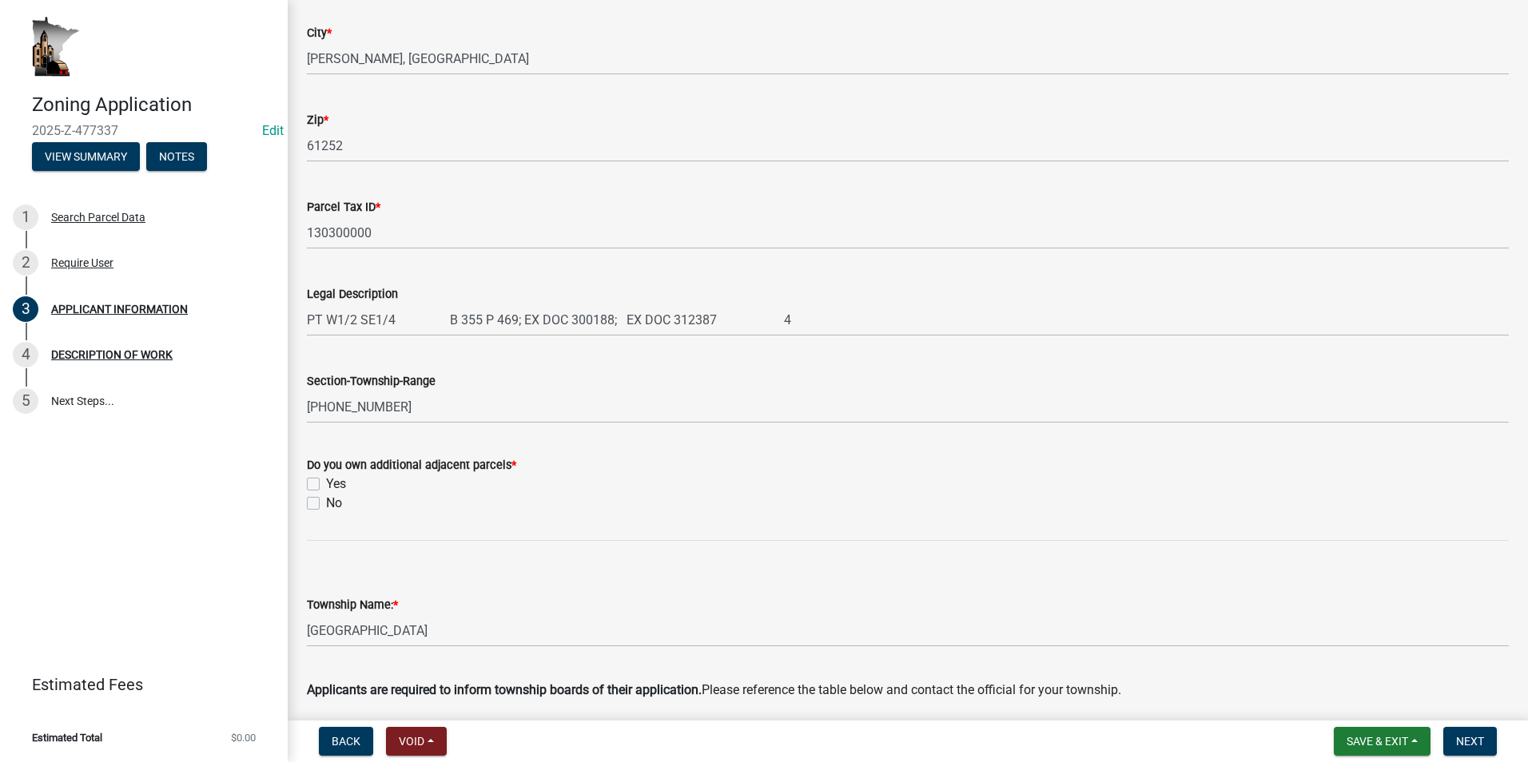
scroll to position [559, 0]
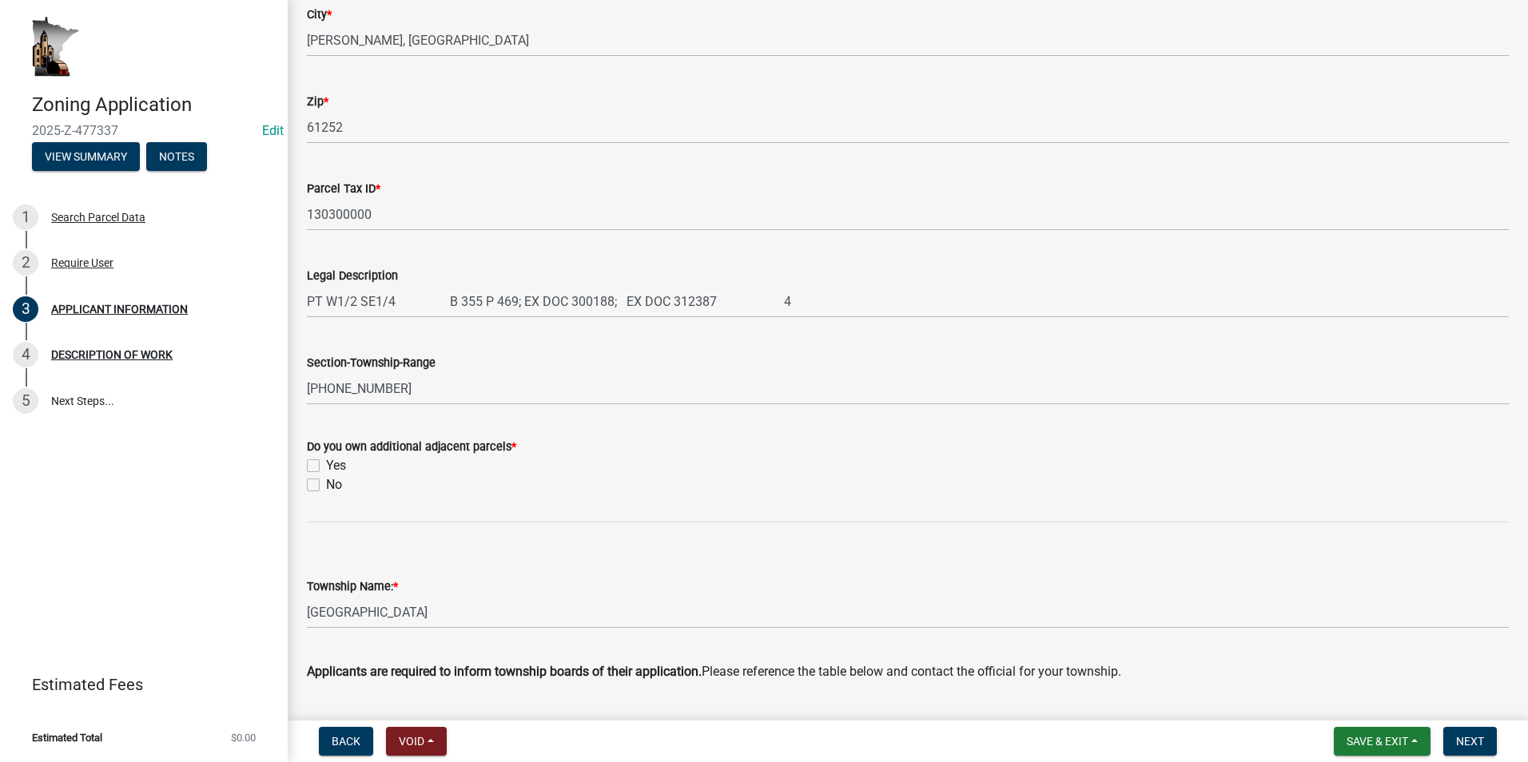
click at [326, 466] on label "Yes" at bounding box center [336, 465] width 20 height 19
click at [326, 466] on input "Yes" at bounding box center [331, 461] width 10 height 10
checkbox input "true"
checkbox input "false"
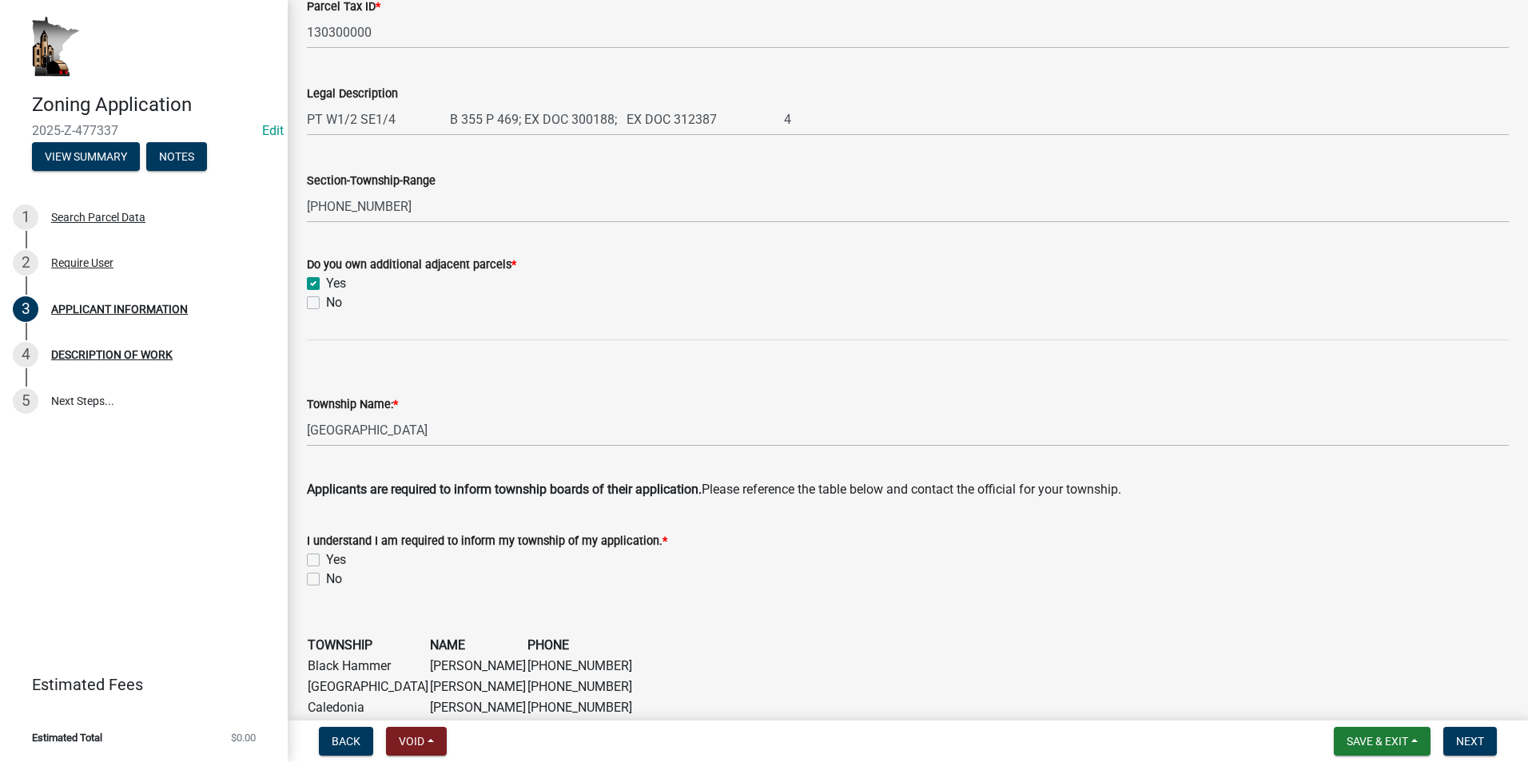
scroll to position [879, 0]
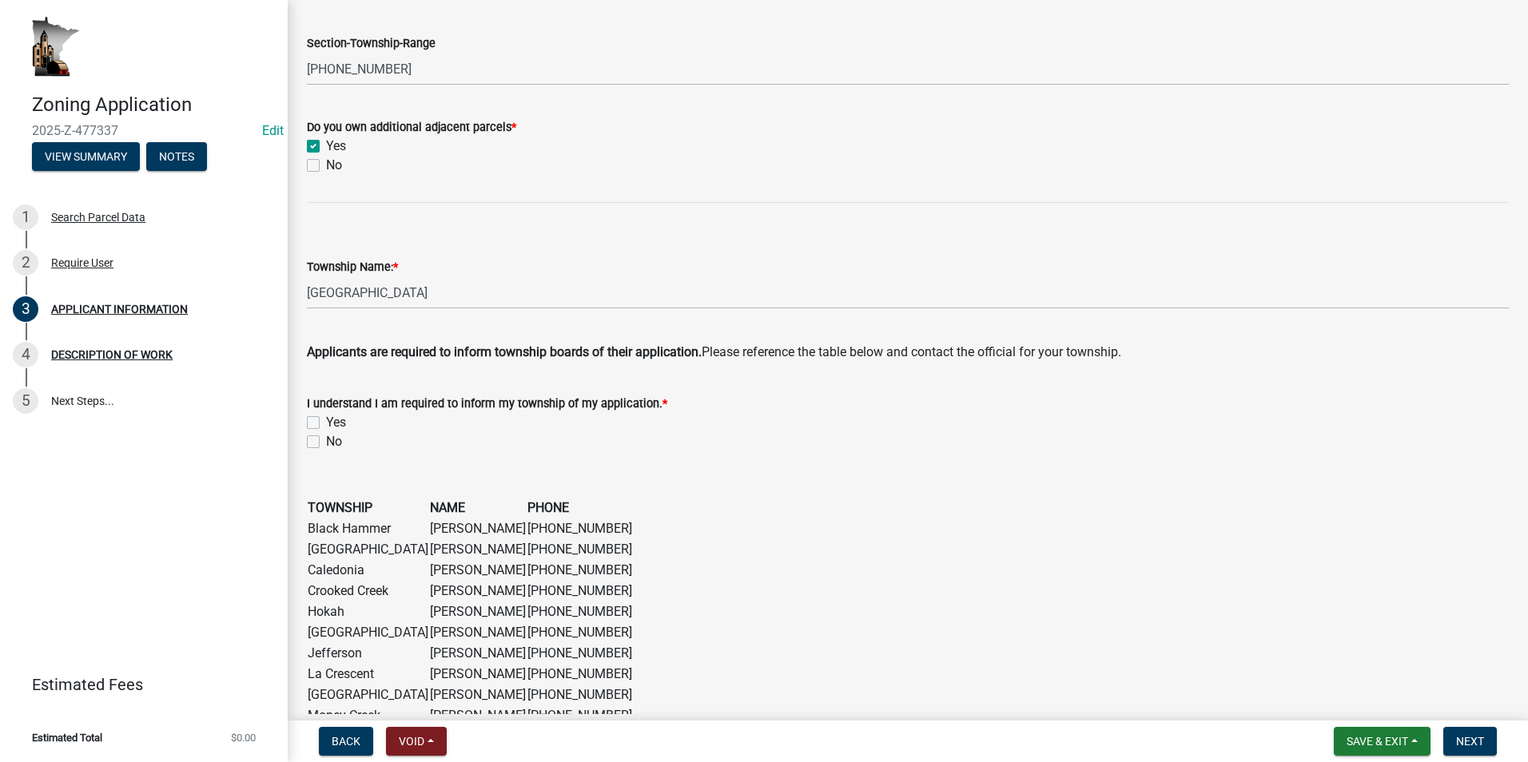
click at [326, 422] on label "Yes" at bounding box center [336, 422] width 20 height 19
click at [326, 422] on input "Yes" at bounding box center [331, 418] width 10 height 10
checkbox input "true"
checkbox input "false"
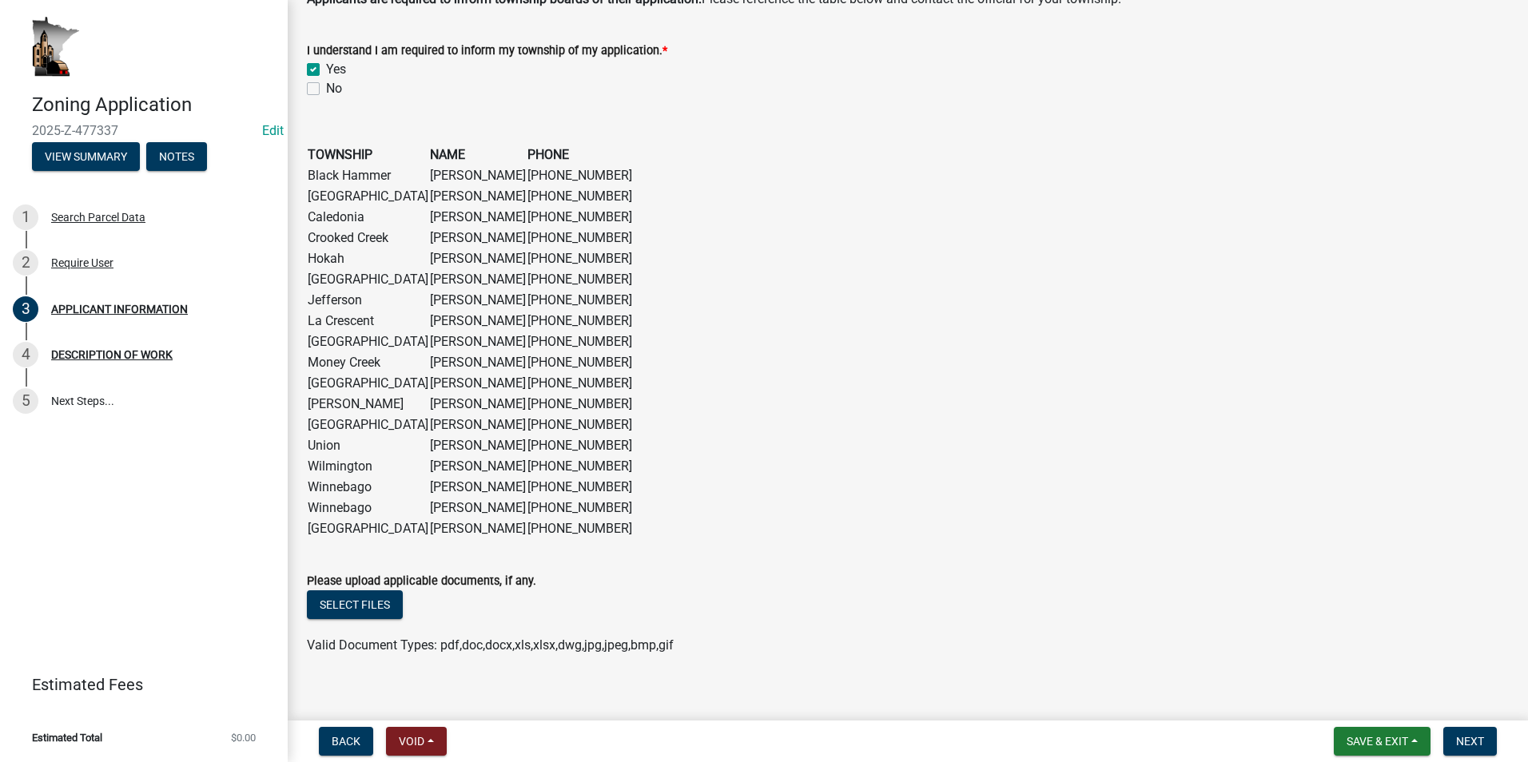
scroll to position [1250, 0]
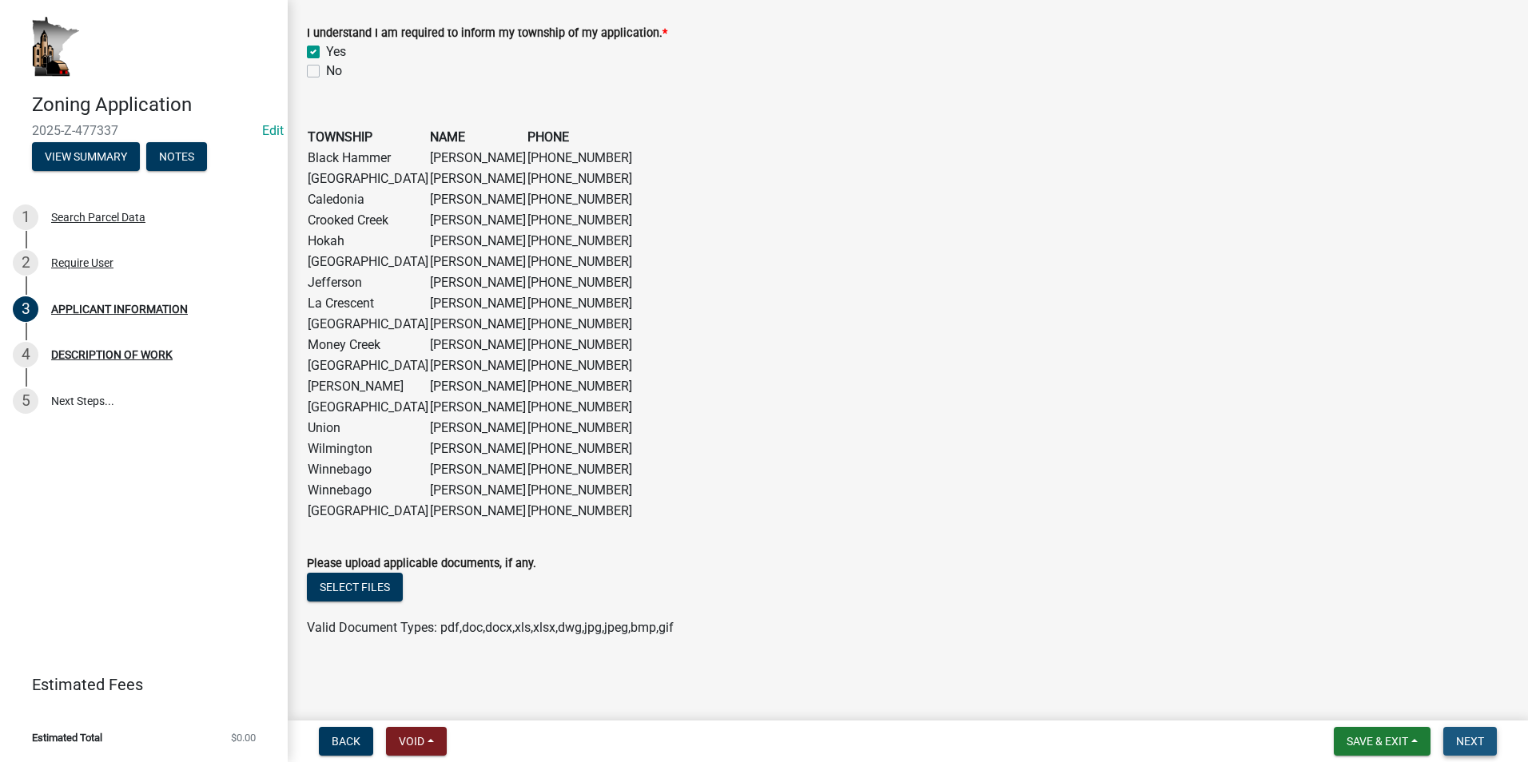
click at [1464, 741] on span "Next" at bounding box center [1470, 741] width 28 height 13
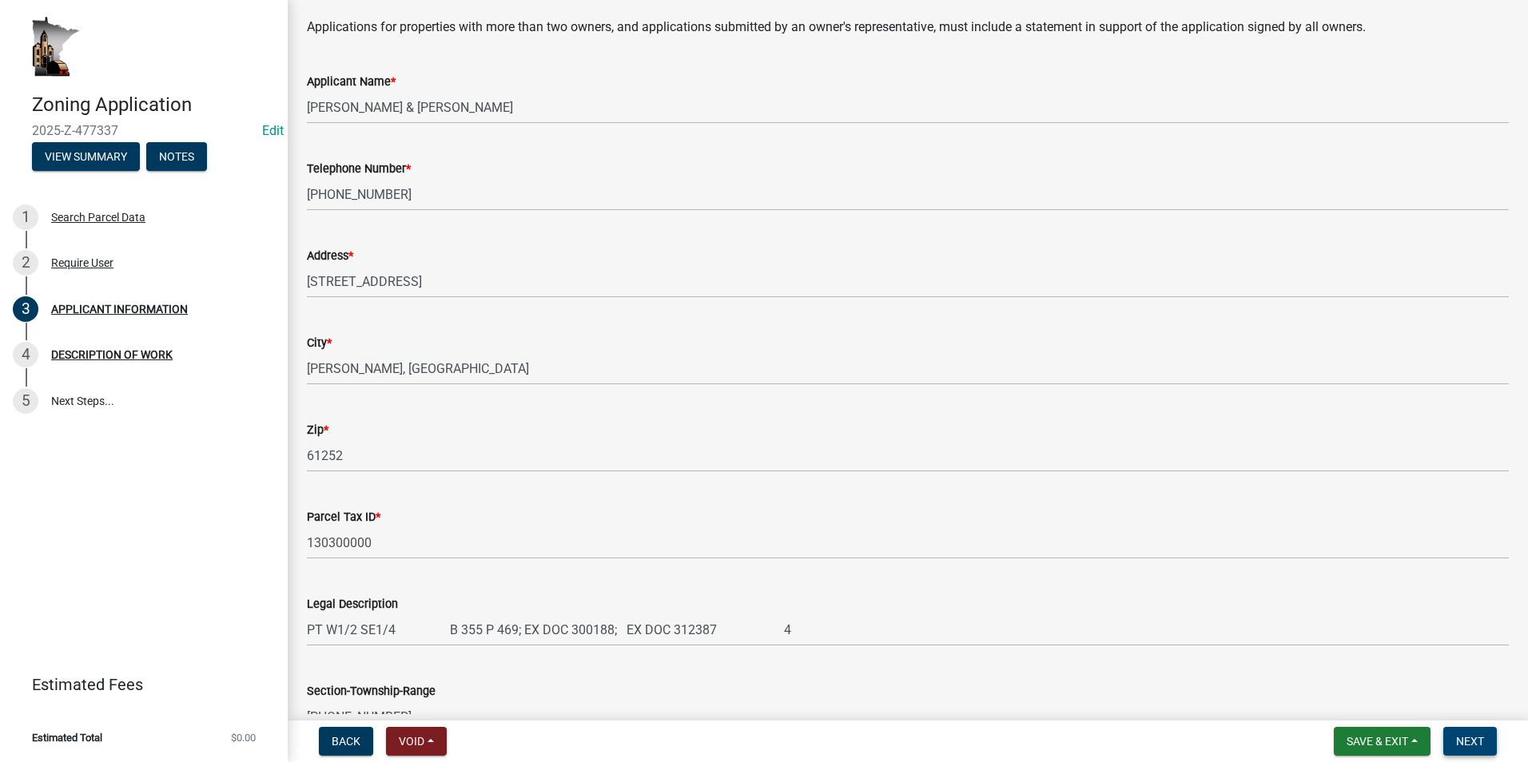
scroll to position [51, 0]
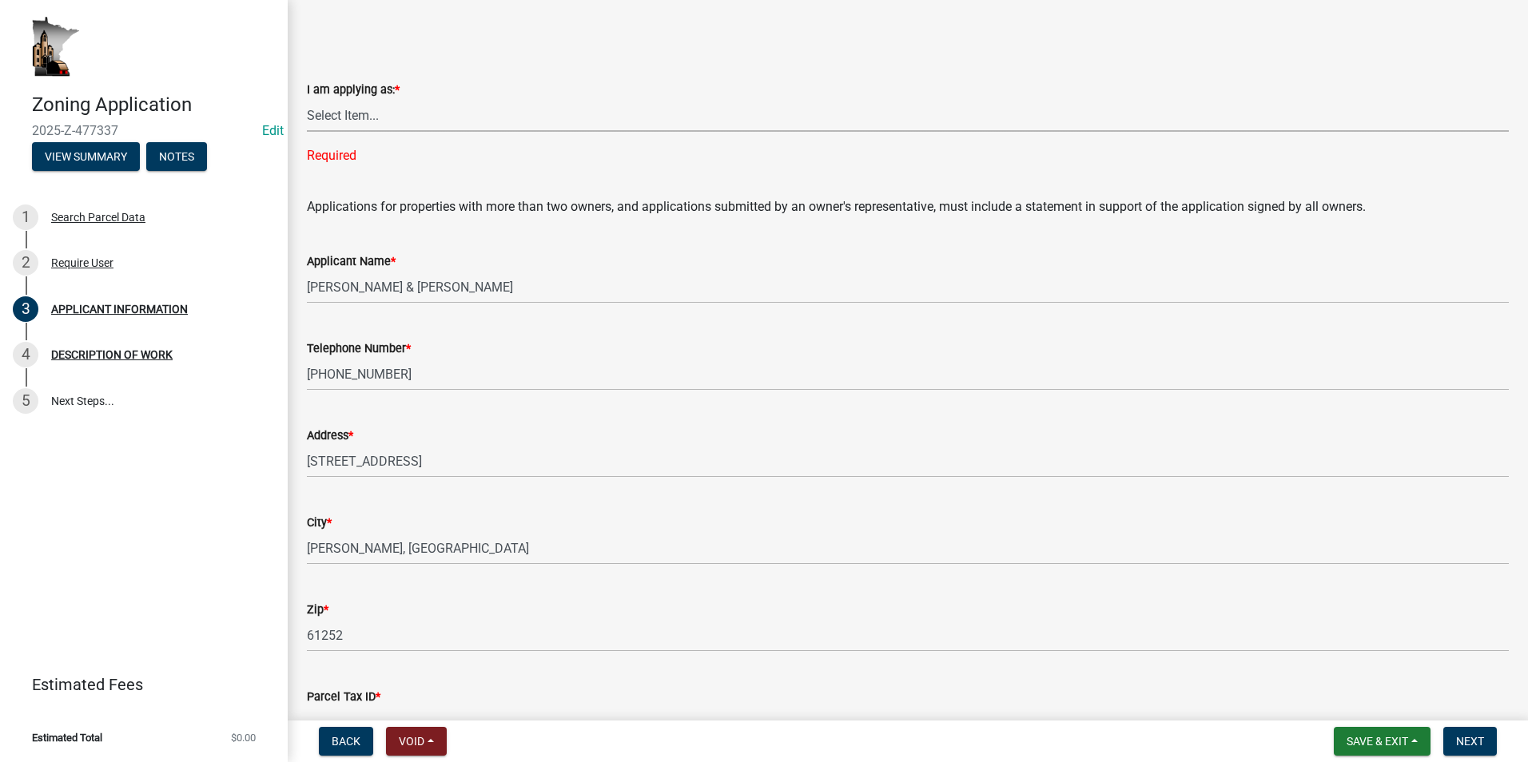
click at [483, 129] on select "Select Item... The sole owner of the property A co-owner of the property with o…" at bounding box center [908, 115] width 1202 height 33
click at [307, 99] on select "Select Item... The sole owner of the property A co-owner of the property with o…" at bounding box center [908, 115] width 1202 height 33
select select "884de254-84a4-4256-8abe-0e7e5fcf6e66"
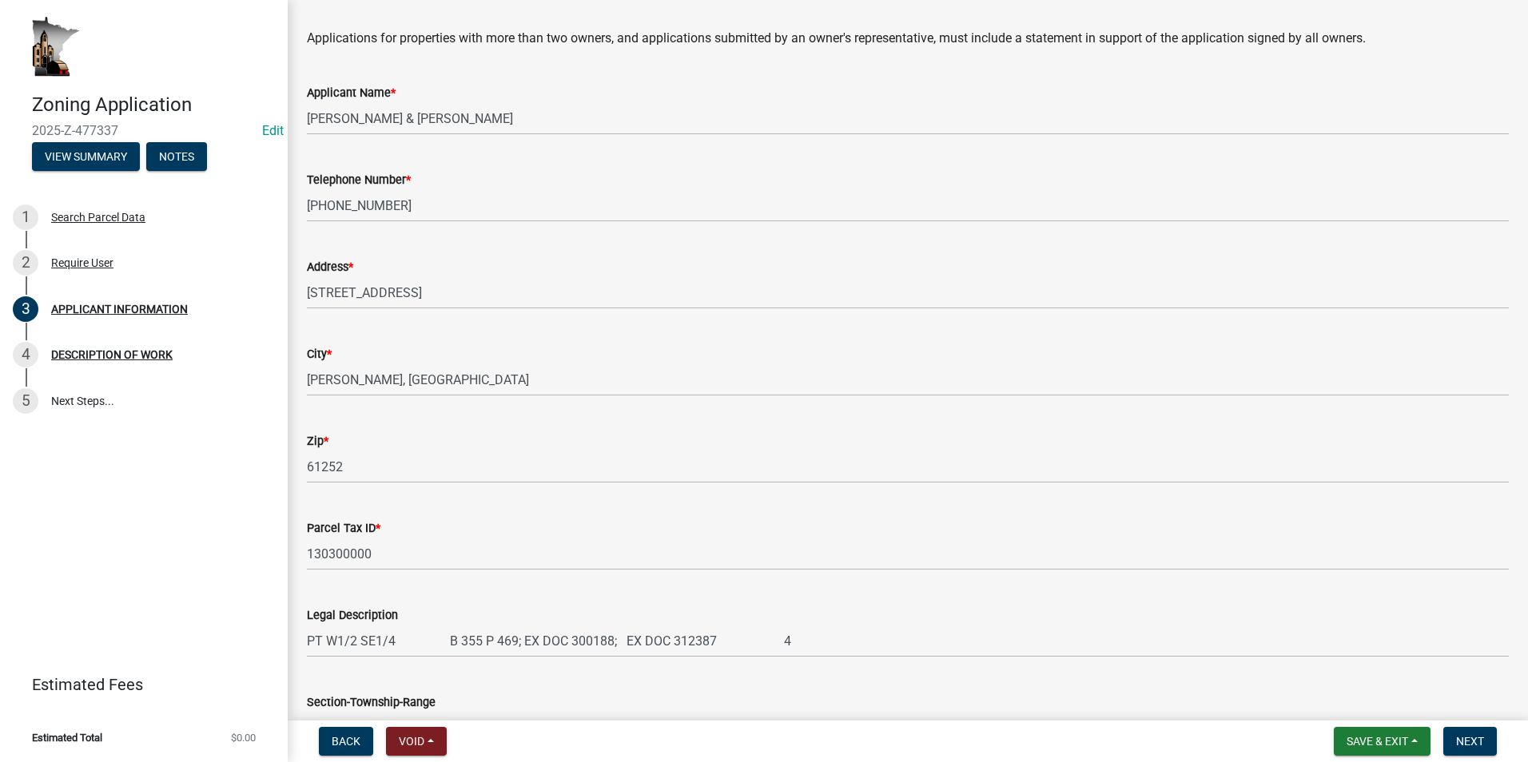
scroll to position [0, 0]
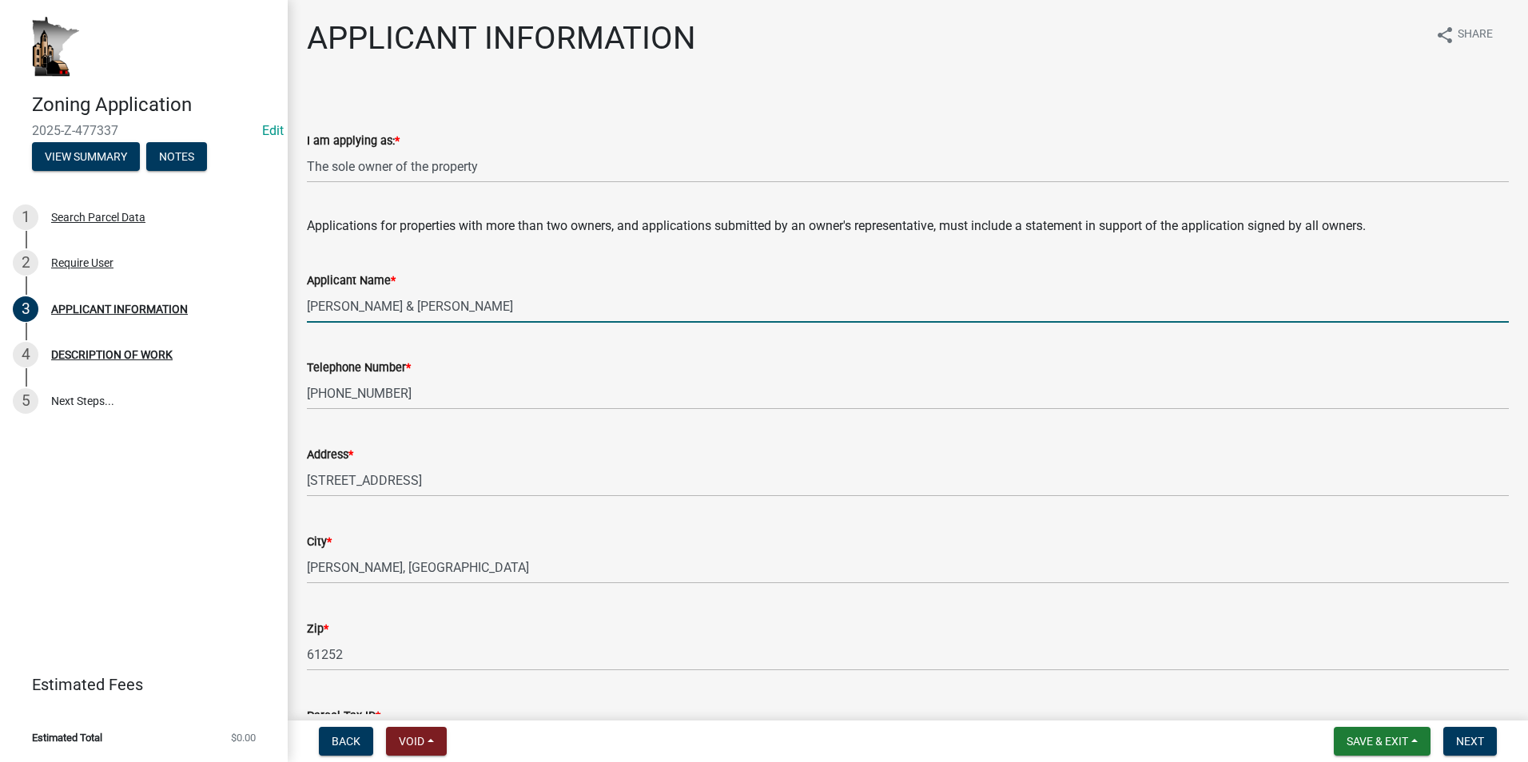
drag, startPoint x: 492, startPoint y: 304, endPoint x: 306, endPoint y: 299, distance: 186.2
click at [306, 299] on div "Applicant Name * GULBRANSON,JAMES & SUZANNA" at bounding box center [908, 285] width 1226 height 74
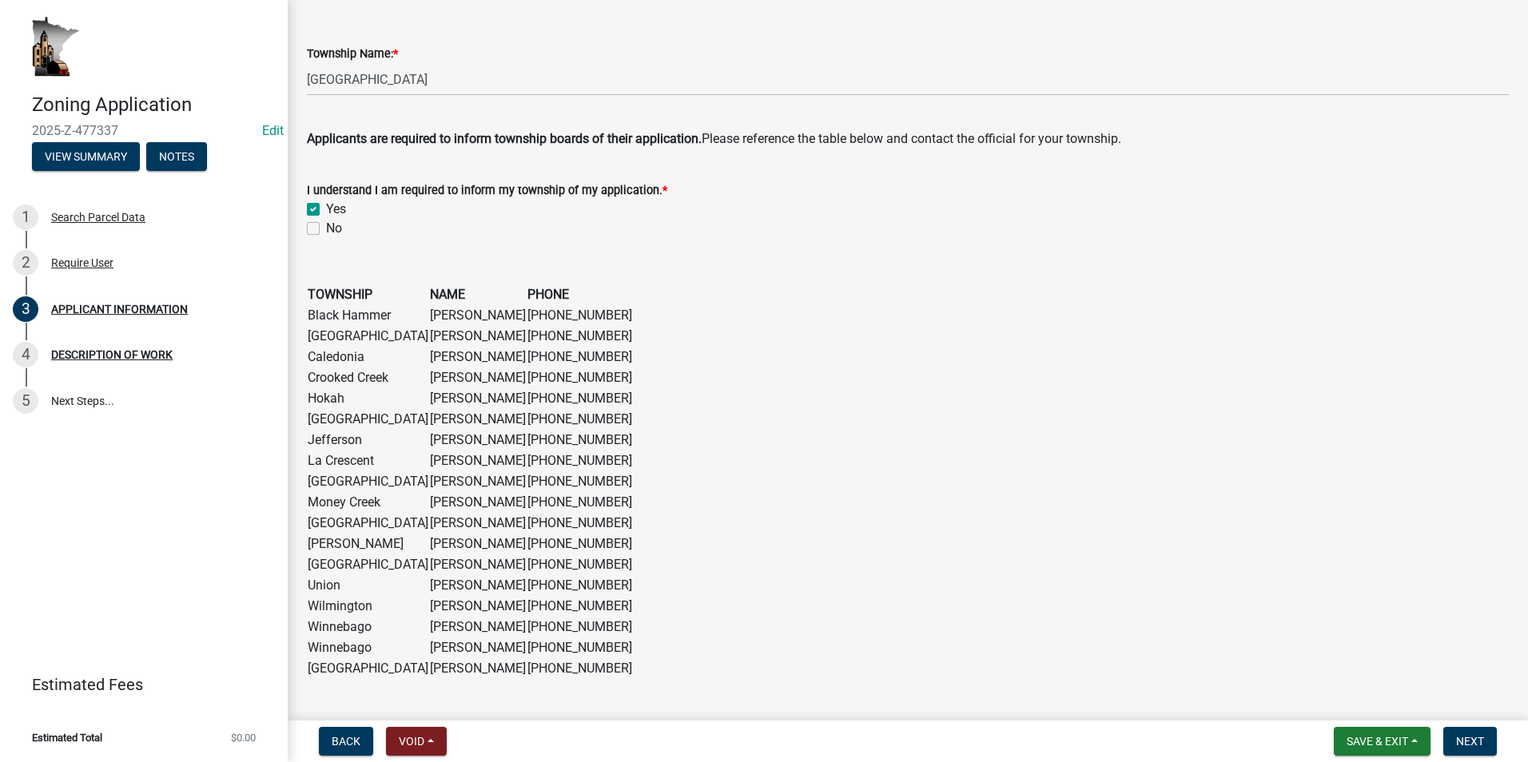
scroll to position [1218, 0]
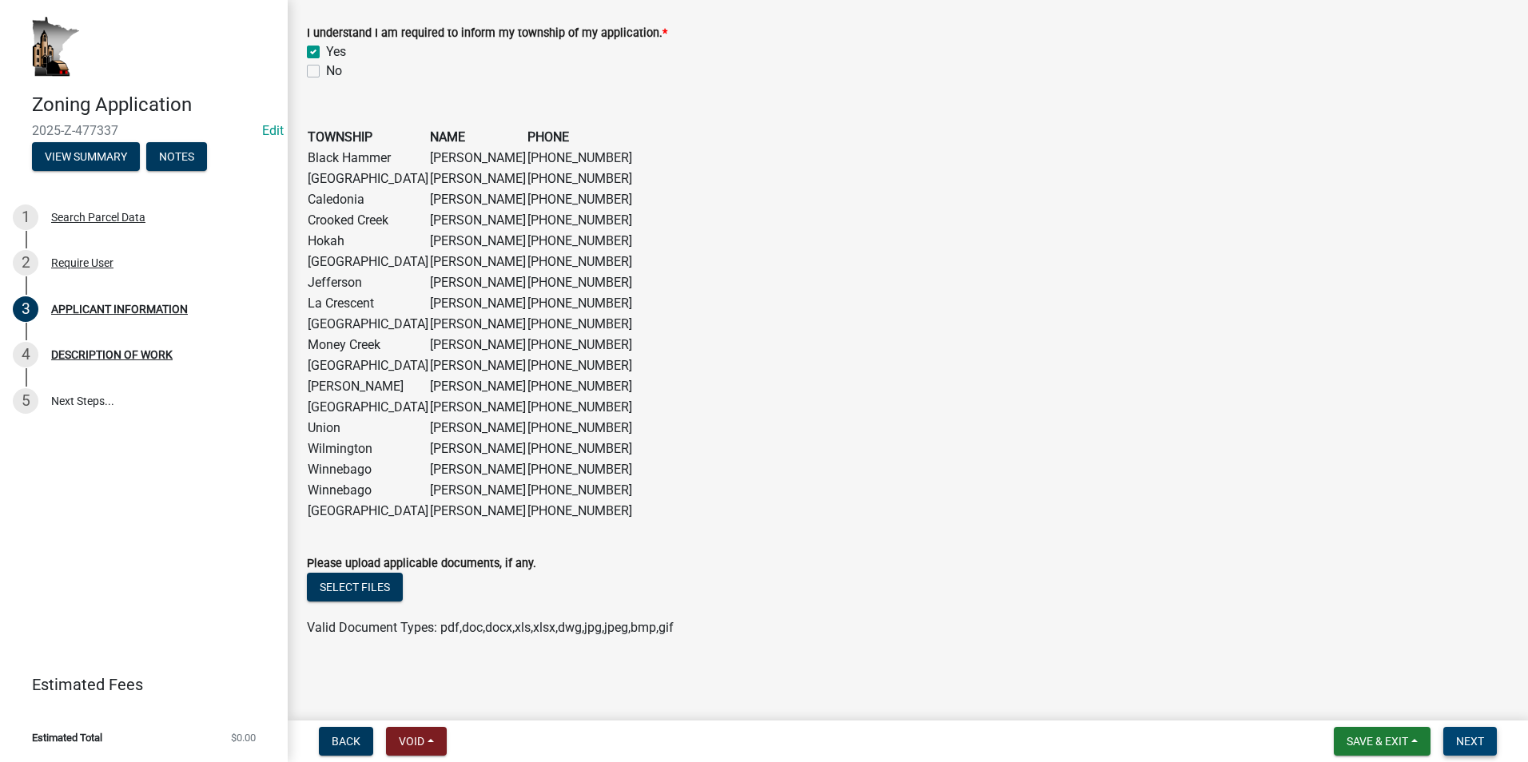
type input "[PERSON_NAME]"
click at [1461, 735] on span "Next" at bounding box center [1470, 741] width 28 height 13
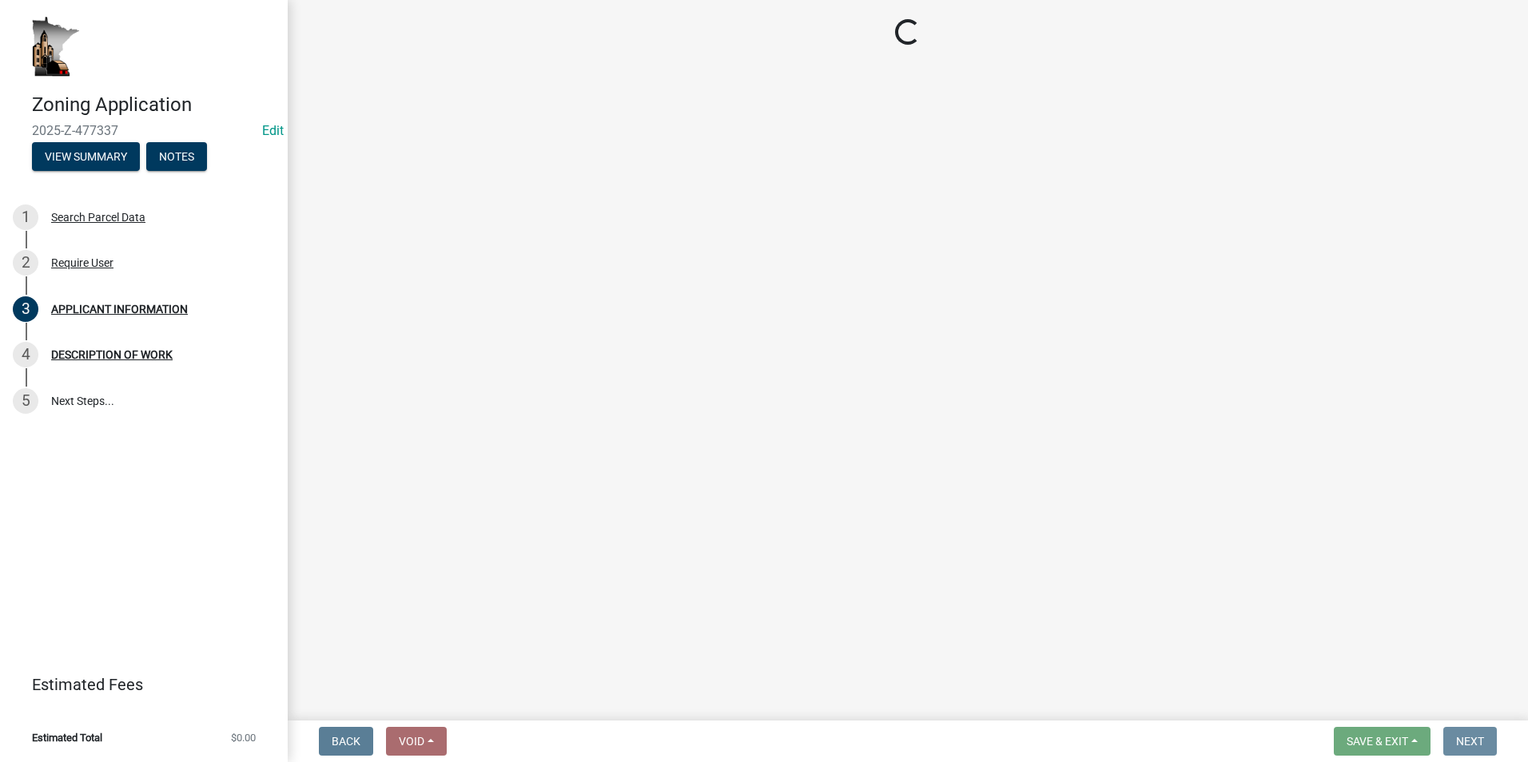
scroll to position [0, 0]
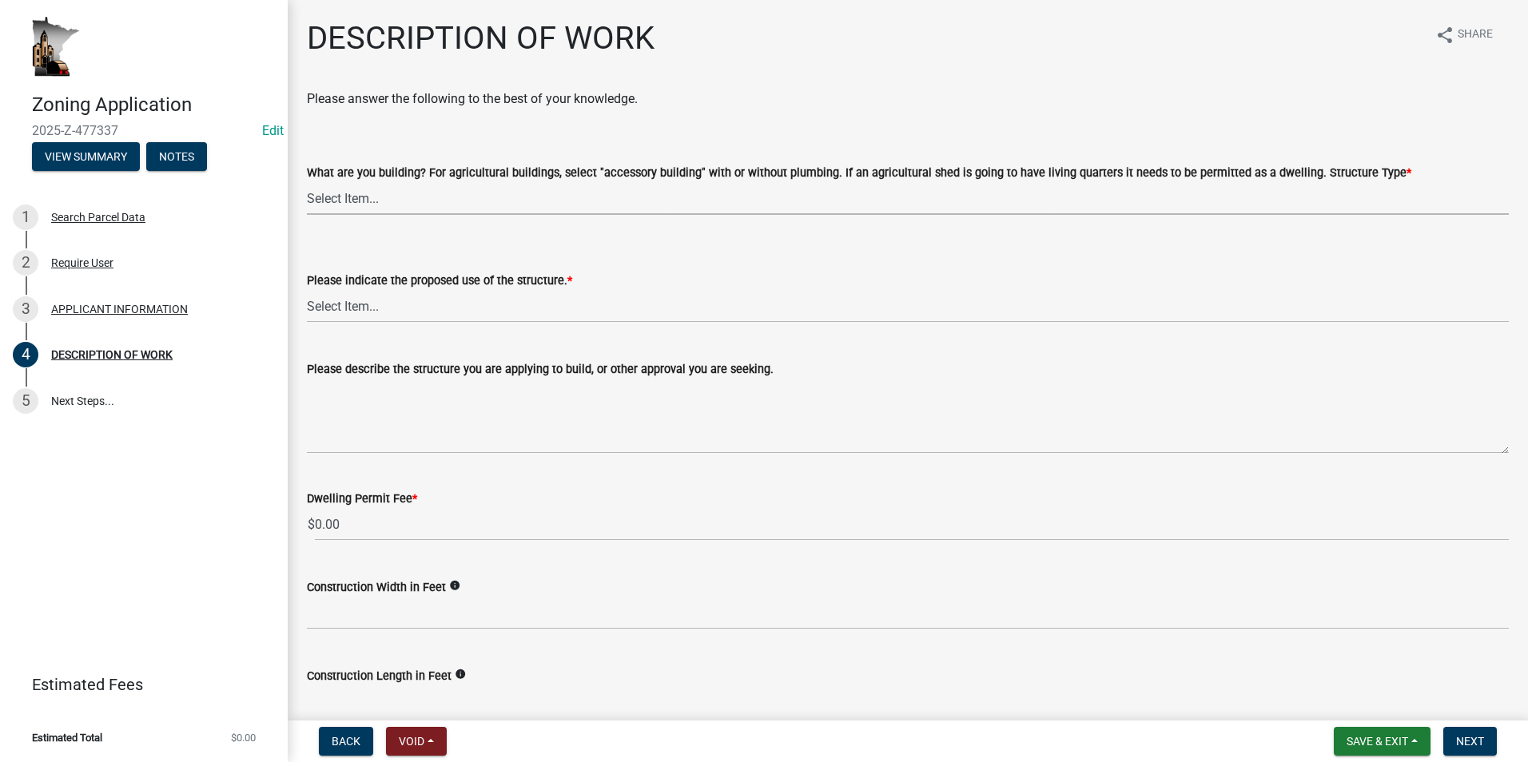
click at [378, 197] on select "Select Item... Single Family Dwelling or "Shouse" Bedroom addition Non-bedroom …" at bounding box center [908, 198] width 1202 height 33
click at [307, 182] on select "Select Item... Single Family Dwelling or "Shouse" Bedroom addition Non-bedroom …" at bounding box center [908, 198] width 1202 height 33
select select "39f6a2ab-0467-4f26-9b22-6b4c409785cf"
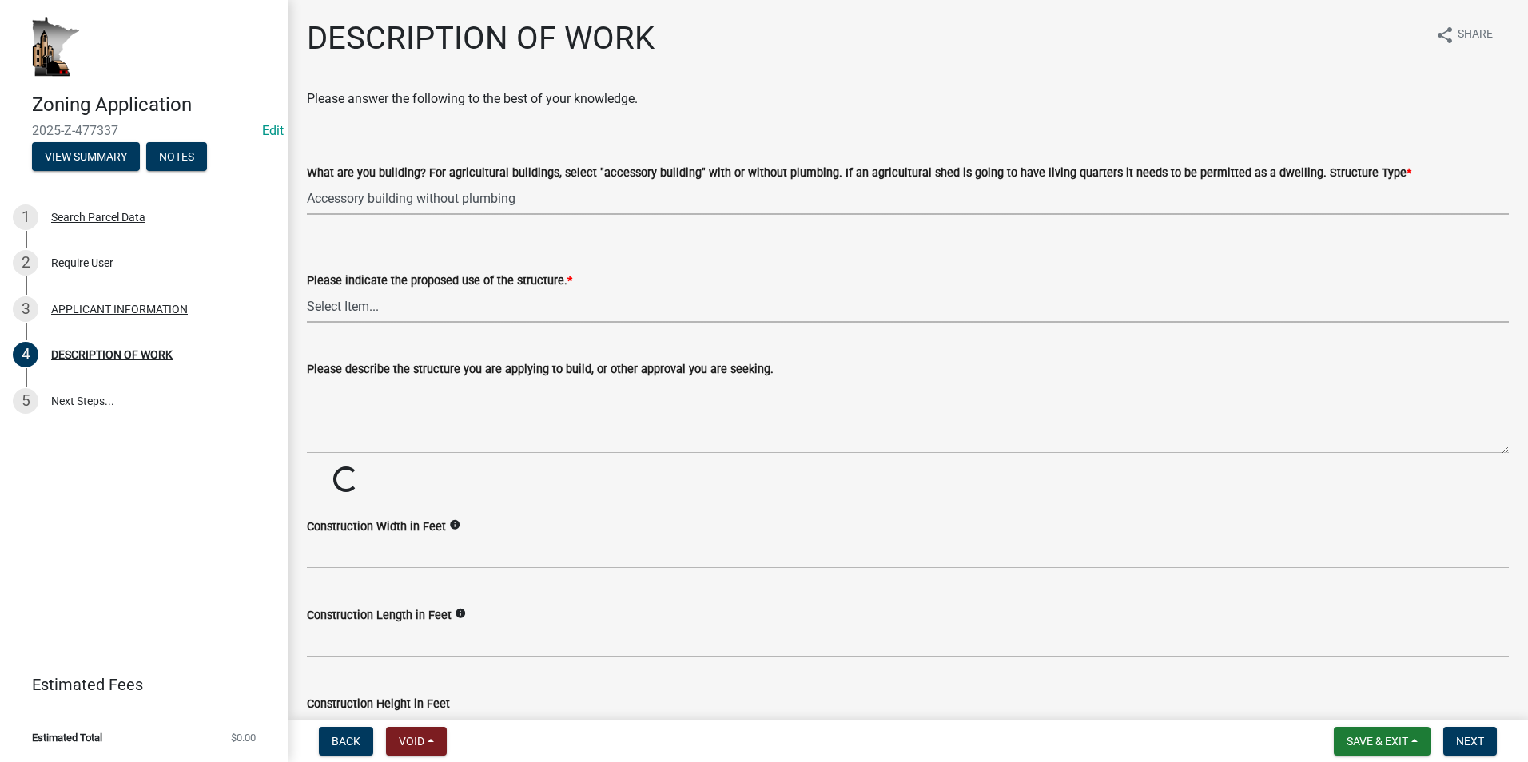
click at [360, 303] on select "Select Item... Year-Round Residential Seasonal Residential Agricultural Recreat…" at bounding box center [908, 306] width 1202 height 33
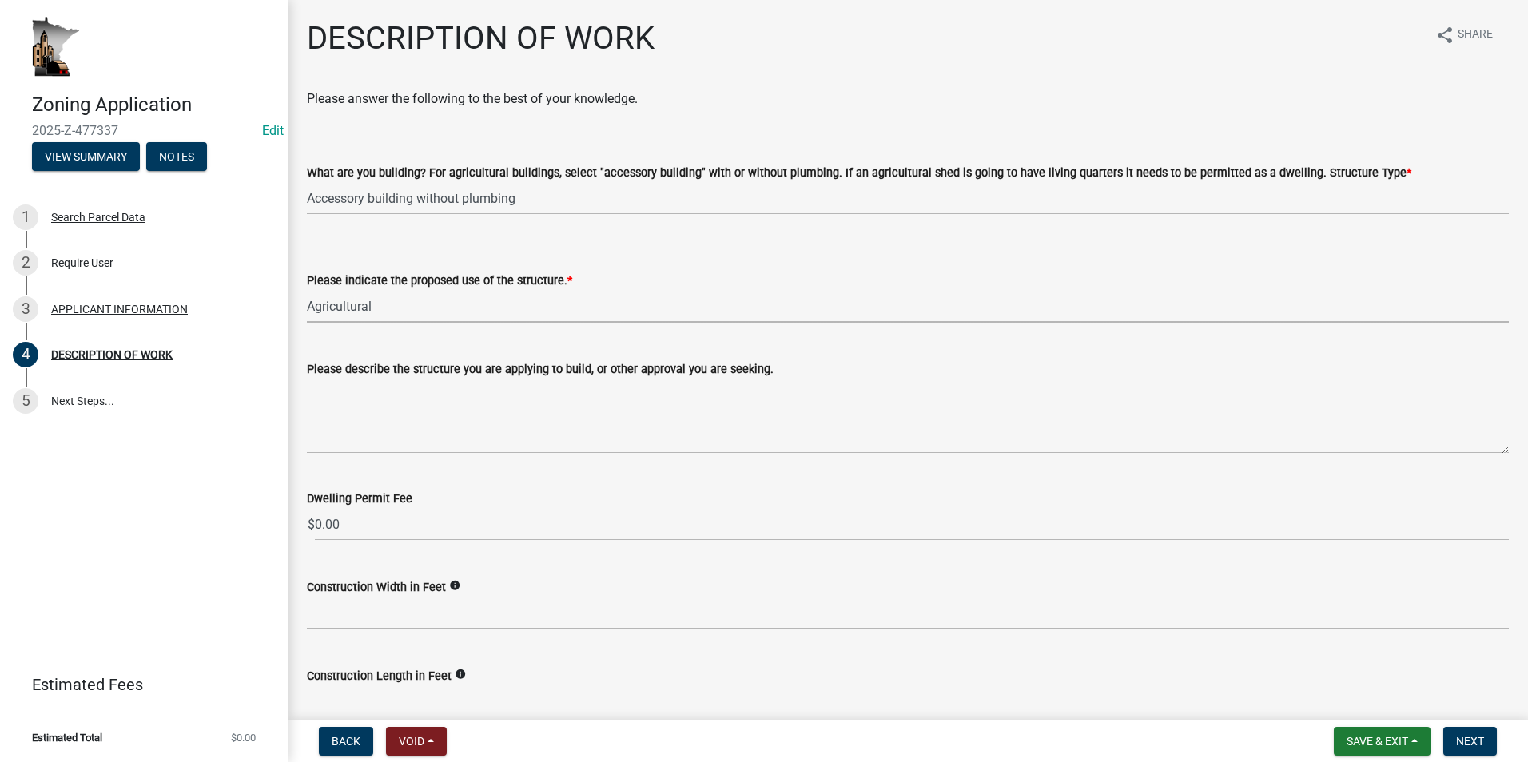
click at [307, 290] on select "Select Item... Year-Round Residential Seasonal Residential Agricultural Recreat…" at bounding box center [908, 306] width 1202 height 33
select select "8a50126a-ac8f-44d1-8890-2a914b053a60"
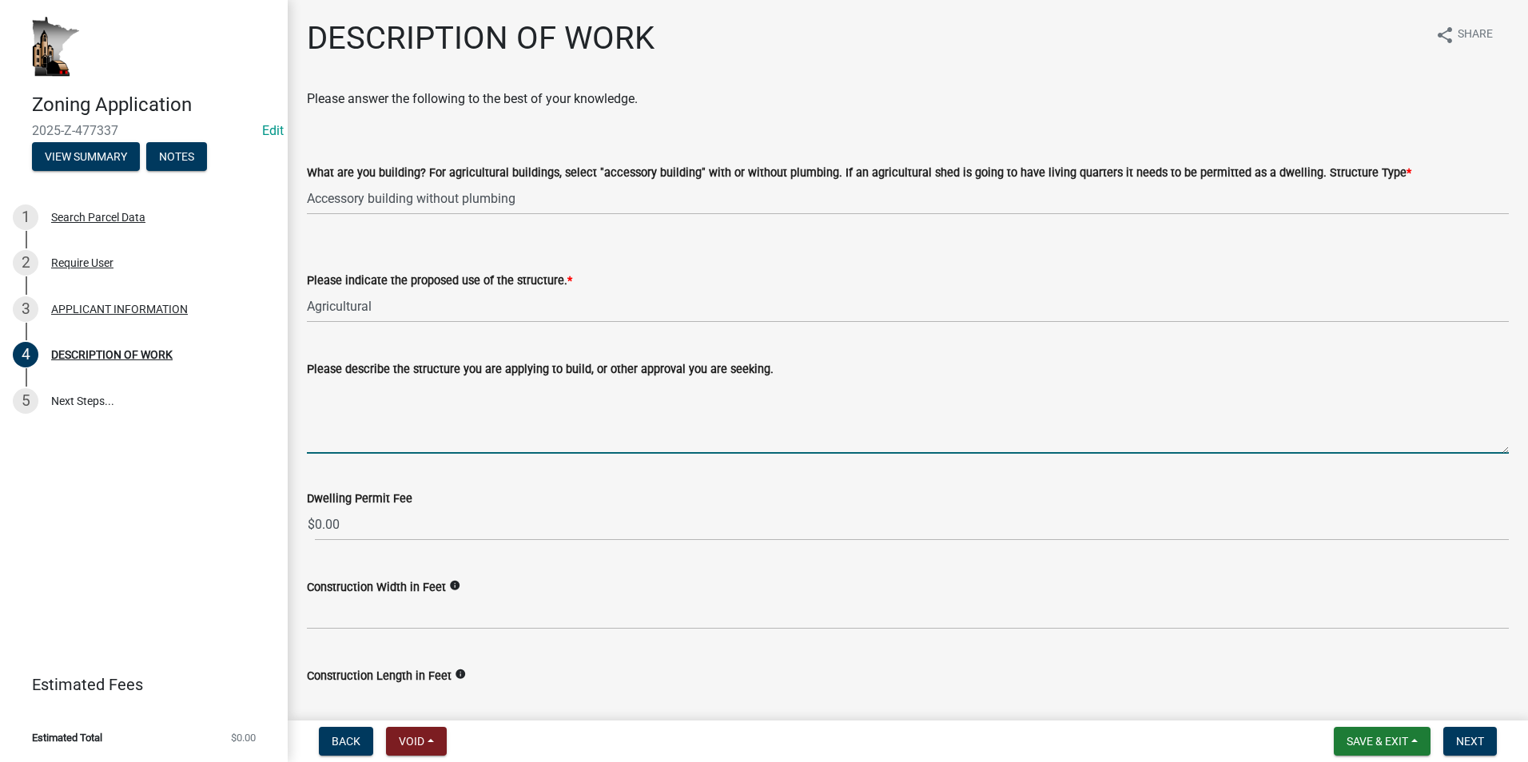
click at [350, 395] on textarea "Please describe the structure you are applying to build, or other approval you …" at bounding box center [908, 416] width 1202 height 75
click at [469, 389] on textarea "40x80 with a 12-foot lean." at bounding box center [908, 416] width 1202 height 75
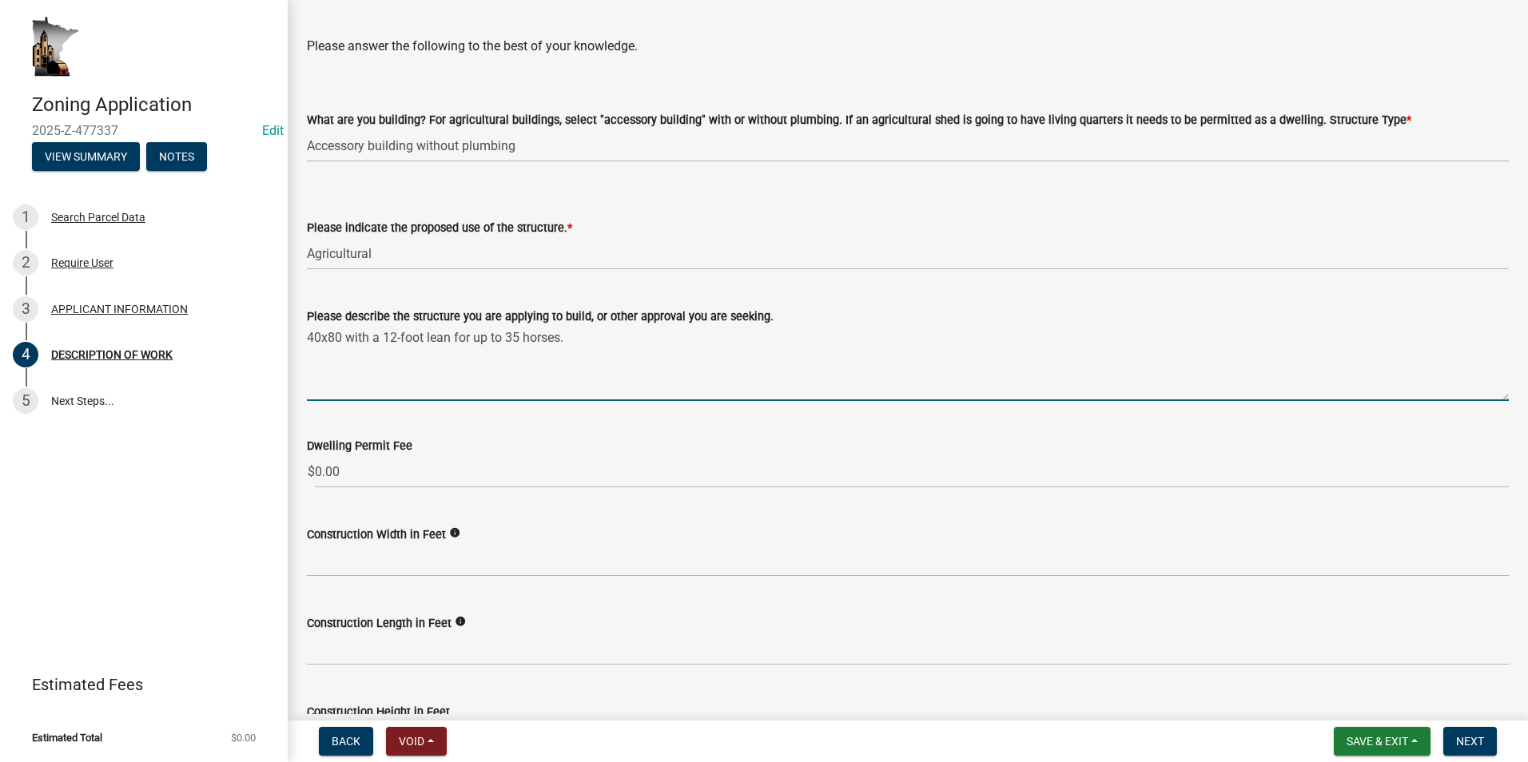
scroll to position [80, 0]
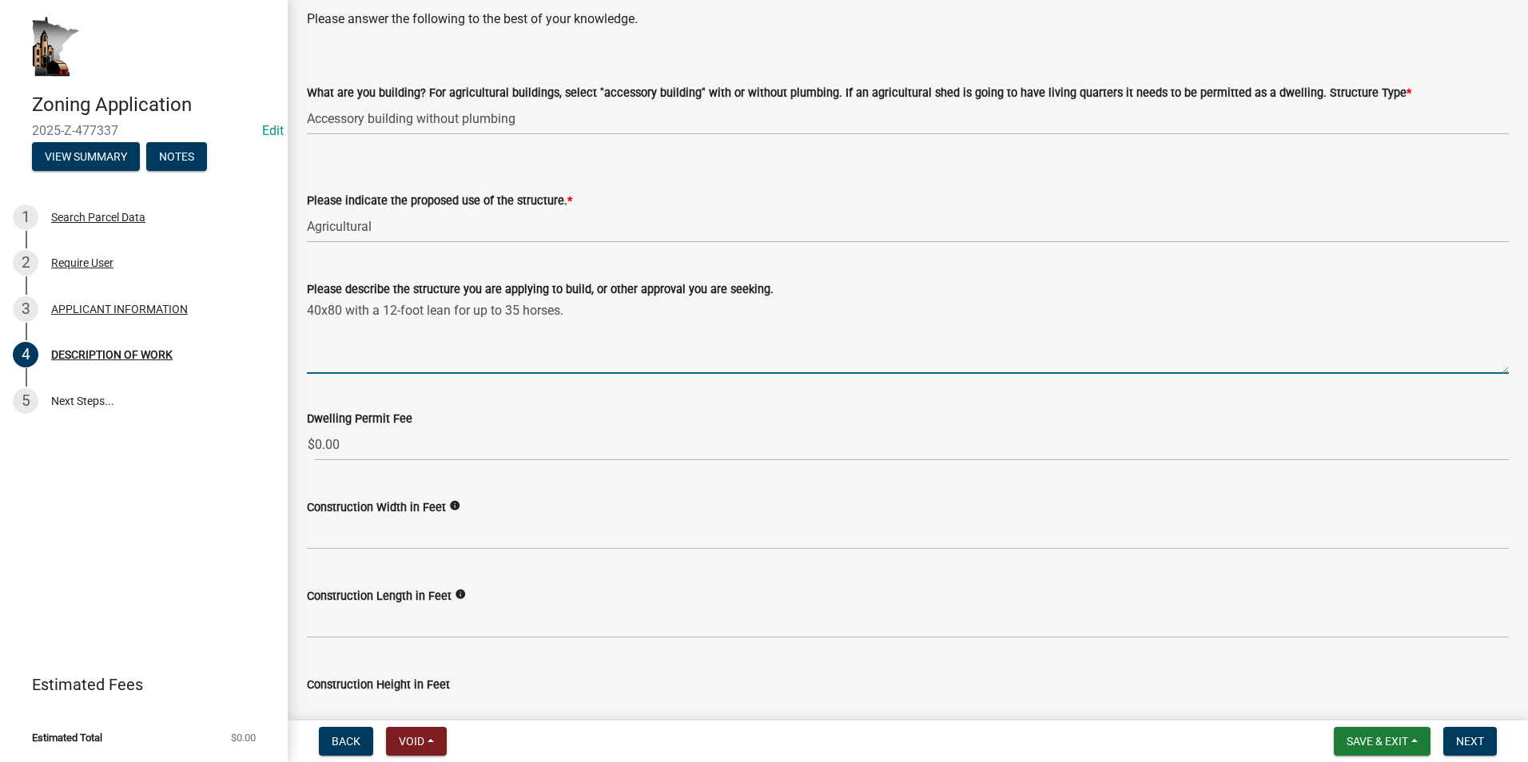
type textarea "40x80 with a 12-foot lean for up to 35 horses."
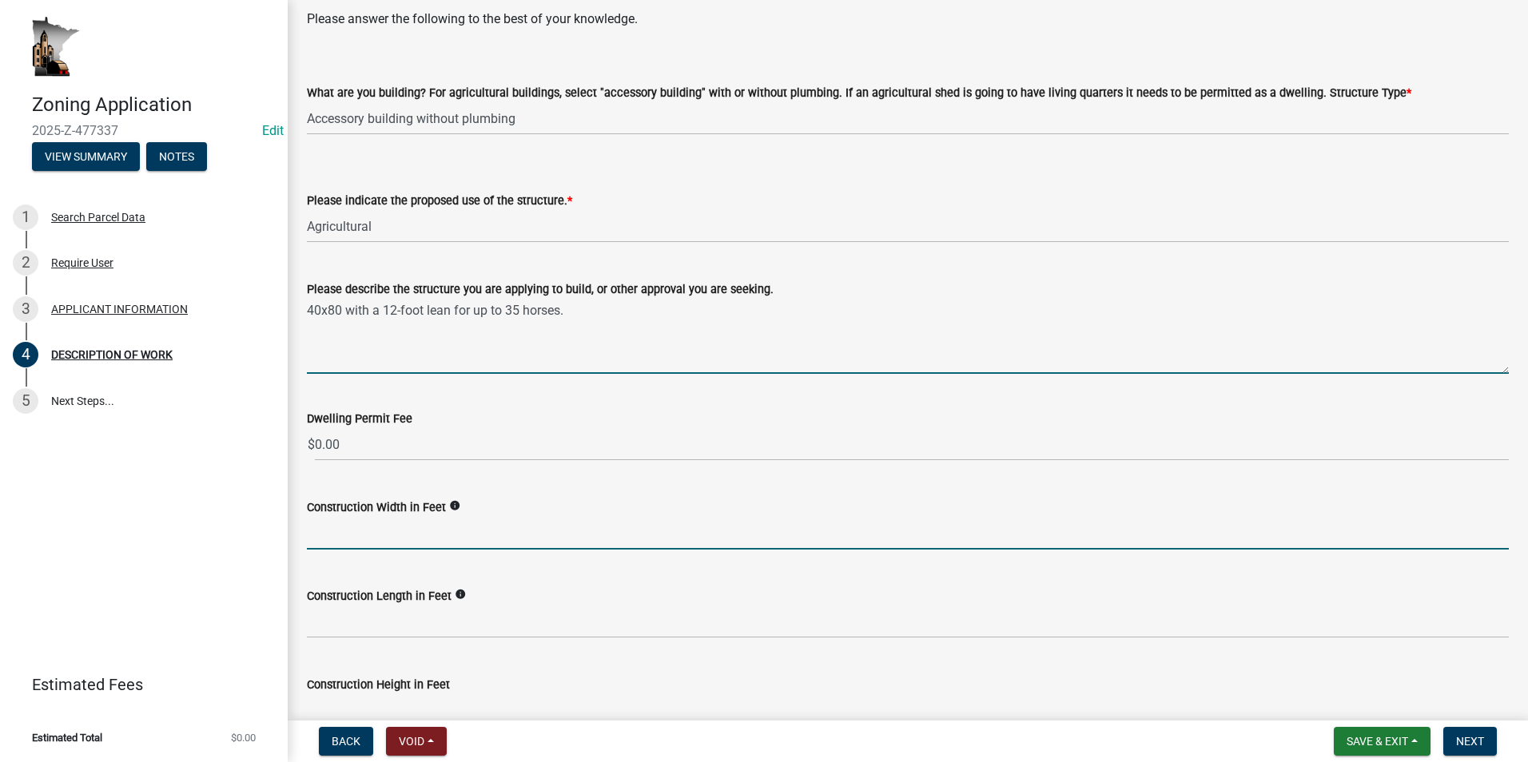
click at [407, 526] on input "text" at bounding box center [908, 533] width 1202 height 33
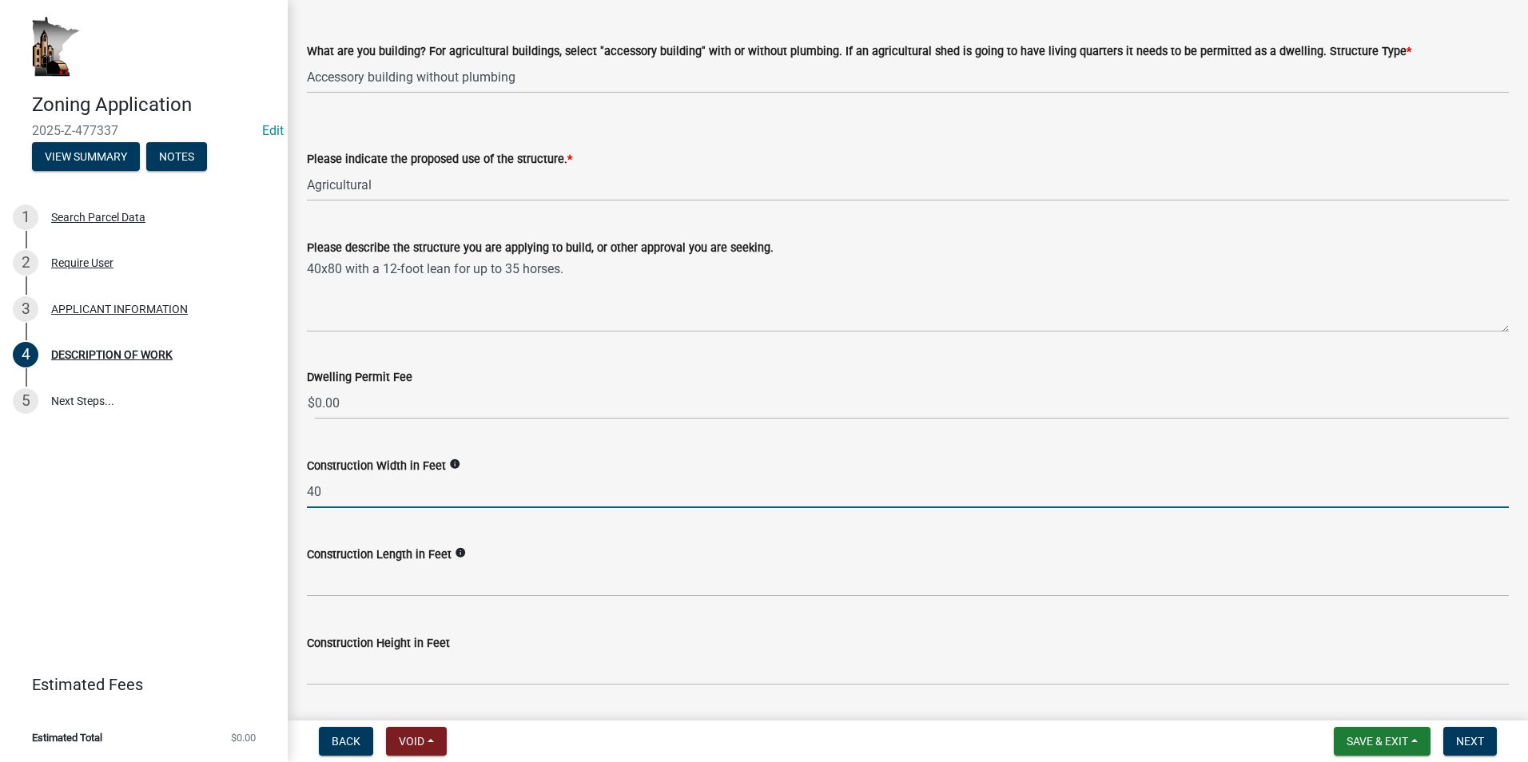
scroll to position [160, 0]
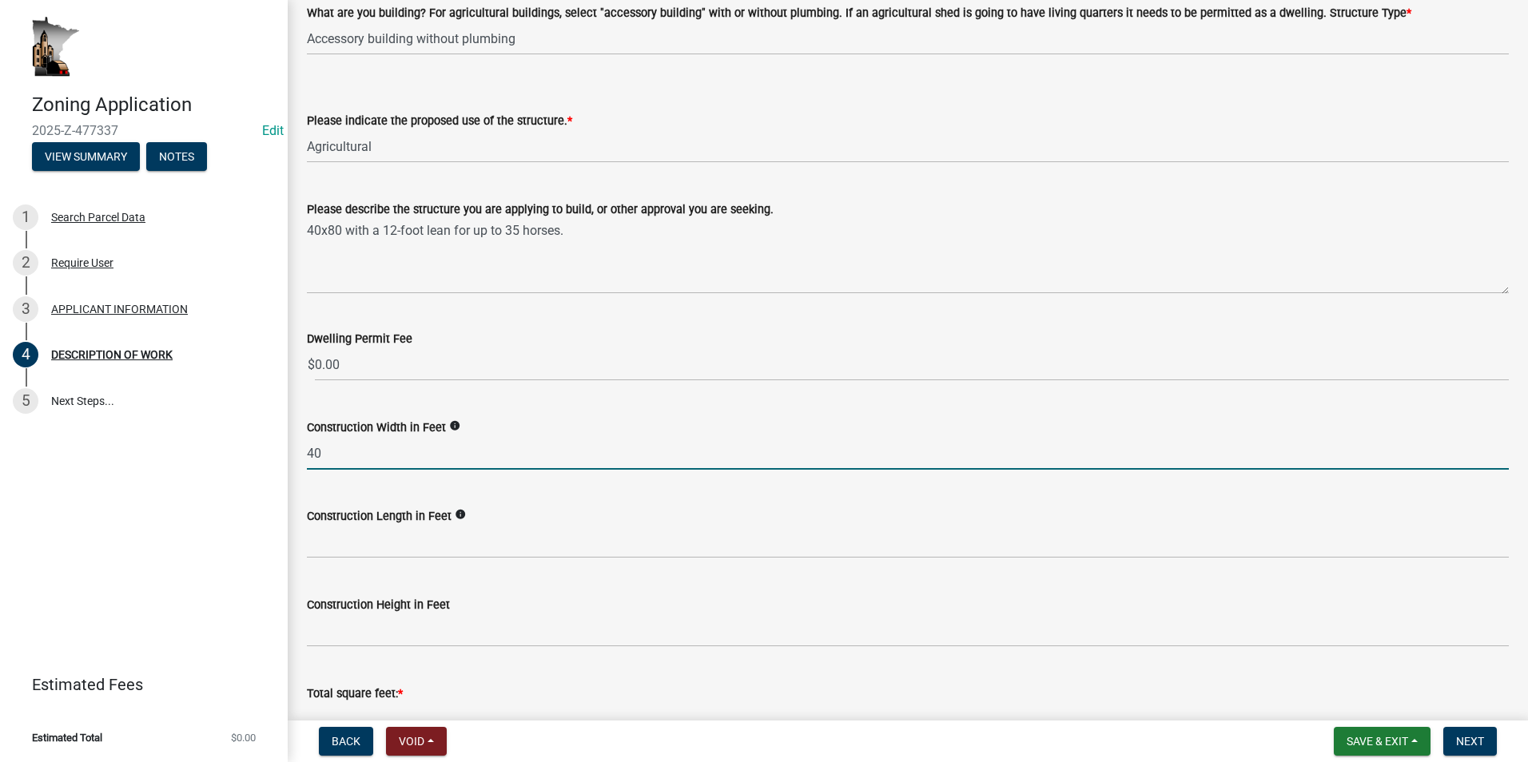
type input "40"
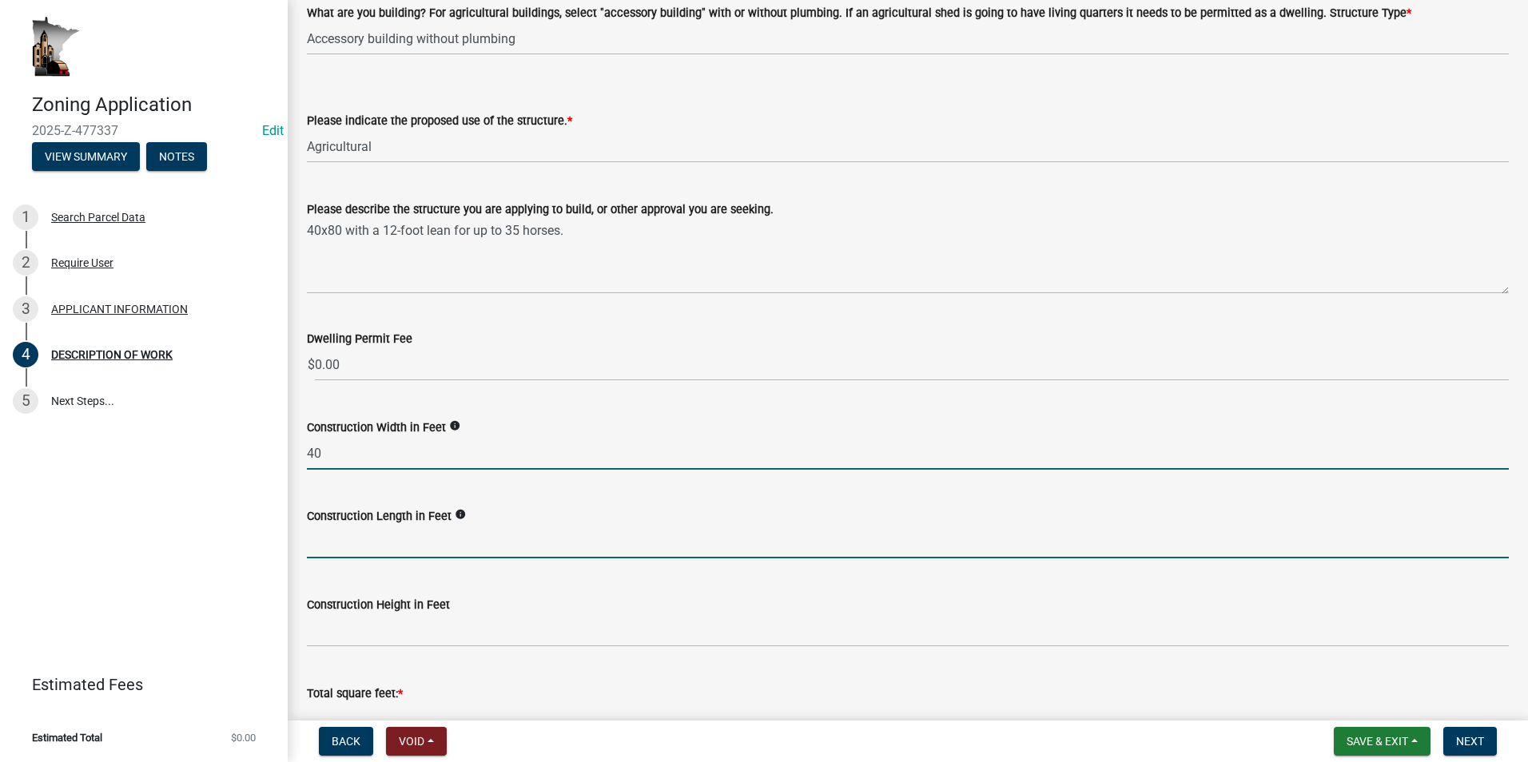
click at [416, 542] on input "text" at bounding box center [908, 542] width 1202 height 33
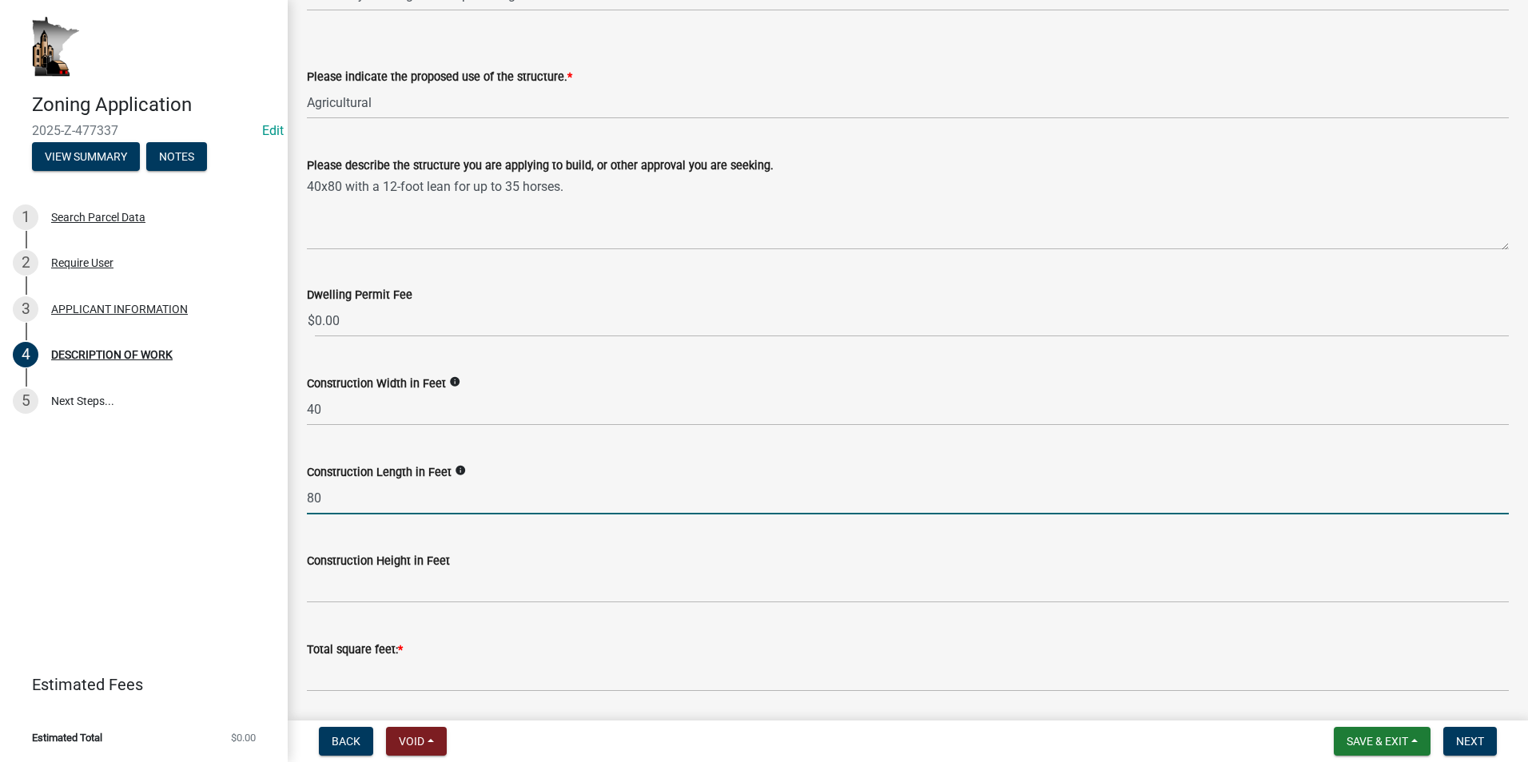
scroll to position [240, 0]
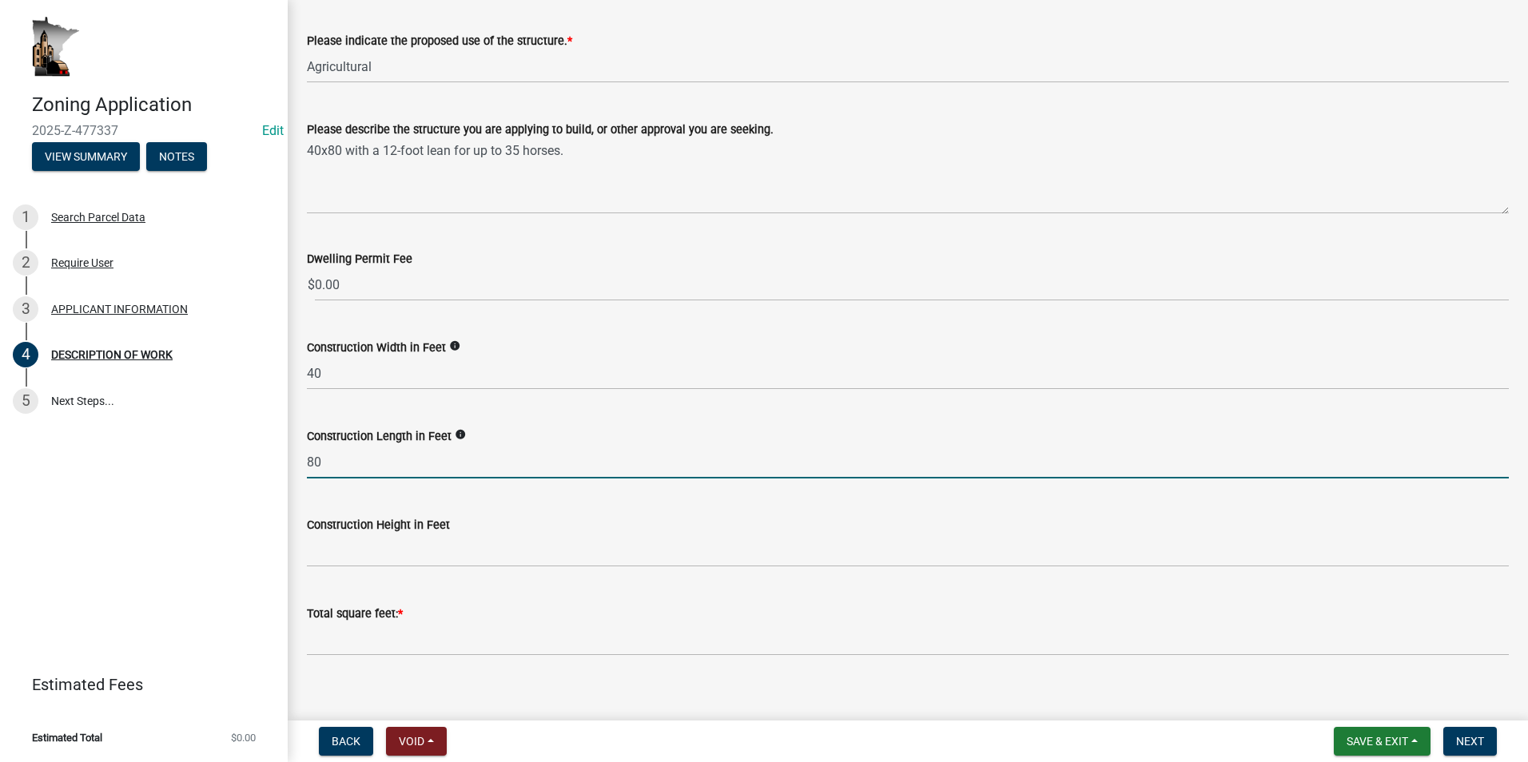
type input "80"
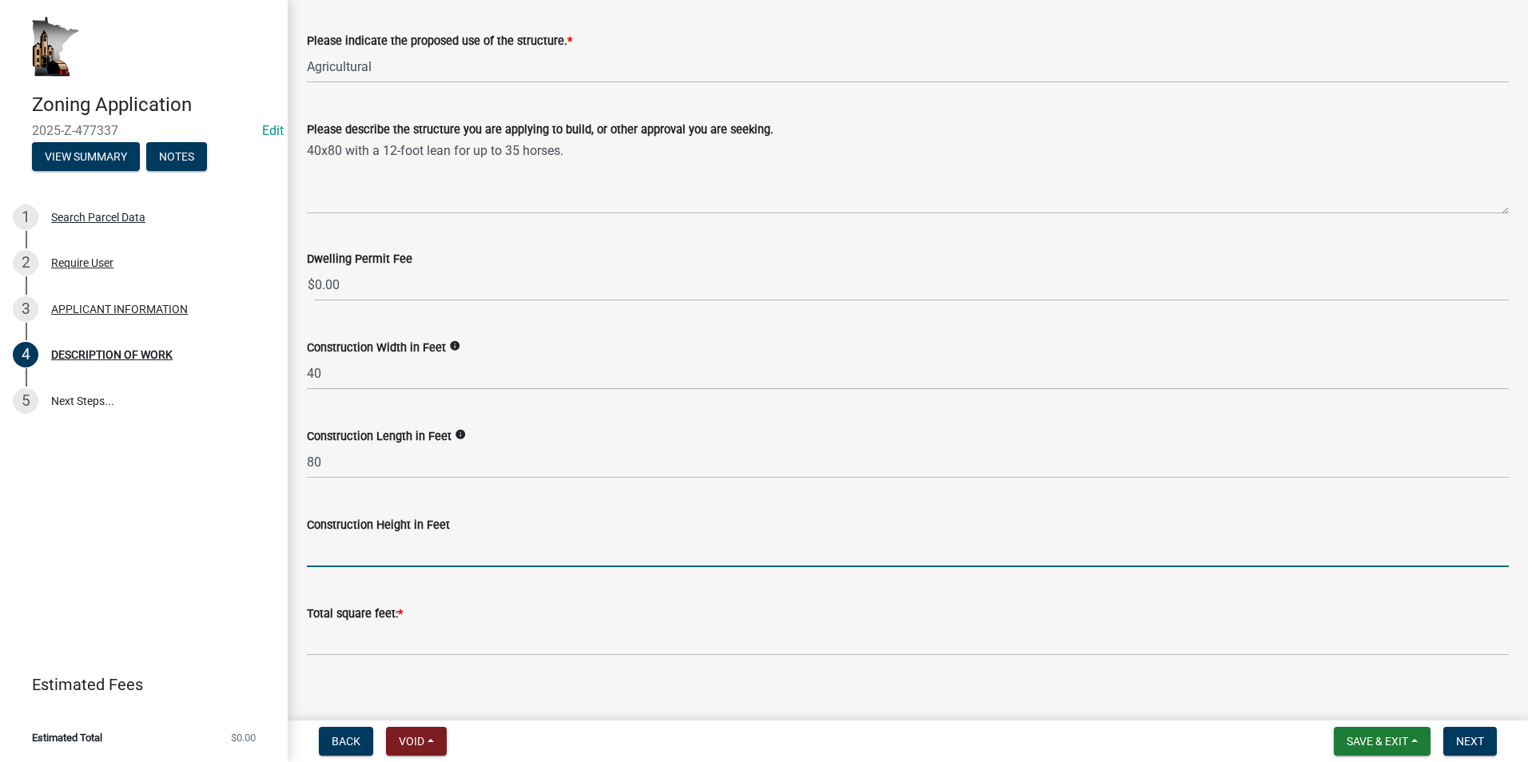
click at [407, 551] on input "text" at bounding box center [908, 550] width 1202 height 33
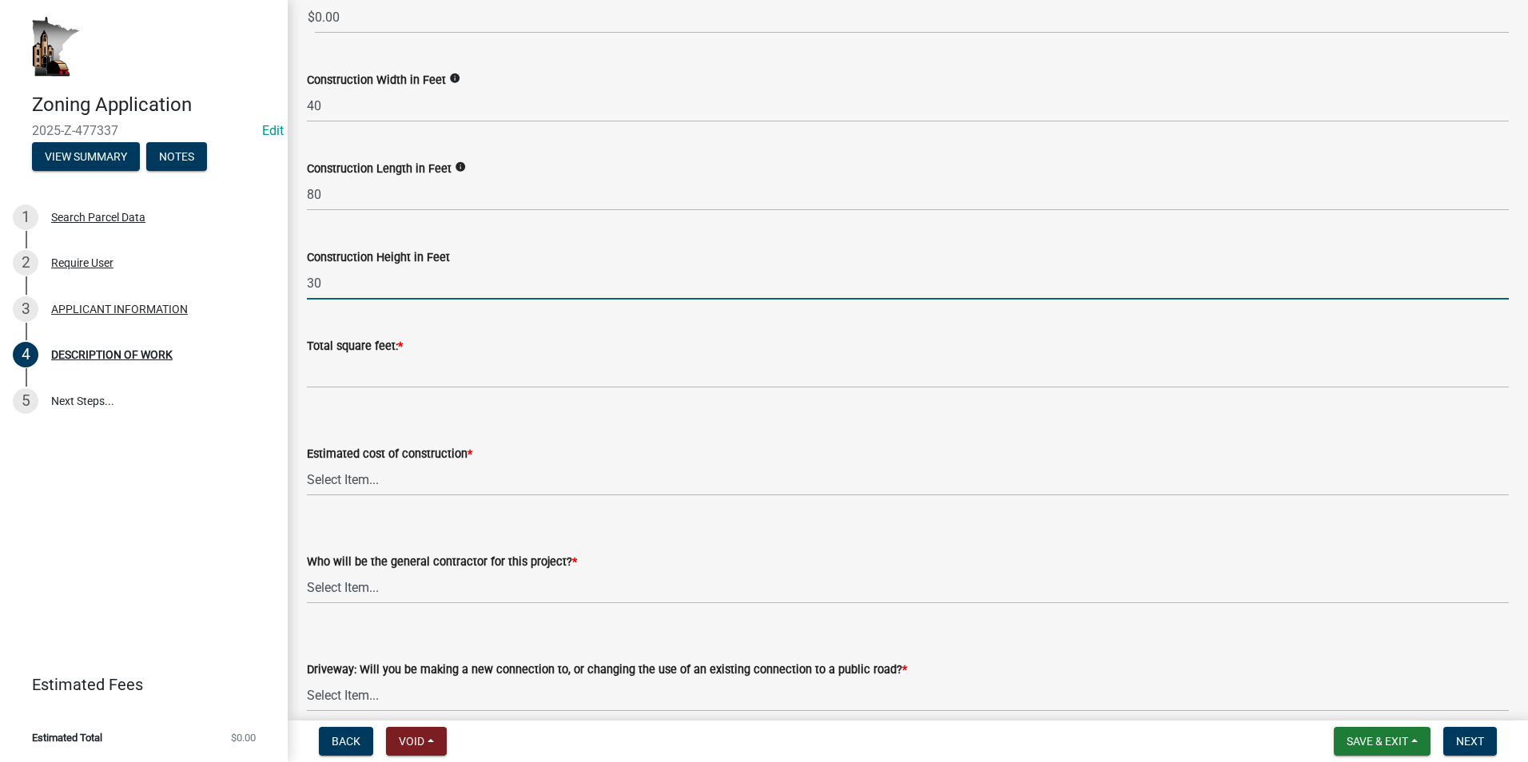
scroll to position [479, 0]
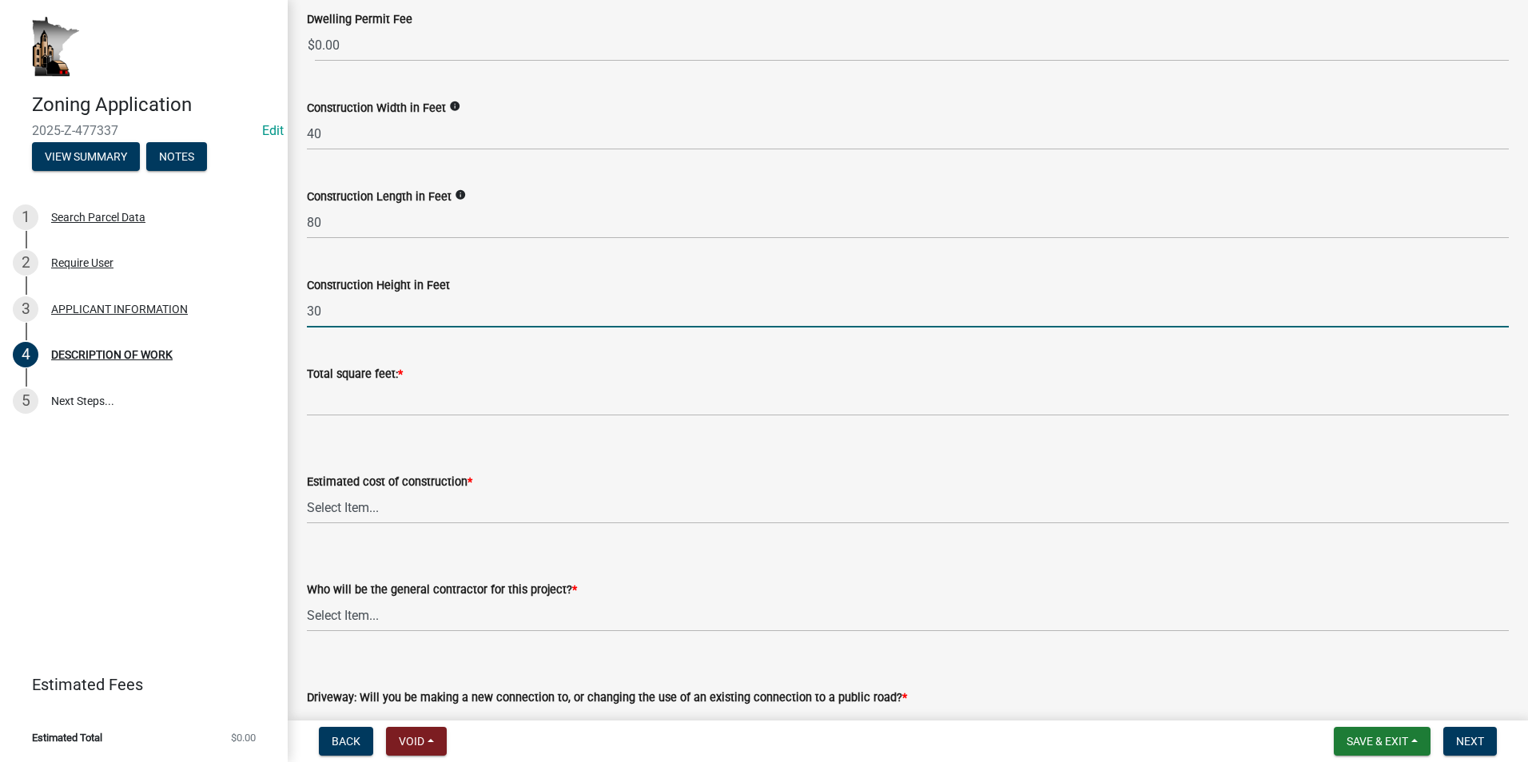
type input "30"
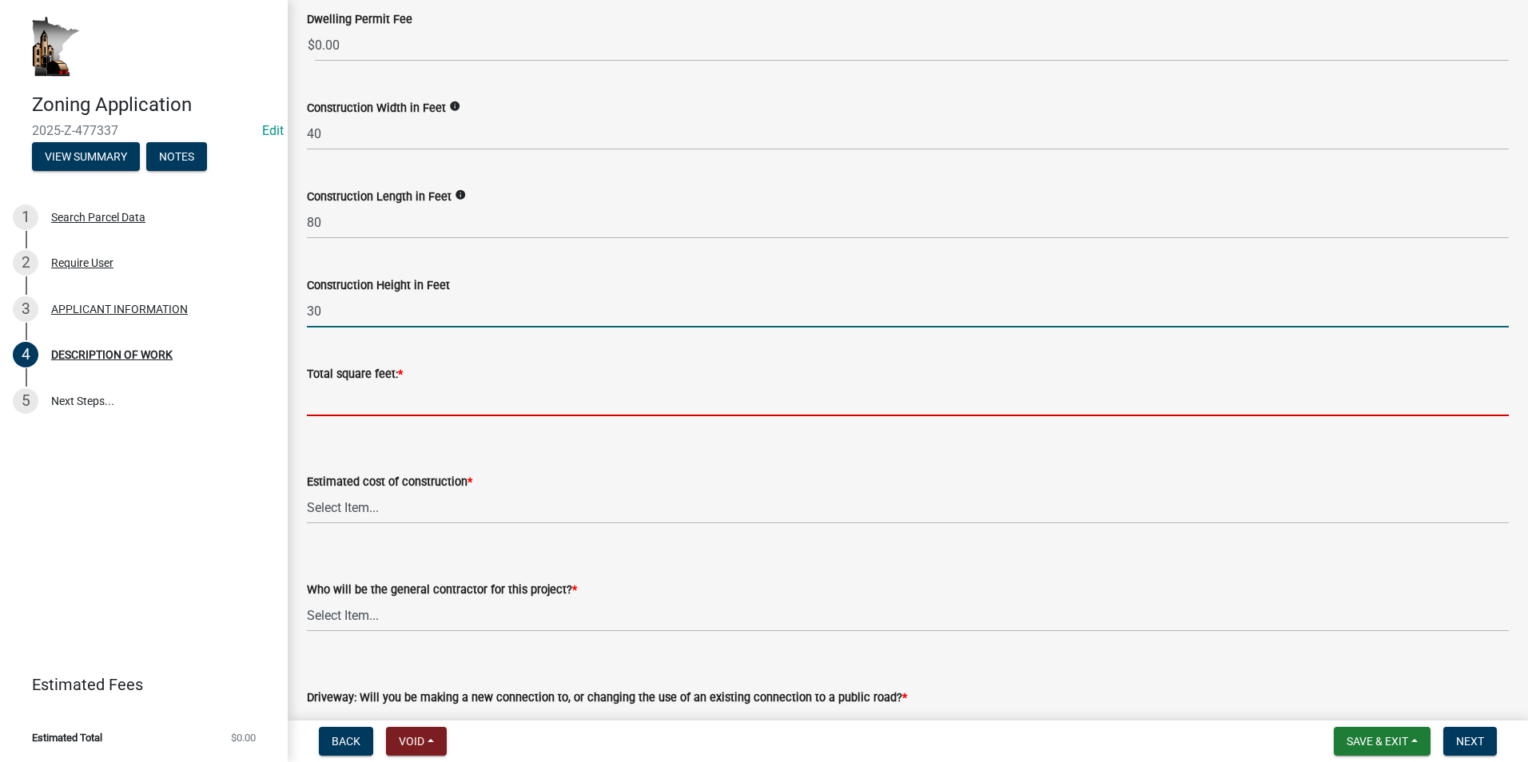
click at [353, 395] on input "text" at bounding box center [908, 399] width 1202 height 33
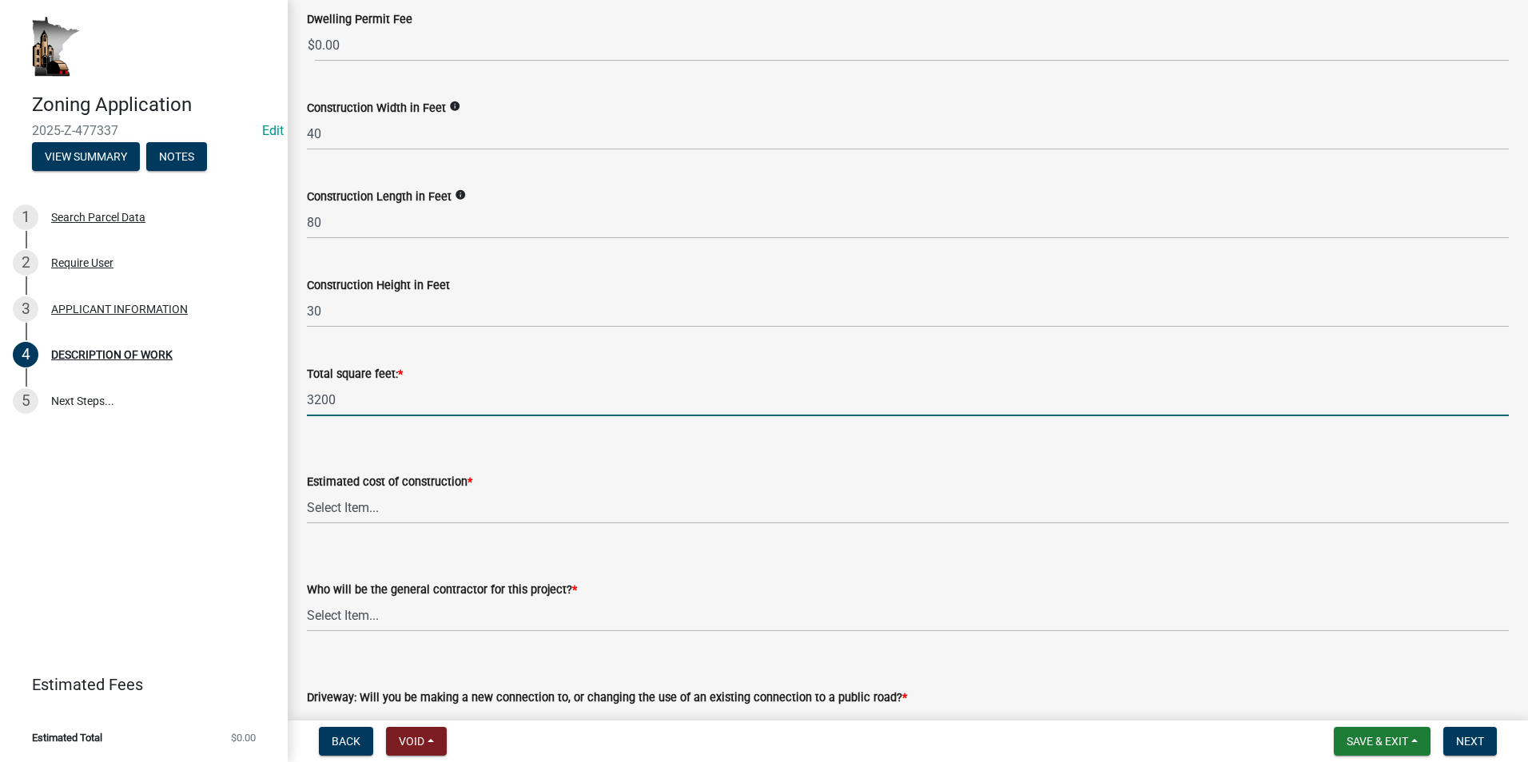
scroll to position [639, 0]
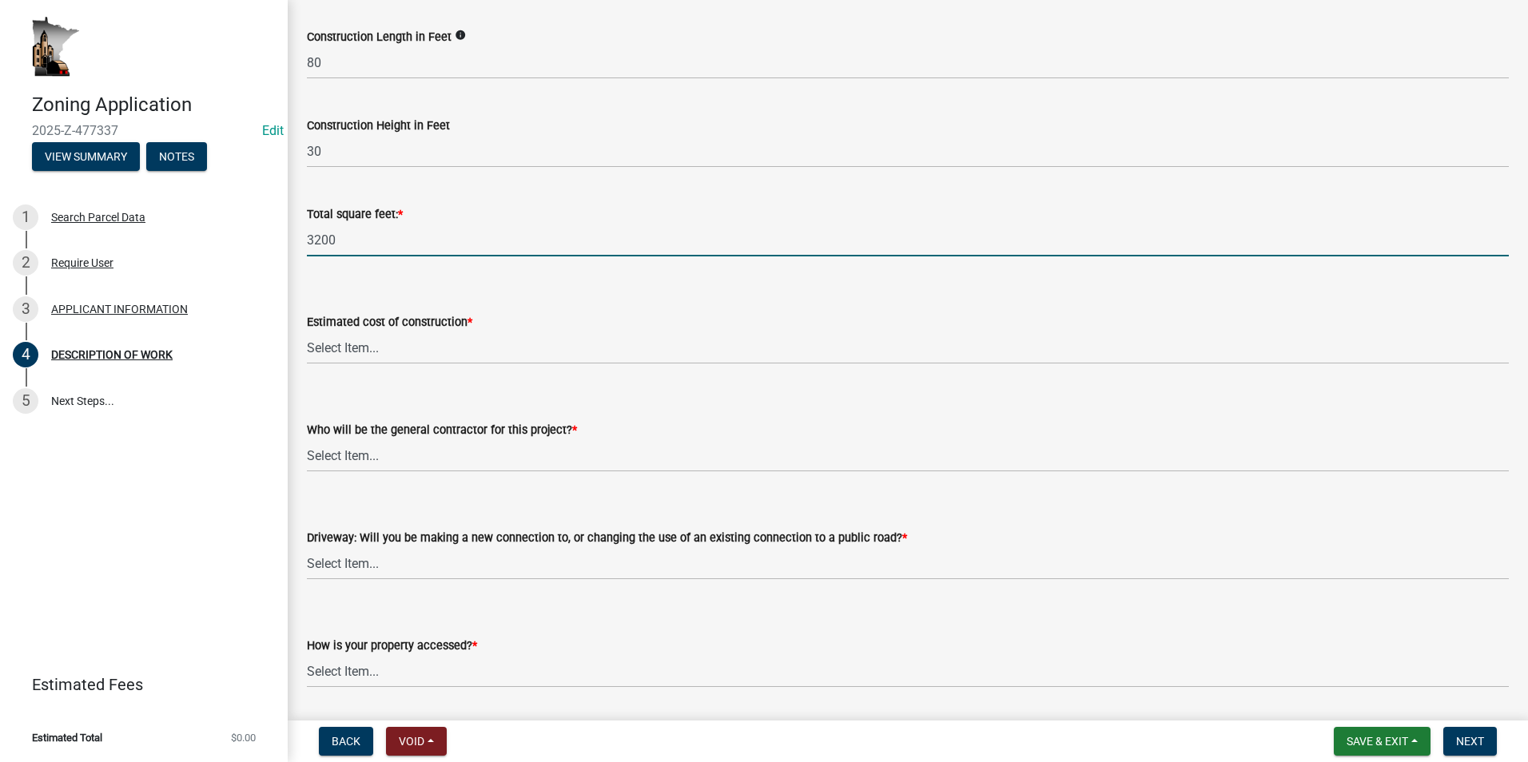
type input "3200"
click at [367, 352] on select "Select Item... $0 - $50,000 $50,001 - $100,000 $101,000 - $150,000 $150,001 or …" at bounding box center [908, 348] width 1202 height 33
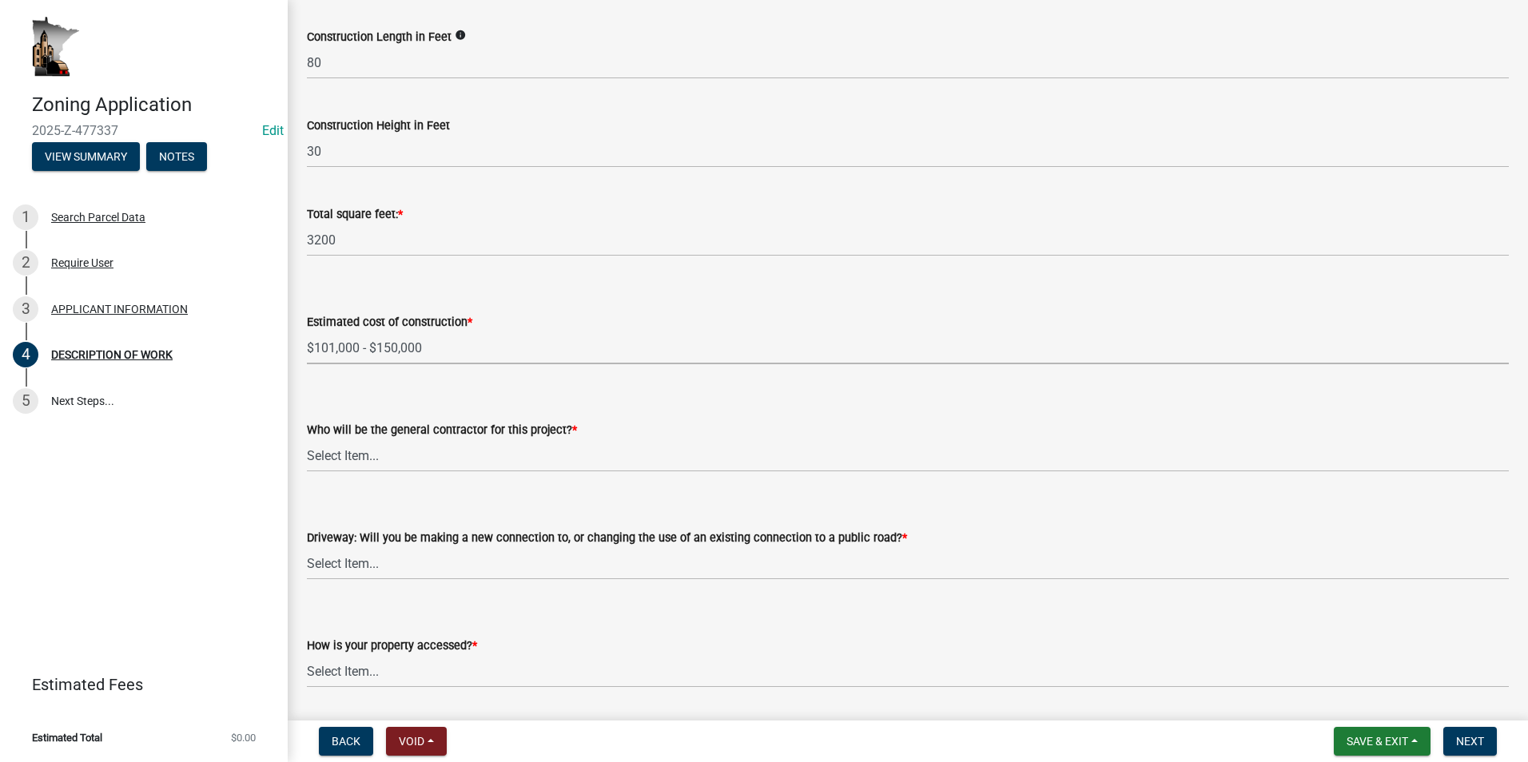
click at [307, 332] on select "Select Item... $0 - $50,000 $50,001 - $100,000 $101,000 - $150,000 $150,001 or …" at bounding box center [908, 348] width 1202 height 33
select select "6fa3780f-5db1-4692-8b38-e5e5a086efc1"
click at [375, 450] on select "Select Item... Myself Other" at bounding box center [908, 455] width 1202 height 33
click at [307, 439] on select "Select Item... Myself Other" at bounding box center [908, 455] width 1202 height 33
select select "07ce3bd5-44c8-48c7-a7da-ecbfde3ea753"
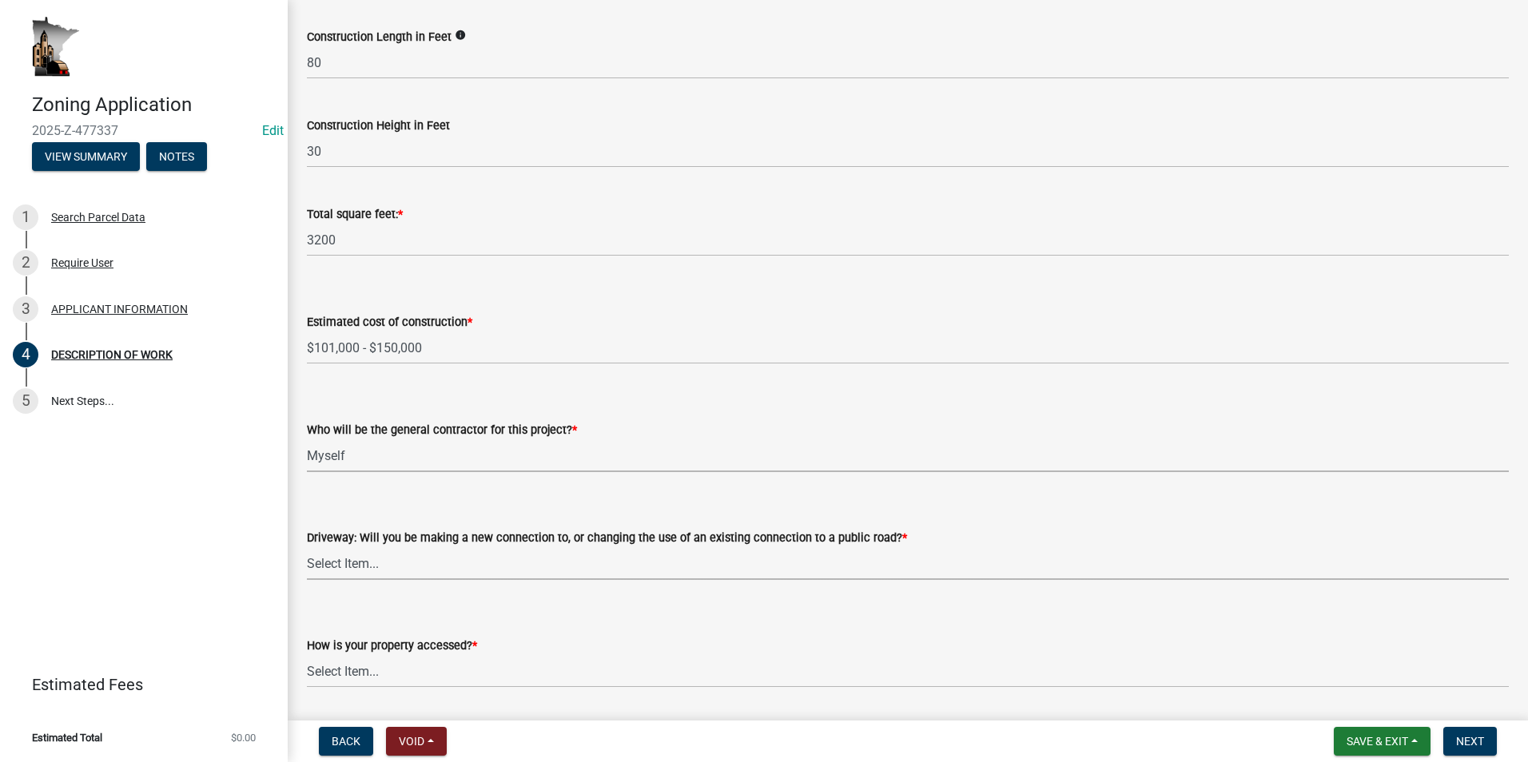
click at [375, 567] on select "Select Item... I am installing a new driveway access to a public road I am chan…" at bounding box center [908, 563] width 1202 height 33
click at [307, 547] on select "Select Item... I am installing a new driveway access to a public road I am chan…" at bounding box center [908, 563] width 1202 height 33
select select "865858fb-cec4-4771-ade1-629df977e661"
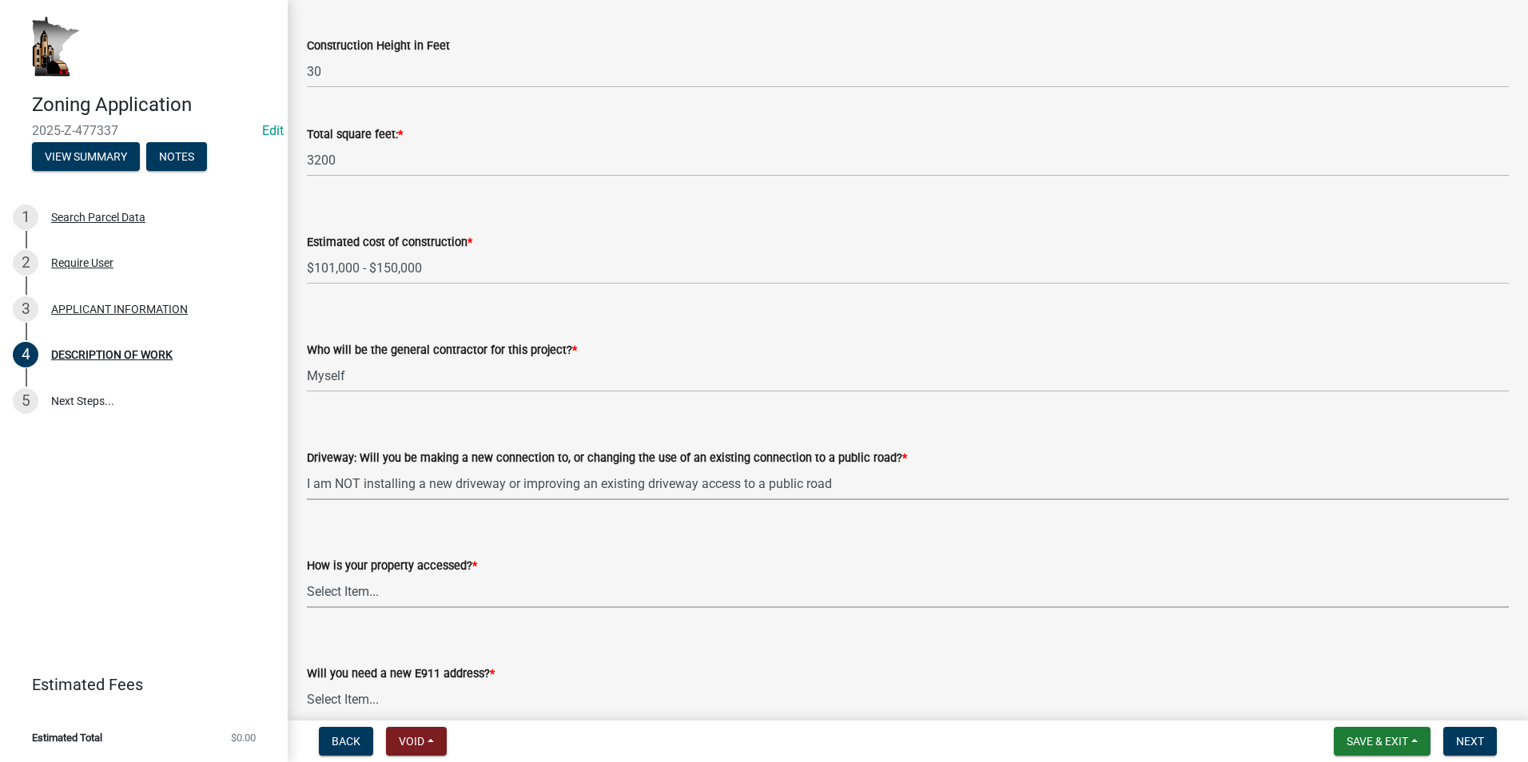
click at [406, 586] on select "Select Item... Access is off a state highway Access is off a county road Access…" at bounding box center [908, 591] width 1202 height 33
click at [307, 575] on select "Select Item... Access is off a state highway Access is off a county road Access…" at bounding box center [908, 591] width 1202 height 33
select select "c0af4bca-2ac9-43a4-954a-b6dfd2bb8fae"
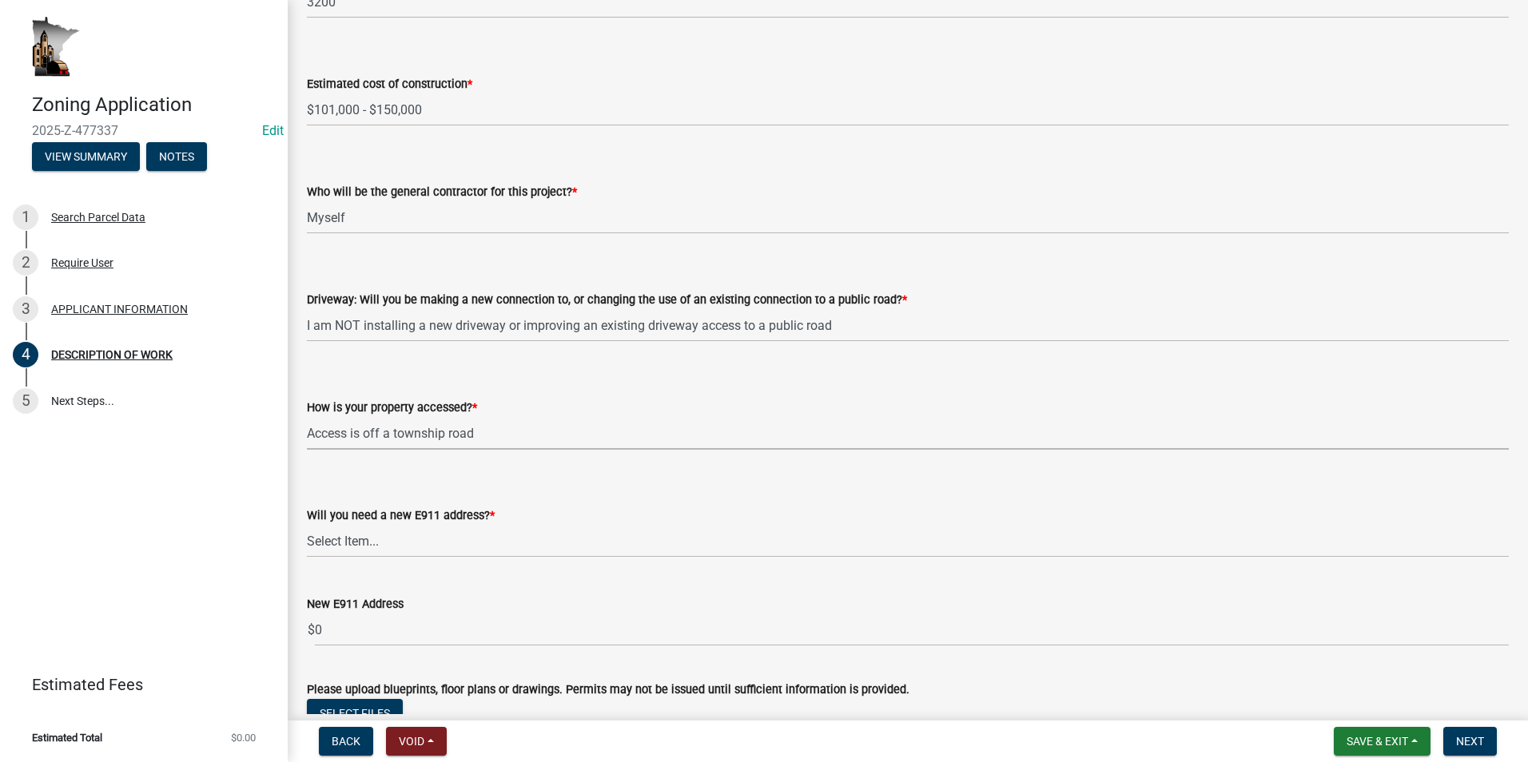
scroll to position [879, 0]
click at [381, 538] on select "Select Item... Yes No" at bounding box center [908, 539] width 1202 height 33
click at [307, 523] on select "Select Item... Yes No" at bounding box center [908, 539] width 1202 height 33
select select "79149638-379e-4eb8-8707-a078303474c9"
click at [1465, 740] on span "Next" at bounding box center [1470, 741] width 28 height 13
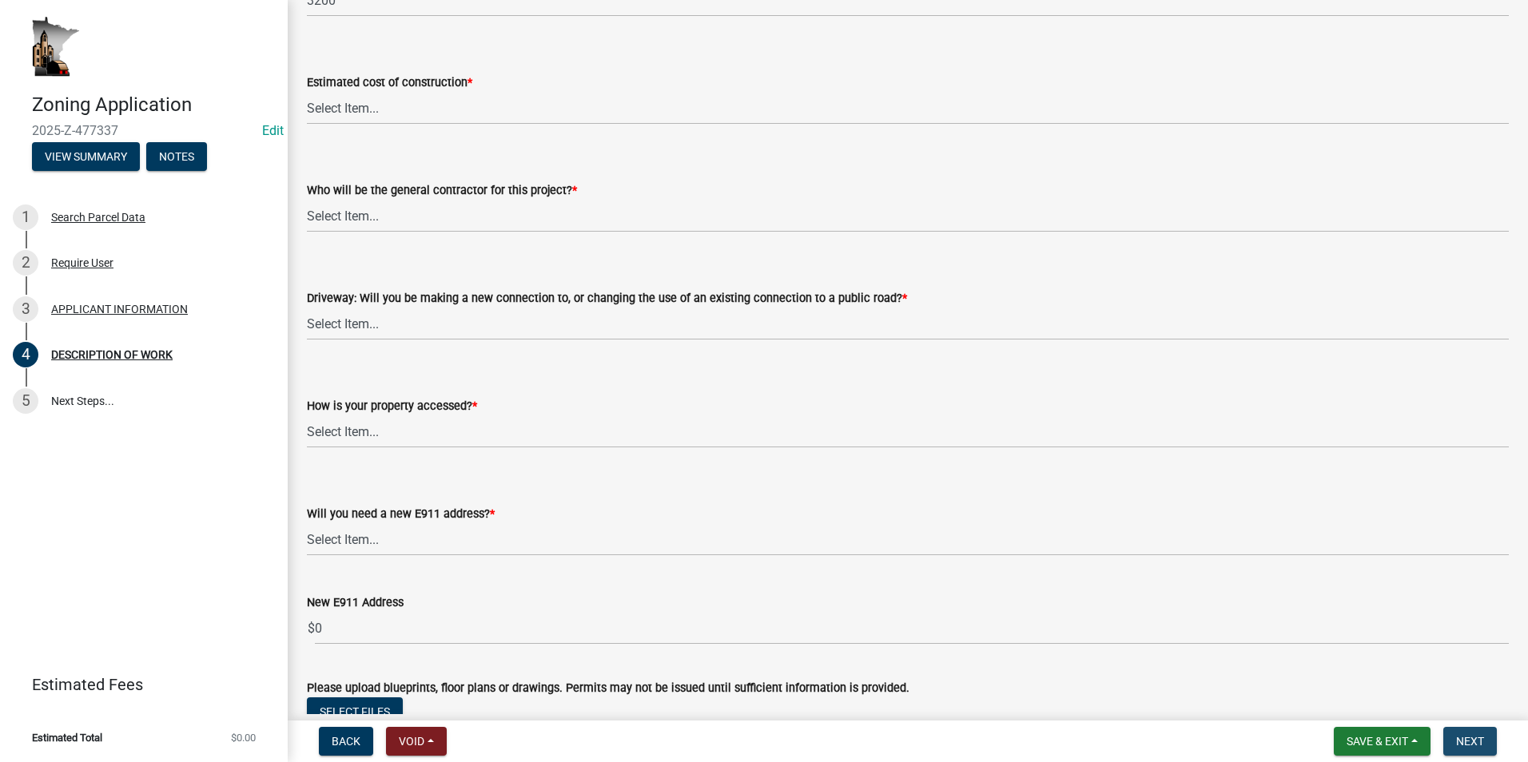
scroll to position [0, 0]
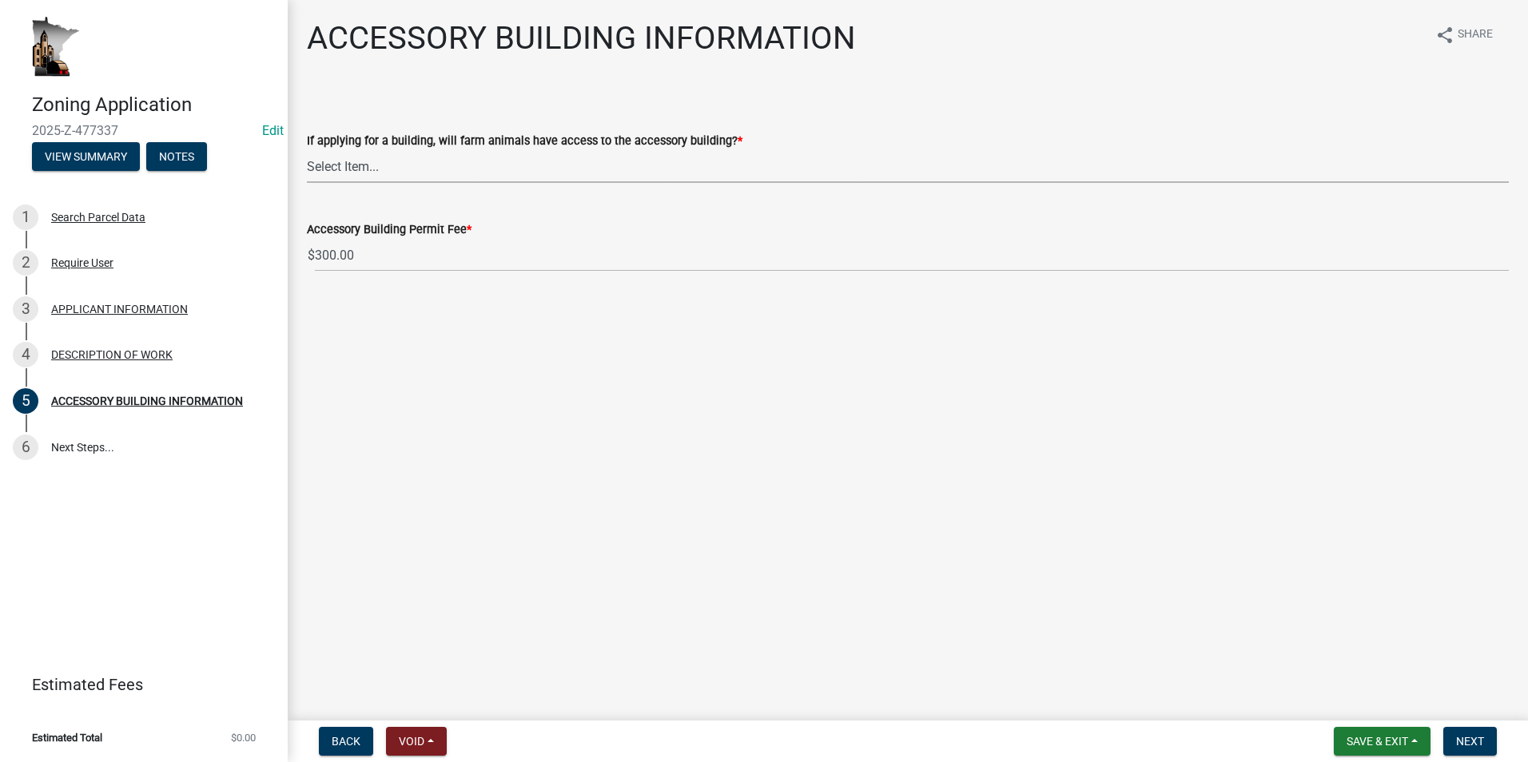
click at [364, 177] on select "Select Item... Yes No" at bounding box center [908, 166] width 1202 height 33
click at [307, 150] on select "Select Item... Yes No" at bounding box center [908, 166] width 1202 height 33
select select "ea2785e3-9e58-4562-b2ed-41a70a2b747b"
click at [1471, 743] on span "Next" at bounding box center [1470, 741] width 28 height 13
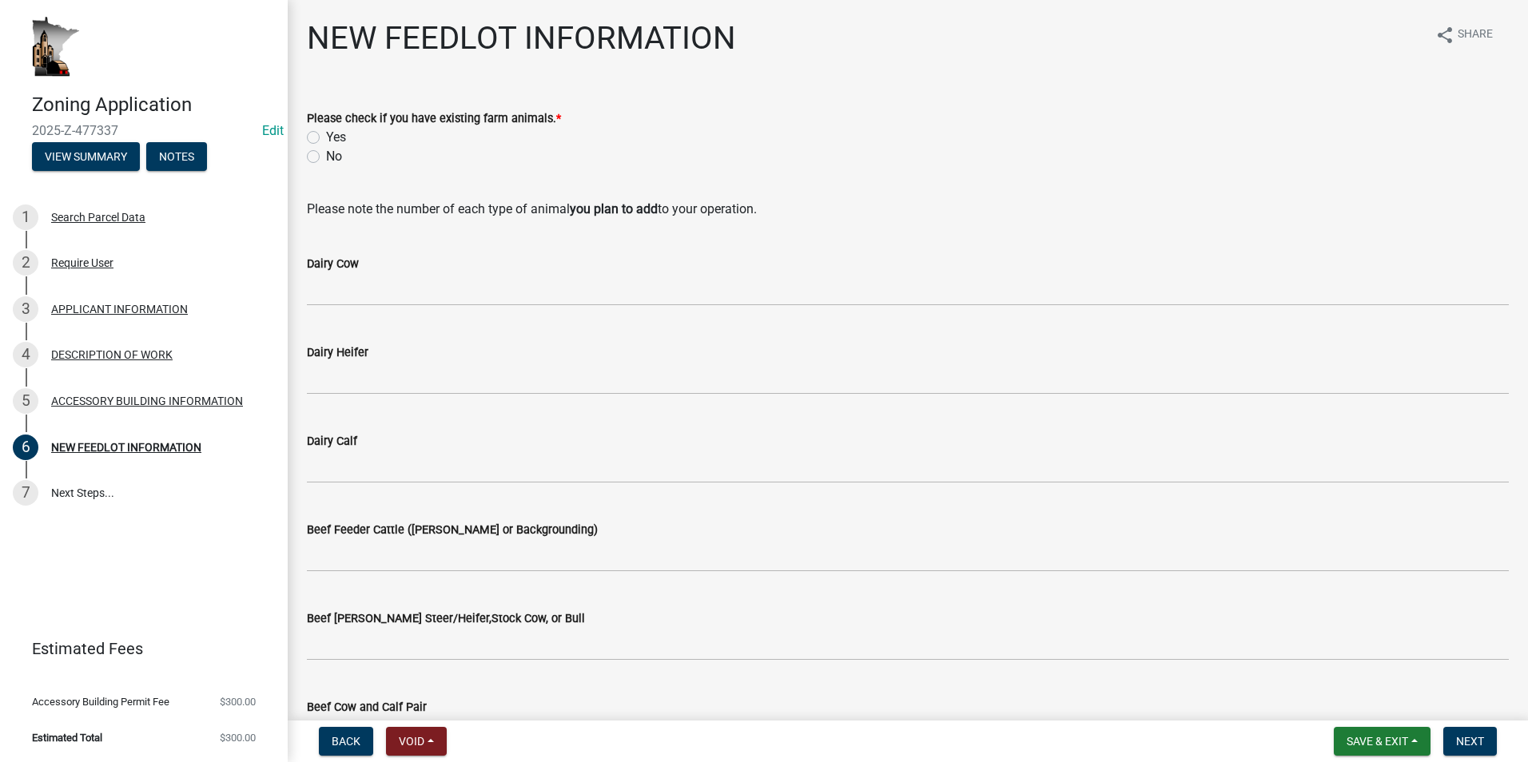
click at [326, 159] on label "No" at bounding box center [334, 156] width 16 height 19
click at [326, 157] on input "No" at bounding box center [331, 152] width 10 height 10
radio input "true"
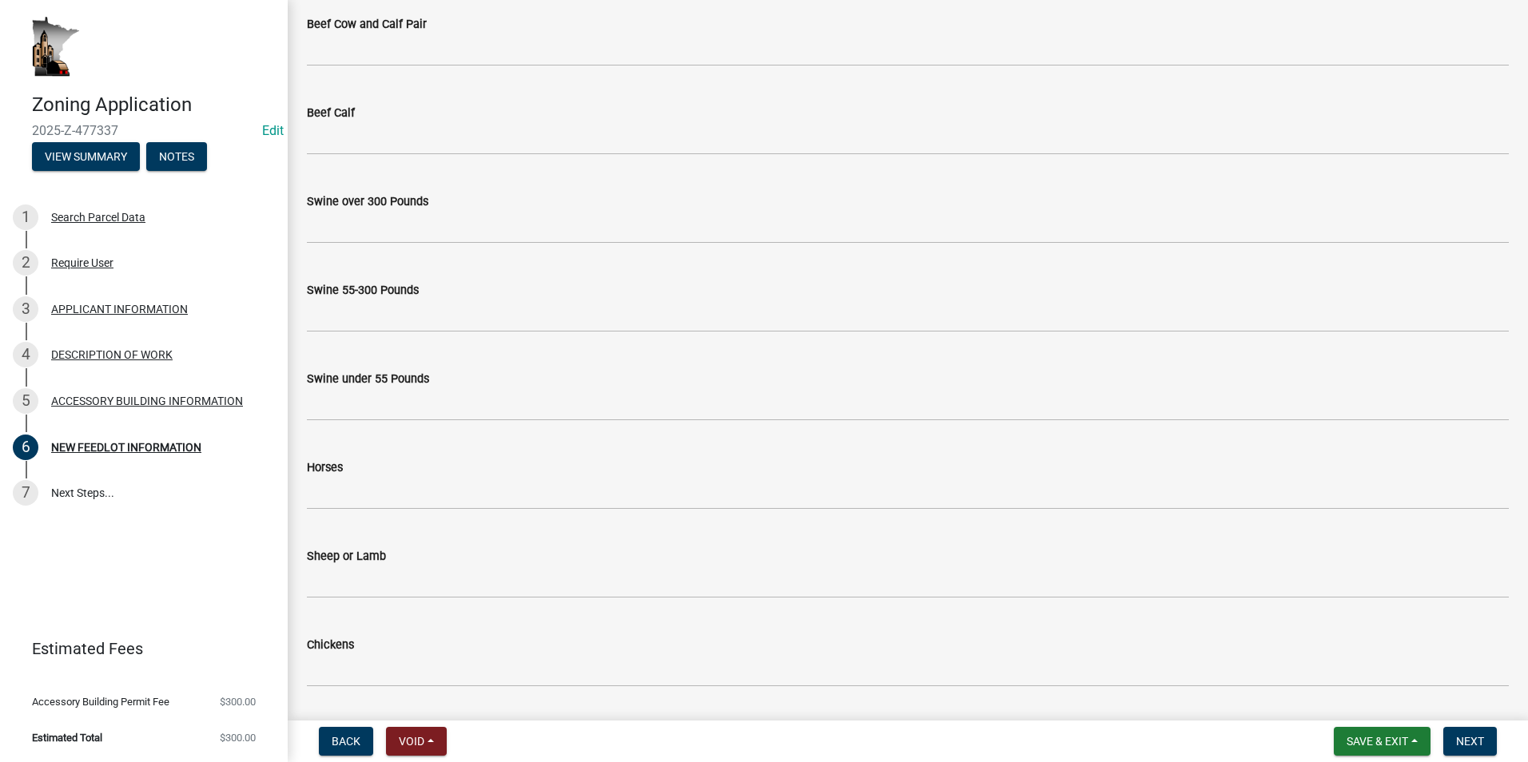
scroll to position [719, 0]
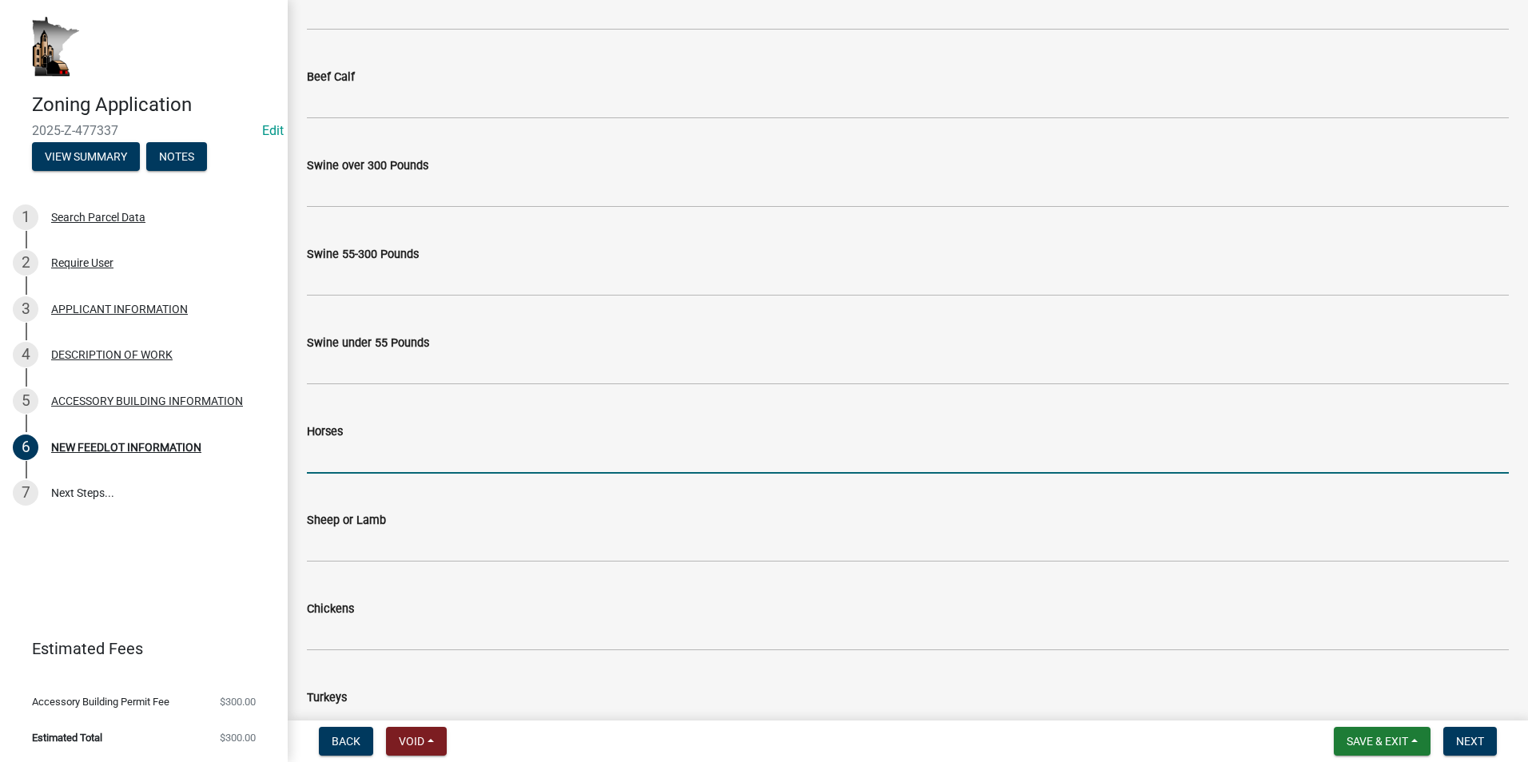
click at [384, 447] on input "text" at bounding box center [908, 457] width 1202 height 33
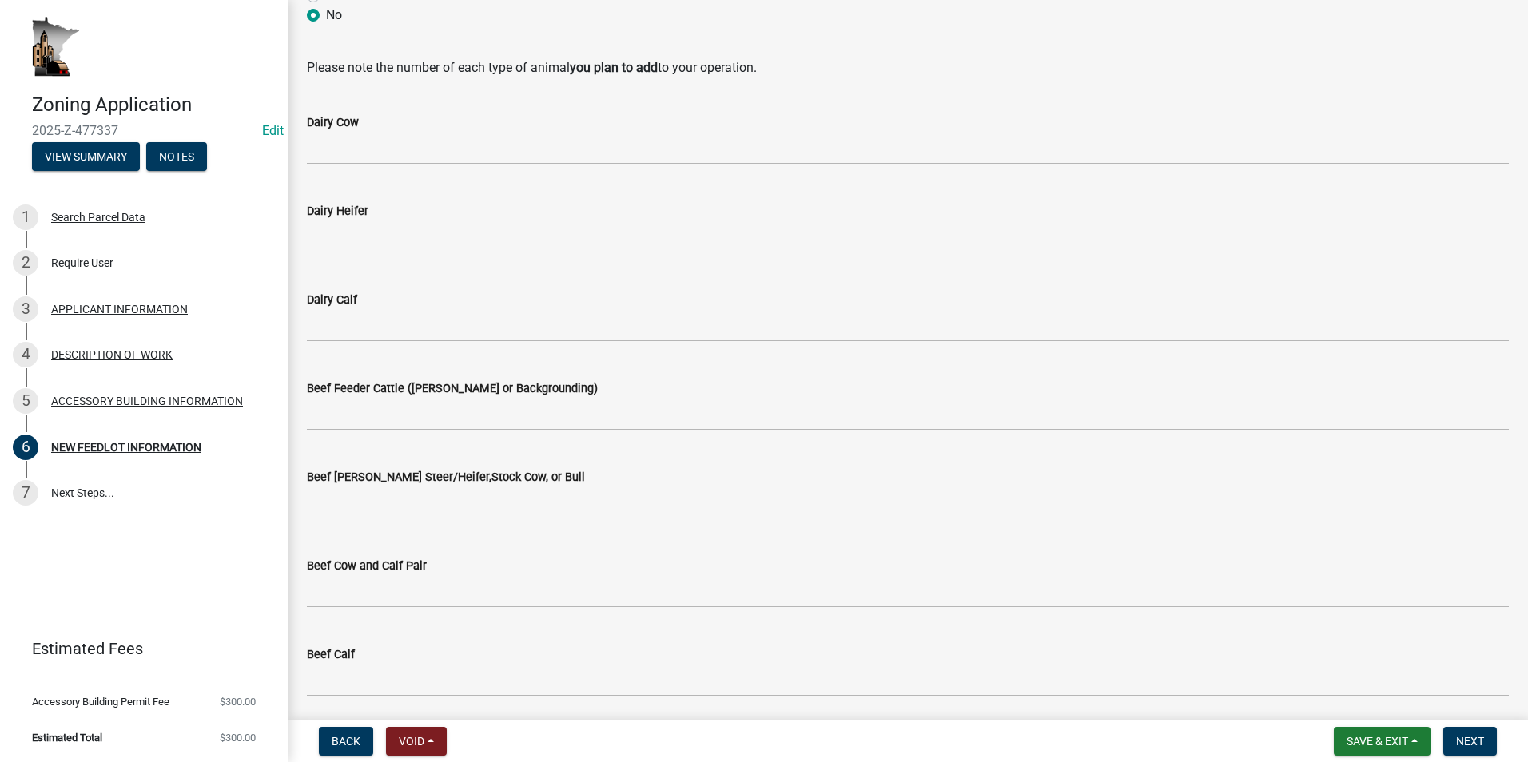
scroll to position [102, 0]
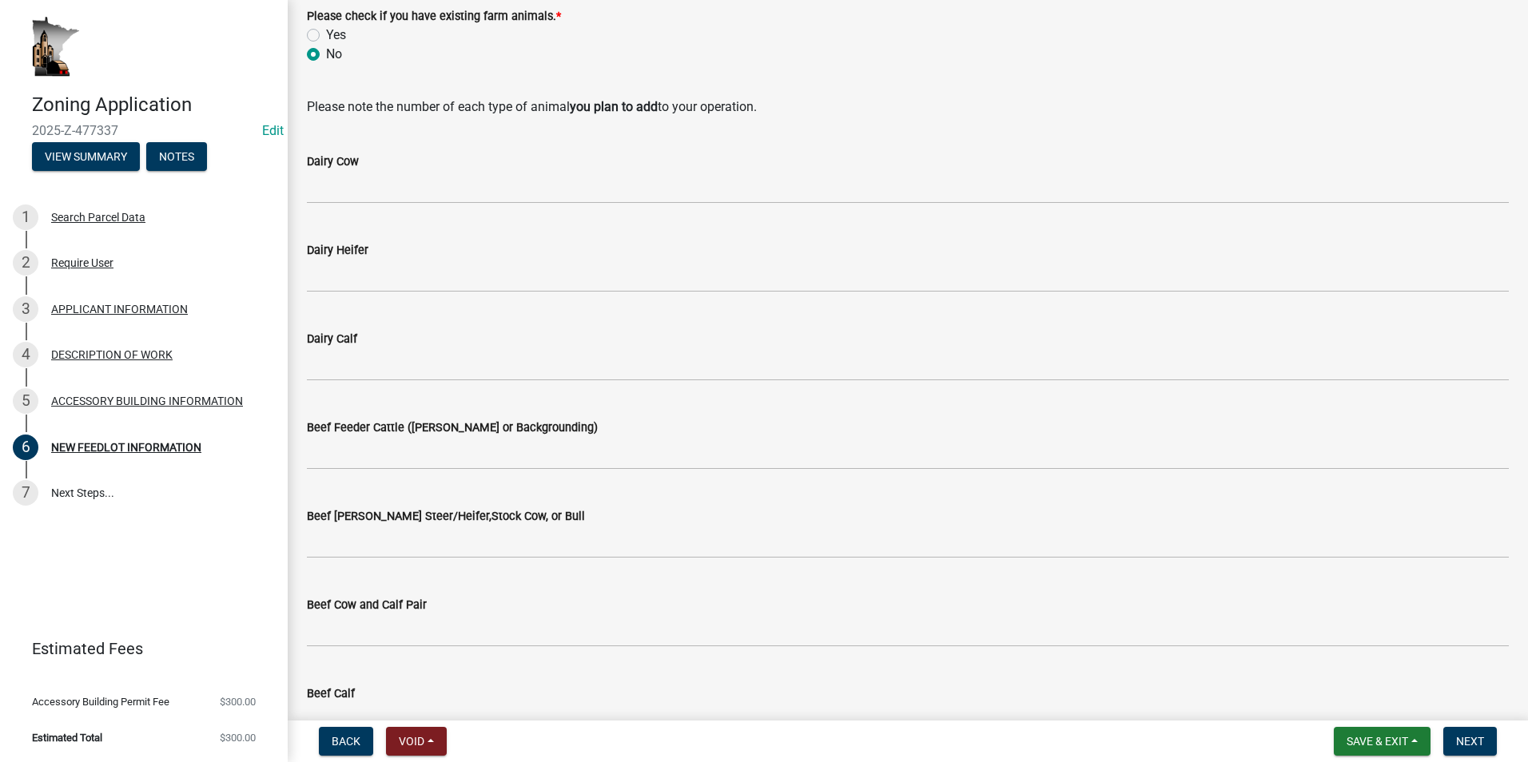
type input "35"
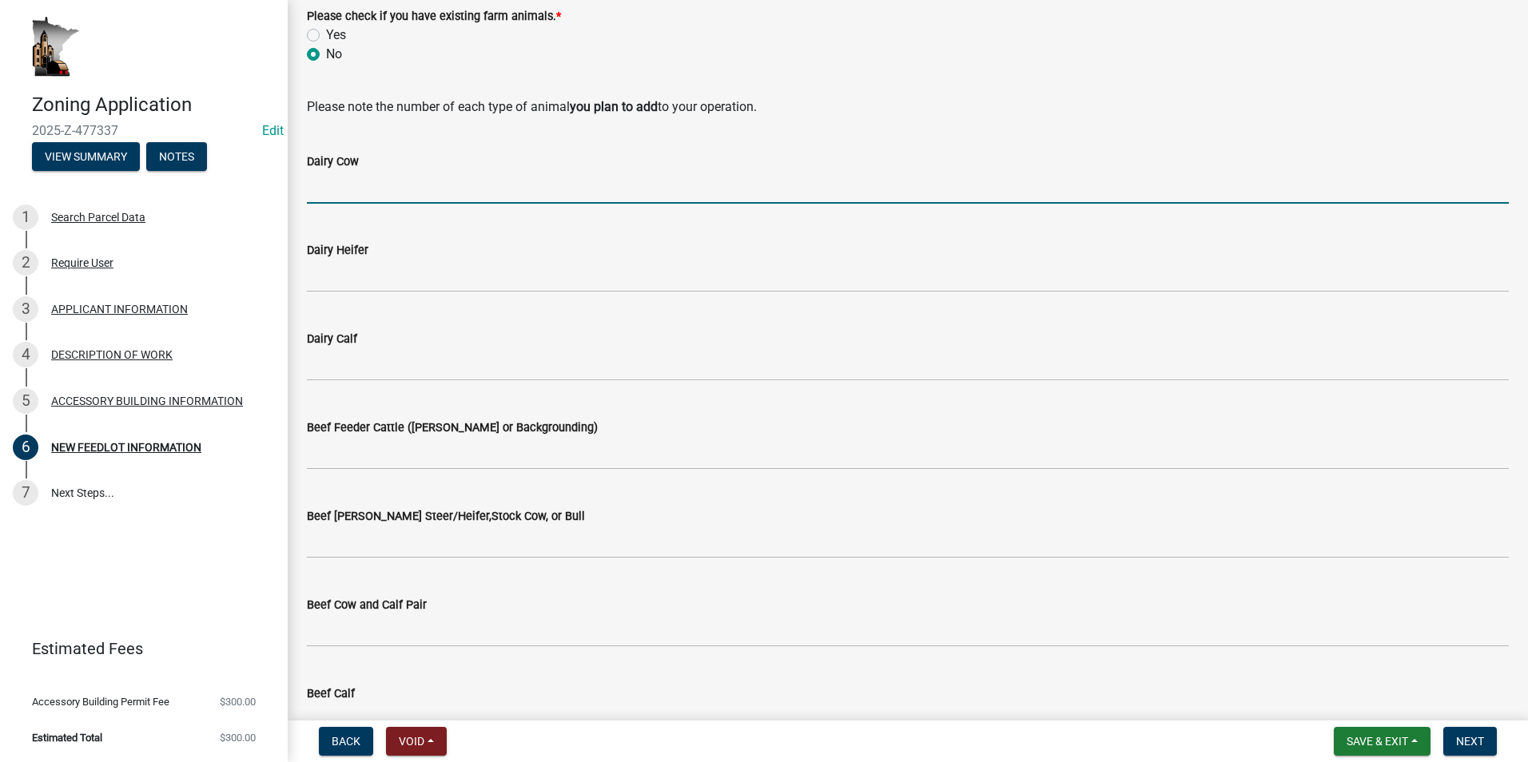
click at [350, 186] on input "text" at bounding box center [908, 187] width 1202 height 33
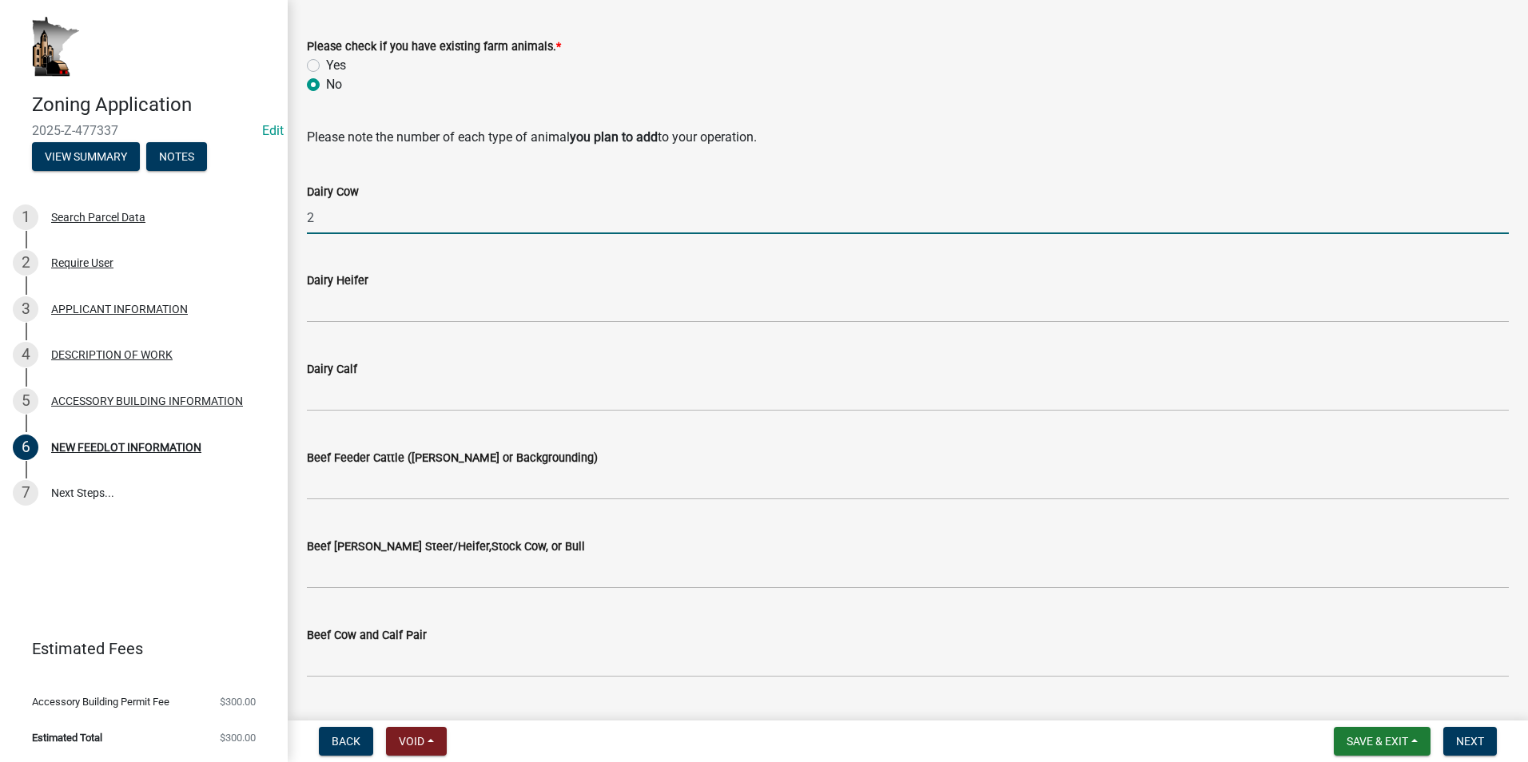
scroll to position [22, 0]
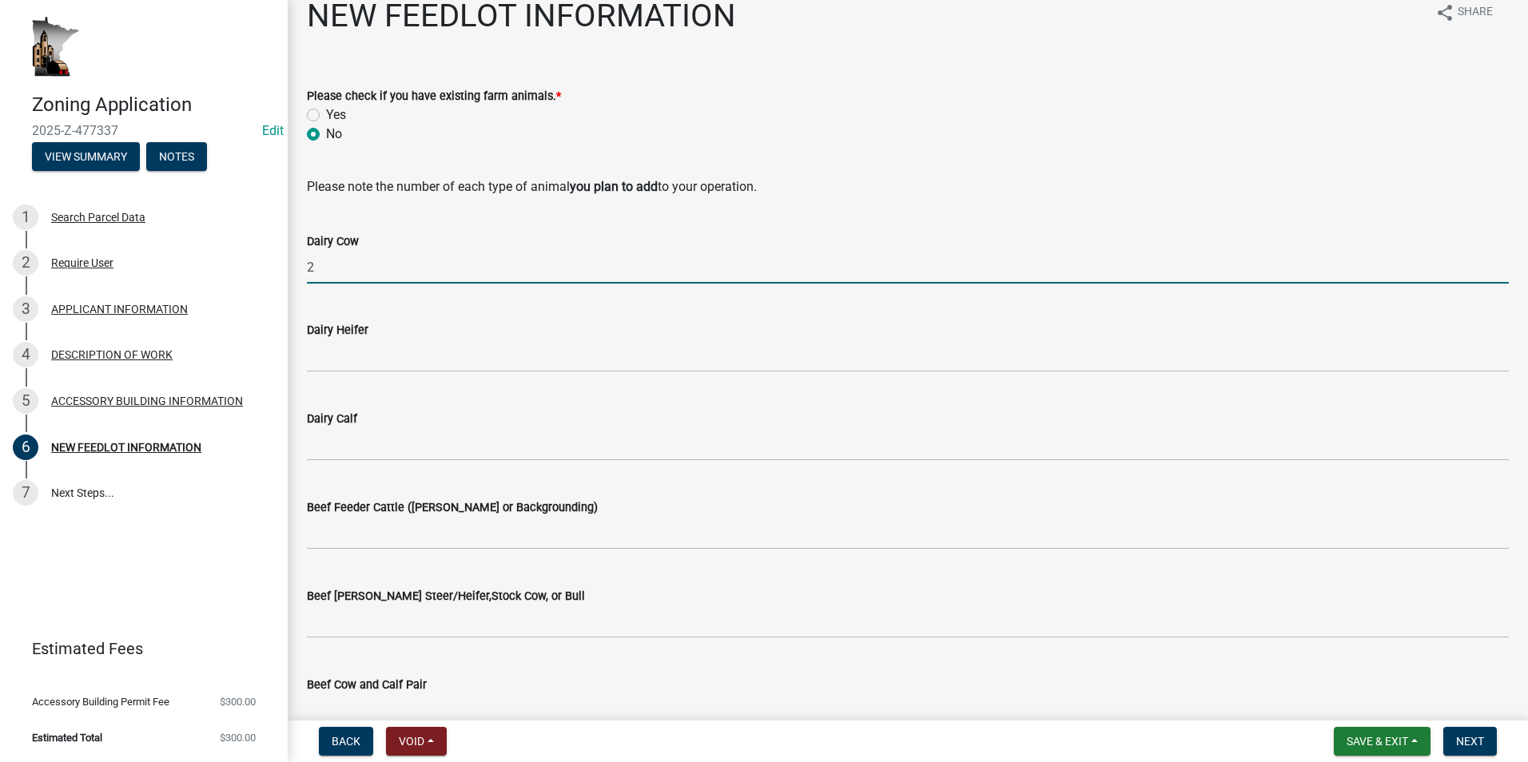
type input "2"
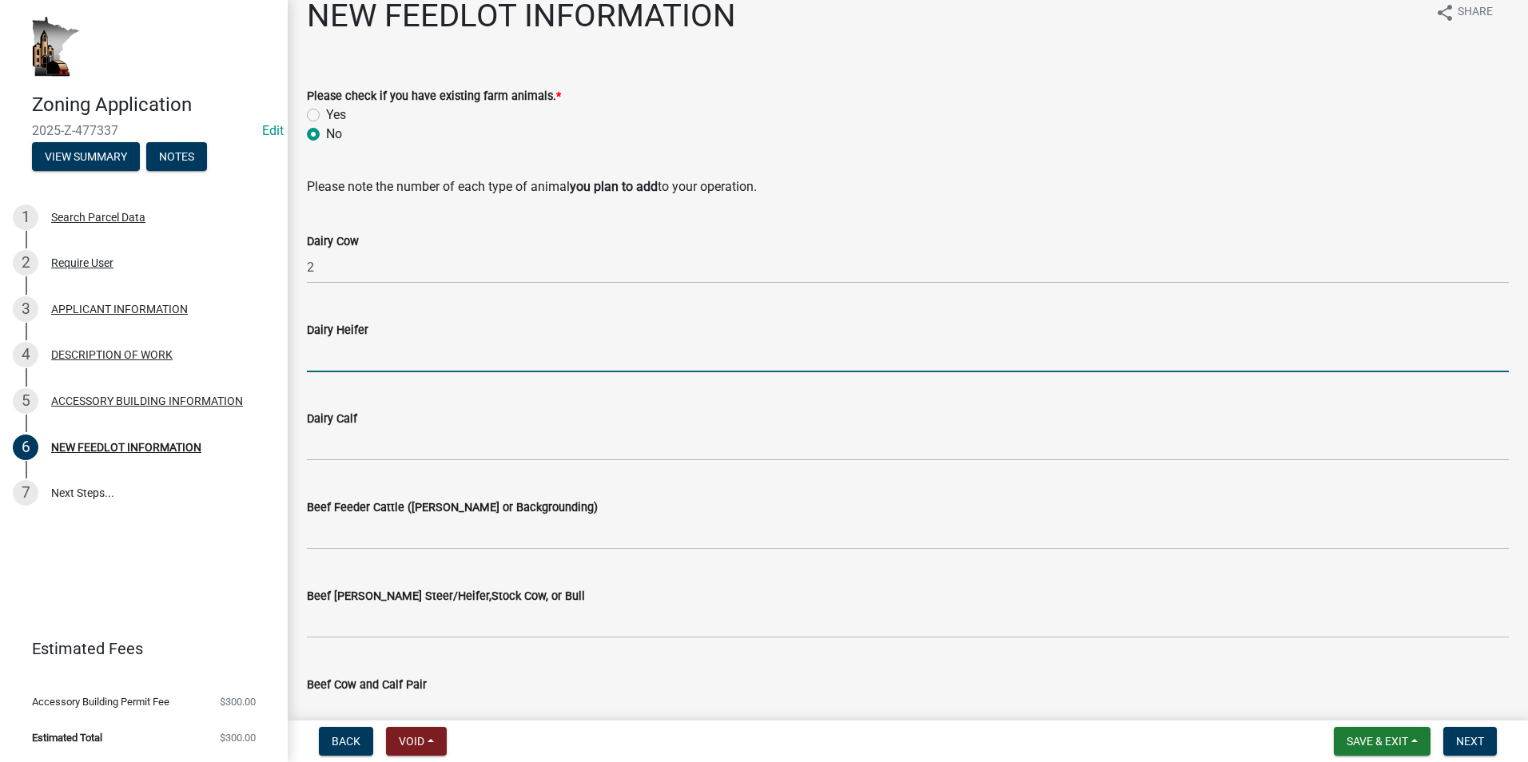
click at [355, 344] on input "text" at bounding box center [908, 356] width 1202 height 33
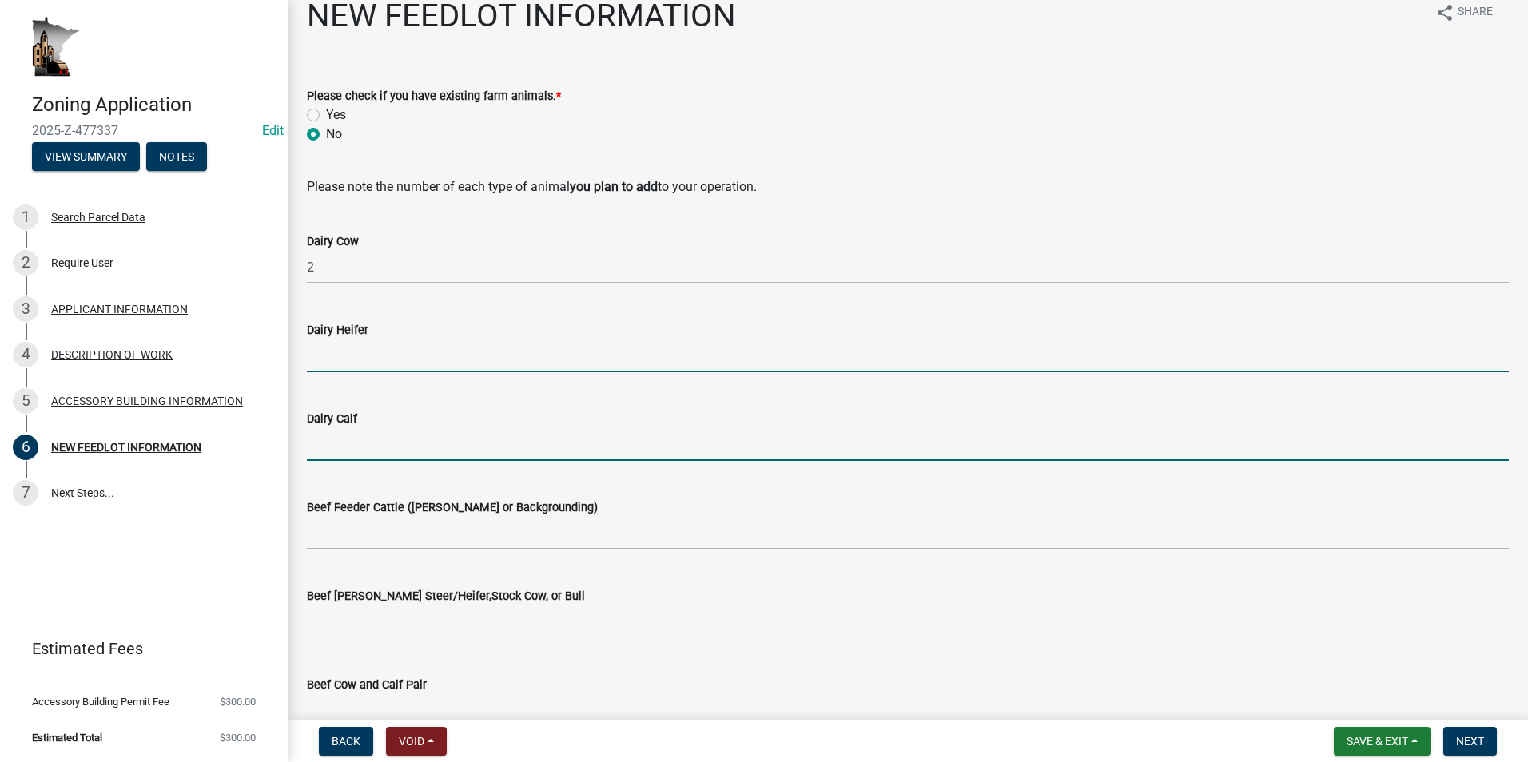
click at [356, 447] on input "text" at bounding box center [908, 444] width 1202 height 33
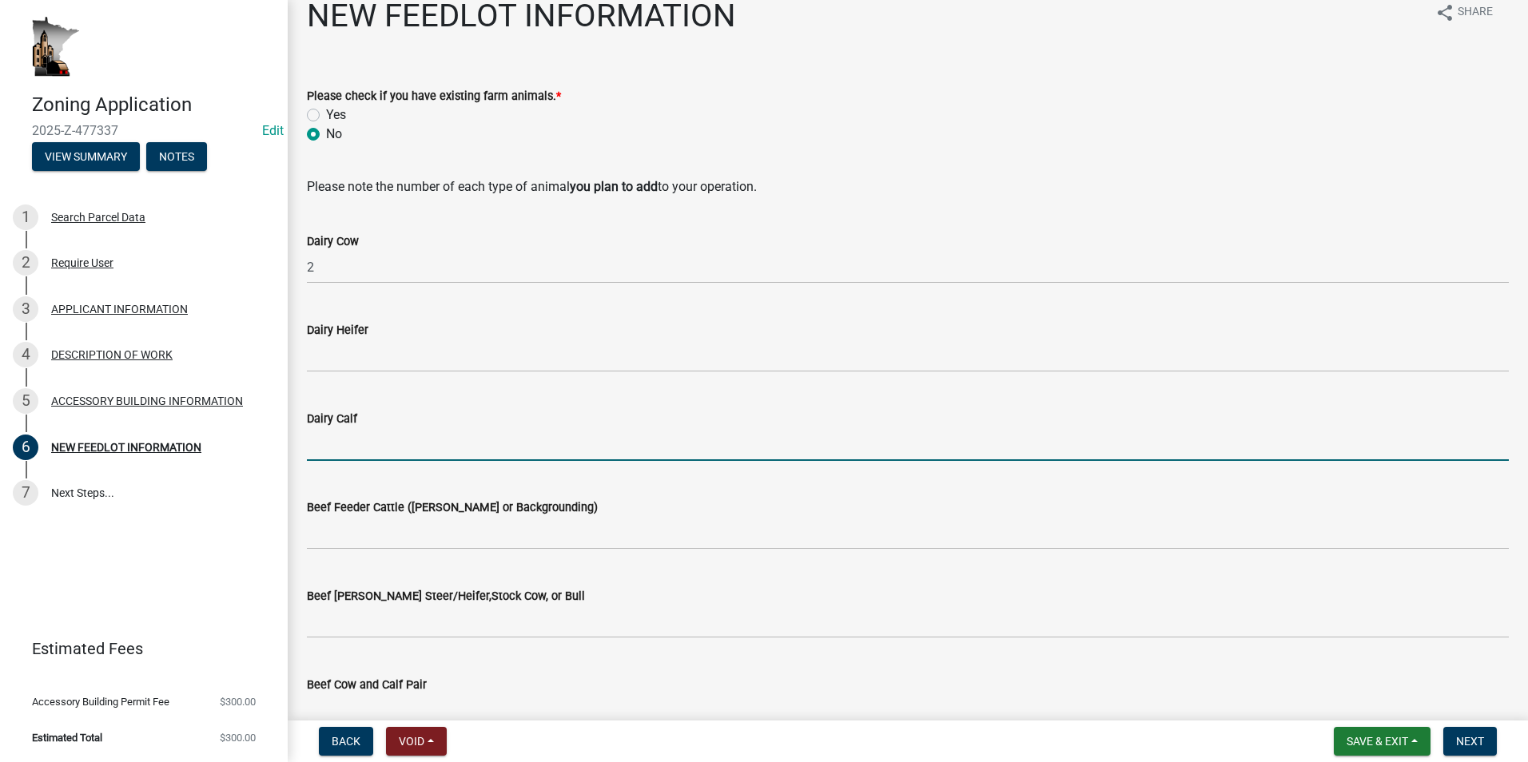
type input "2"
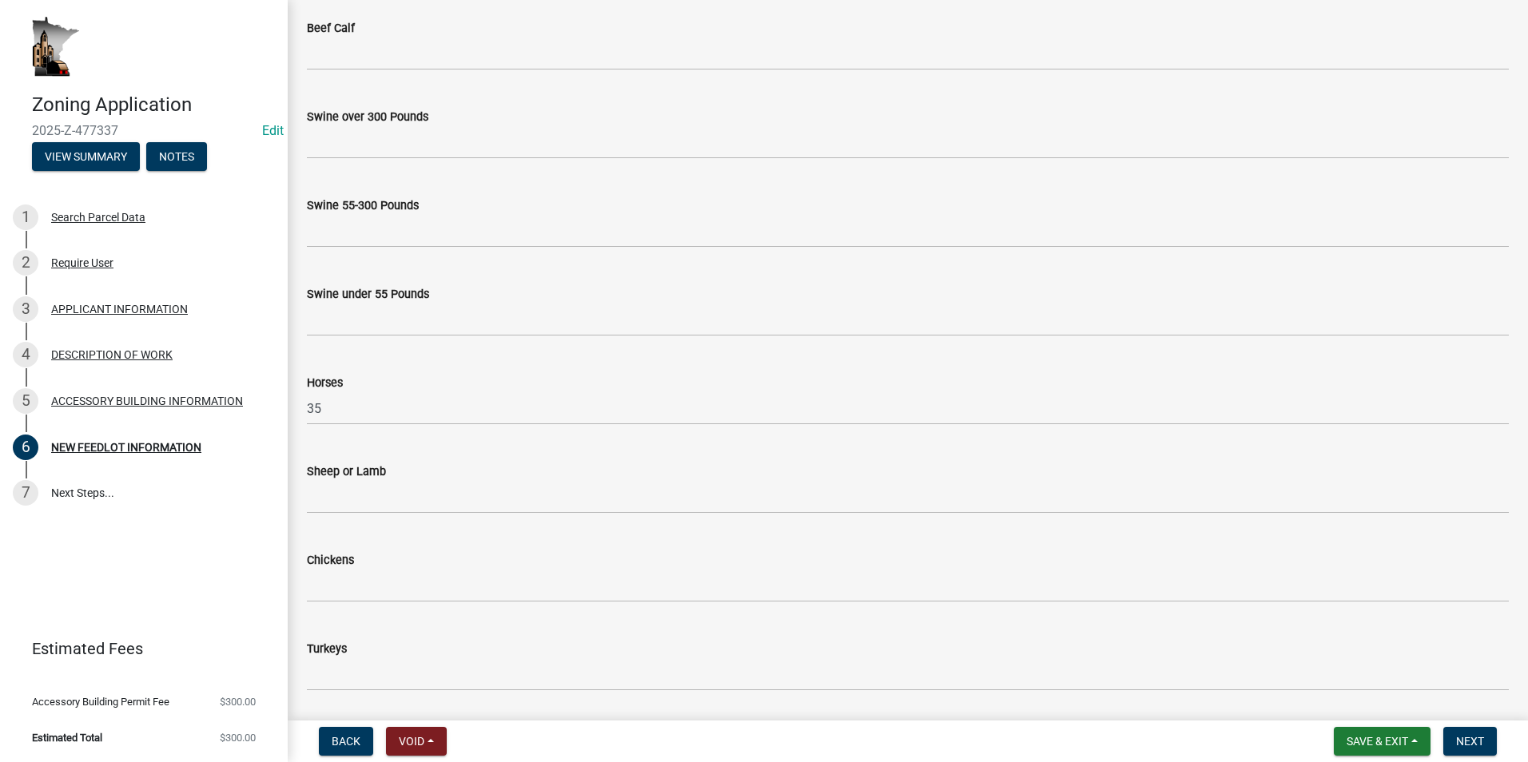
scroll to position [821, 0]
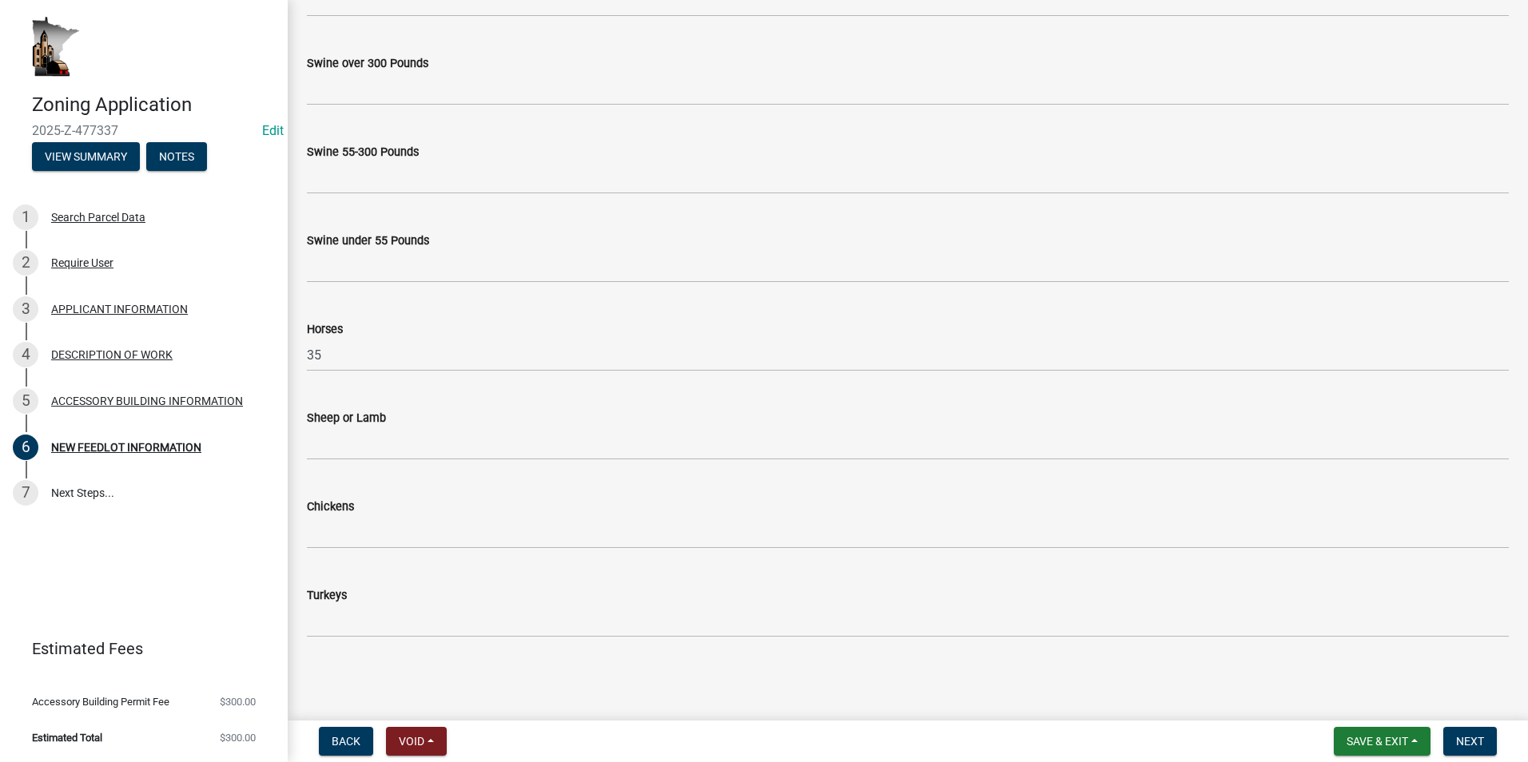
type input "15"
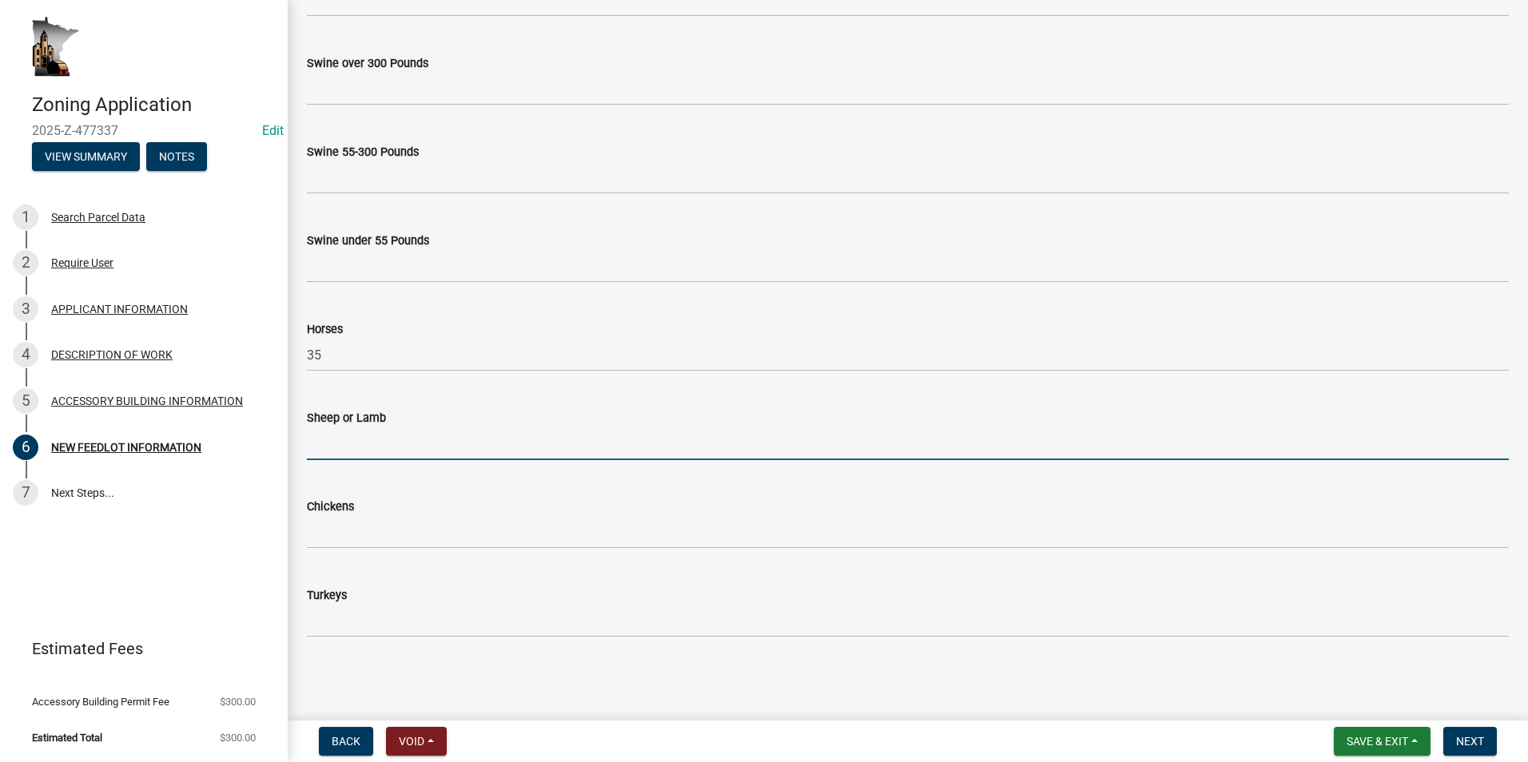
click at [341, 443] on input "text" at bounding box center [908, 443] width 1202 height 33
type input "300"
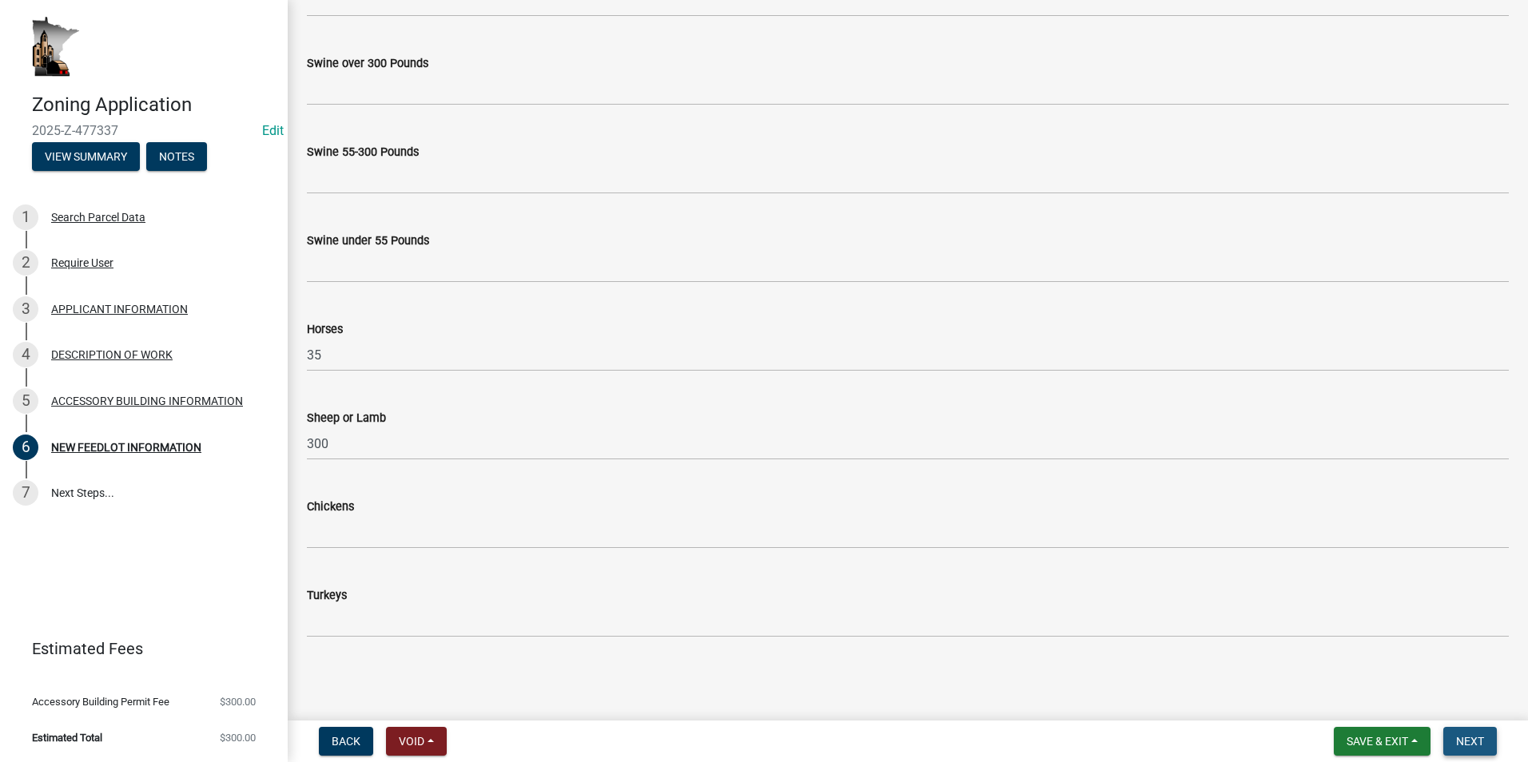
click at [1466, 742] on span "Next" at bounding box center [1470, 741] width 28 height 13
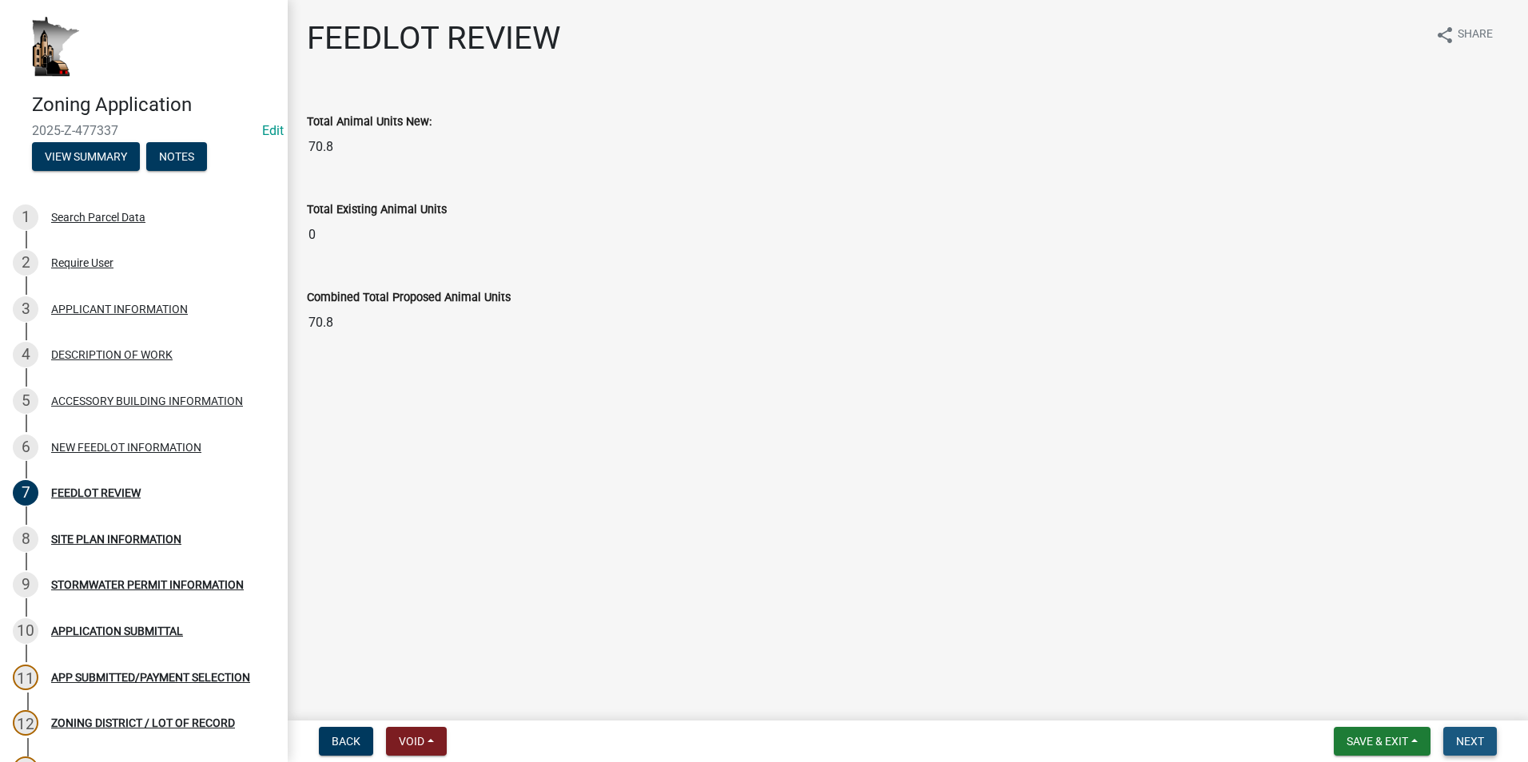
click at [1463, 744] on span "Next" at bounding box center [1470, 741] width 28 height 13
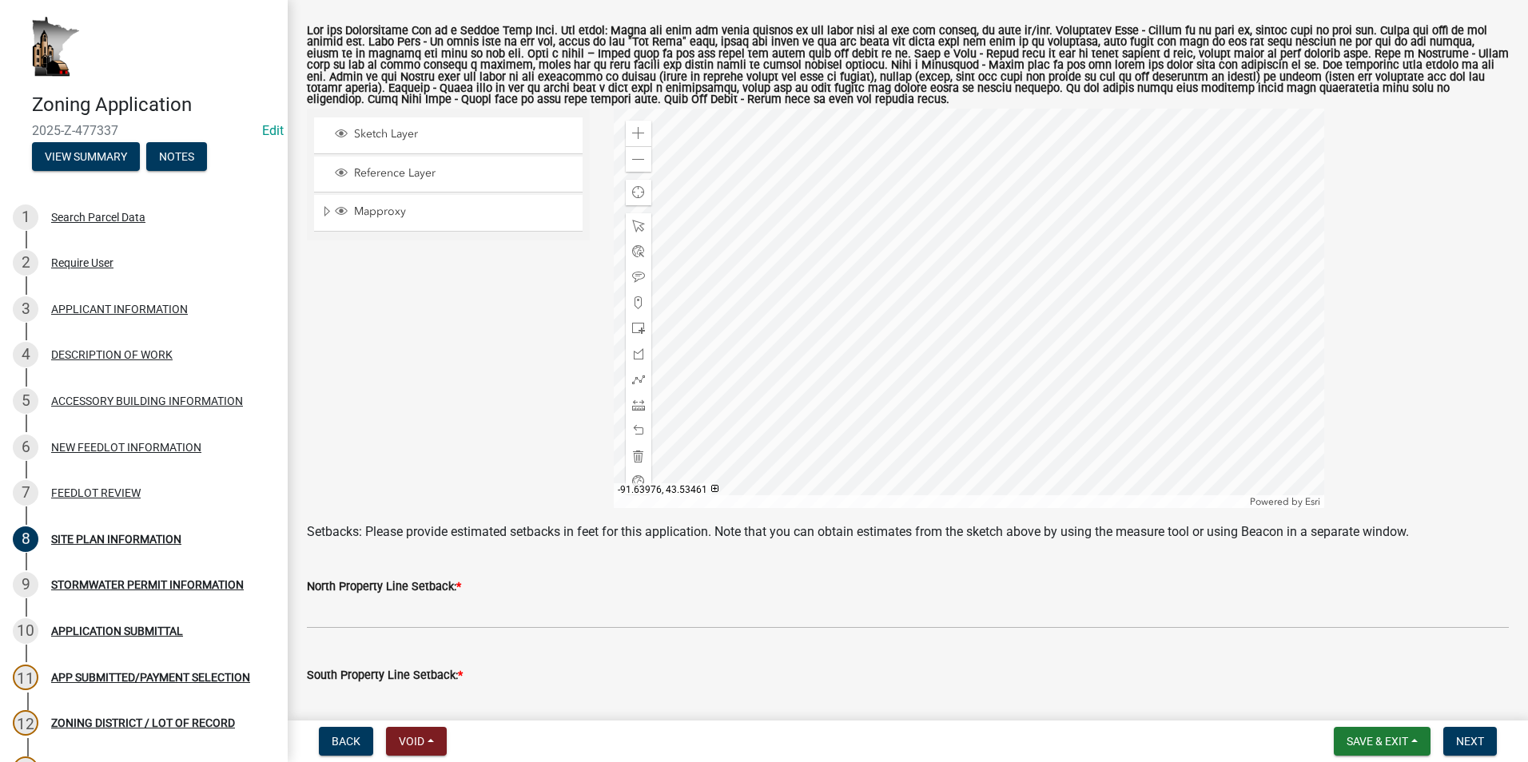
scroll to position [320, 0]
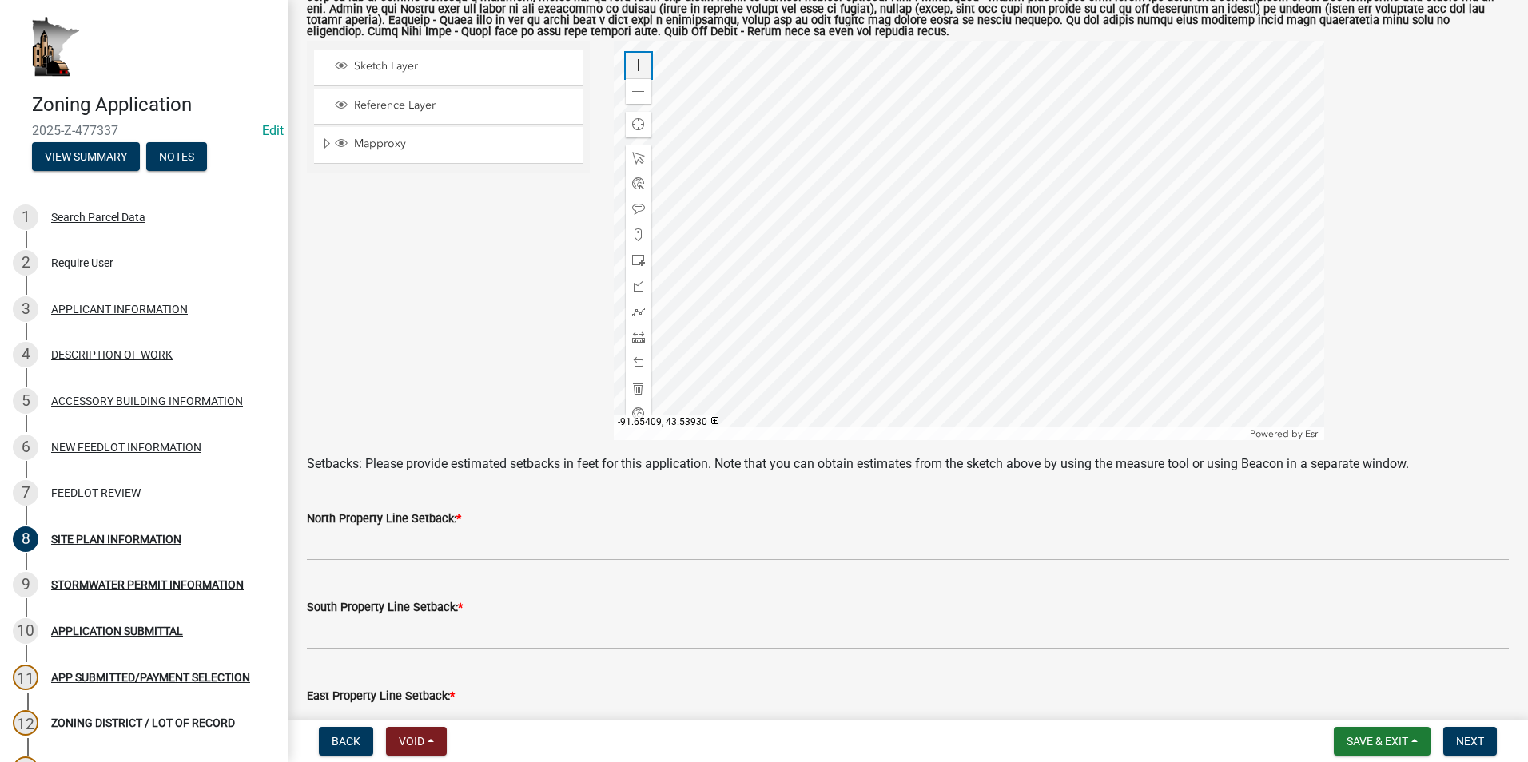
click at [638, 65] on span at bounding box center [638, 65] width 13 height 13
click at [840, 229] on div at bounding box center [969, 240] width 710 height 399
click at [639, 65] on span at bounding box center [638, 65] width 13 height 13
click at [863, 189] on div at bounding box center [969, 240] width 710 height 399
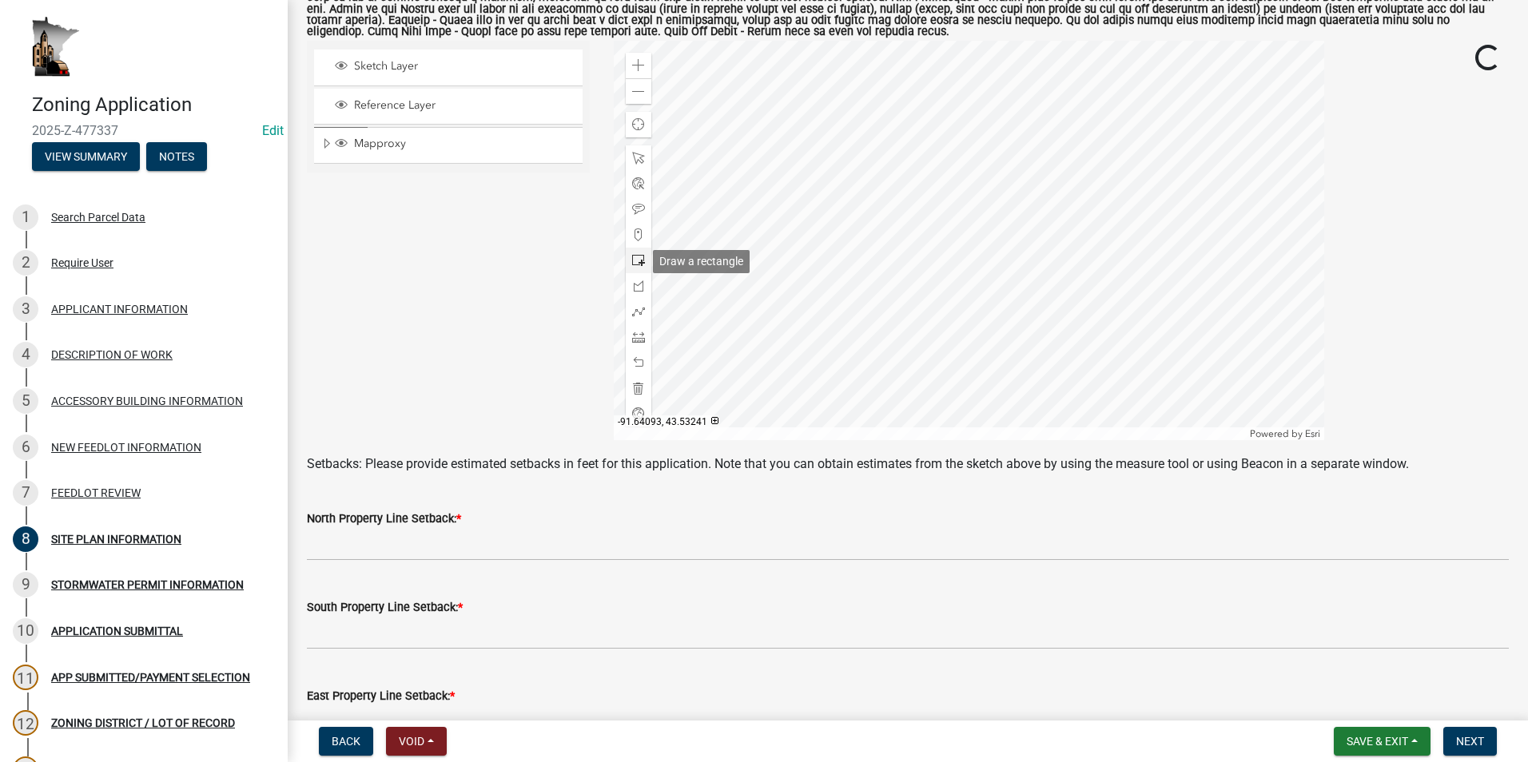
drag, startPoint x: 634, startPoint y: 261, endPoint x: 660, endPoint y: 261, distance: 26.4
click at [634, 261] on span at bounding box center [638, 260] width 13 height 13
click at [800, 238] on div at bounding box center [969, 240] width 710 height 399
click at [634, 158] on span at bounding box center [638, 158] width 13 height 13
click at [803, 242] on div at bounding box center [969, 240] width 710 height 399
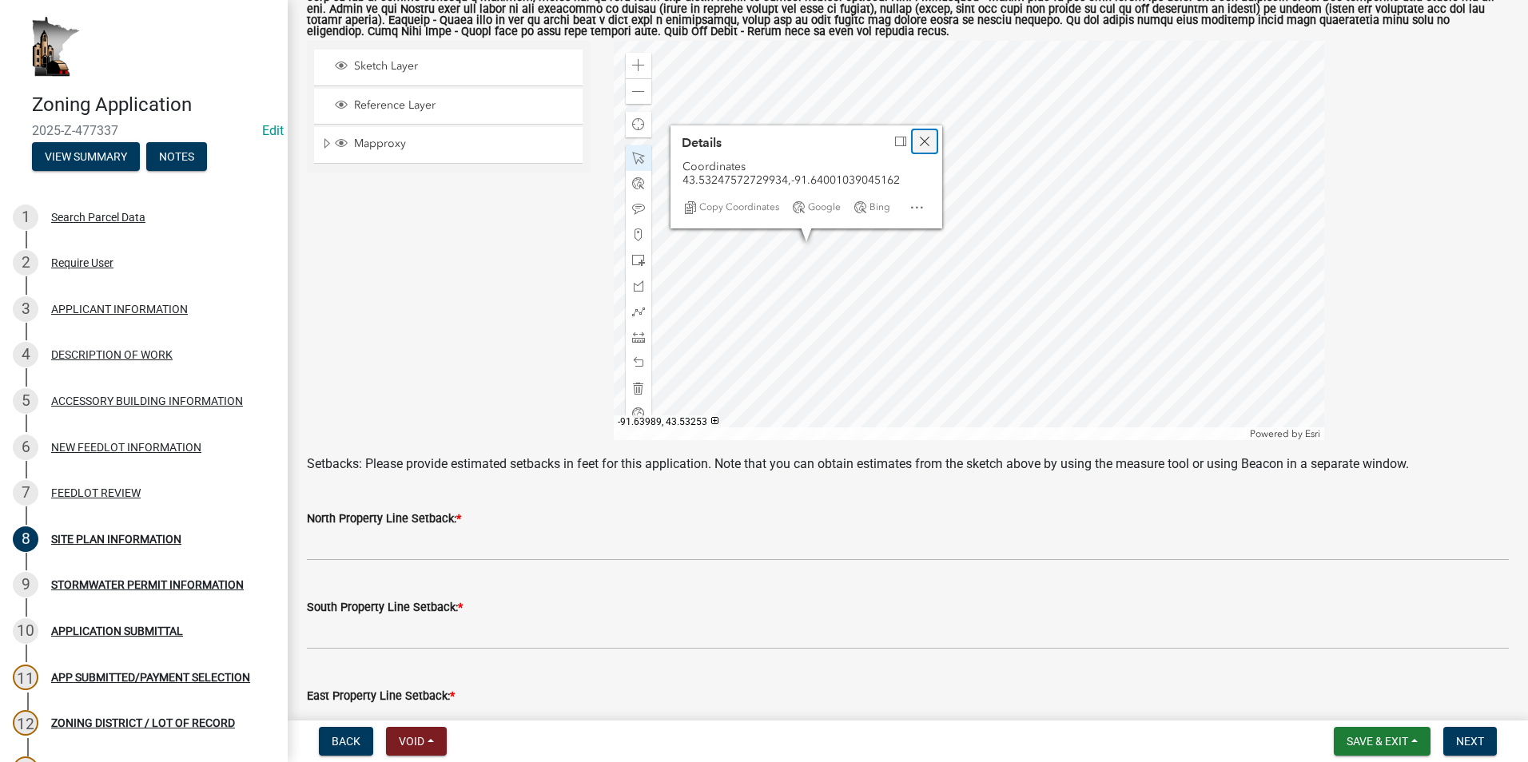
click at [922, 143] on span "Close" at bounding box center [924, 141] width 13 height 13
click at [803, 232] on div at bounding box center [969, 240] width 710 height 399
click at [816, 238] on div at bounding box center [969, 240] width 710 height 399
click at [806, 252] on div at bounding box center [969, 240] width 710 height 399
click at [851, 237] on div at bounding box center [969, 240] width 710 height 399
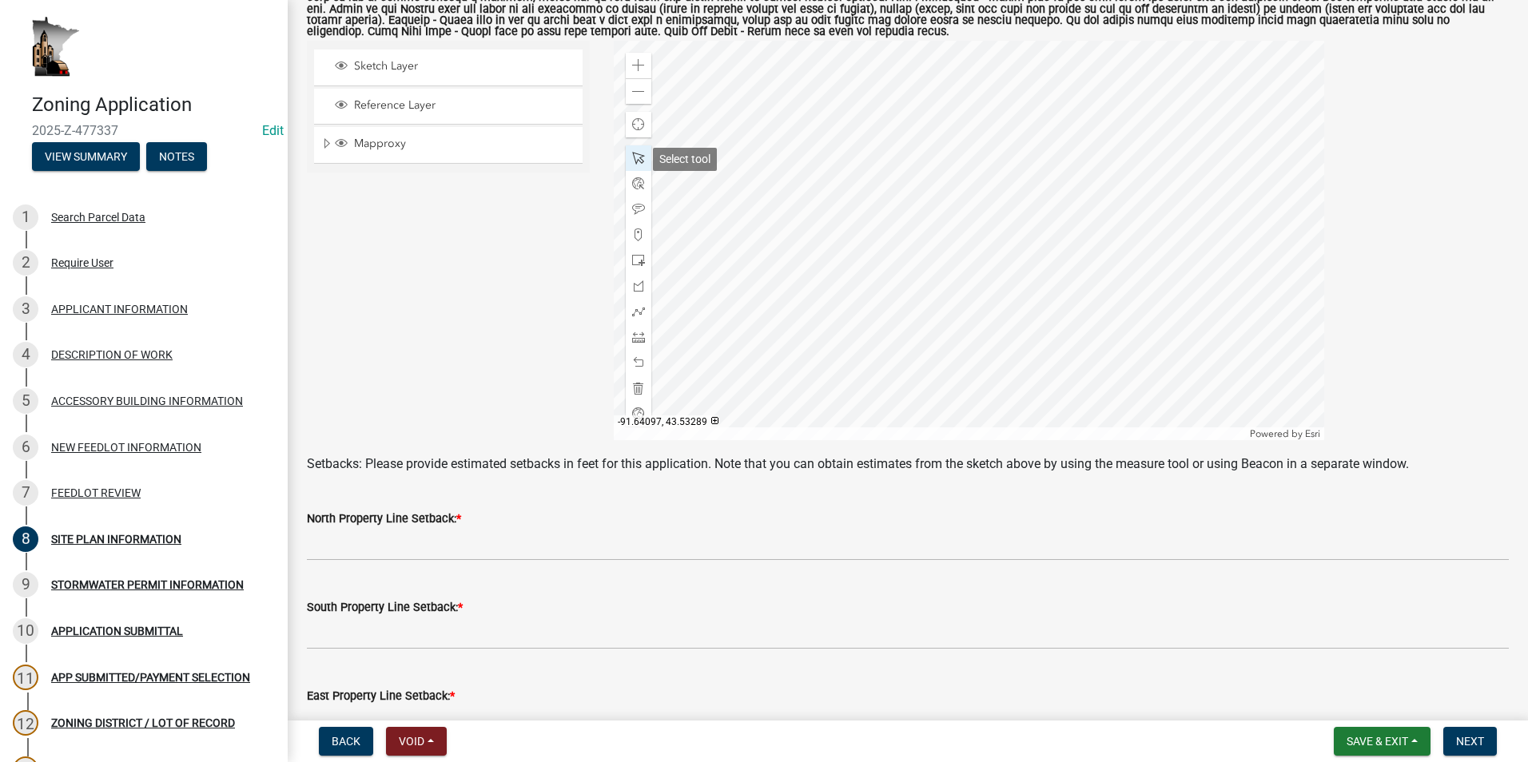
click at [638, 154] on span at bounding box center [638, 158] width 13 height 13
click at [635, 98] on span at bounding box center [638, 91] width 13 height 13
click at [634, 330] on div at bounding box center [639, 337] width 26 height 26
click at [866, 239] on div at bounding box center [969, 240] width 710 height 399
click at [811, 240] on div at bounding box center [969, 240] width 710 height 399
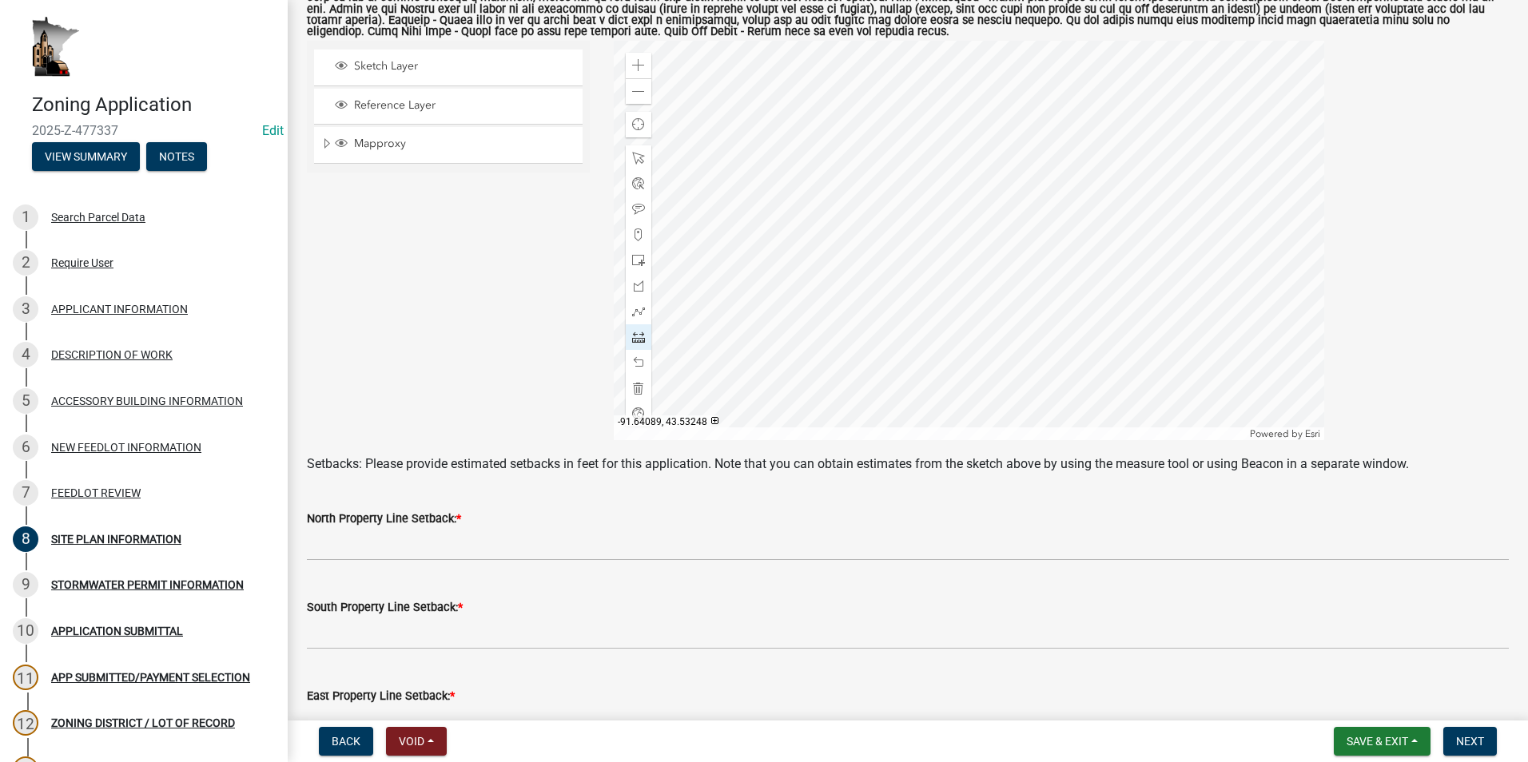
click at [811, 240] on div at bounding box center [969, 240] width 710 height 399
click at [886, 247] on div at bounding box center [969, 240] width 710 height 399
click at [892, 215] on div at bounding box center [969, 240] width 710 height 399
click at [890, 202] on div at bounding box center [969, 240] width 710 height 399
click at [895, 364] on div at bounding box center [969, 240] width 710 height 399
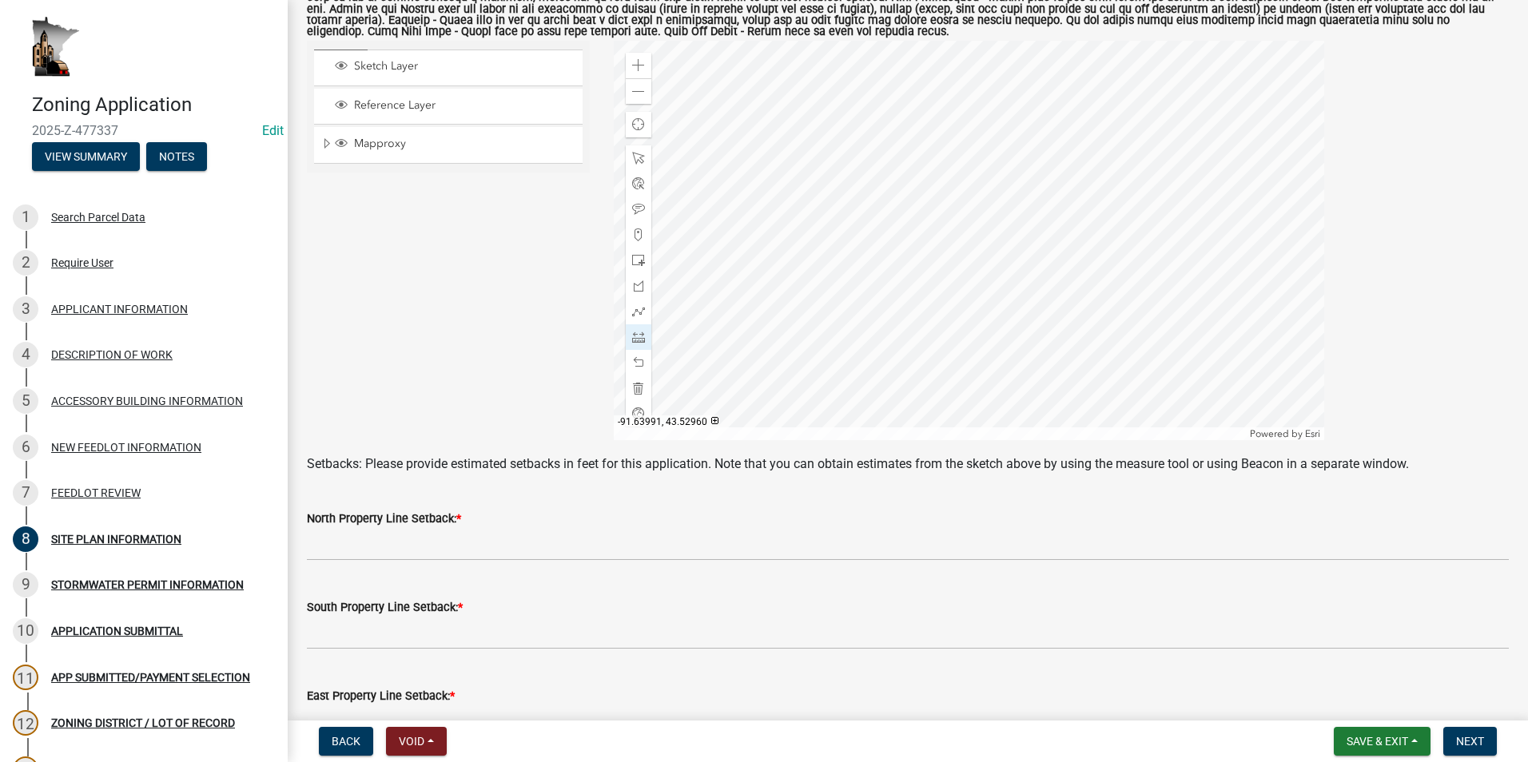
click at [895, 364] on div at bounding box center [969, 240] width 710 height 399
click at [912, 352] on div at bounding box center [969, 240] width 710 height 399
click at [885, 196] on div at bounding box center [969, 240] width 710 height 399
click at [1192, 193] on div at bounding box center [969, 240] width 710 height 399
click at [1191, 194] on div at bounding box center [969, 240] width 710 height 399
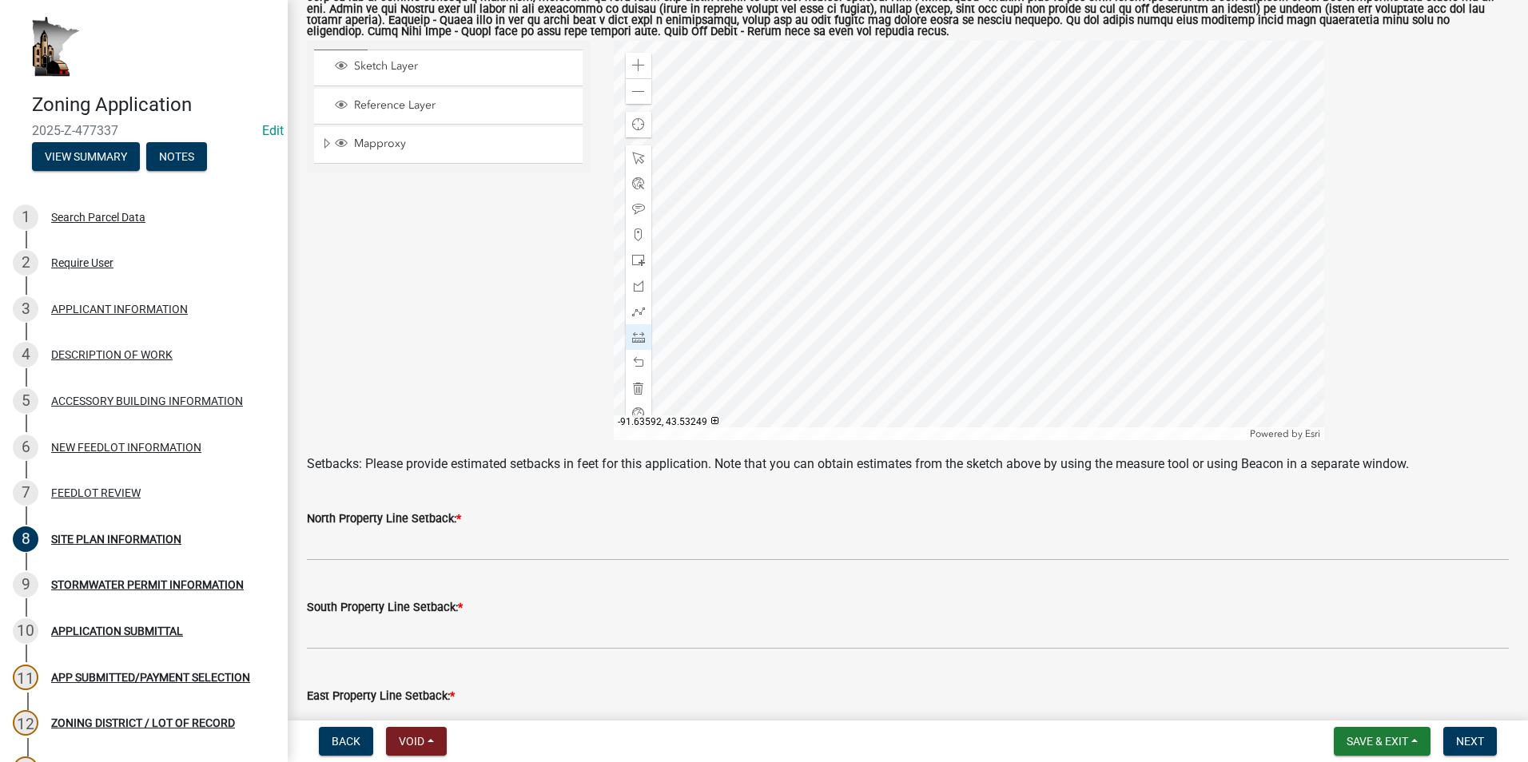
click at [1191, 194] on div at bounding box center [969, 240] width 710 height 399
click at [940, 211] on div at bounding box center [969, 240] width 710 height 399
click at [876, 228] on div at bounding box center [969, 240] width 710 height 399
click at [871, 282] on div at bounding box center [969, 240] width 710 height 399
click at [854, 306] on div at bounding box center [969, 240] width 710 height 399
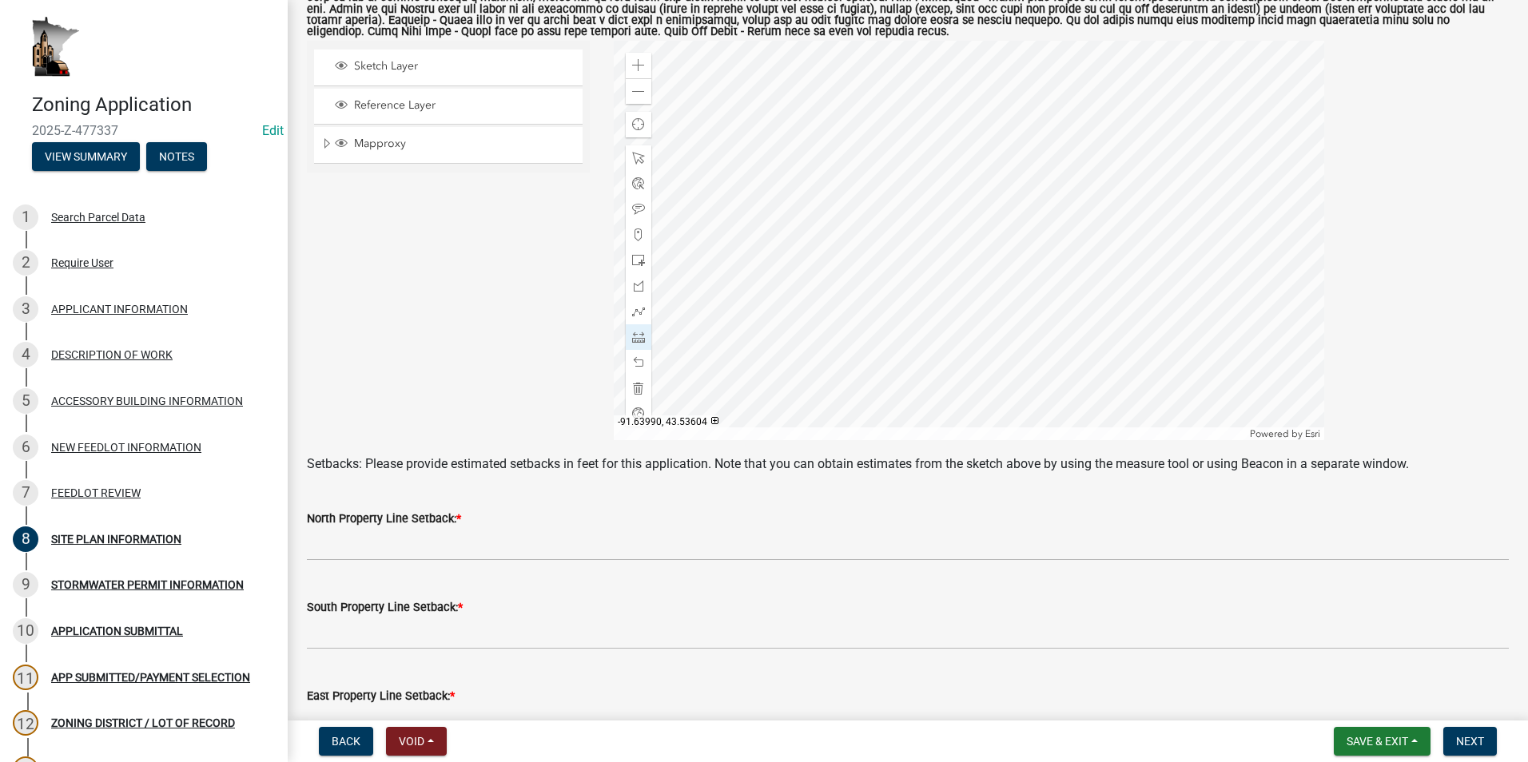
click at [855, 124] on div at bounding box center [969, 240] width 710 height 399
click at [887, 93] on div at bounding box center [969, 240] width 710 height 399
click at [844, 319] on div at bounding box center [969, 240] width 710 height 399
click at [836, 308] on div at bounding box center [969, 240] width 710 height 399
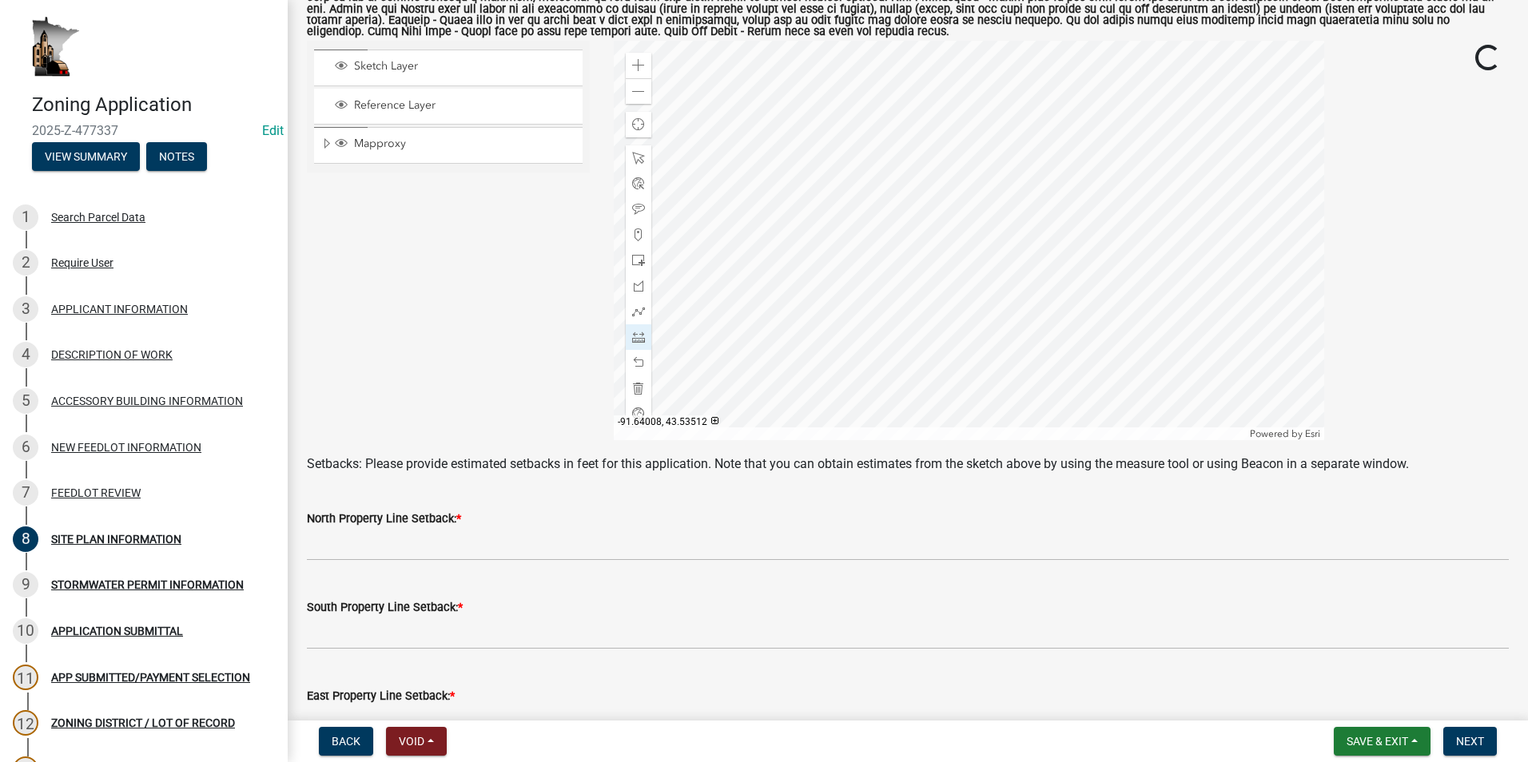
click at [839, 303] on div at bounding box center [969, 240] width 710 height 399
click at [833, 218] on div at bounding box center [969, 240] width 710 height 399
click at [831, 168] on div at bounding box center [969, 240] width 710 height 399
click at [632, 157] on span at bounding box center [638, 158] width 13 height 13
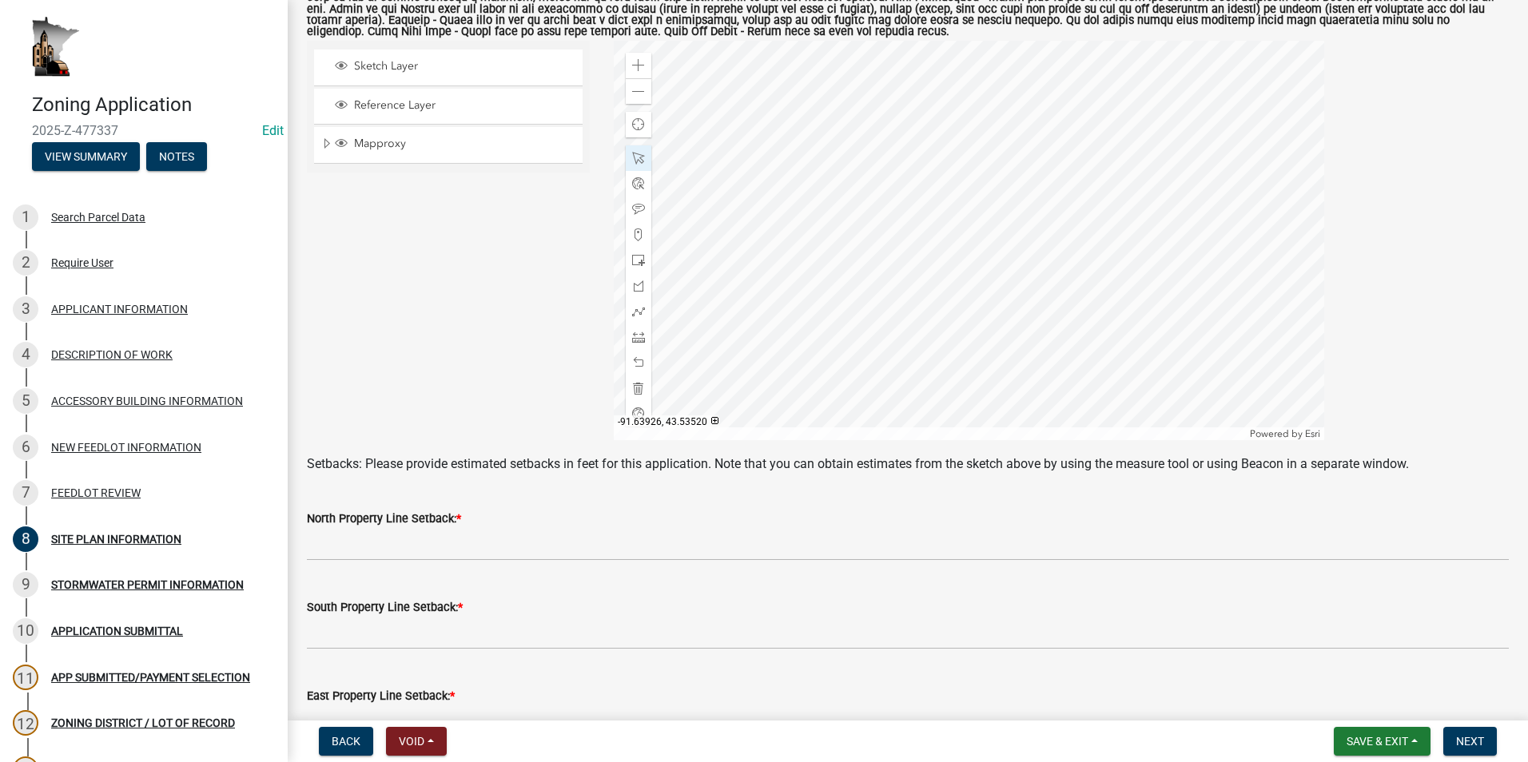
click at [912, 162] on div at bounding box center [969, 240] width 710 height 399
click at [929, 194] on div at bounding box center [969, 240] width 710 height 399
click at [940, 215] on div at bounding box center [969, 240] width 710 height 399
click at [923, 239] on div at bounding box center [969, 240] width 710 height 399
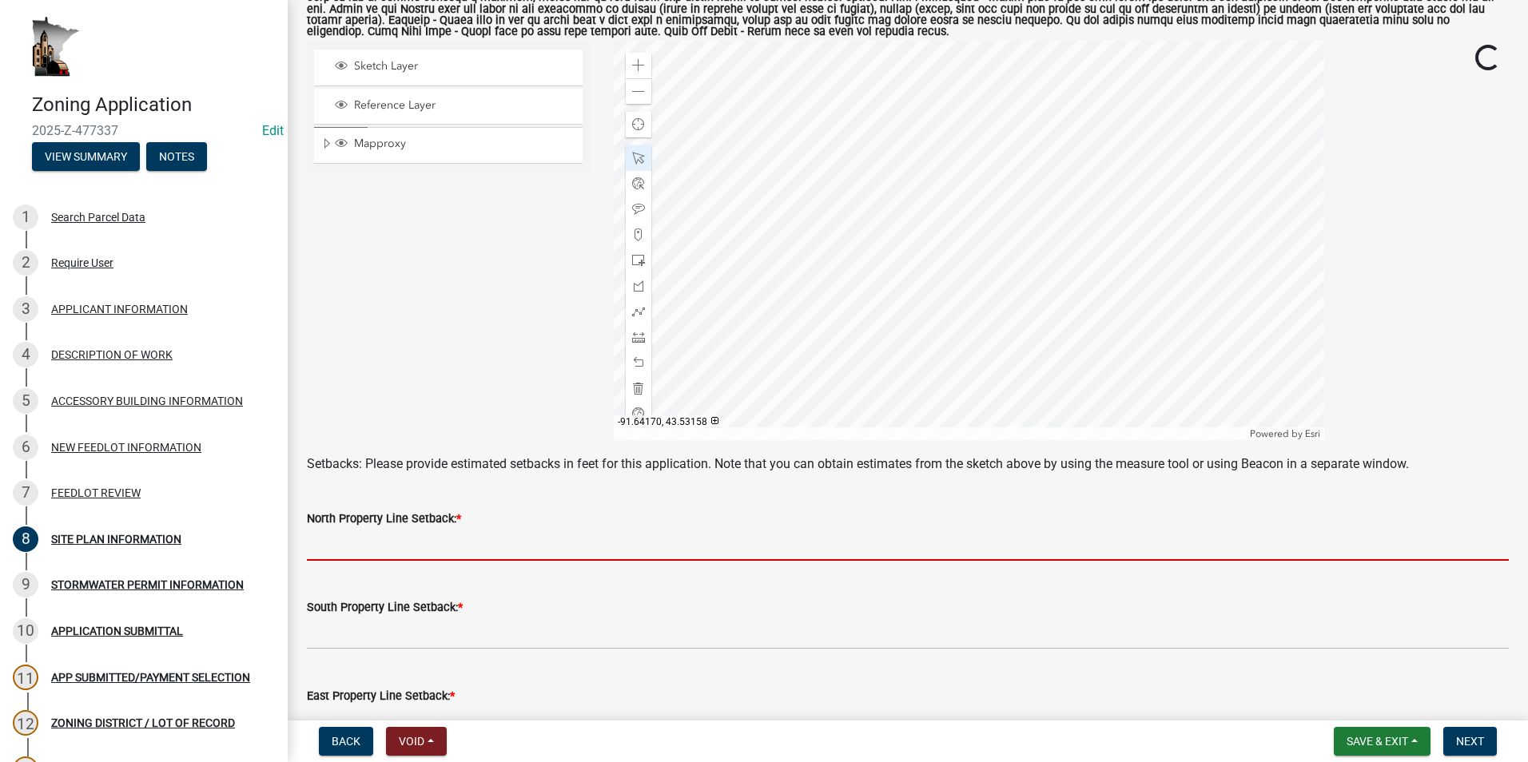
click at [415, 541] on input "text" at bounding box center [908, 544] width 1202 height 33
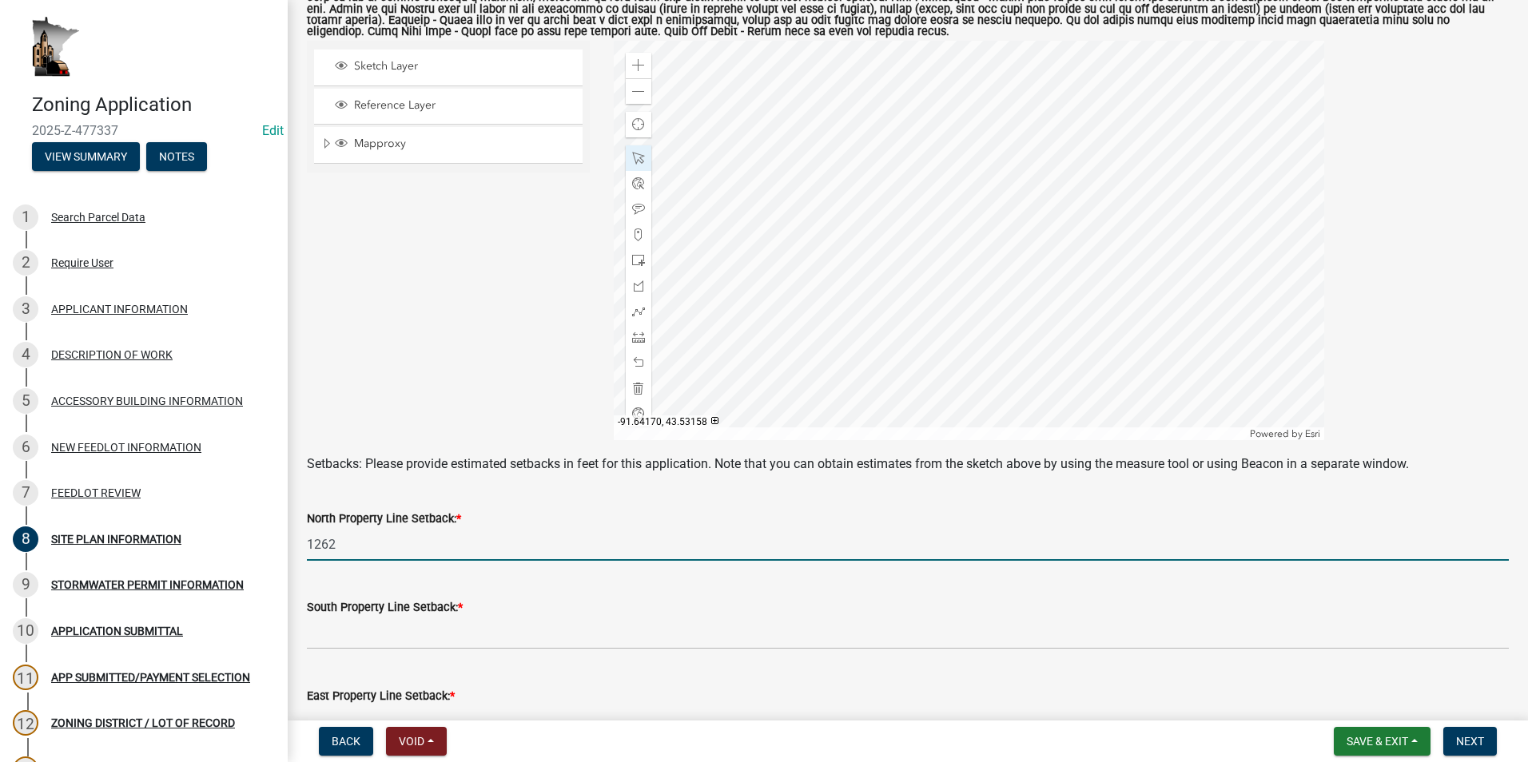
type input "1262"
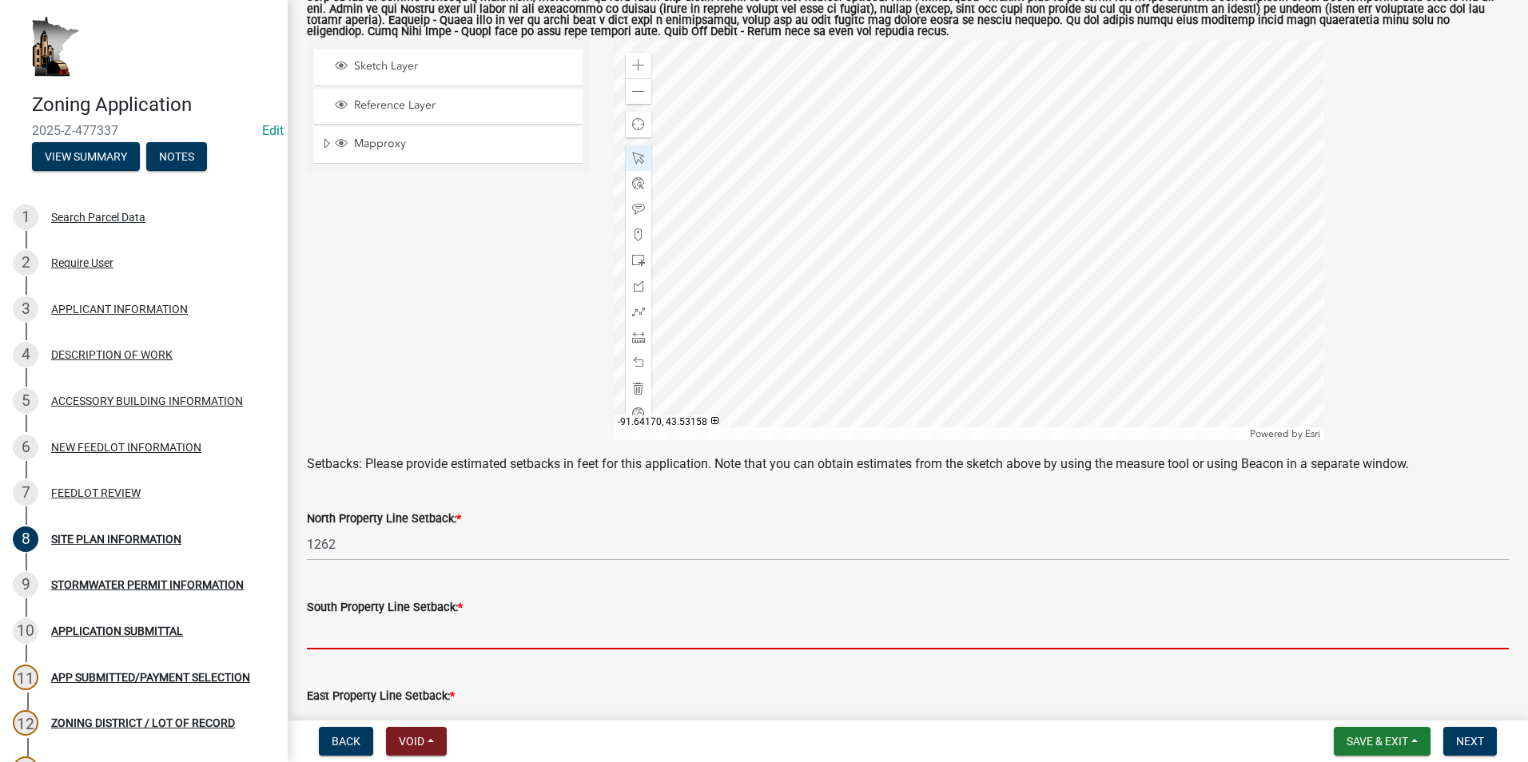
click at [382, 631] on input "text" at bounding box center [908, 633] width 1202 height 33
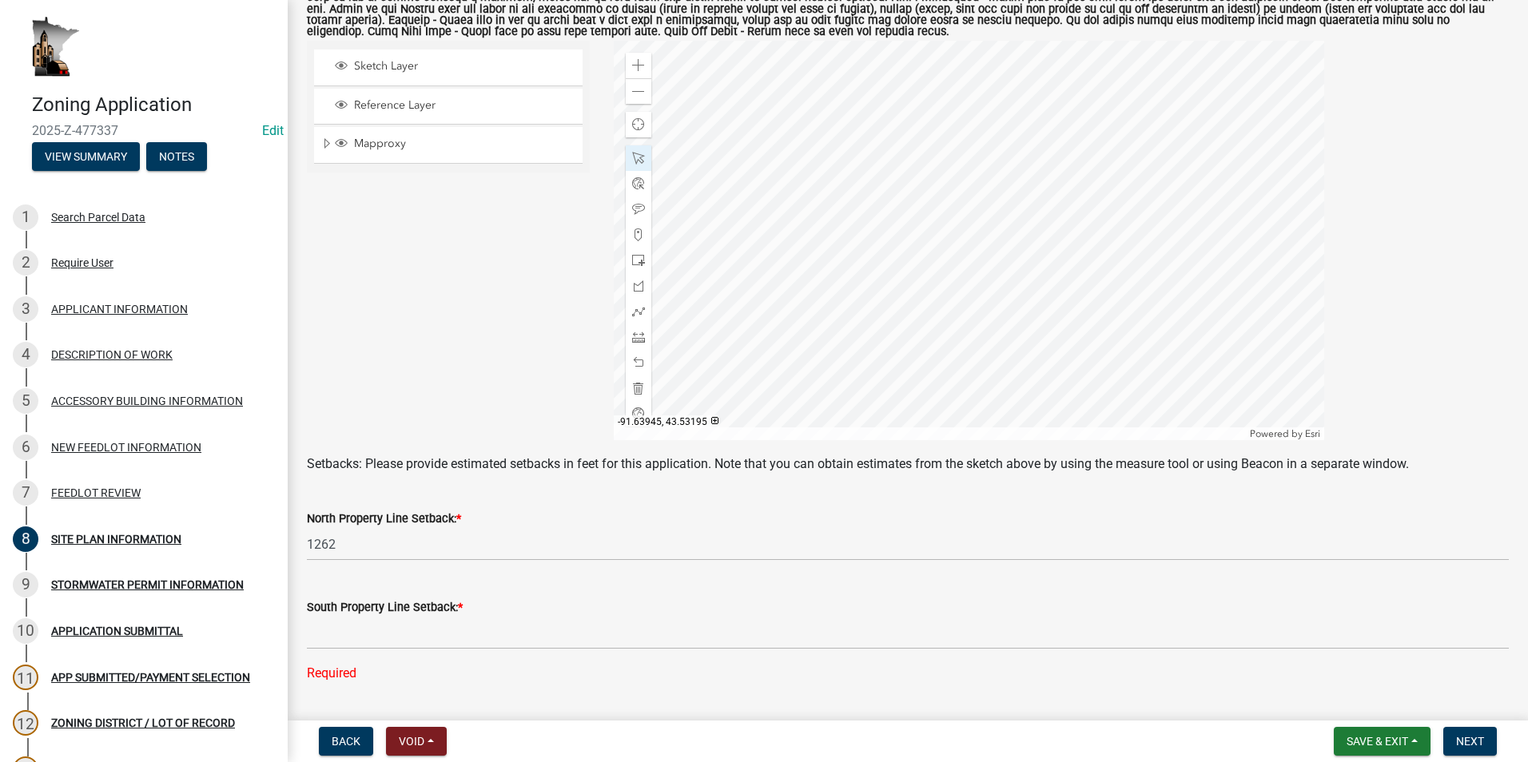
click at [901, 270] on div at bounding box center [969, 240] width 710 height 399
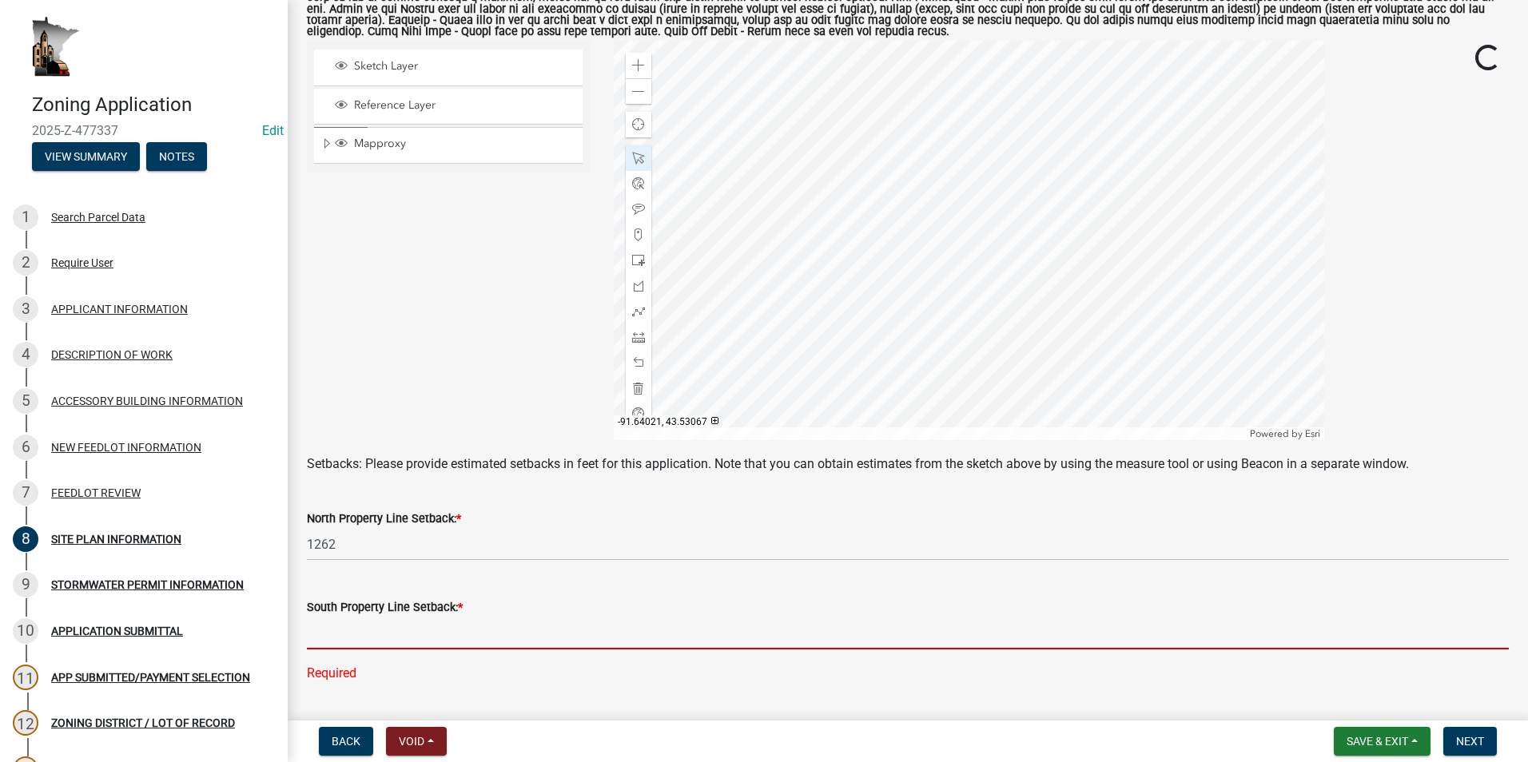
click at [465, 633] on input "text" at bounding box center [908, 633] width 1202 height 33
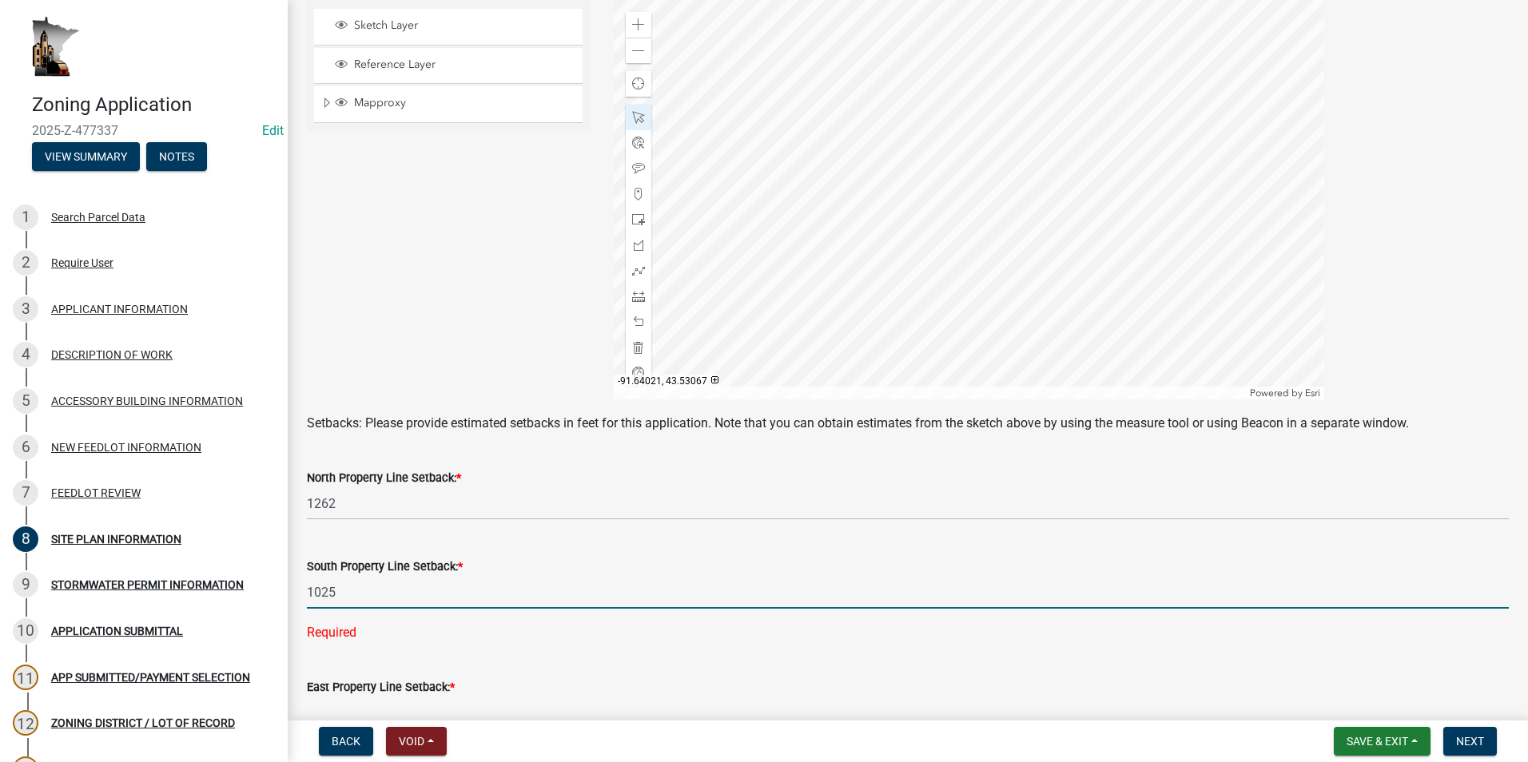
scroll to position [399, 0]
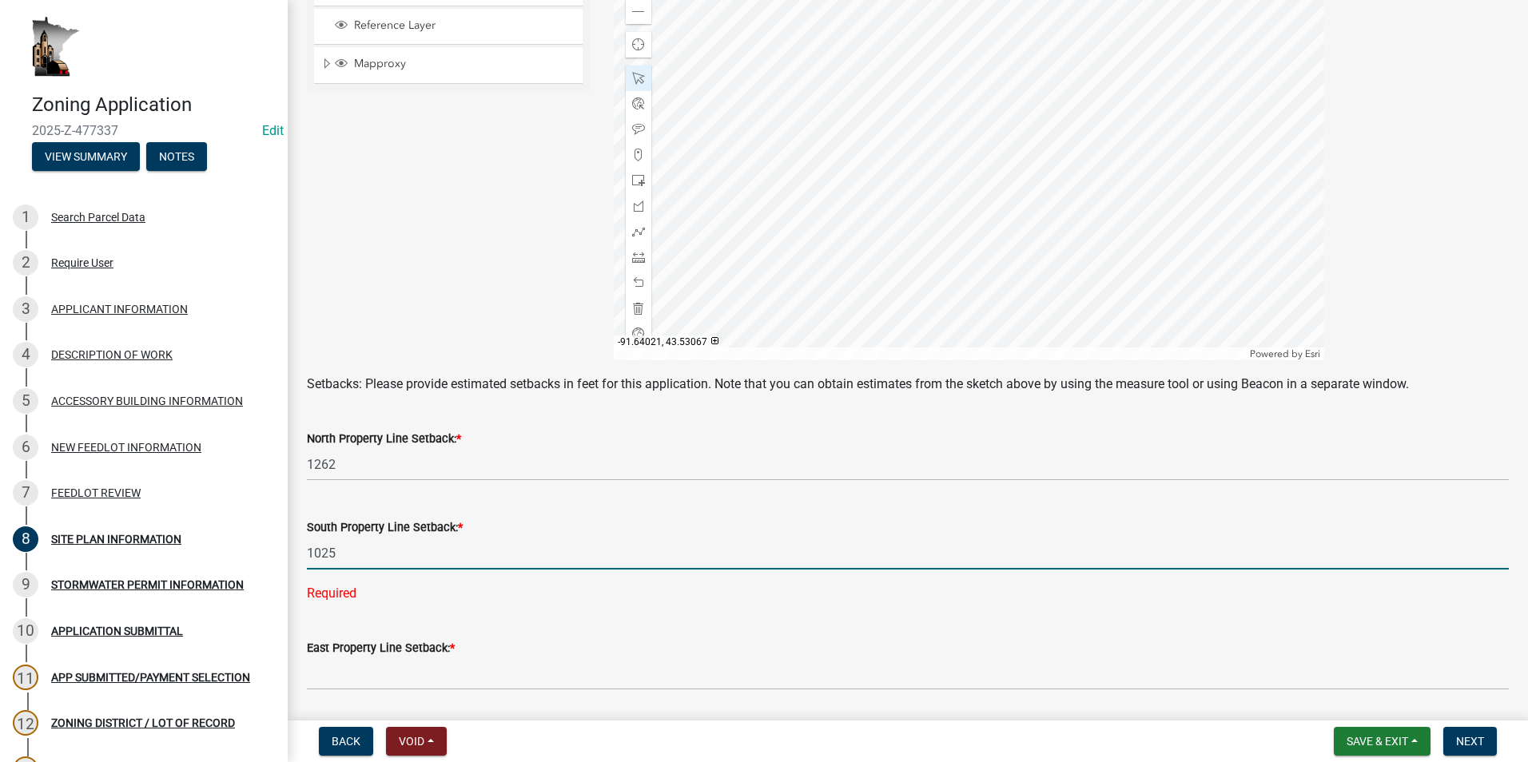
type input "1025"
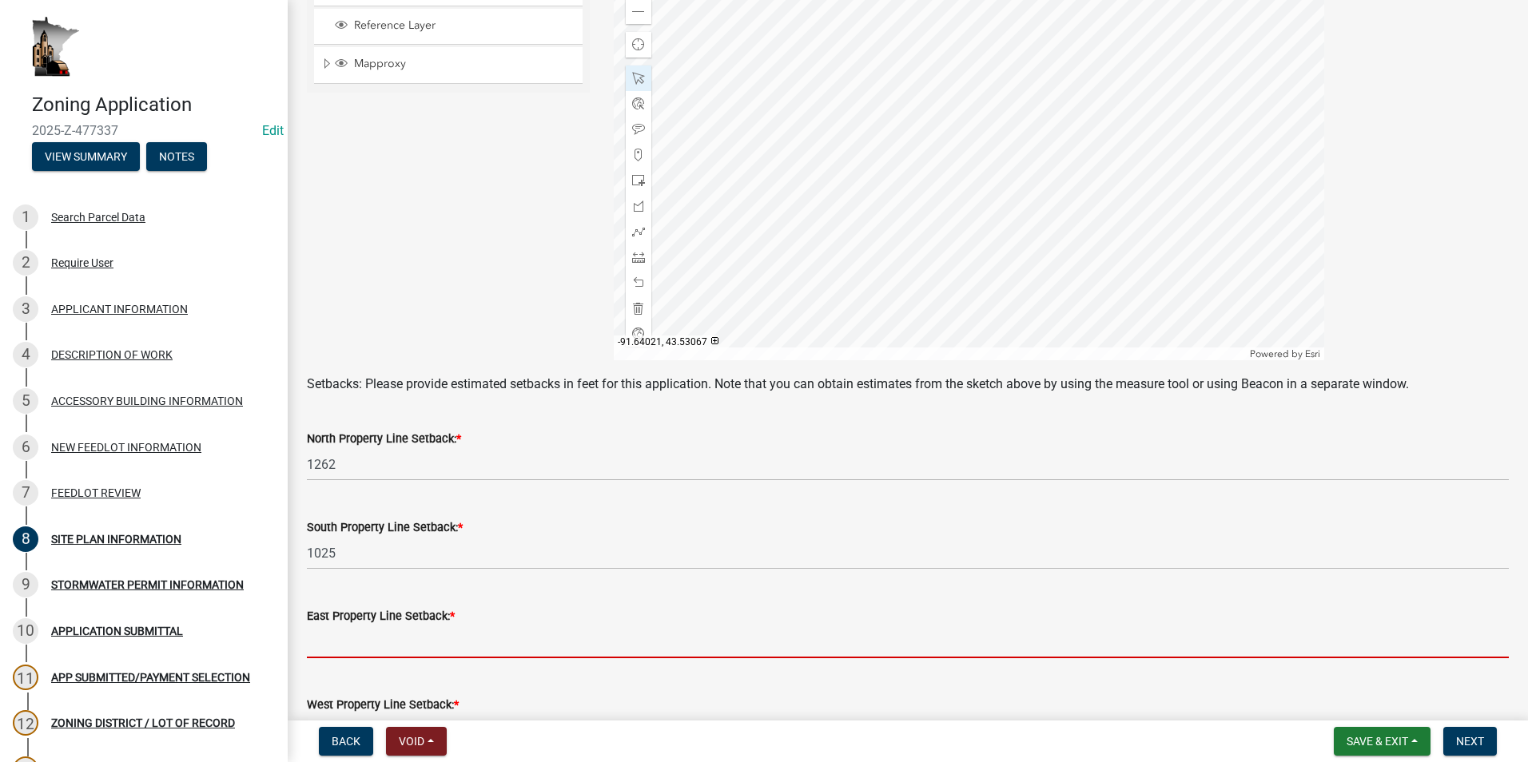
drag, startPoint x: 440, startPoint y: 673, endPoint x: 423, endPoint y: 672, distance: 16.9
click at [440, 673] on wm-data-entity-input-list "A site plan showing the following is required with your application: existing a…" at bounding box center [908, 270] width 1202 height 1160
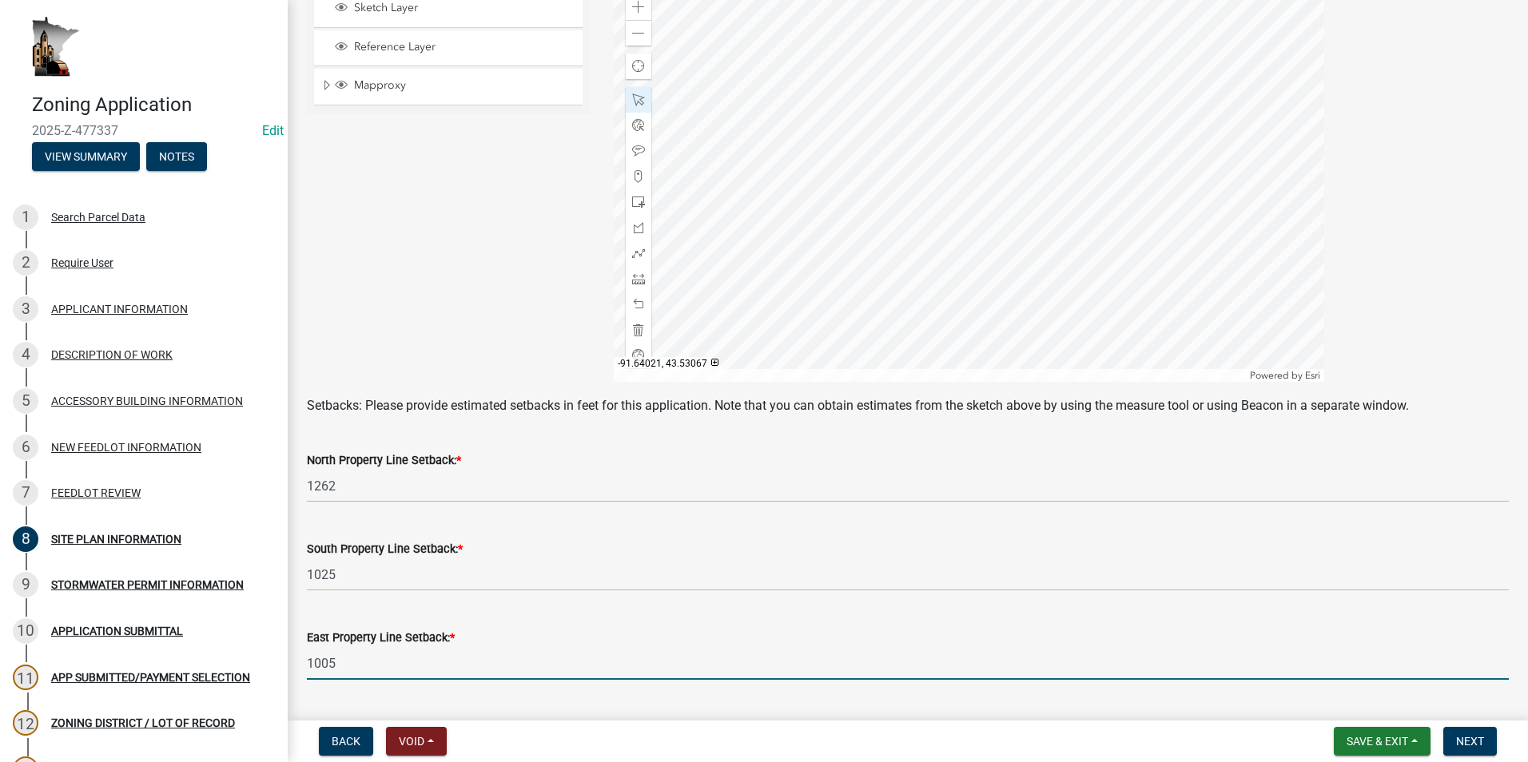
scroll to position [479, 0]
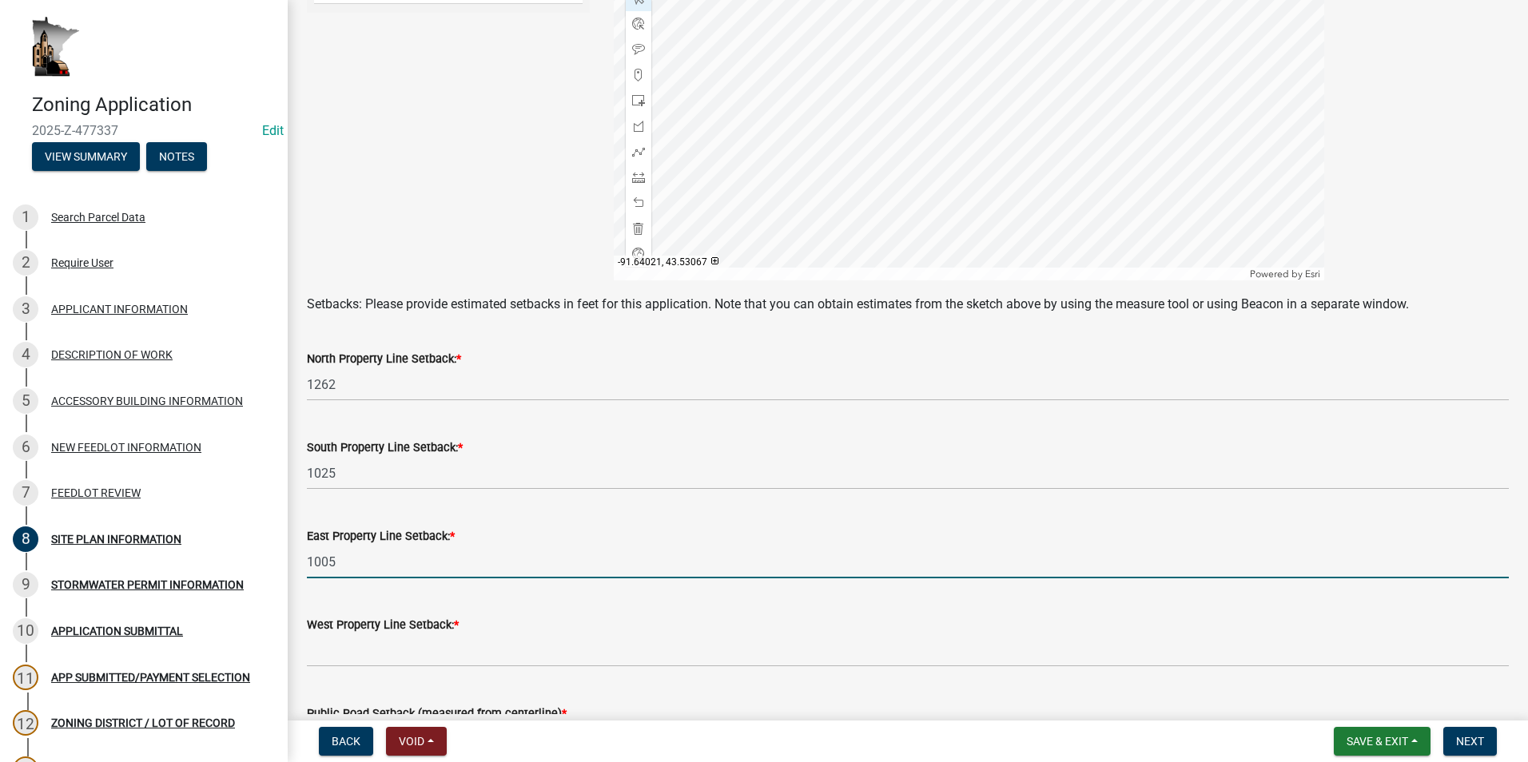
type input "1005"
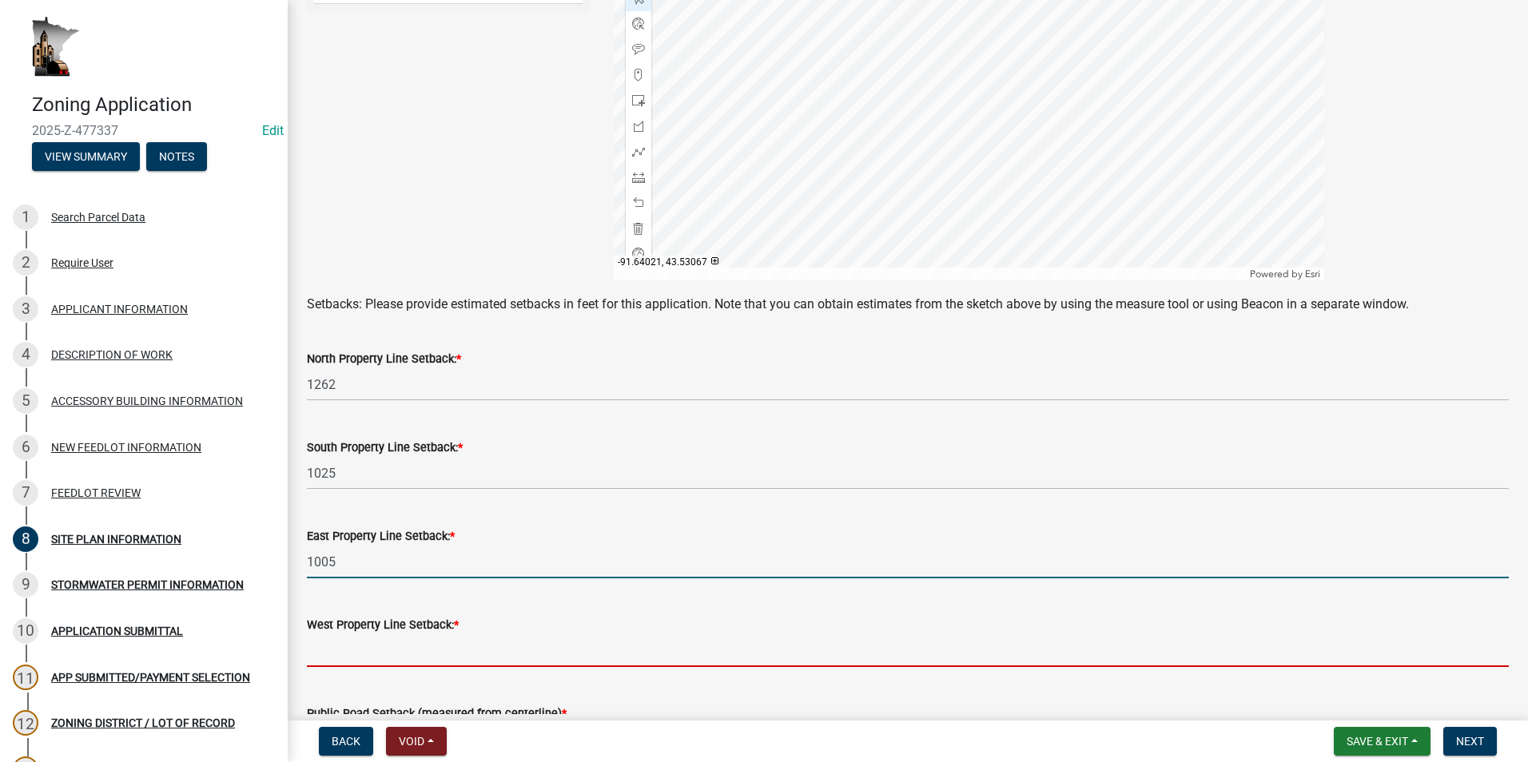
click at [443, 655] on input "text" at bounding box center [908, 650] width 1202 height 33
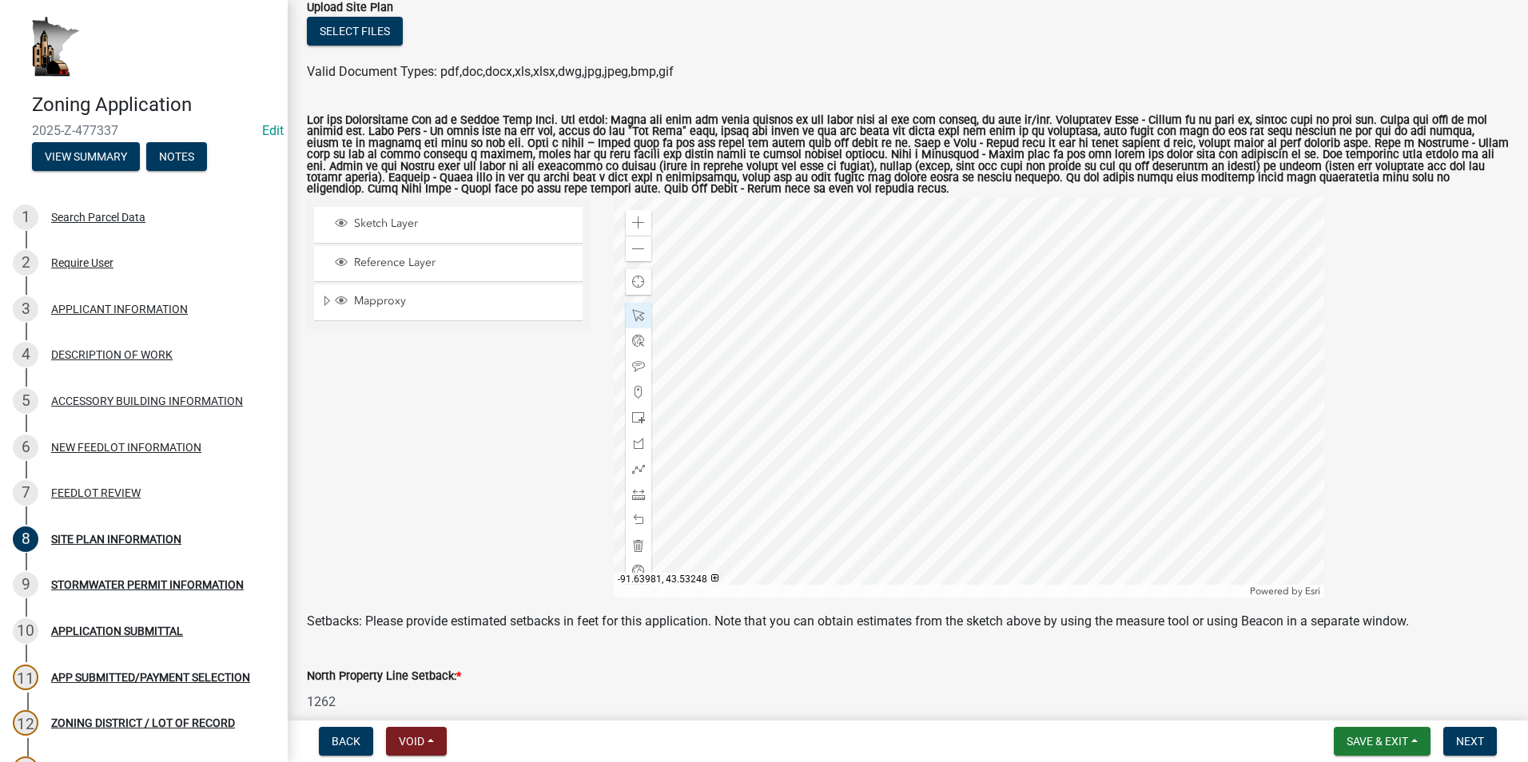
scroll to position [160, 0]
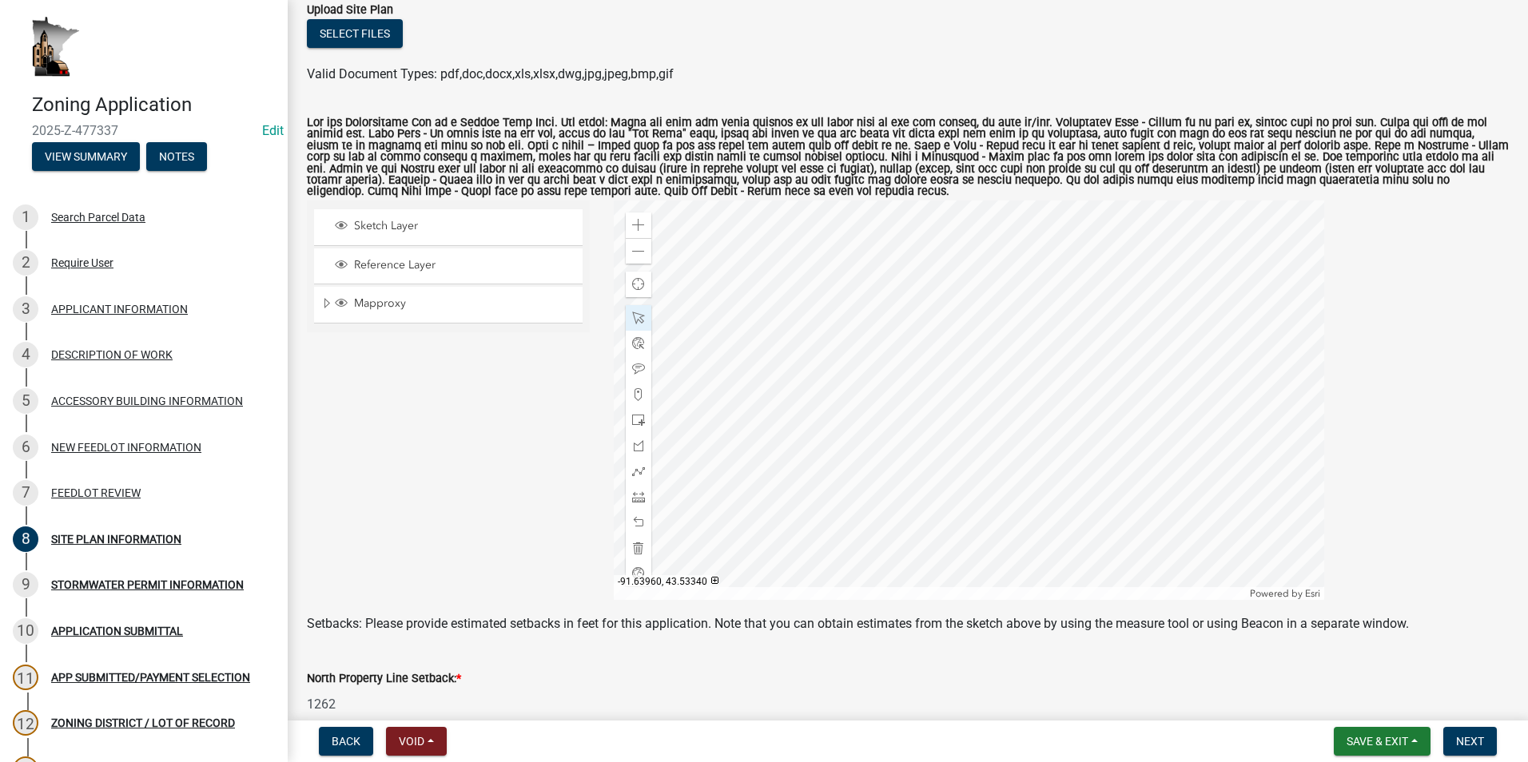
type input "180"
click at [906, 399] on div at bounding box center [969, 400] width 710 height 399
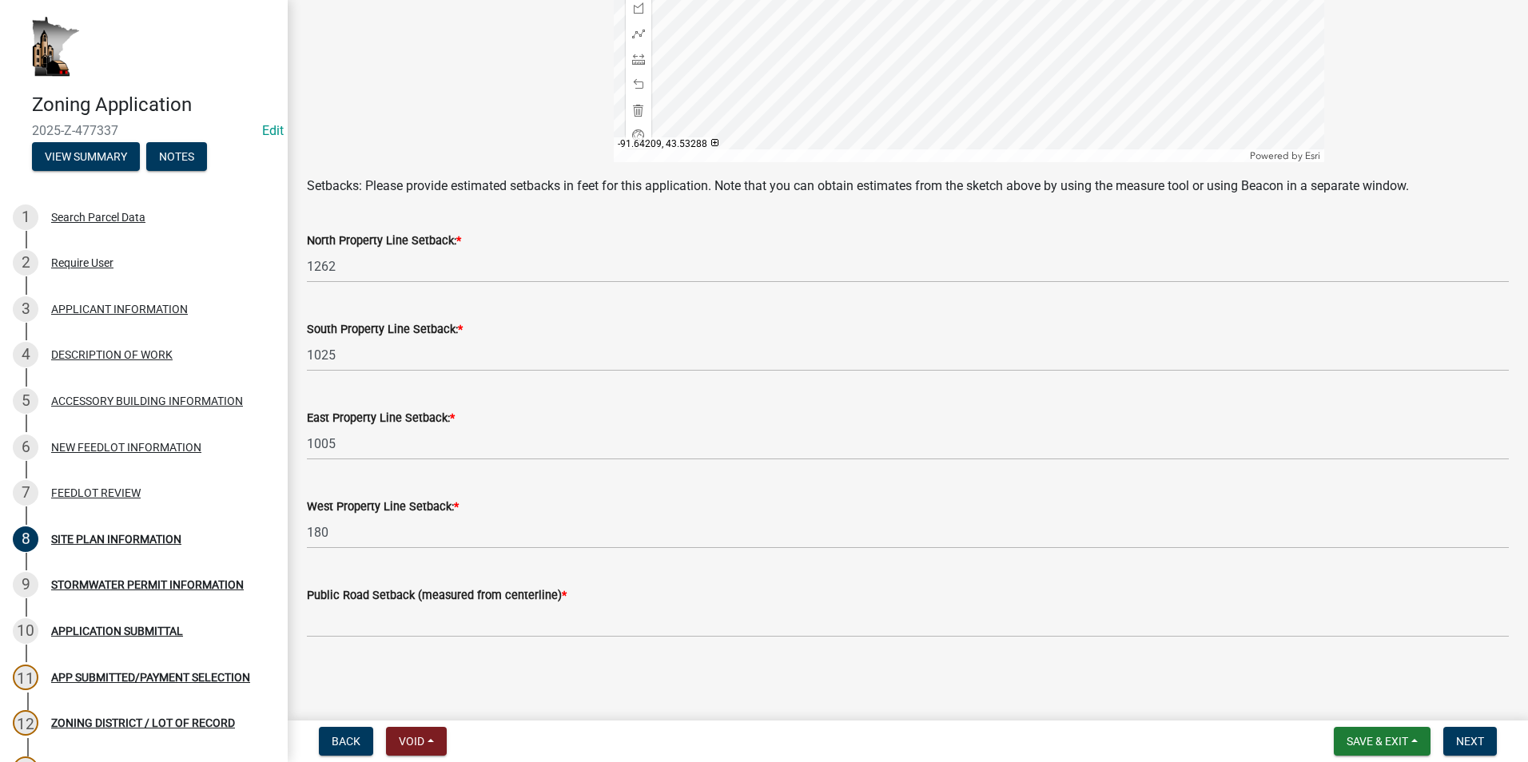
scroll to position [598, 0]
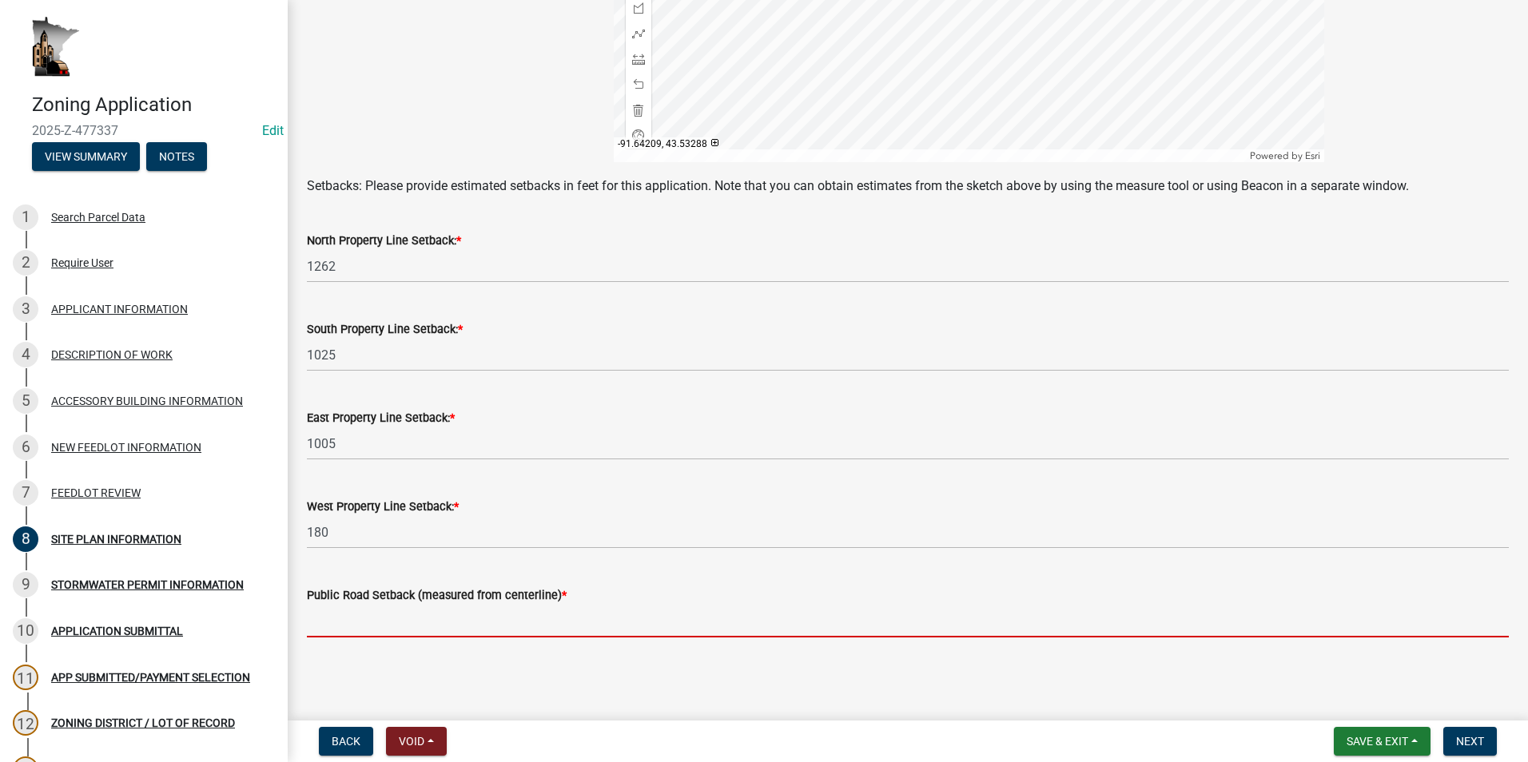
drag, startPoint x: 435, startPoint y: 618, endPoint x: 443, endPoint y: 622, distance: 8.9
click at [435, 618] on input "text" at bounding box center [908, 621] width 1202 height 33
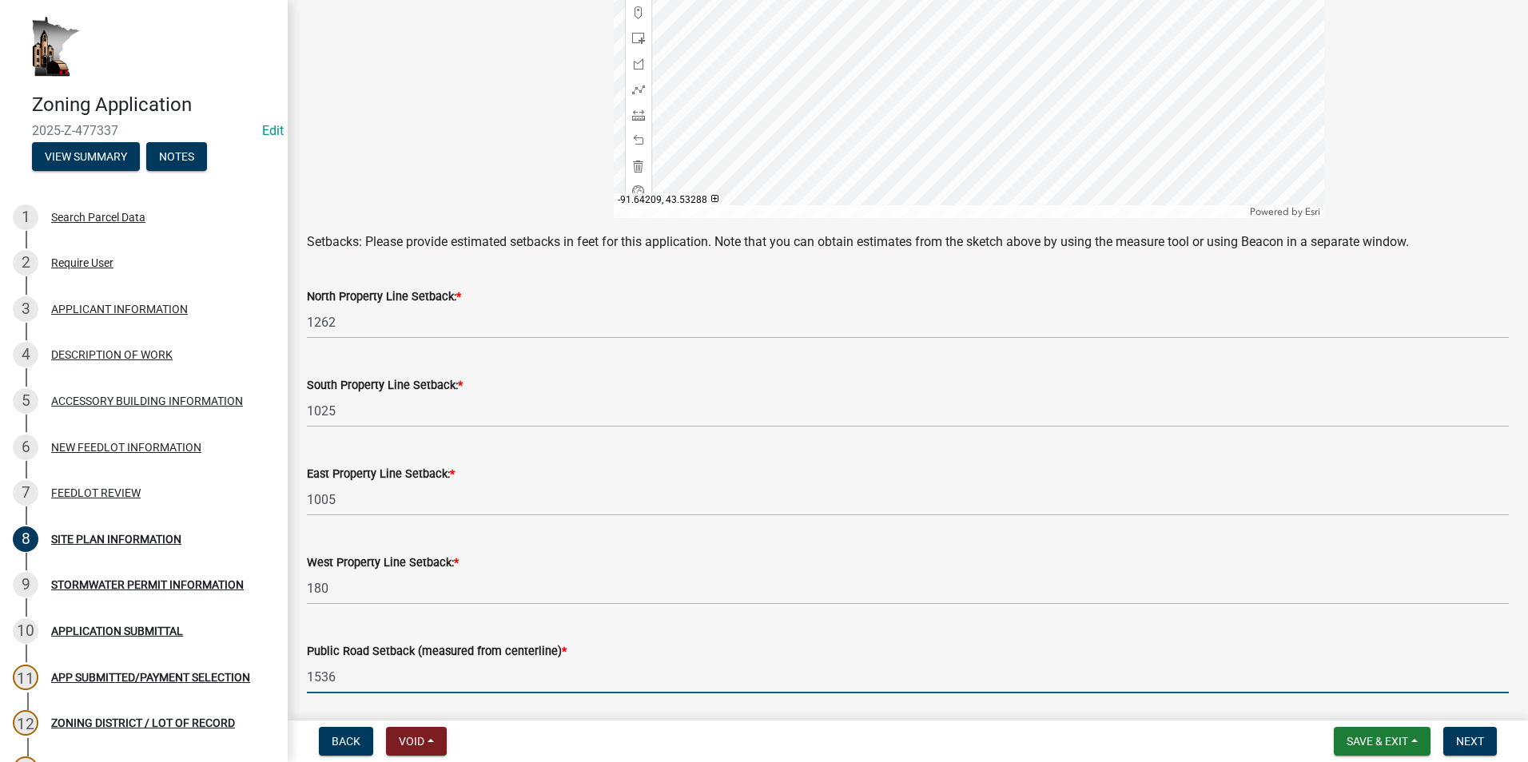
scroll to position [279, 0]
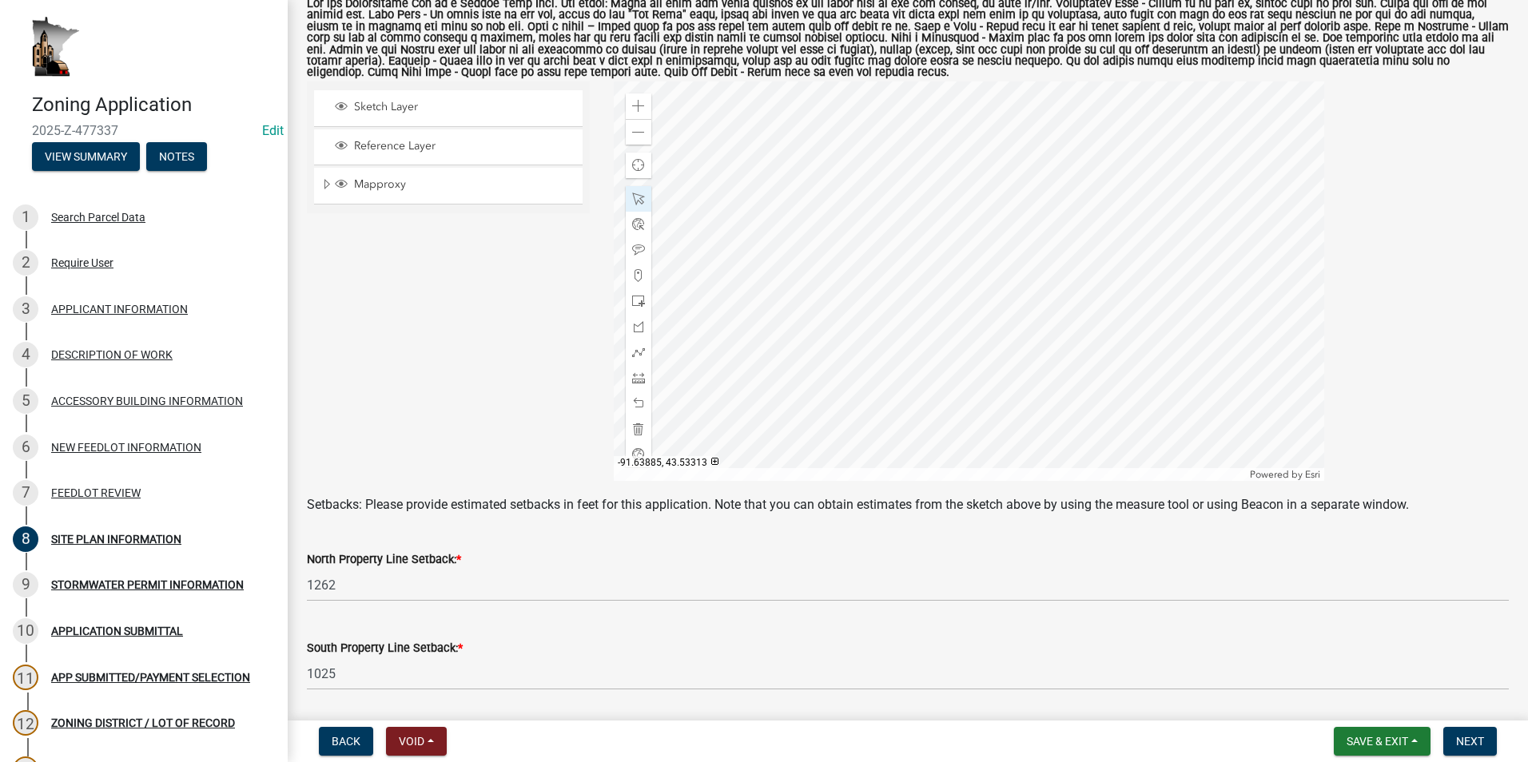
type input "1536"
click at [936, 189] on div at bounding box center [969, 280] width 710 height 399
click at [1467, 742] on span "Next" at bounding box center [1470, 741] width 28 height 13
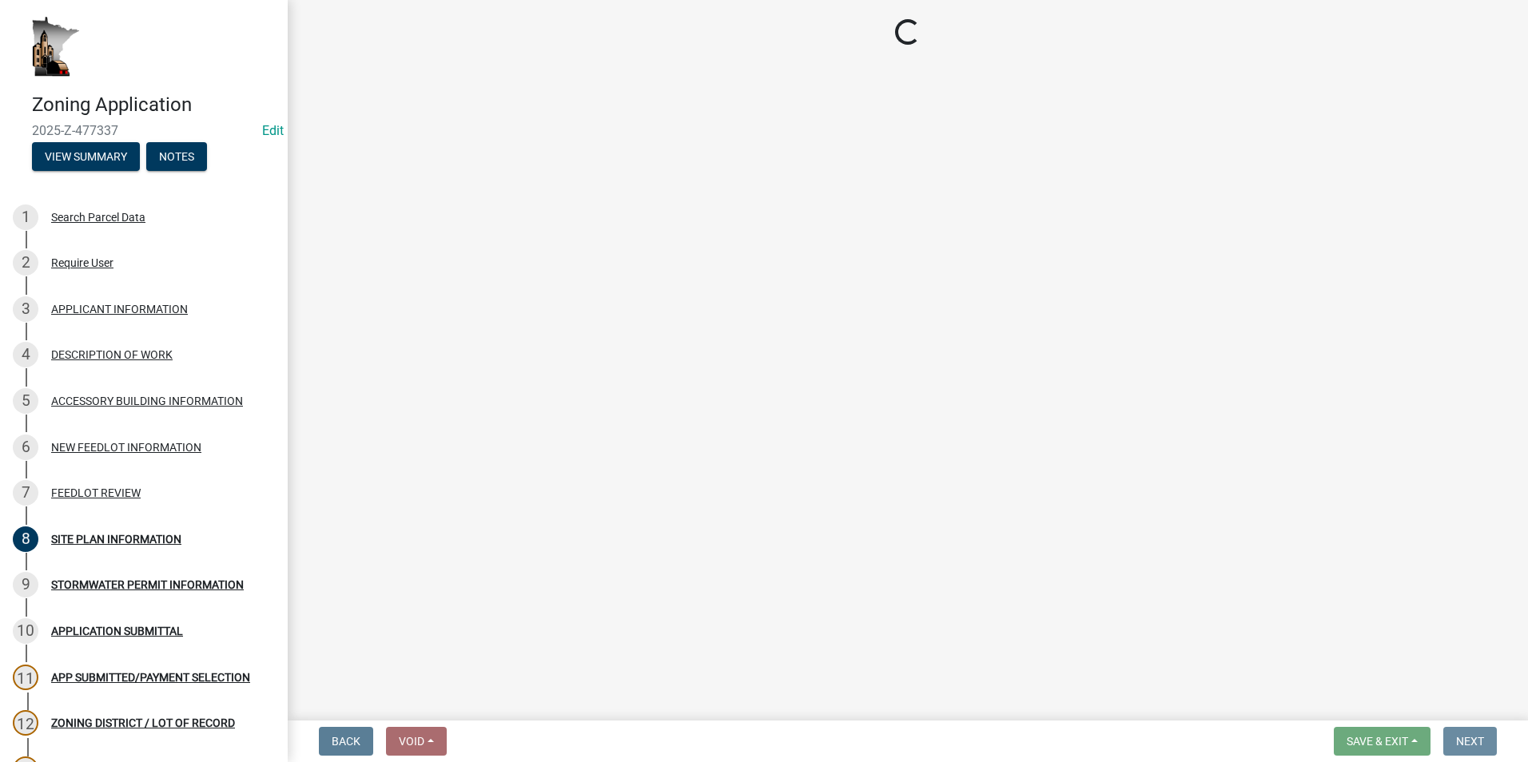
scroll to position [0, 0]
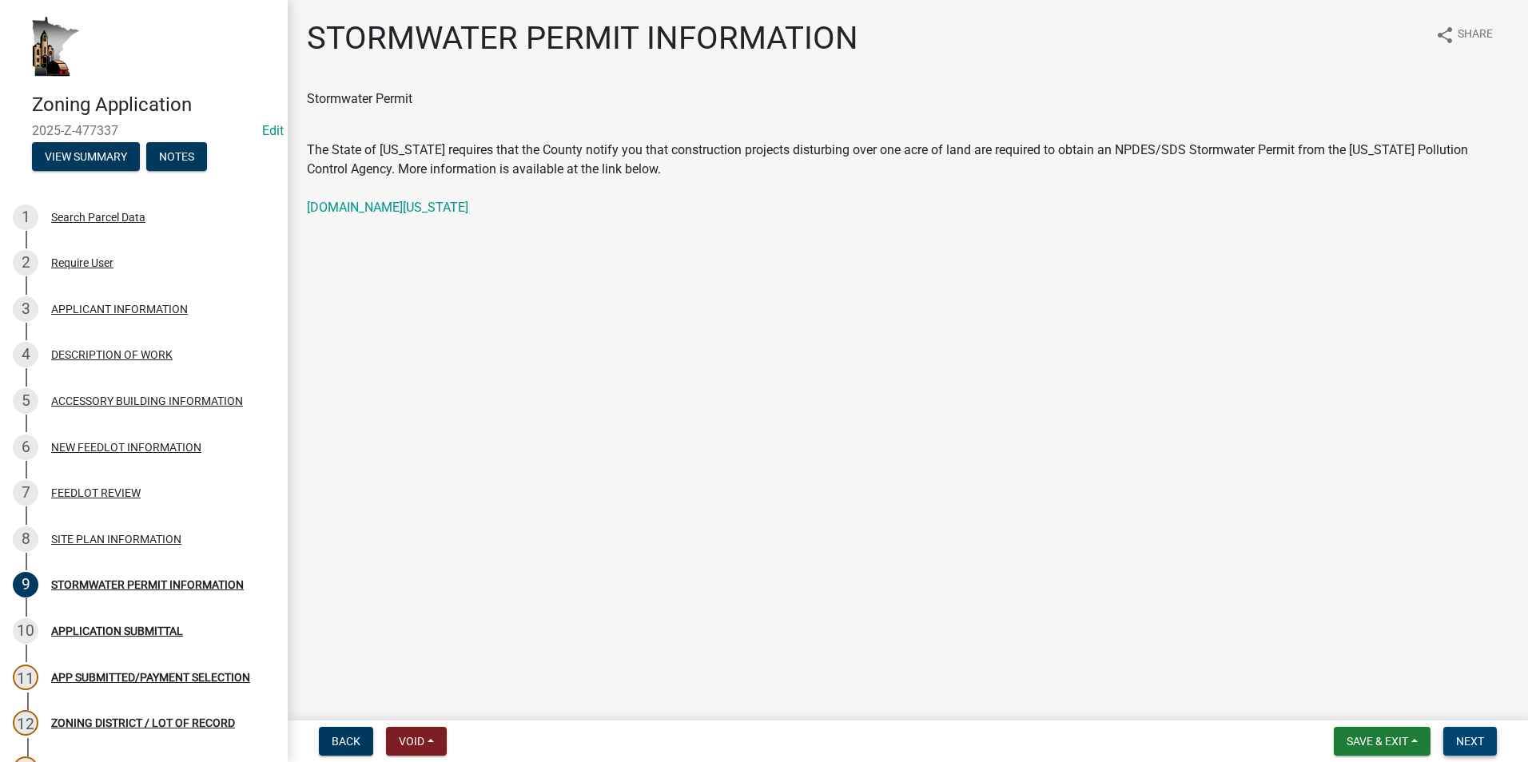
click at [1477, 741] on span "Next" at bounding box center [1470, 741] width 28 height 13
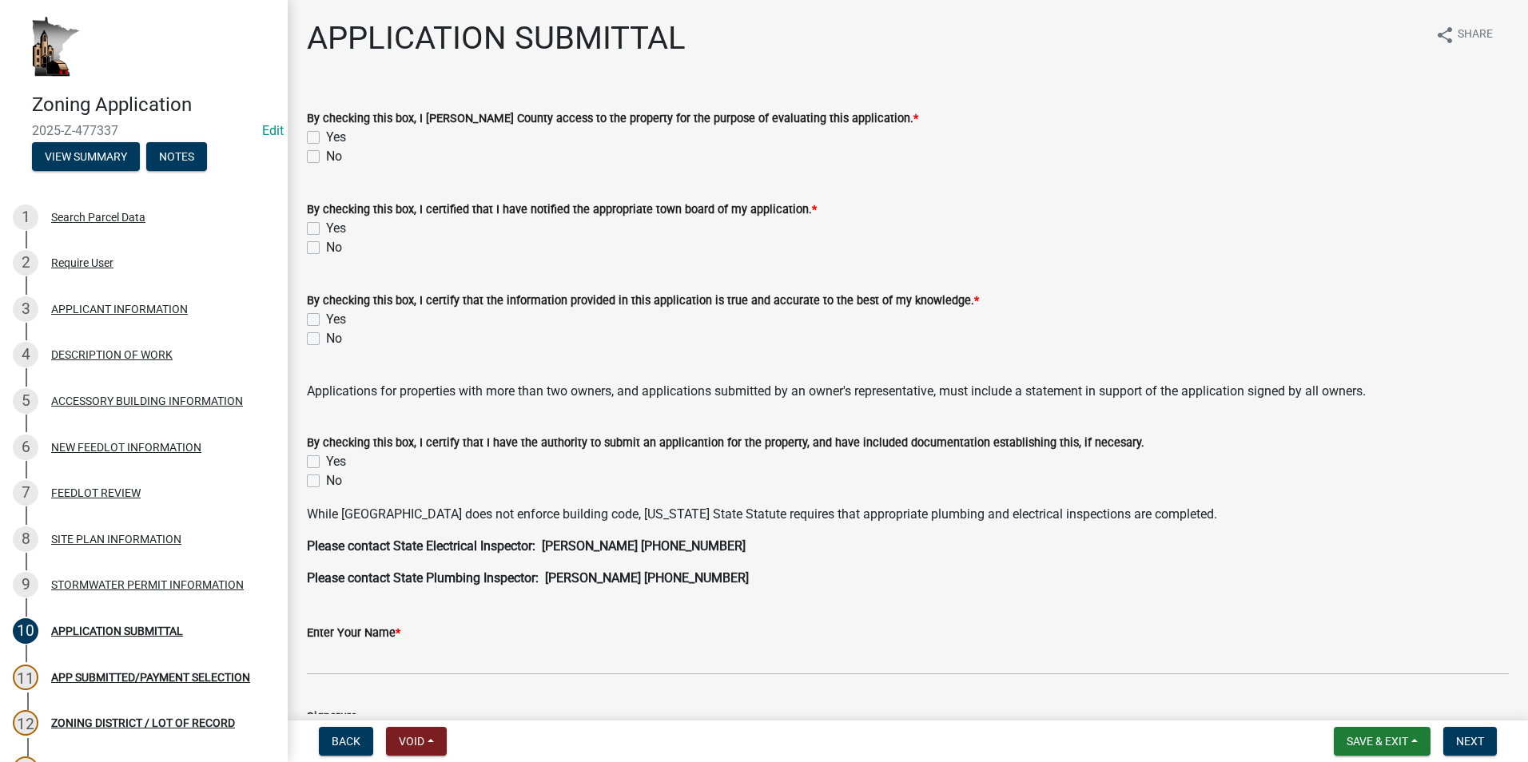
drag, startPoint x: 313, startPoint y: 134, endPoint x: 314, endPoint y: 154, distance: 20.0
click at [326, 133] on label "Yes" at bounding box center [336, 137] width 20 height 19
click at [326, 133] on input "Yes" at bounding box center [331, 133] width 10 height 10
checkbox input "true"
checkbox input "false"
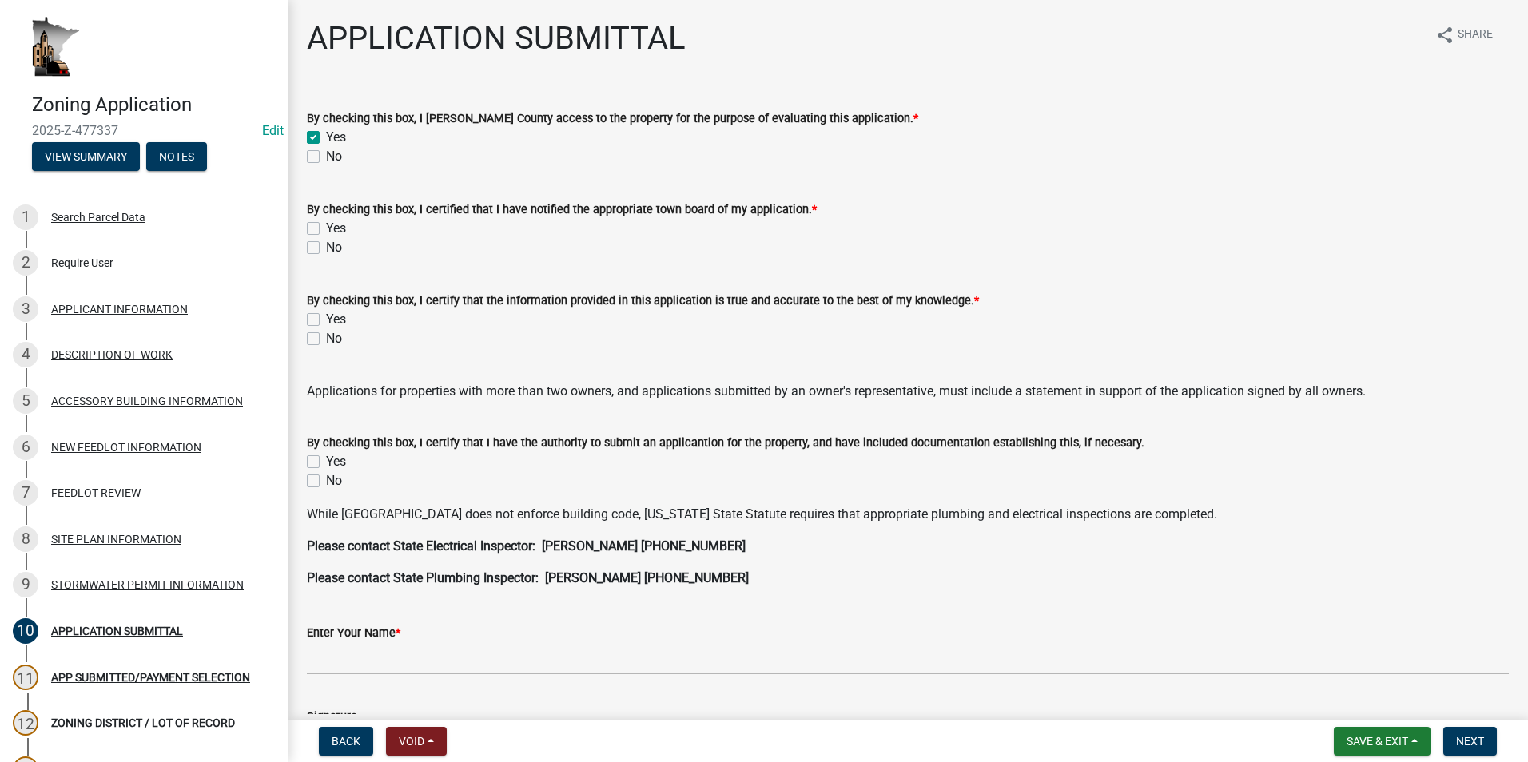
click at [326, 232] on label "Yes" at bounding box center [336, 228] width 20 height 19
click at [326, 229] on input "Yes" at bounding box center [331, 224] width 10 height 10
checkbox input "true"
checkbox input "false"
click at [326, 319] on label "Yes" at bounding box center [336, 319] width 20 height 19
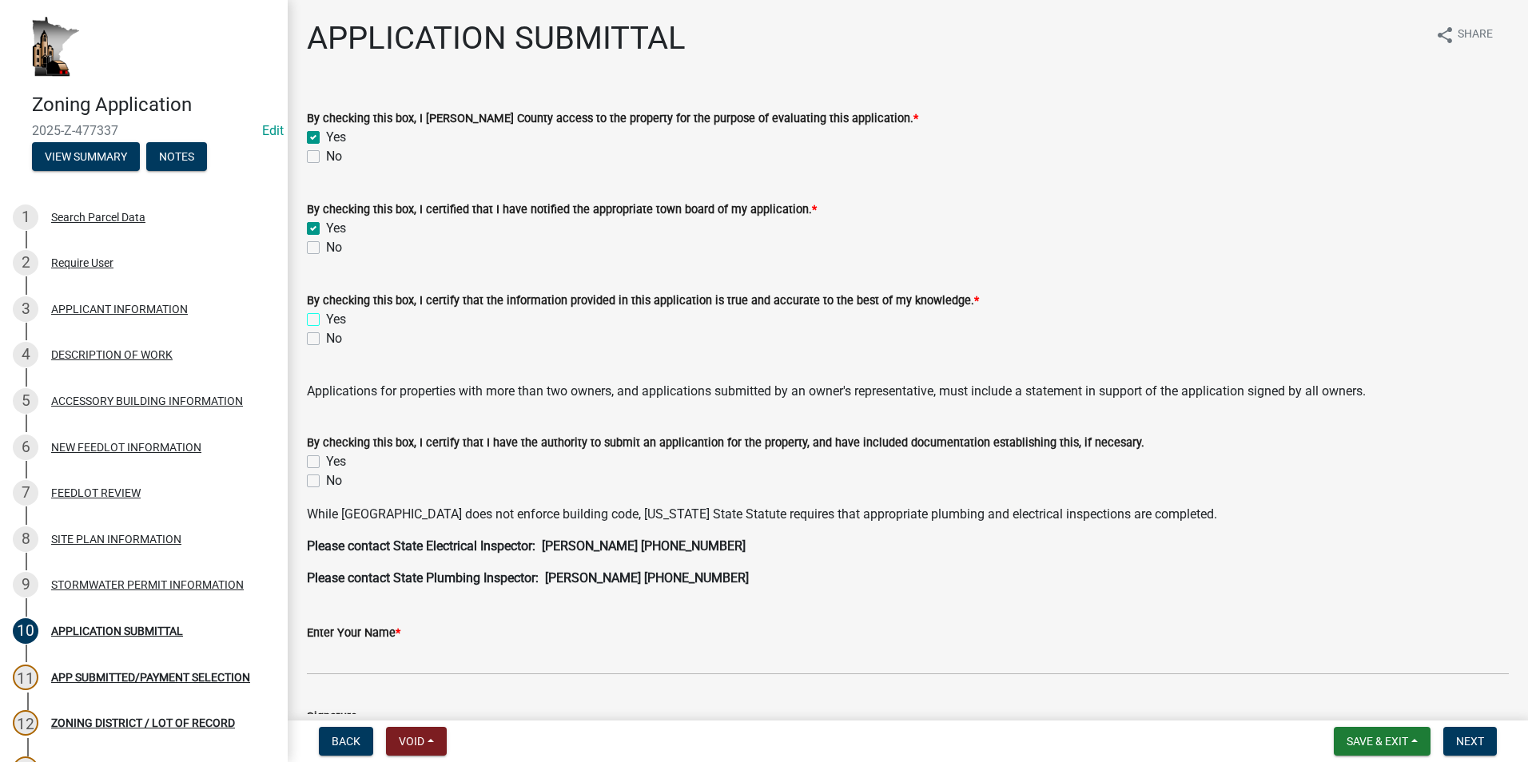
click at [326, 319] on input "Yes" at bounding box center [331, 315] width 10 height 10
checkbox input "true"
checkbox input "false"
click at [326, 457] on label "Yes" at bounding box center [336, 461] width 20 height 19
click at [326, 457] on input "Yes" at bounding box center [331, 457] width 10 height 10
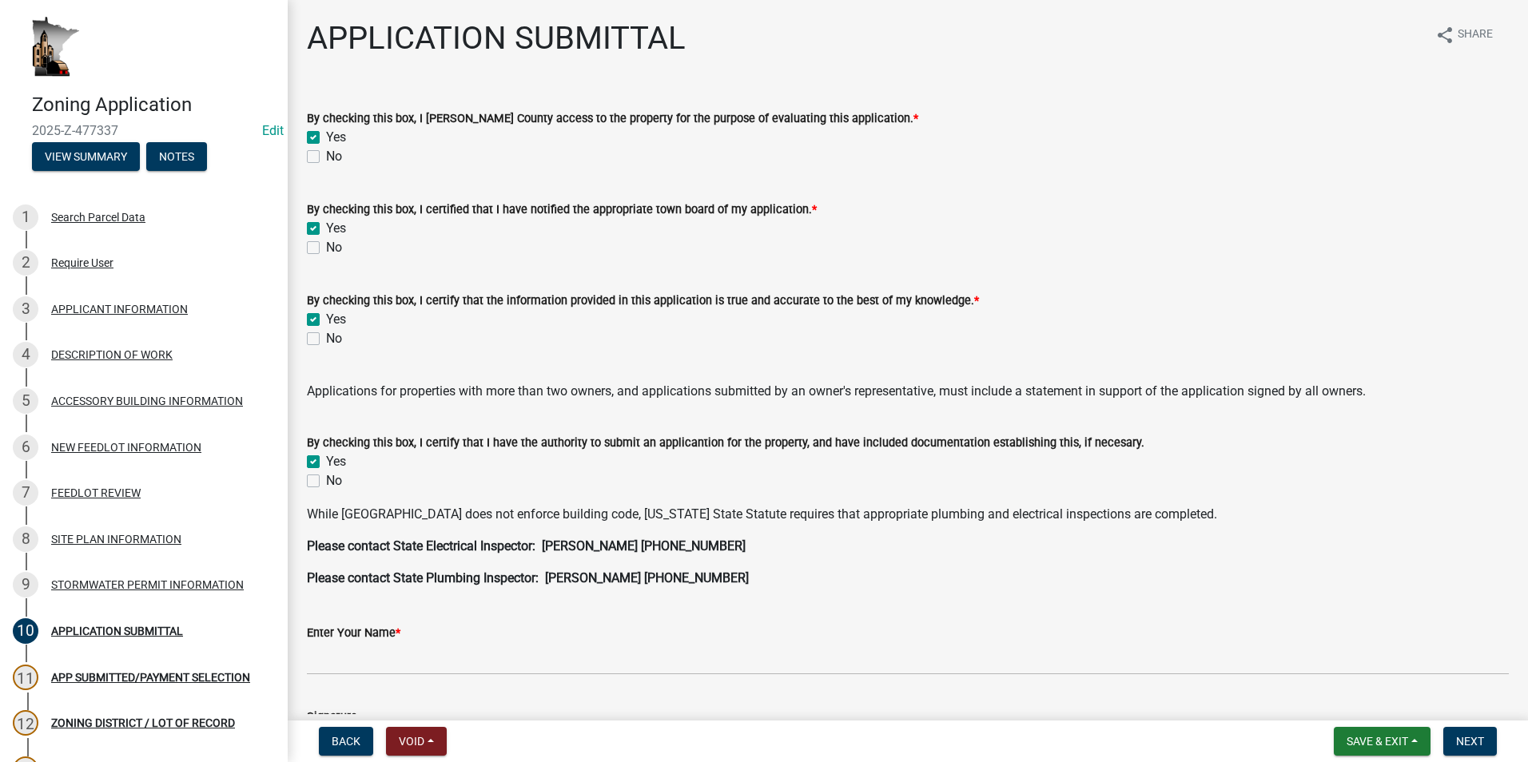
checkbox input "true"
checkbox input "false"
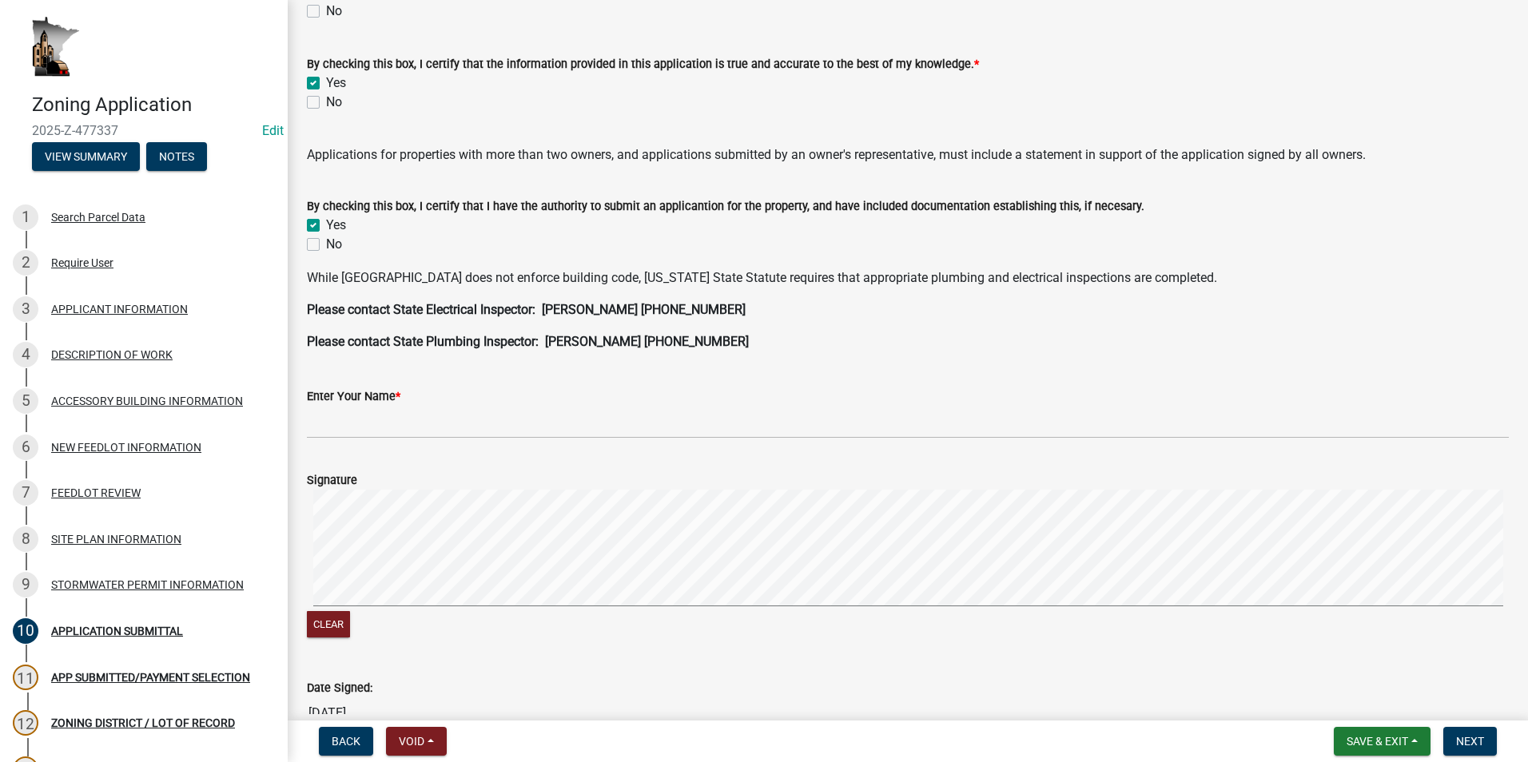
scroll to position [240, 0]
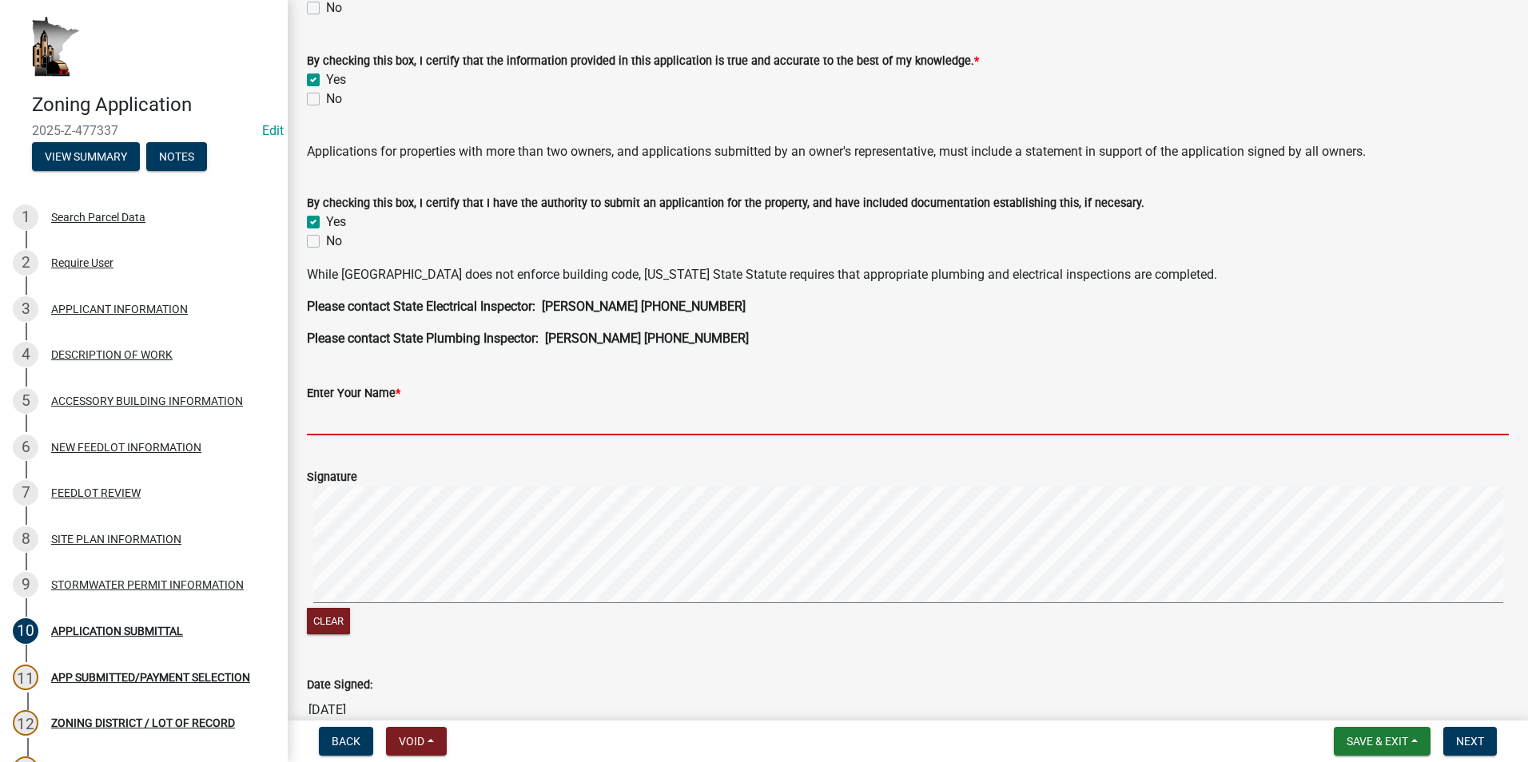
click at [371, 424] on input "Enter Your Name *" at bounding box center [908, 419] width 1202 height 33
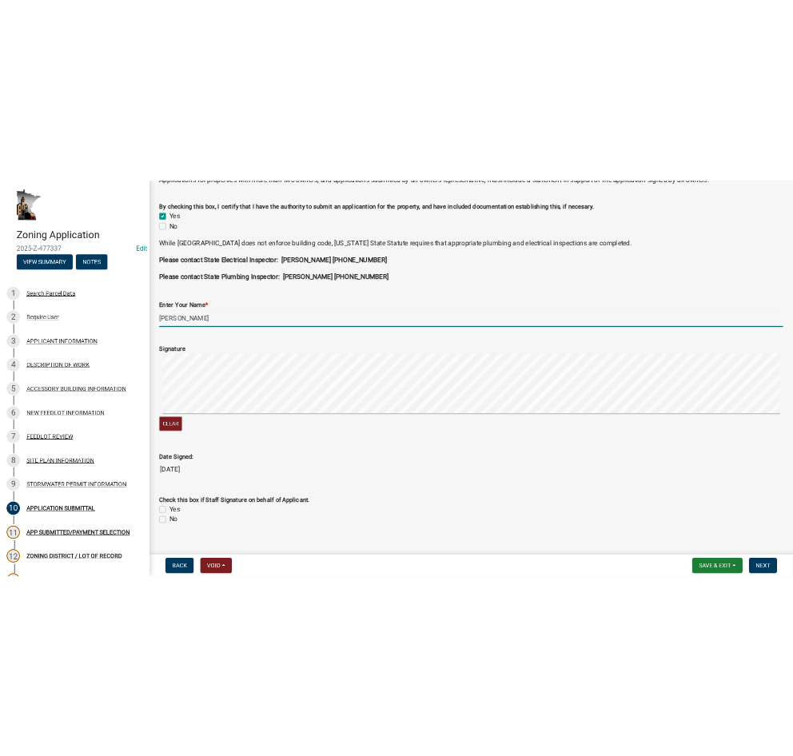
scroll to position [399, 0]
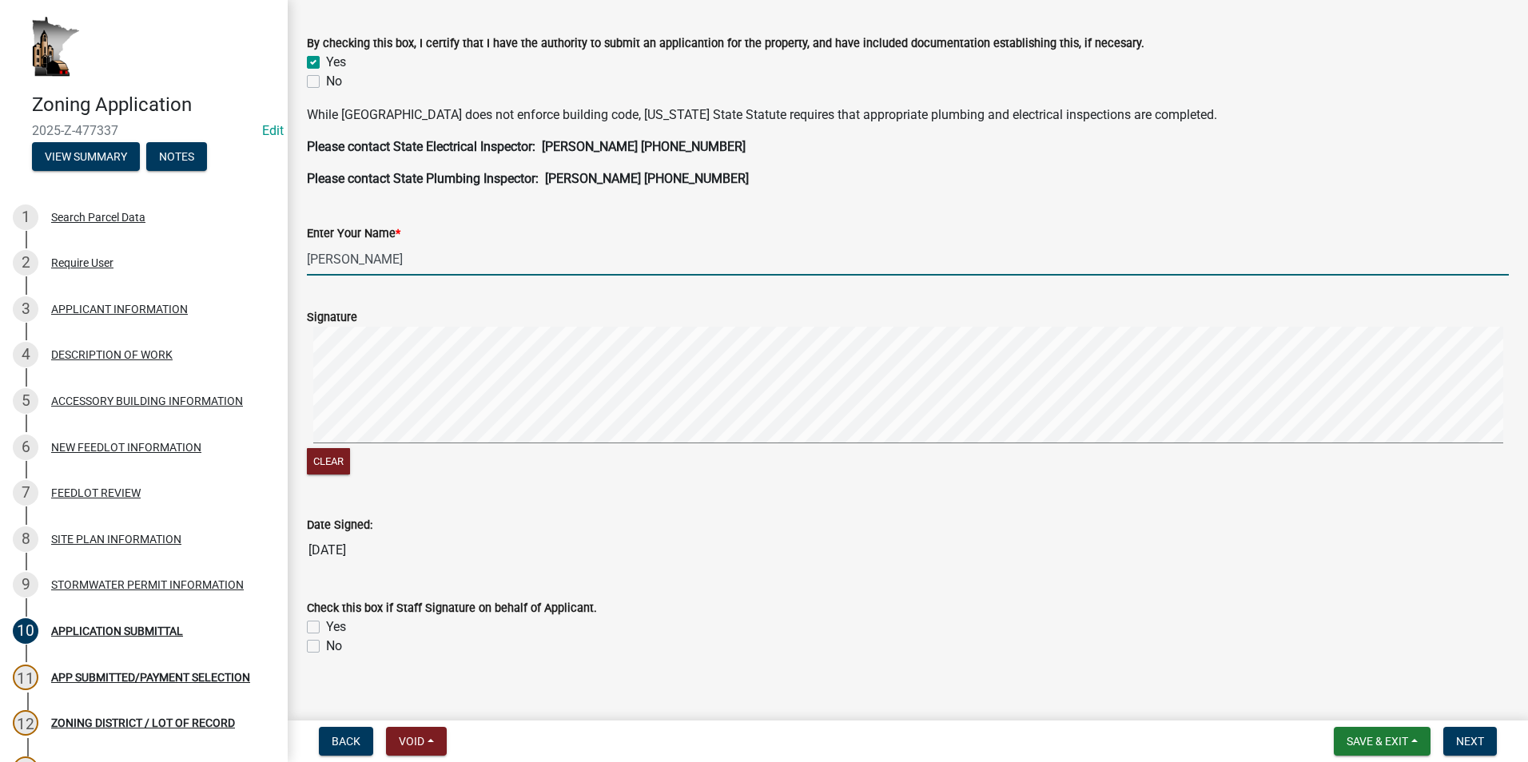
type input "Leon Miller"
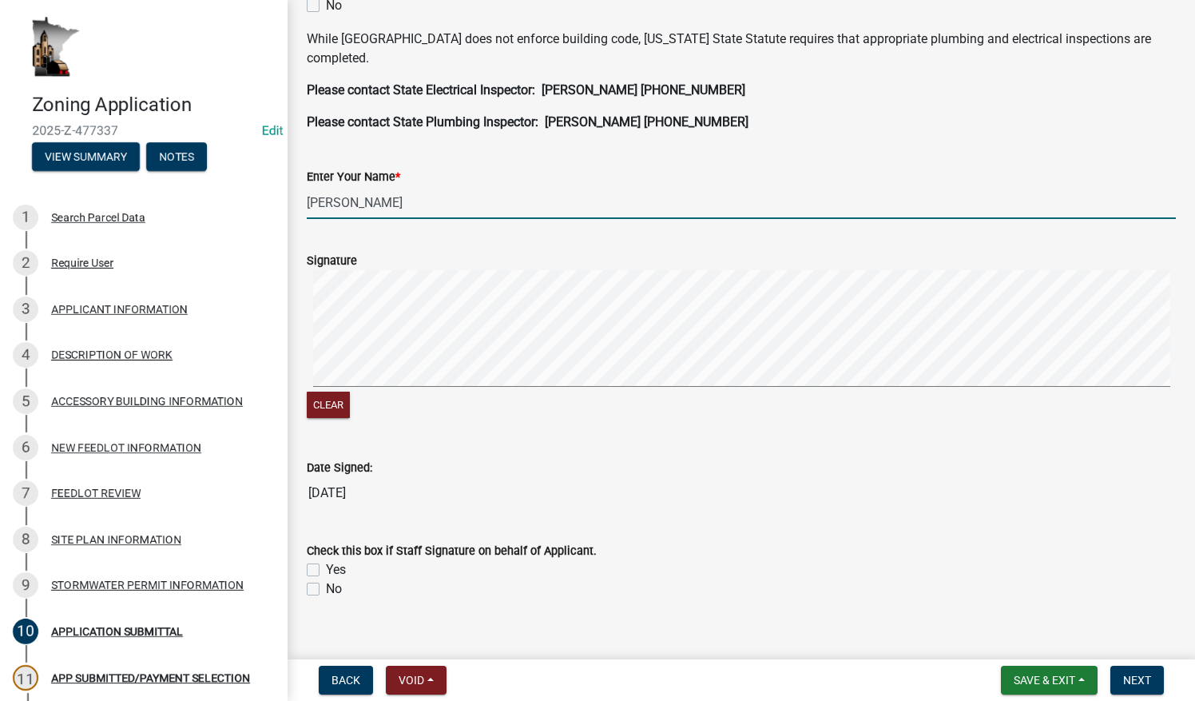
scroll to position [516, 0]
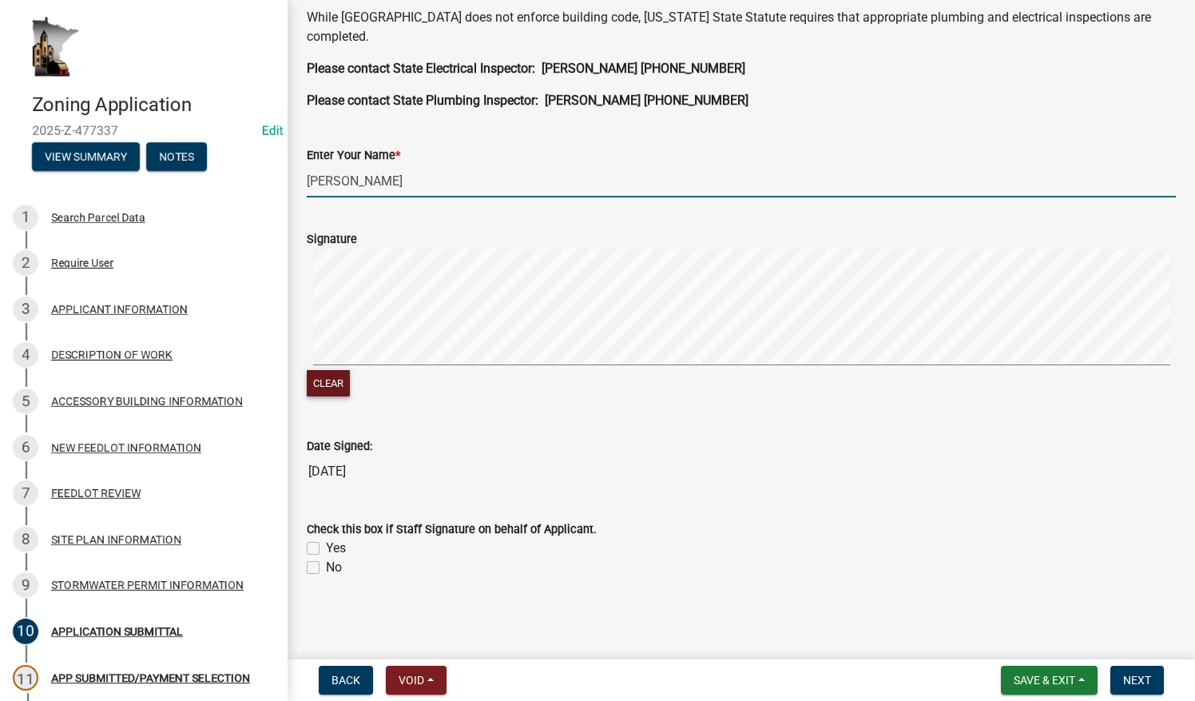
click at [324, 384] on button "Clear" at bounding box center [328, 383] width 43 height 26
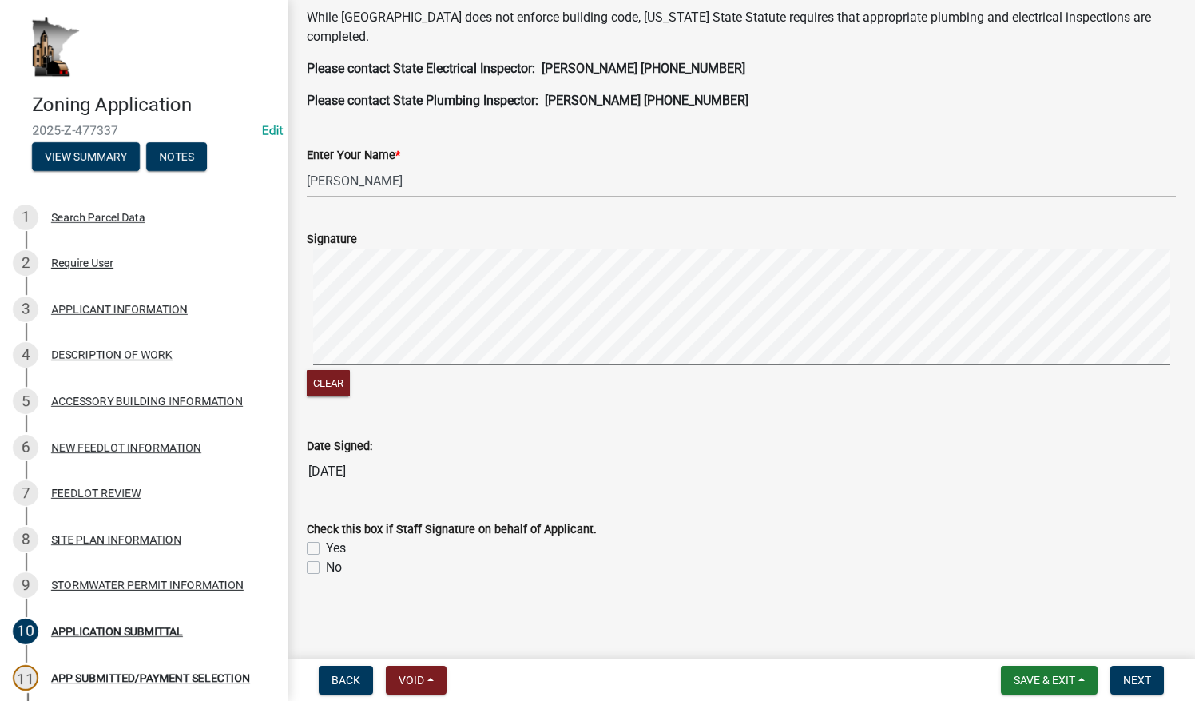
click at [992, 233] on div "Signature" at bounding box center [741, 238] width 869 height 19
click at [326, 563] on label "No" at bounding box center [334, 567] width 16 height 19
click at [326, 563] on input "No" at bounding box center [331, 563] width 10 height 10
checkbox input "true"
checkbox input "false"
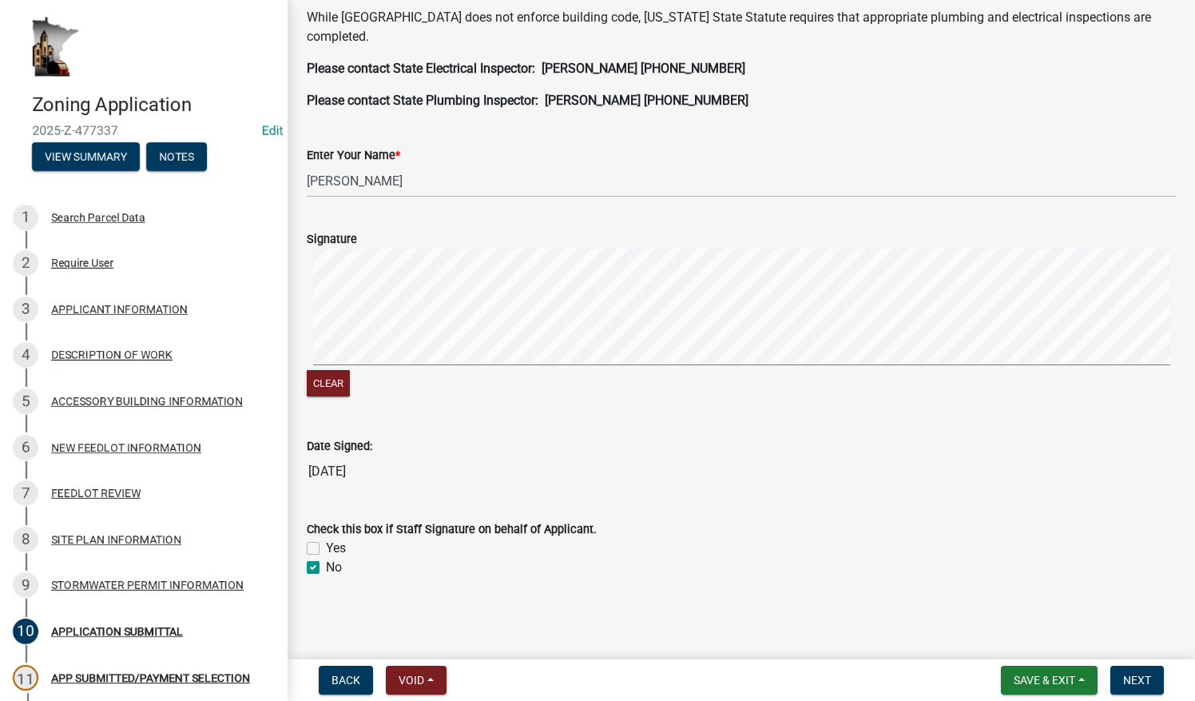
checkbox input "true"
click at [1162, 683] on button "Next" at bounding box center [1138, 680] width 54 height 29
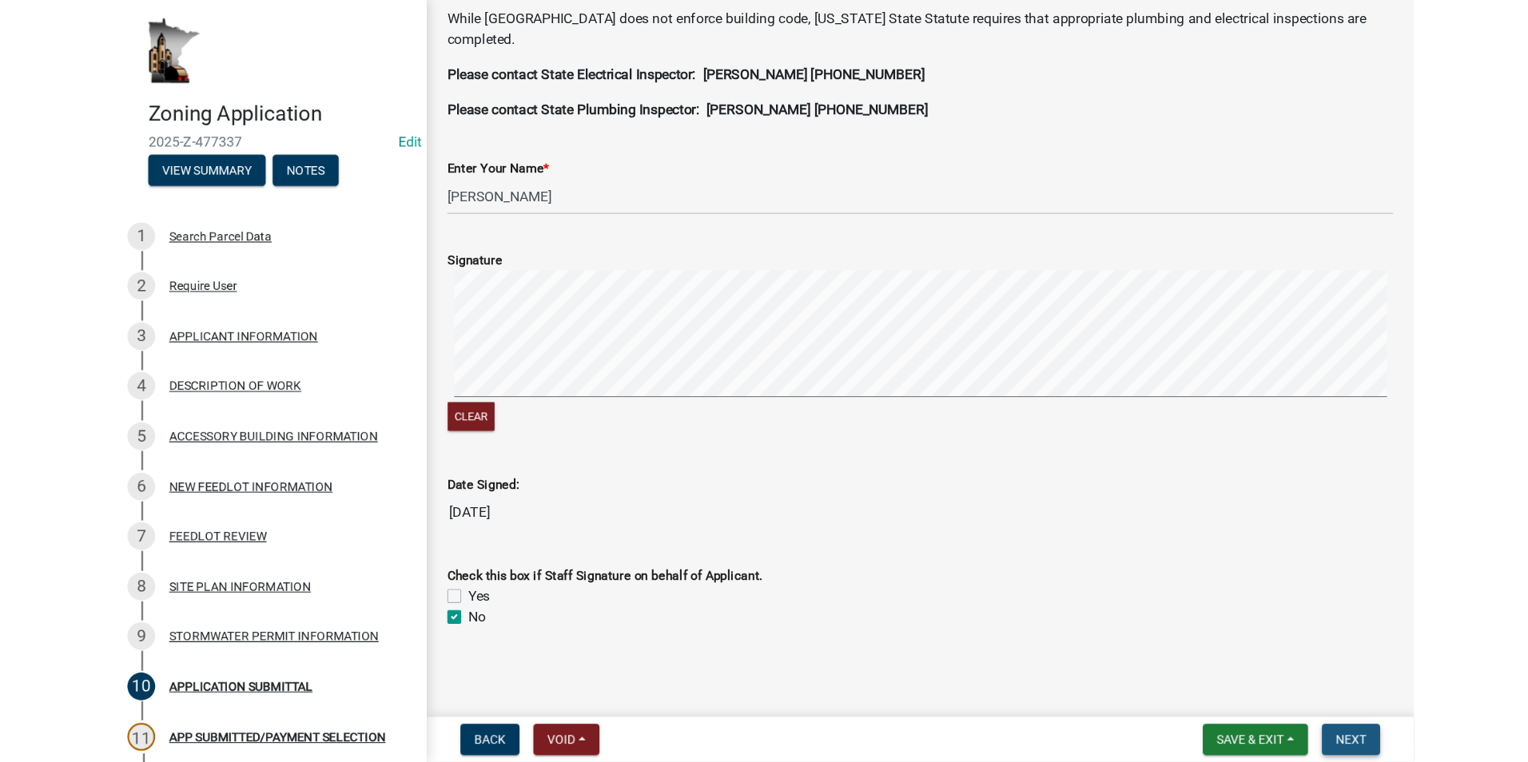
scroll to position [0, 0]
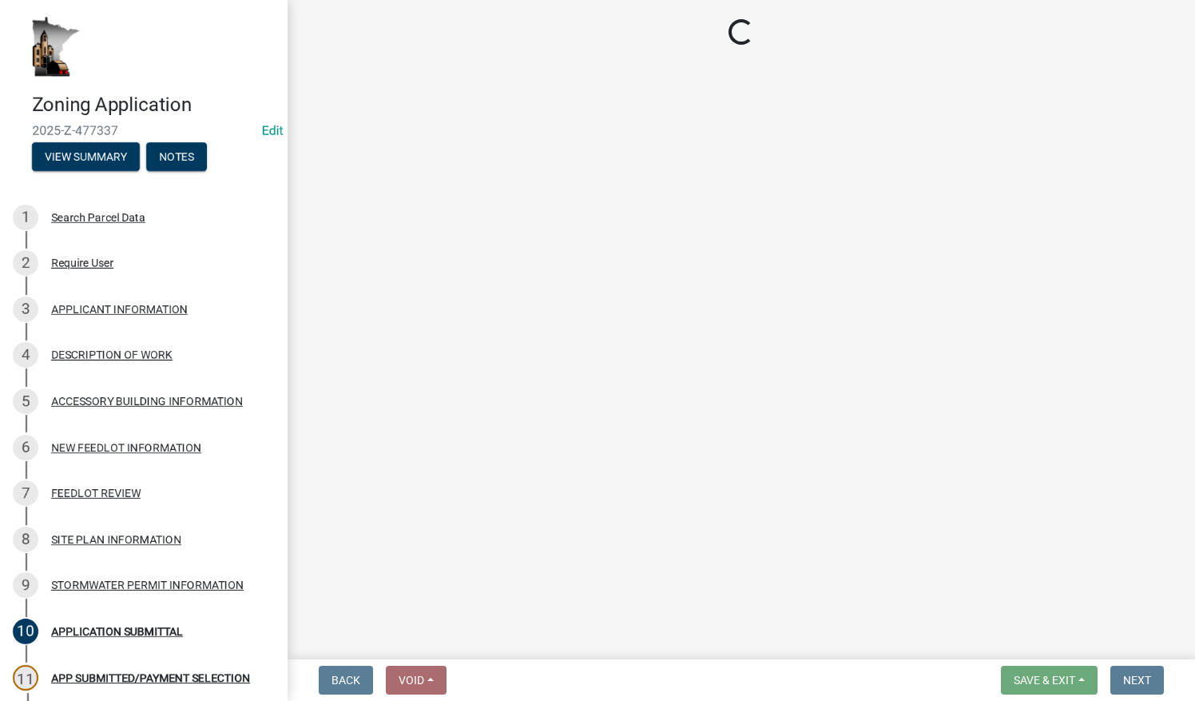
select select "2: 1"
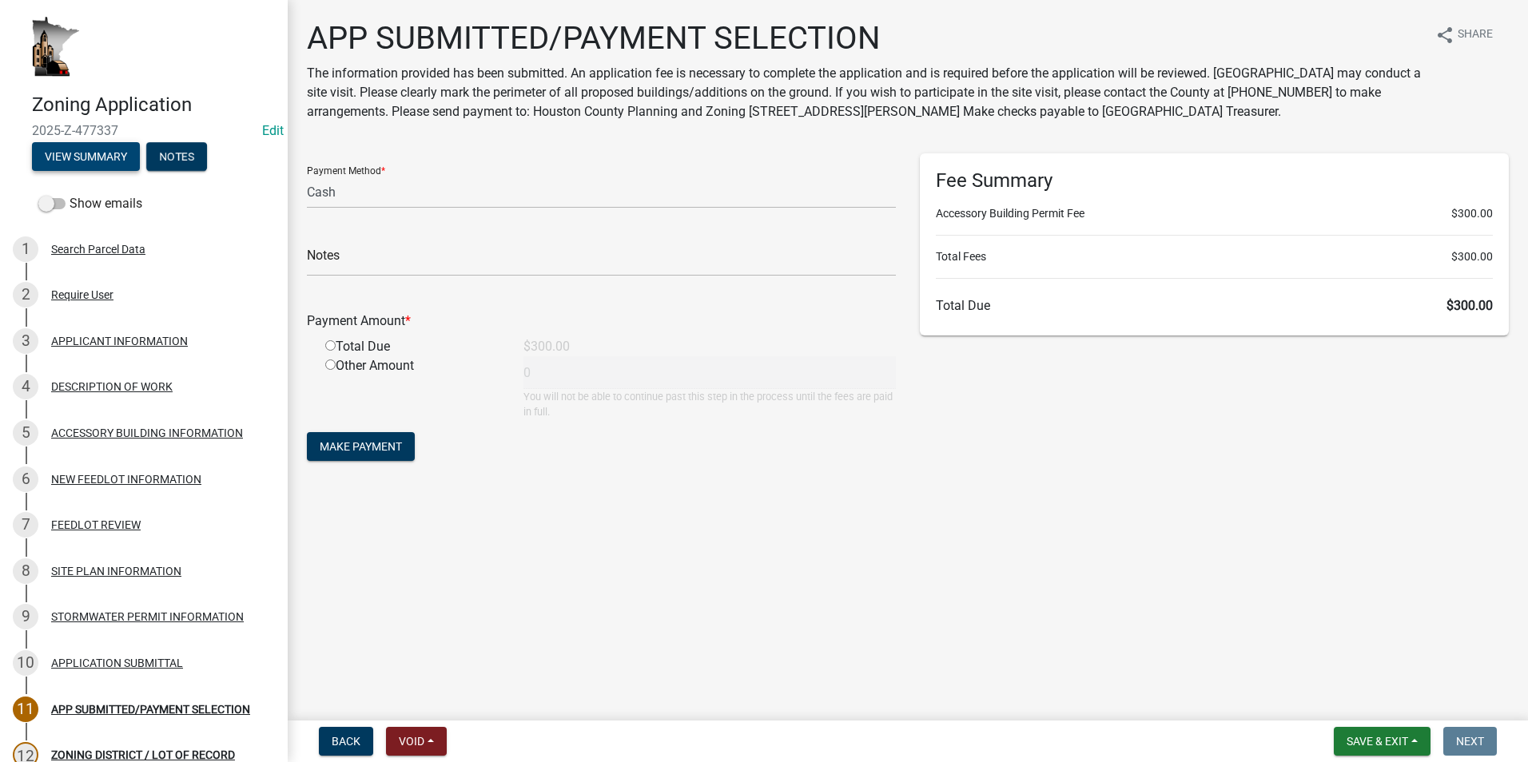
click at [86, 162] on button "View Summary" at bounding box center [86, 156] width 108 height 29
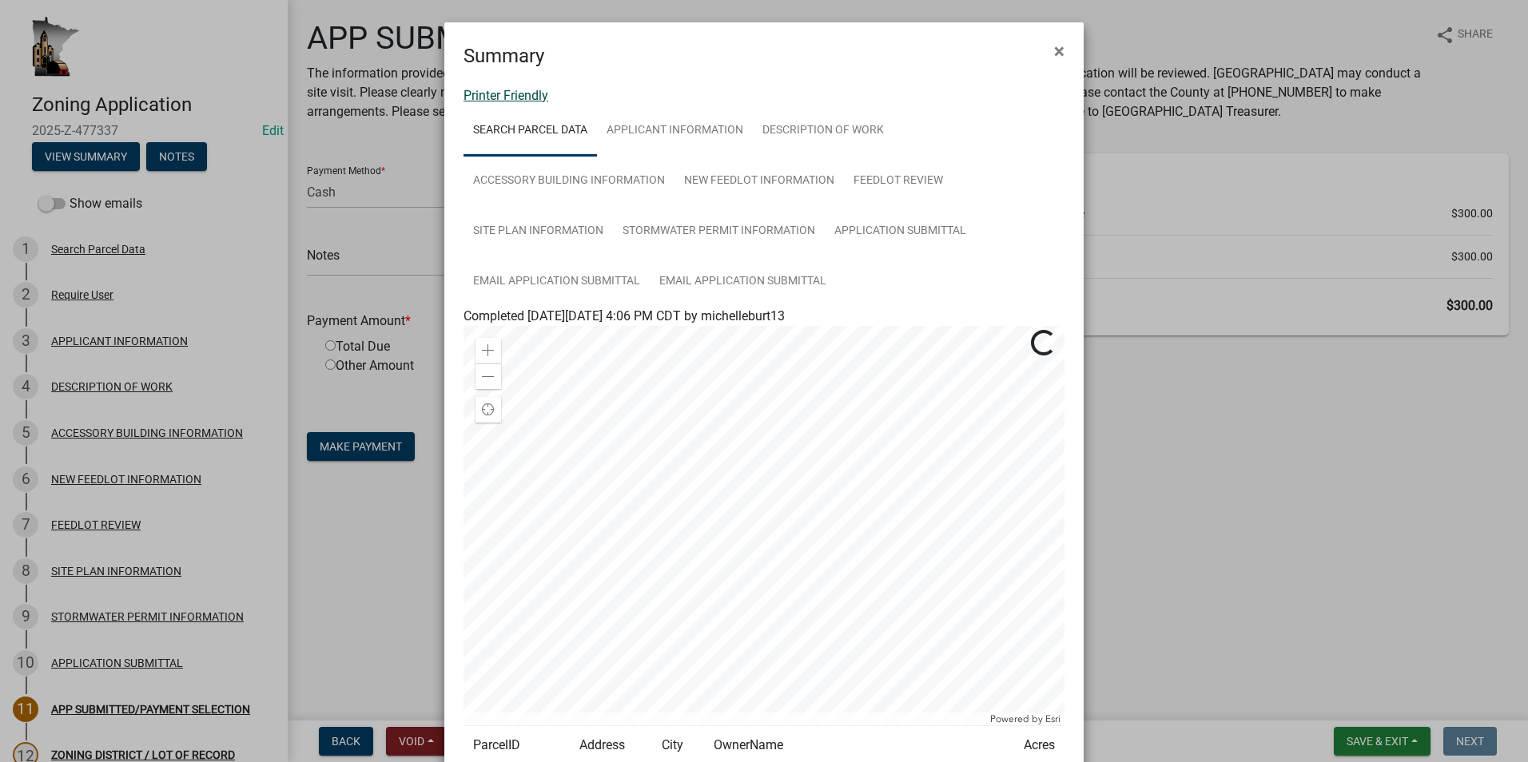
click at [519, 96] on link "Printer Friendly" at bounding box center [505, 95] width 85 height 15
drag, startPoint x: 1049, startPoint y: 50, endPoint x: 497, endPoint y: 71, distance: 552.5
click at [1054, 50] on span "×" at bounding box center [1059, 51] width 10 height 22
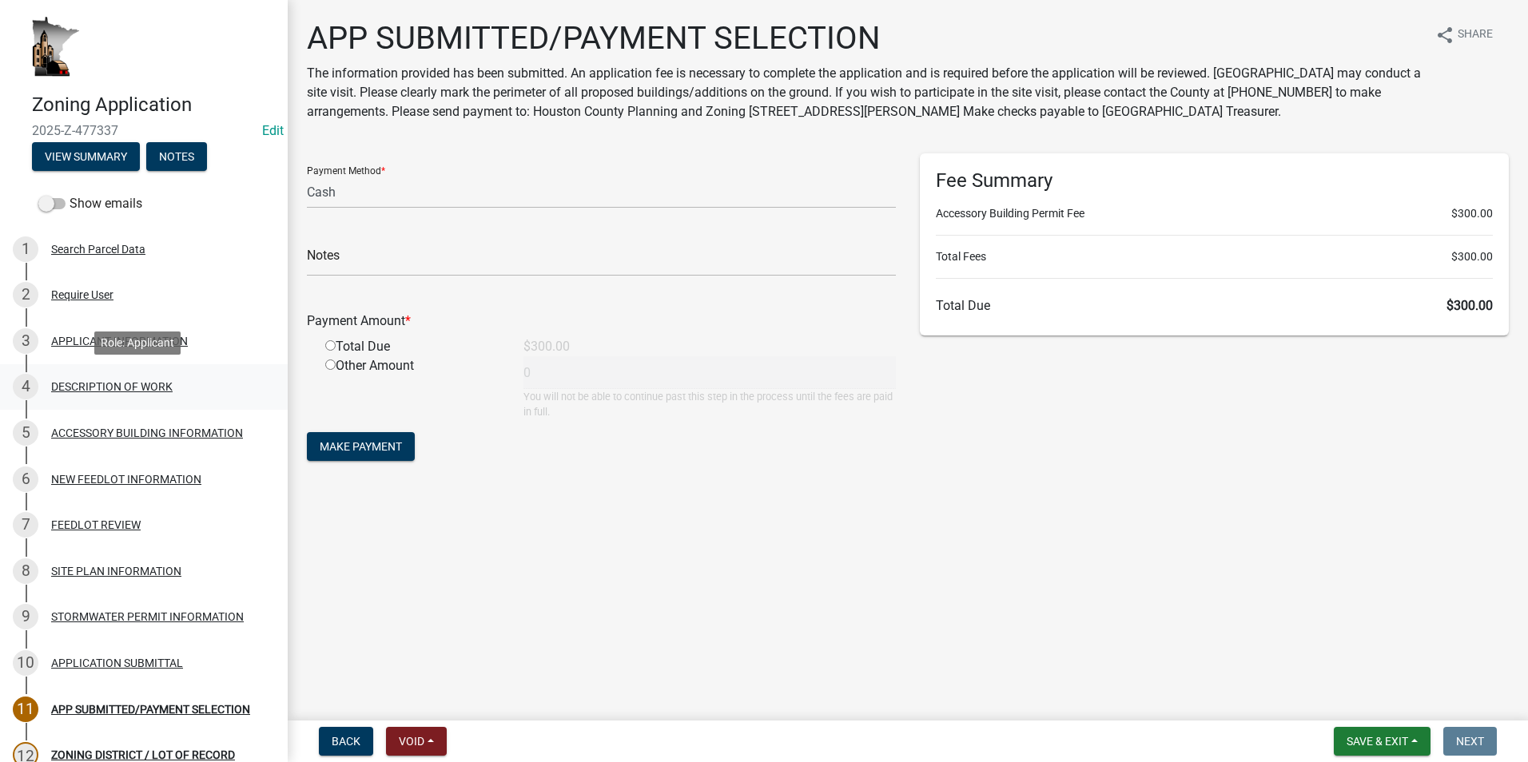
click at [81, 393] on div "4 DESCRIPTION OF WORK" at bounding box center [137, 387] width 249 height 26
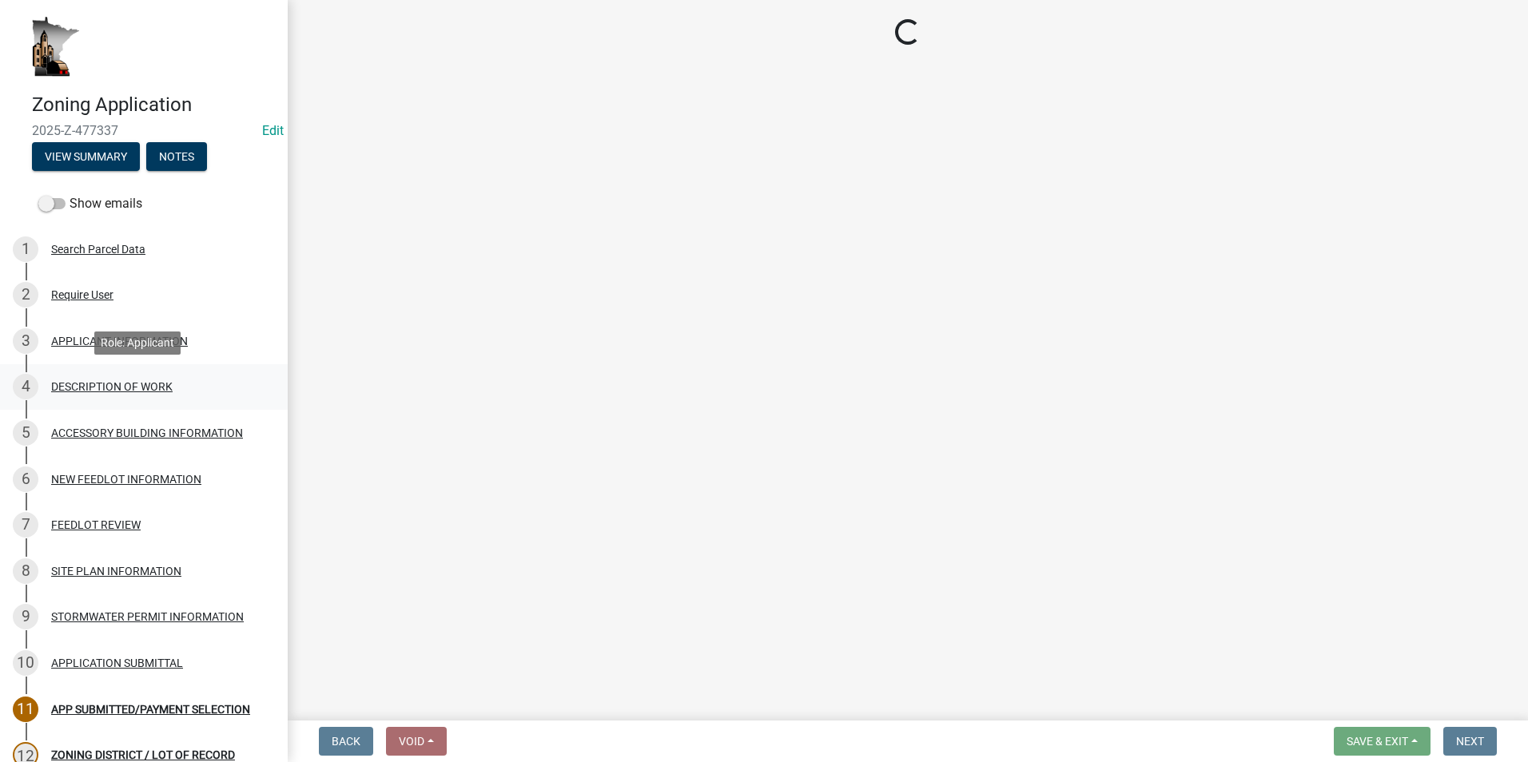
select select "39f6a2ab-0467-4f26-9b22-6b4c409785cf"
select select "8a50126a-ac8f-44d1-8890-2a914b053a60"
select select "6fa3780f-5db1-4692-8b38-e5e5a086efc1"
select select "07ce3bd5-44c8-48c7-a7da-ecbfde3ea753"
select select "865858fb-cec4-4771-ade1-629df977e661"
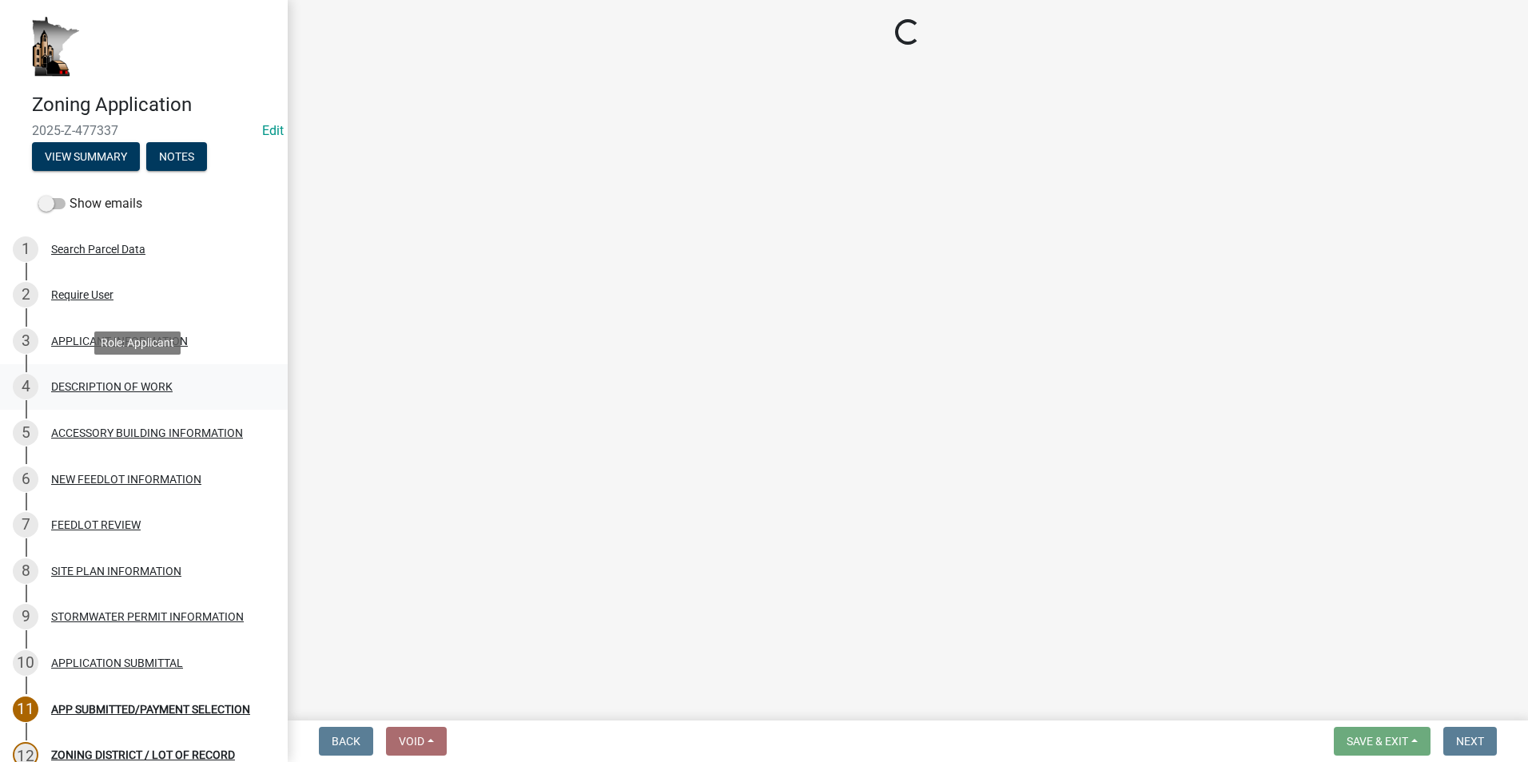
select select "c0af4bca-2ac9-43a4-954a-b6dfd2bb8fae"
select select "79149638-379e-4eb8-8707-a078303474c9"
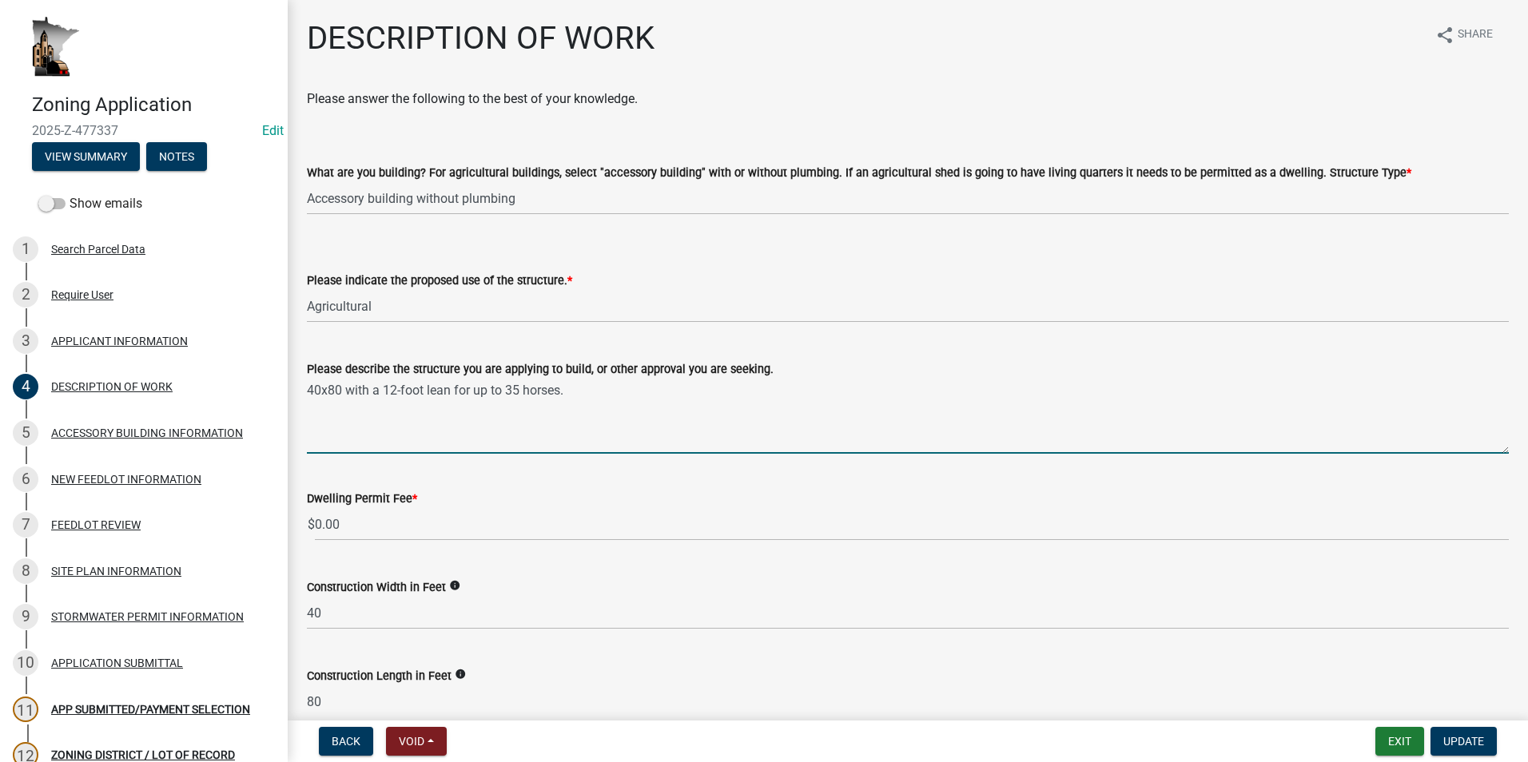
drag, startPoint x: 566, startPoint y: 392, endPoint x: 566, endPoint y: 412, distance: 20.0
click at [566, 392] on textarea "40x80 with a 12-foot lean for up to 35 horses." at bounding box center [908, 416] width 1202 height 75
click at [472, 391] on textarea "40x80 with a 12-foot lean for horses, dairy cows, calves, and goats." at bounding box center [908, 416] width 1202 height 75
click at [535, 391] on textarea "40x80 with a 12-foot lean for 35 horses, dairy cows, calves, and goats." at bounding box center [908, 416] width 1202 height 75
click at [615, 387] on textarea "40x80 with a 12-foot lean for 35 horses, 2 dairy cows, calves, and goats." at bounding box center [908, 416] width 1202 height 75
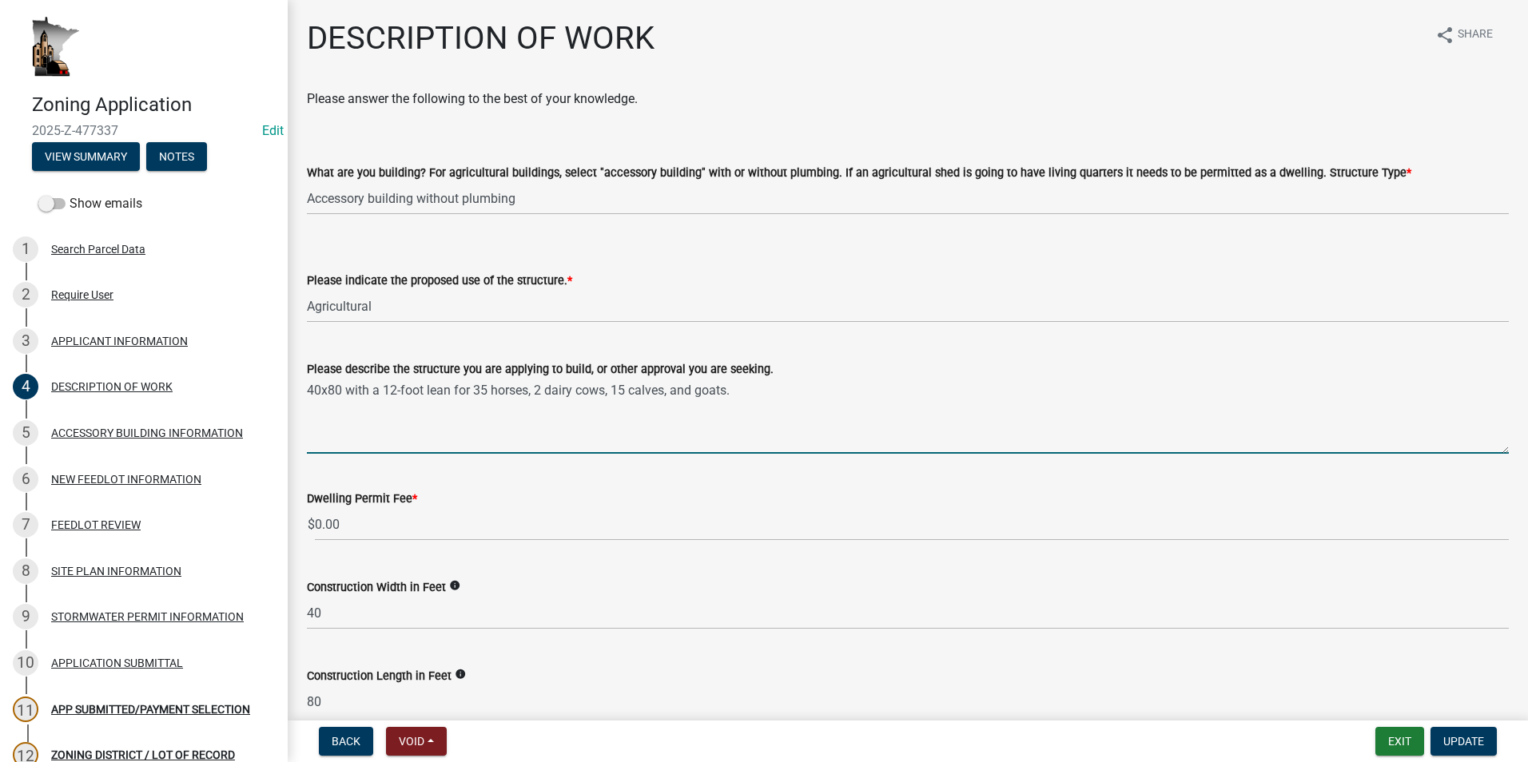
click at [697, 389] on textarea "40x80 with a 12-foot lean for 35 horses, 2 dairy cows, 15 calves, and goats." at bounding box center [908, 416] width 1202 height 75
click at [765, 390] on textarea "40x80 with a 12-foot lean for 35 horses, 2 dairy cows, 15 calves, and 300 goats." at bounding box center [908, 416] width 1202 height 75
click at [762, 391] on textarea "40x80 with a 12-foot lean for 35 horses, 2 dairy cows, 15 calves, and 300 goats…" at bounding box center [908, 416] width 1202 height 75
type textarea "40x80 with a 12-foot lean for 35 horses, 2 dairy cows, 15 calves, and 300 goats…"
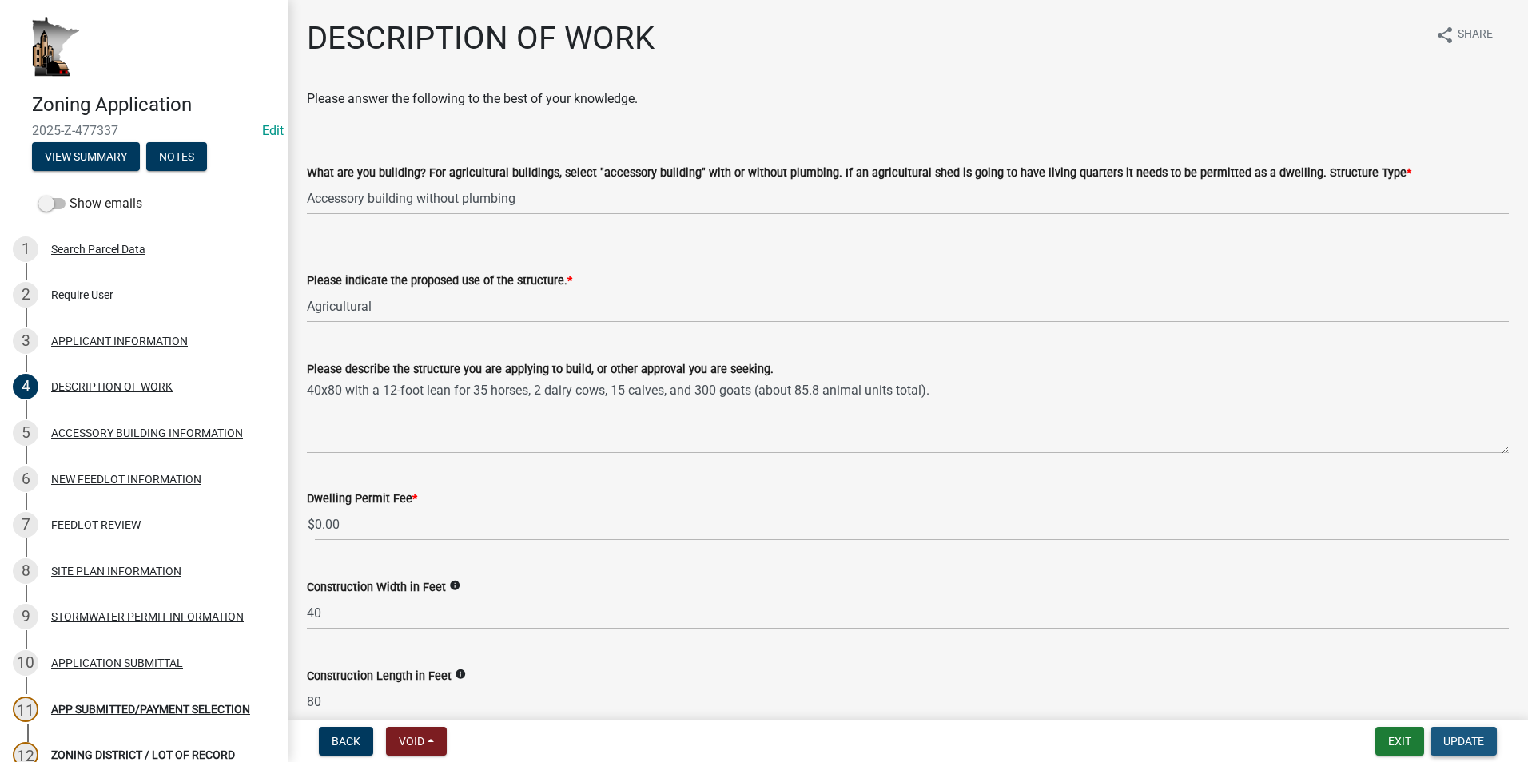
click at [1453, 743] on span "Update" at bounding box center [1463, 741] width 41 height 13
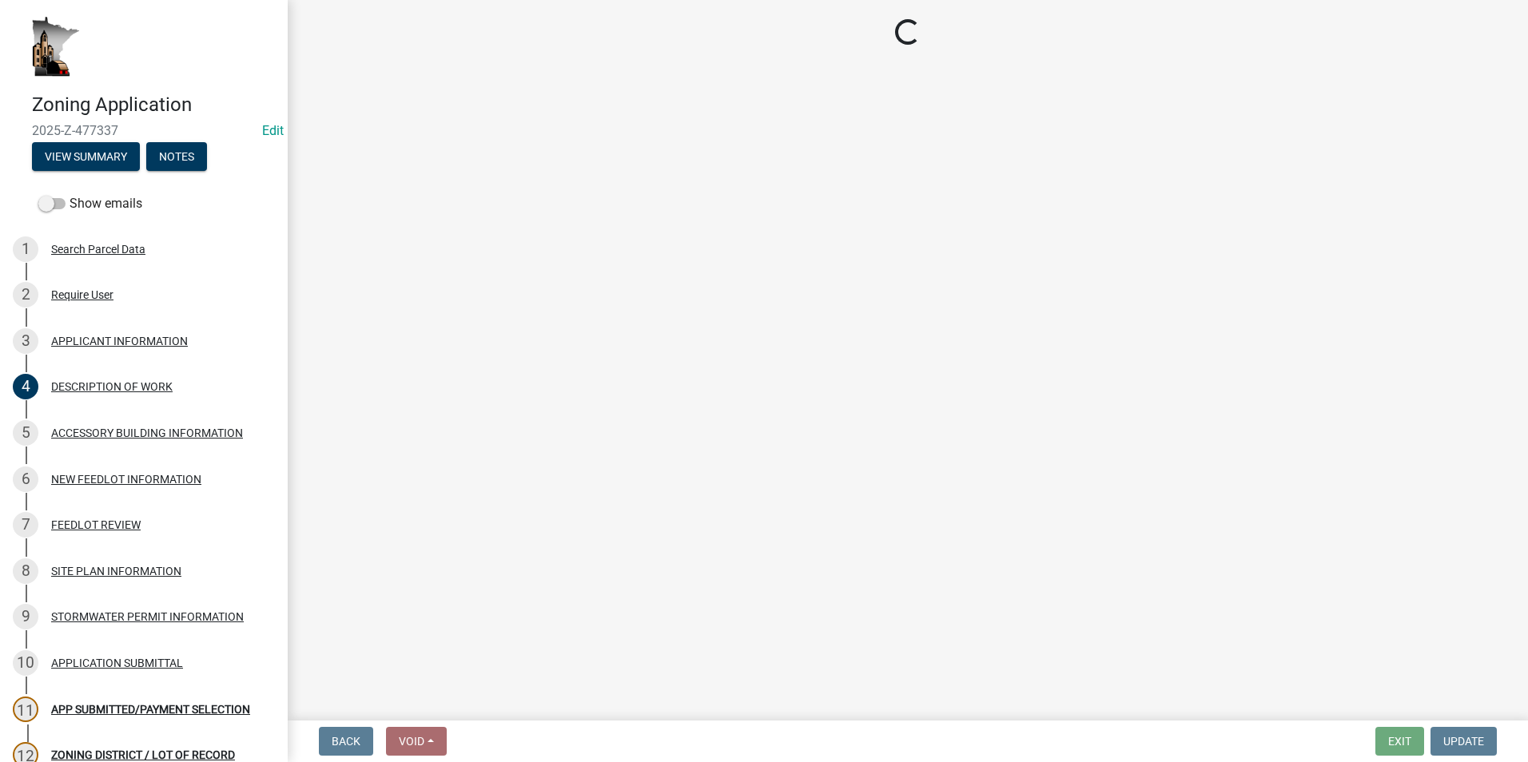
select select "2: 1"
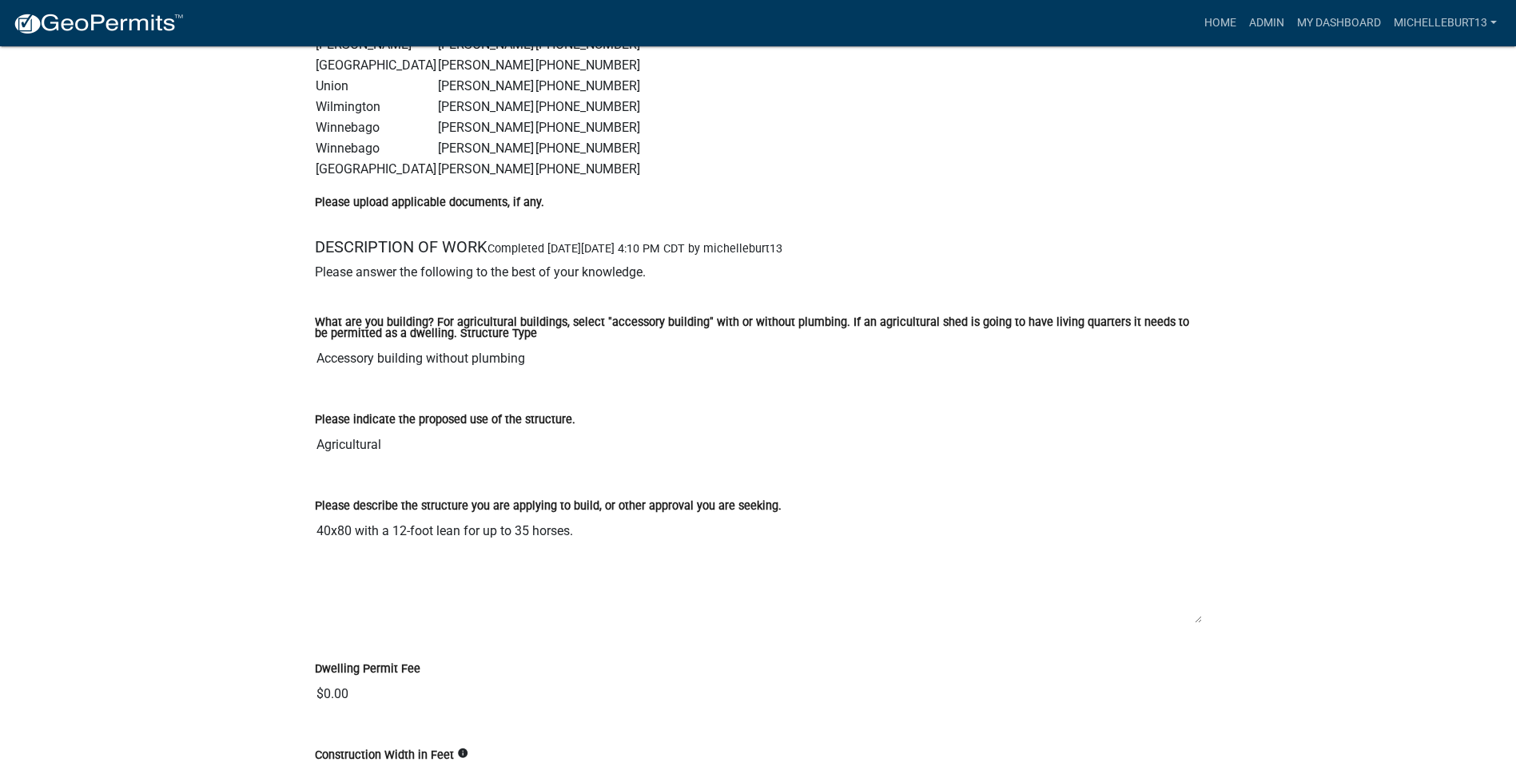
scroll to position [2397, 0]
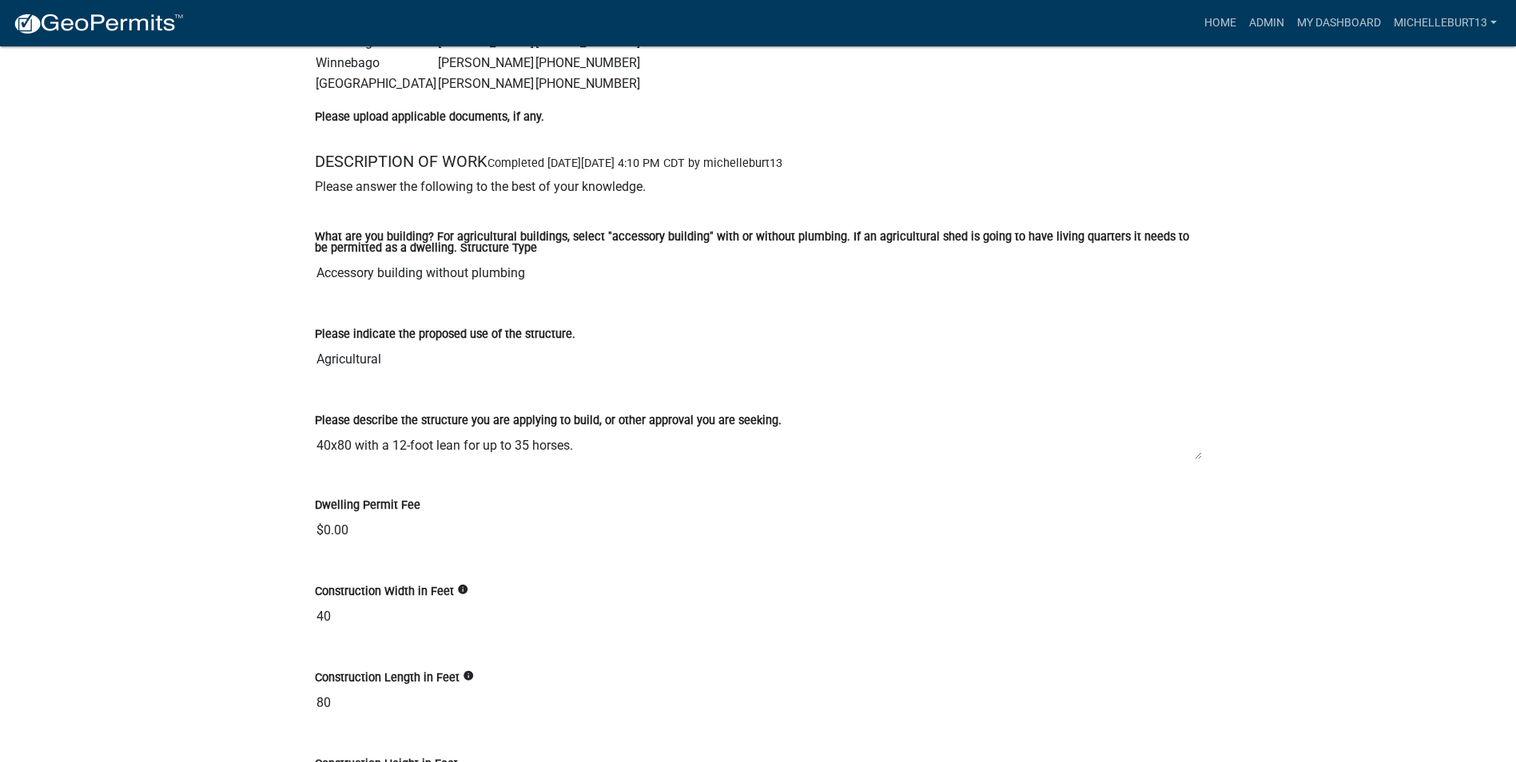
drag, startPoint x: 1198, startPoint y: 538, endPoint x: 1202, endPoint y: 459, distance: 78.4
click at [1202, 459] on div "Please describe the structure you are applying to build, or other approval you …" at bounding box center [758, 430] width 911 height 85
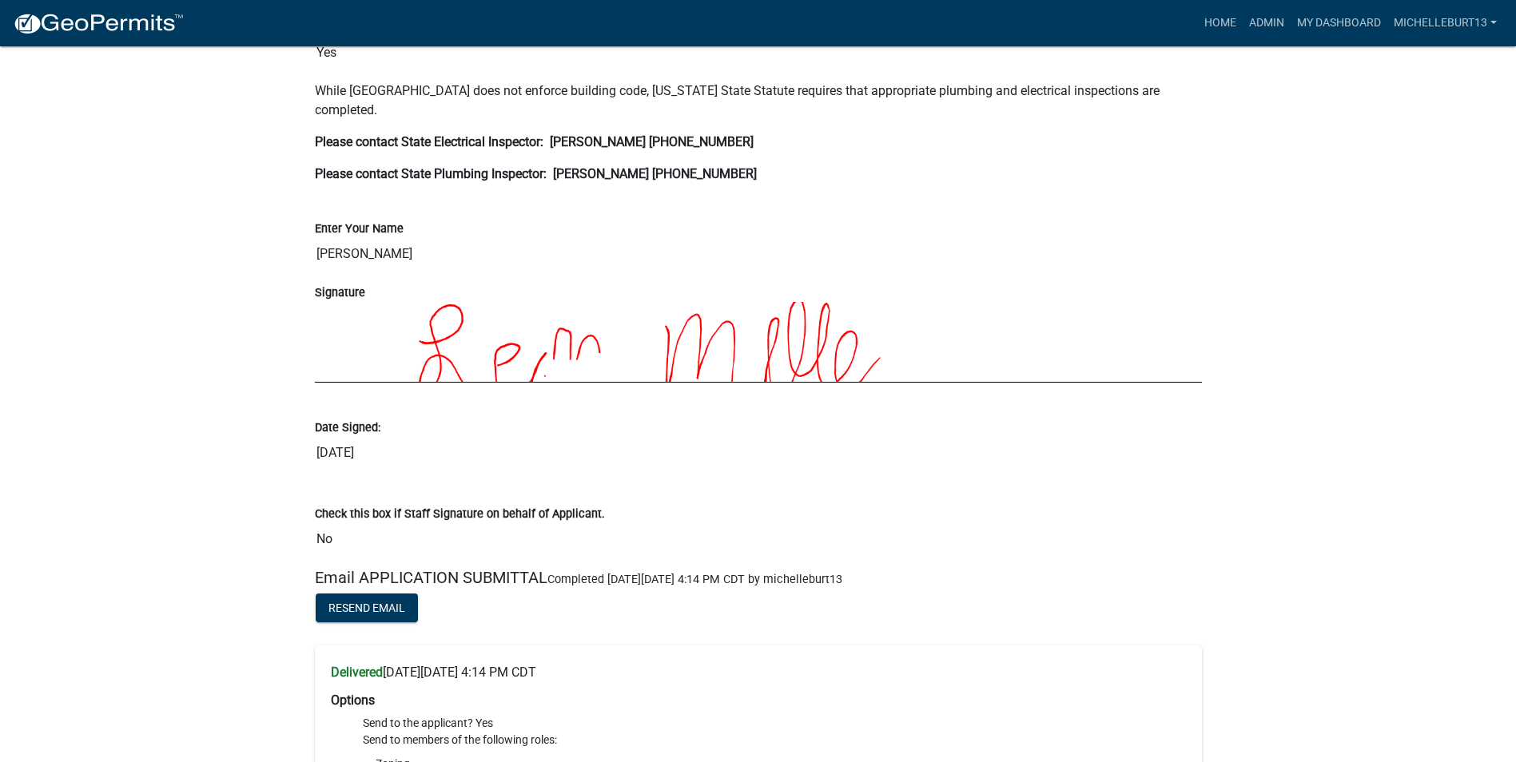
scroll to position [7430, 0]
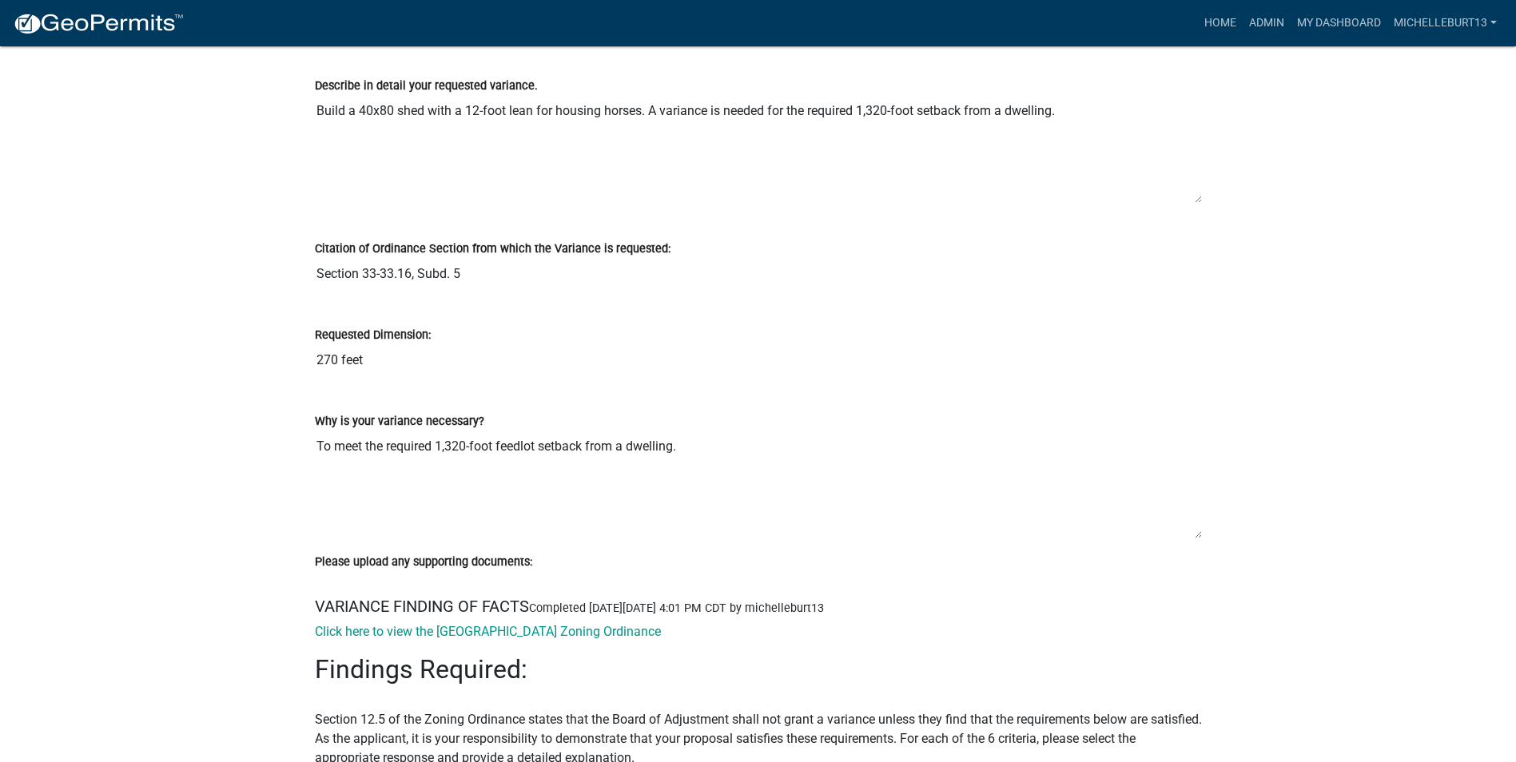
scroll to position [2397, 0]
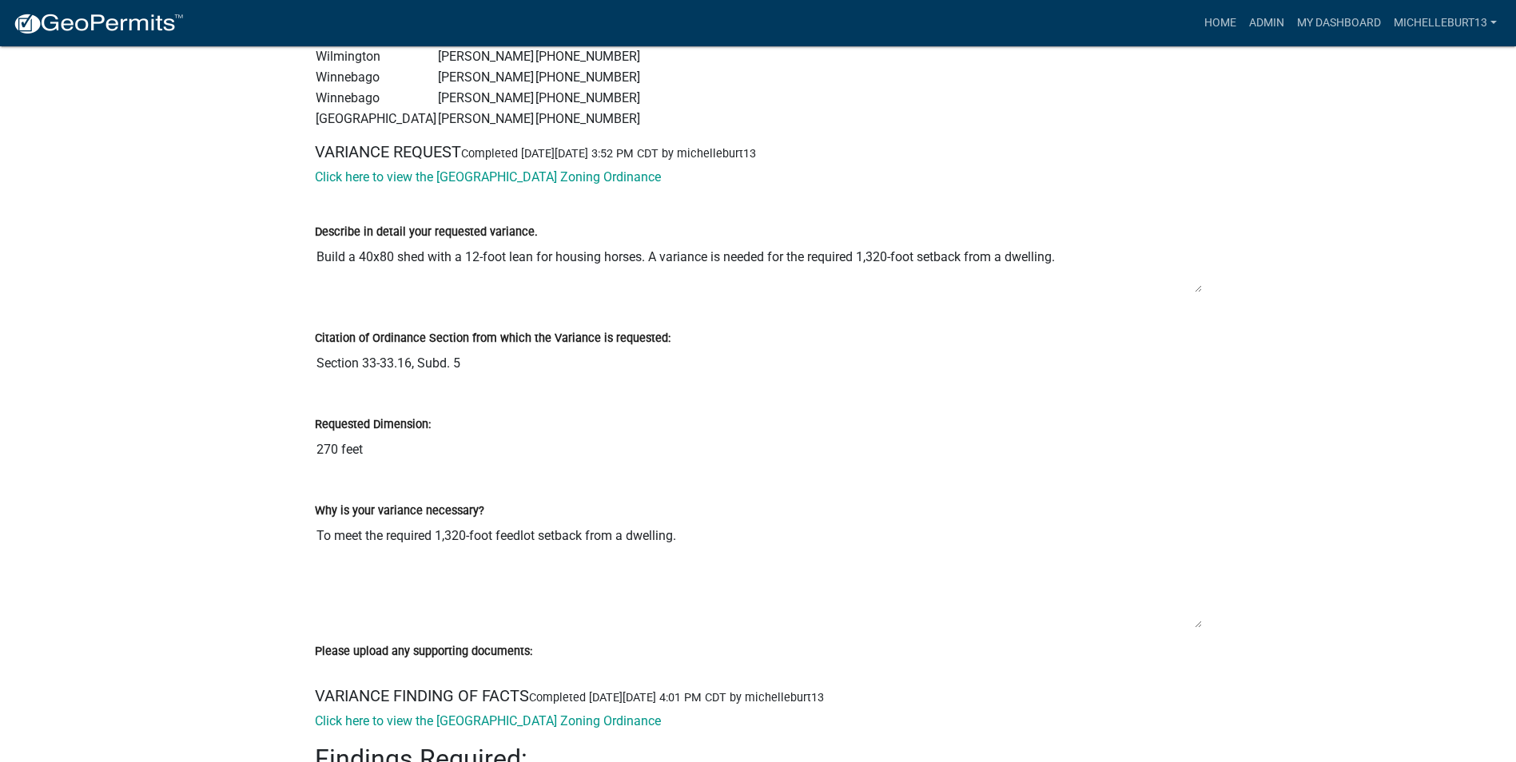
drag, startPoint x: 1198, startPoint y: 344, endPoint x: 1198, endPoint y: 288, distance: 56.7
click at [1198, 288] on textarea "Build a 40x80 shed with a 12-foot lean for housing horses. A variance is needed…" at bounding box center [758, 267] width 887 height 52
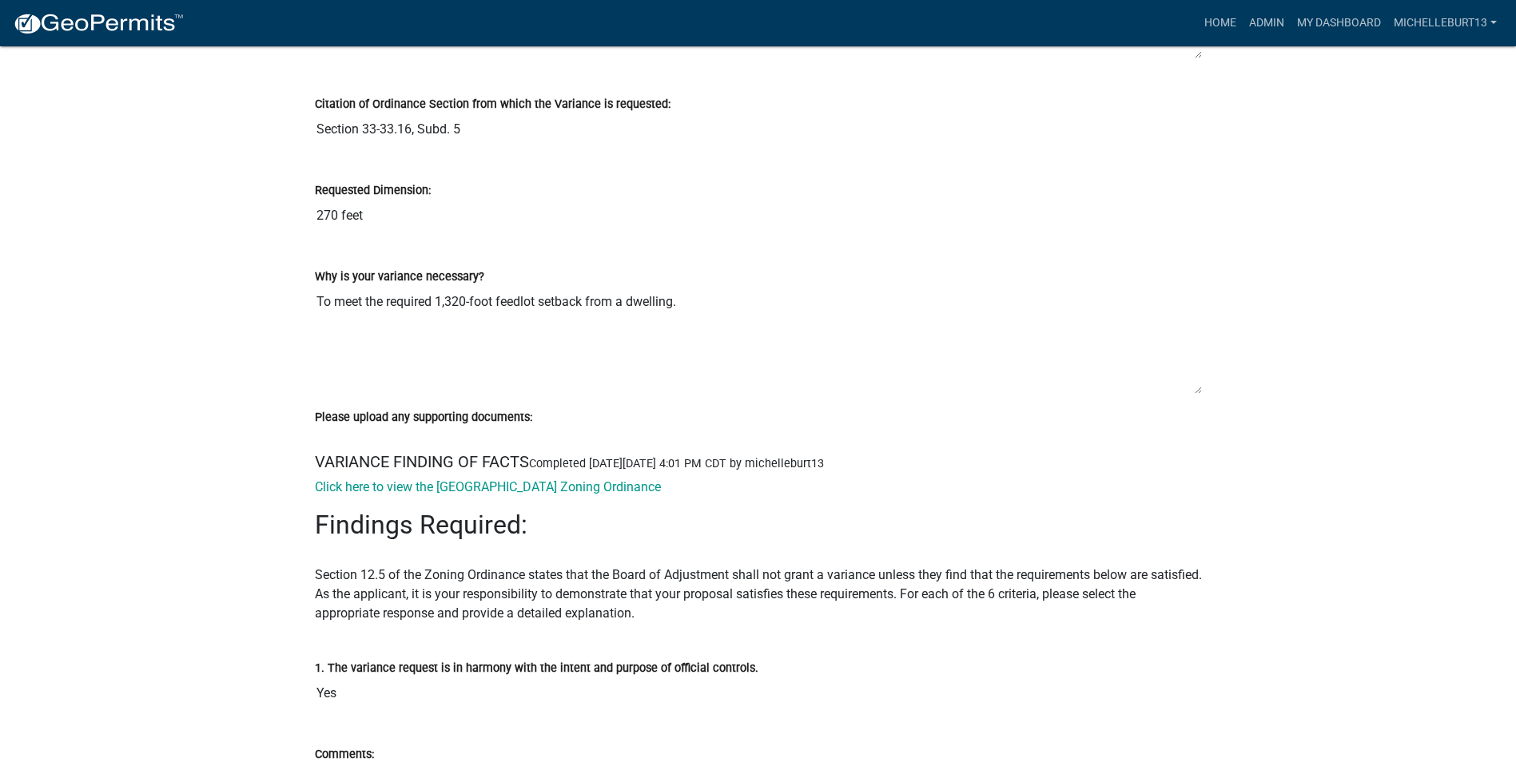
scroll to position [2636, 0]
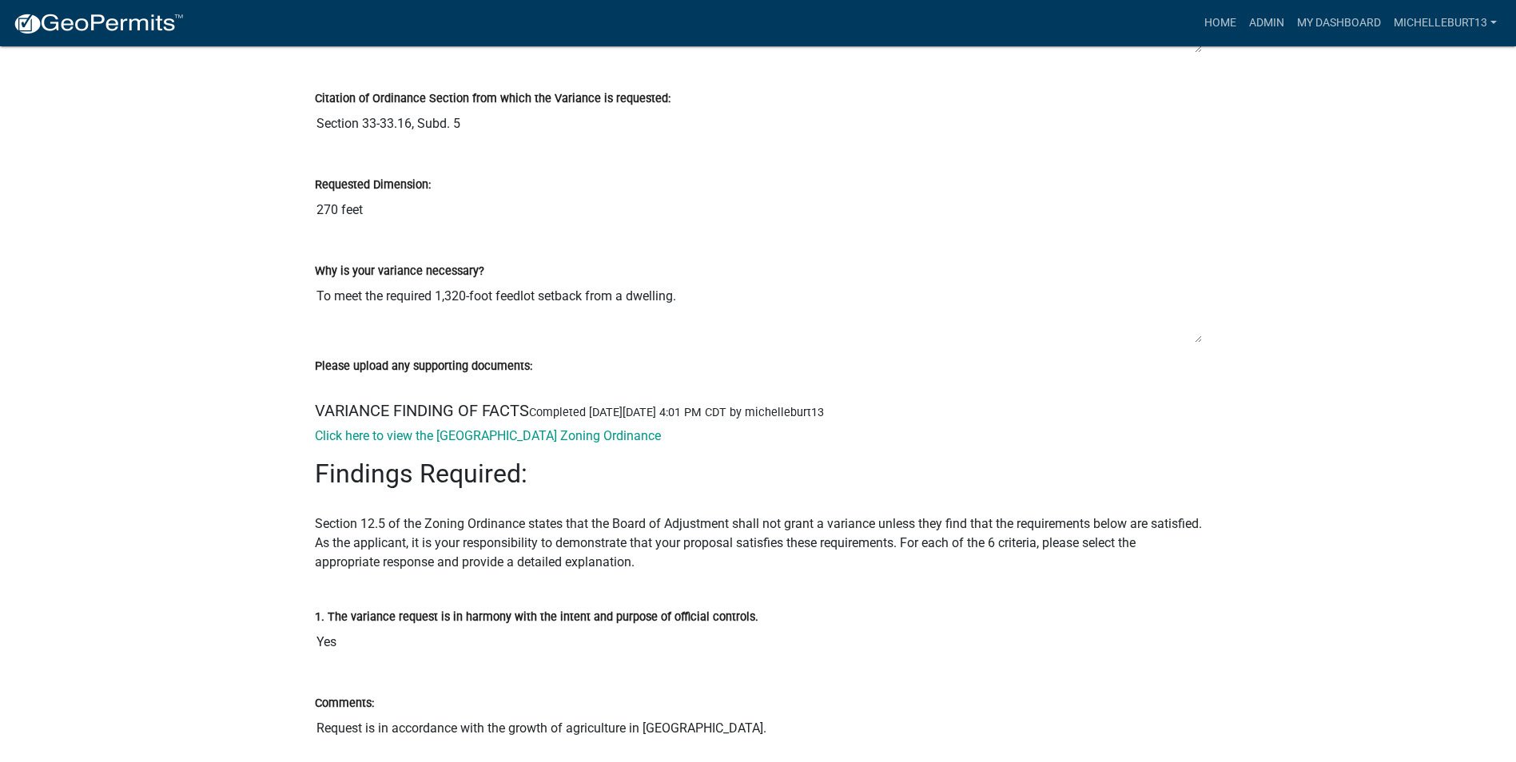
drag, startPoint x: 1198, startPoint y: 385, endPoint x: 1191, endPoint y: 338, distance: 47.7
click at [1192, 338] on textarea "To meet the required 1,320-foot feedlot setback from a dwelling." at bounding box center [758, 311] width 887 height 63
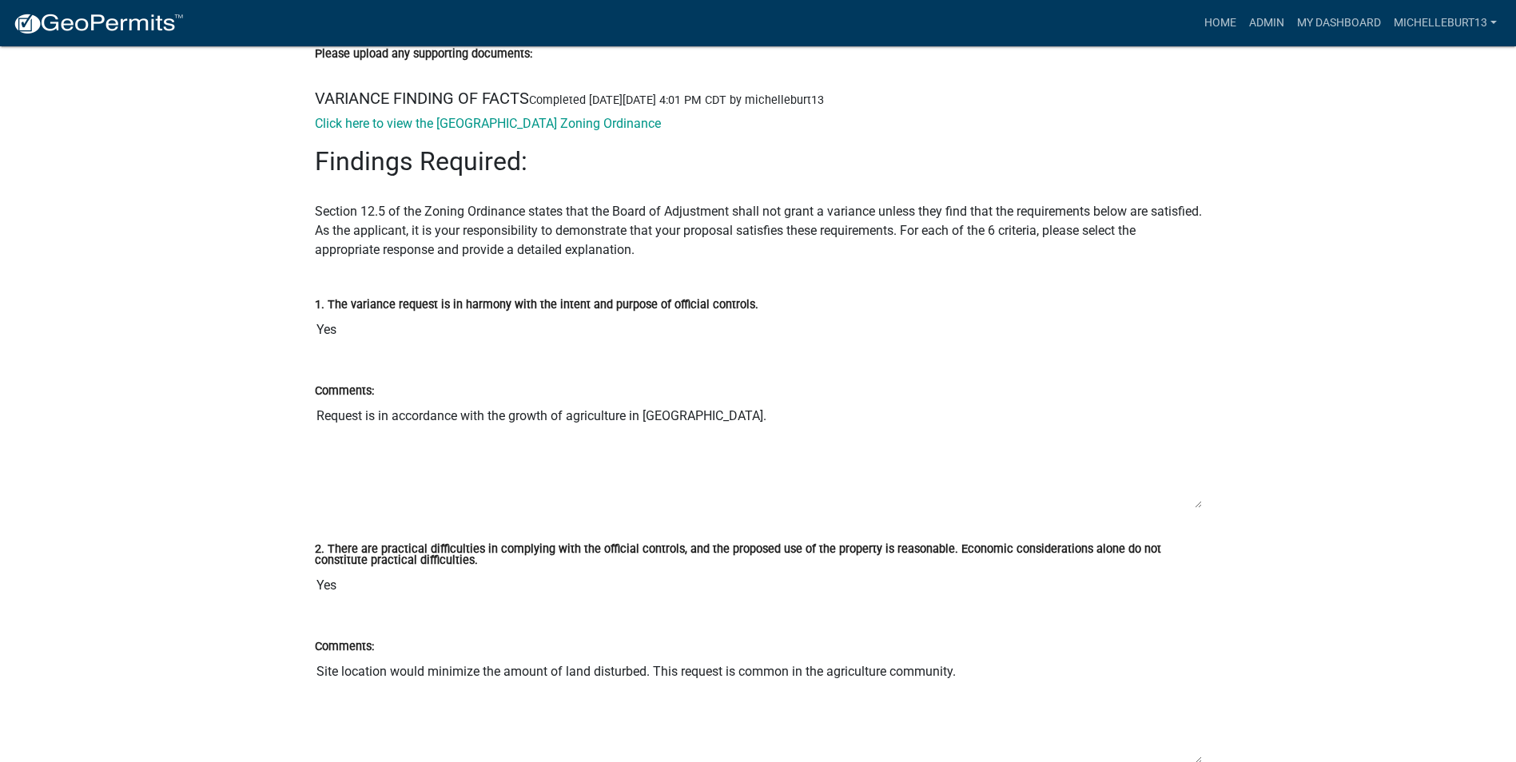
scroll to position [2956, 0]
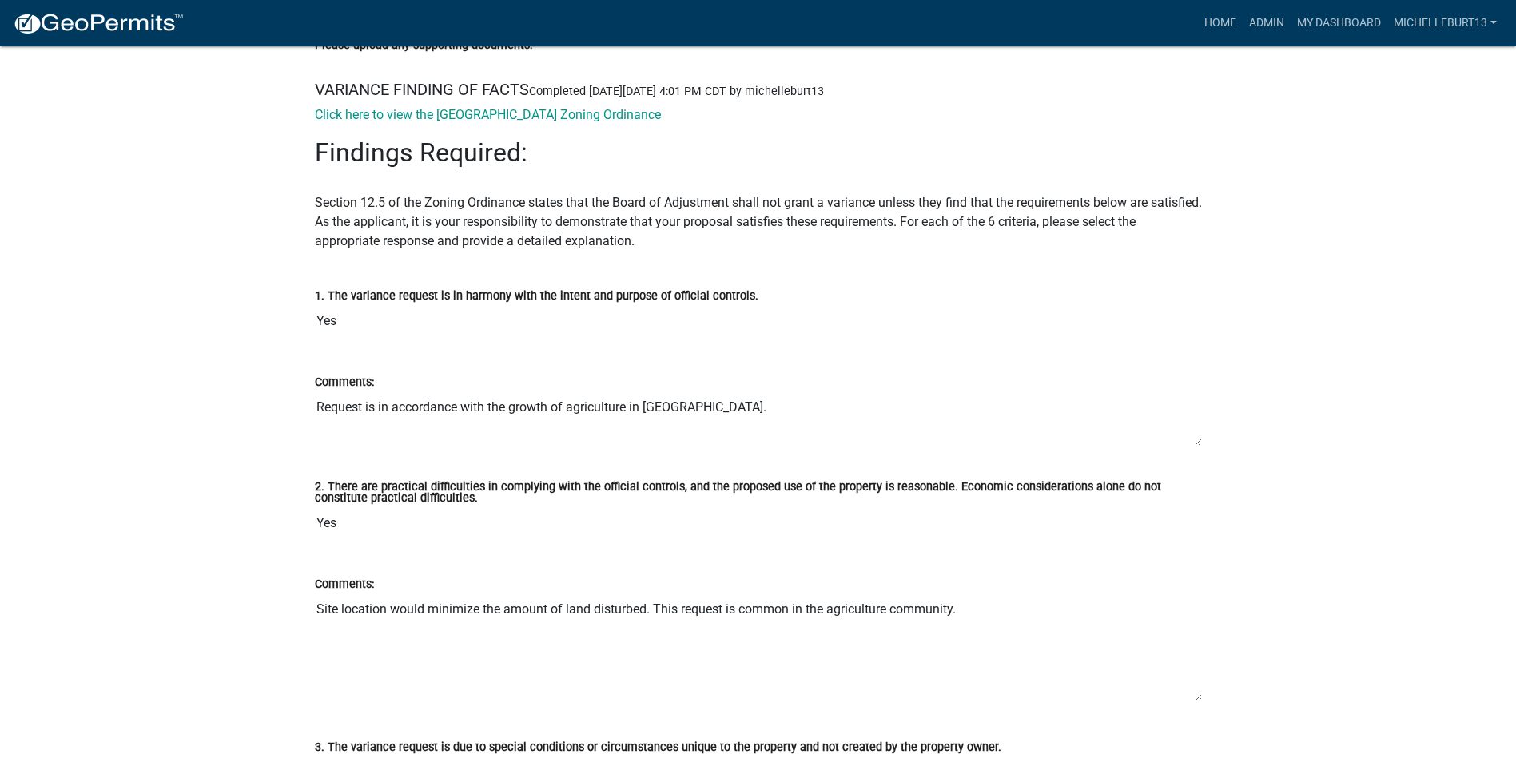
drag, startPoint x: 1198, startPoint y: 493, endPoint x: 1150, endPoint y: 424, distance: 83.8
click at [1195, 437] on textarea "Request is in accordance with the growth of agriculture in [GEOGRAPHIC_DATA]." at bounding box center [758, 418] width 887 height 55
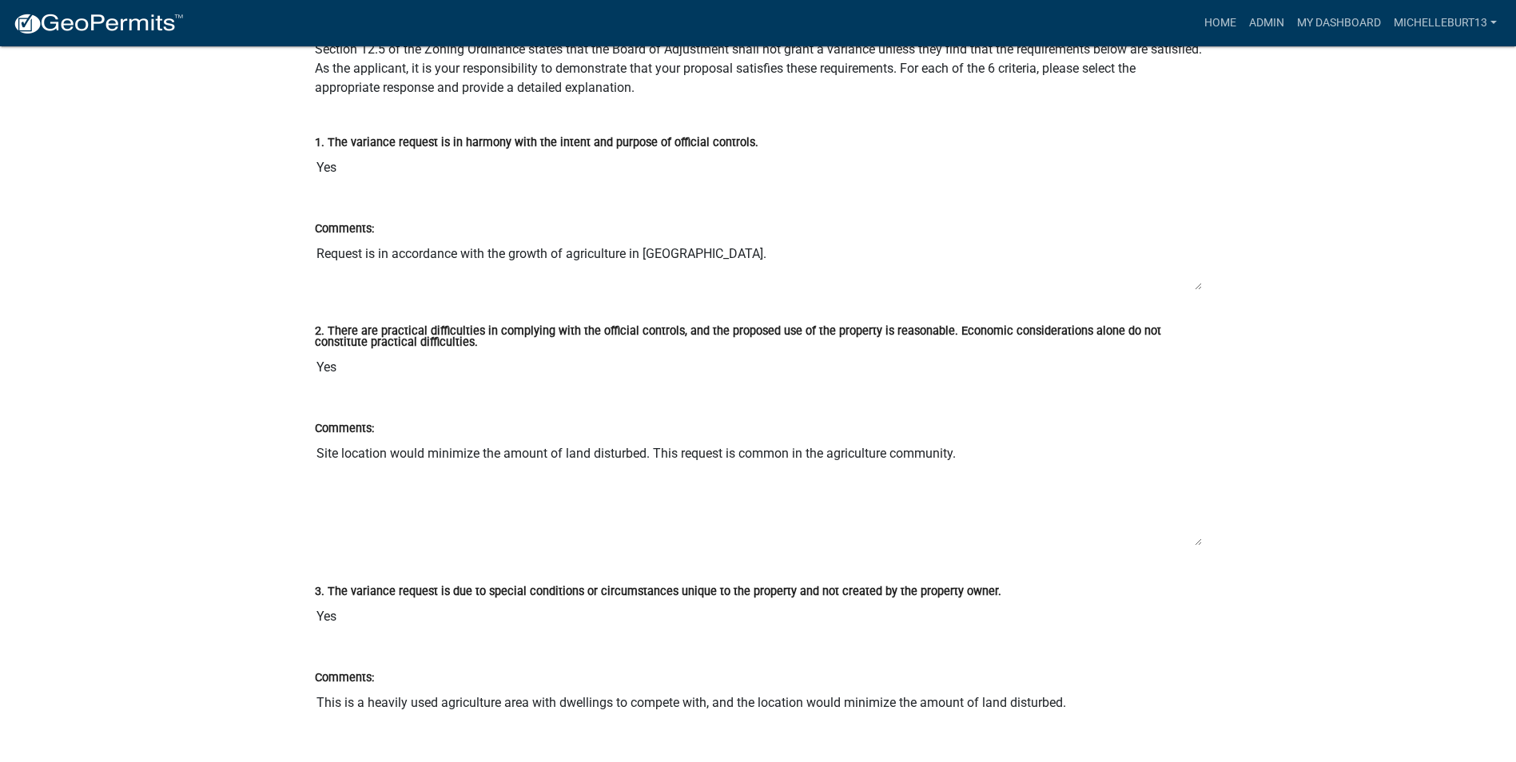
scroll to position [3116, 0]
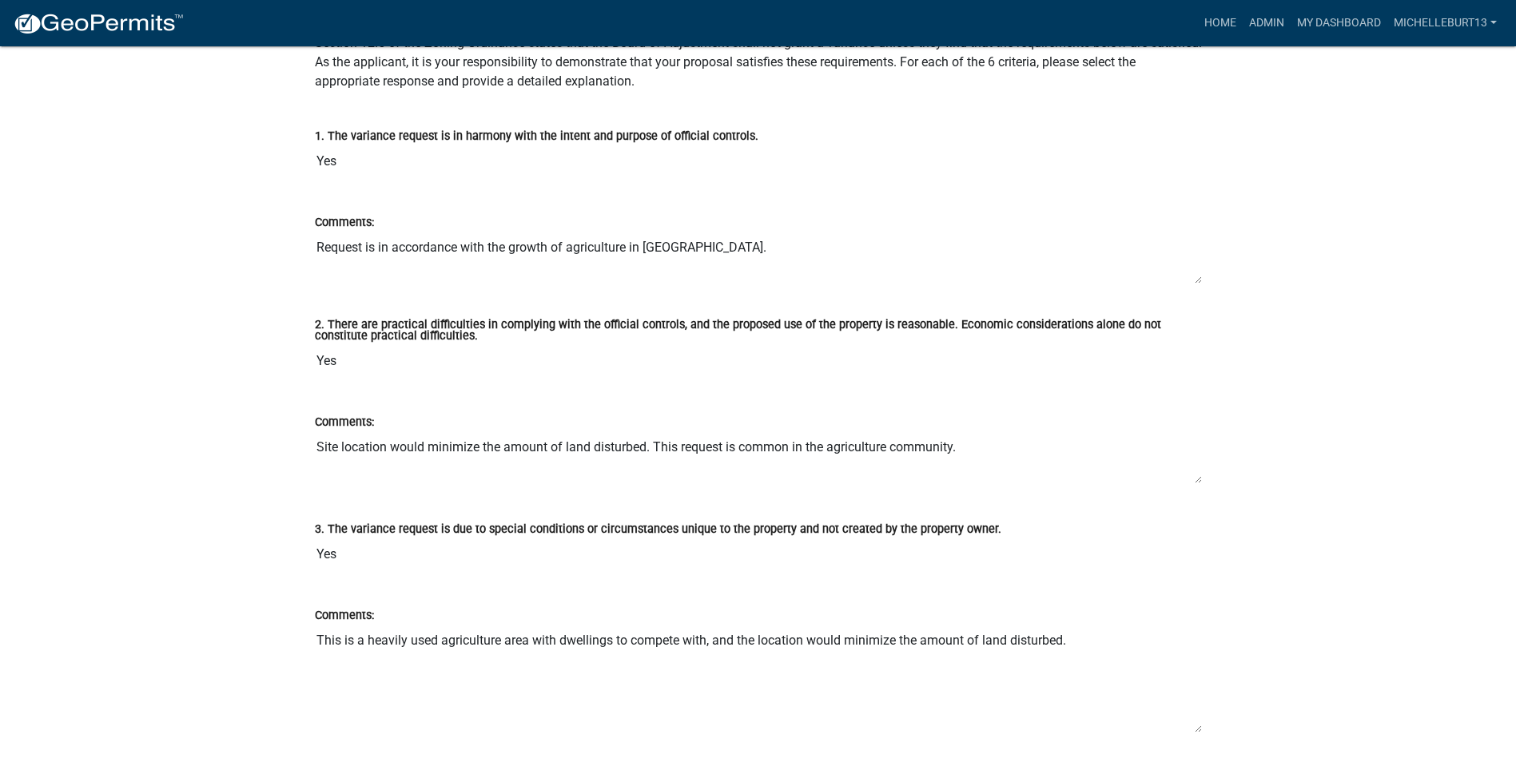
drag, startPoint x: 1198, startPoint y: 537, endPoint x: 1194, endPoint y: 479, distance: 57.7
click at [1196, 480] on textarea "Site location would minimize the amount of land disturbed. This request is comm…" at bounding box center [758, 457] width 887 height 53
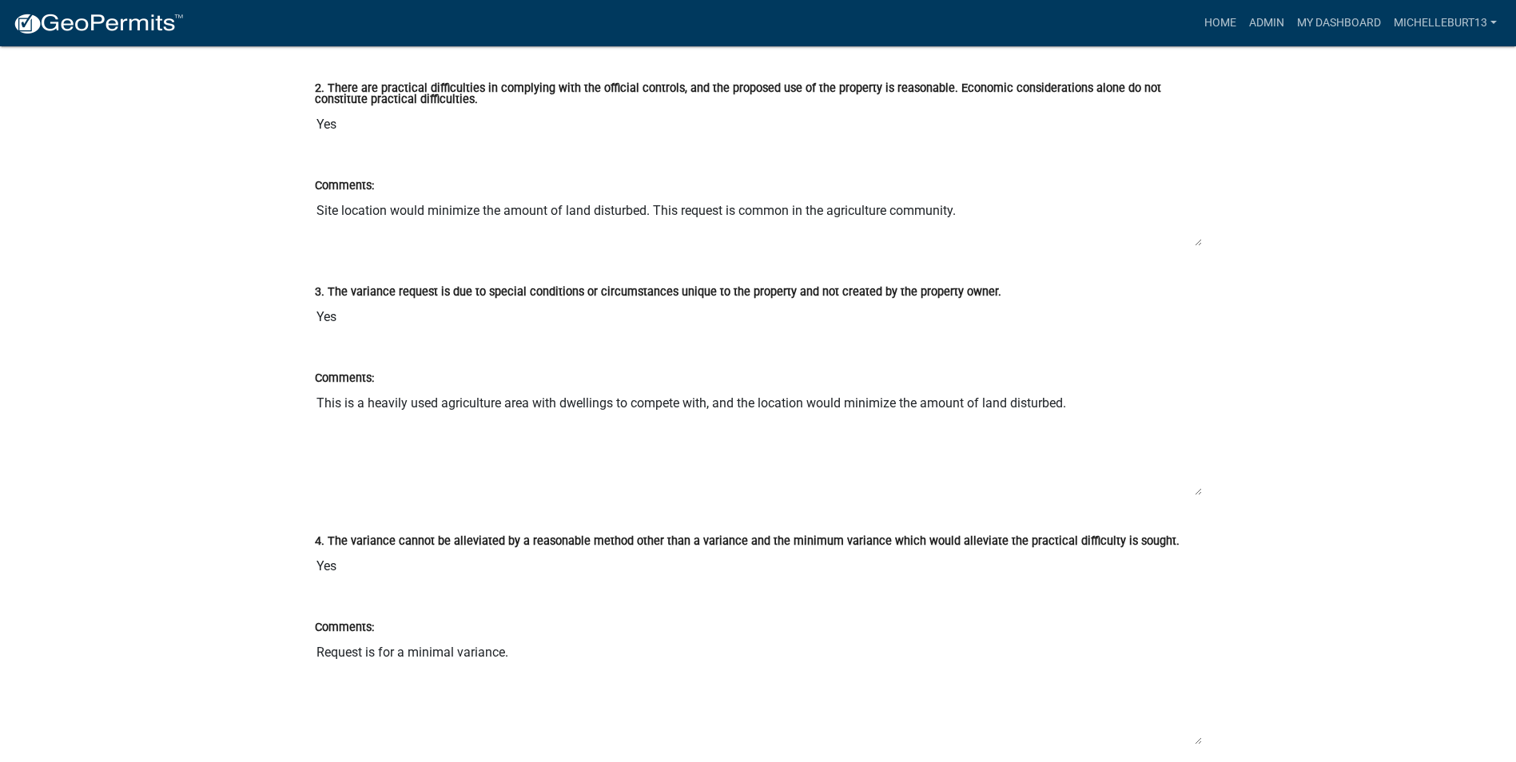
scroll to position [3356, 0]
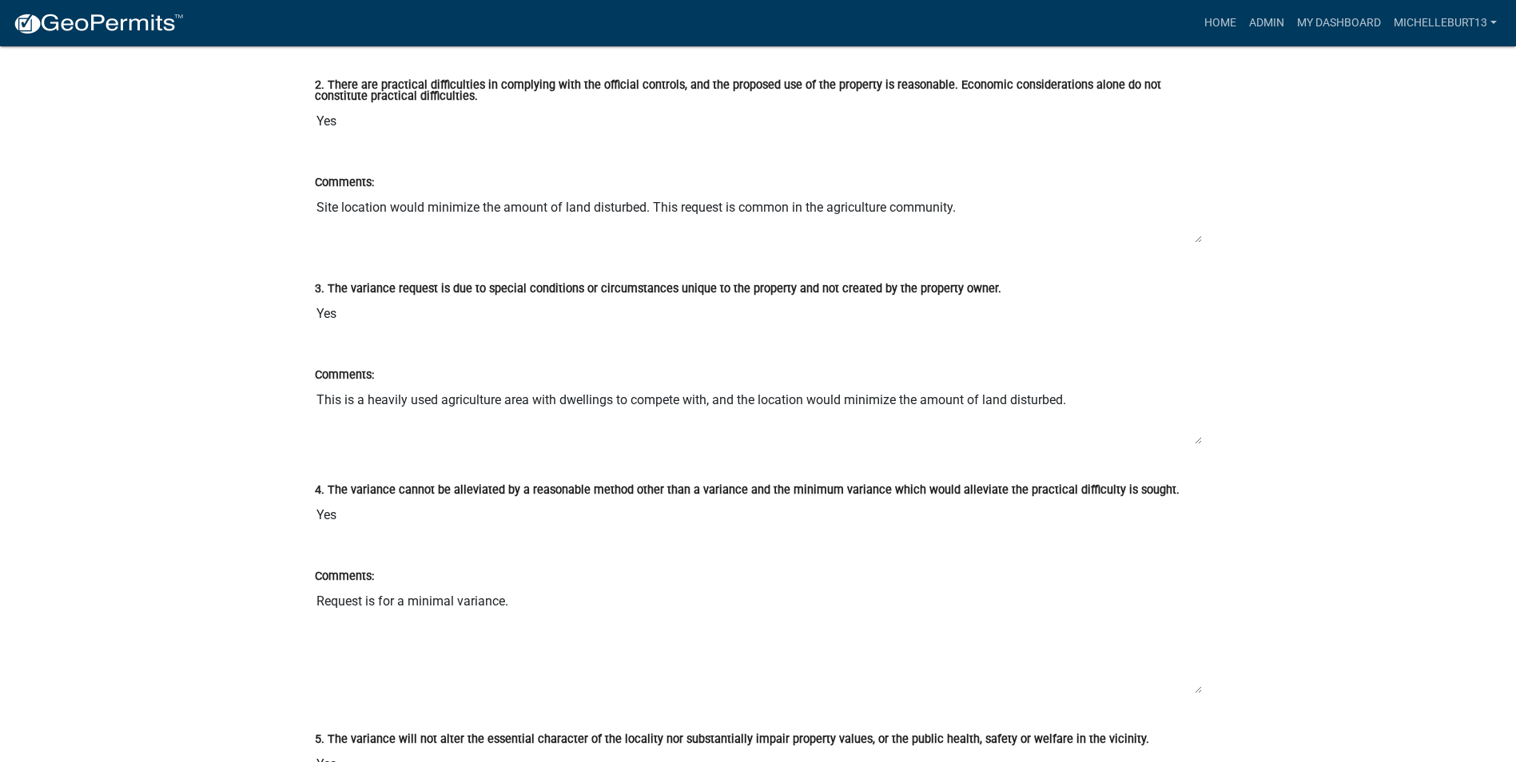
drag, startPoint x: 1195, startPoint y: 492, endPoint x: 1195, endPoint y: 437, distance: 55.1
click at [1195, 437] on textarea "This is a heavily used agriculture area with dwellings to compete with, and the…" at bounding box center [758, 414] width 887 height 61
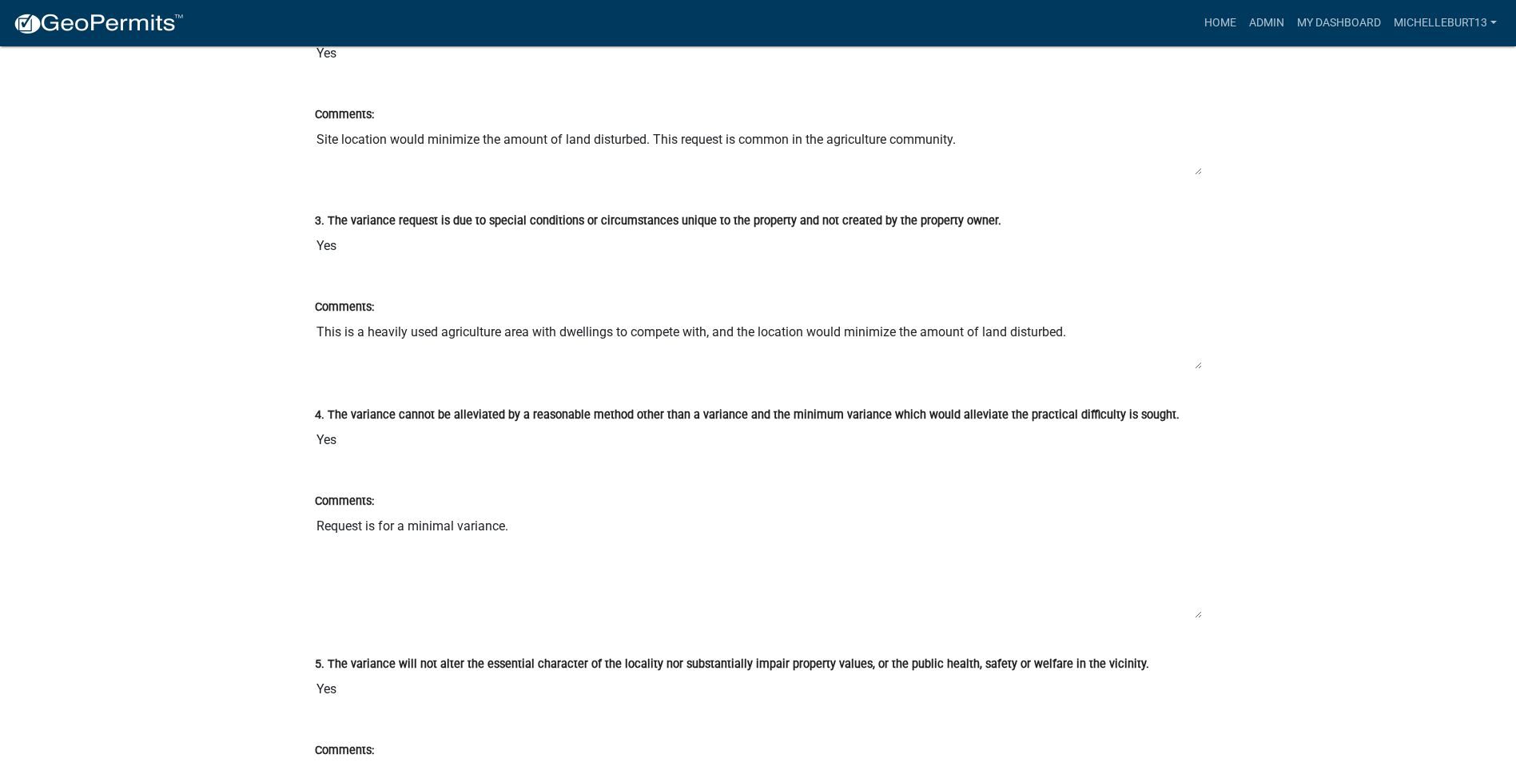
scroll to position [3515, 0]
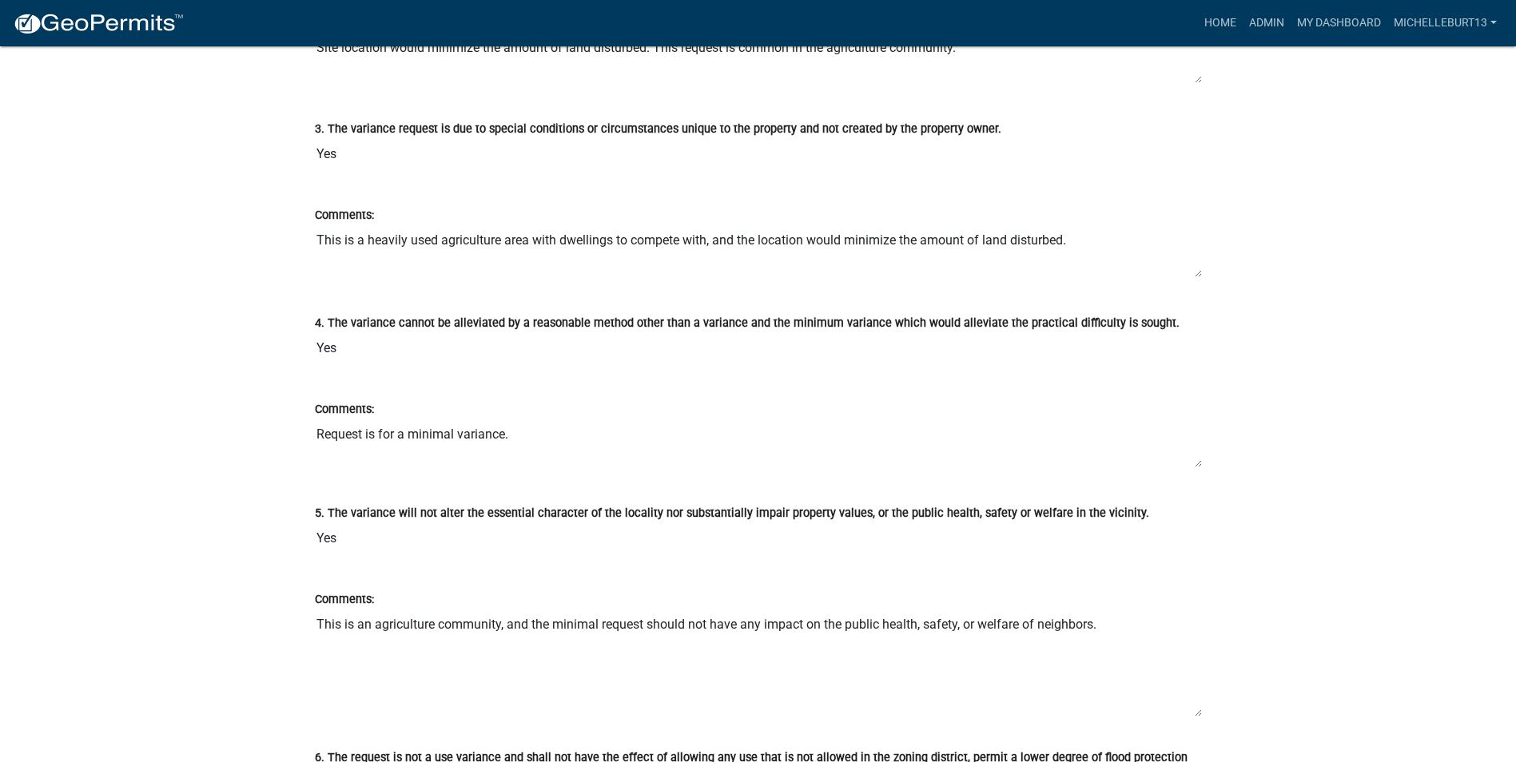
drag, startPoint x: 1196, startPoint y: 523, endPoint x: 1197, endPoint y: 464, distance: 59.1
click at [1197, 464] on textarea "Request is for a minimal variance." at bounding box center [758, 444] width 887 height 50
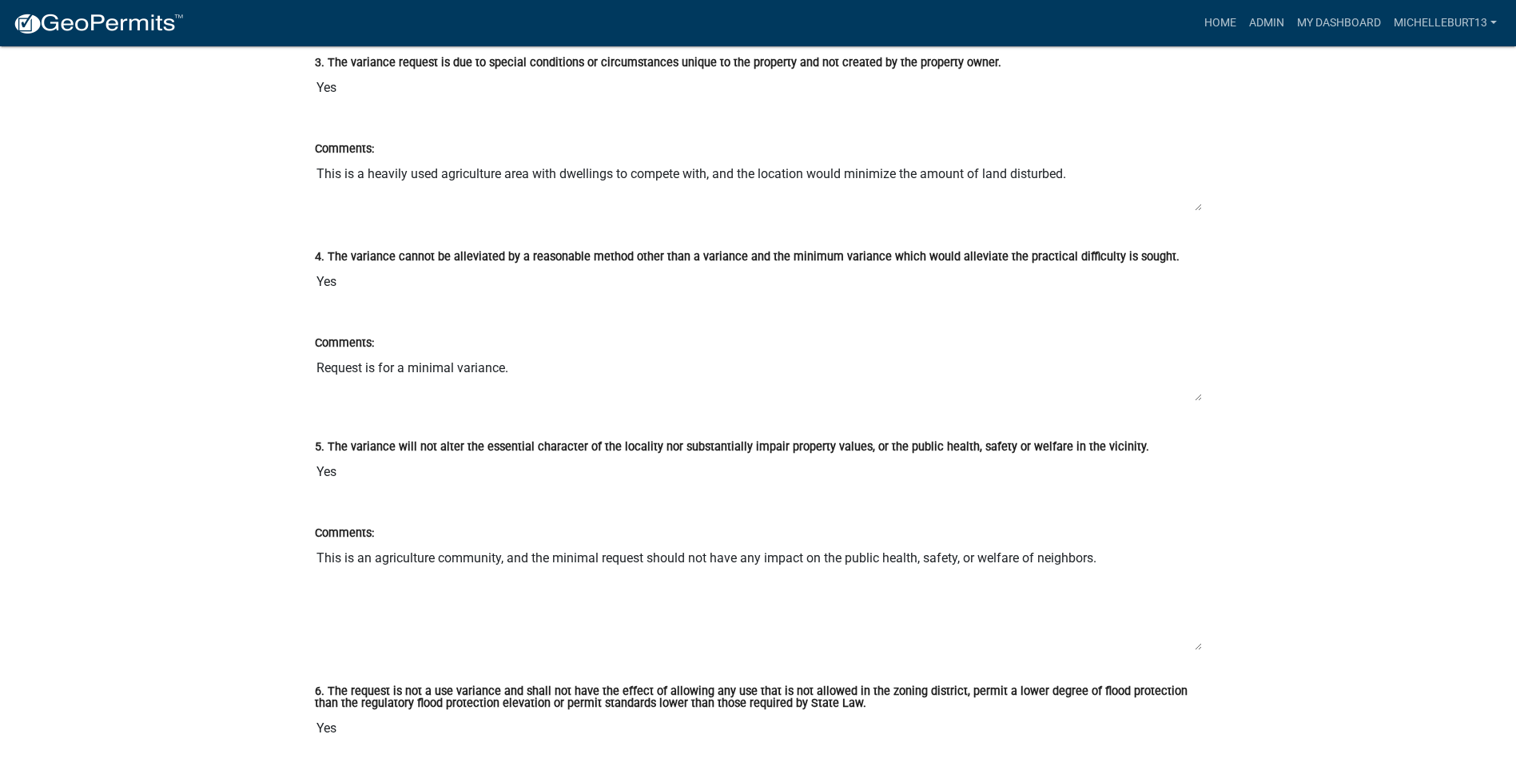
scroll to position [3675, 0]
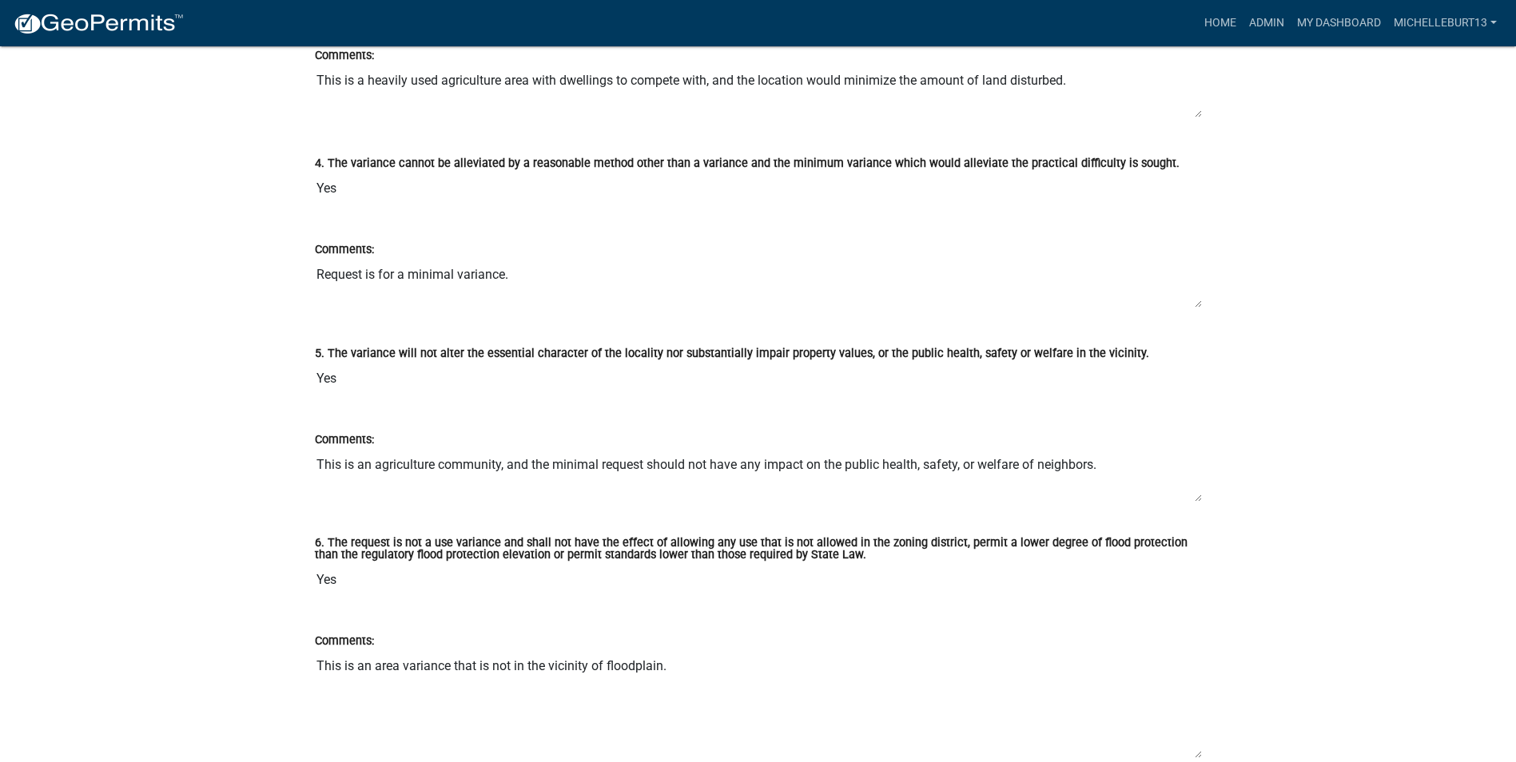
drag, startPoint x: 1198, startPoint y: 554, endPoint x: 1193, endPoint y: 499, distance: 55.3
click at [1193, 499] on textarea "This is an agriculture community, and the minimal request should not have any i…" at bounding box center [758, 476] width 887 height 54
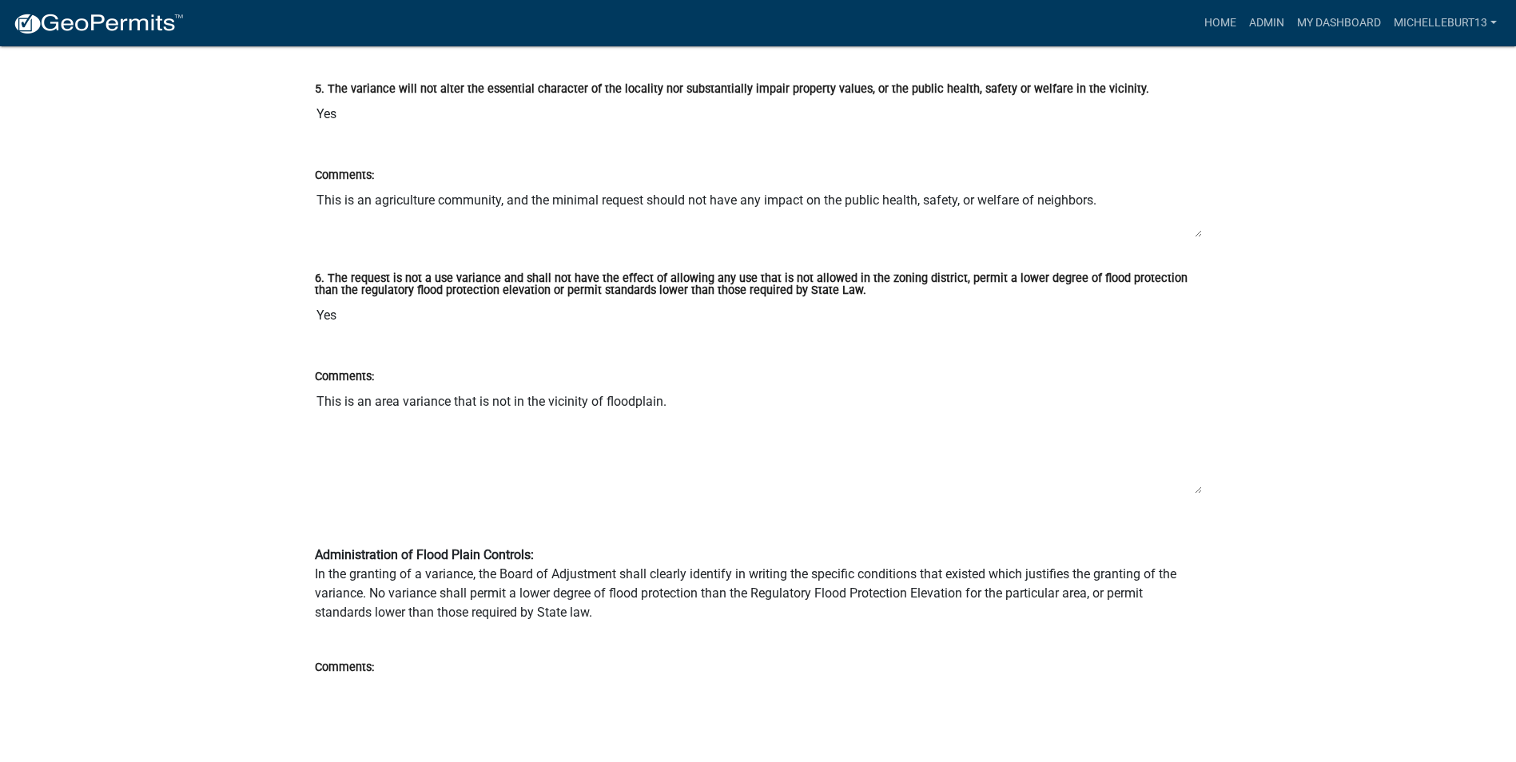
scroll to position [3995, 0]
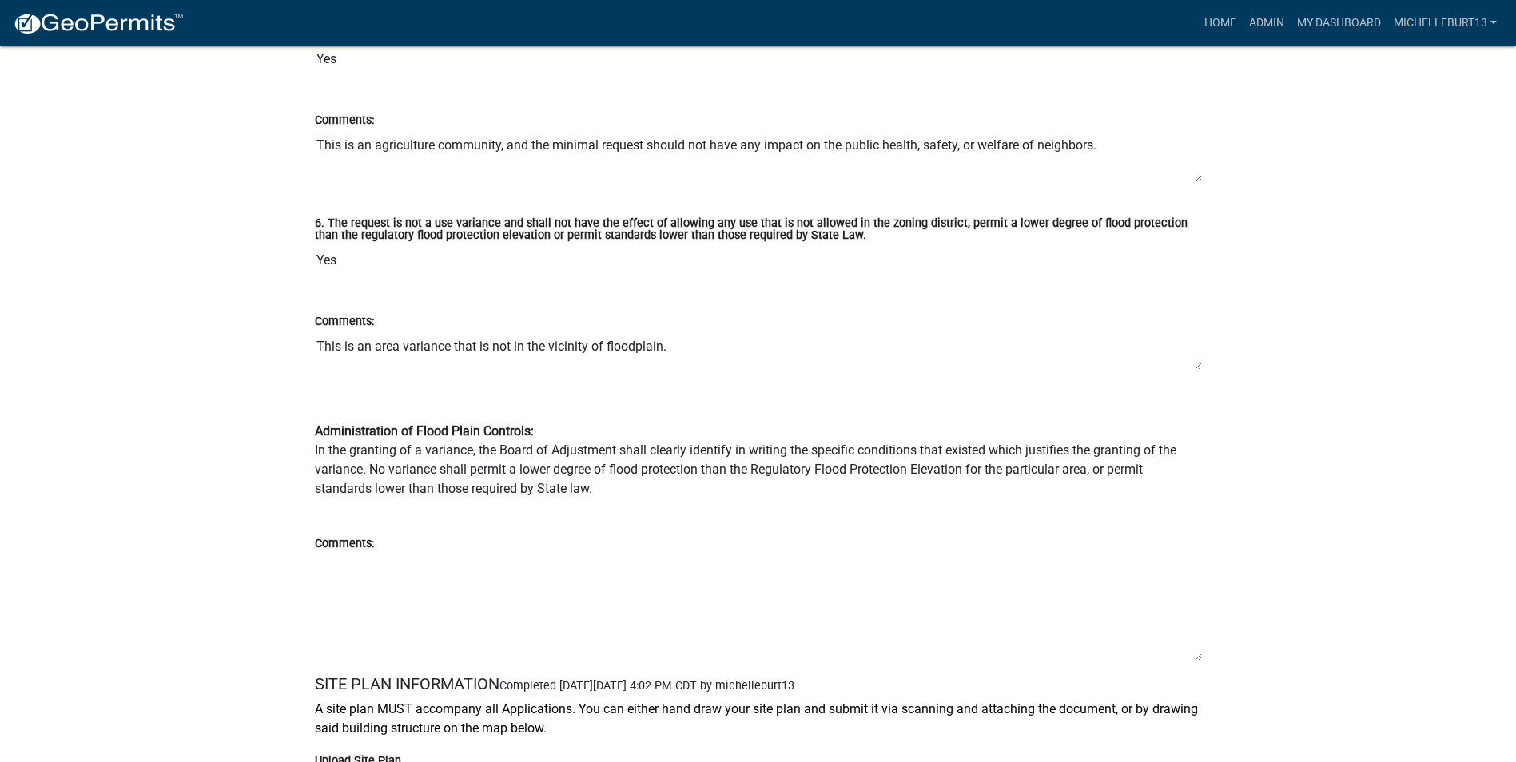
drag, startPoint x: 1197, startPoint y: 438, endPoint x: 1183, endPoint y: 367, distance: 72.4
click at [1197, 367] on textarea "This is an area variance that is not in the vicinity of floodplain." at bounding box center [758, 351] width 887 height 40
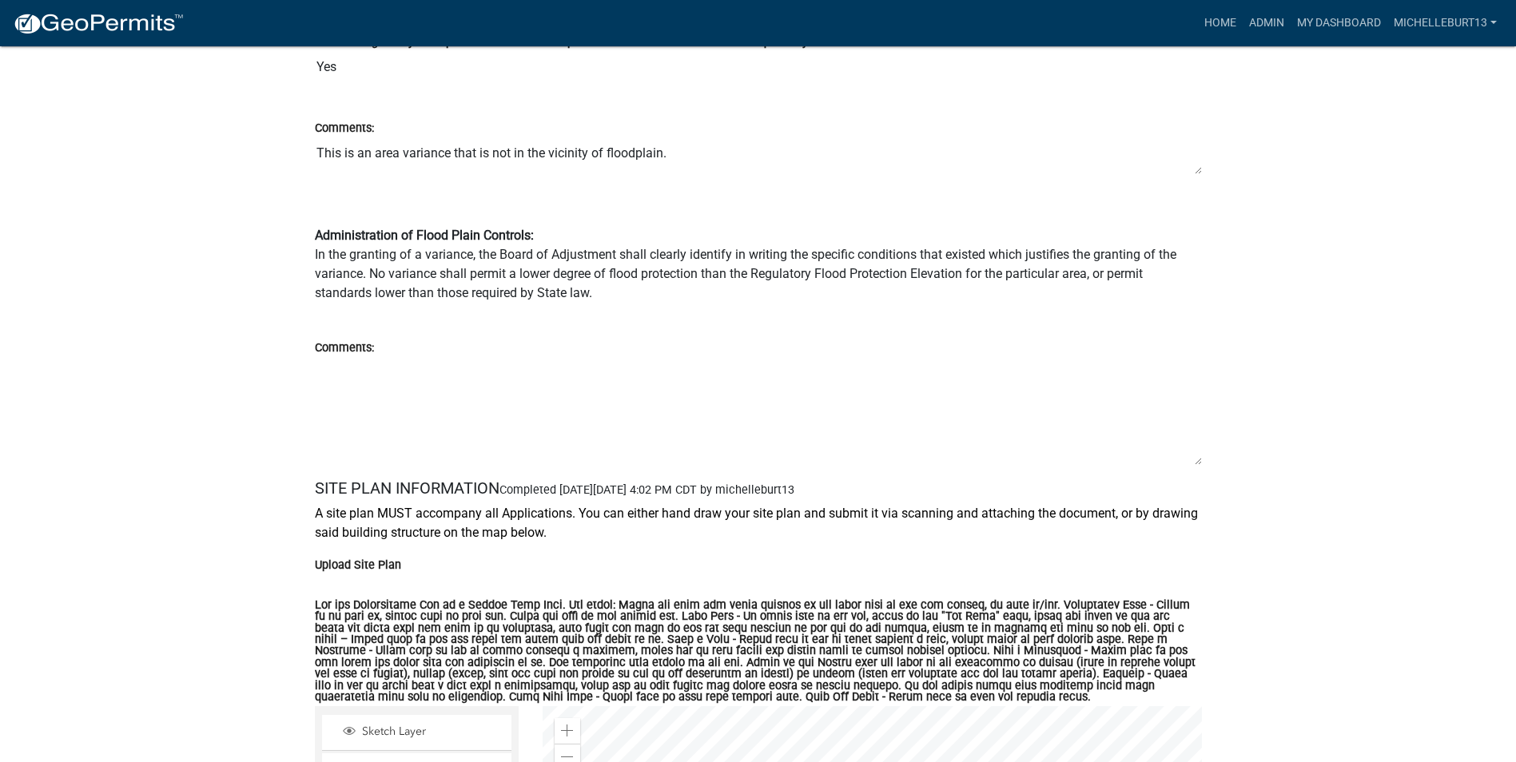
scroll to position [4234, 0]
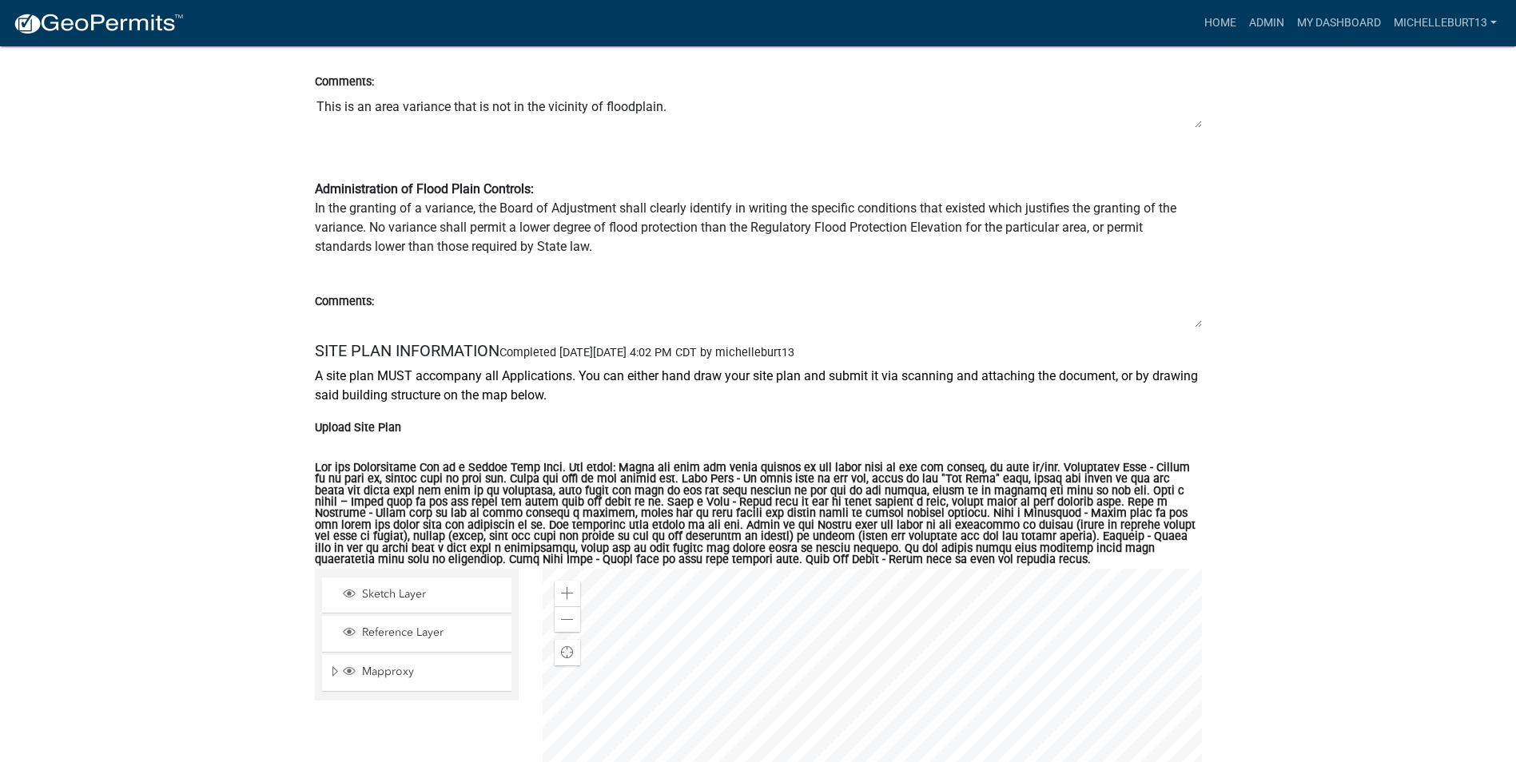
drag, startPoint x: 1199, startPoint y: 418, endPoint x: 1198, endPoint y: 326, distance: 91.9
click at [1198, 326] on textarea "Comments:" at bounding box center [758, 320] width 887 height 18
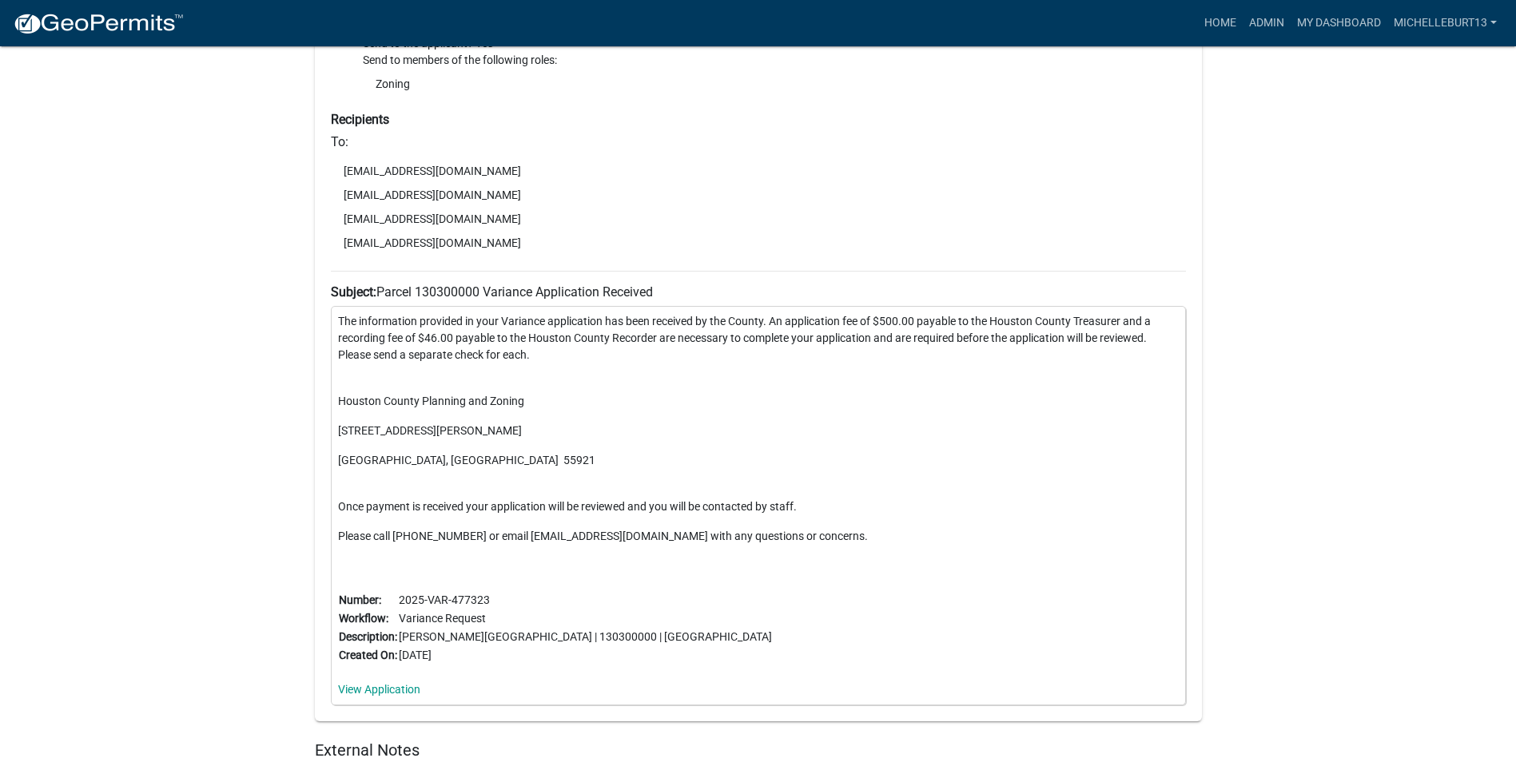
scroll to position [6152, 0]
